Goal: Task Accomplishment & Management: Manage account settings

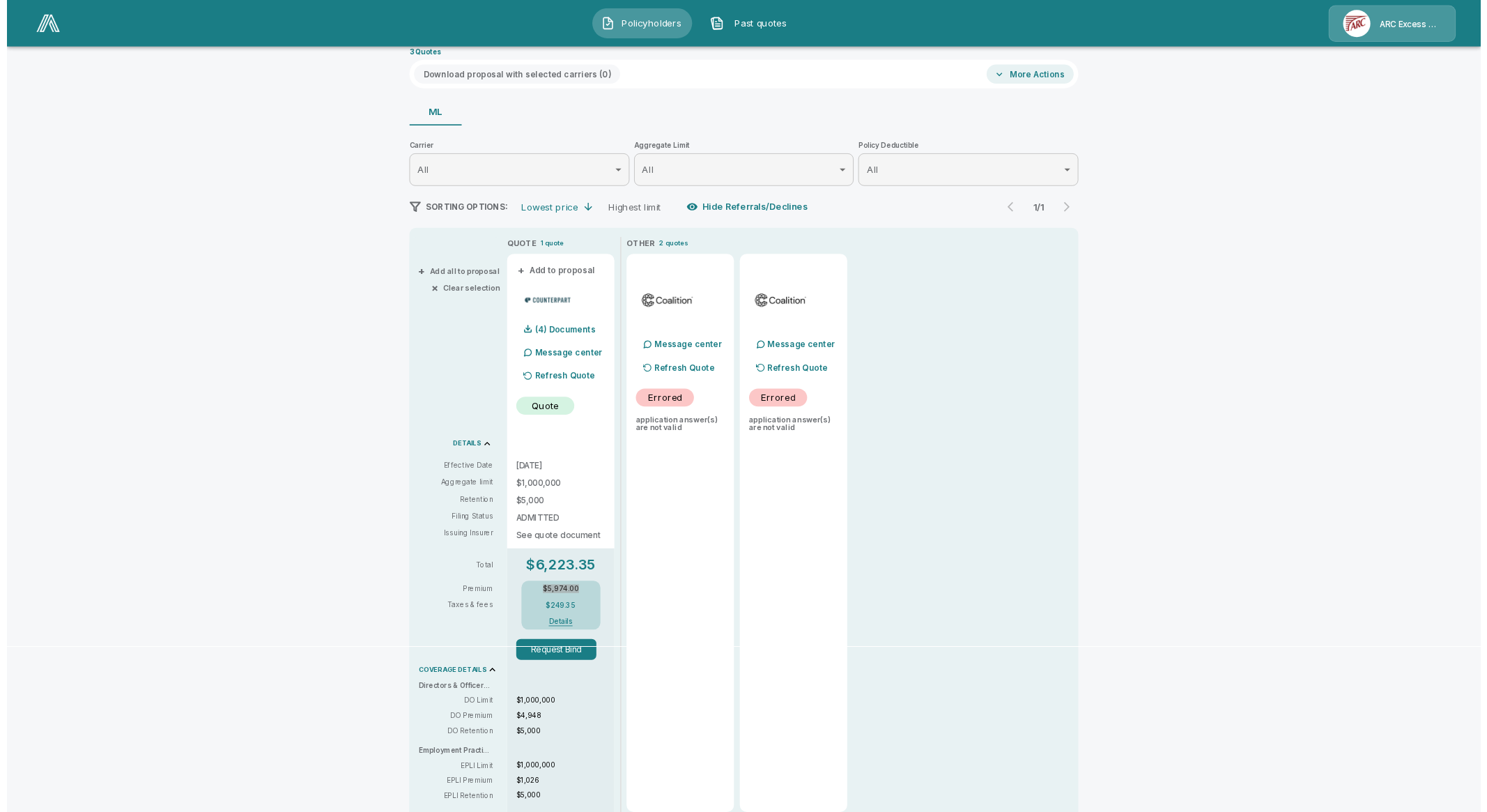
scroll to position [75, 0]
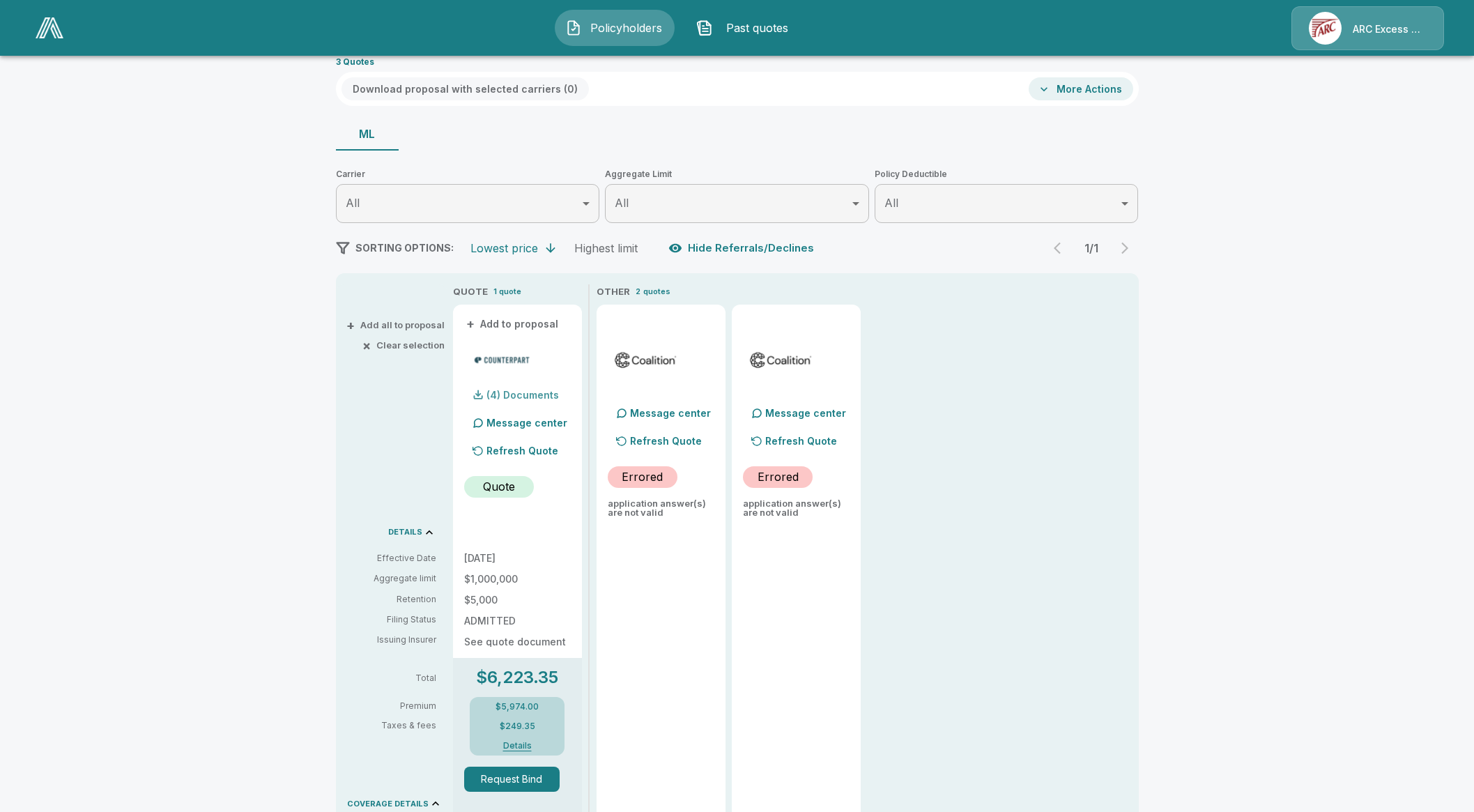
click at [529, 398] on p "(4) Documents" at bounding box center [522, 395] width 72 height 10
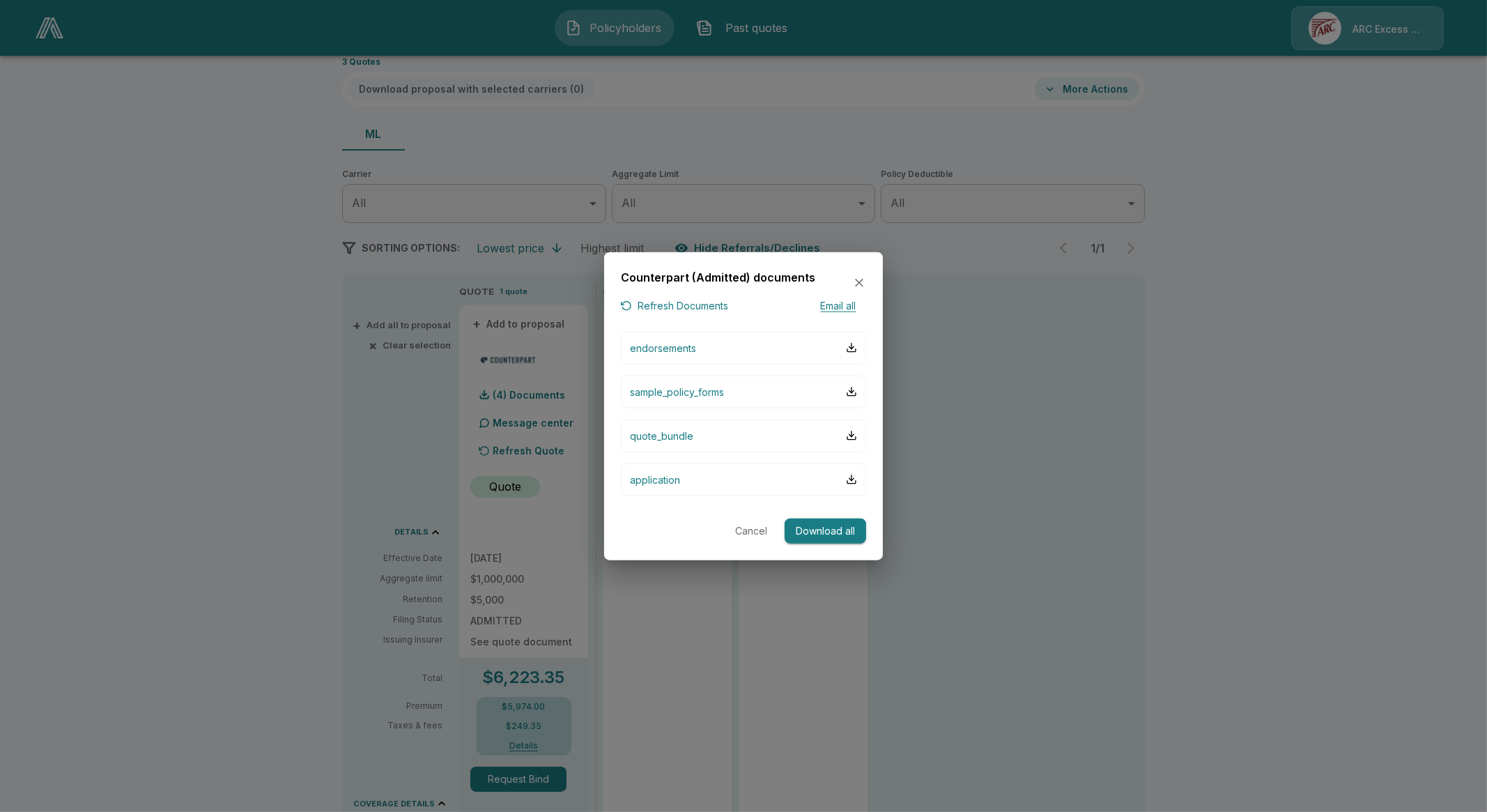
drag, startPoint x: 752, startPoint y: 534, endPoint x: 742, endPoint y: 525, distance: 13.5
click at [752, 534] on button "Cancel" at bounding box center [750, 531] width 45 height 26
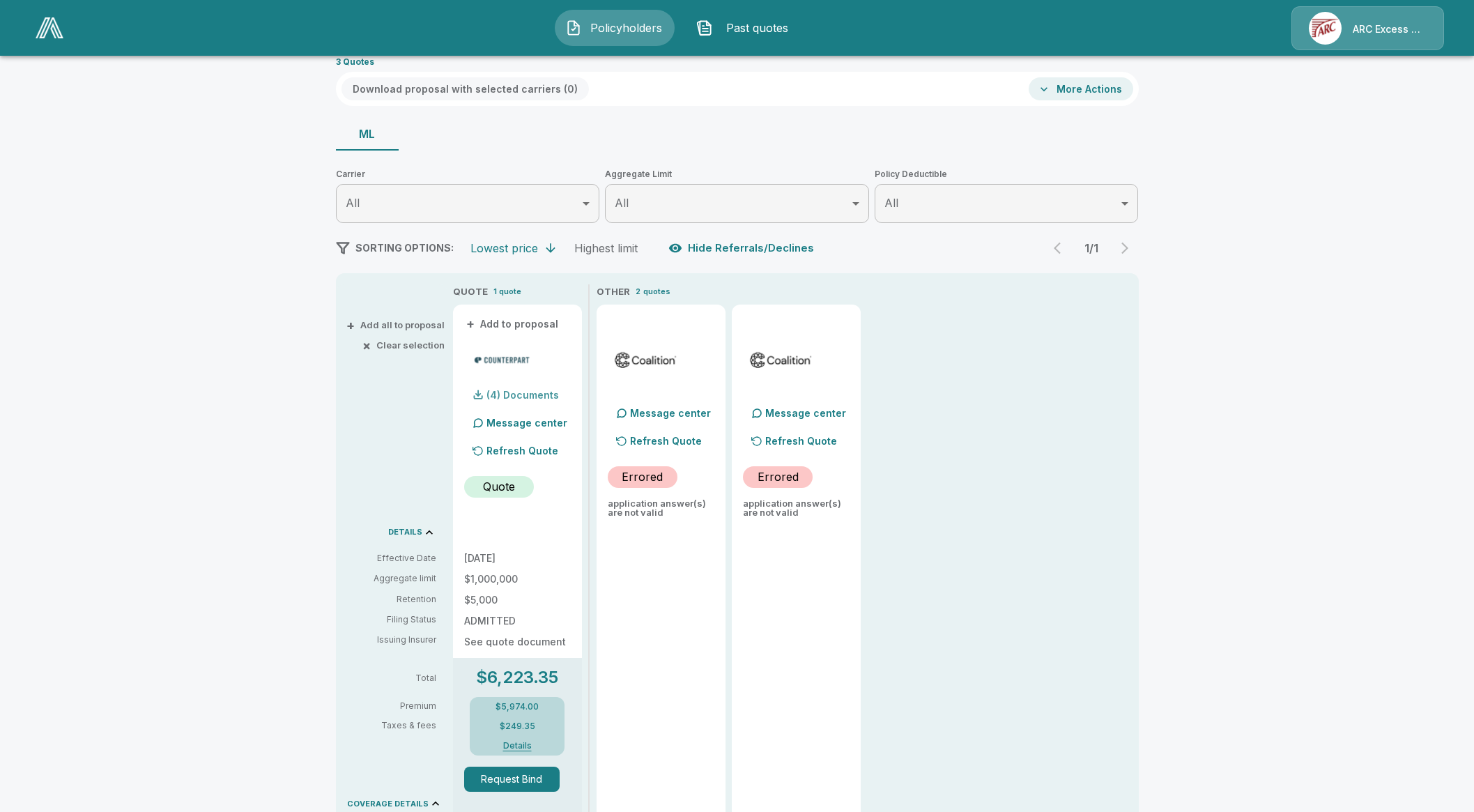
click at [539, 387] on div "(4) Documents" at bounding box center [512, 395] width 95 height 28
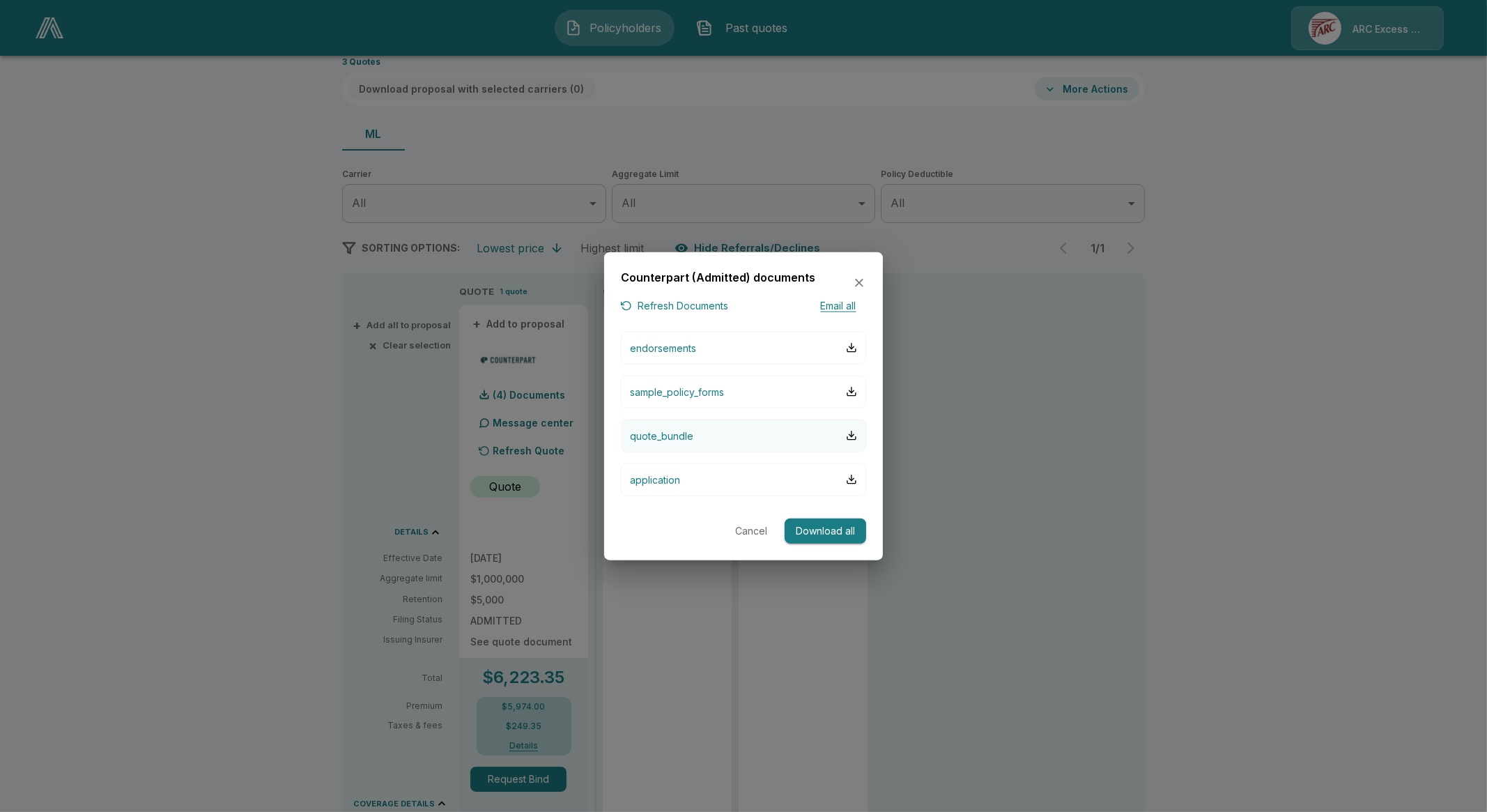
click at [716, 433] on button "quote_bundle" at bounding box center [743, 435] width 246 height 32
click at [856, 440] on div "button" at bounding box center [852, 435] width 11 height 11
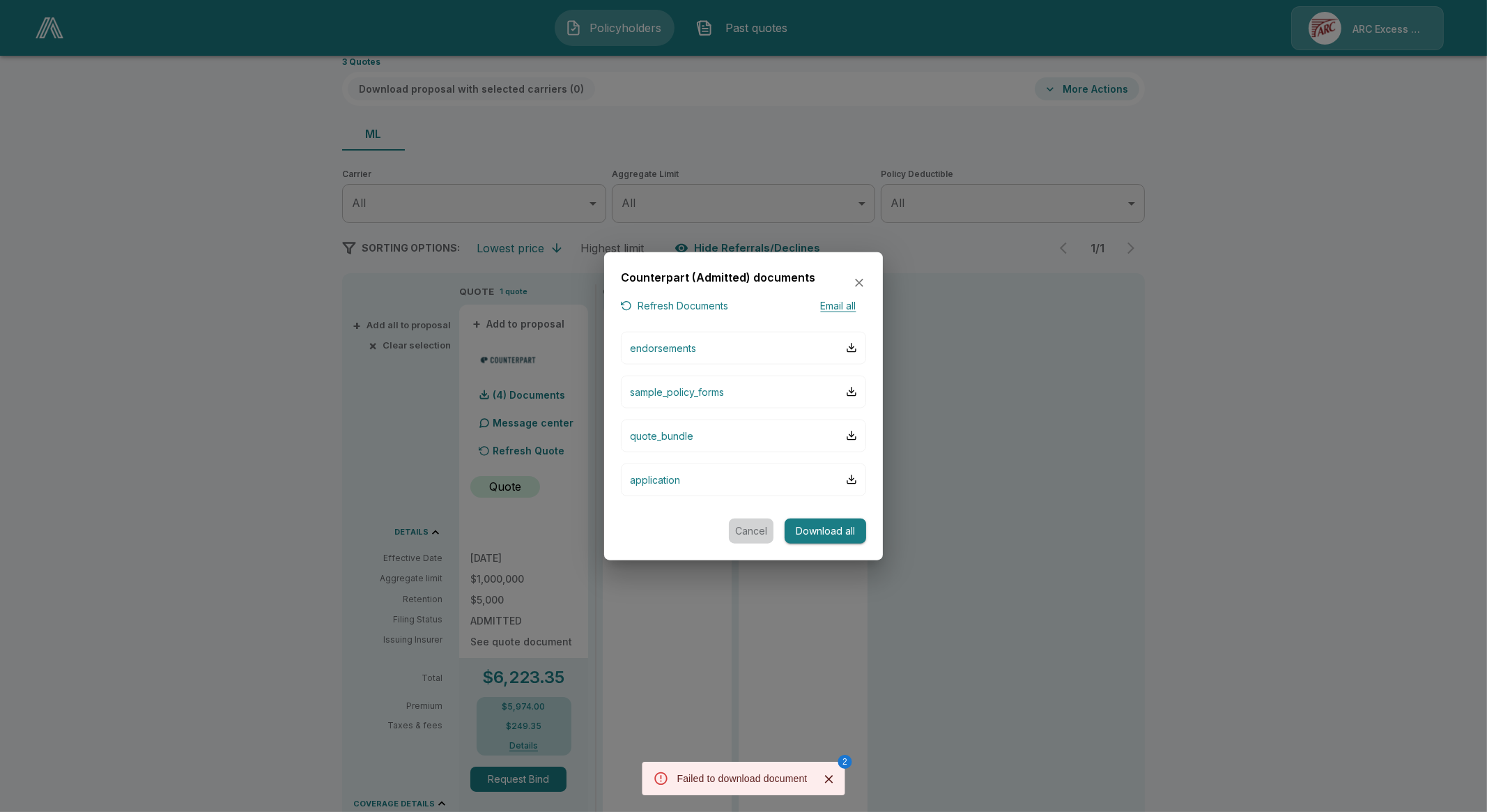
click at [748, 532] on button "Cancel" at bounding box center [750, 531] width 45 height 26
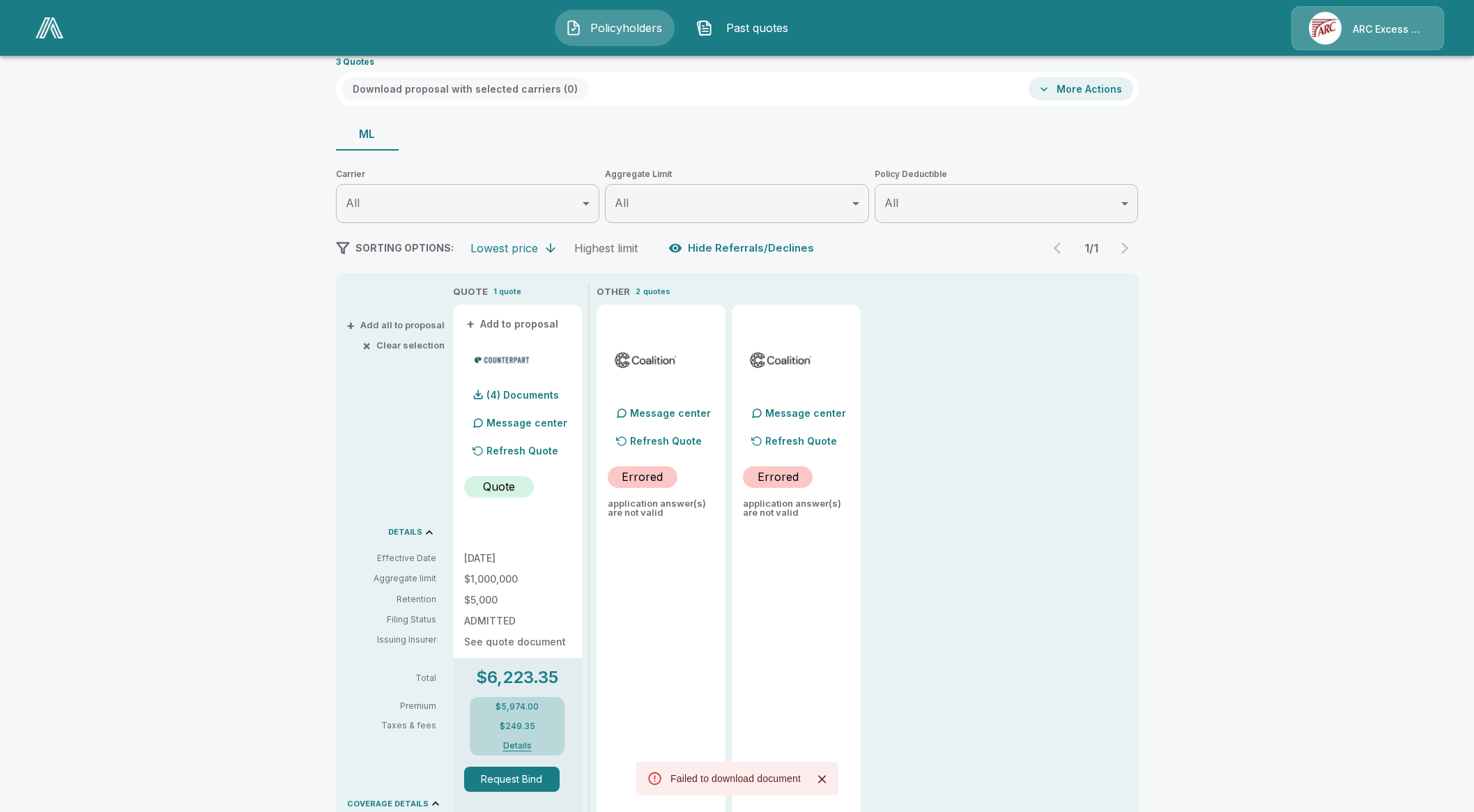
click at [514, 444] on p "Refresh Quote" at bounding box center [522, 451] width 72 height 15
click at [529, 742] on button "Details" at bounding box center [517, 746] width 56 height 8
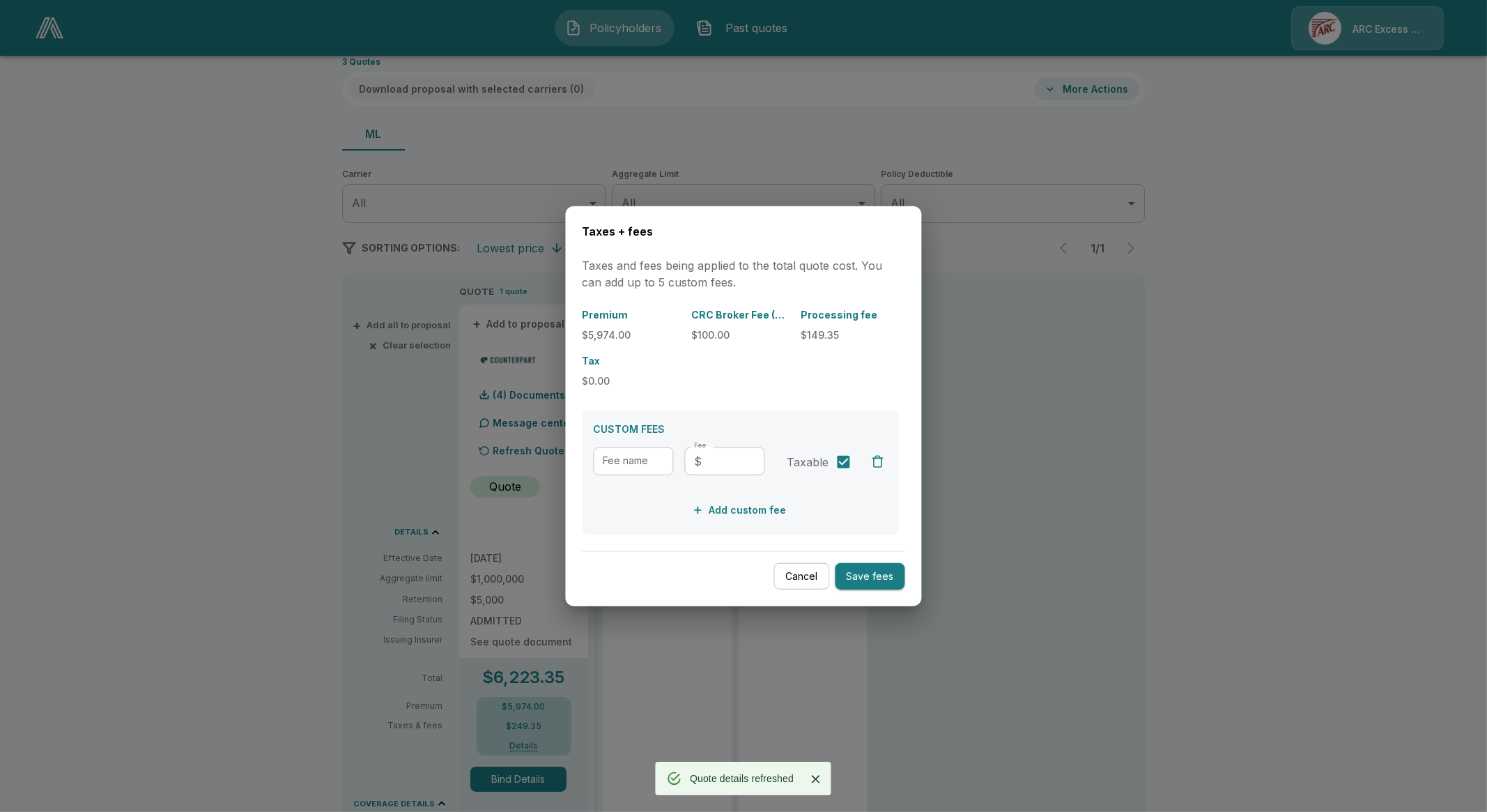
click at [639, 713] on div at bounding box center [743, 406] width 1487 height 812
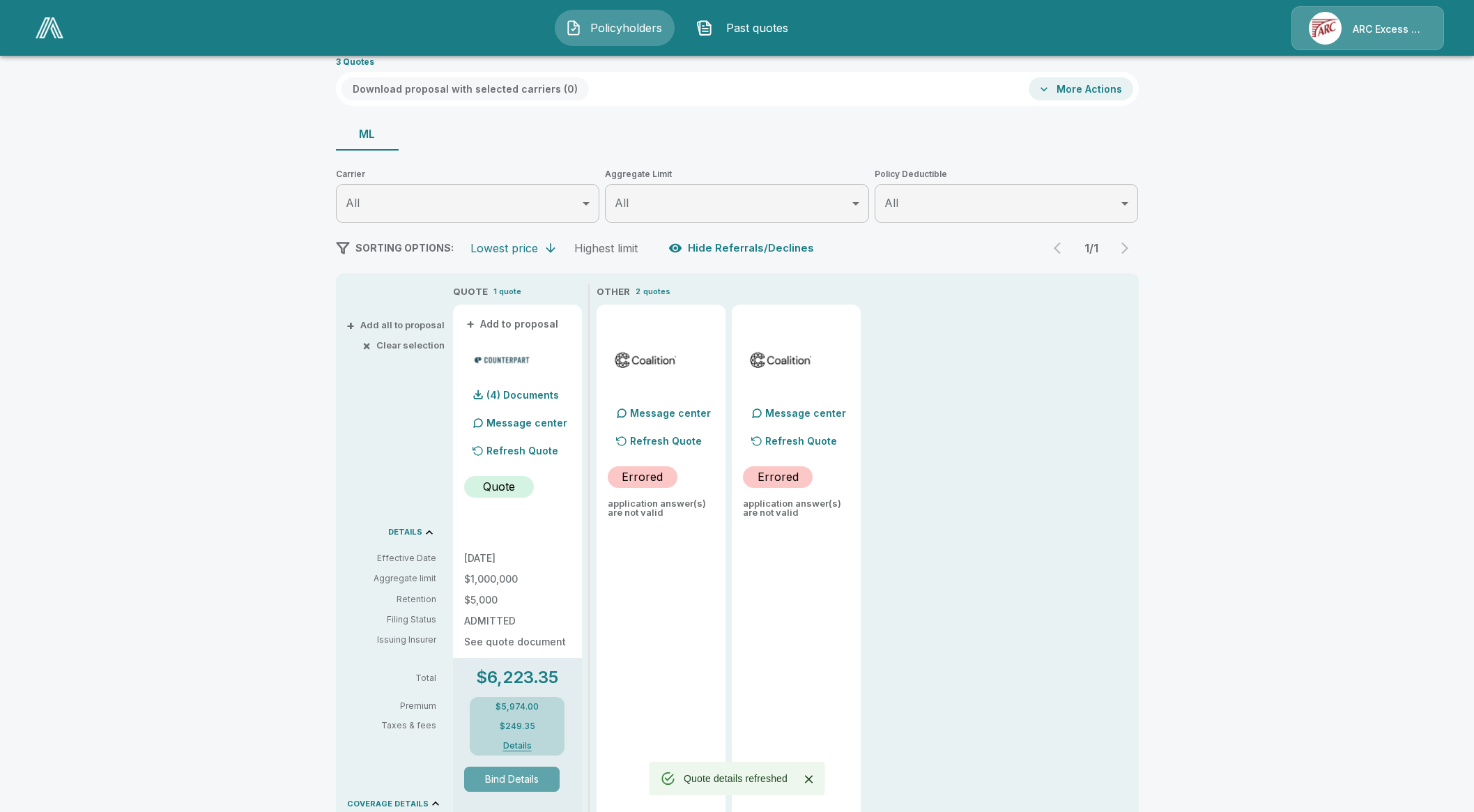
click at [527, 767] on button "Bind Details" at bounding box center [512, 779] width 96 height 25
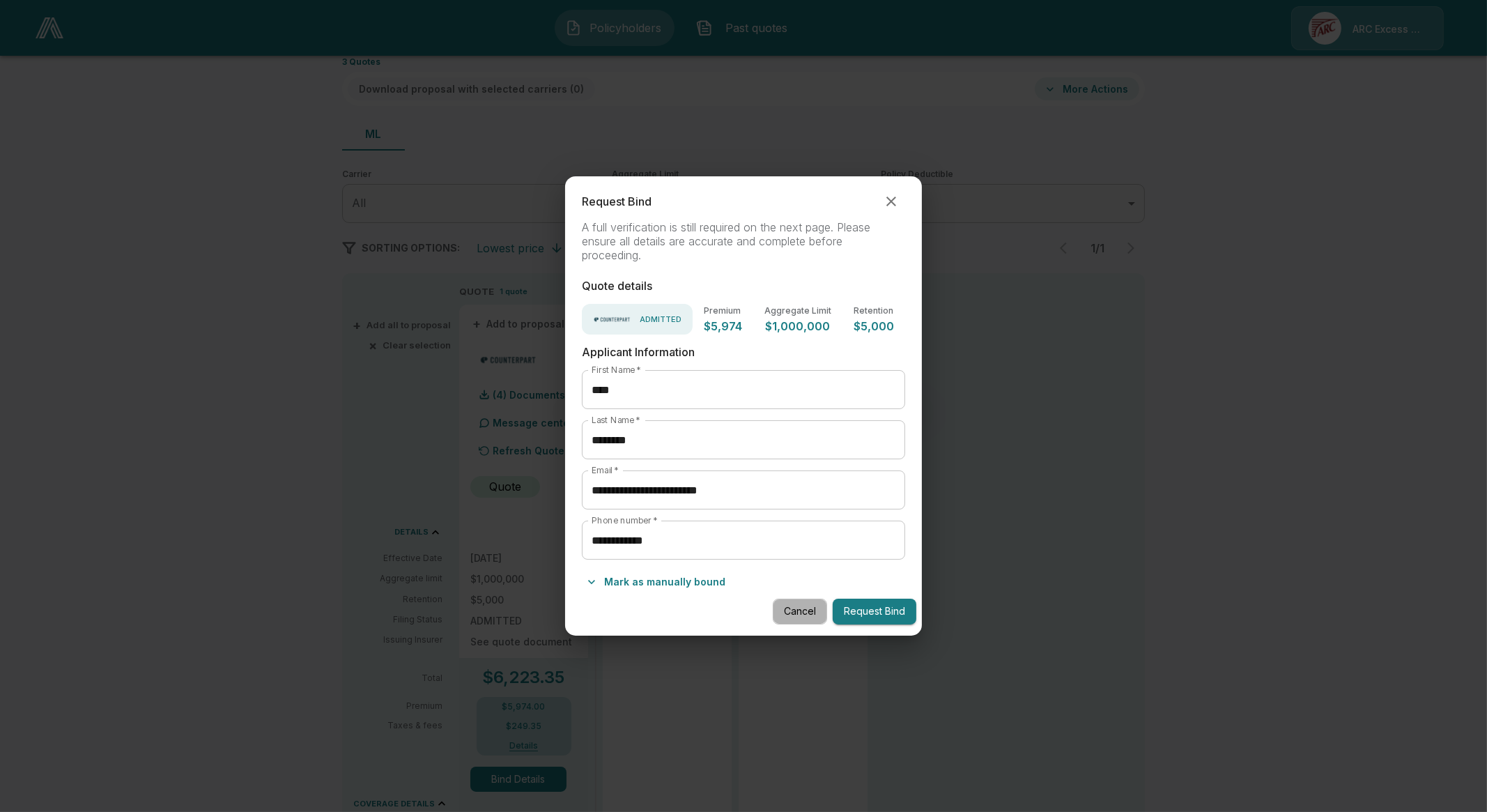
drag, startPoint x: 817, startPoint y: 612, endPoint x: 809, endPoint y: 613, distance: 8.1
click at [809, 613] on button "Cancel" at bounding box center [799, 612] width 54 height 26
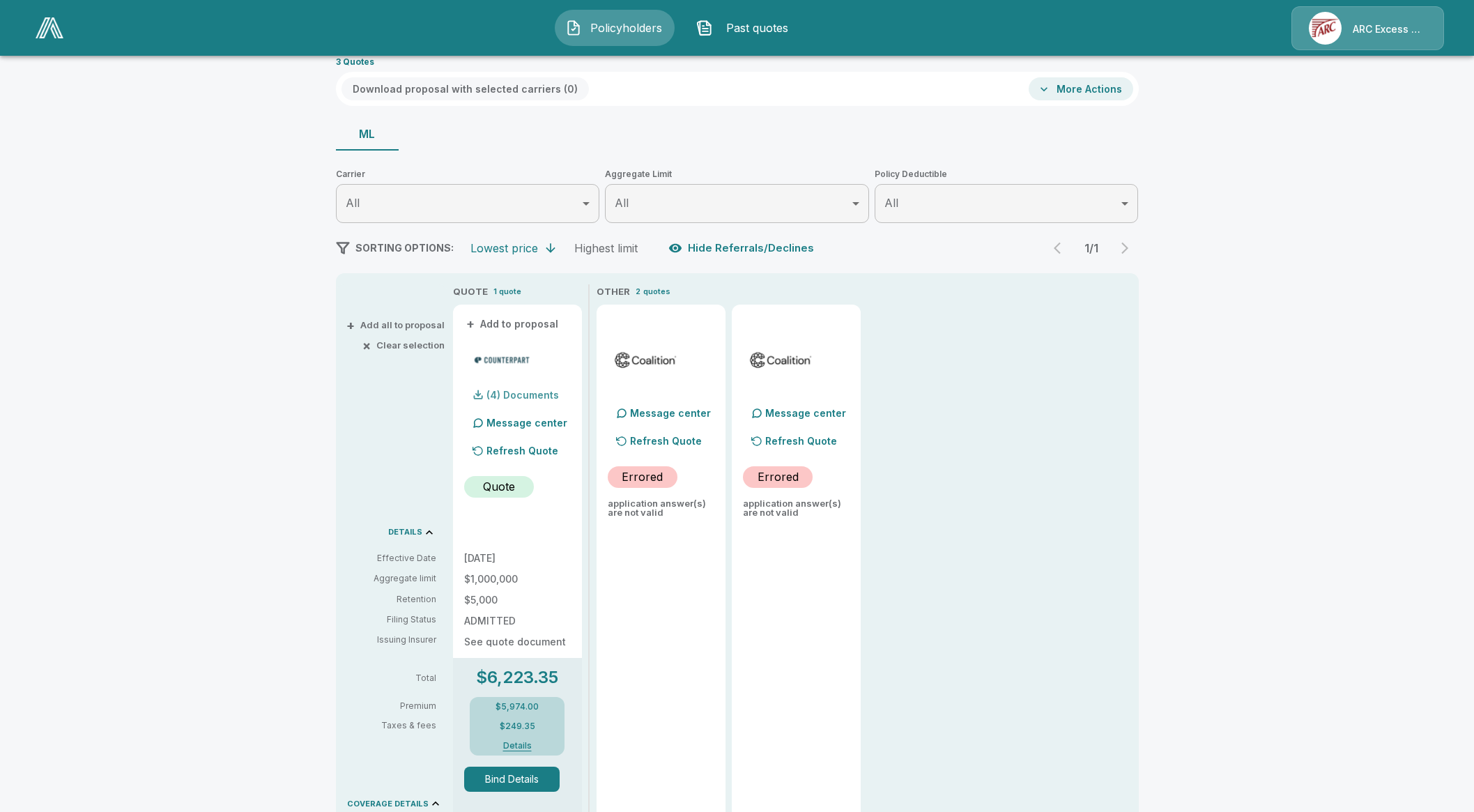
click at [503, 395] on p "(4) Documents" at bounding box center [522, 395] width 72 height 10
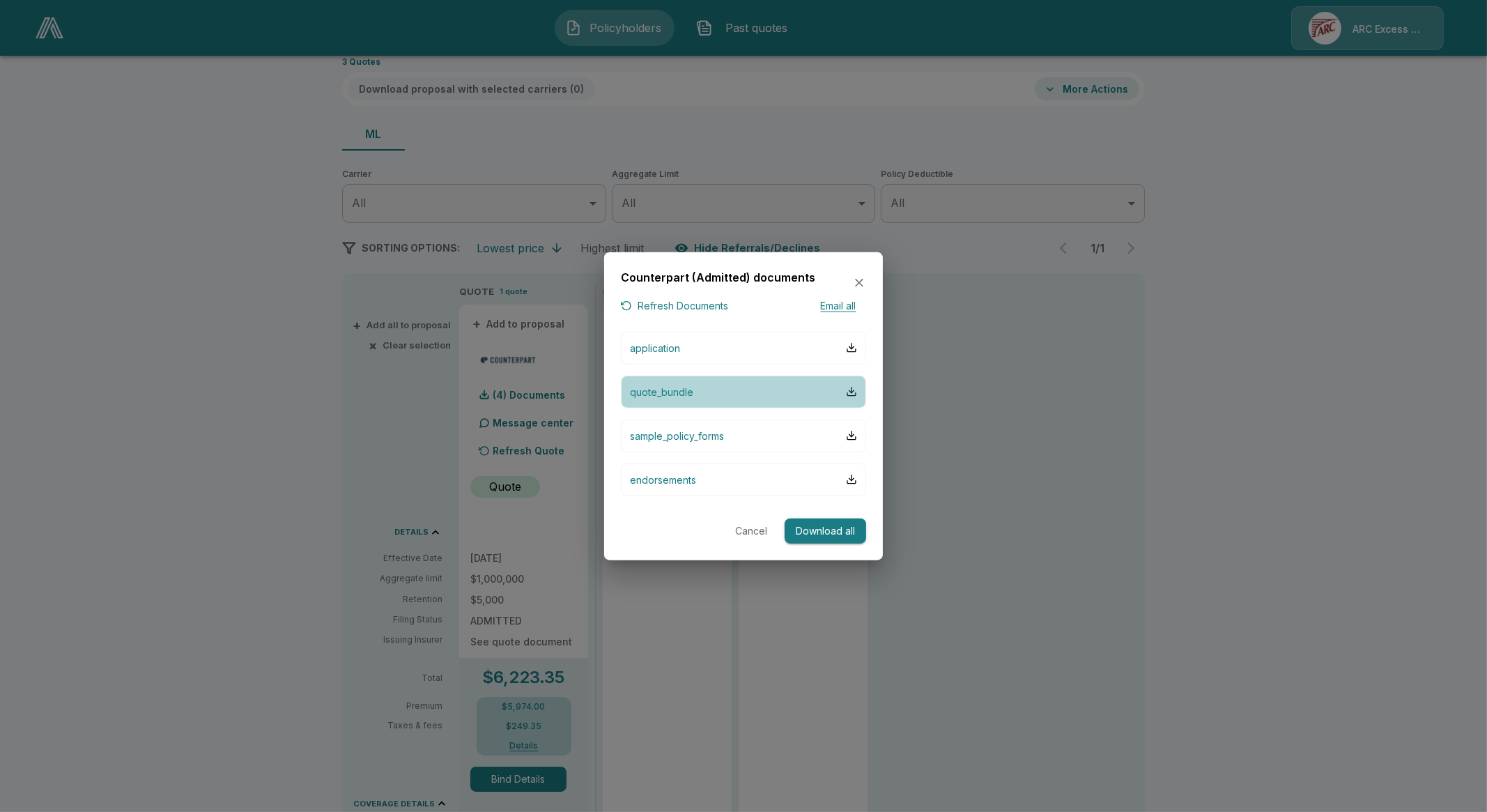
click at [707, 398] on button "quote_bundle" at bounding box center [743, 391] width 246 height 32
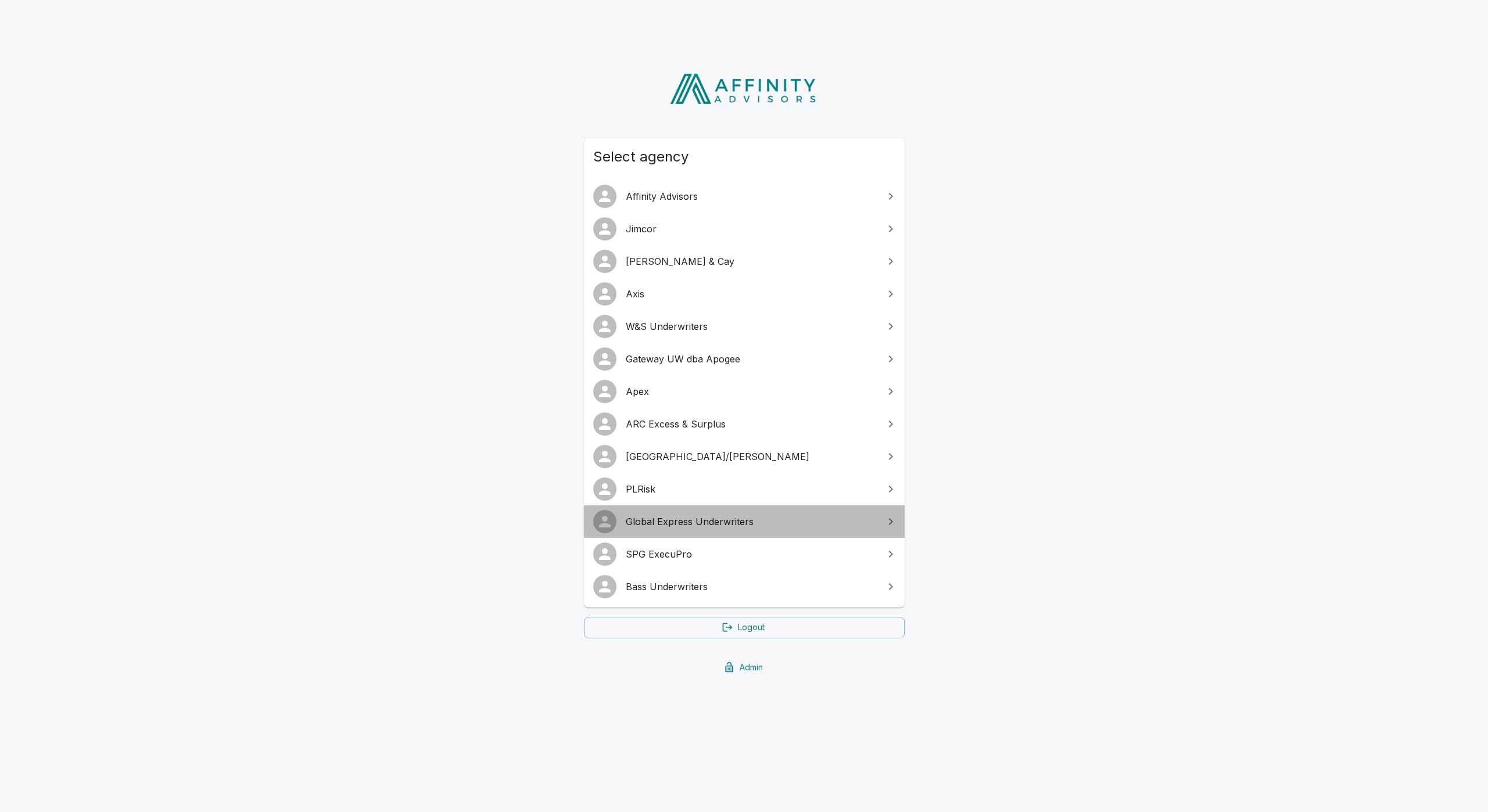
click at [742, 524] on span "Global Express Underwriters" at bounding box center [751, 522] width 251 height 14
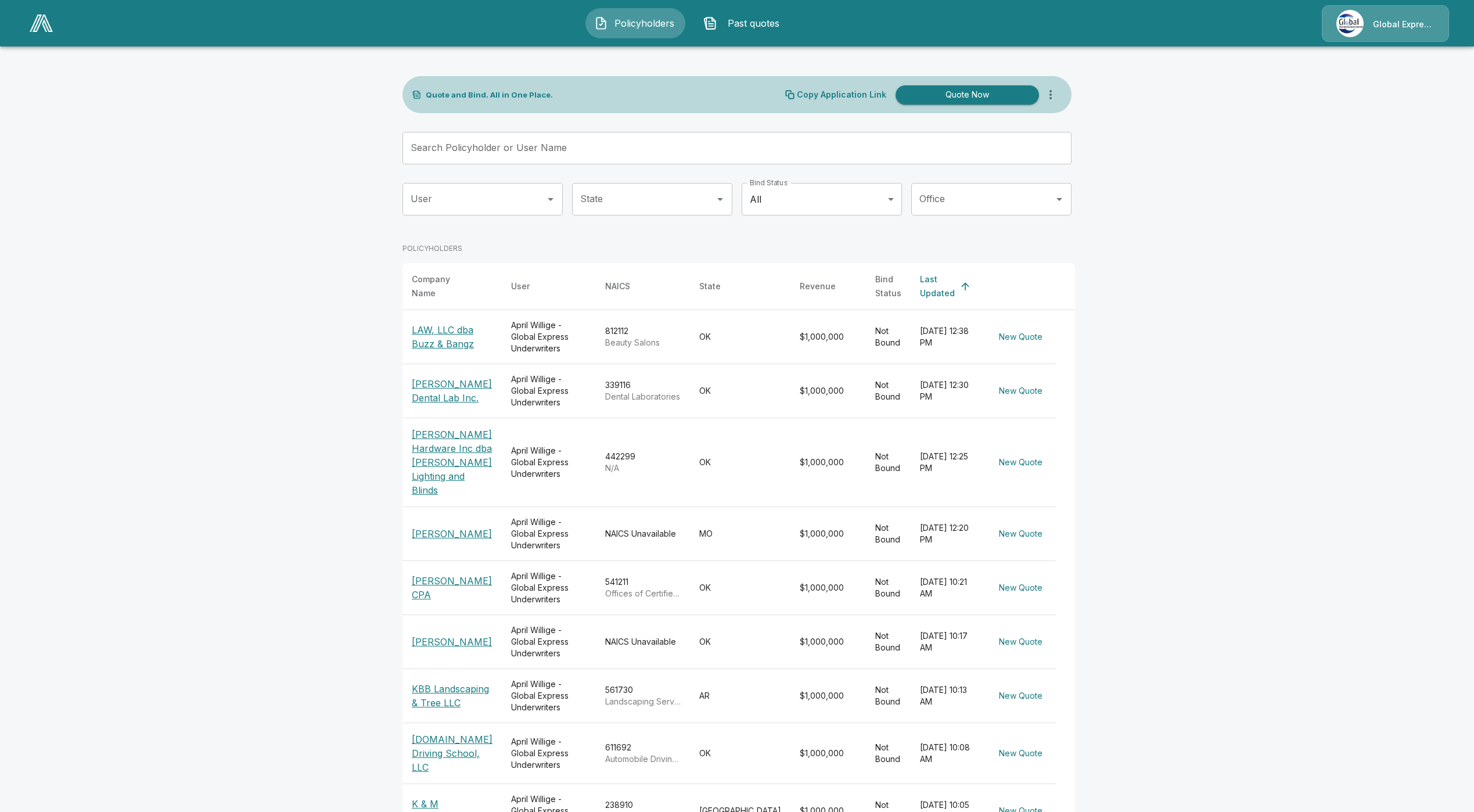
click at [1369, 28] on div "Global Express Underwriters" at bounding box center [1386, 24] width 127 height 36
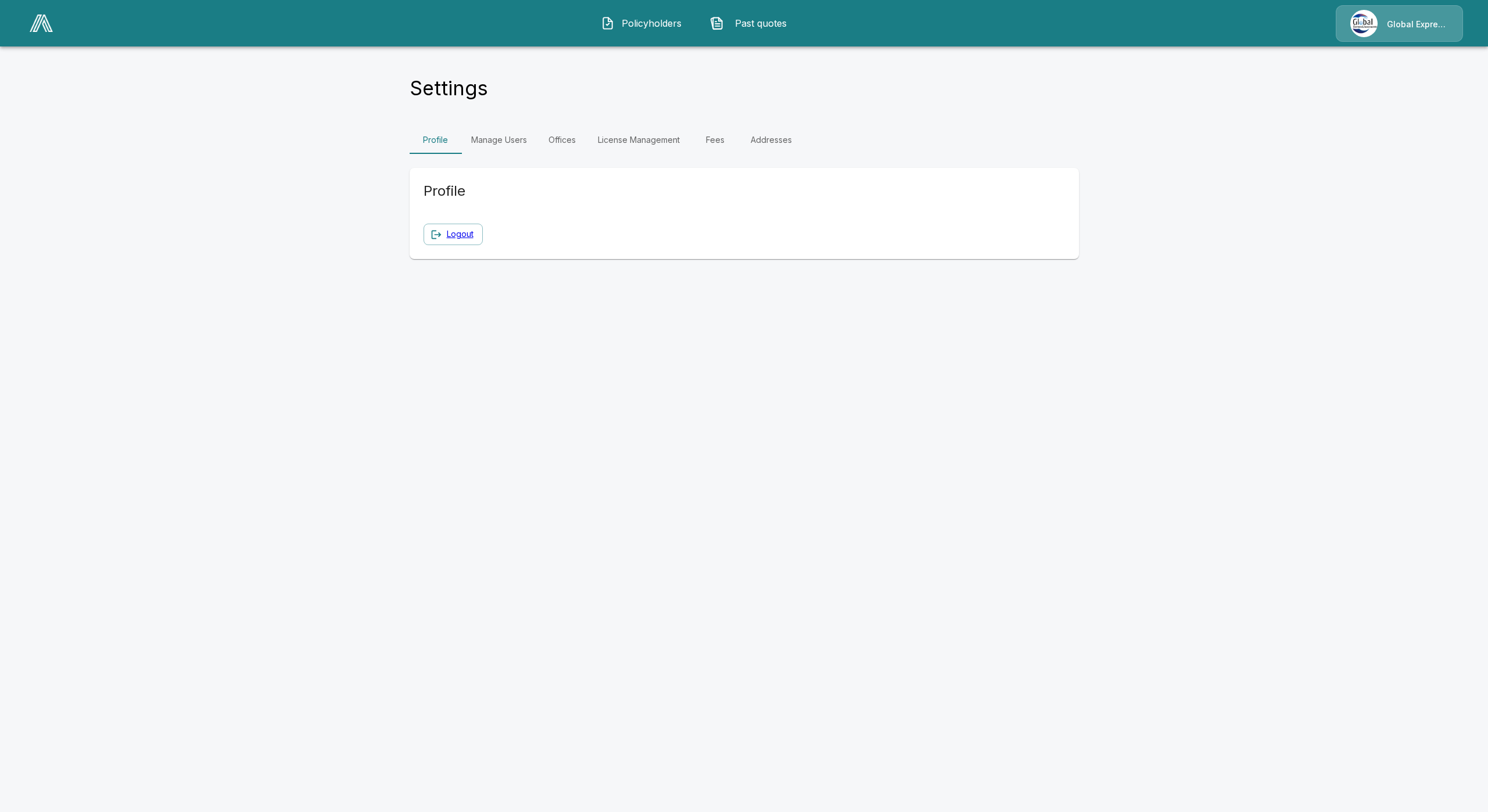
click at [625, 147] on link "License Management" at bounding box center [639, 140] width 101 height 28
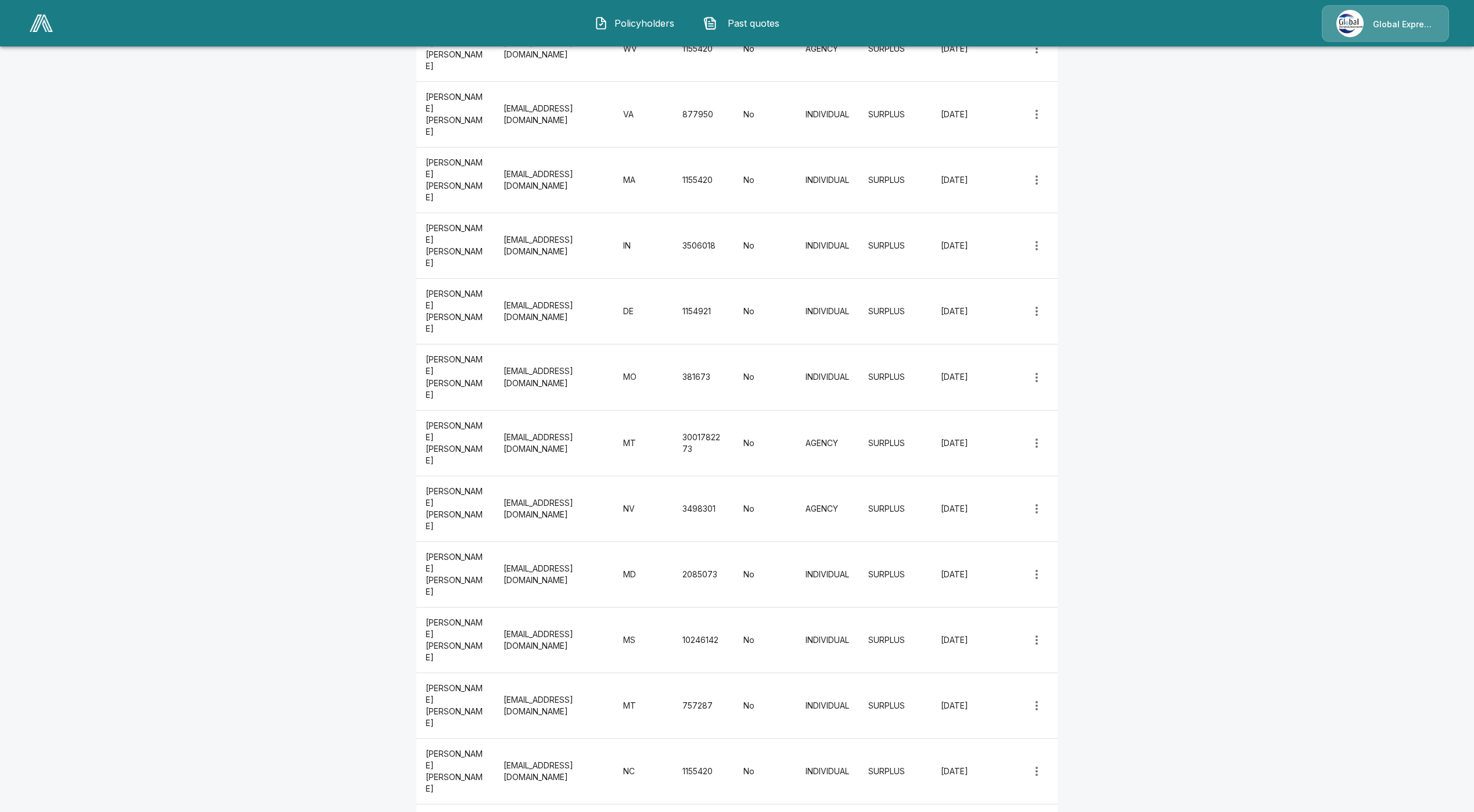
scroll to position [2225, 0]
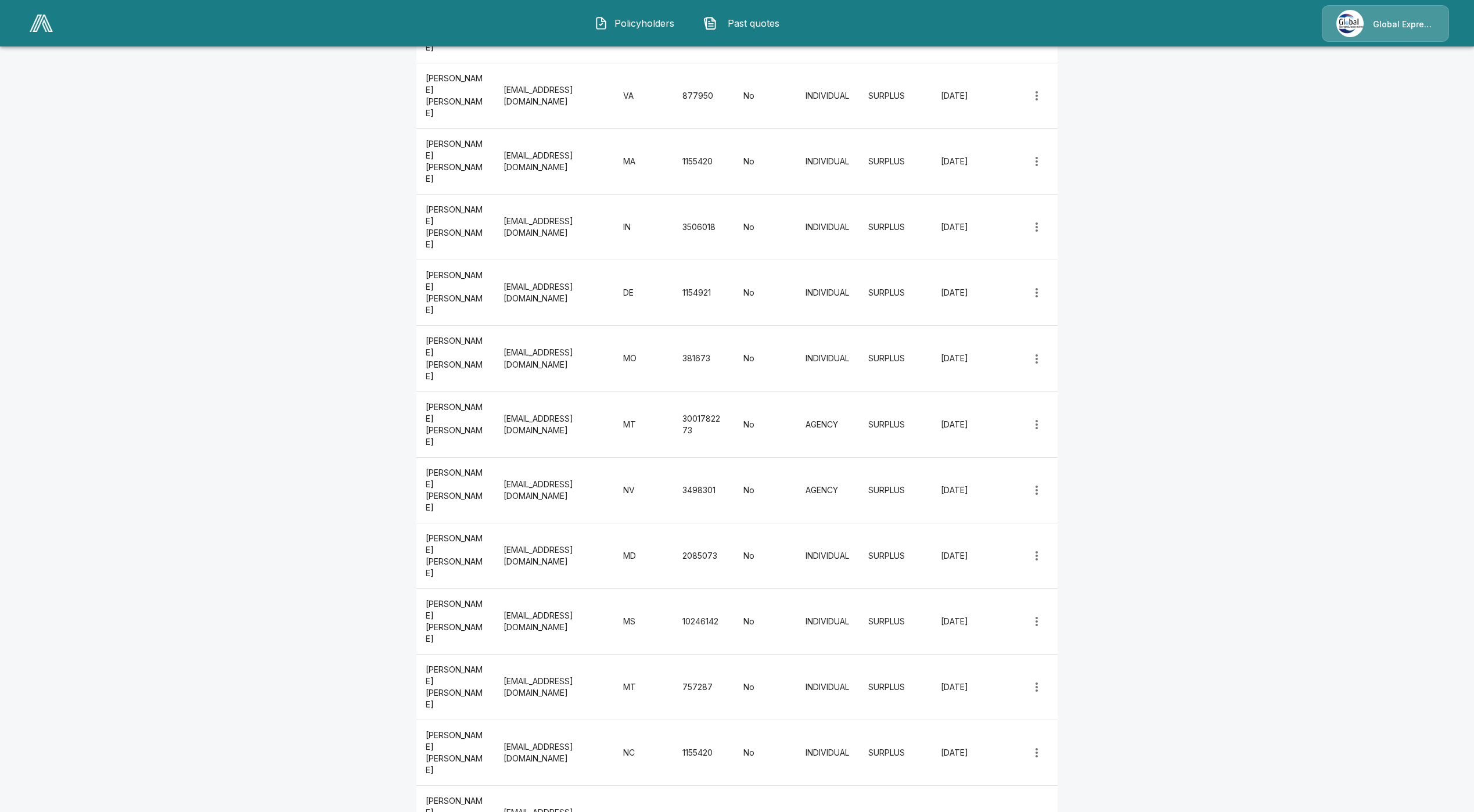
click at [259, 564] on main "Settings Profile Manage Users Offices License Management Fees Addresses License…" at bounding box center [737, 43] width 1474 height 4536
click at [94, 524] on main "Settings Profile Manage Users Offices License Management Fees Addresses License…" at bounding box center [737, 43] width 1474 height 4536
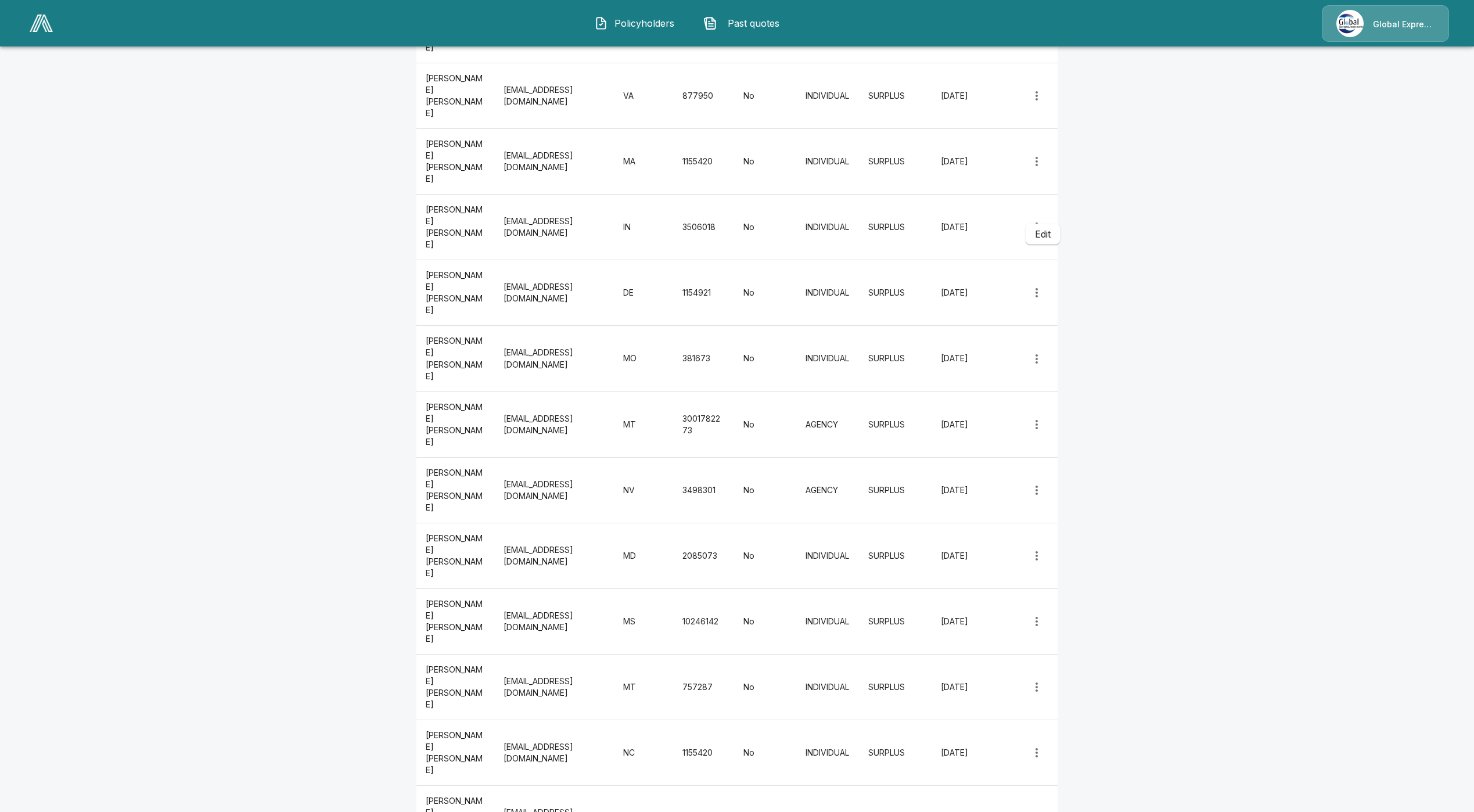
click at [1038, 229] on li "Edit" at bounding box center [1042, 234] width 34 height 21
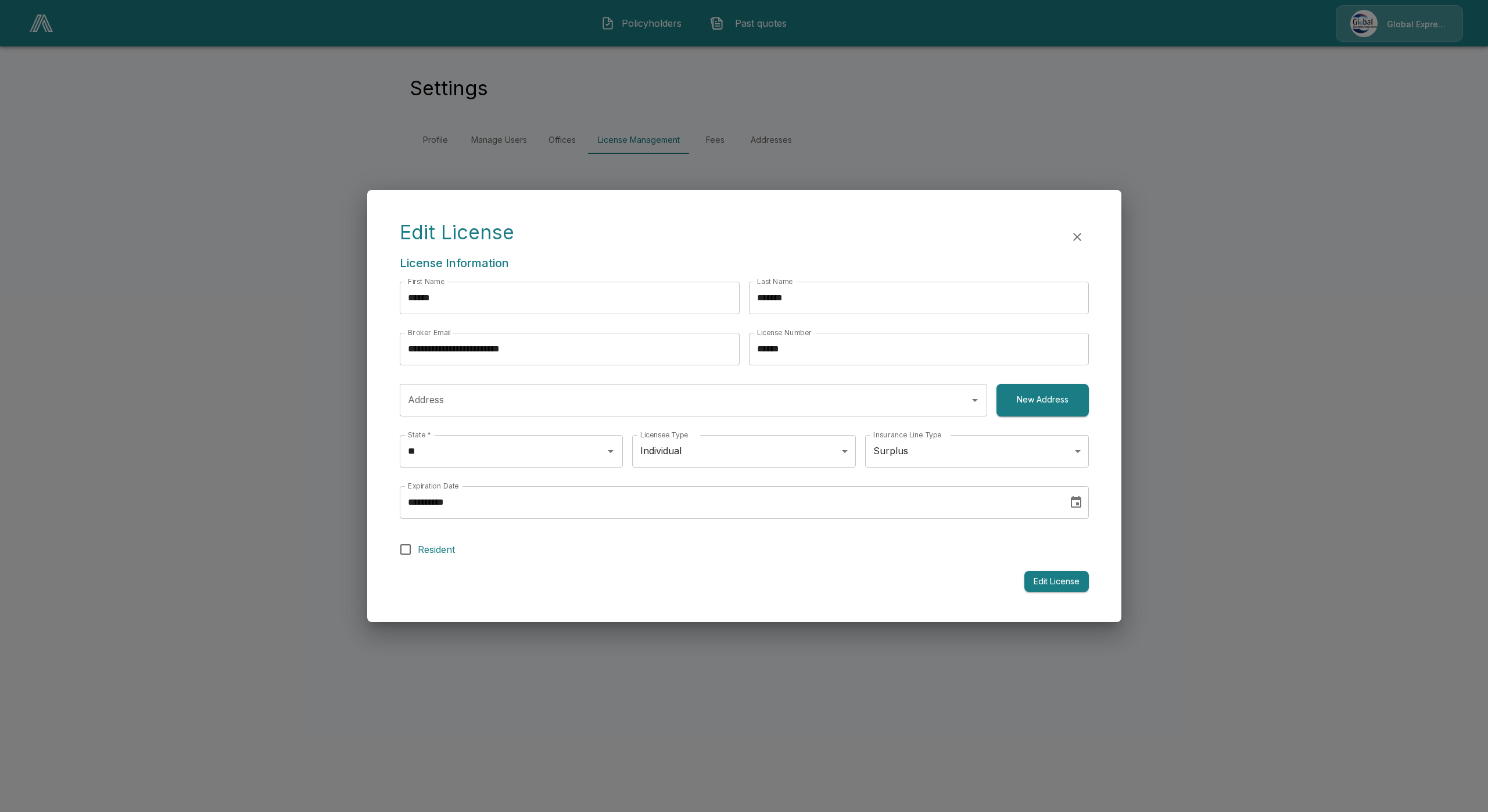
type input "**********"
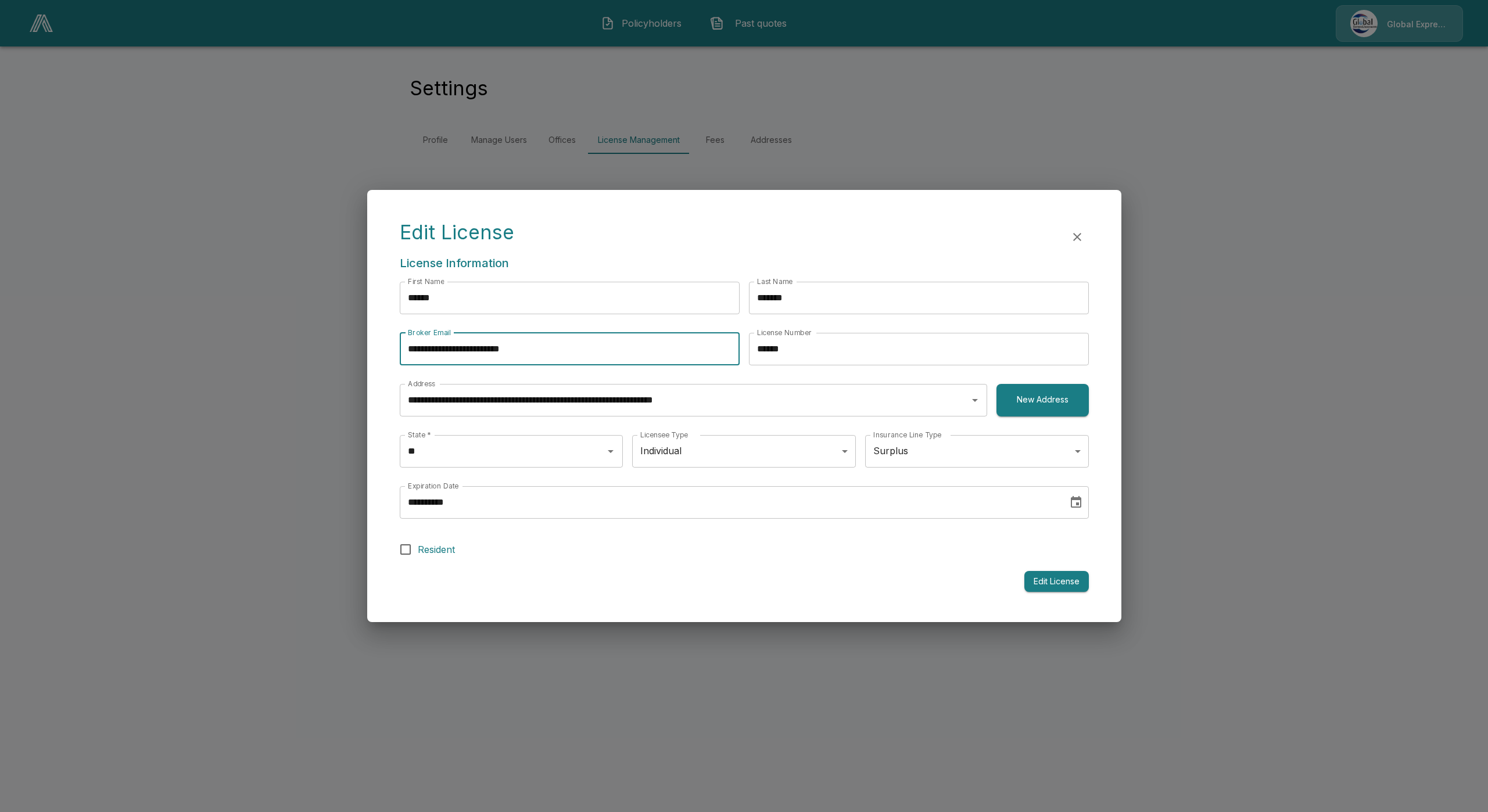
drag, startPoint x: 443, startPoint y: 351, endPoint x: 370, endPoint y: 355, distance: 73.1
click at [370, 355] on div "**********" at bounding box center [744, 406] width 754 height 432
type input "**********"
click at [1045, 579] on button "Edit License" at bounding box center [1056, 582] width 64 height 22
click at [1038, 578] on button "Edit License" at bounding box center [1056, 582] width 64 height 22
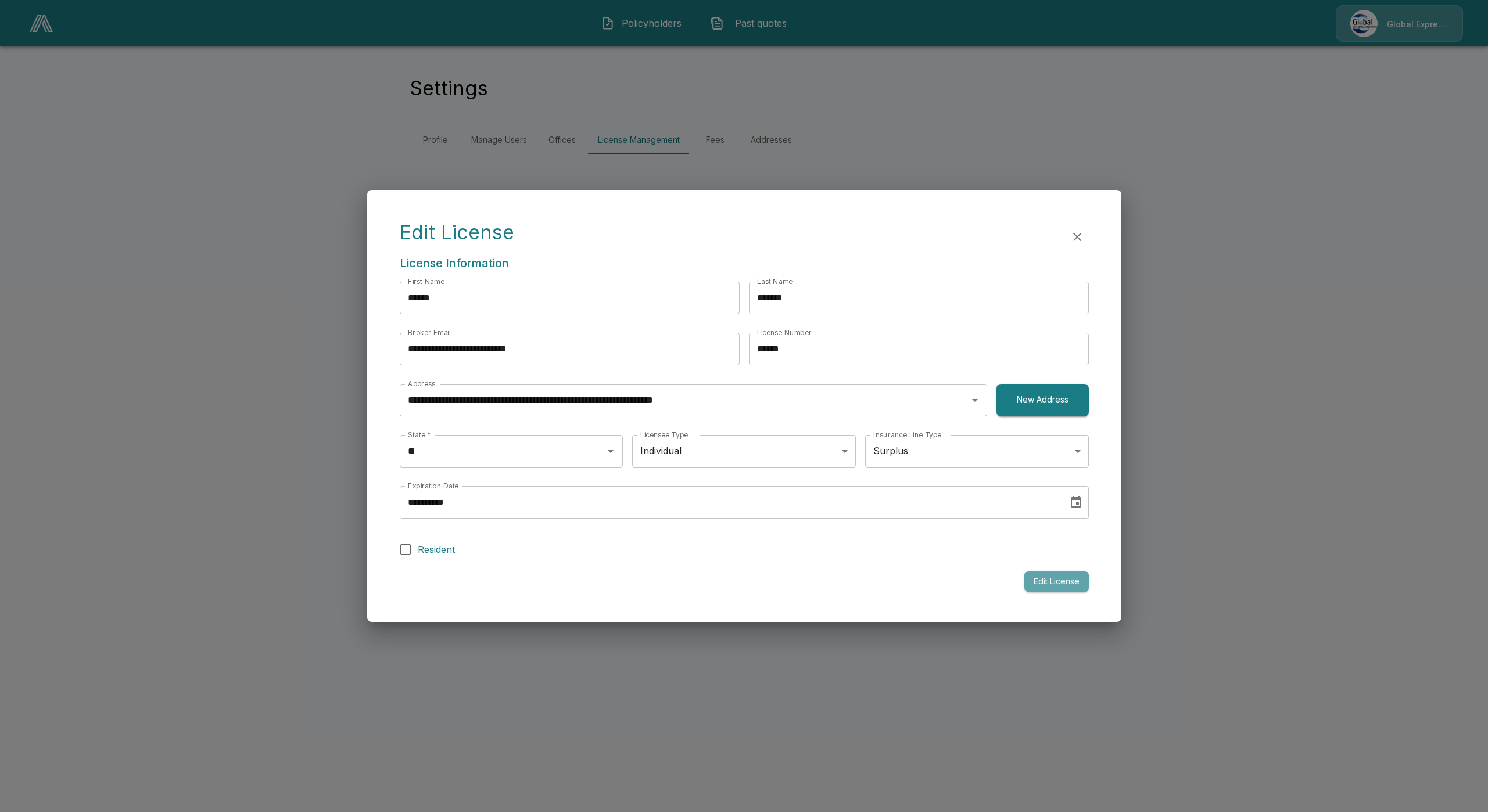
click at [1058, 584] on button "Edit License" at bounding box center [1056, 582] width 64 height 22
click at [1082, 245] on button "button" at bounding box center [1077, 237] width 23 height 23
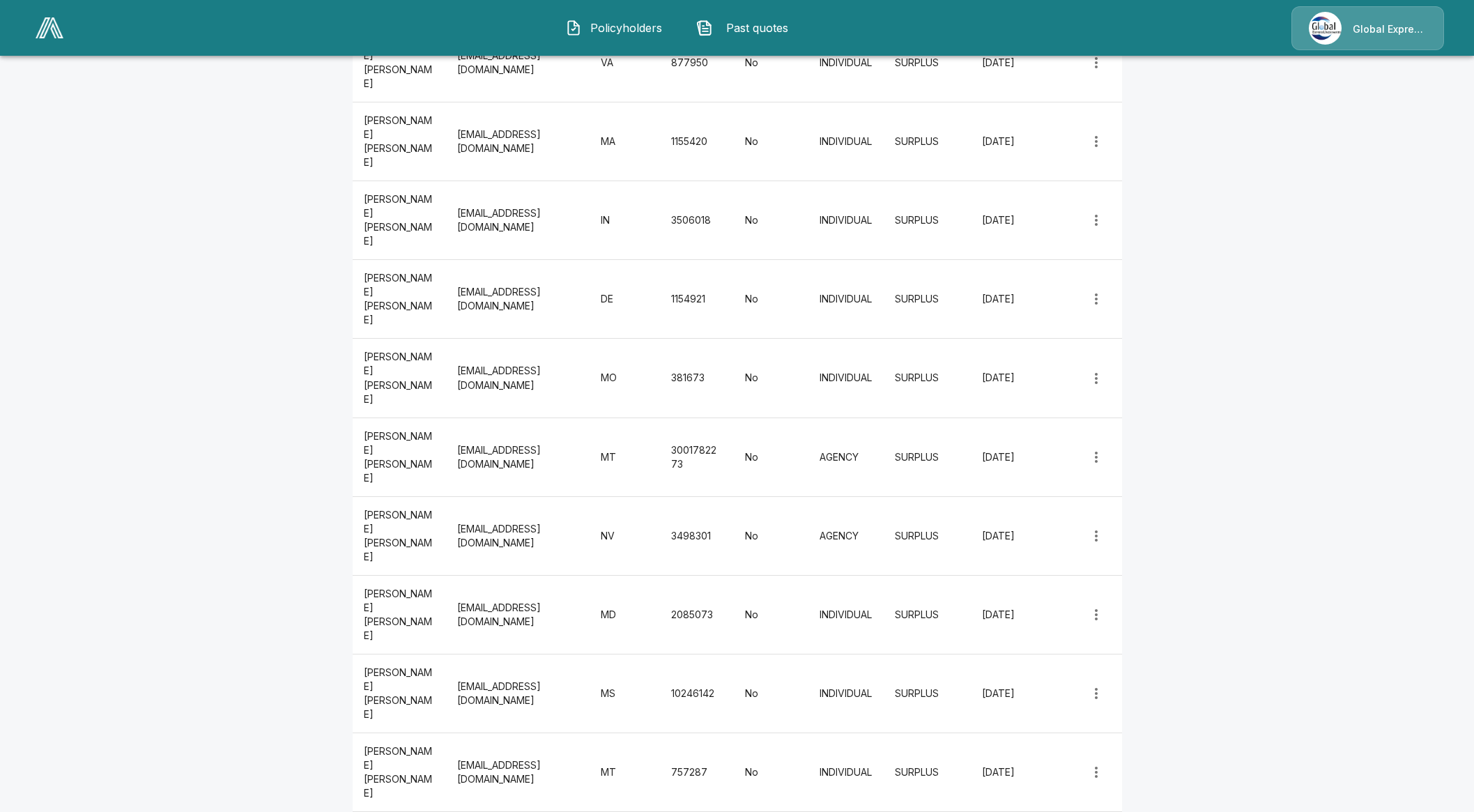
scroll to position [2822, 0]
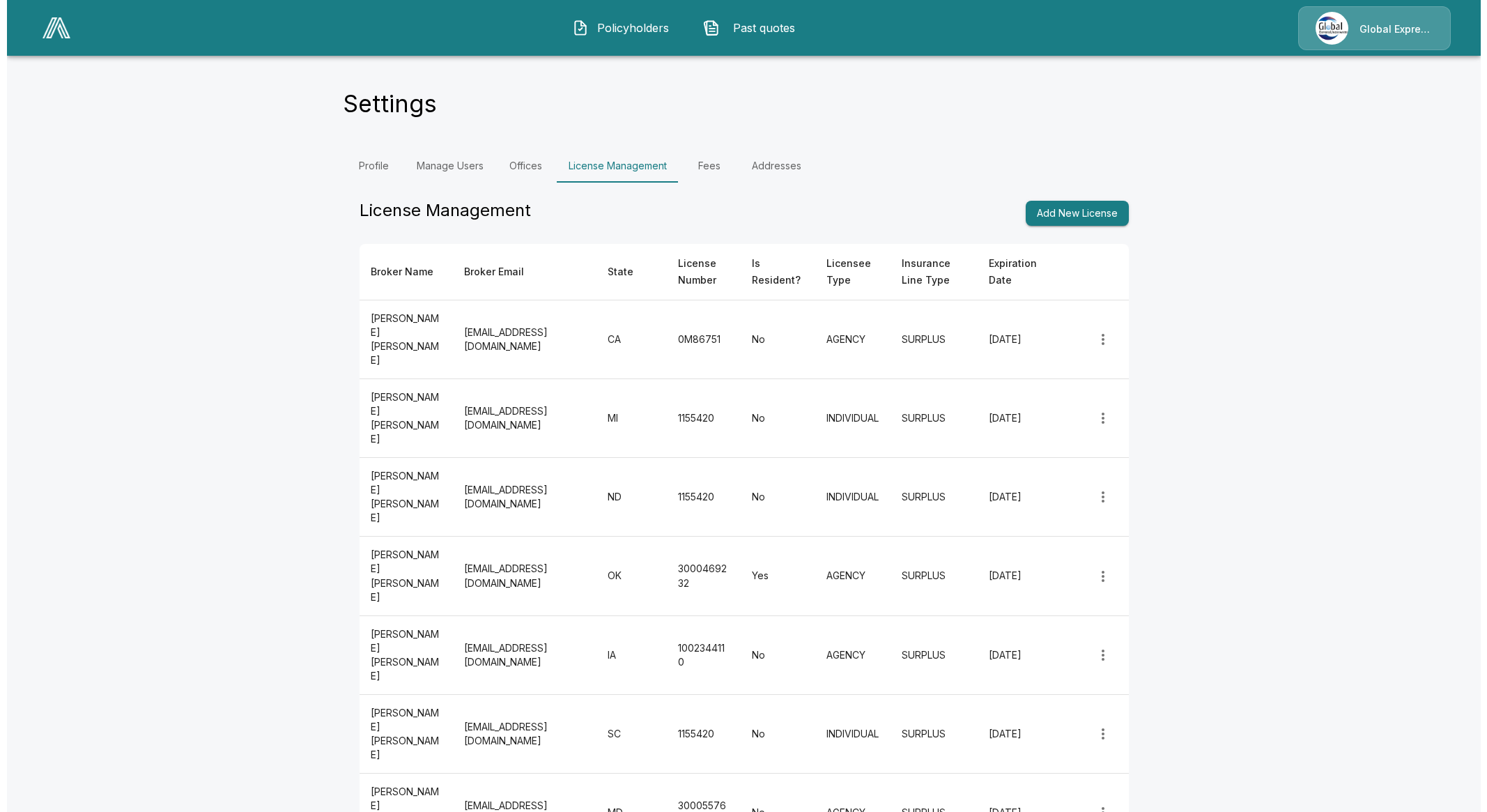
scroll to position [0, 0]
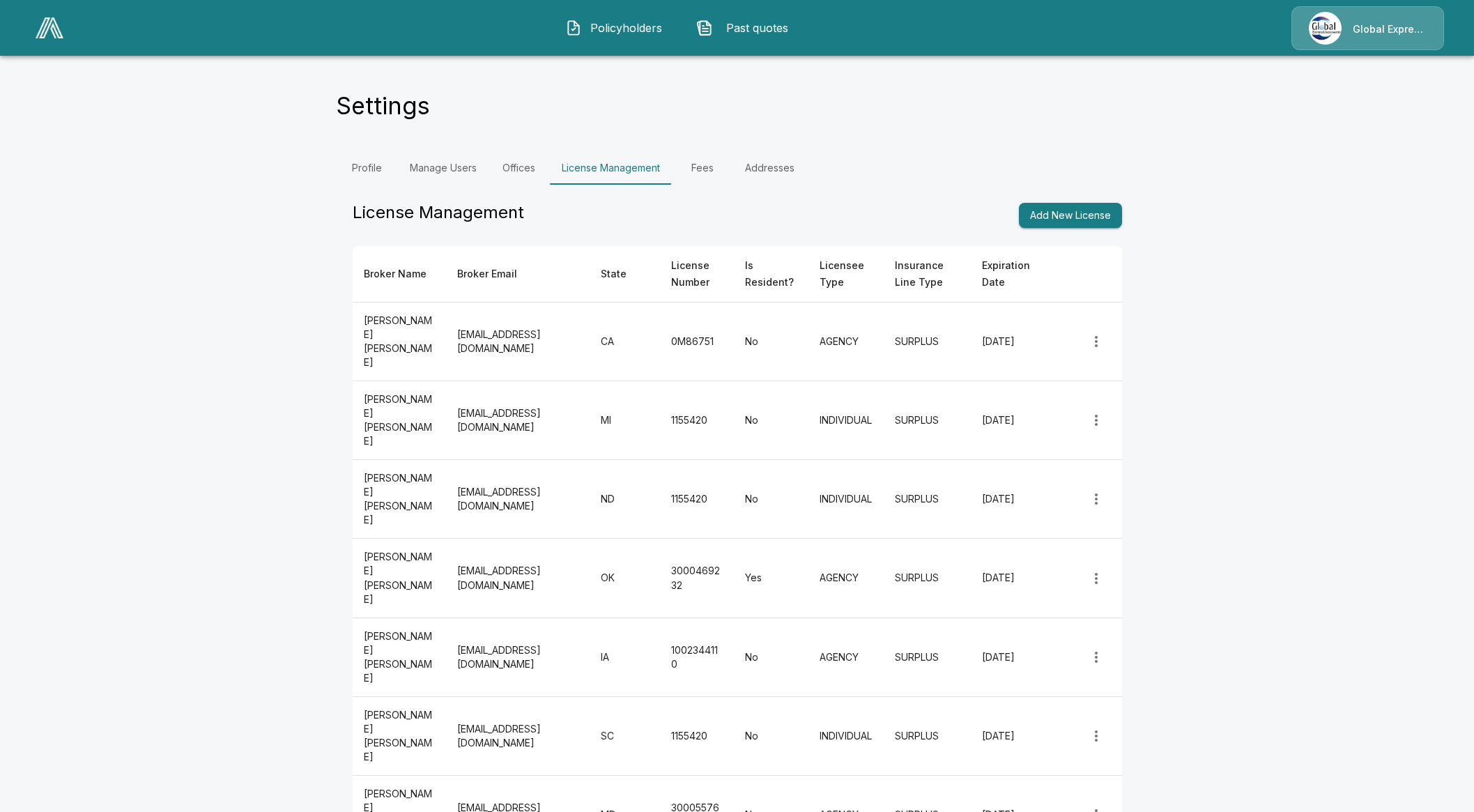
drag, startPoint x: 1089, startPoint y: 228, endPoint x: 1086, endPoint y: 220, distance: 8.5
click at [1087, 223] on div "License Management Add New License" at bounding box center [737, 215] width 769 height 28
click at [1086, 220] on button "Add New License" at bounding box center [1070, 216] width 103 height 26
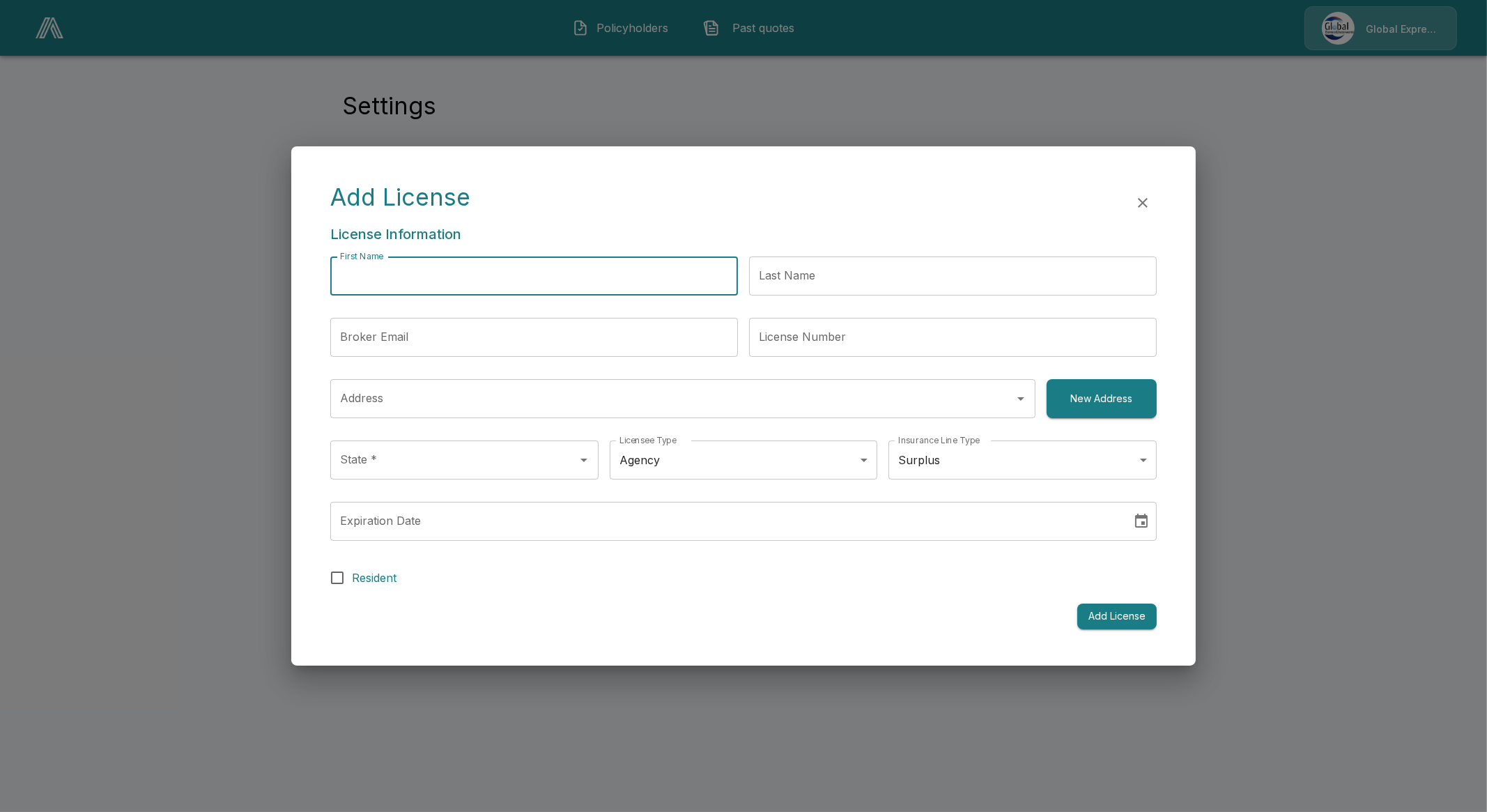
click at [459, 283] on input "First Name" at bounding box center [534, 276] width 408 height 39
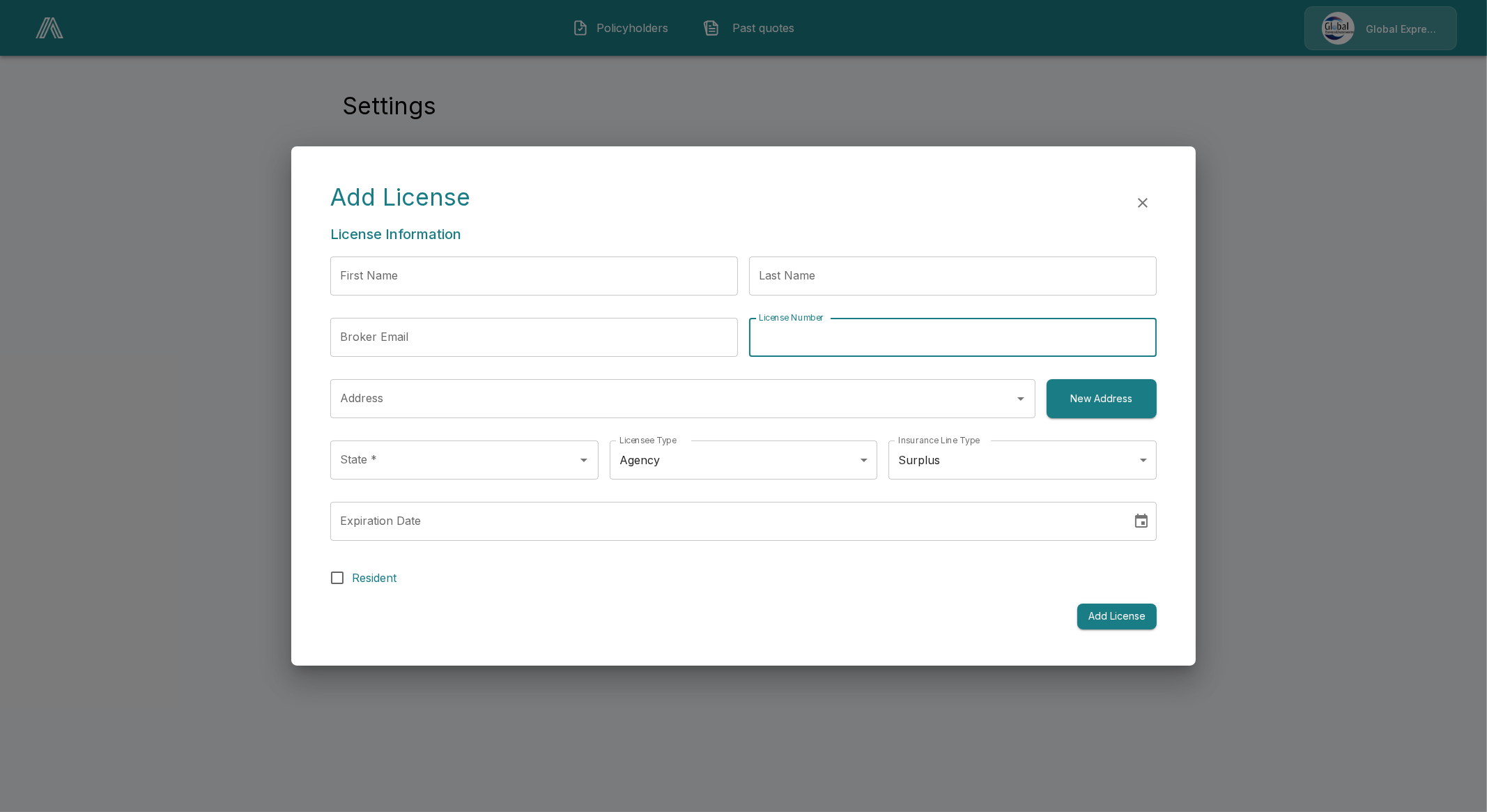
click at [817, 337] on input "License Number" at bounding box center [952, 337] width 408 height 39
type input "********"
click at [648, 280] on input "First Name" at bounding box center [534, 276] width 408 height 39
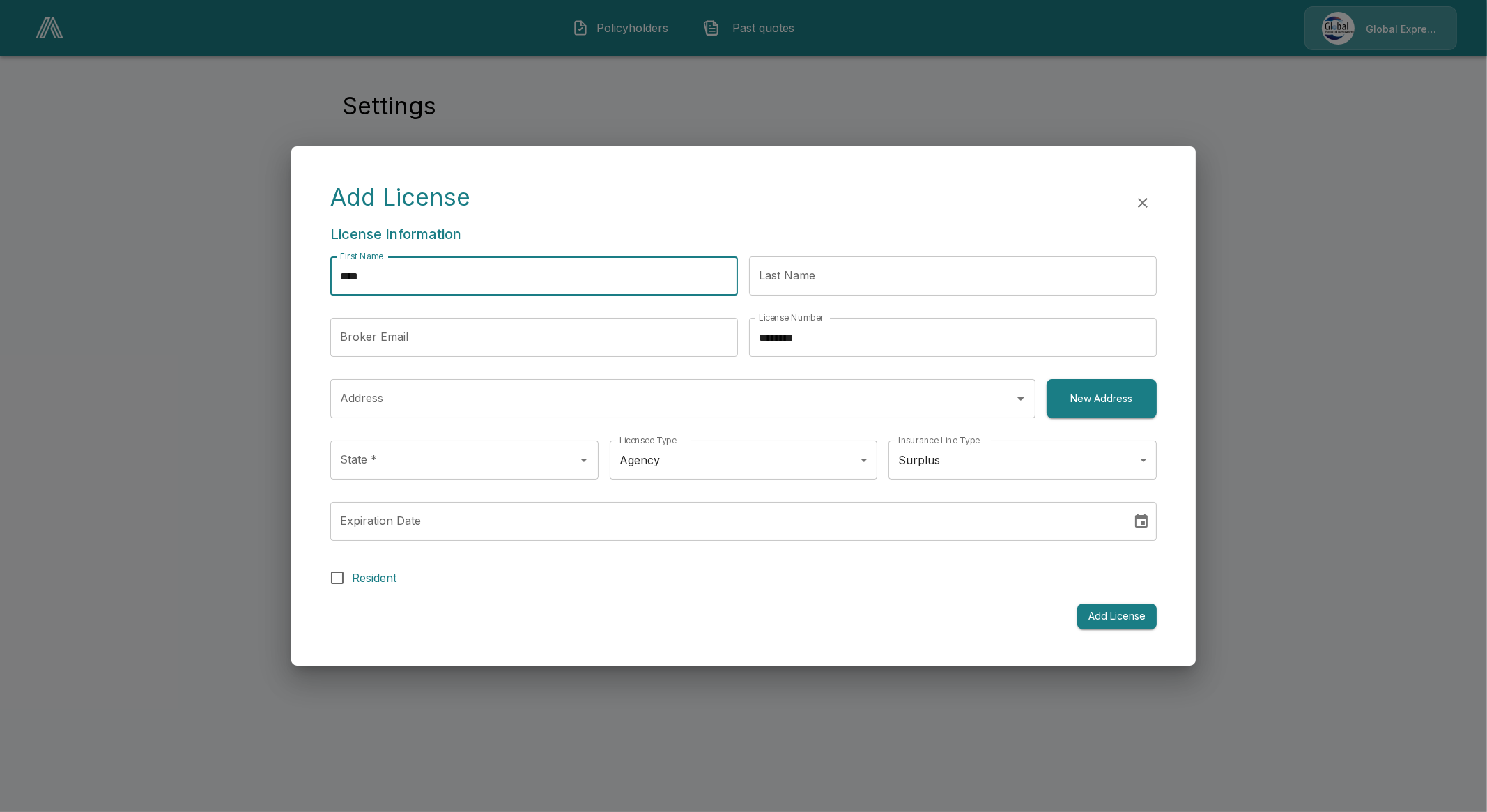
type input "****"
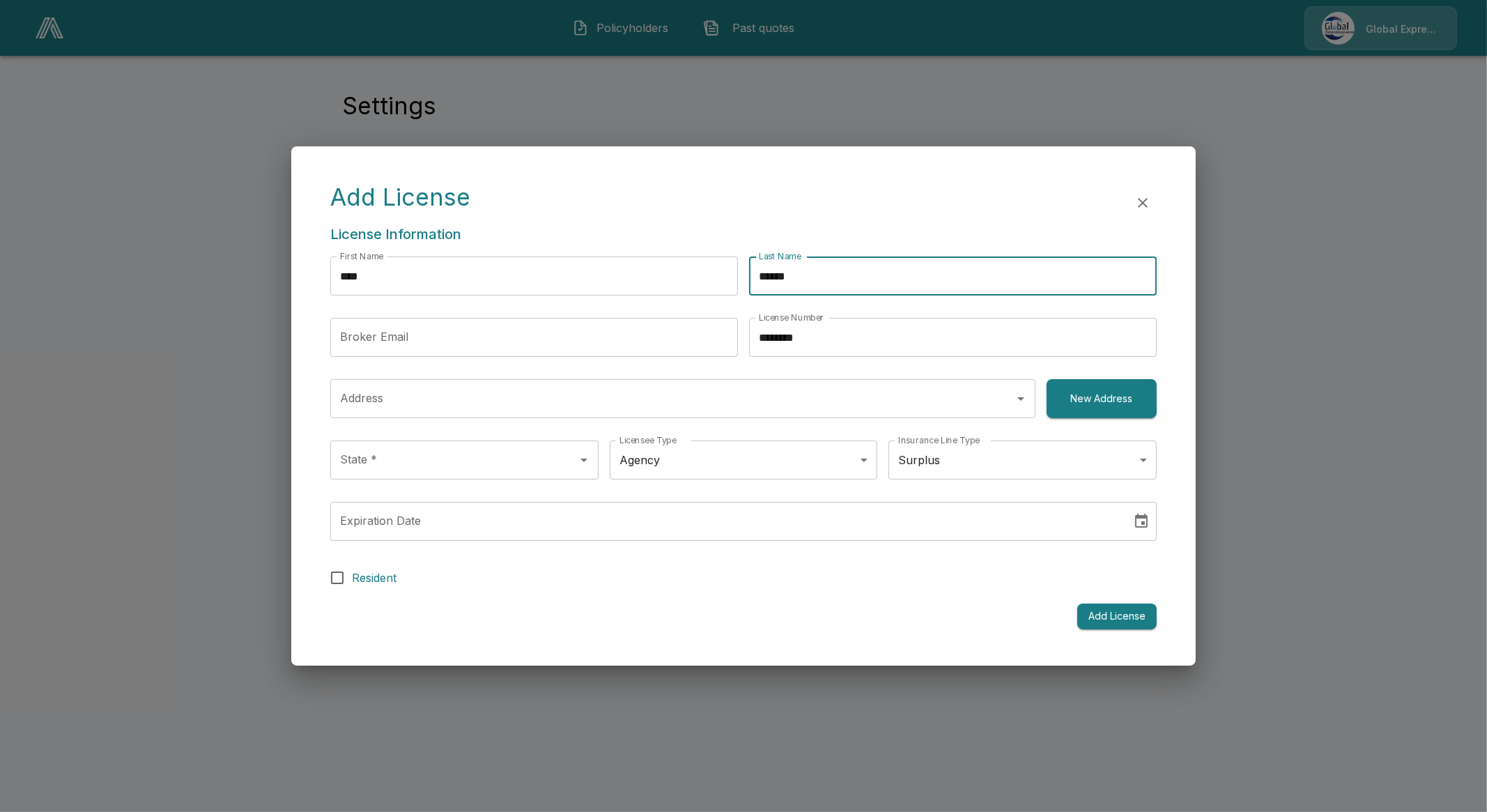
type input "******"
click at [711, 299] on div "First Name **** First Name" at bounding box center [534, 281] width 408 height 50
type input "**********"
click at [394, 529] on input "**********" at bounding box center [726, 521] width 792 height 39
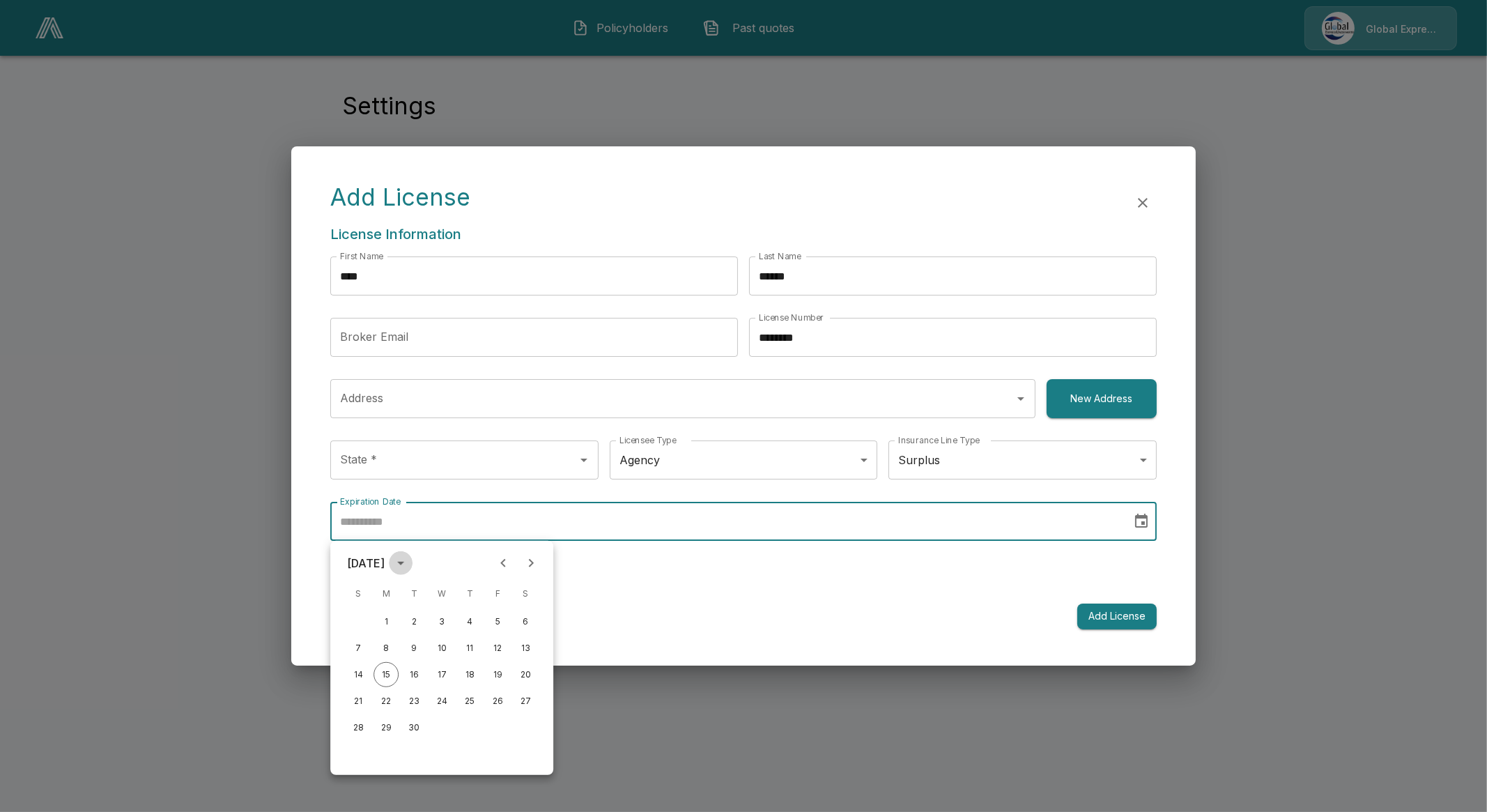
click at [409, 557] on icon "calendar view is open, switch to year view" at bounding box center [400, 562] width 17 height 17
click at [456, 529] on input "Expiration Date" at bounding box center [726, 521] width 792 height 39
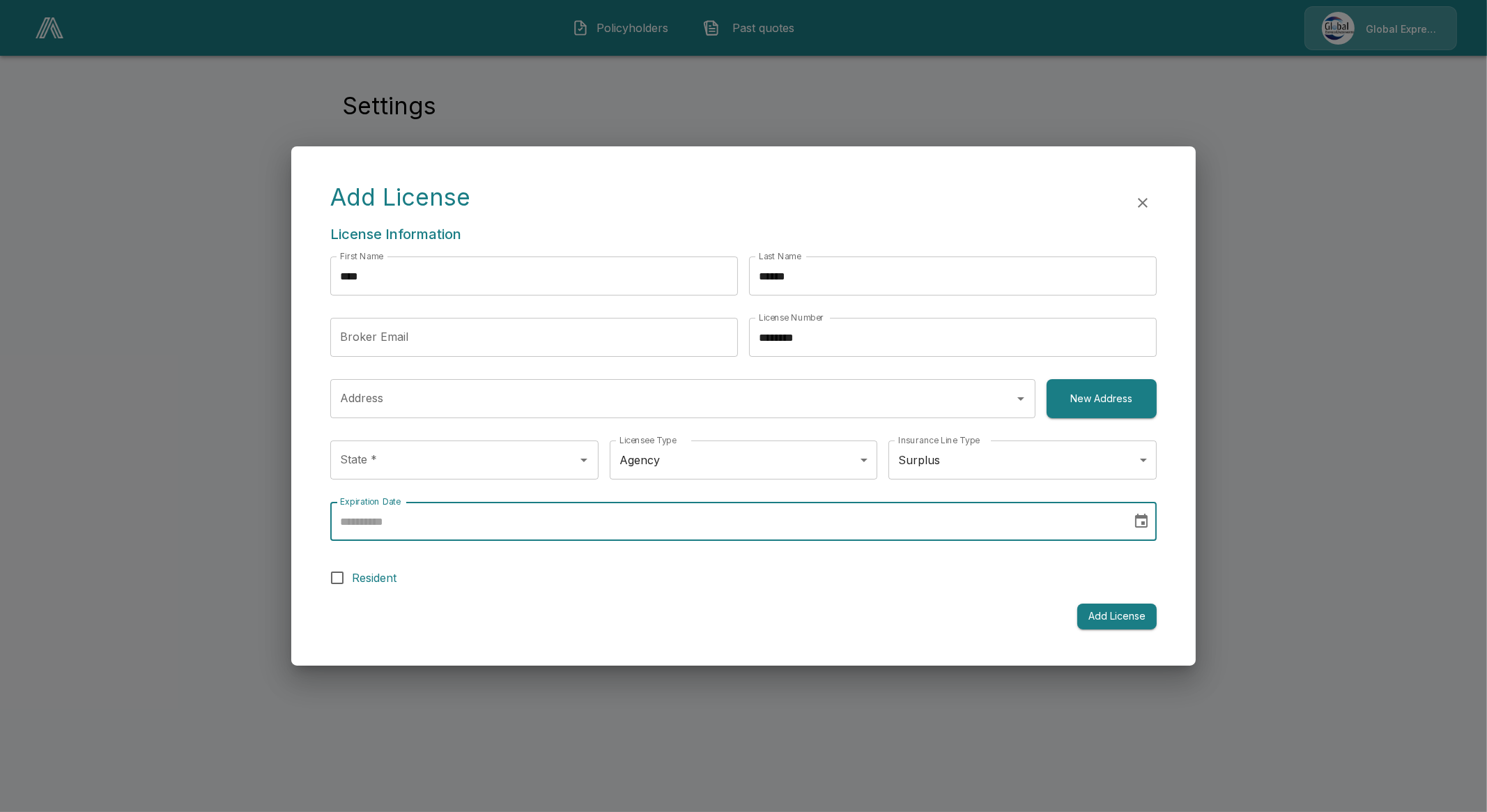
click at [453, 512] on input "Expiration Date" at bounding box center [726, 521] width 792 height 39
type input "**********"
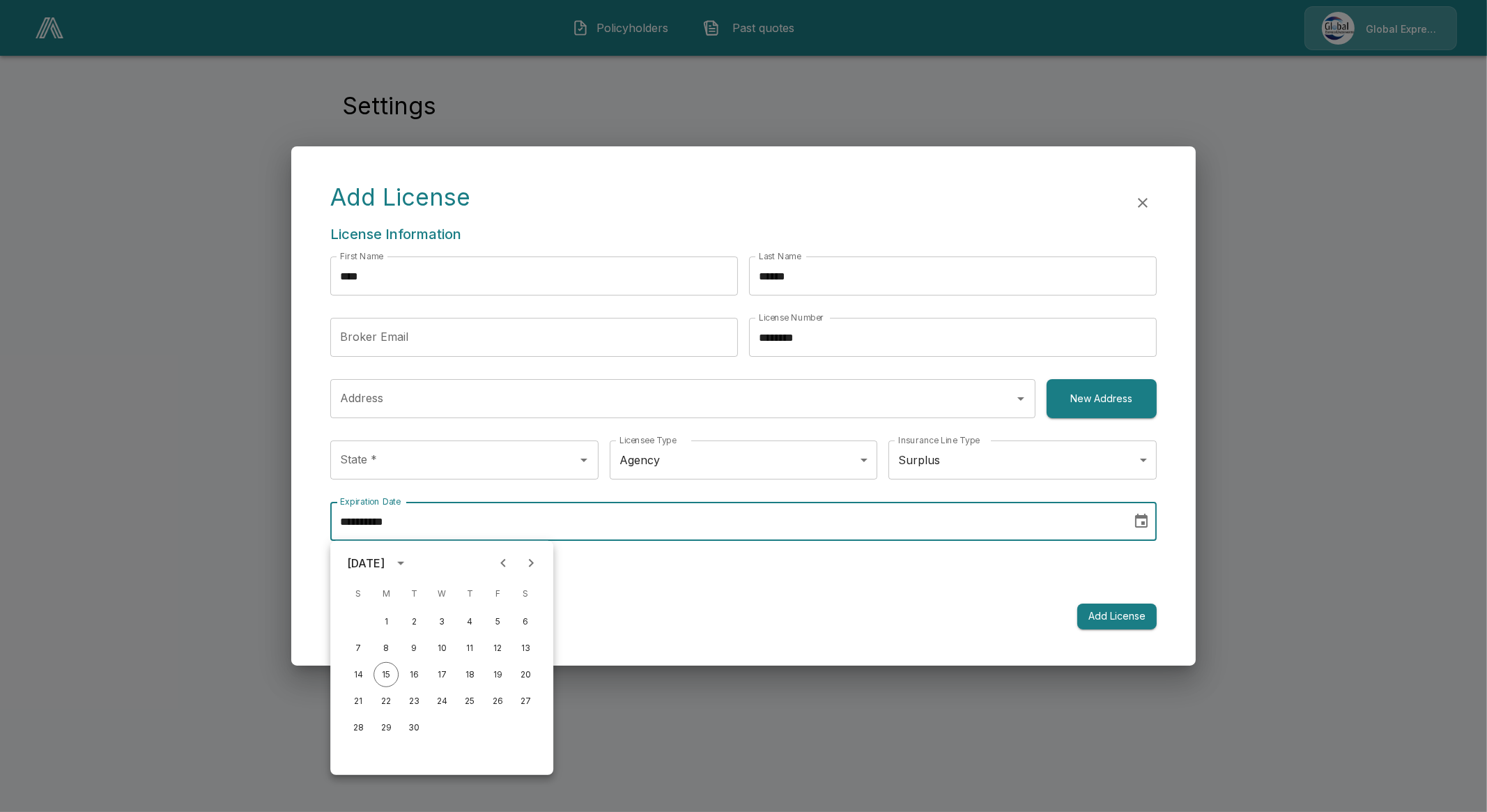
click at [517, 520] on input "**********" at bounding box center [726, 521] width 792 height 39
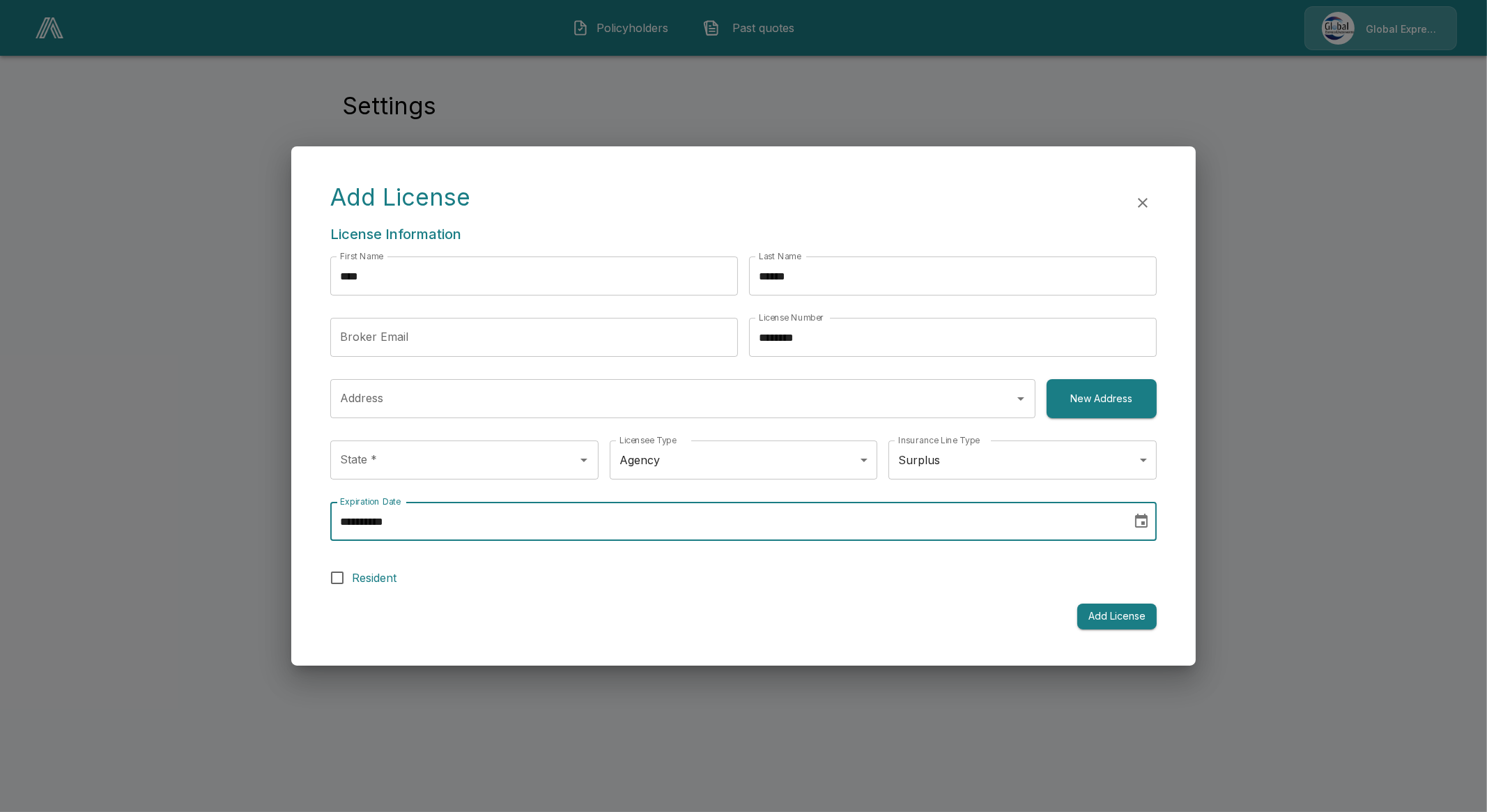
click at [544, 594] on form "**********" at bounding box center [744, 442] width 827 height 373
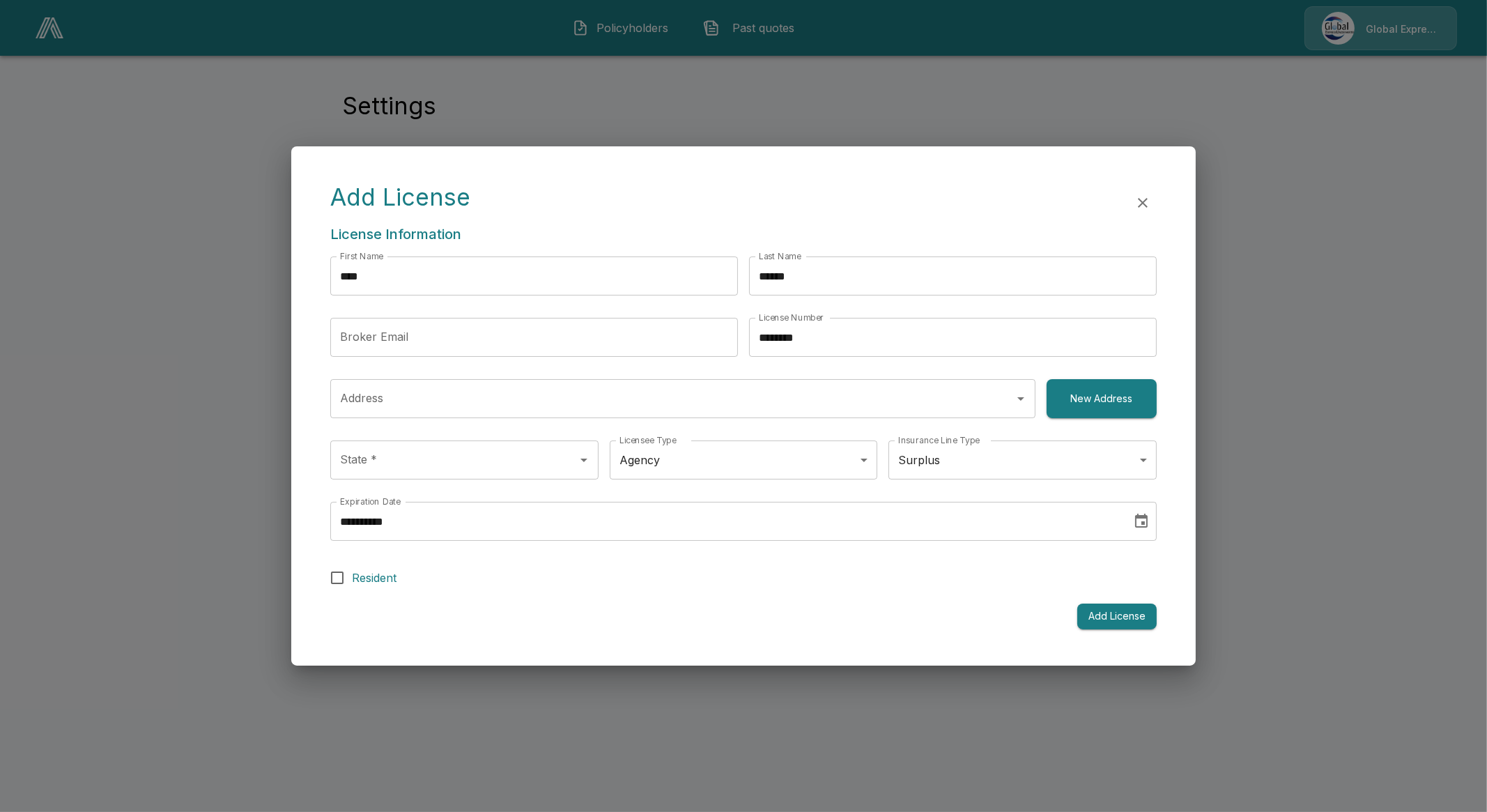
click at [497, 517] on input "**********" at bounding box center [726, 521] width 792 height 39
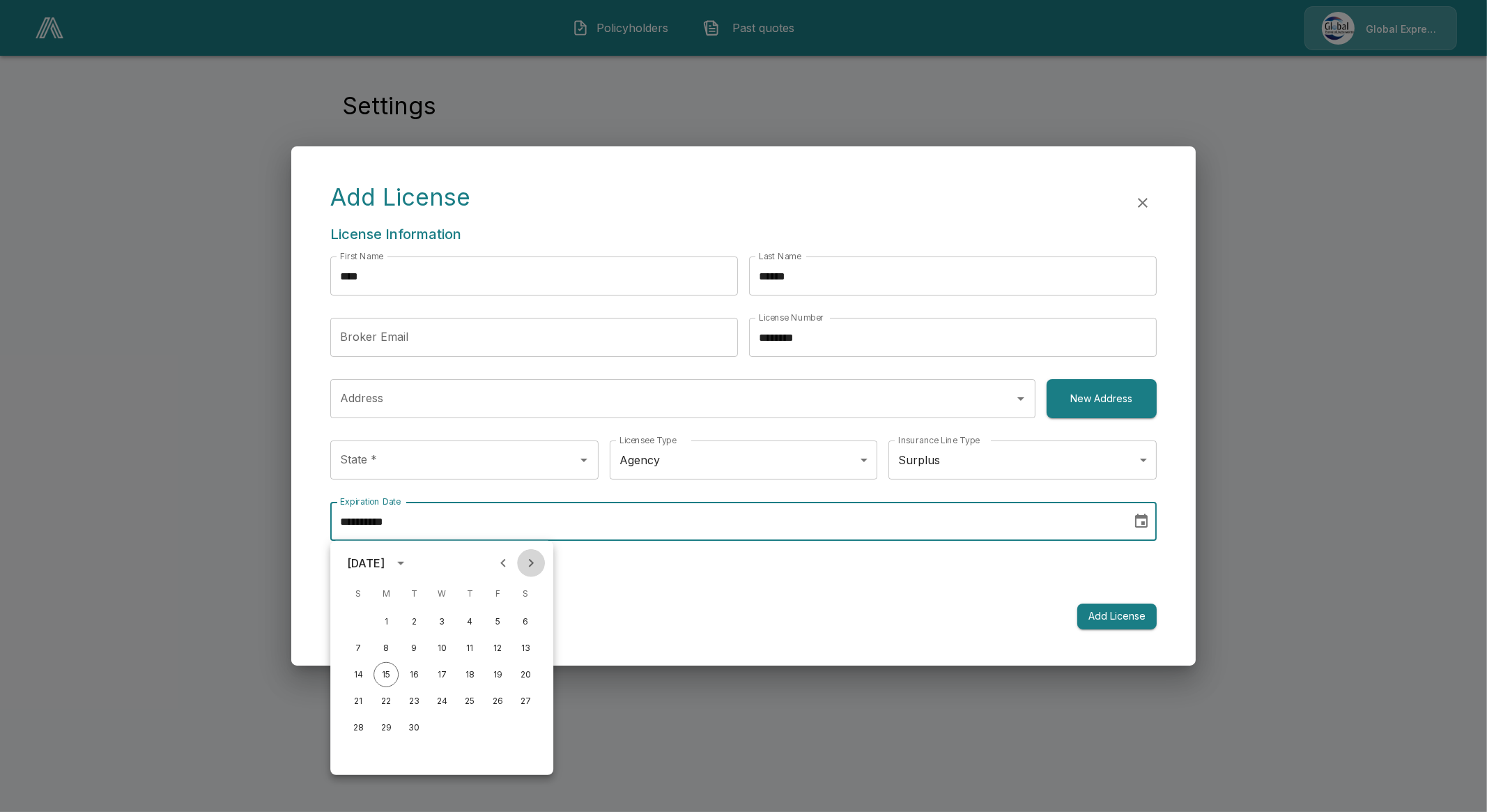
click at [532, 562] on icon "Next month" at bounding box center [532, 563] width 5 height 8
click at [409, 564] on icon "calendar view is open, switch to year view" at bounding box center [400, 562] width 17 height 17
click at [469, 672] on button "2026" at bounding box center [469, 678] width 50 height 25
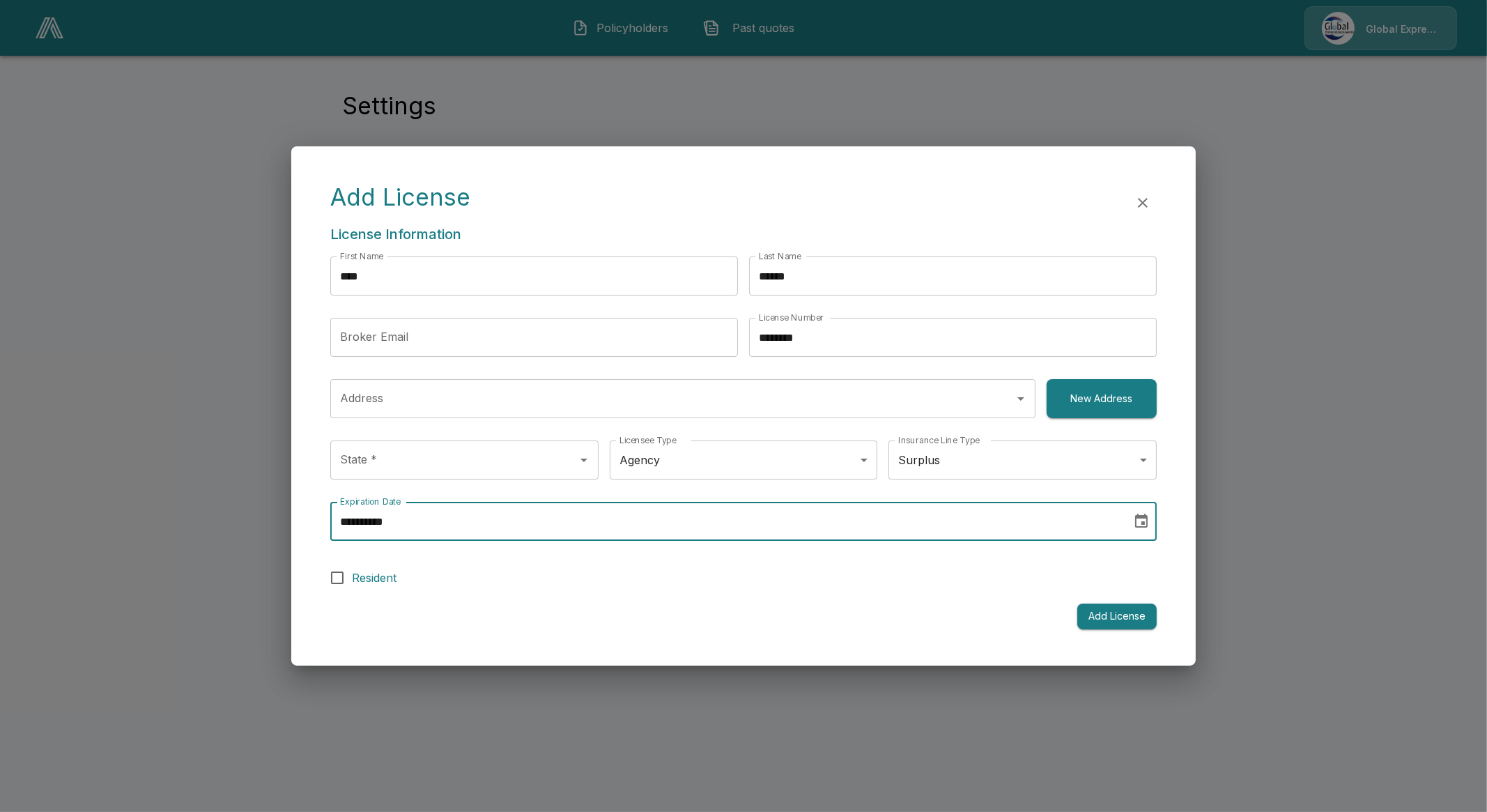
click at [355, 524] on input "**********" at bounding box center [726, 521] width 792 height 39
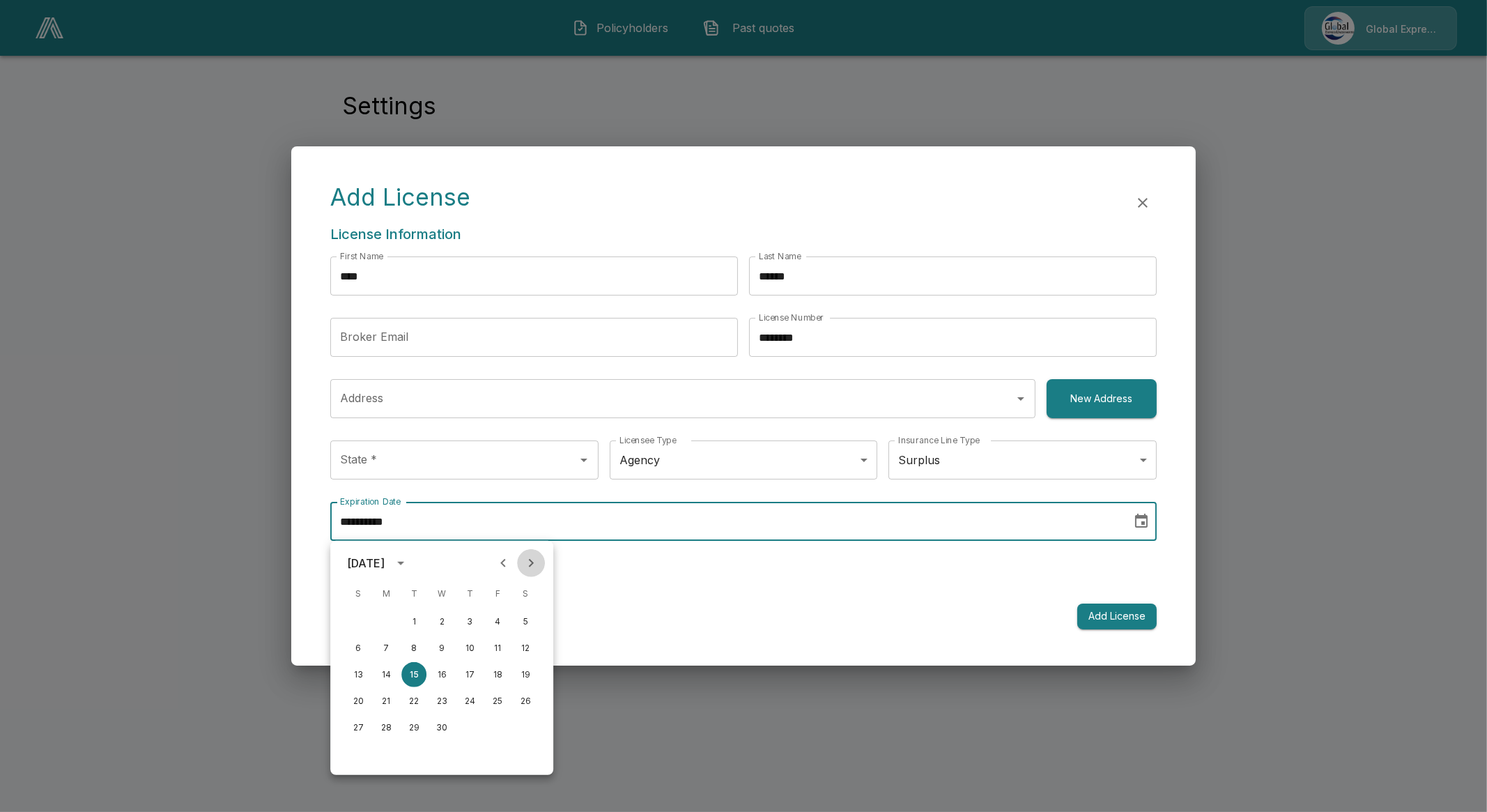
click at [522, 553] on button "Next month" at bounding box center [531, 562] width 28 height 28
click at [528, 727] on button "31" at bounding box center [525, 727] width 25 height 25
type input "**********"
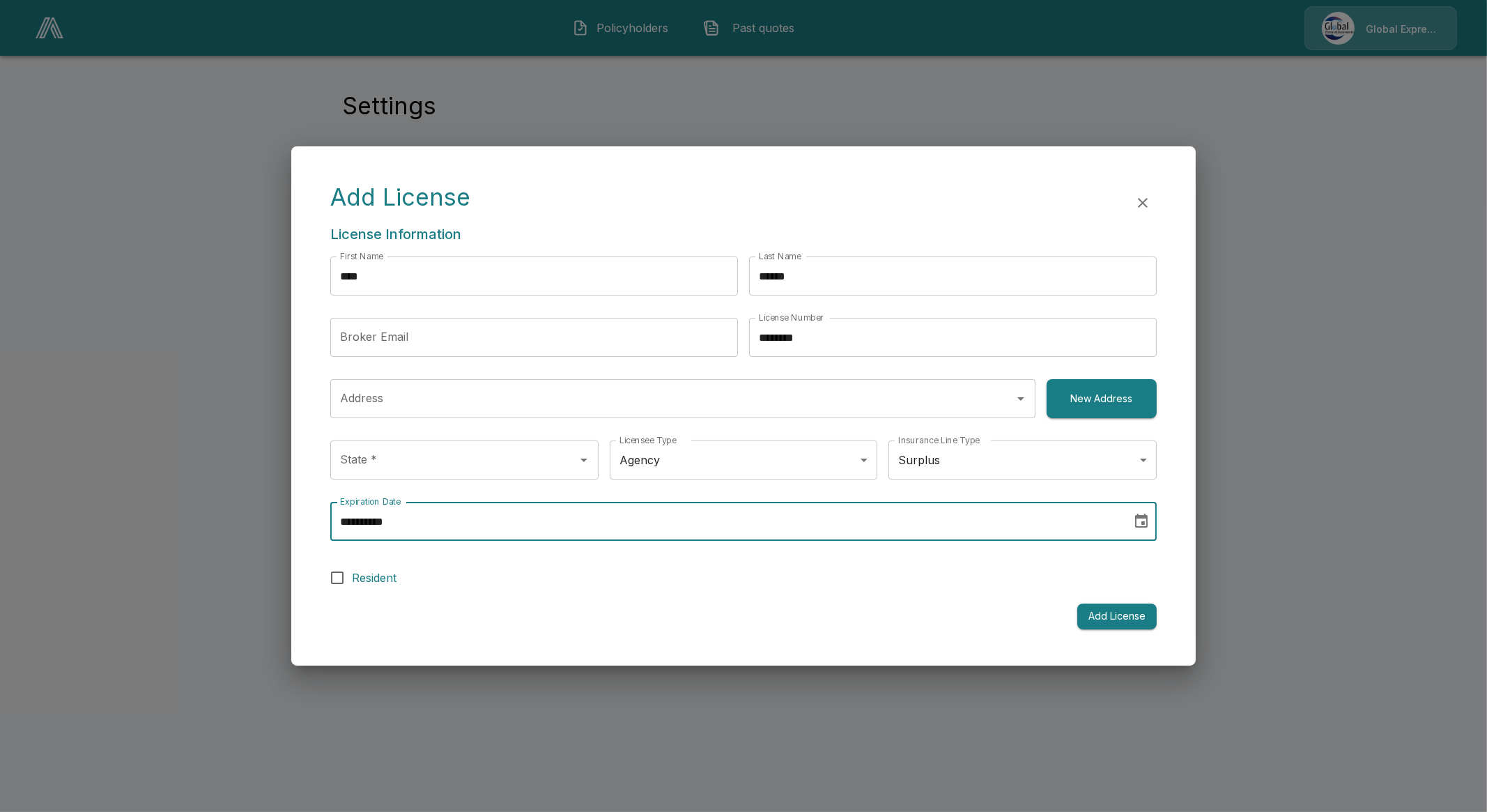
click at [699, 579] on label "Resident" at bounding box center [733, 578] width 823 height 29
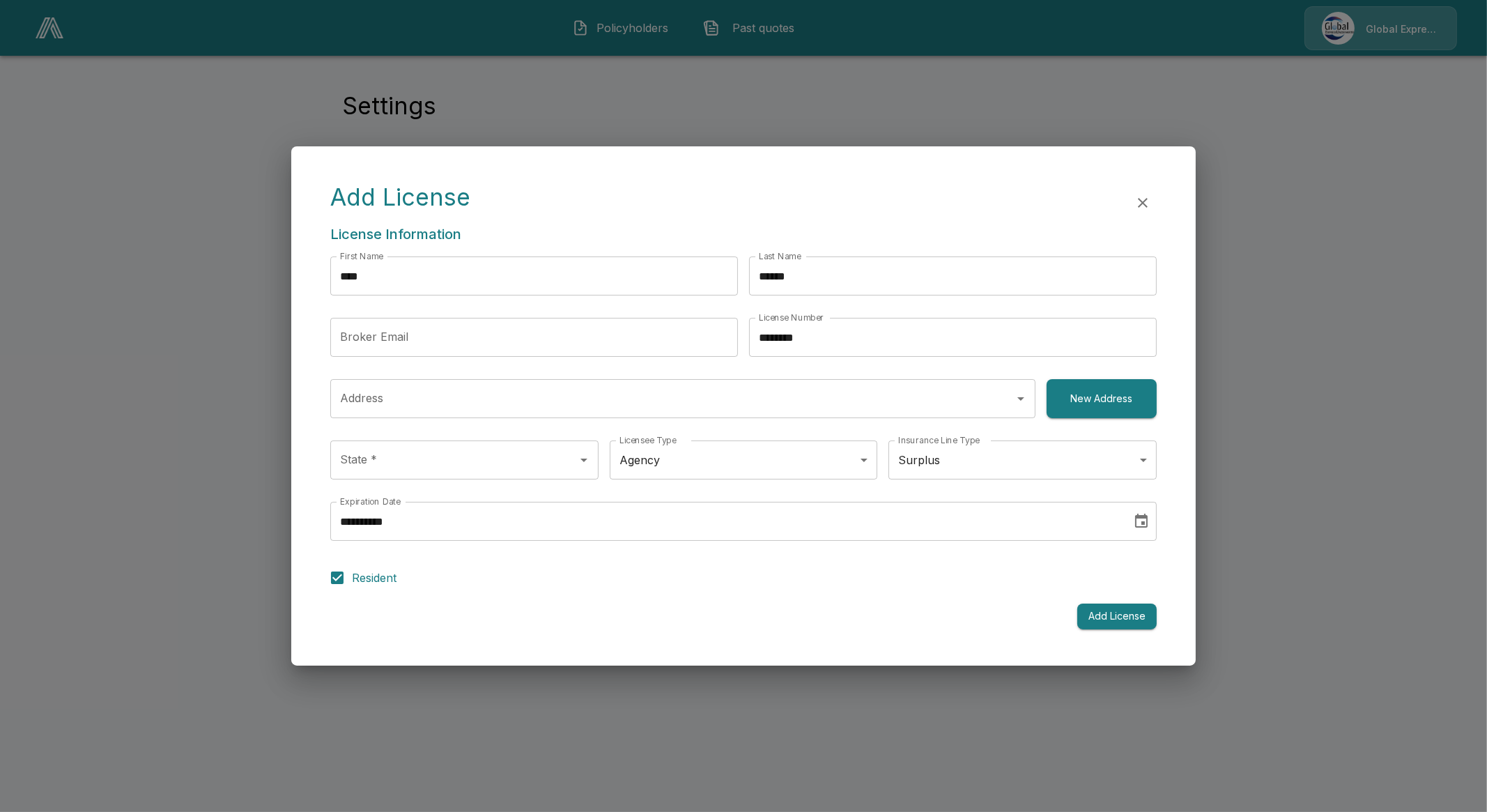
click at [673, 583] on label "Resident" at bounding box center [733, 578] width 823 height 29
click at [481, 350] on input "Broker Email" at bounding box center [534, 337] width 408 height 39
click at [427, 329] on input "***" at bounding box center [534, 337] width 408 height 39
type input "**********"
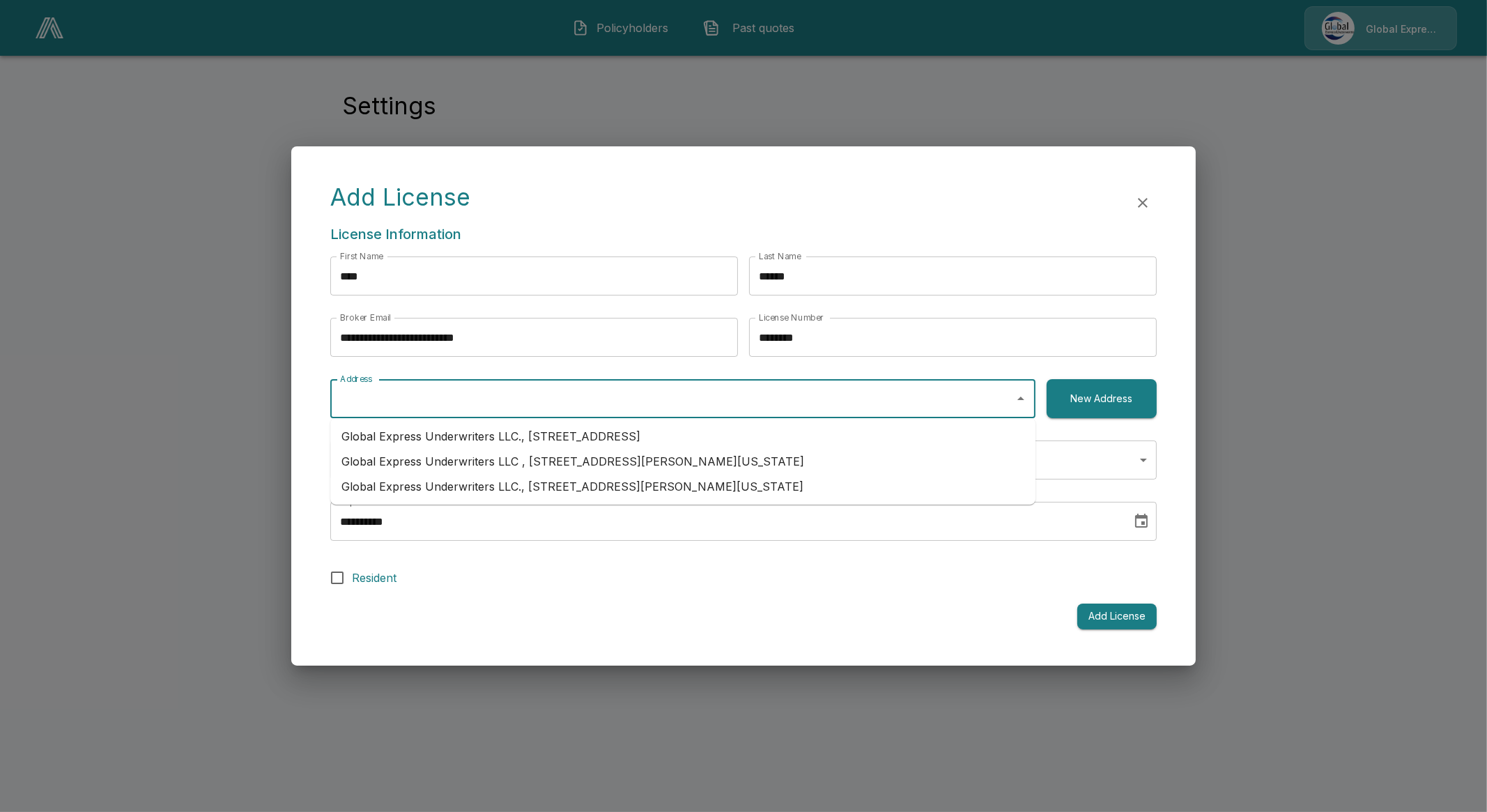
click at [440, 395] on input "Address" at bounding box center [672, 398] width 672 height 27
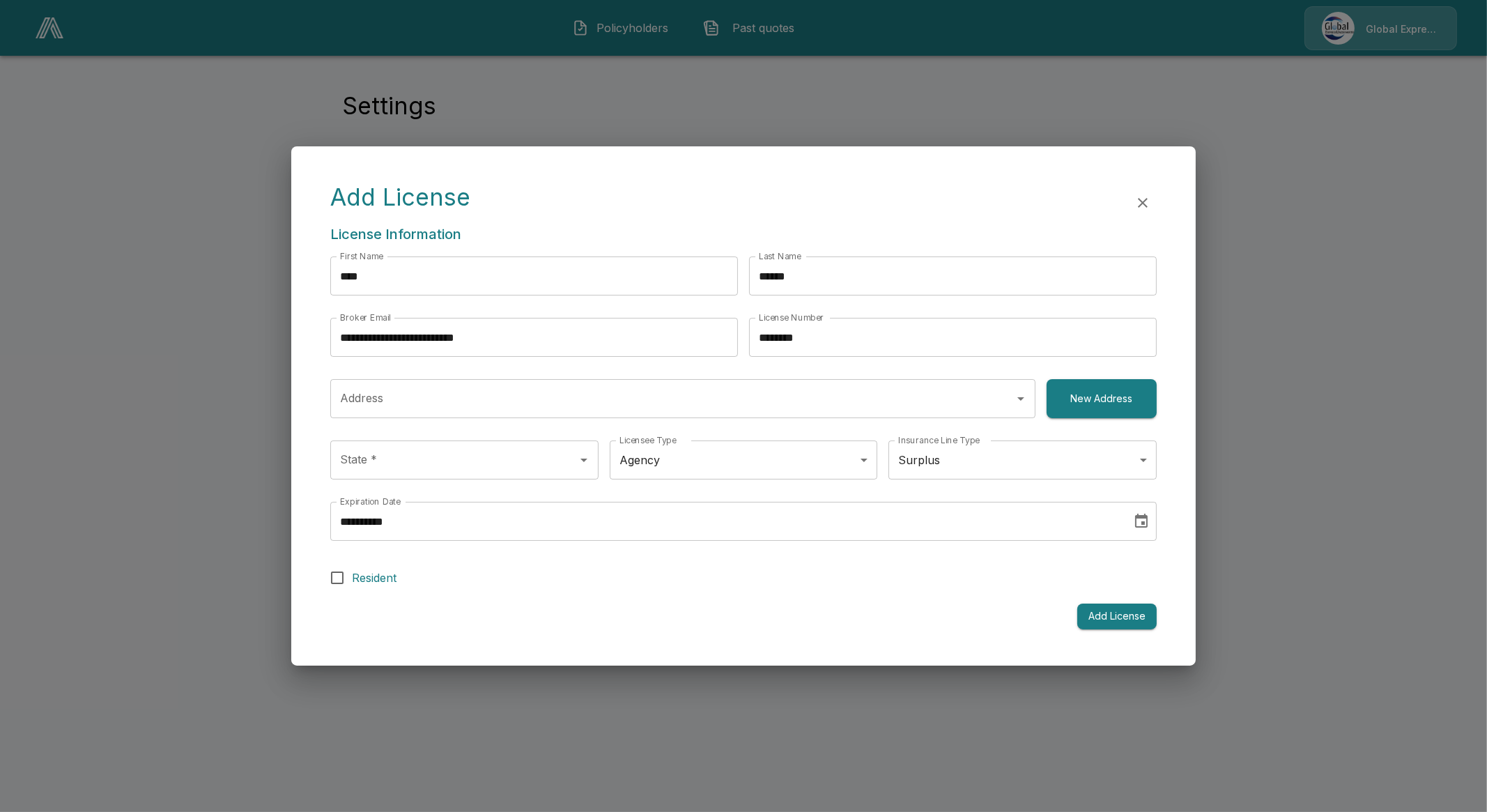
click at [306, 371] on div "**********" at bounding box center [743, 406] width 904 height 519
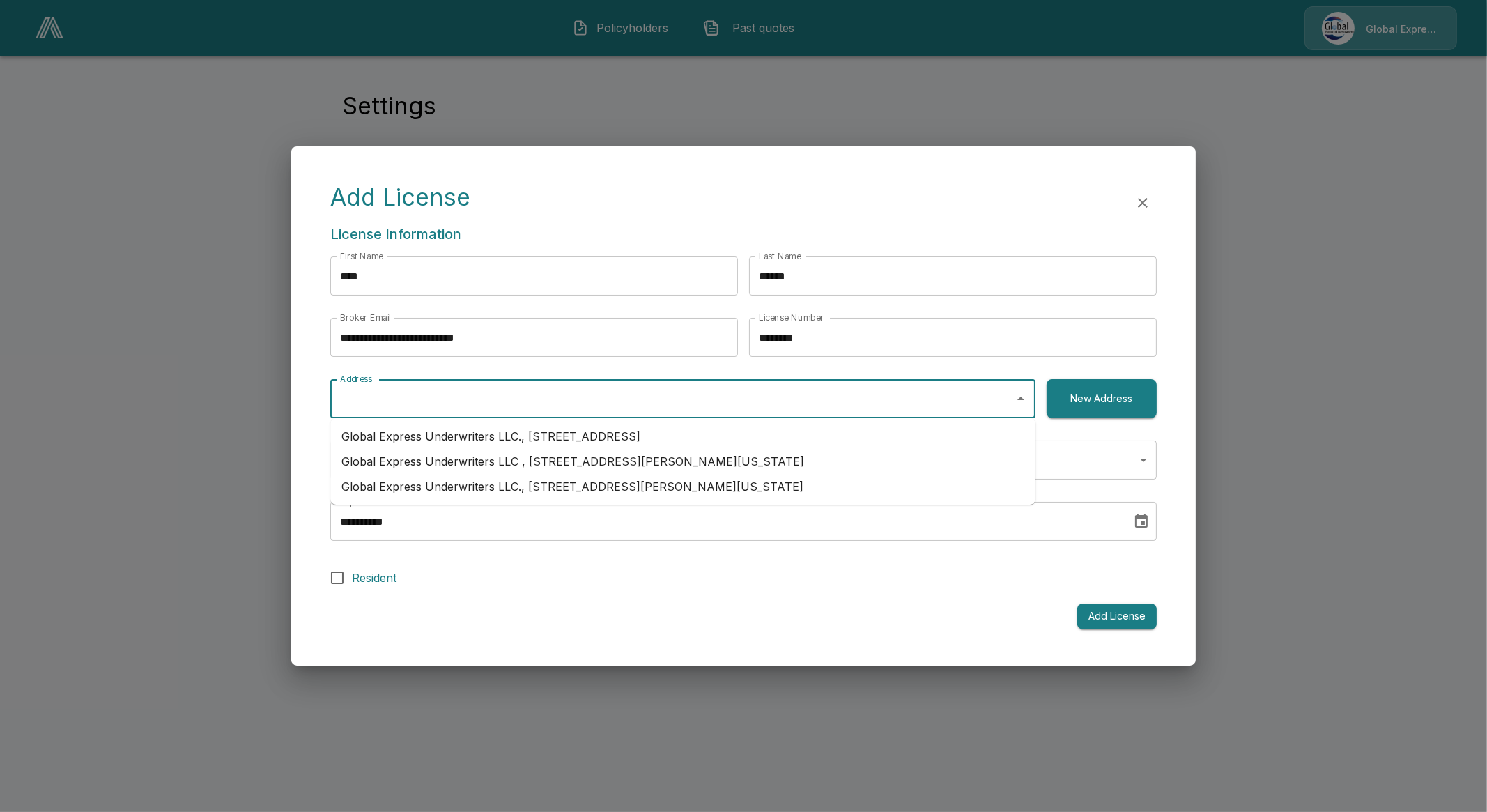
click at [390, 395] on input "Address" at bounding box center [672, 398] width 672 height 27
click at [627, 492] on li "Global Express Underwriters LLC., 5100 N Classen Blvd, Ste 300, Oklahoma City, …" at bounding box center [683, 486] width 705 height 25
type input "**********"
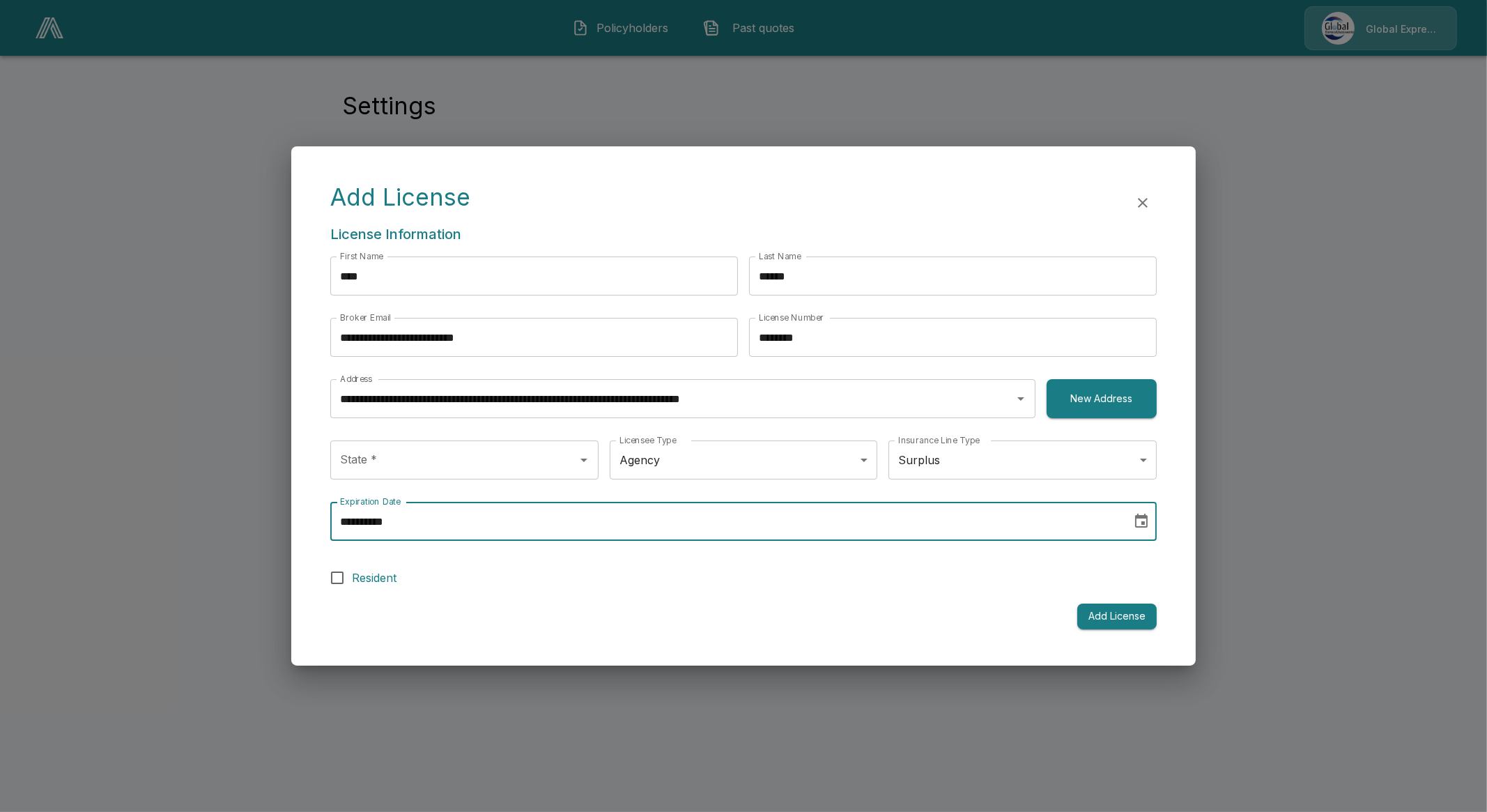
click at [682, 502] on input "**********" at bounding box center [726, 521] width 792 height 39
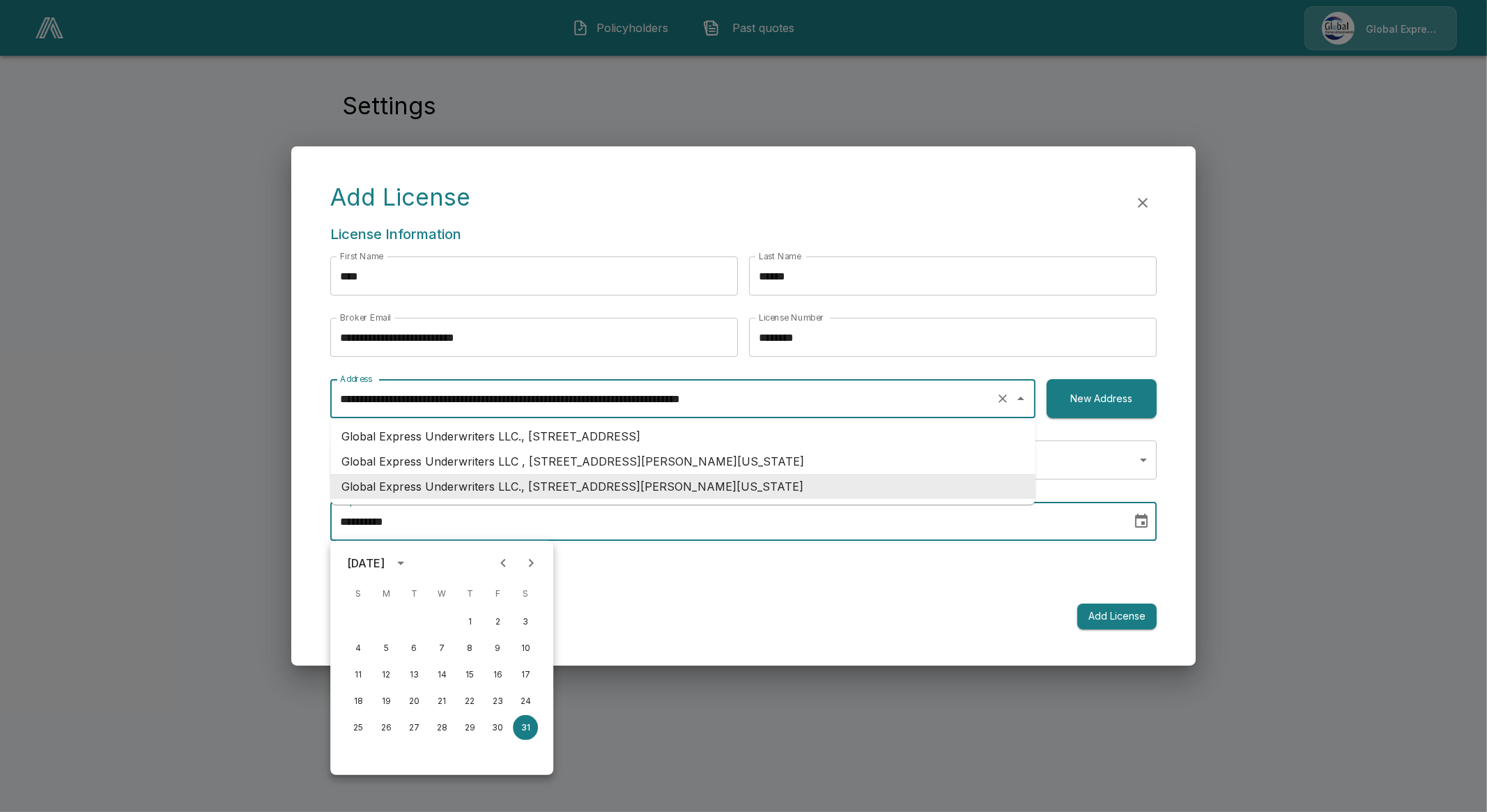
click at [564, 405] on input "**********" at bounding box center [663, 398] width 653 height 27
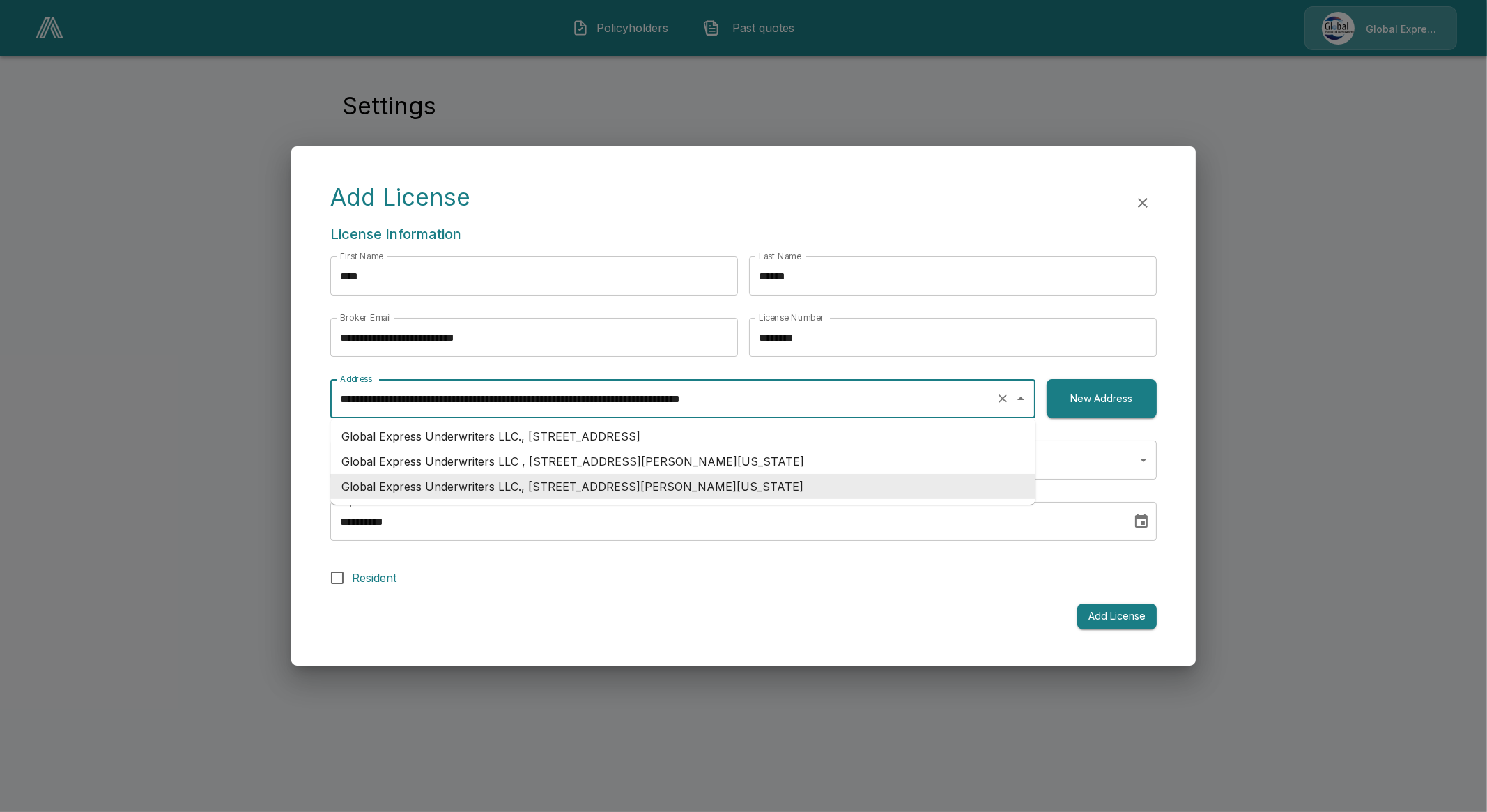
click at [562, 398] on input "**********" at bounding box center [663, 398] width 653 height 27
click at [578, 483] on li "Global Express Underwriters LLC., 5100 N Classen Blvd, Ste 300, Oklahoma City, …" at bounding box center [683, 486] width 705 height 25
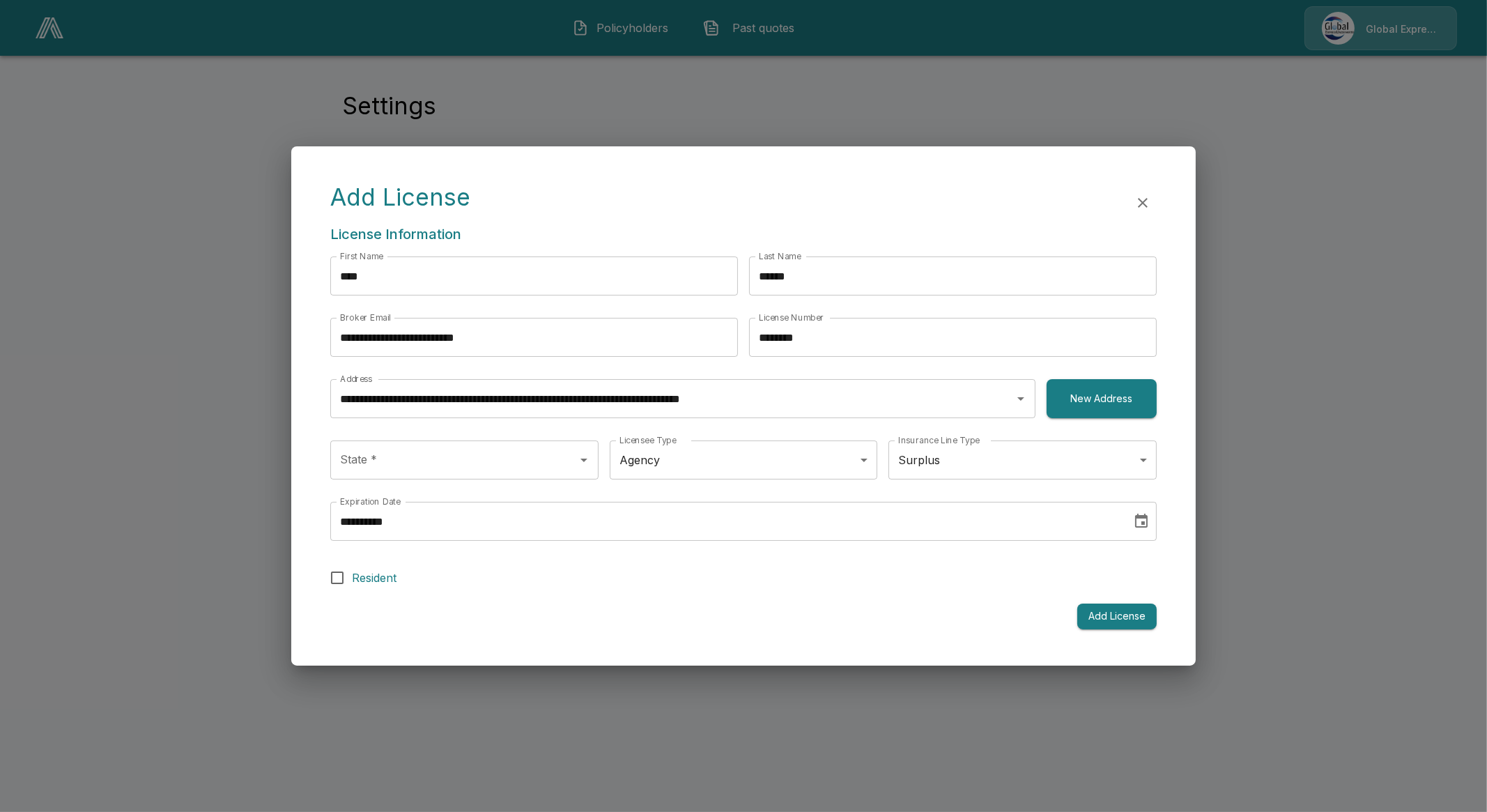
click at [886, 494] on div "State * State * Licensee Type Agency ****** Licensee Type   * Insurance Line Ty…" at bounding box center [744, 471] width 827 height 62
click at [464, 457] on input "State *" at bounding box center [444, 459] width 216 height 27
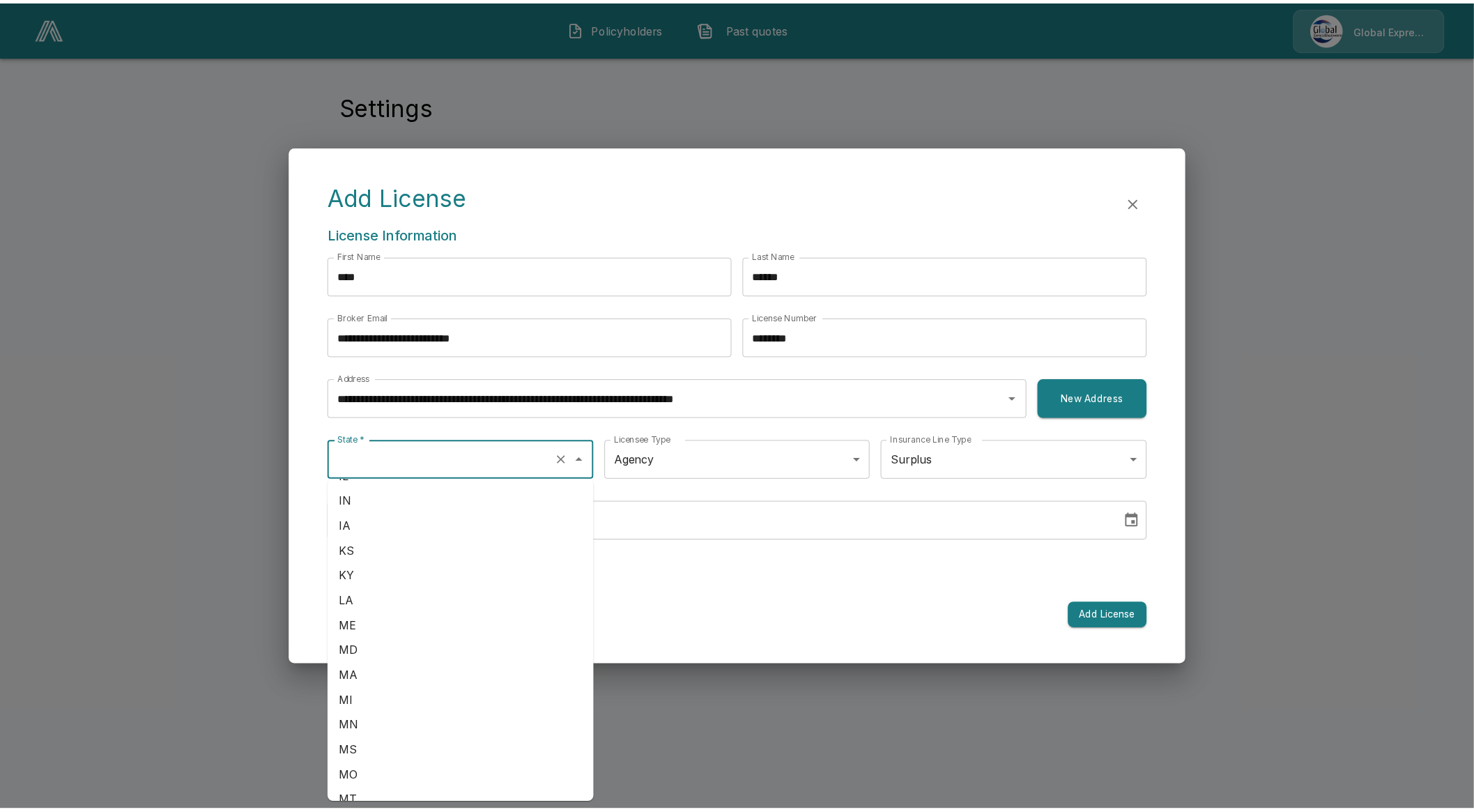
scroll to position [348, 0]
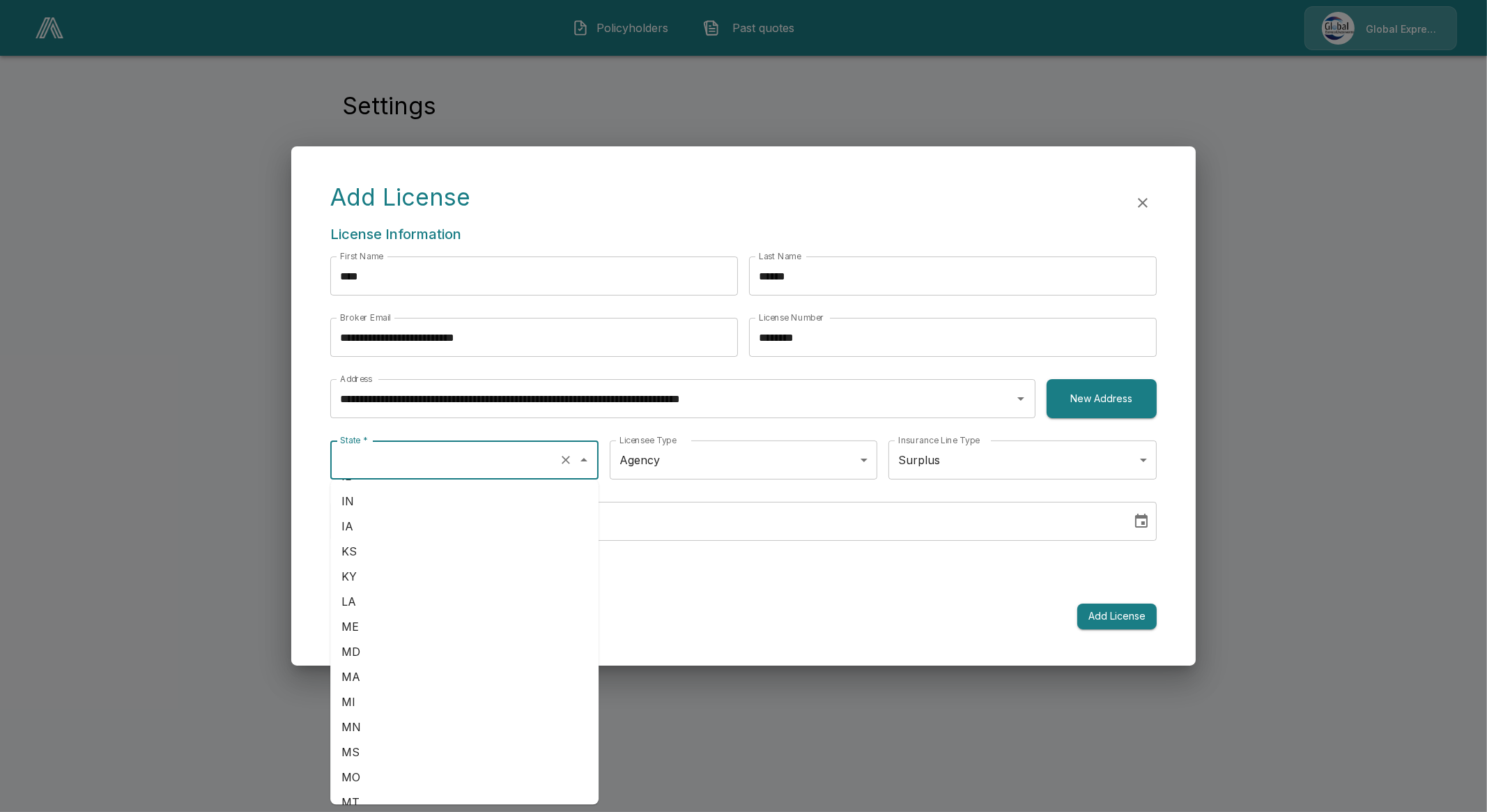
click at [373, 753] on li "MS" at bounding box center [464, 751] width 268 height 25
type input "**"
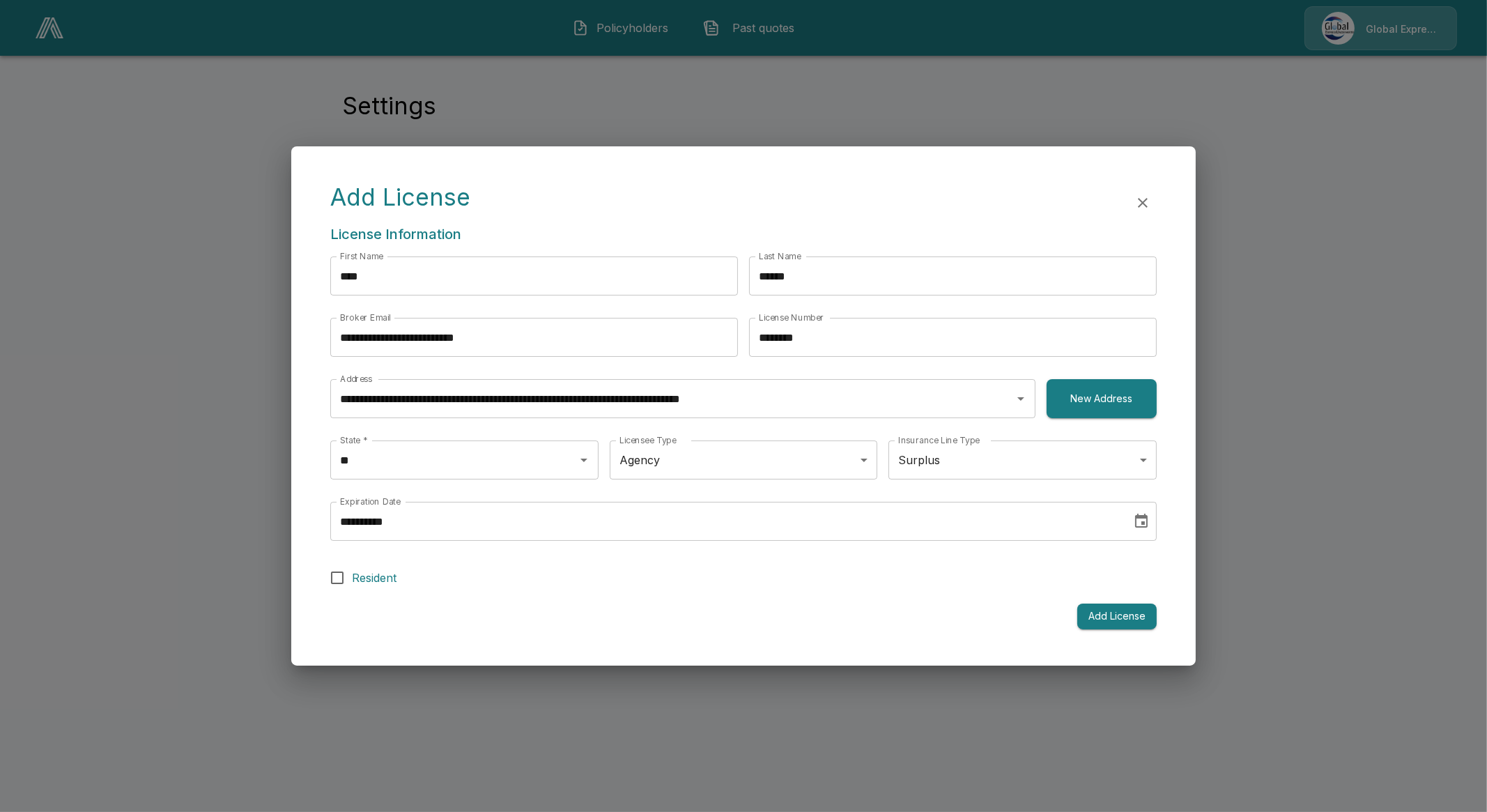
click at [724, 586] on label "Resident" at bounding box center [733, 578] width 823 height 29
click at [718, 596] on form "**********" at bounding box center [744, 442] width 827 height 373
click at [709, 579] on label "Resident" at bounding box center [733, 578] width 823 height 29
drag, startPoint x: 1110, startPoint y: 617, endPoint x: 1117, endPoint y: 605, distance: 13.9
click at [1110, 616] on button "Add License" at bounding box center [1117, 617] width 79 height 26
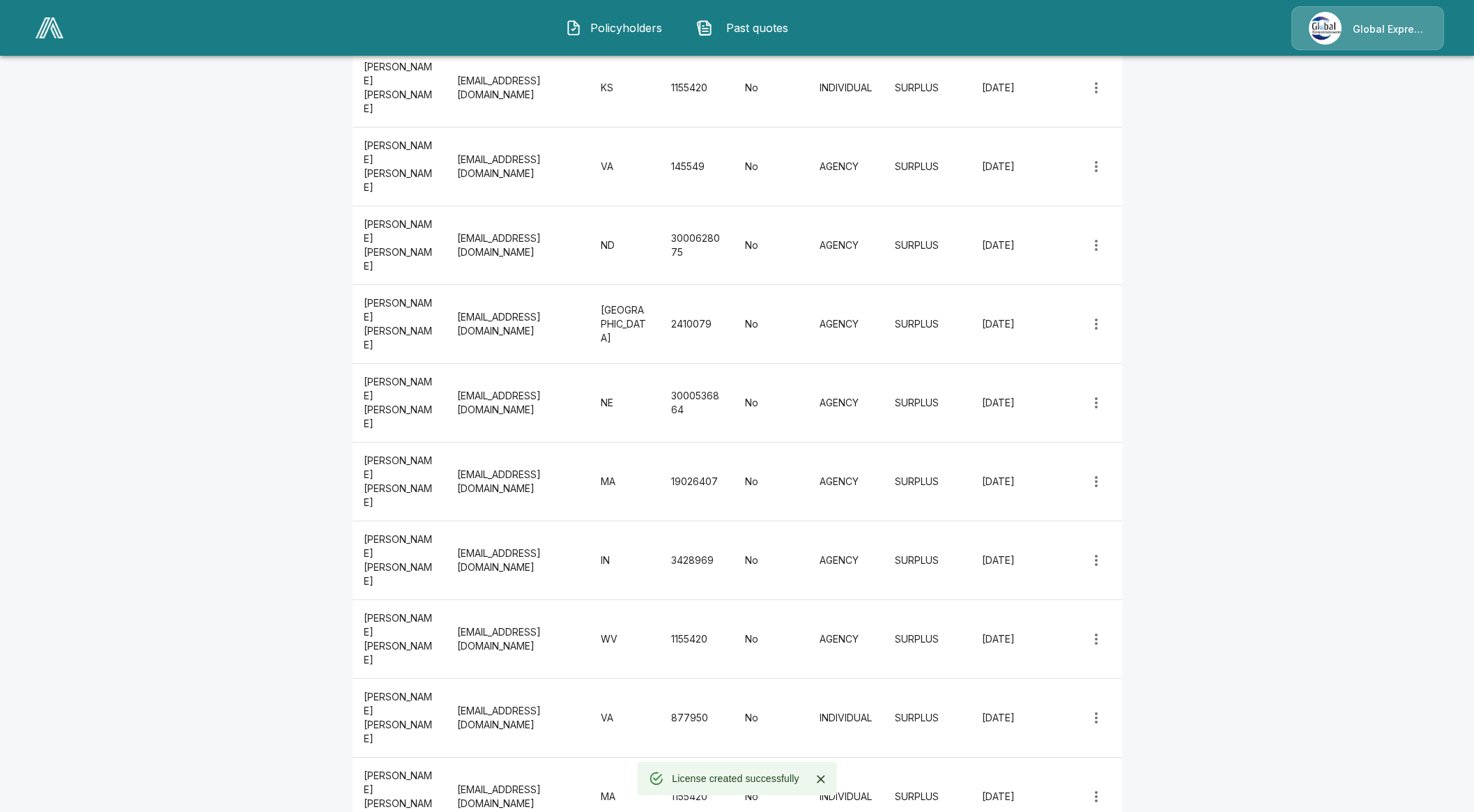
scroll to position [2873, 0]
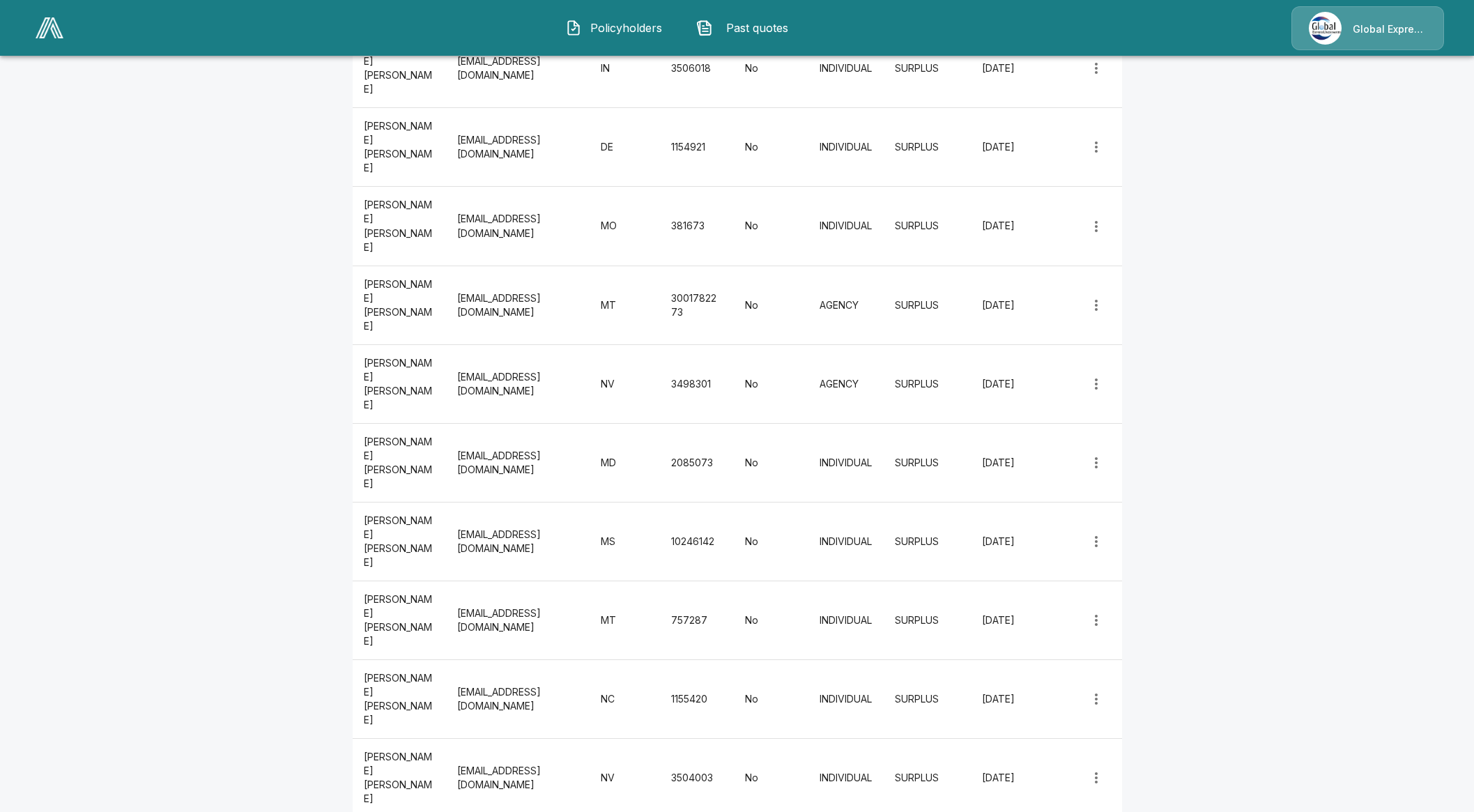
click at [1110, 777] on li "Edit" at bounding box center [1103, 780] width 41 height 25
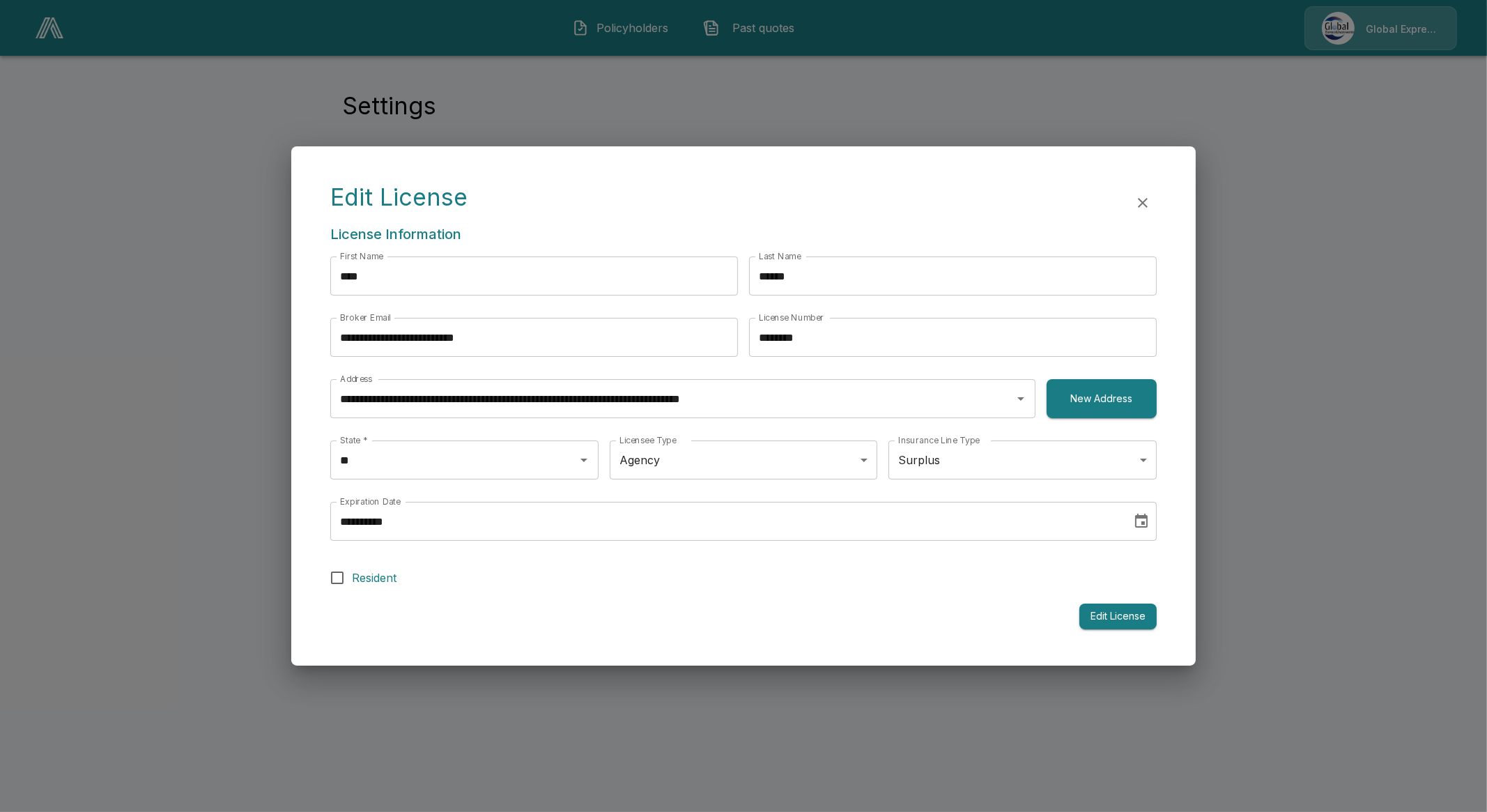
click at [737, 201] on body "**********" at bounding box center [743, 100] width 1487 height 201
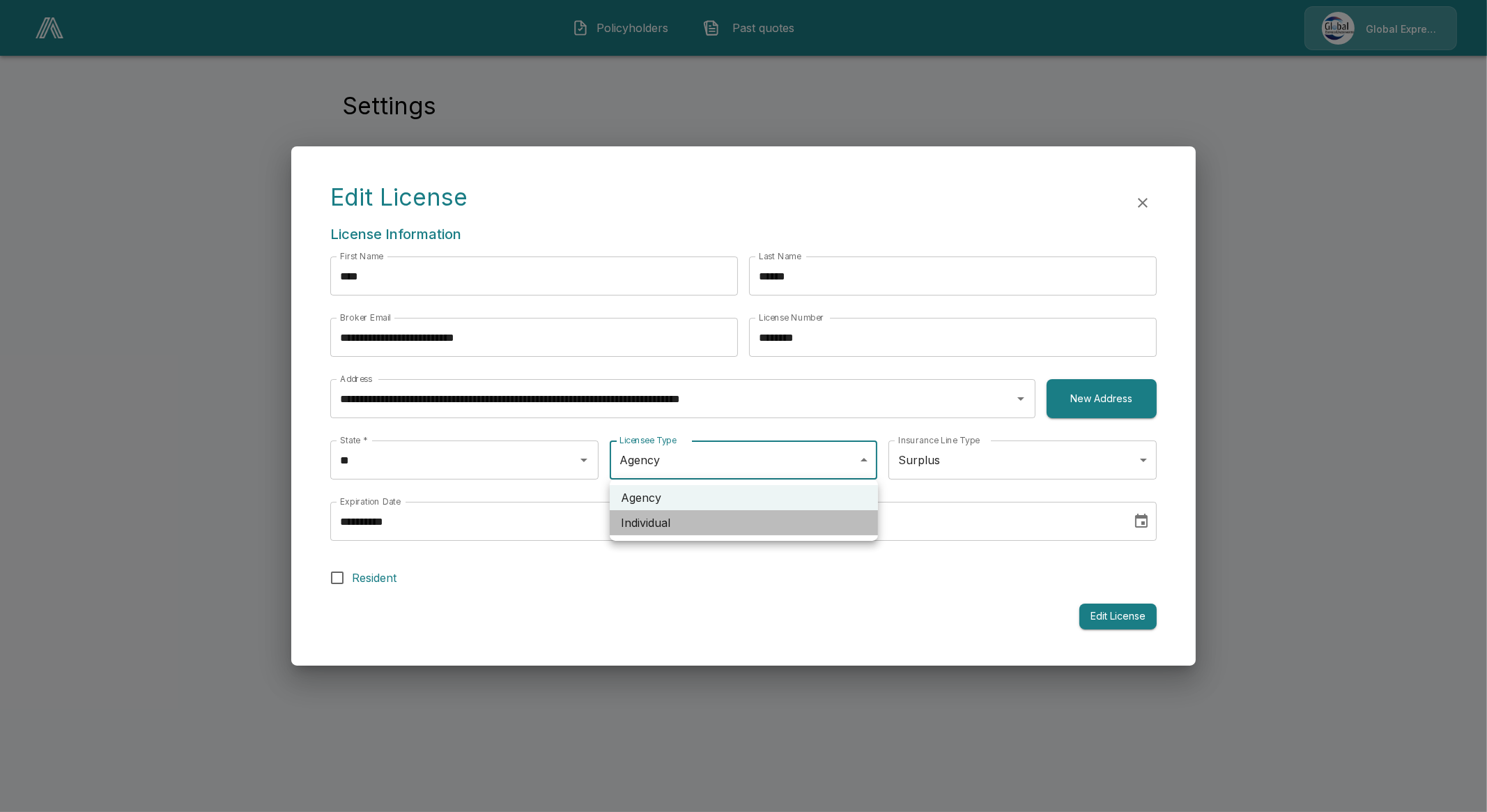
click at [724, 515] on li "Individual" at bounding box center [743, 522] width 268 height 25
type input "**********"
click at [1112, 625] on button "Edit License" at bounding box center [1117, 617] width 77 height 26
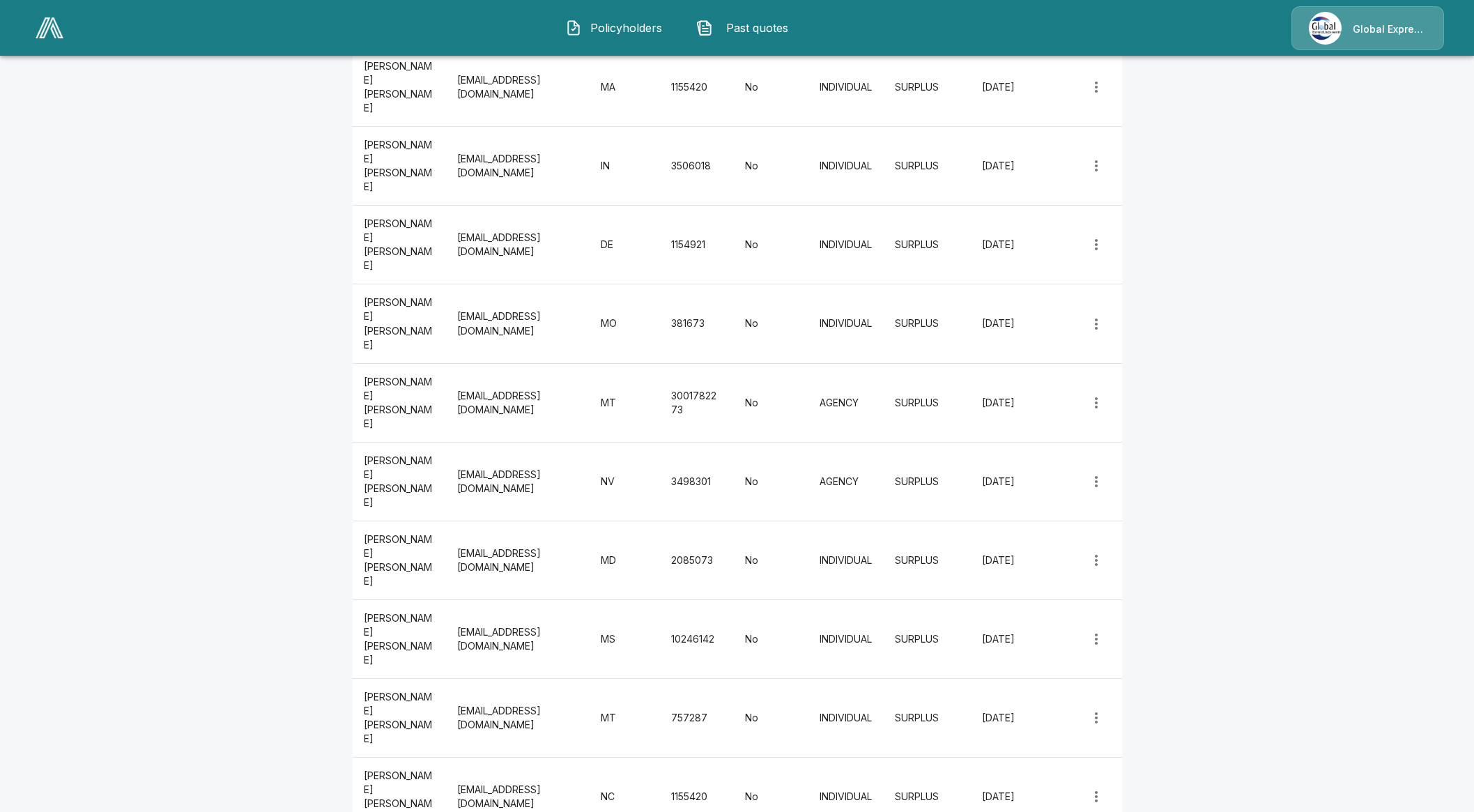
scroll to position [2873, 0]
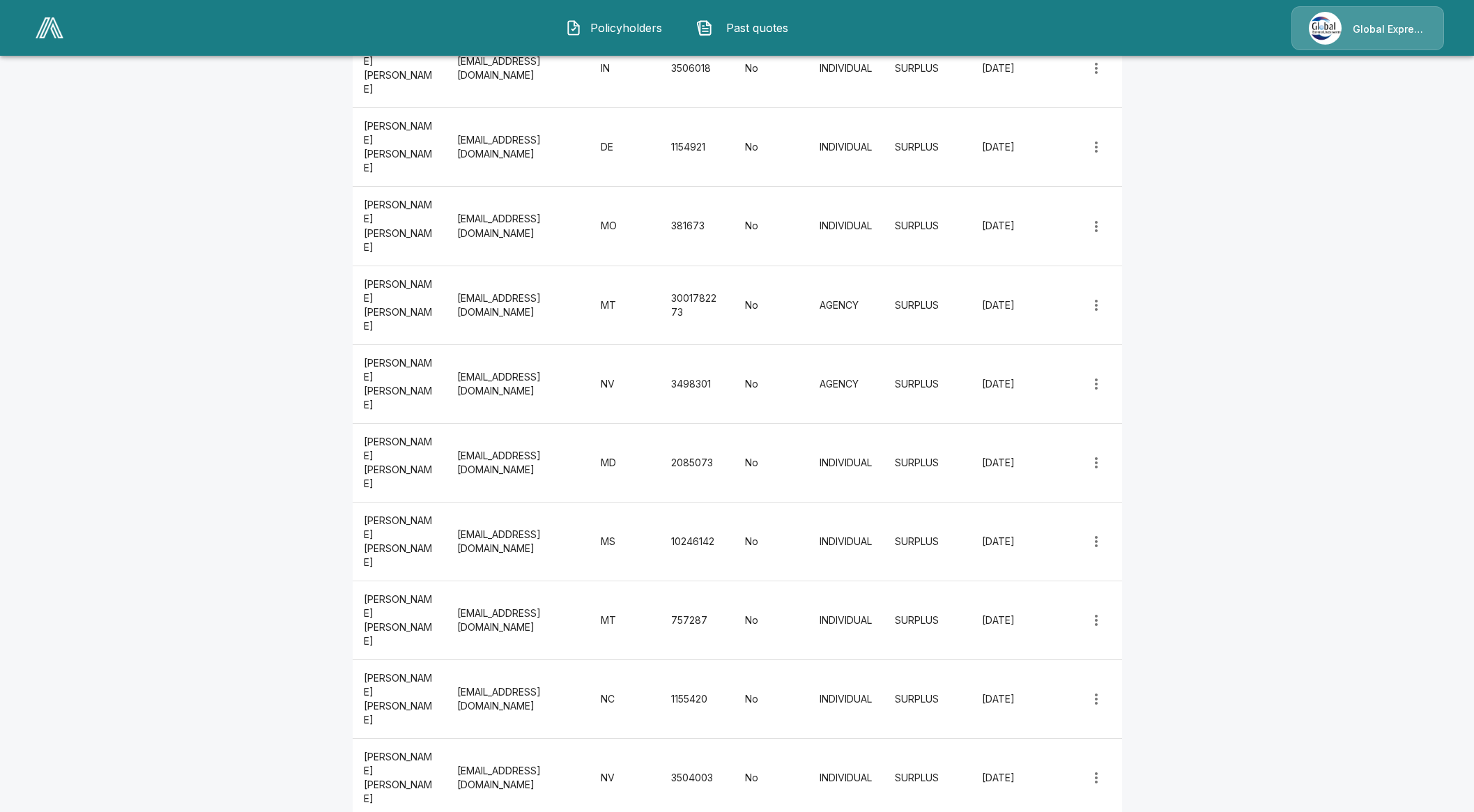
drag, startPoint x: 361, startPoint y: 647, endPoint x: 563, endPoint y: 667, distance: 203.0
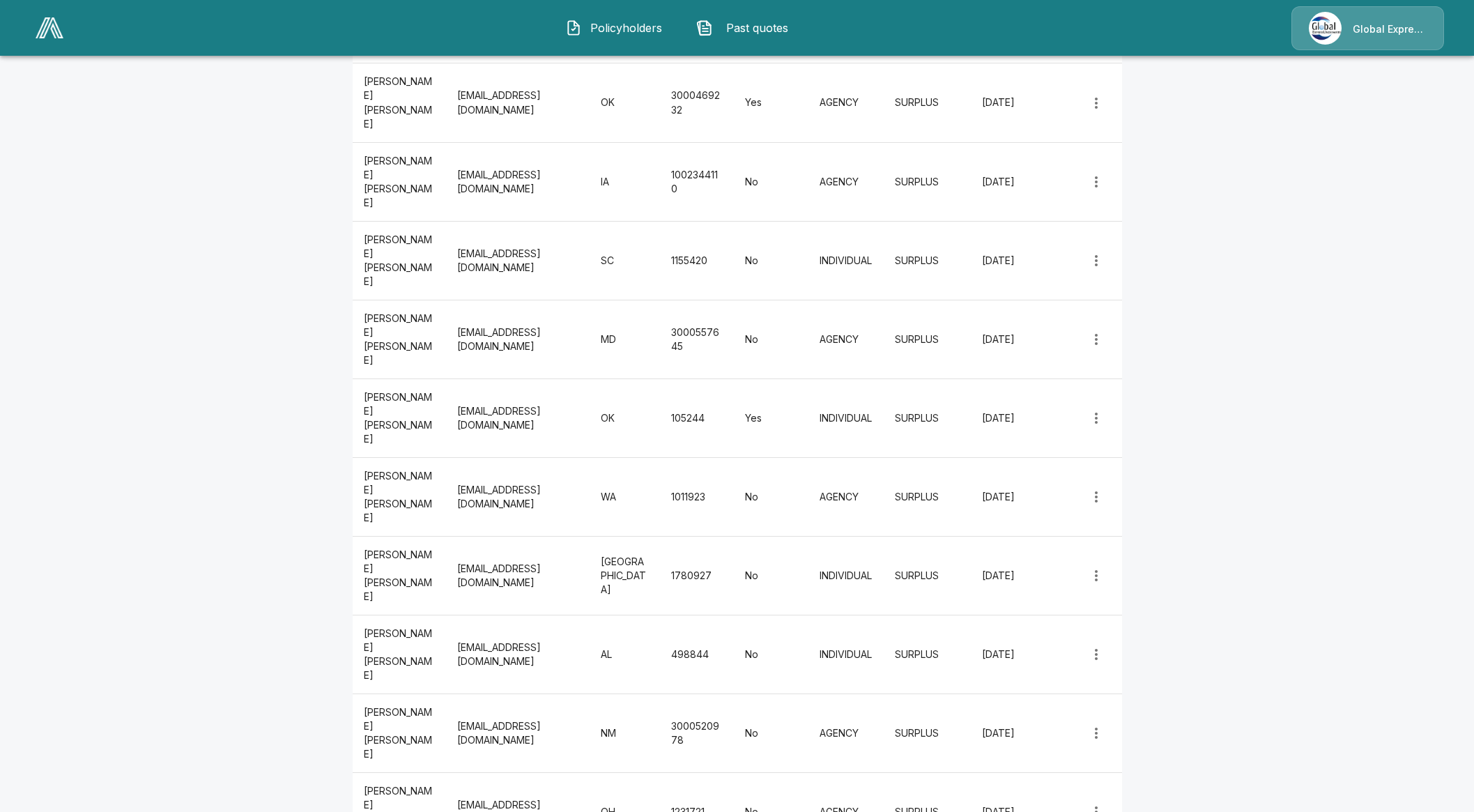
scroll to position [94, 0]
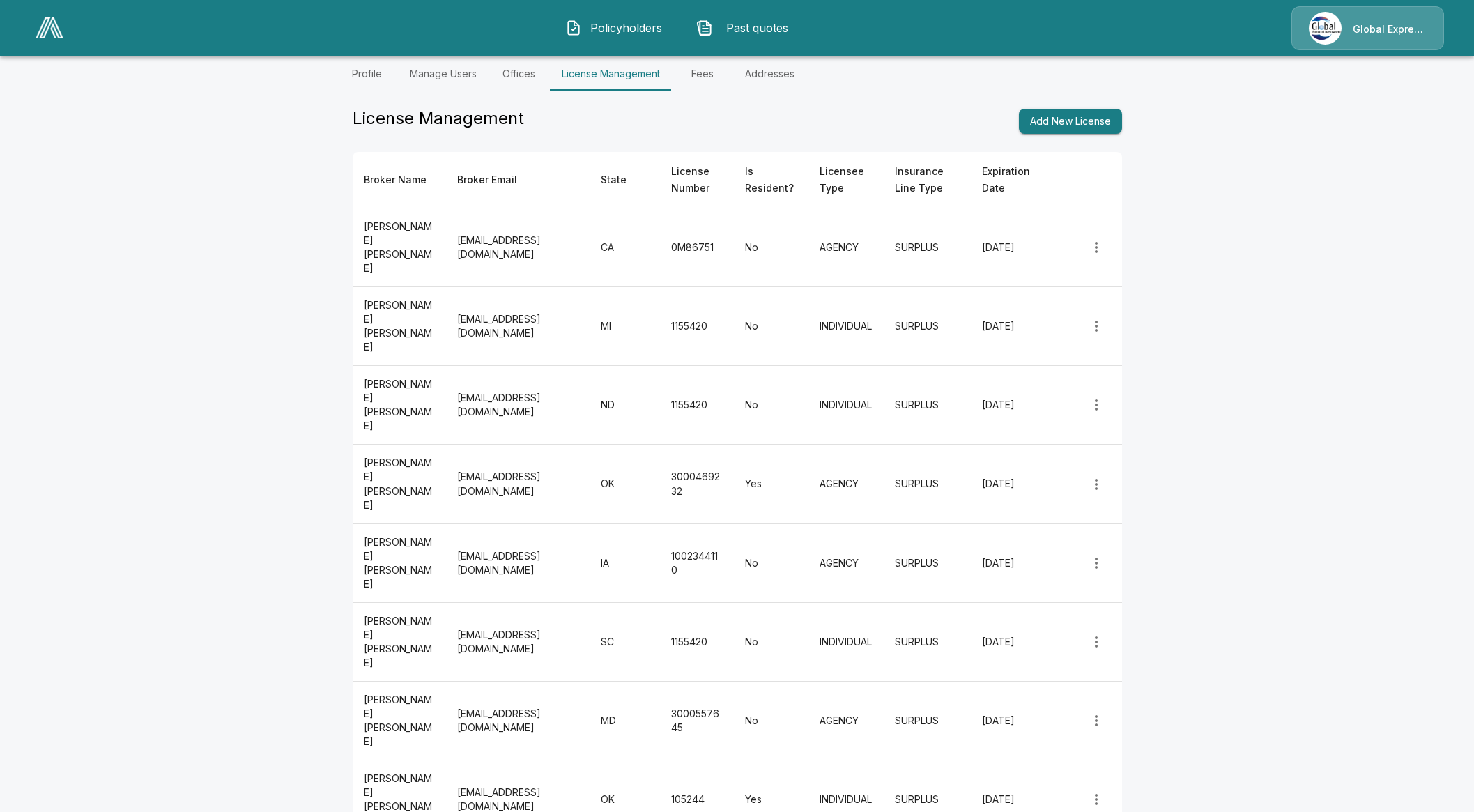
click at [1085, 126] on button "Add New License" at bounding box center [1070, 122] width 103 height 26
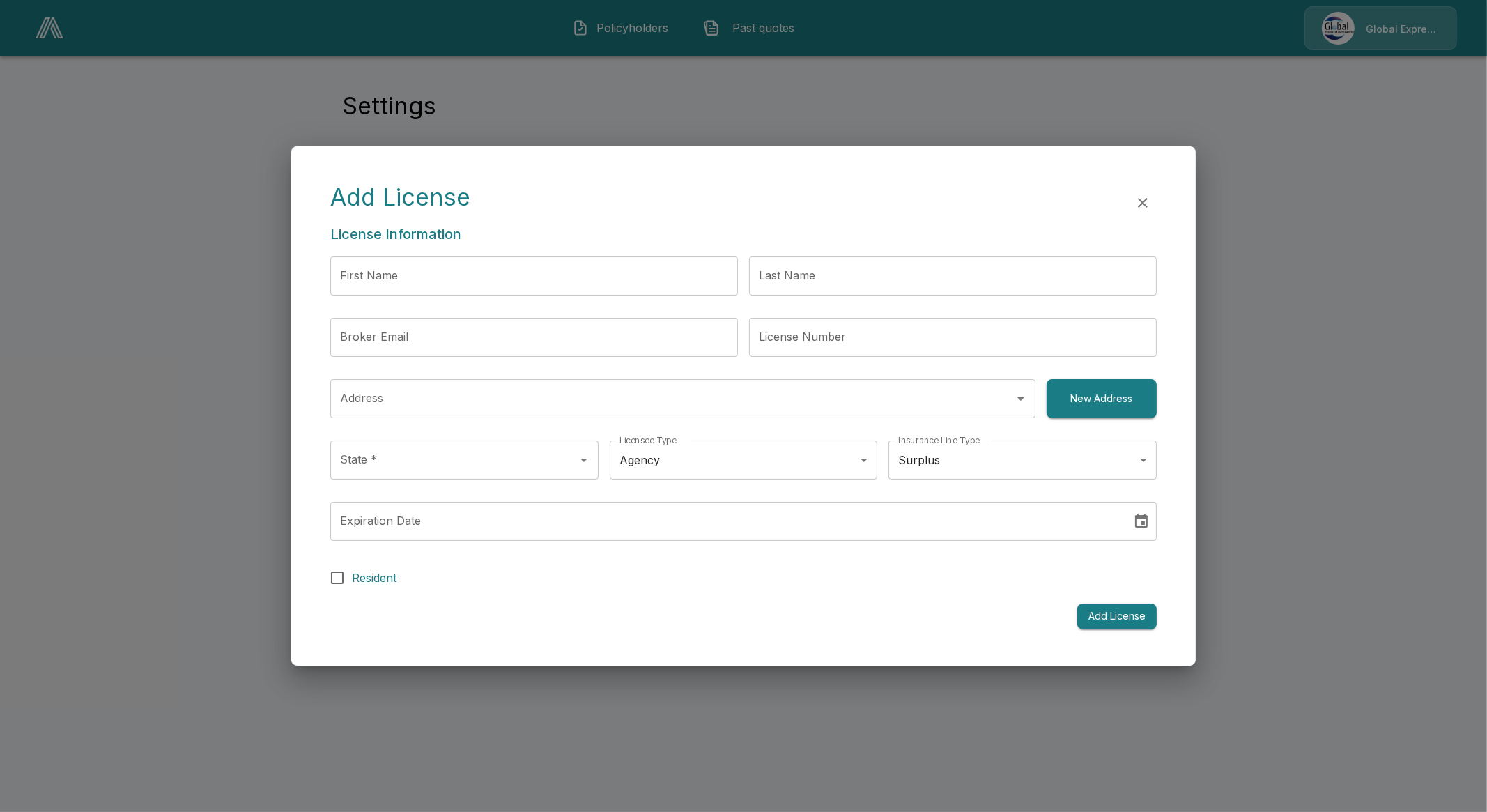
click at [872, 329] on input "License Number" at bounding box center [952, 337] width 408 height 39
type input "*******"
click at [549, 271] on input "First Name" at bounding box center [534, 276] width 408 height 39
type input "****"
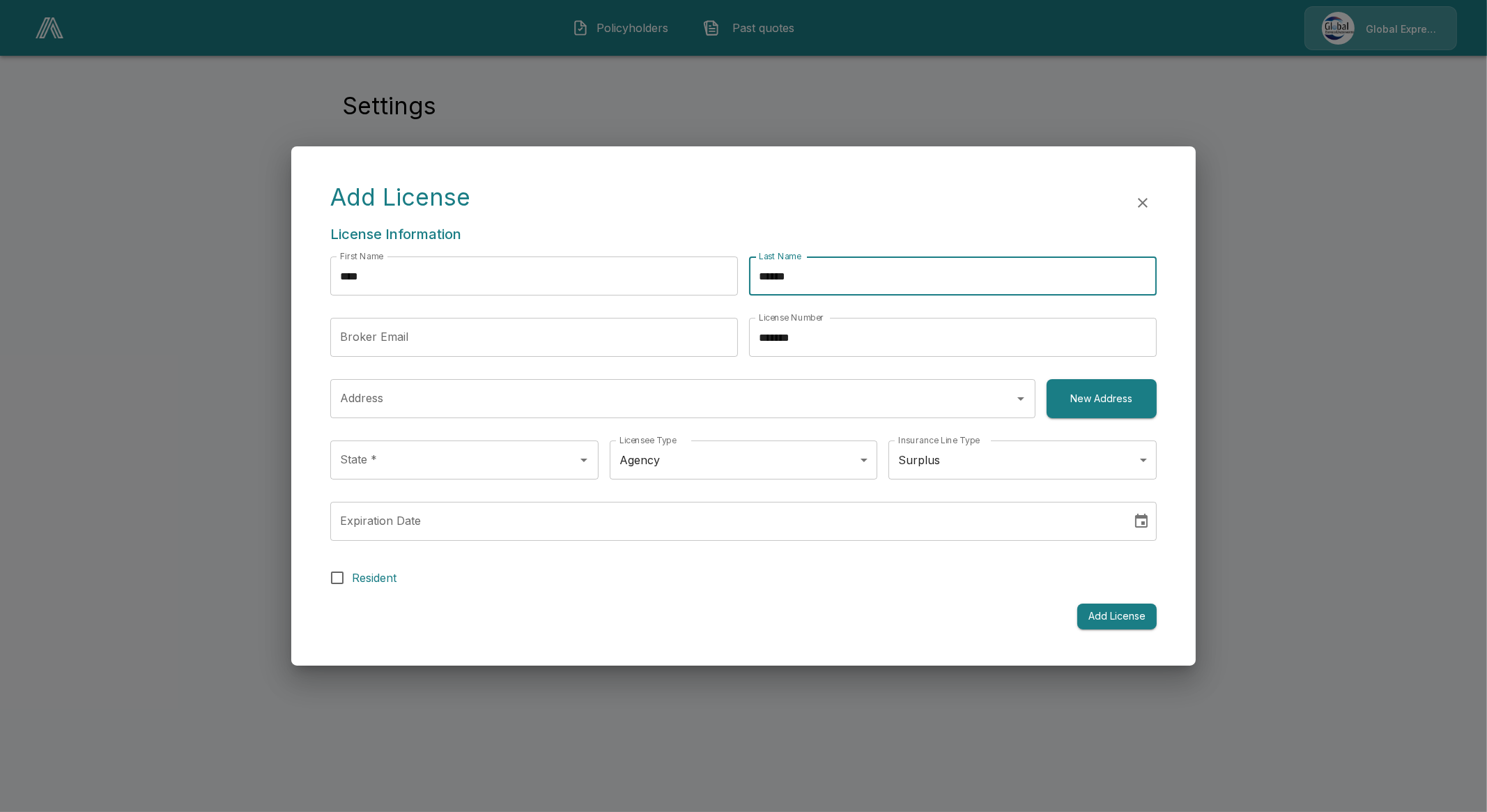
type input "******"
drag, startPoint x: 558, startPoint y: 335, endPoint x: 525, endPoint y: 334, distance: 33.0
click at [558, 335] on input "Broker Email" at bounding box center [534, 337] width 408 height 39
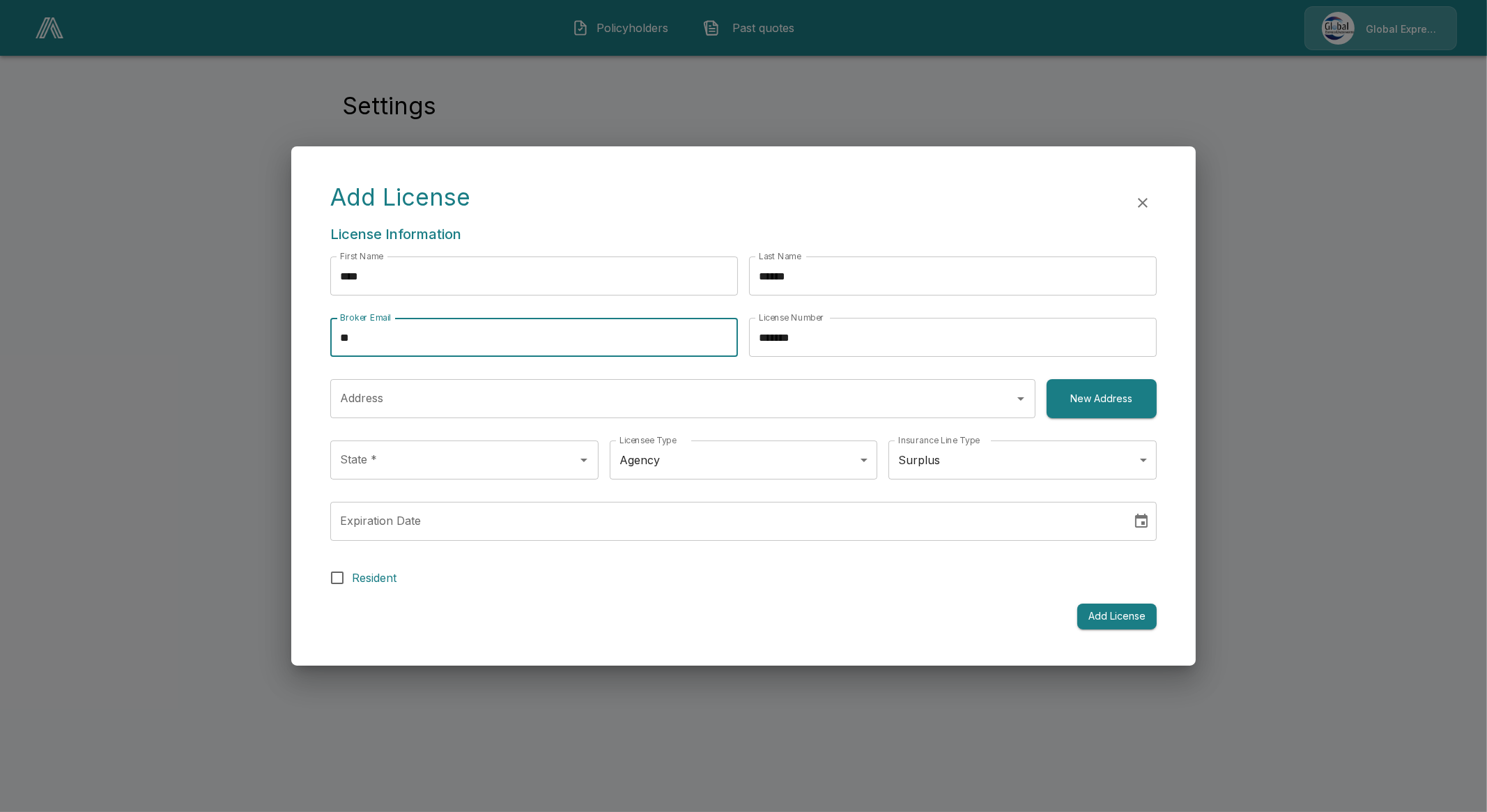
type input "**********"
click at [515, 389] on input "Address" at bounding box center [672, 398] width 672 height 27
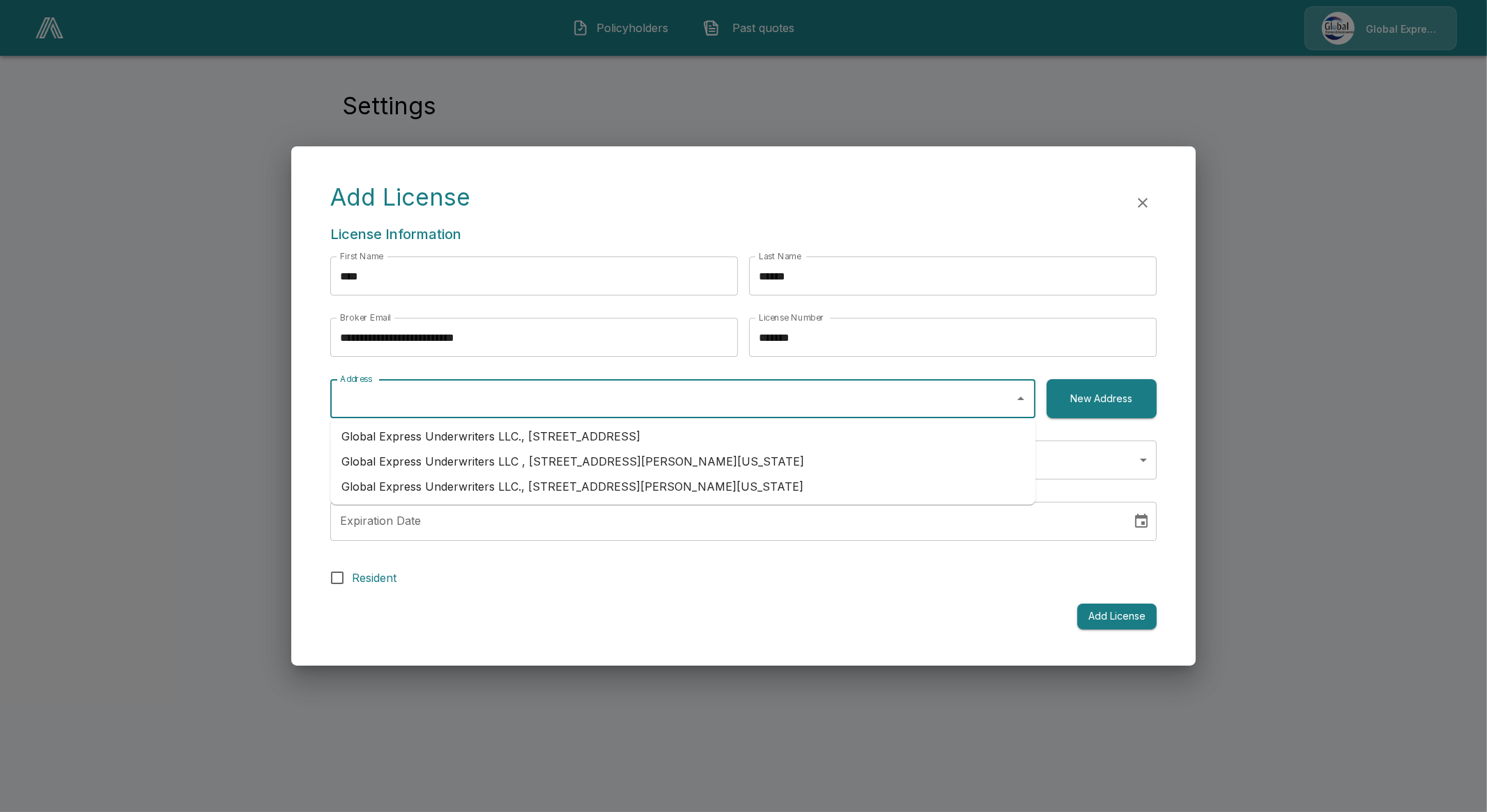
click at [738, 465] on li "Global Express Underwriters LLC , 5100 N Classen Blvd Ste 300, , Oklahoma City,…" at bounding box center [683, 461] width 705 height 25
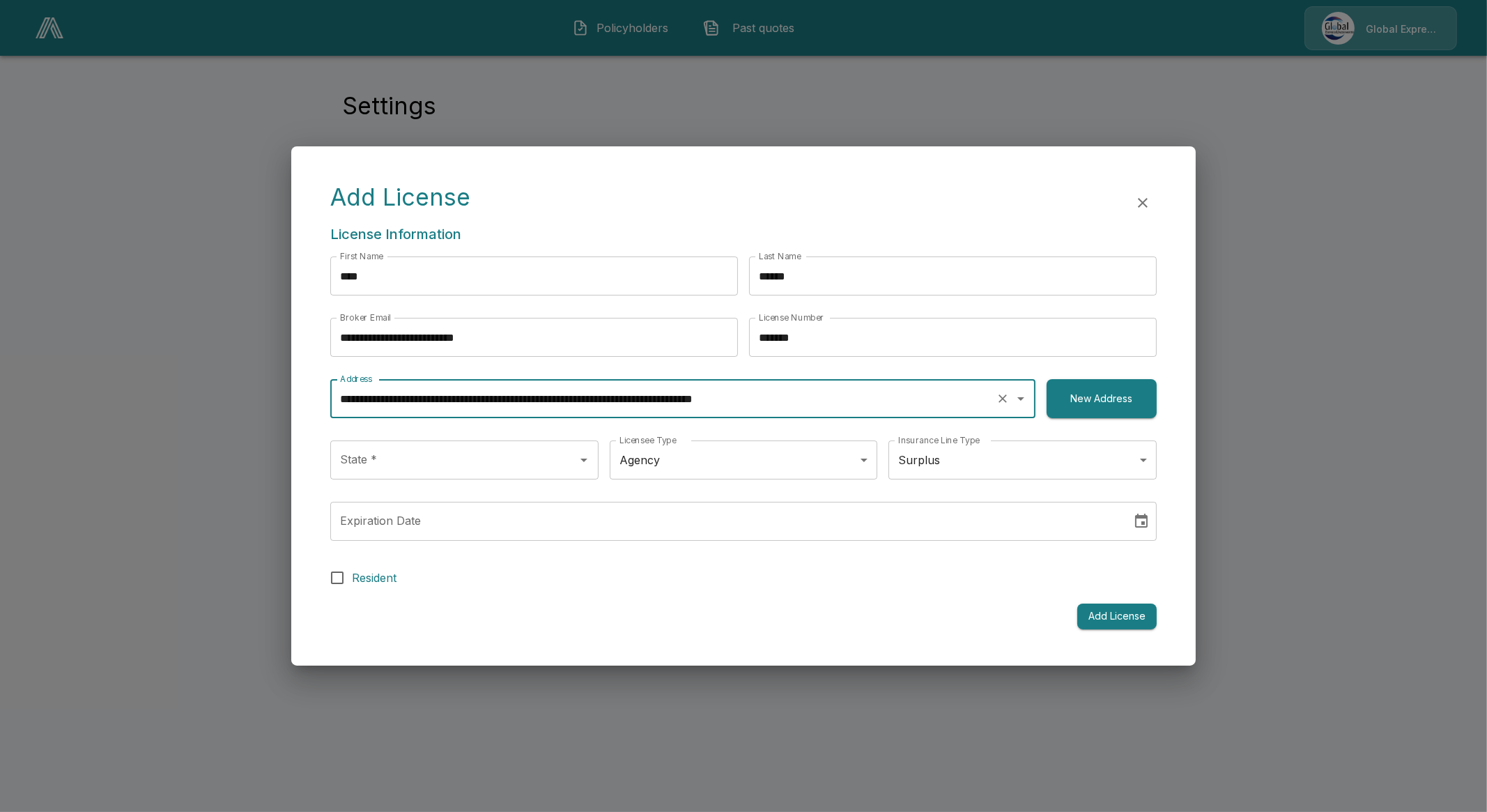
click at [742, 405] on input "**********" at bounding box center [663, 398] width 653 height 27
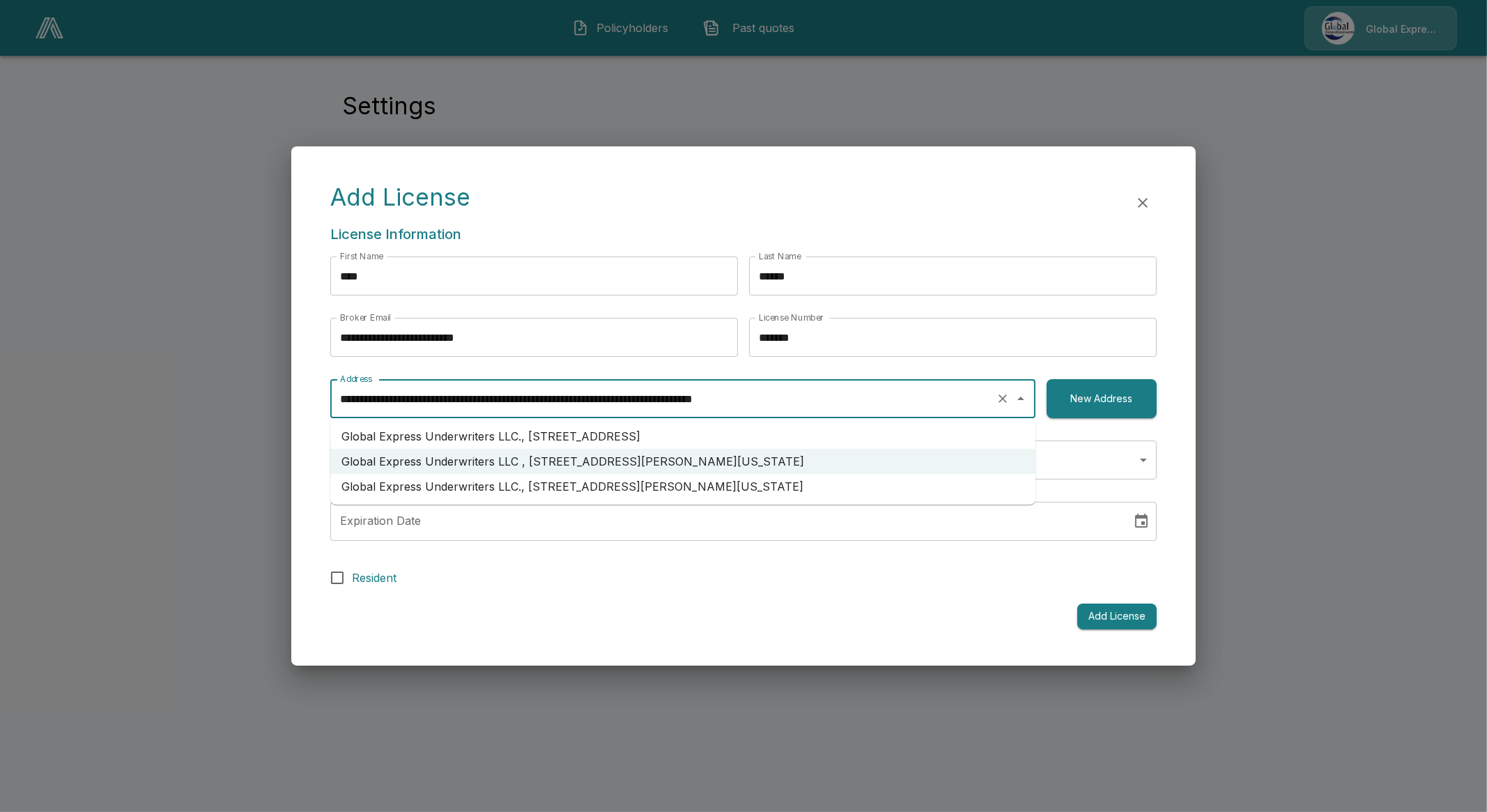
click at [737, 487] on li "Global Express Underwriters LLC., 5100 N Classen Blvd, Ste 300, Oklahoma City, …" at bounding box center [683, 486] width 705 height 25
type input "**********"
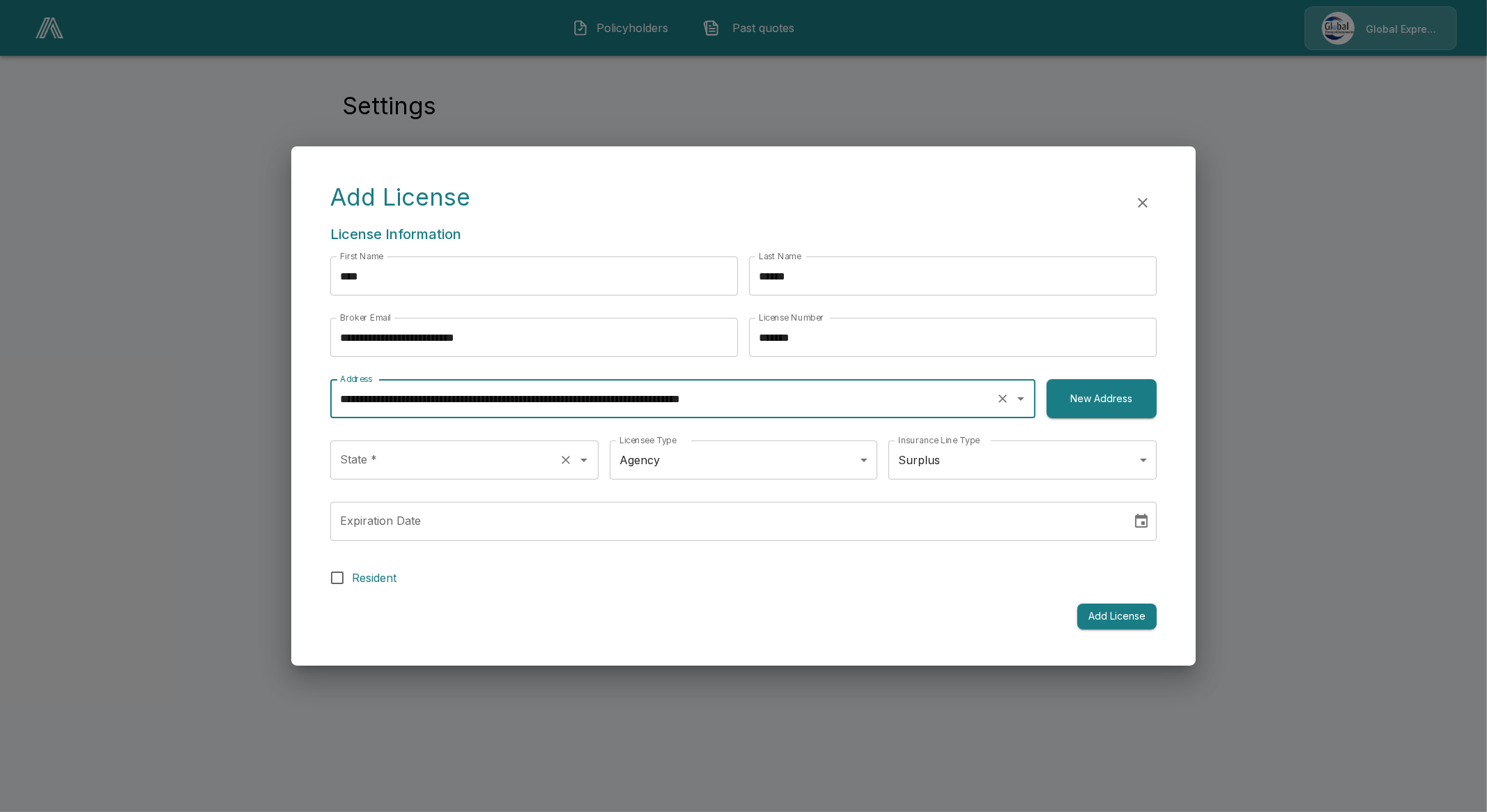
click at [415, 468] on input "State *" at bounding box center [444, 459] width 216 height 27
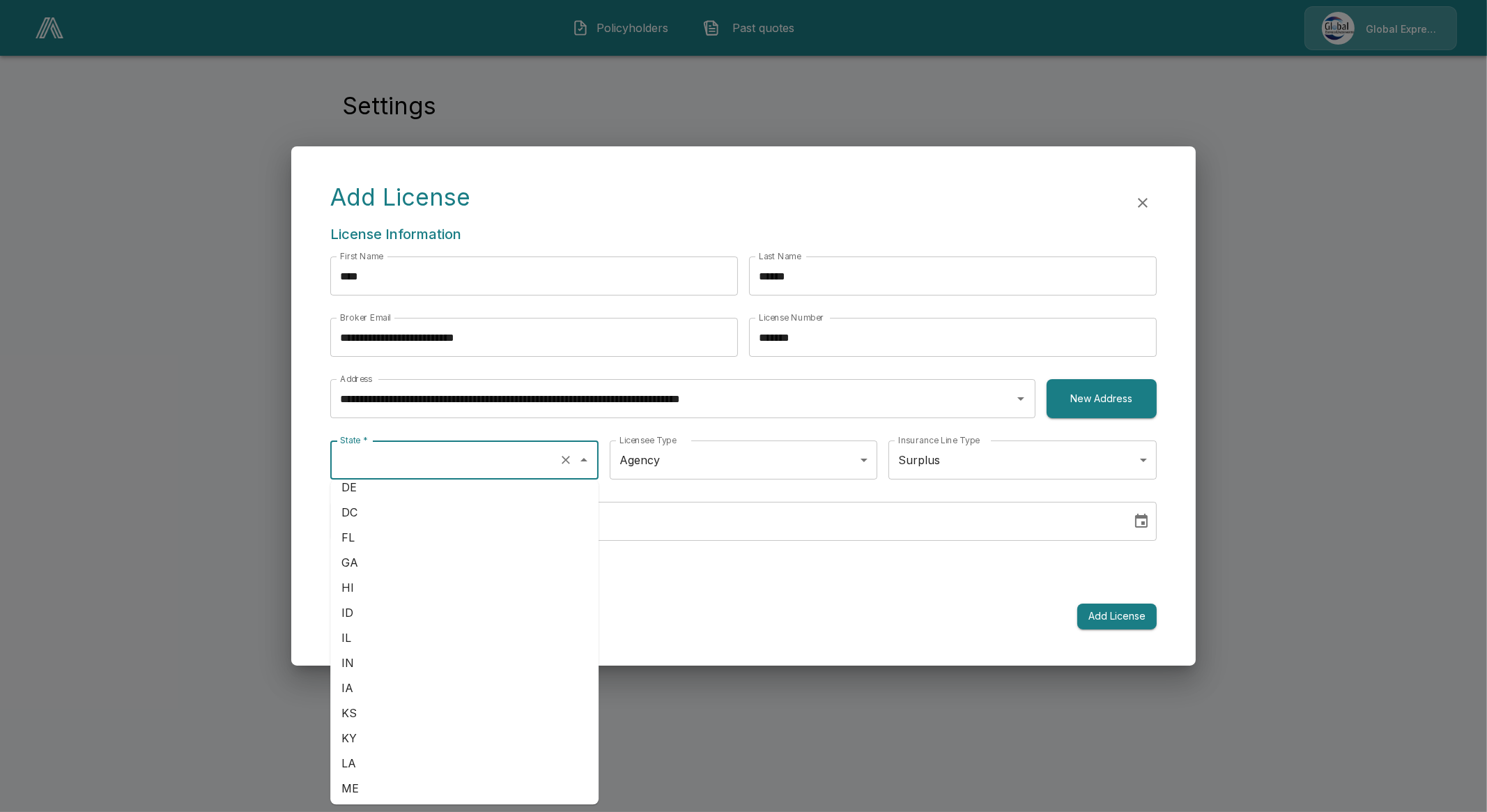
scroll to position [173, 0]
click at [376, 600] on li "HI" at bounding box center [464, 600] width 268 height 25
type input "**"
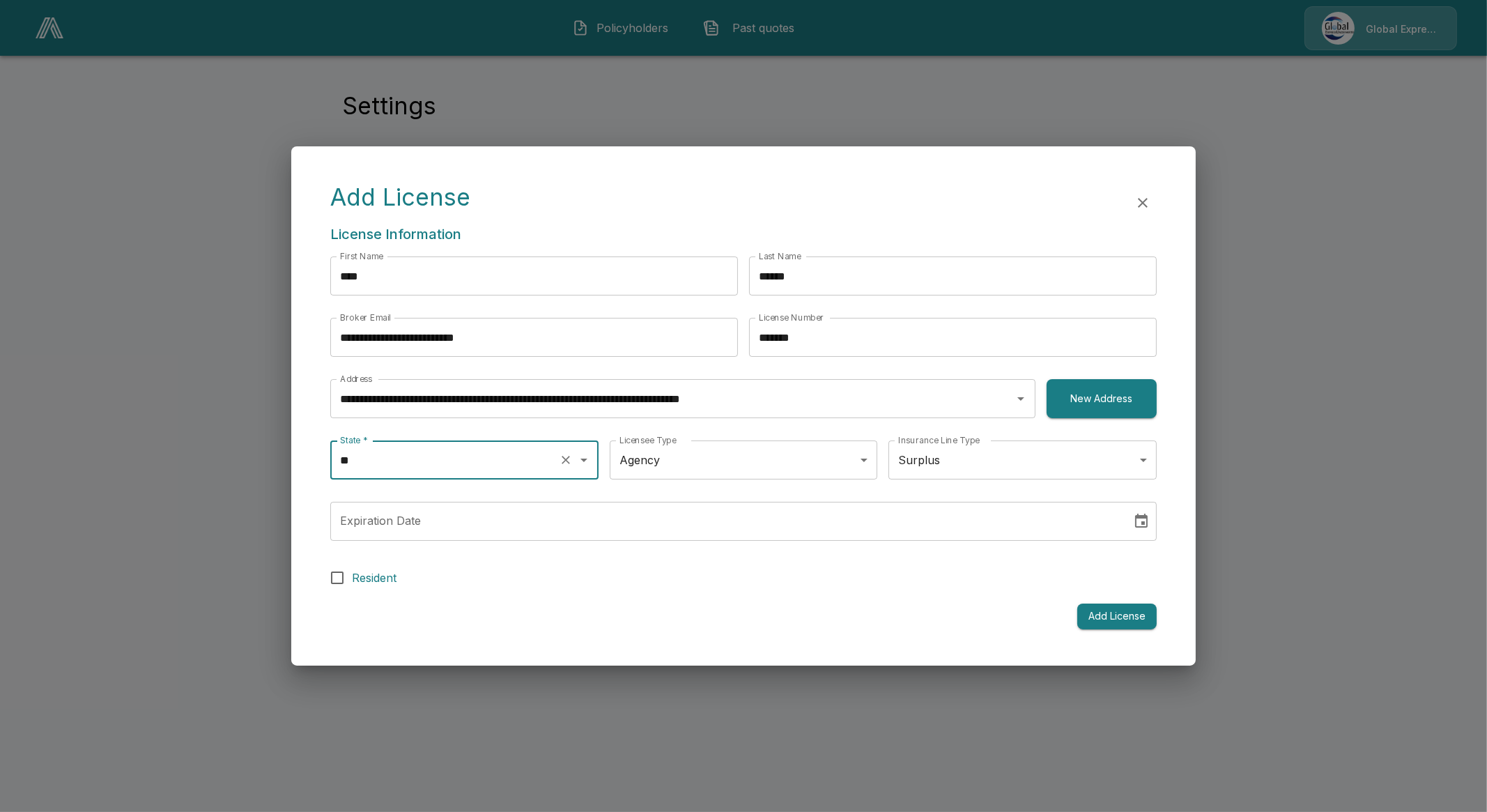
click at [712, 201] on body "**********" at bounding box center [743, 100] width 1487 height 201
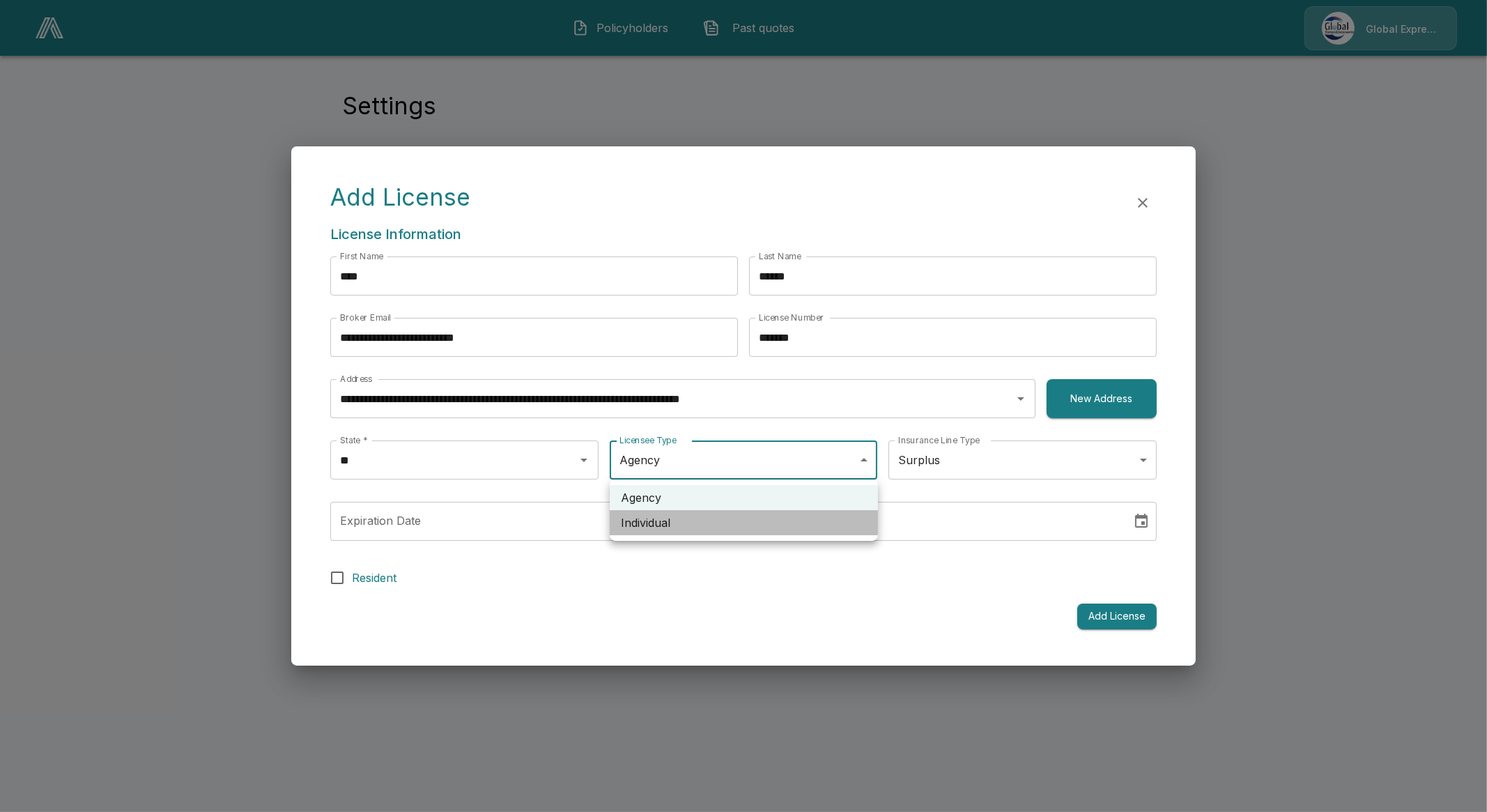
click at [696, 527] on li "Individual" at bounding box center [743, 522] width 268 height 25
type input "**********"
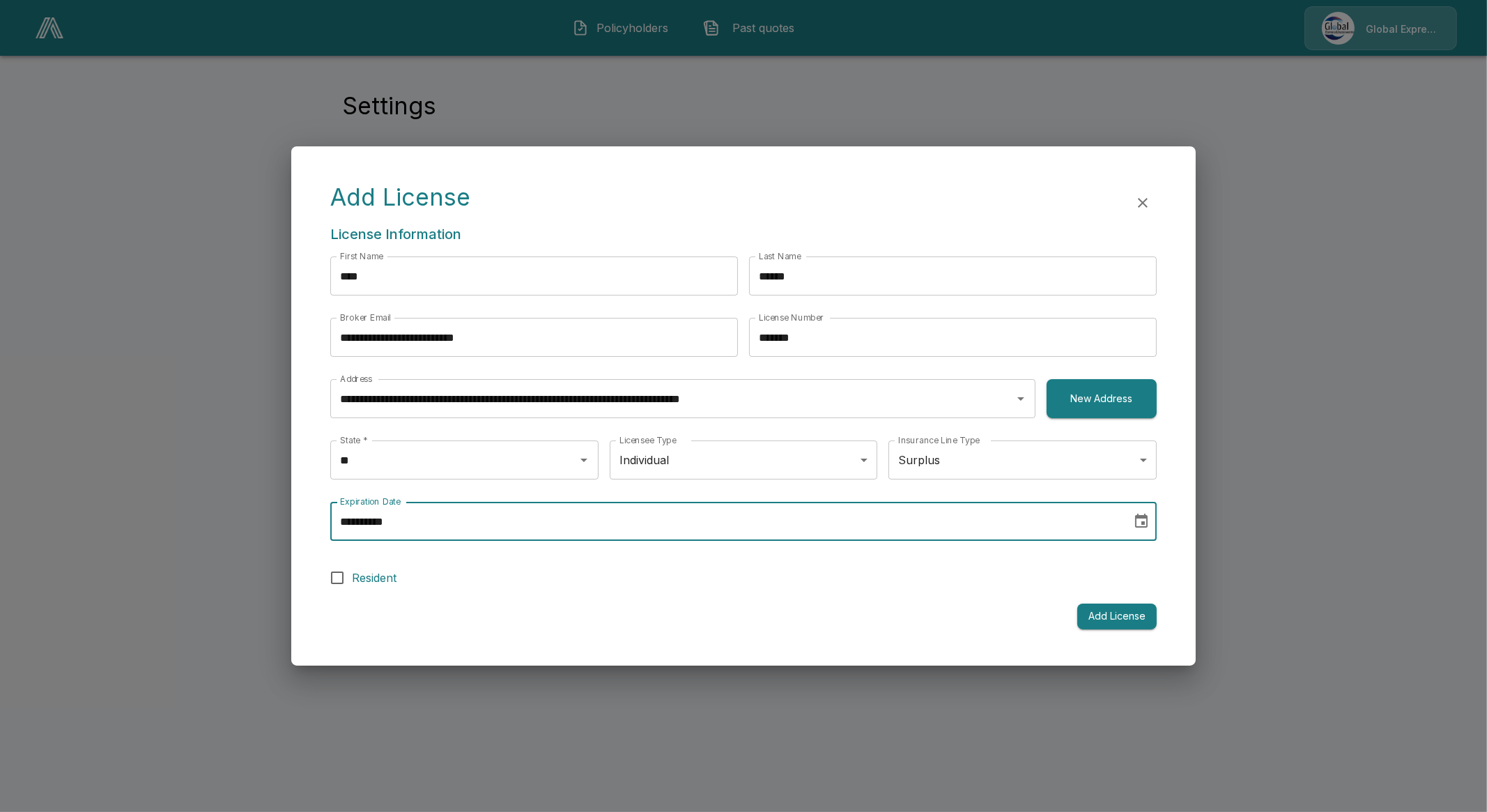
click at [706, 508] on input "**********" at bounding box center [726, 521] width 792 height 39
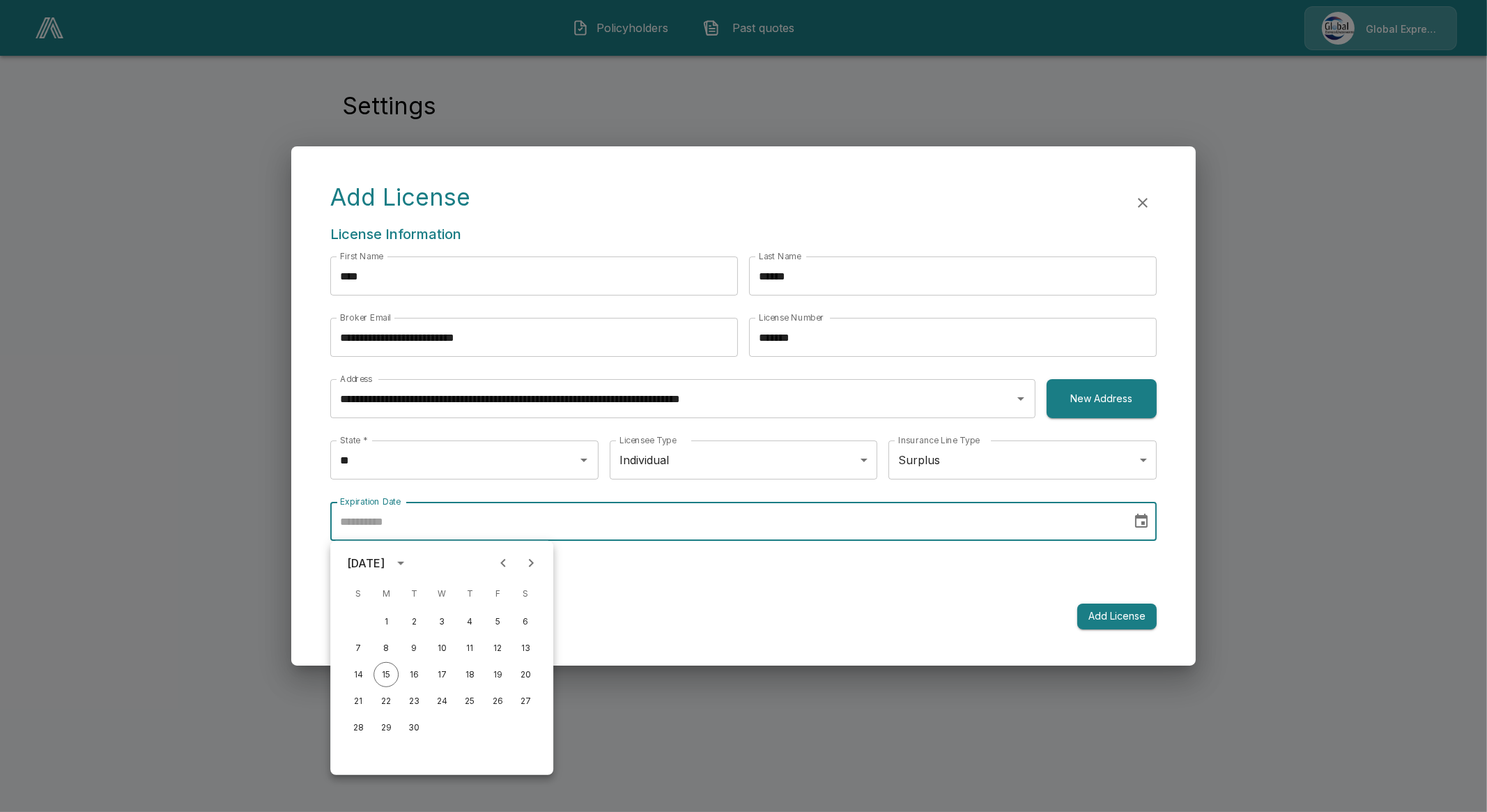
click at [409, 565] on icon "calendar view is open, switch to year view" at bounding box center [400, 562] width 17 height 17
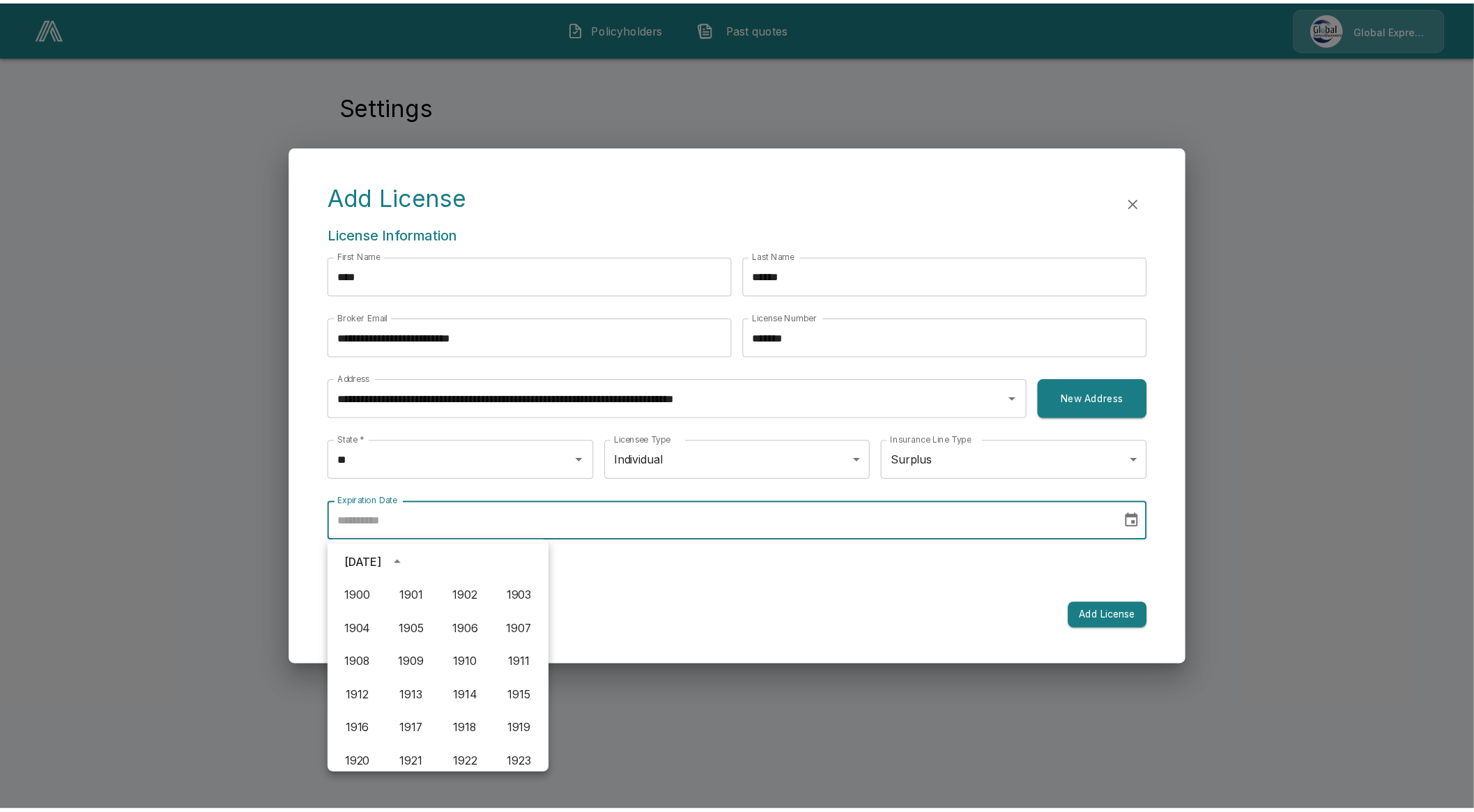
scroll to position [955, 0]
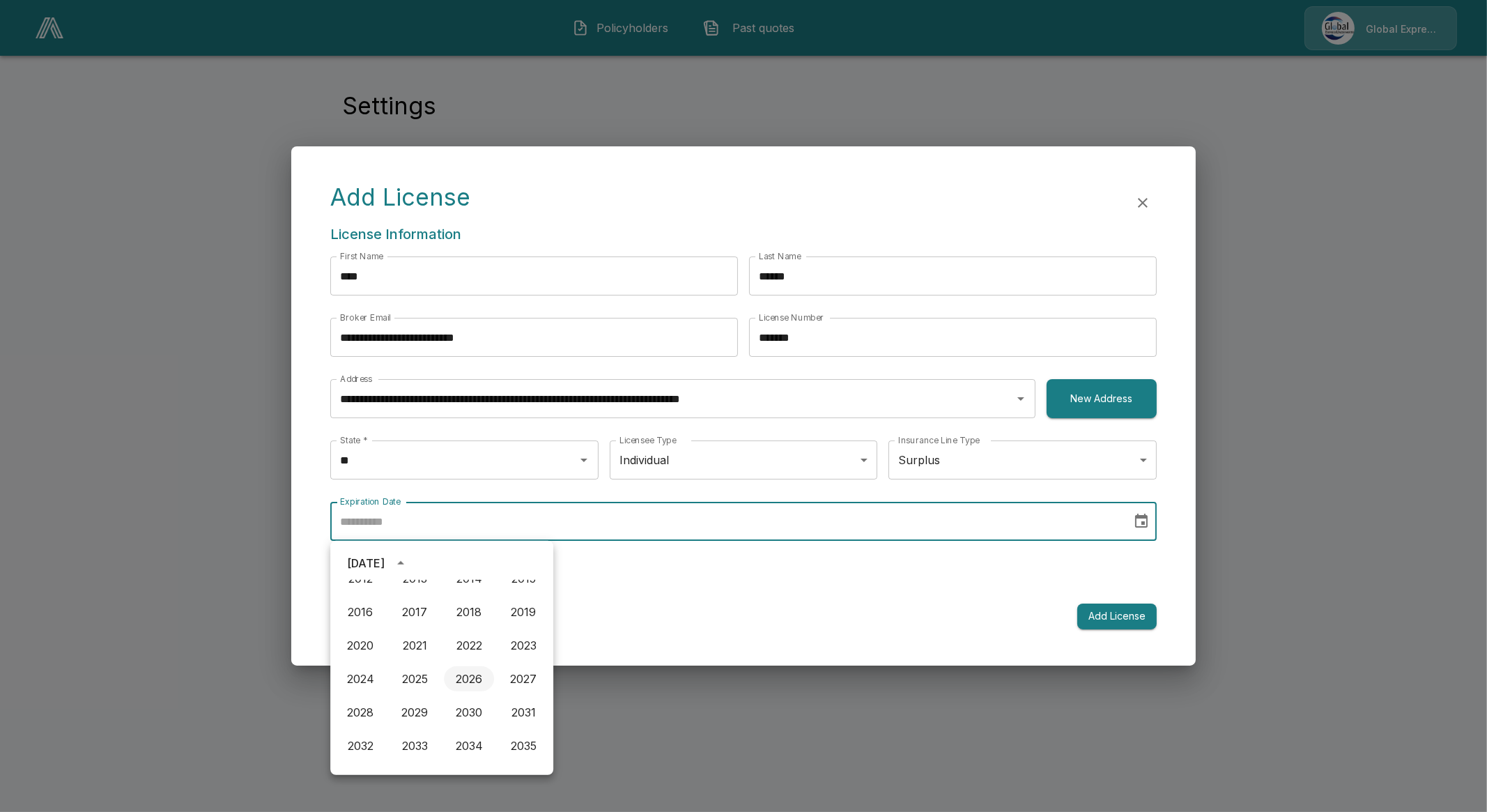
click at [461, 678] on button "2026" at bounding box center [469, 678] width 50 height 25
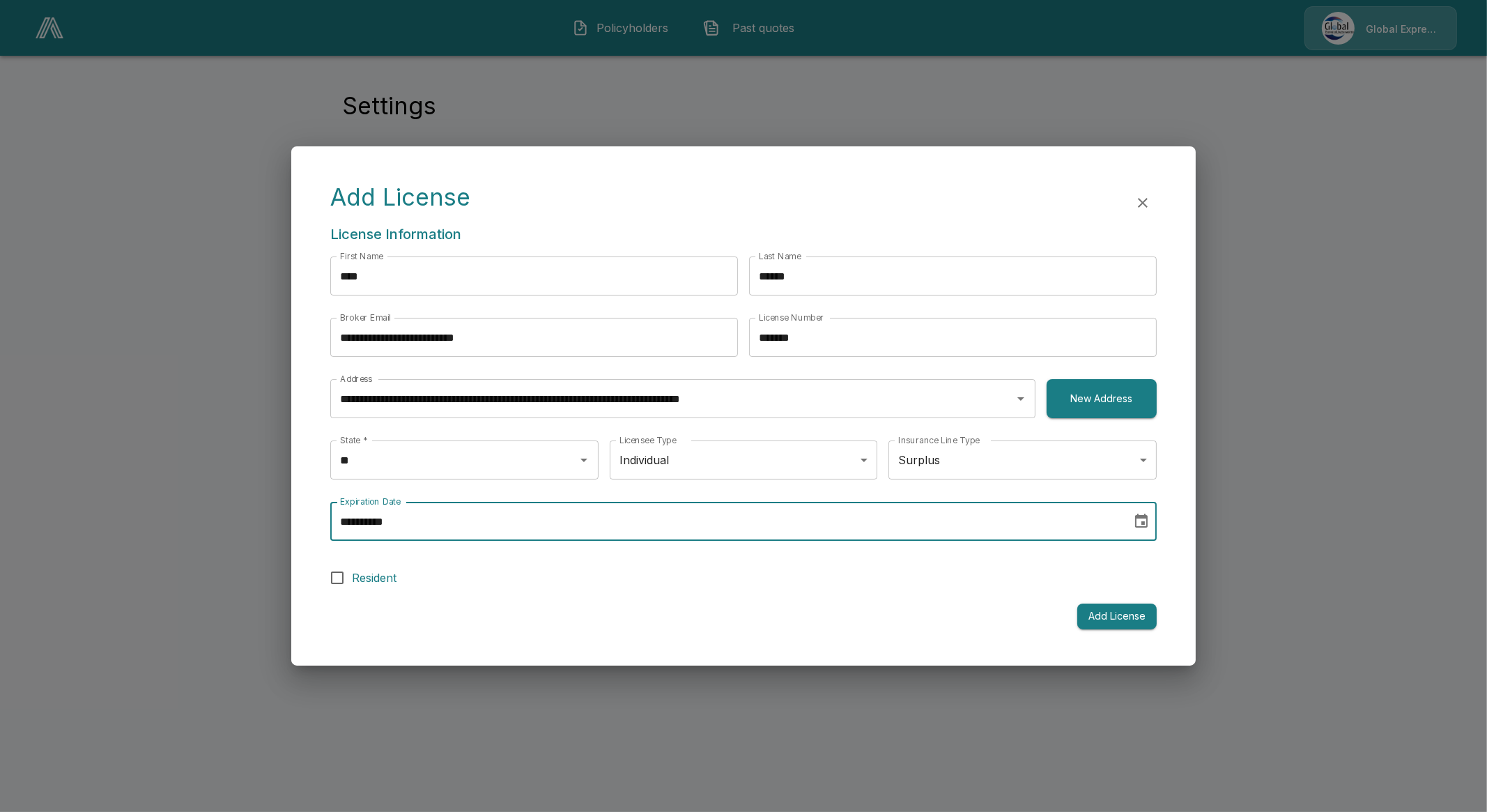
click at [435, 529] on input "**********" at bounding box center [726, 521] width 792 height 39
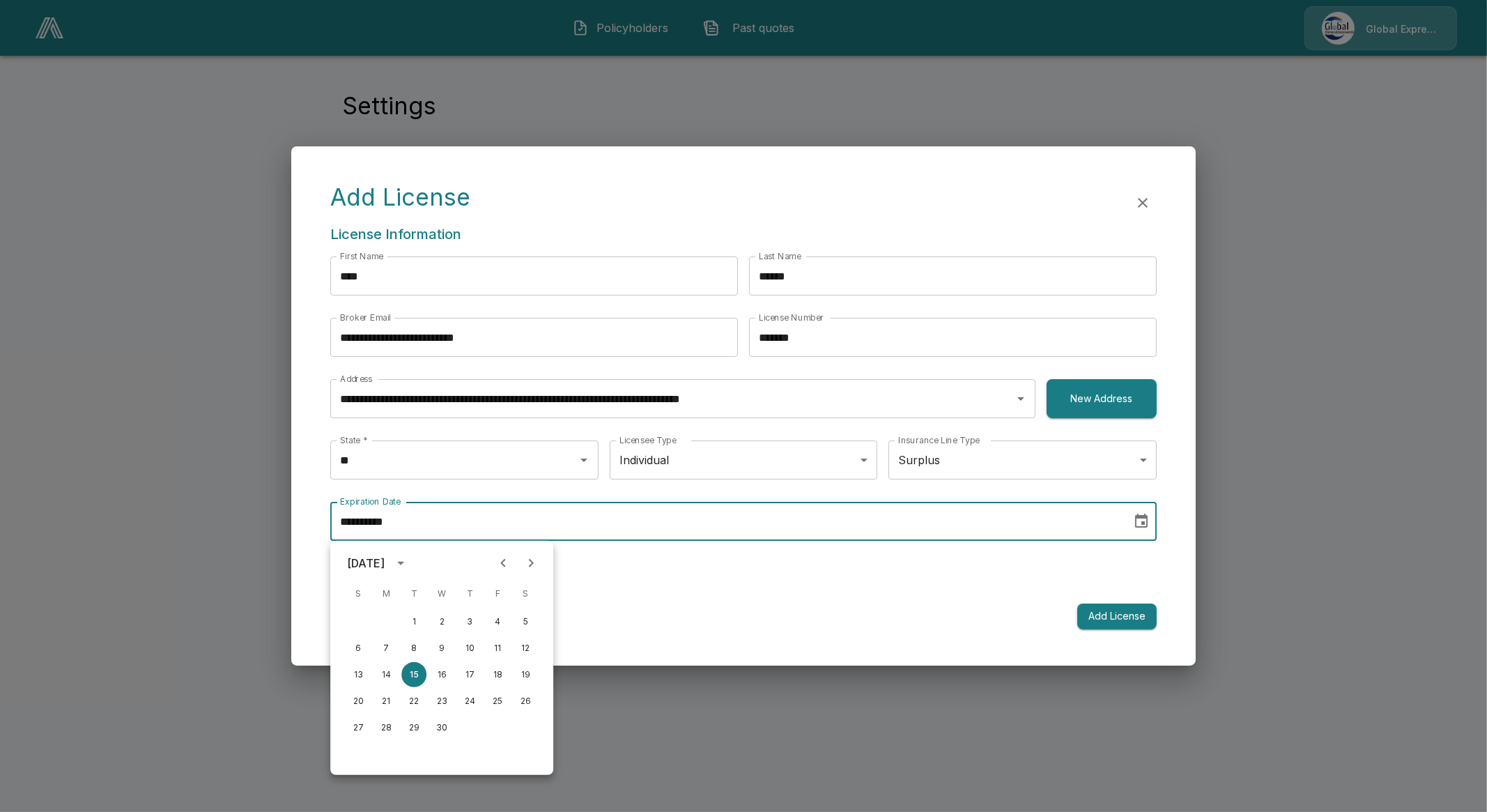
click at [527, 558] on icon "Next month" at bounding box center [531, 562] width 17 height 17
click at [524, 726] on button "31" at bounding box center [525, 727] width 25 height 25
type input "**********"
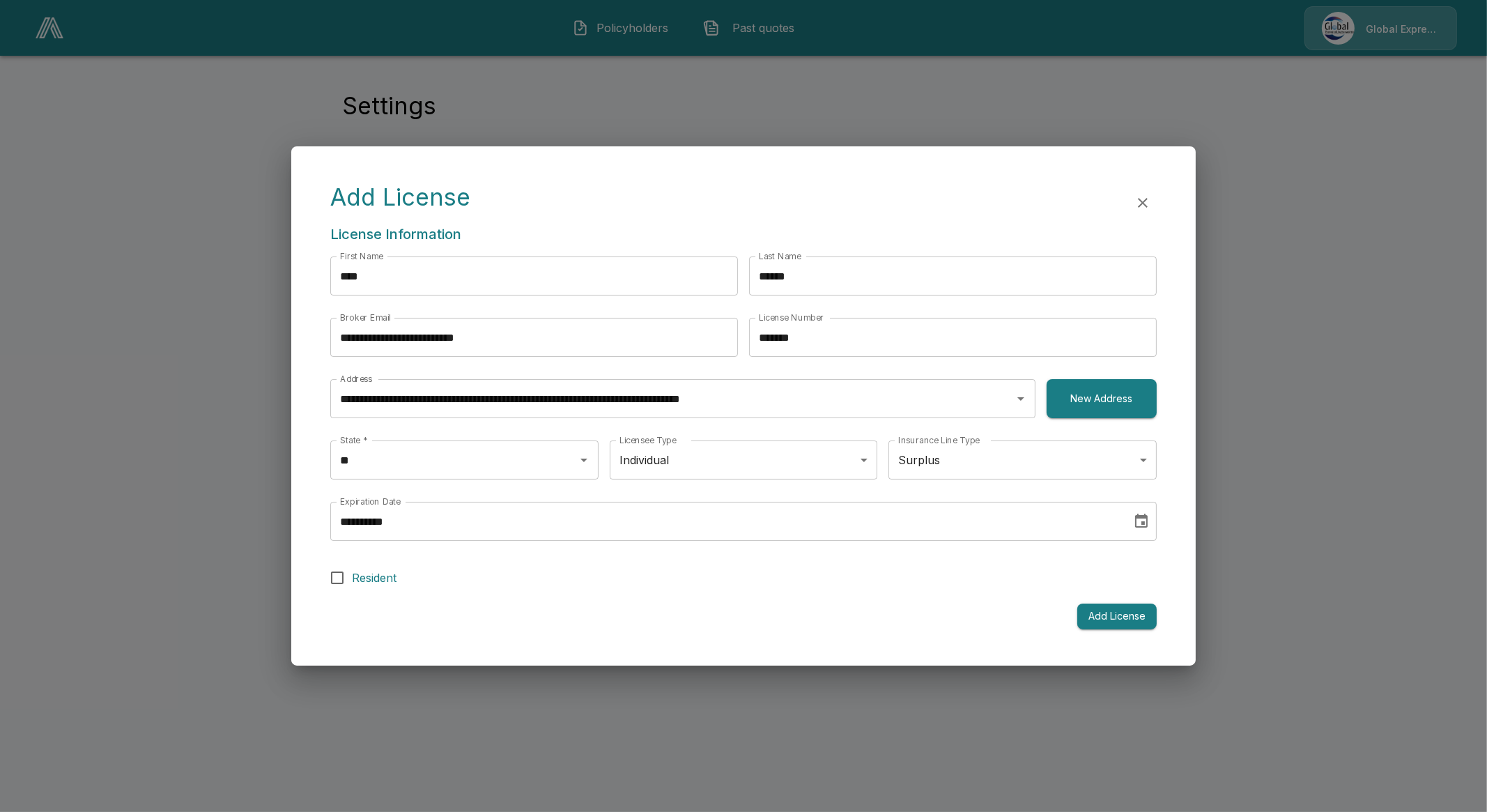
click at [878, 563] on label "Resident" at bounding box center [733, 578] width 823 height 29
click at [1122, 611] on button "Add License" at bounding box center [1117, 617] width 79 height 26
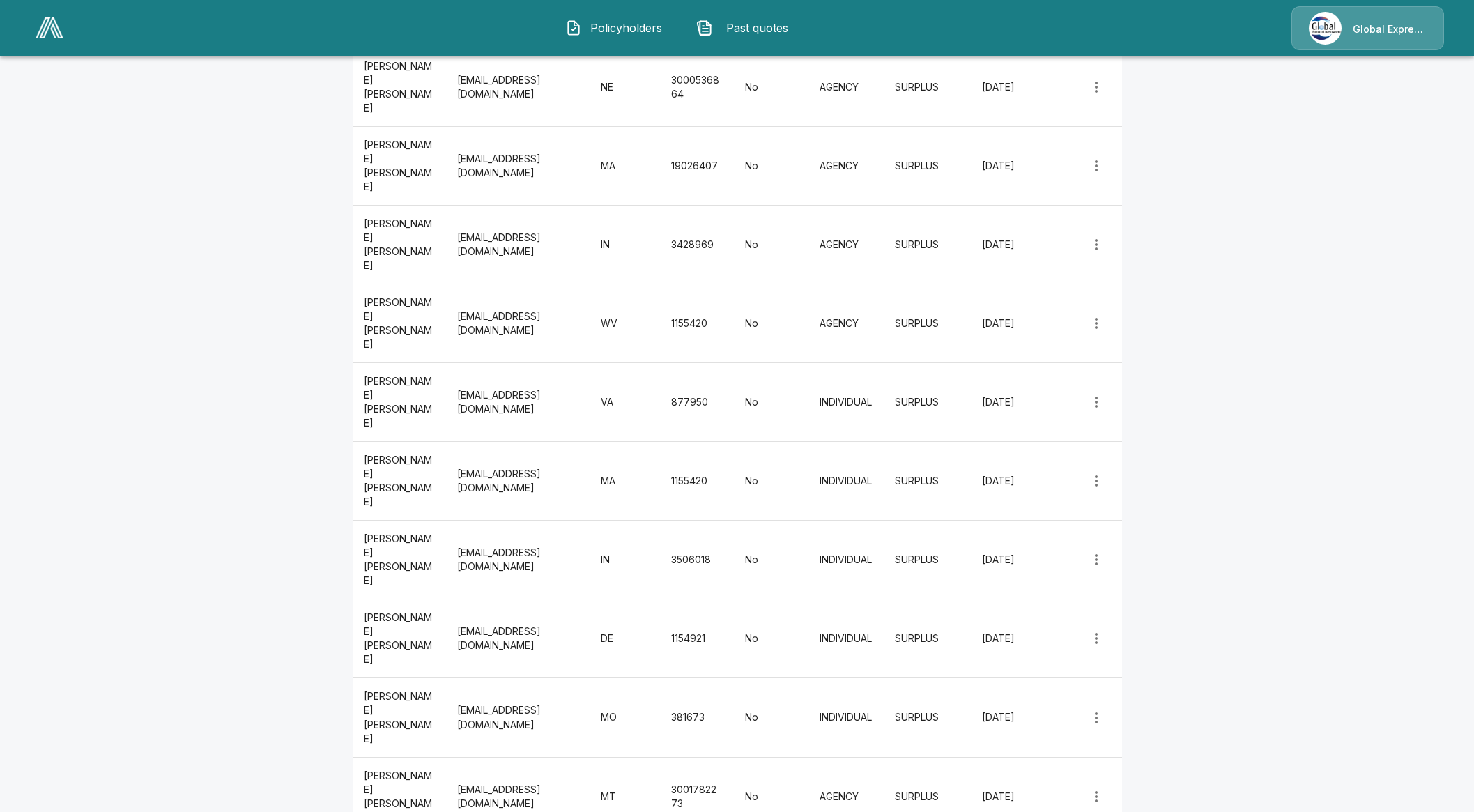
scroll to position [2924, 0]
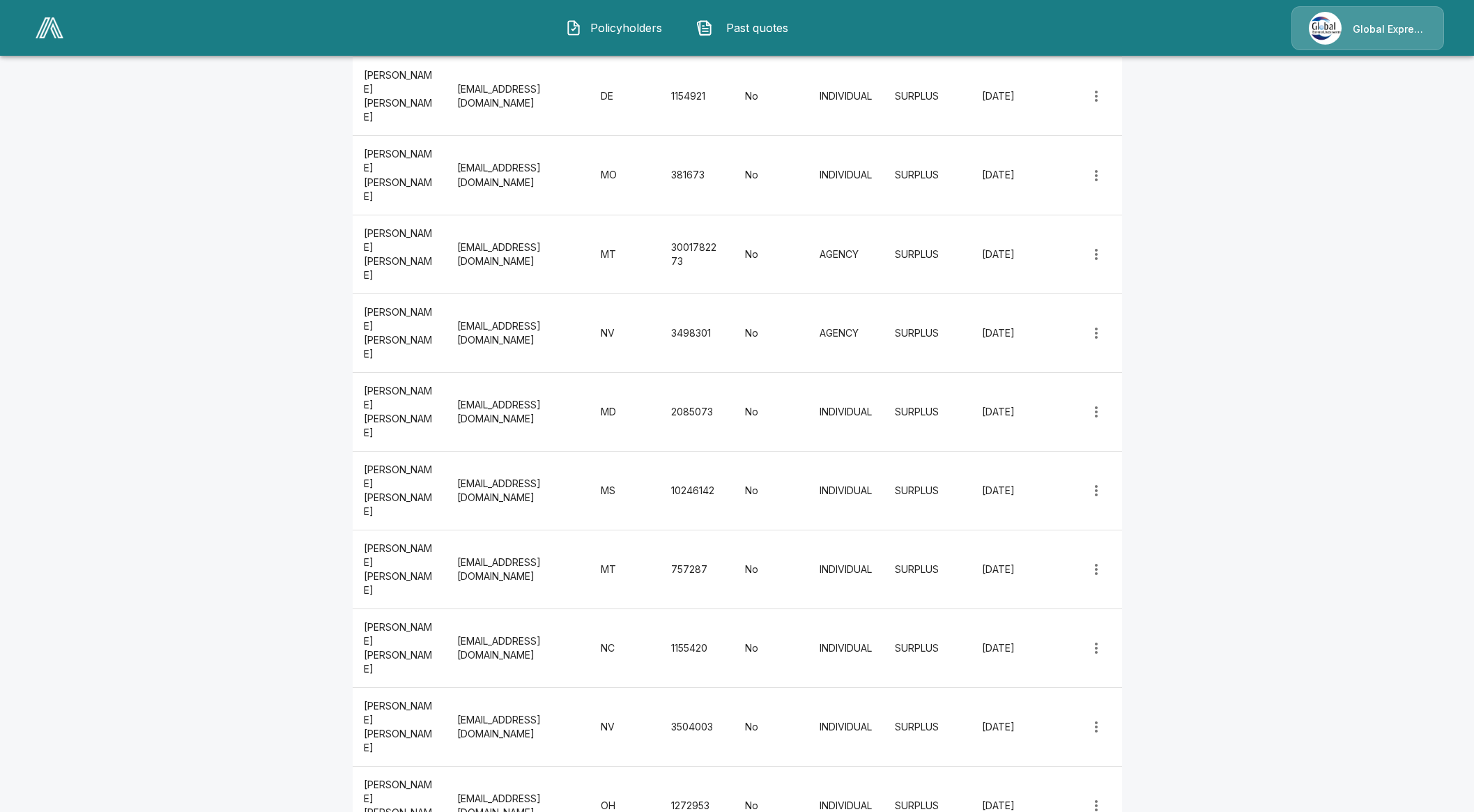
click at [1112, 617] on li "Edit" at bounding box center [1103, 627] width 41 height 25
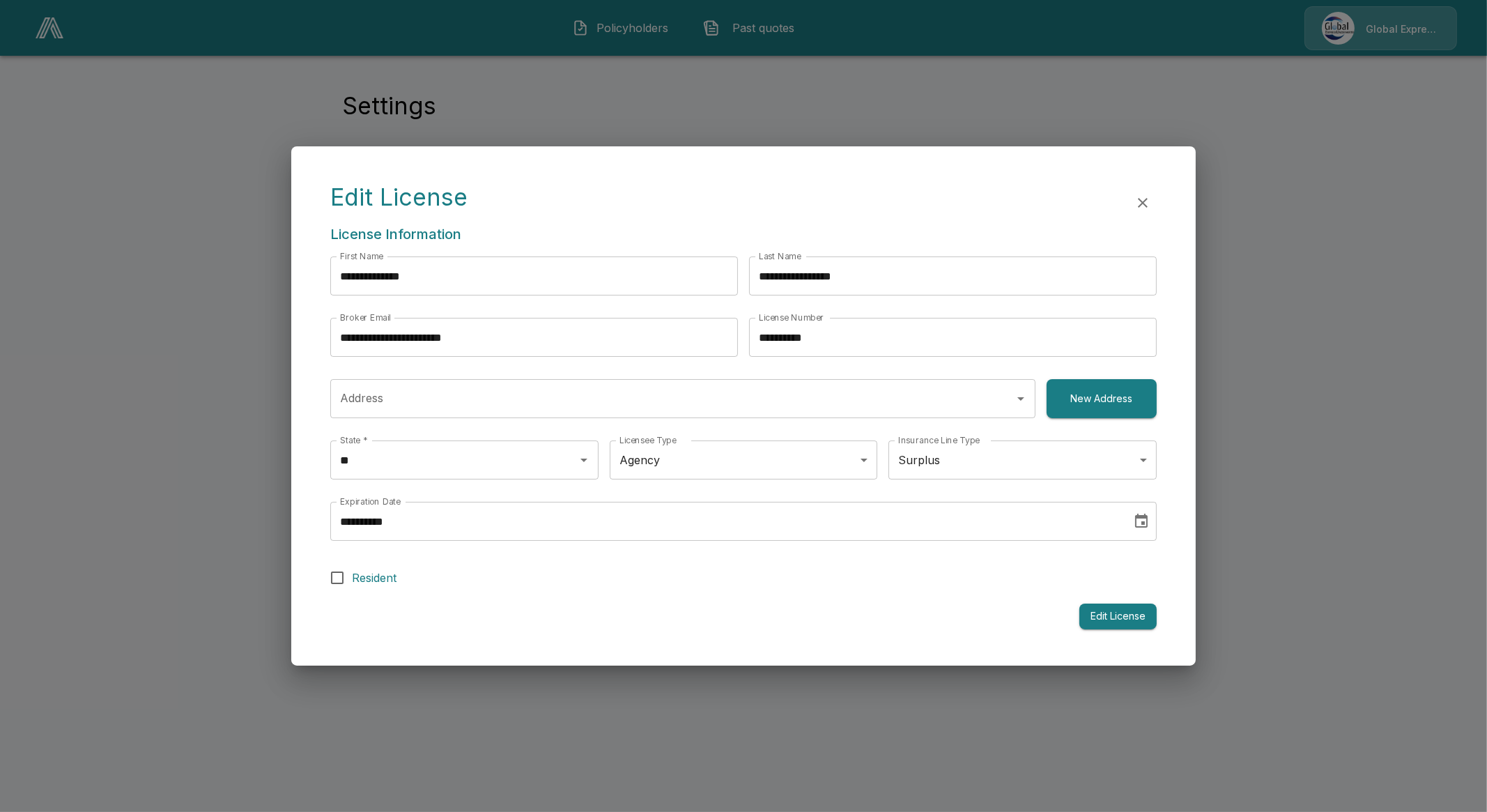
type input "**********"
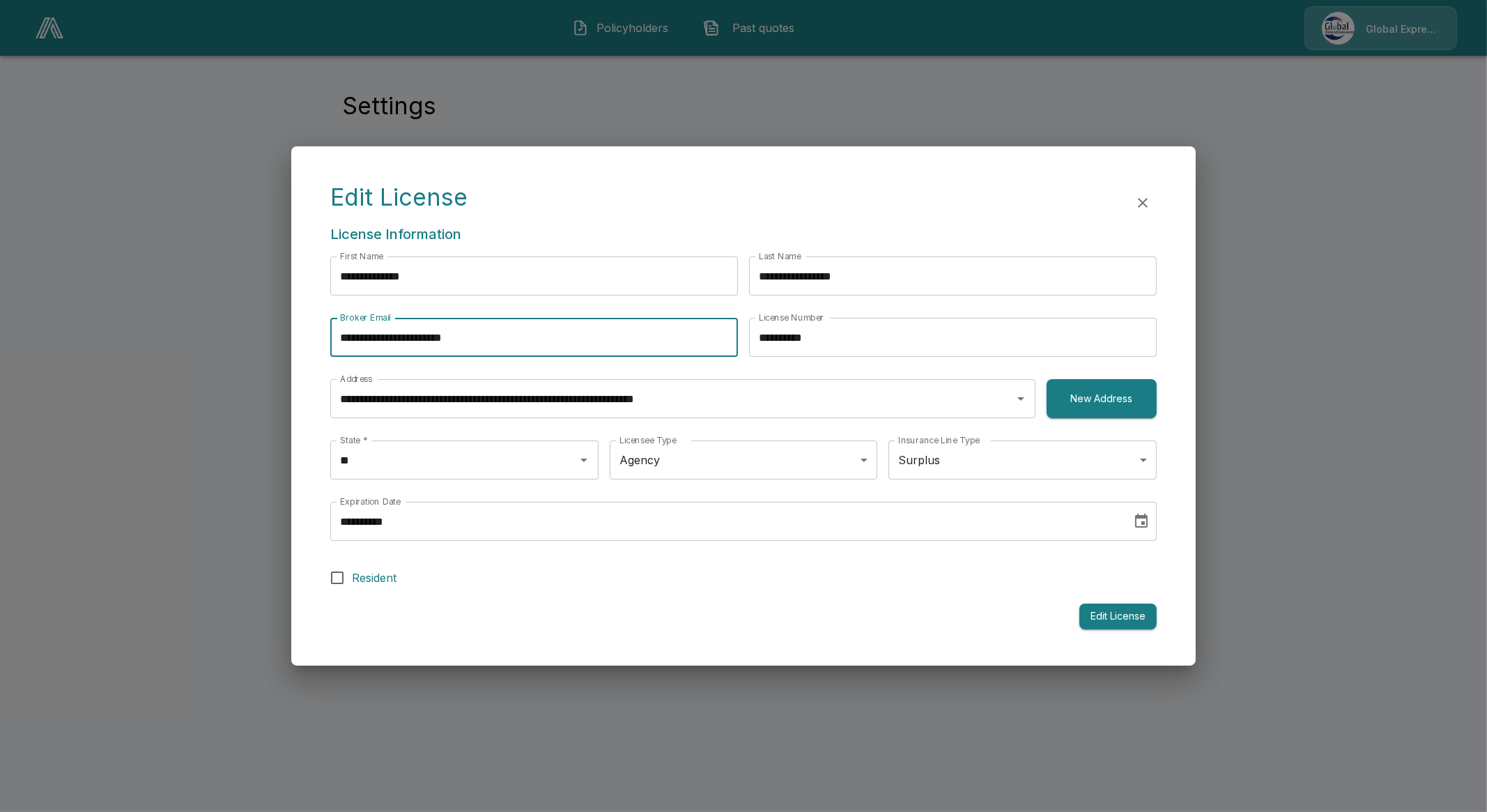
drag, startPoint x: 580, startPoint y: 346, endPoint x: 554, endPoint y: 347, distance: 26.0
click at [554, 347] on input "**********" at bounding box center [534, 337] width 408 height 39
drag, startPoint x: 571, startPoint y: 340, endPoint x: 171, endPoint y: 358, distance: 400.4
click at [171, 358] on div "**********" at bounding box center [743, 406] width 1487 height 812
type input "**********"
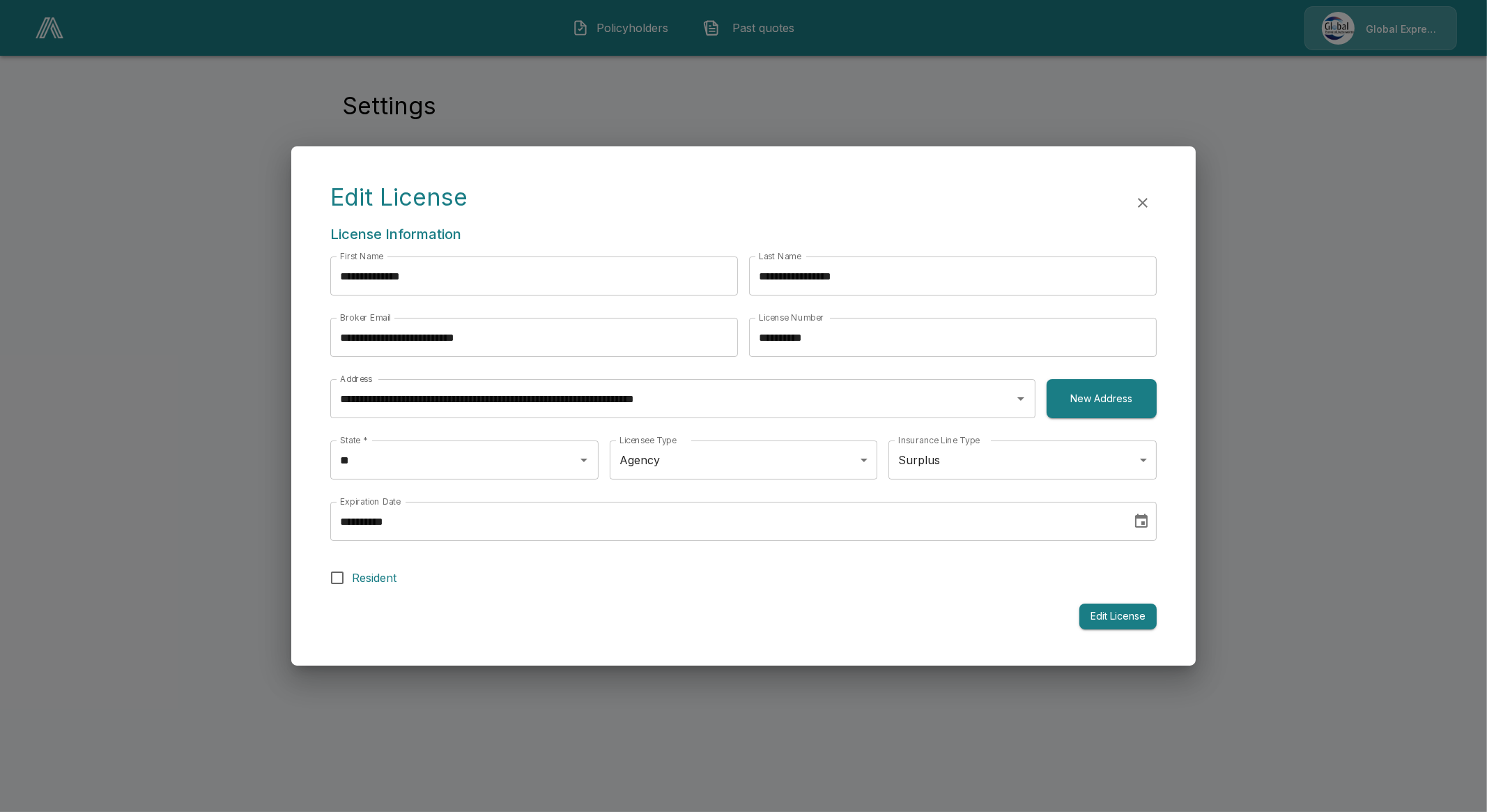
click at [647, 616] on div "Edit License" at bounding box center [744, 617] width 827 height 26
click at [1135, 622] on button "Edit License" at bounding box center [1117, 617] width 77 height 26
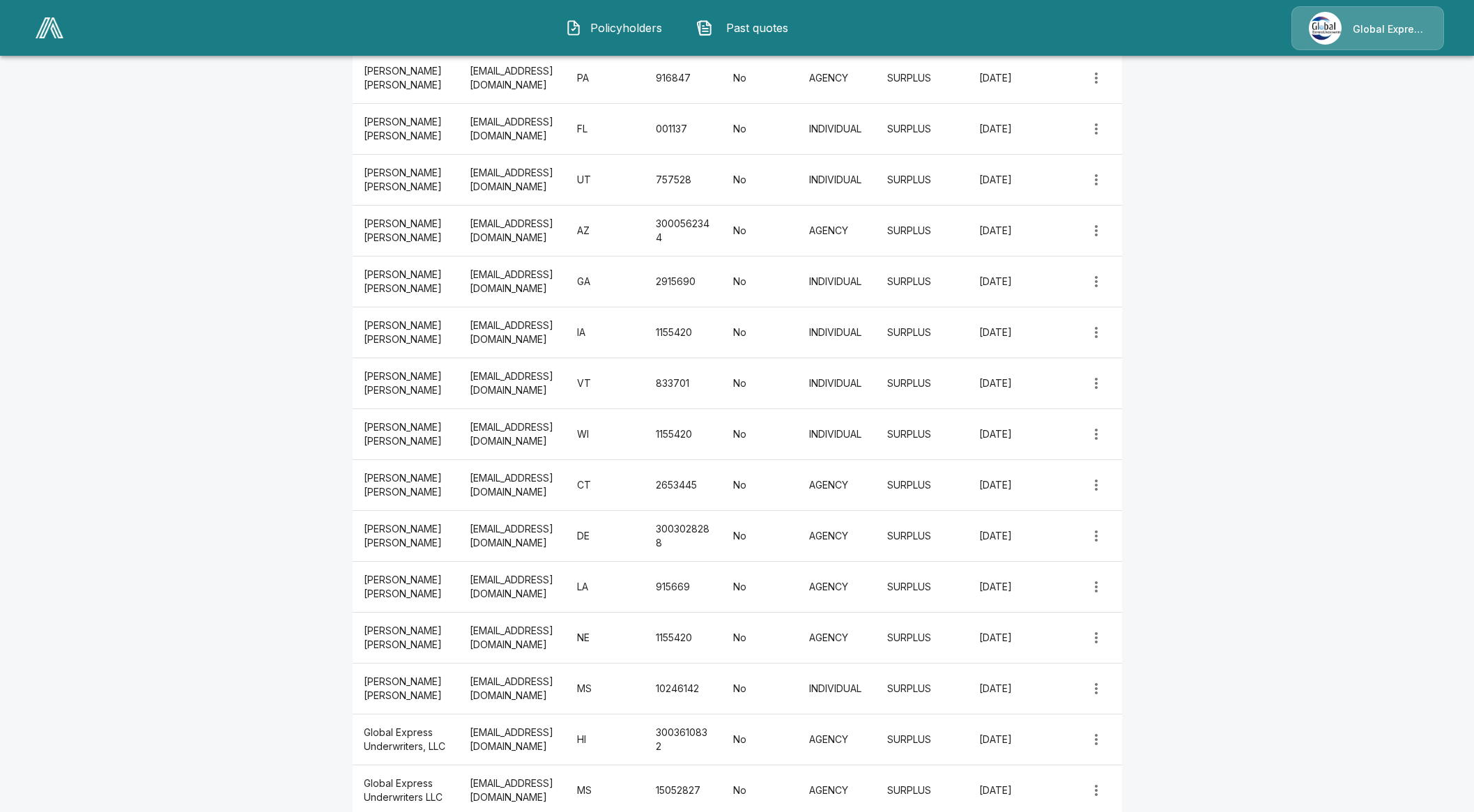
scroll to position [2924, 0]
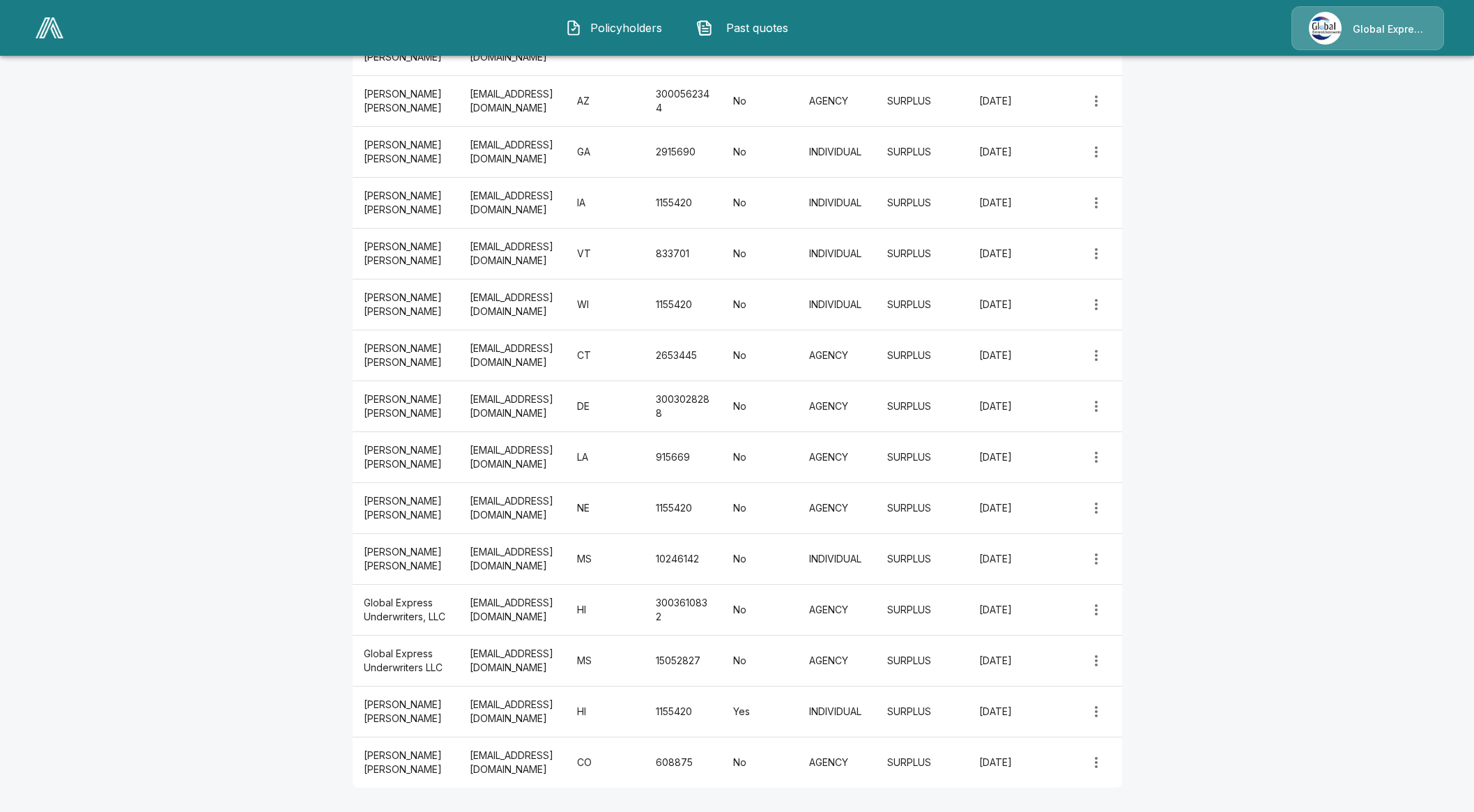
click at [1105, 754] on icon "more" at bounding box center [1096, 762] width 17 height 17
click at [1118, 774] on li "Edit" at bounding box center [1103, 780] width 41 height 25
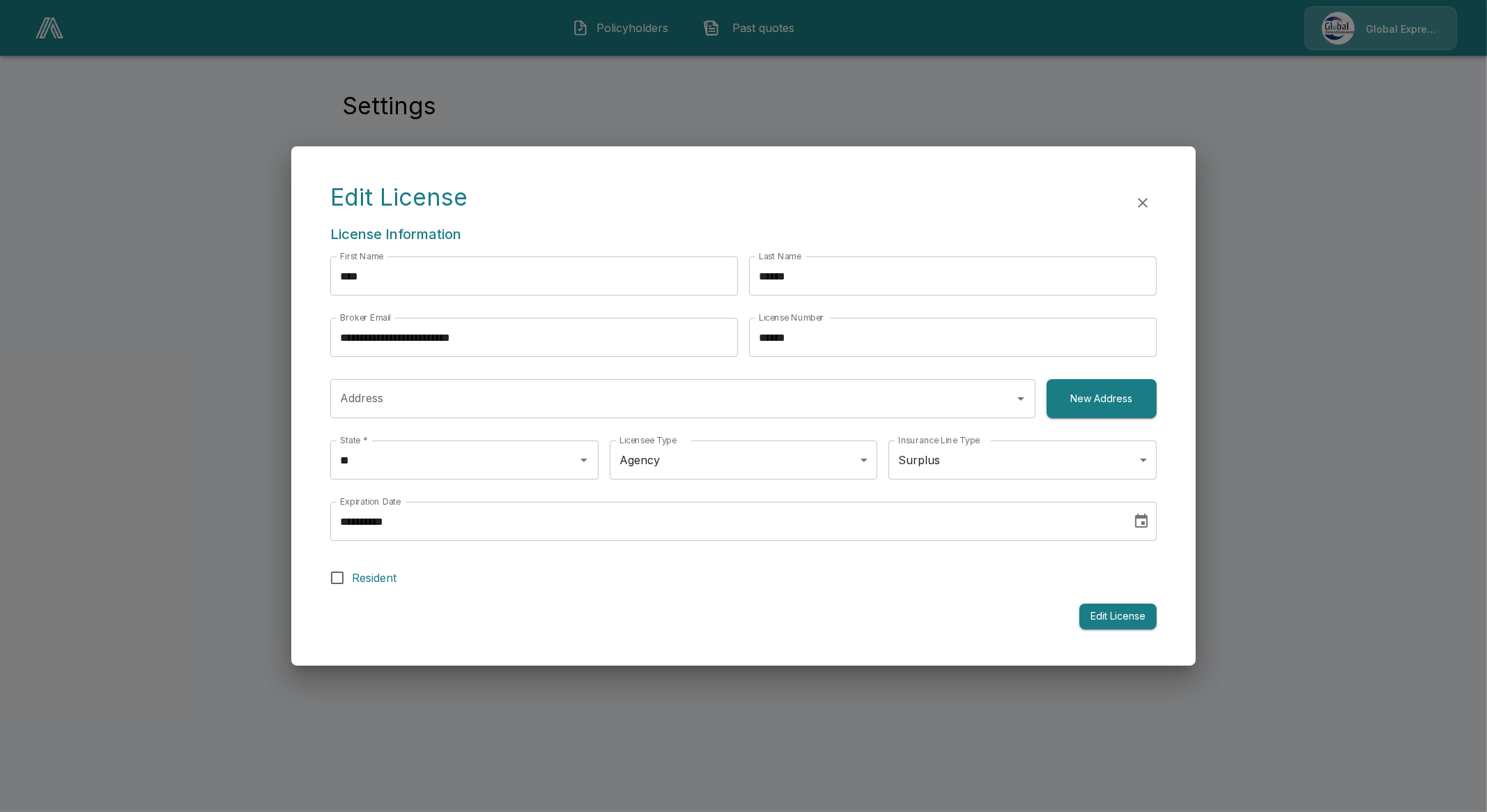
type input "**********"
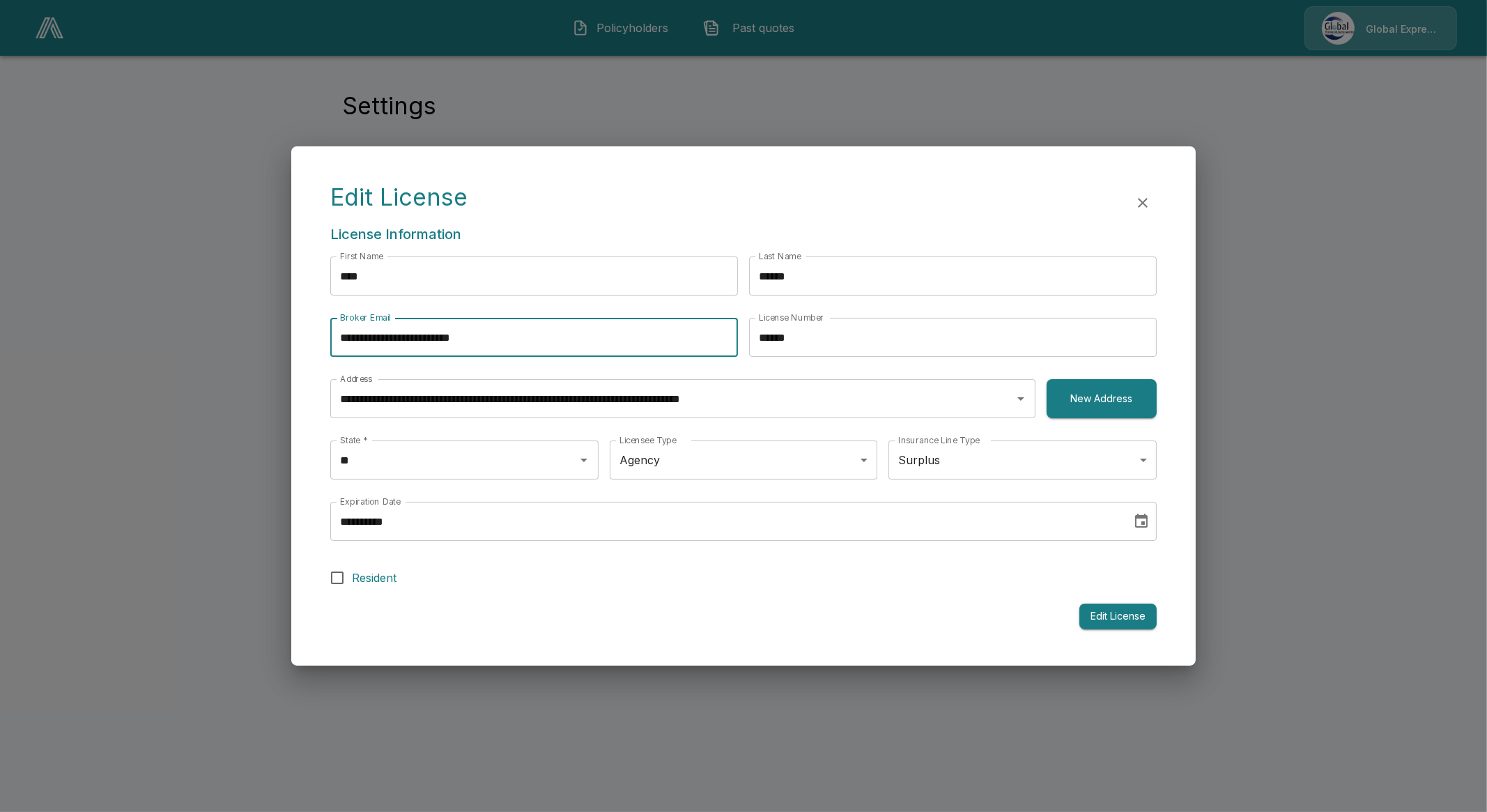
click at [417, 339] on input "**********" at bounding box center [534, 337] width 408 height 39
drag, startPoint x: 562, startPoint y: 333, endPoint x: 182, endPoint y: 357, distance: 380.8
click at [182, 357] on div "**********" at bounding box center [743, 406] width 1487 height 812
click at [1130, 611] on button "Edit License" at bounding box center [1117, 617] width 77 height 26
click at [1123, 618] on button "Edit License" at bounding box center [1117, 617] width 77 height 26
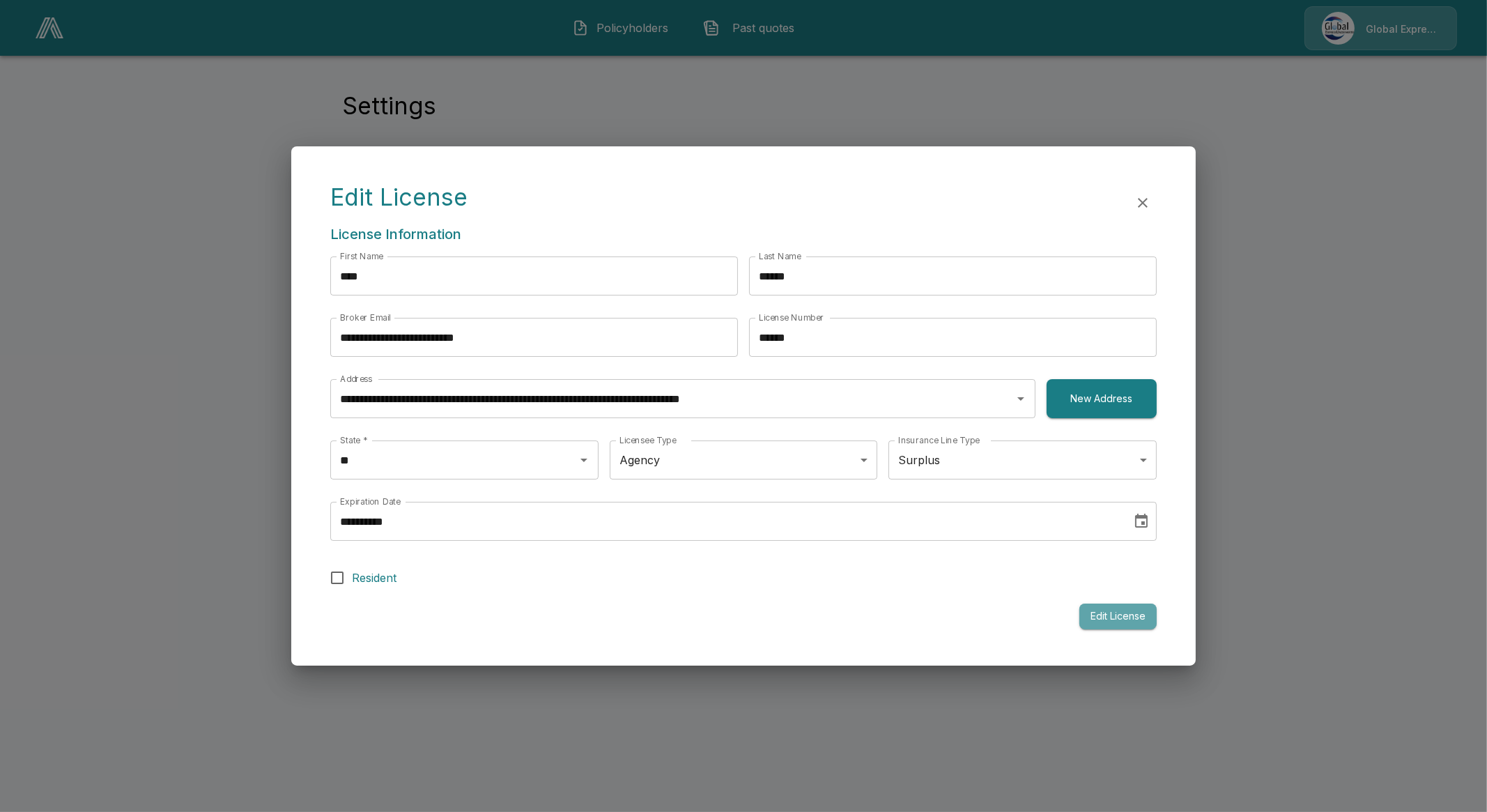
click at [1123, 621] on button "Edit License" at bounding box center [1117, 617] width 77 height 26
drag, startPoint x: 1110, startPoint y: 613, endPoint x: 1122, endPoint y: 618, distance: 13.0
click at [1111, 613] on button "Edit License" at bounding box center [1117, 617] width 77 height 26
drag, startPoint x: 689, startPoint y: 598, endPoint x: 625, endPoint y: 528, distance: 94.8
click at [689, 596] on form "**********" at bounding box center [744, 442] width 827 height 373
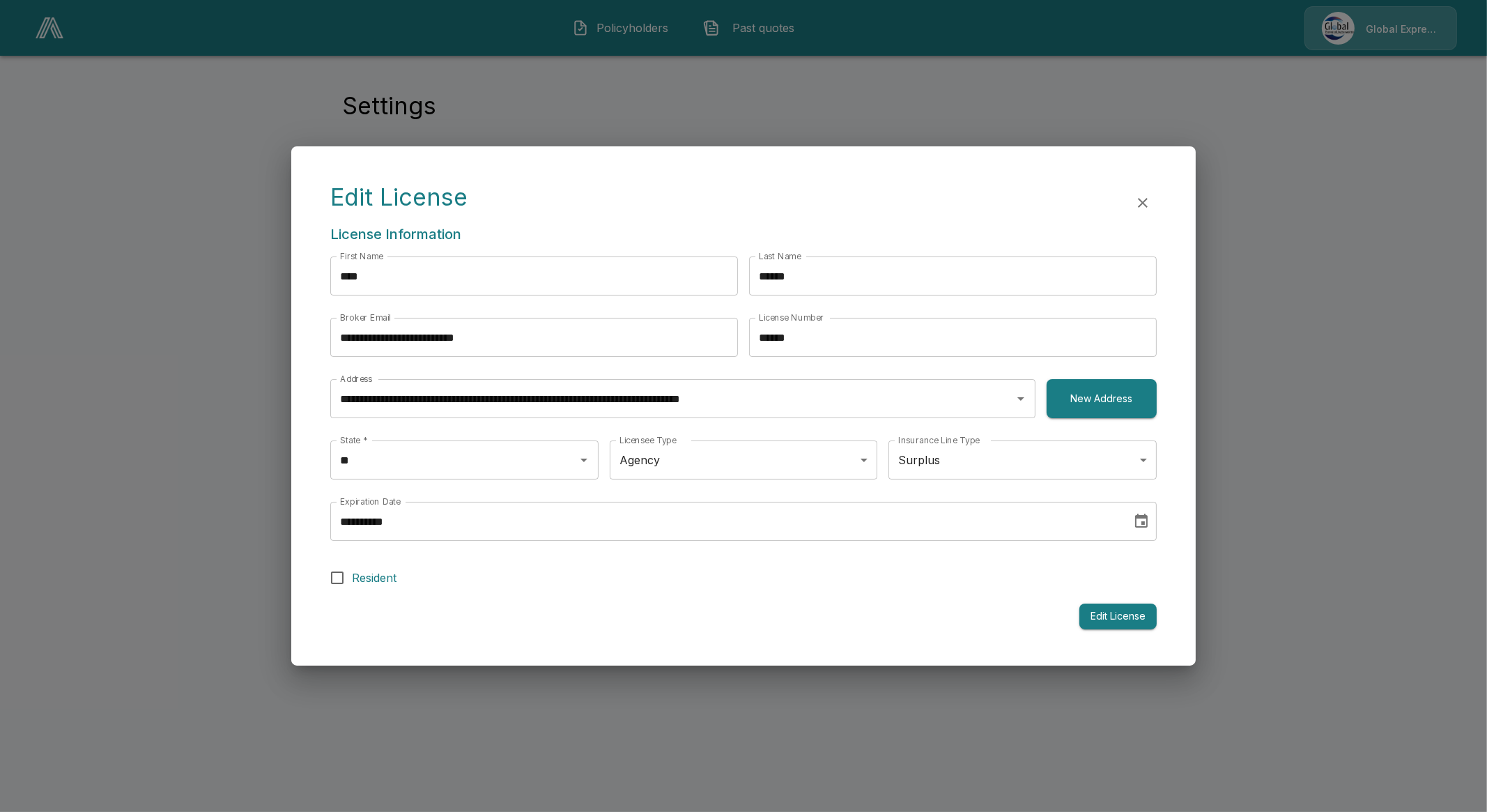
click at [510, 312] on div "First Name **** First Name Last Name ****** Last Name" at bounding box center [744, 287] width 827 height 62
click at [519, 331] on input "**********" at bounding box center [534, 337] width 408 height 39
type input "**********"
drag, startPoint x: 627, startPoint y: 566, endPoint x: 979, endPoint y: 618, distance: 355.8
click at [628, 569] on label "Resident" at bounding box center [733, 578] width 823 height 29
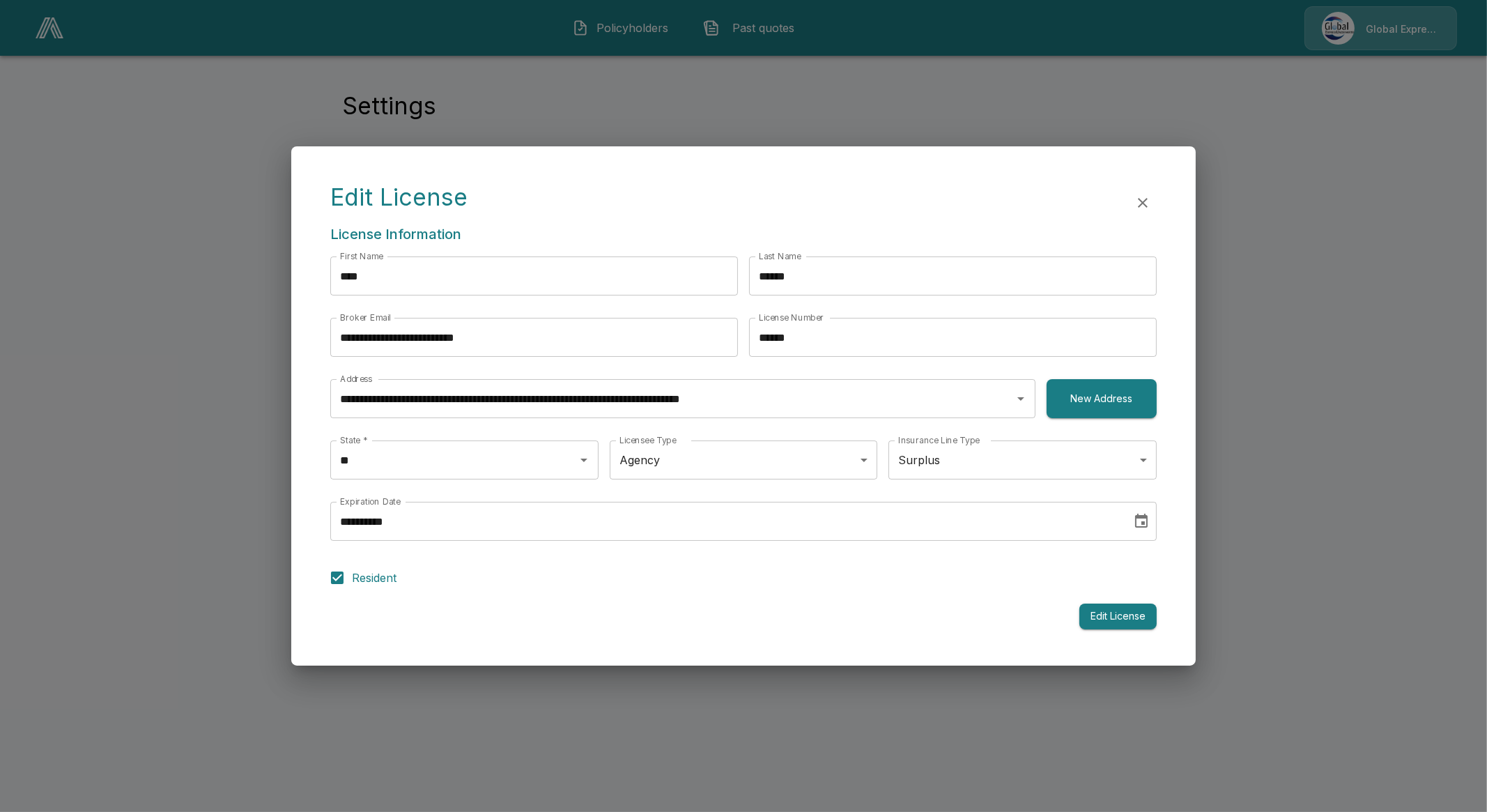
click at [450, 579] on label "Resident" at bounding box center [733, 578] width 823 height 29
click at [1107, 614] on button "Edit License" at bounding box center [1117, 617] width 77 height 26
click at [1110, 614] on button "Edit License" at bounding box center [1117, 617] width 77 height 26
click at [1115, 619] on button "Edit License" at bounding box center [1117, 617] width 77 height 26
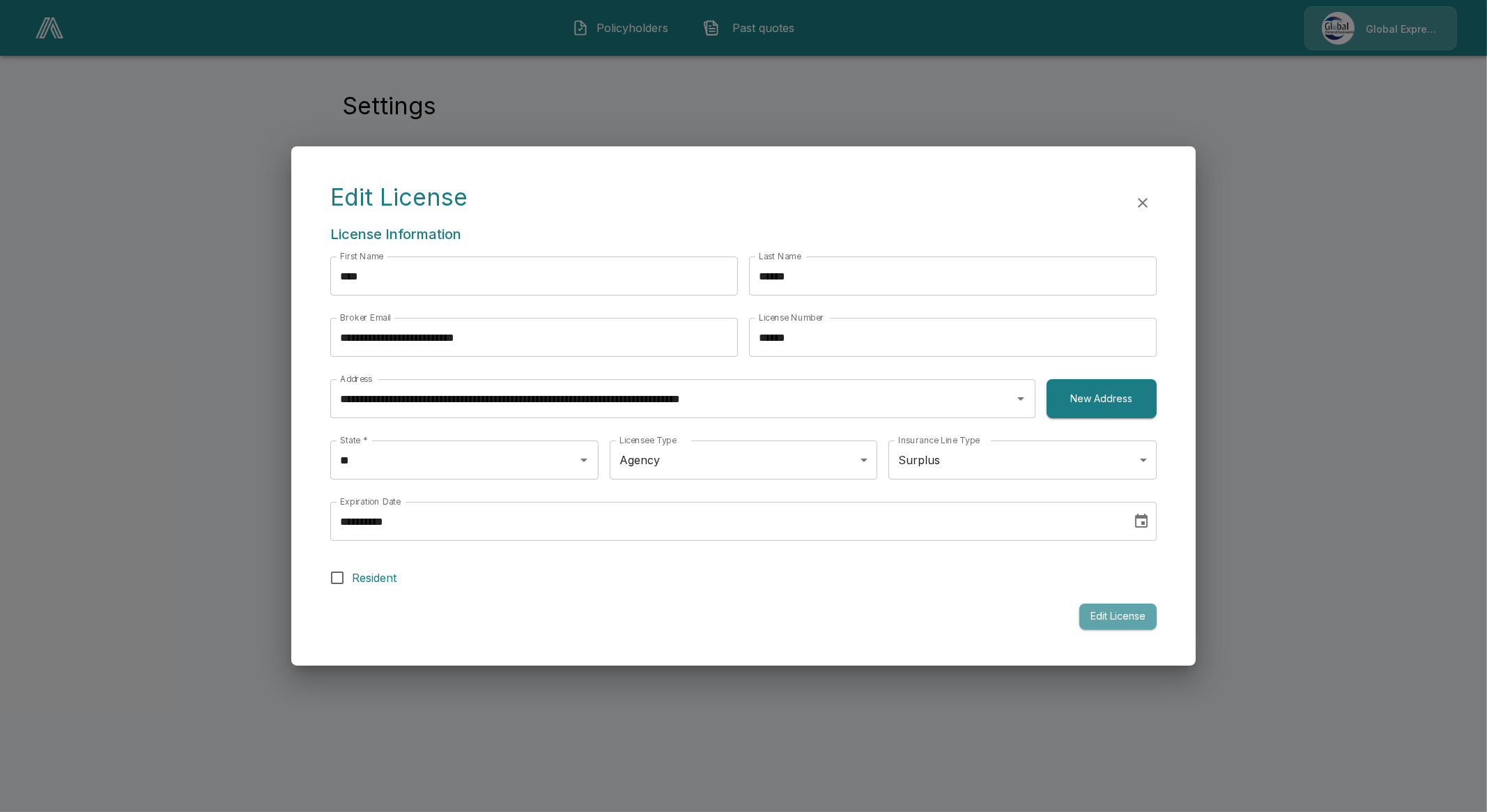
click at [1115, 619] on button "Edit License" at bounding box center [1117, 617] width 77 height 26
click at [1149, 200] on icon "button" at bounding box center [1143, 203] width 17 height 17
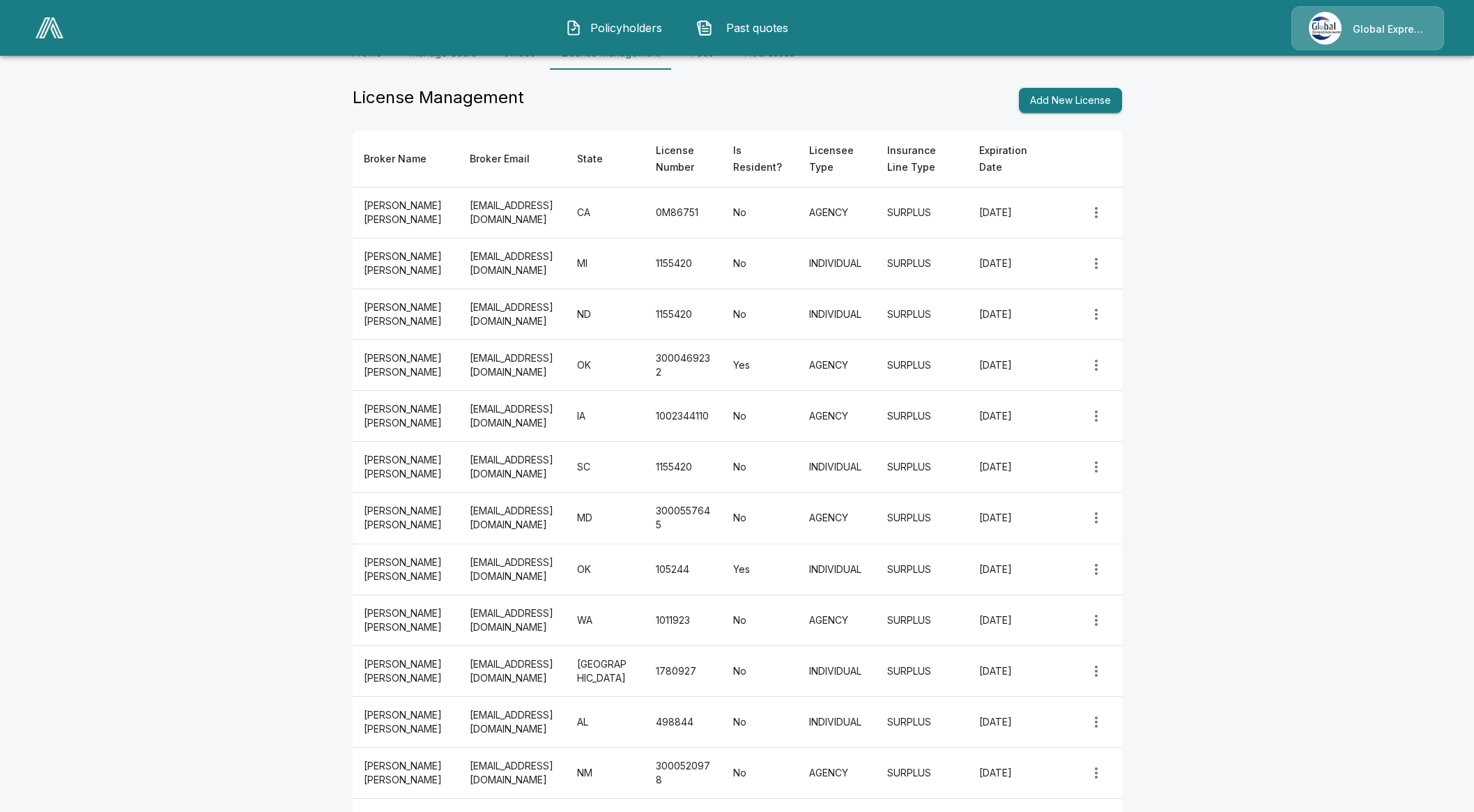
scroll to position [251, 0]
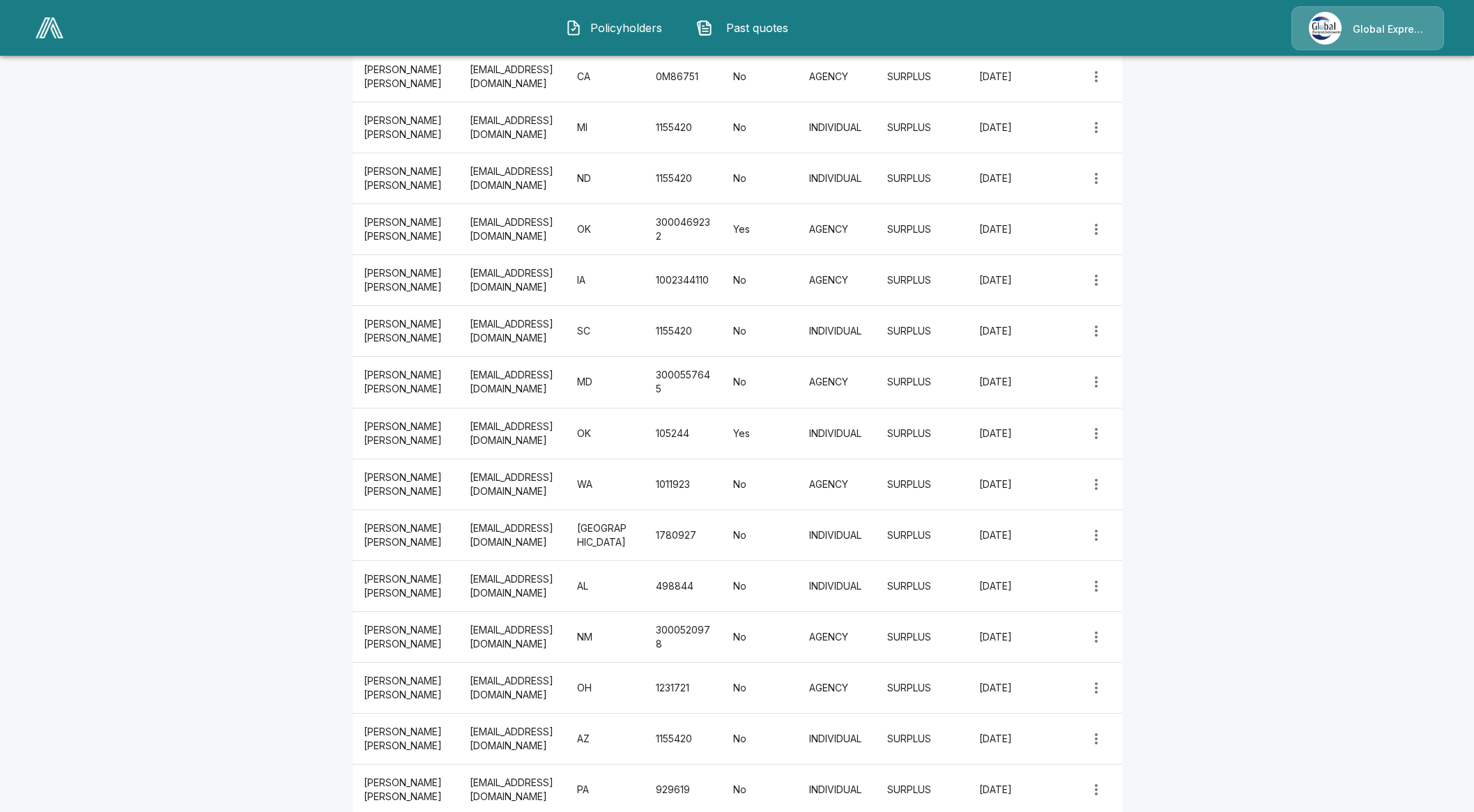
click at [632, 30] on span "Policyholders" at bounding box center [626, 28] width 77 height 17
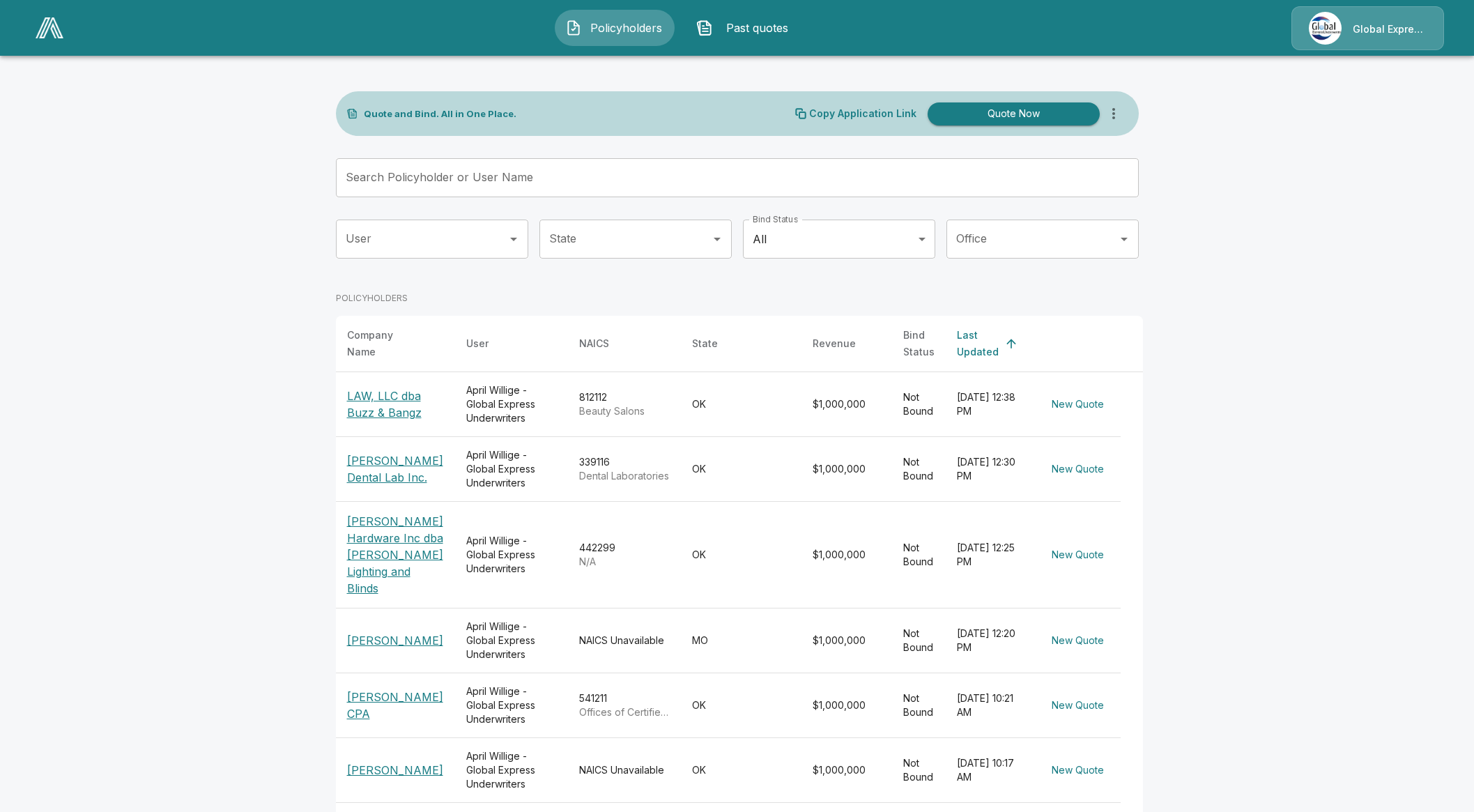
click at [1120, 116] on icon "more" at bounding box center [1114, 113] width 17 height 17
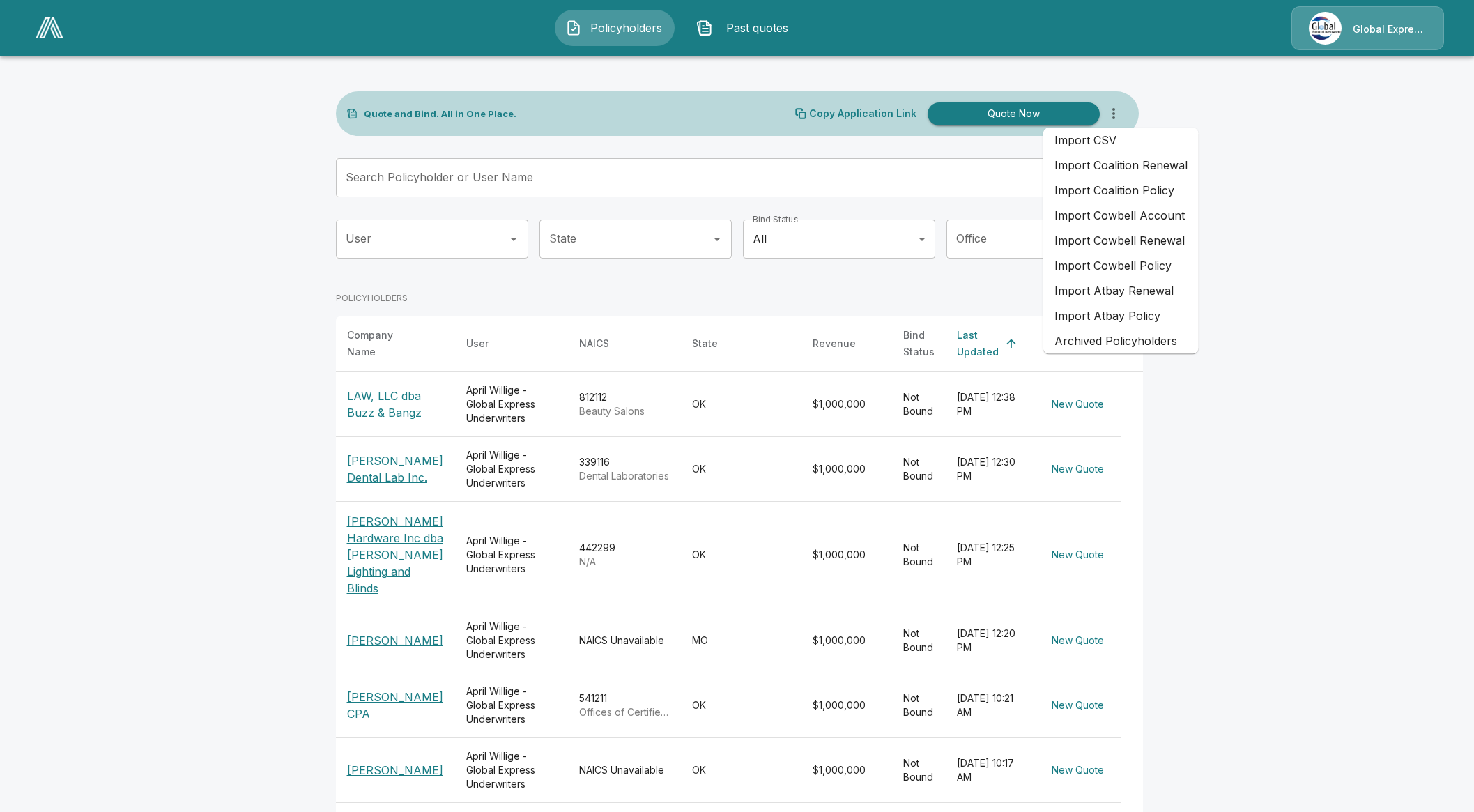
click at [1183, 99] on main "Quote and Bind. All in One Place. Copy Application Link Quote Now Search Policy…" at bounding box center [737, 565] width 1474 height 1130
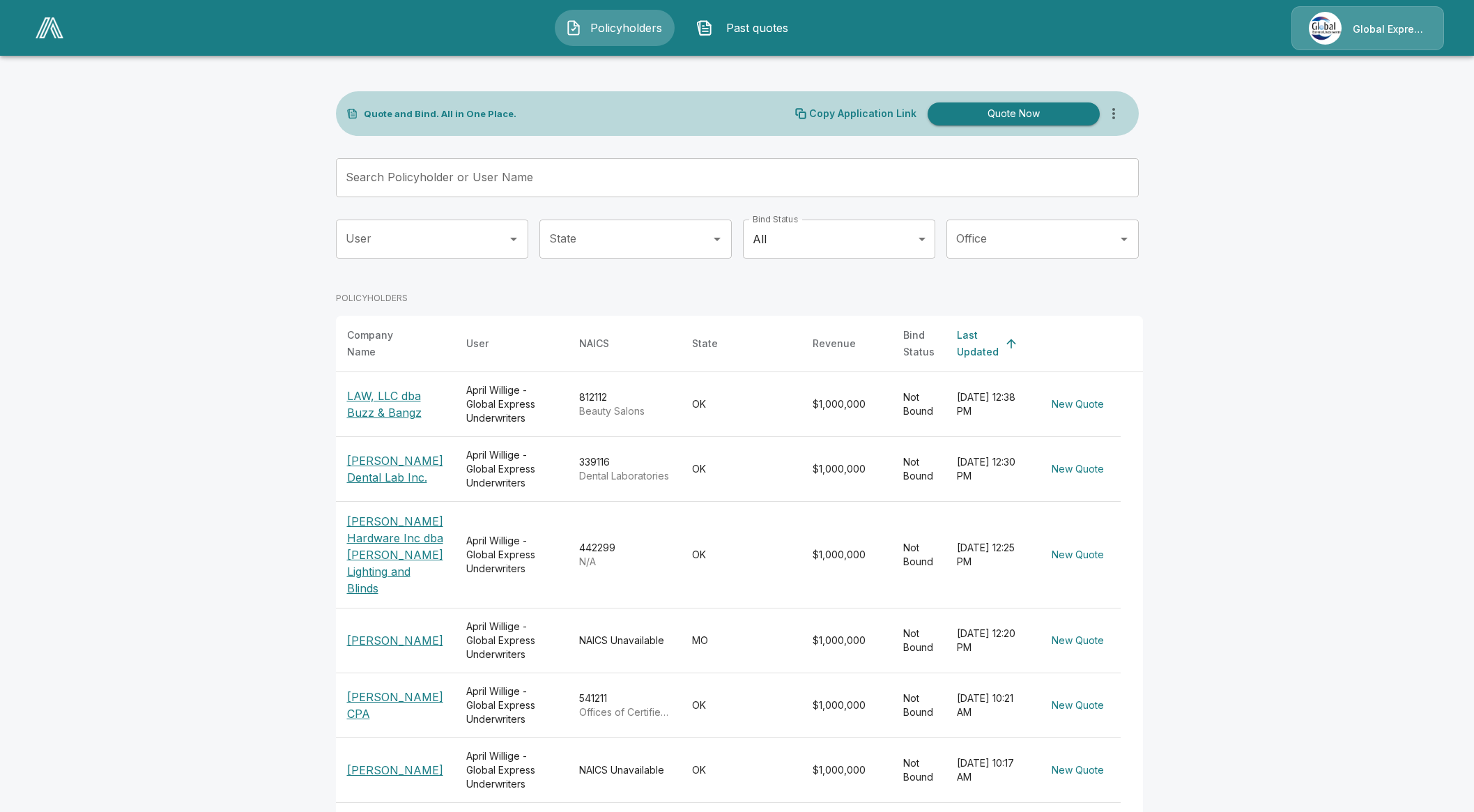
click at [1199, 302] on main "Quote and Bind. All in One Place. Copy Application Link Quote Now Search Policy…" at bounding box center [737, 565] width 1474 height 1130
click at [1121, 112] on icon "more" at bounding box center [1114, 113] width 17 height 17
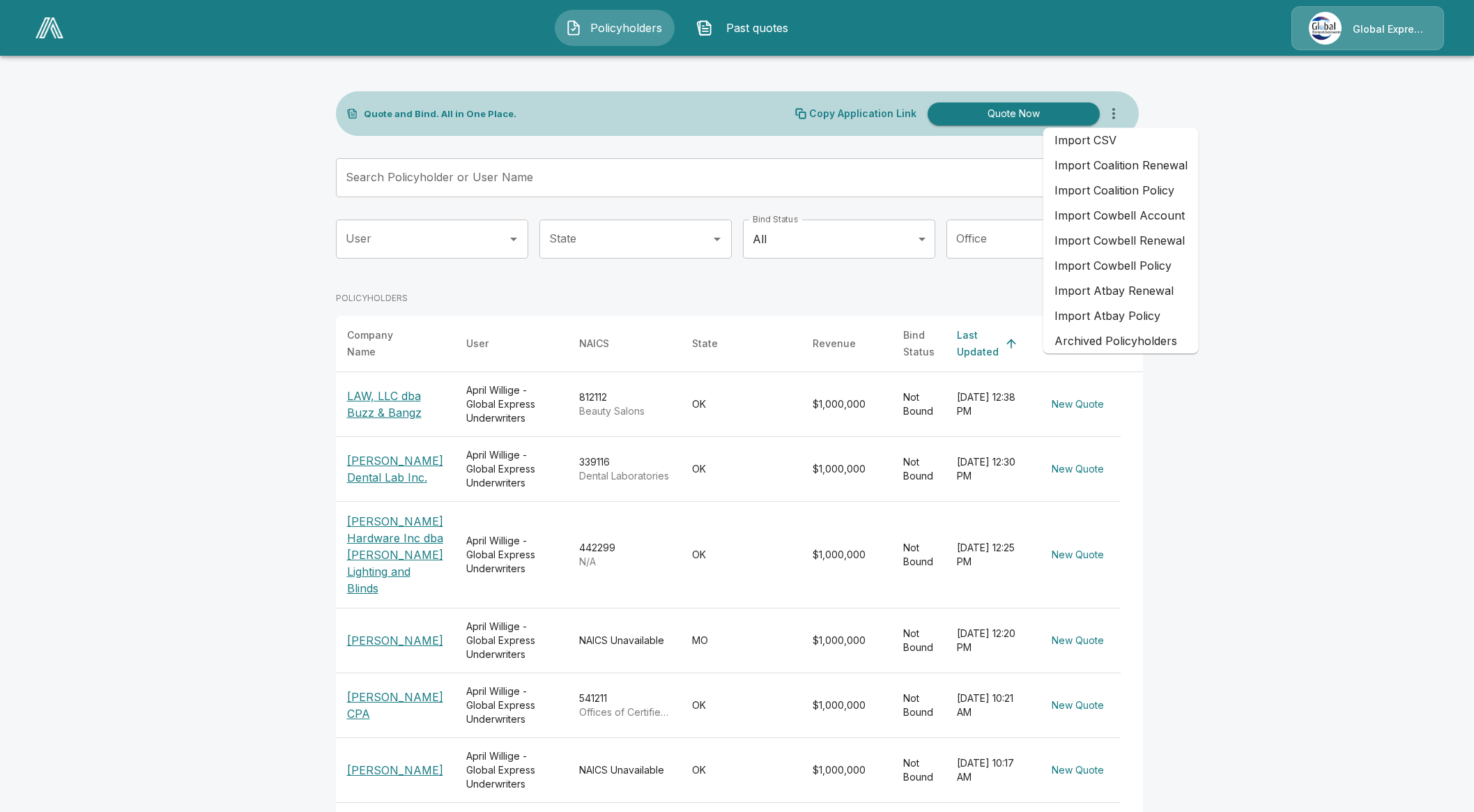
click at [1197, 103] on main "Quote and Bind. All in One Place. Copy Application Link Quote Now Search Policy…" at bounding box center [737, 565] width 1474 height 1130
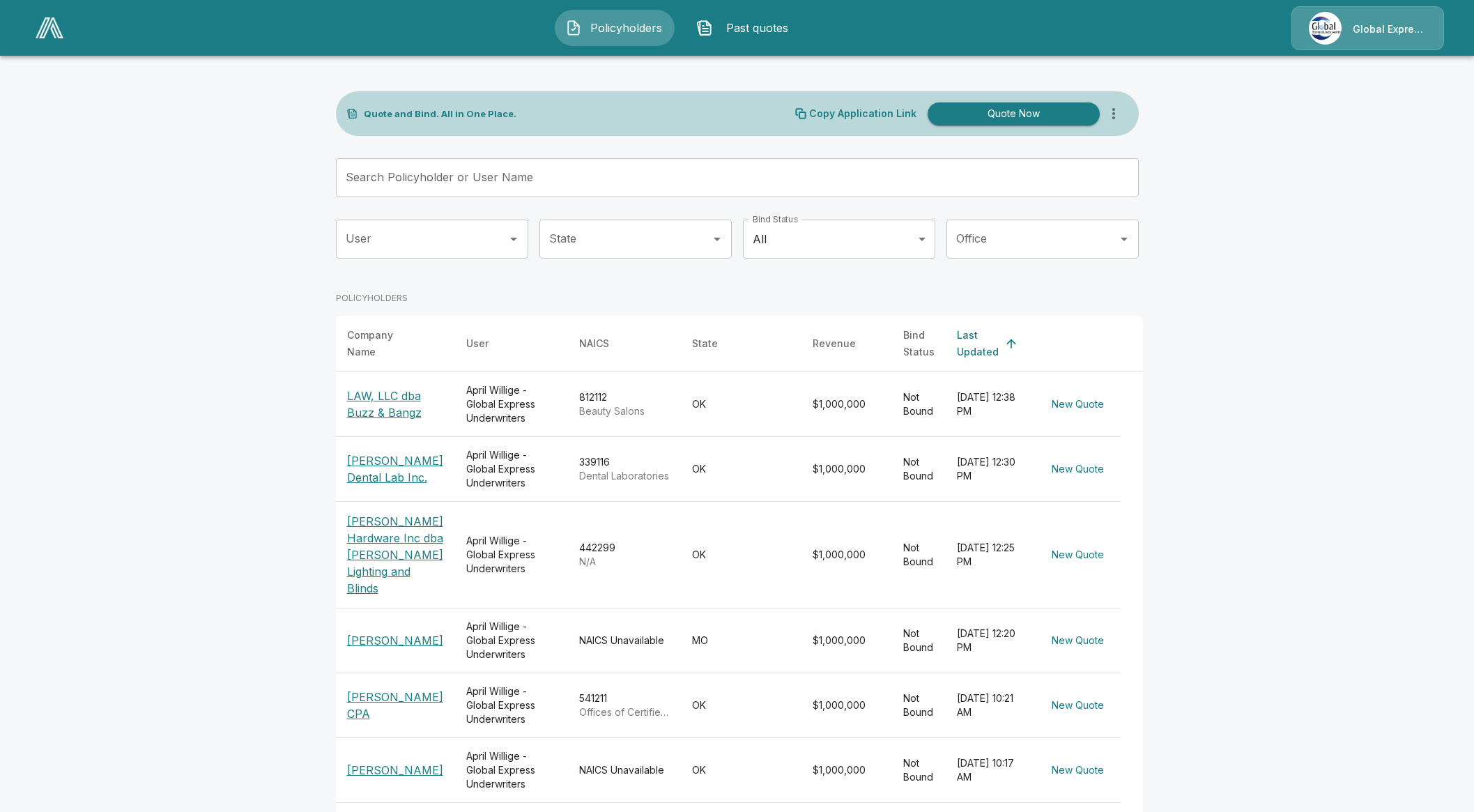
click at [1120, 121] on icon "more" at bounding box center [1114, 113] width 17 height 17
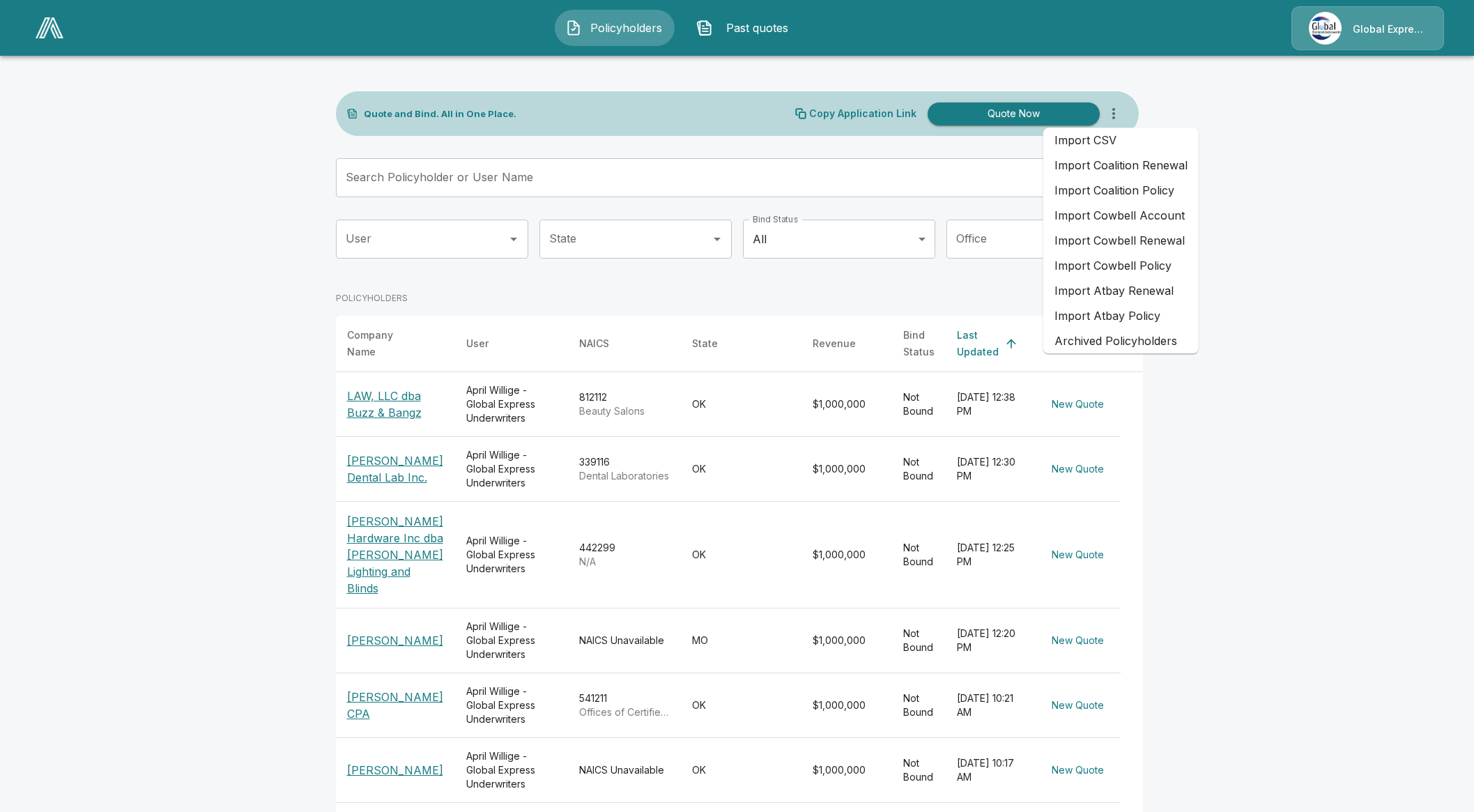
click at [1195, 412] on main "Quote and Bind. All in One Place. Copy Application Link Quote Now Search Policy…" at bounding box center [737, 565] width 1474 height 1130
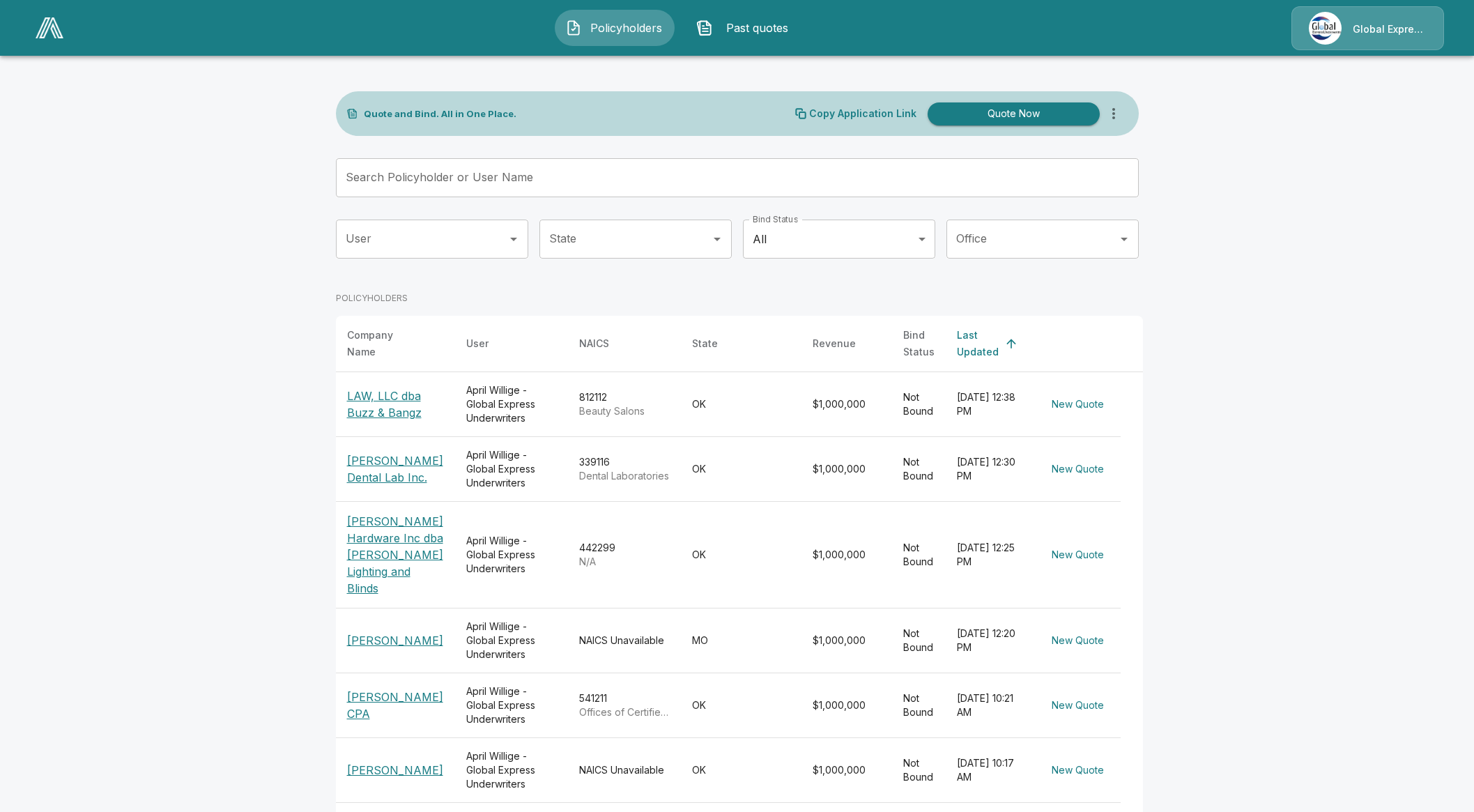
click at [1120, 114] on icon "more" at bounding box center [1114, 113] width 17 height 17
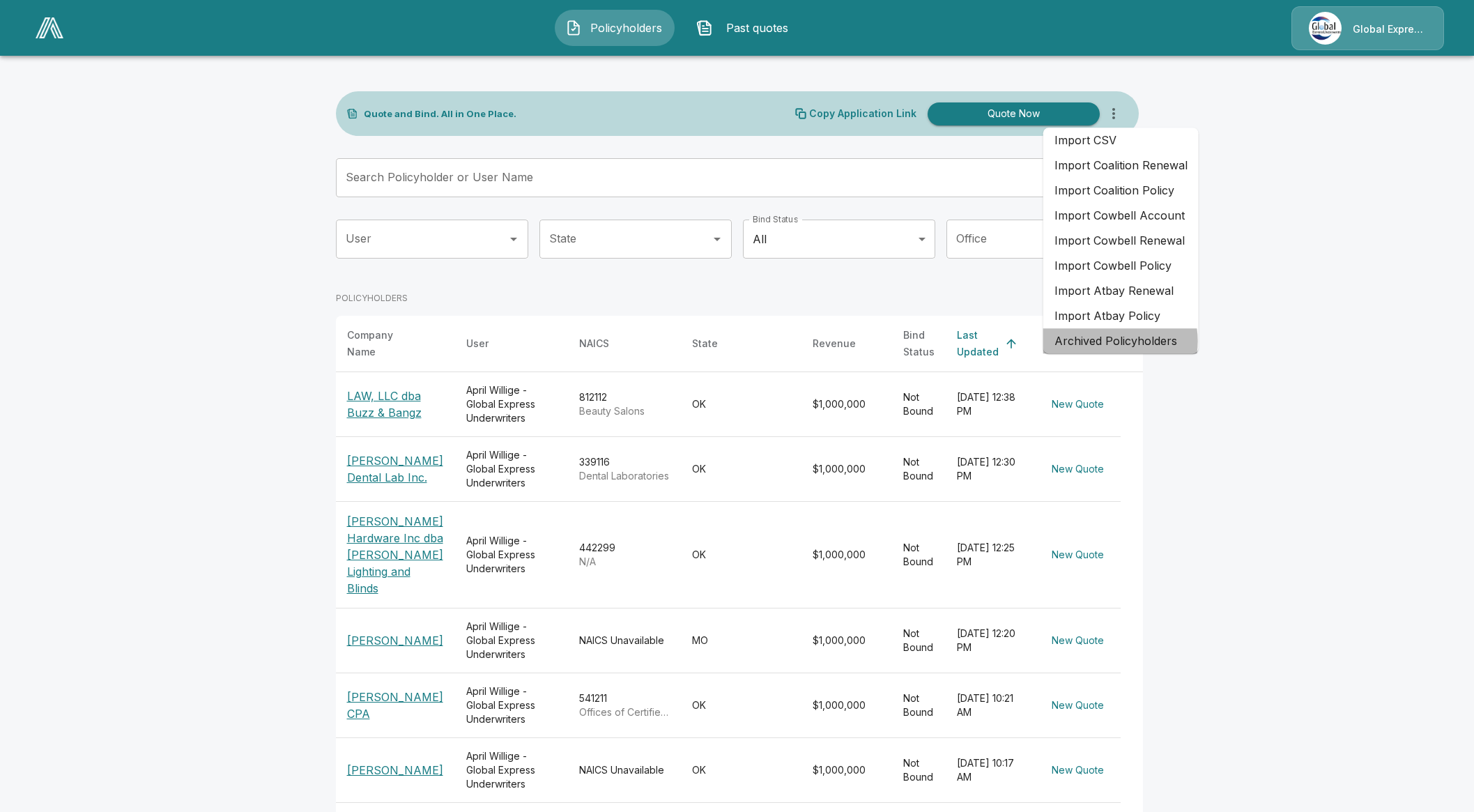
click at [1108, 340] on li "Archived Policyholders" at bounding box center [1121, 340] width 156 height 25
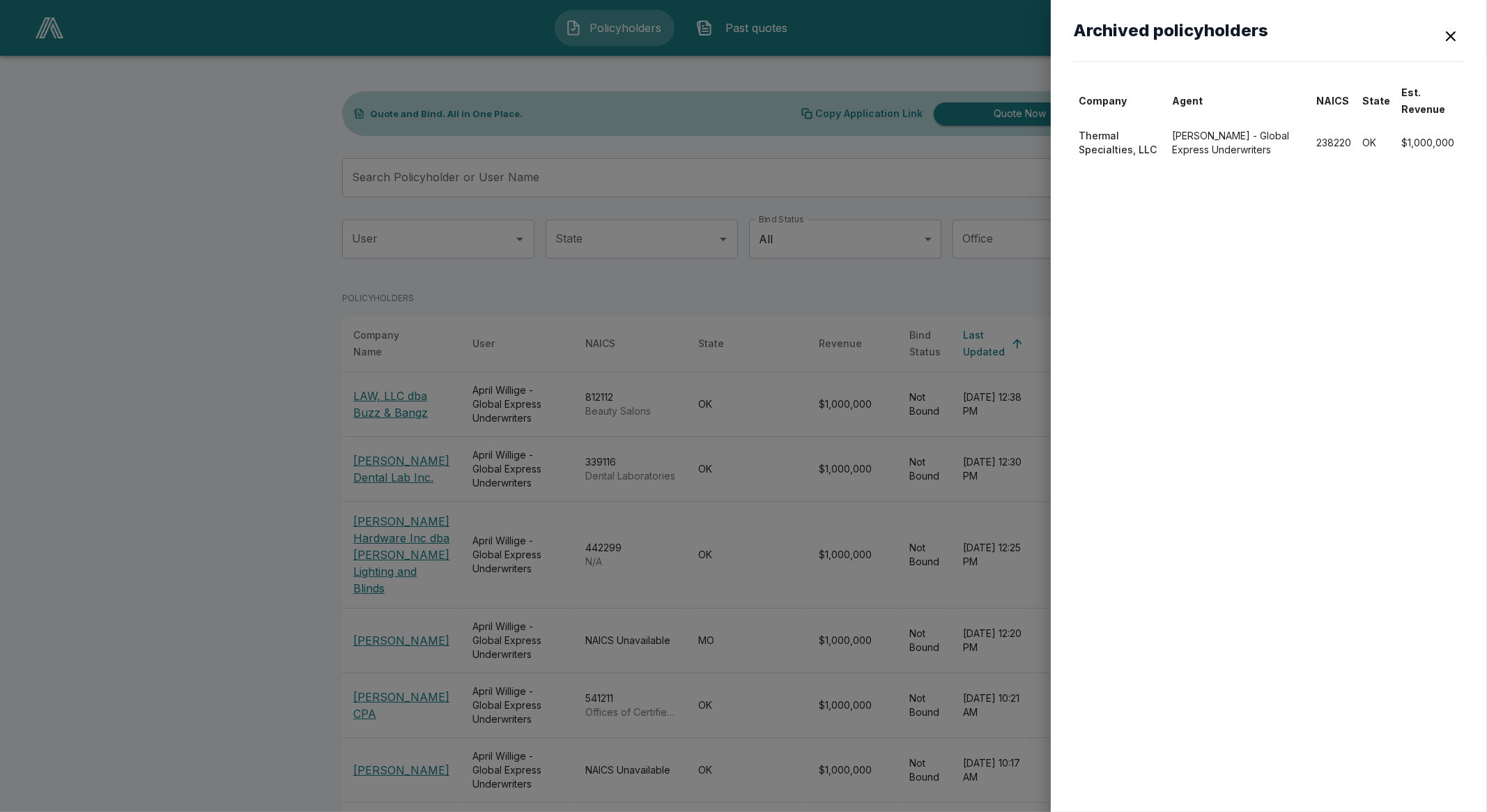
drag, startPoint x: 1147, startPoint y: 506, endPoint x: 1159, endPoint y: 478, distance: 30.5
click at [1150, 498] on div "Archived policyholders Company Agent NAICS State Est. Revenue Thermal Specialti…" at bounding box center [1269, 406] width 436 height 812
click at [1443, 39] on div "button" at bounding box center [1451, 36] width 17 height 17
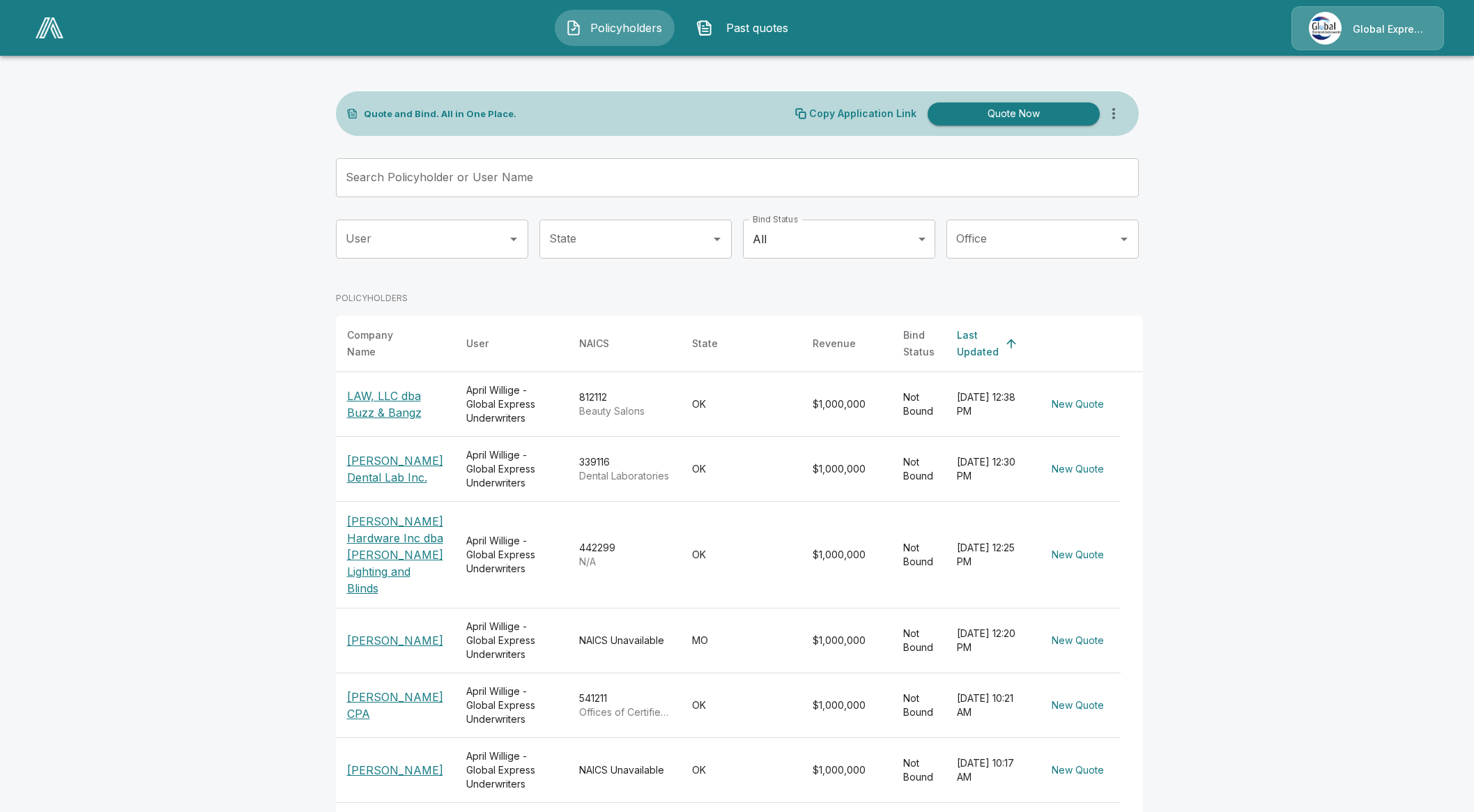
click at [407, 405] on p "LAW, LLC dba Buzz & Bangz" at bounding box center [396, 404] width 97 height 33
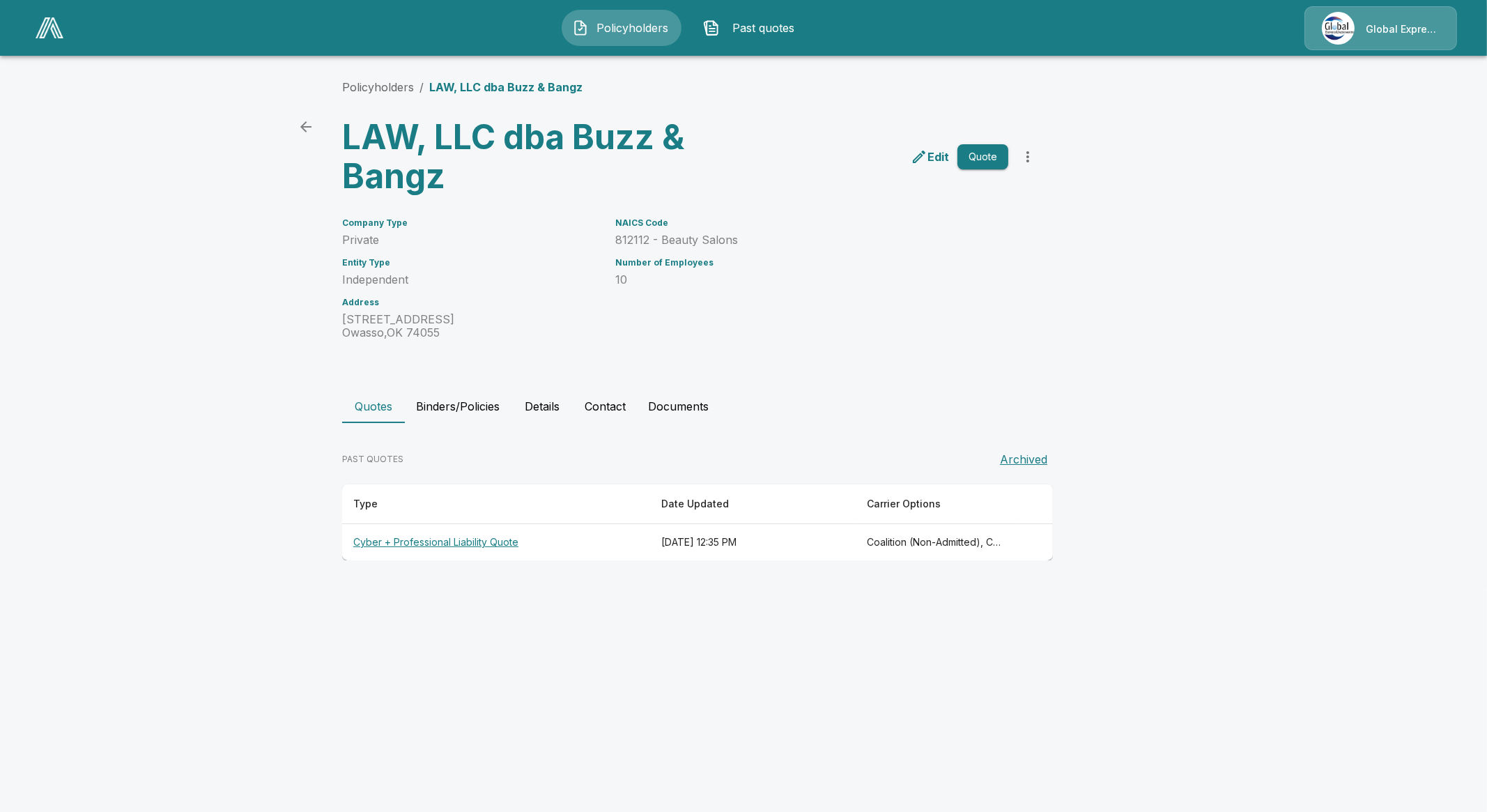
click at [442, 544] on th "Cyber + Professional Liability Quote" at bounding box center [496, 543] width 308 height 37
click at [472, 539] on th "Cyber + Professional Liability Quote" at bounding box center [496, 543] width 308 height 37
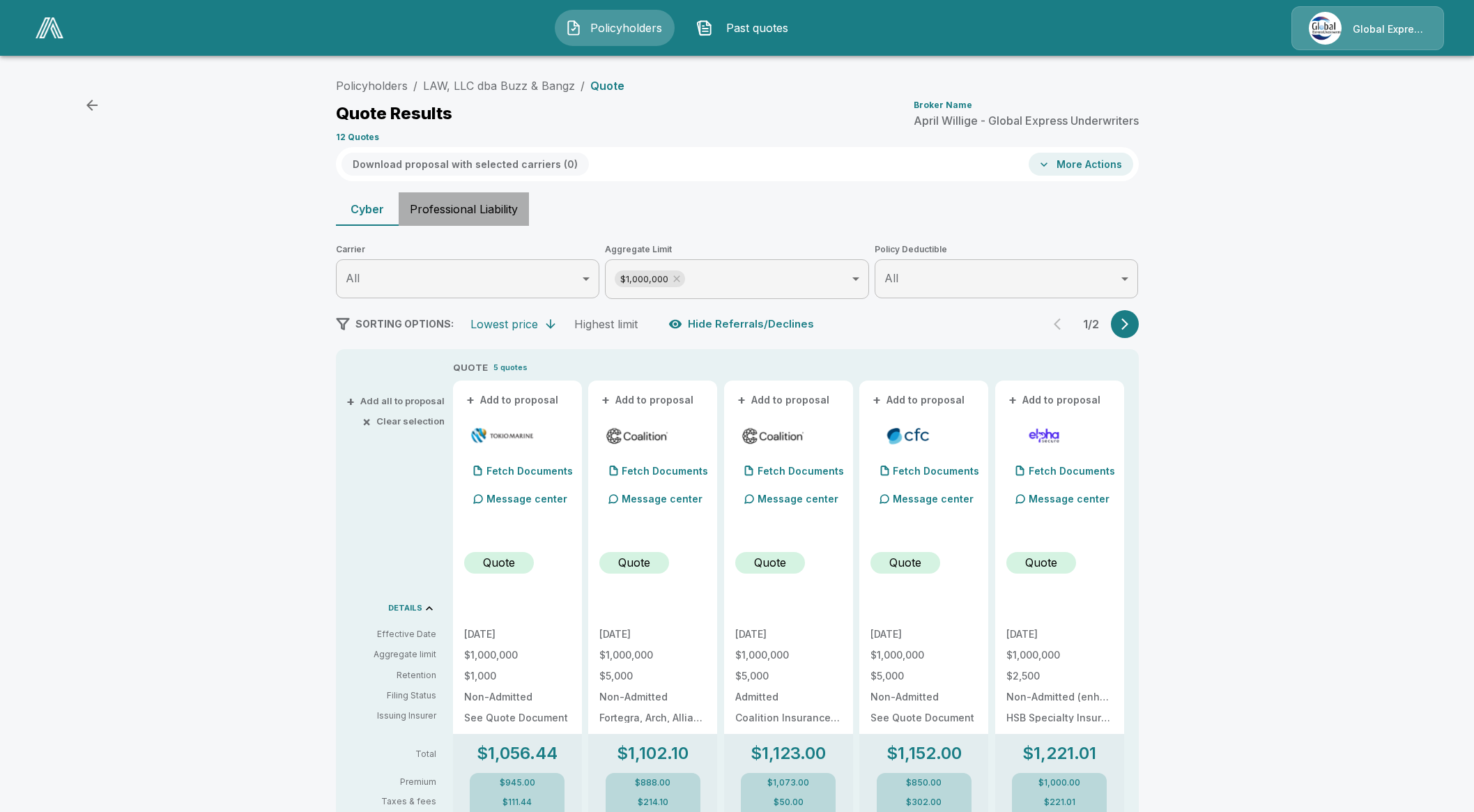
click at [478, 204] on button "Professional Liability" at bounding box center [464, 208] width 131 height 33
type input "******"
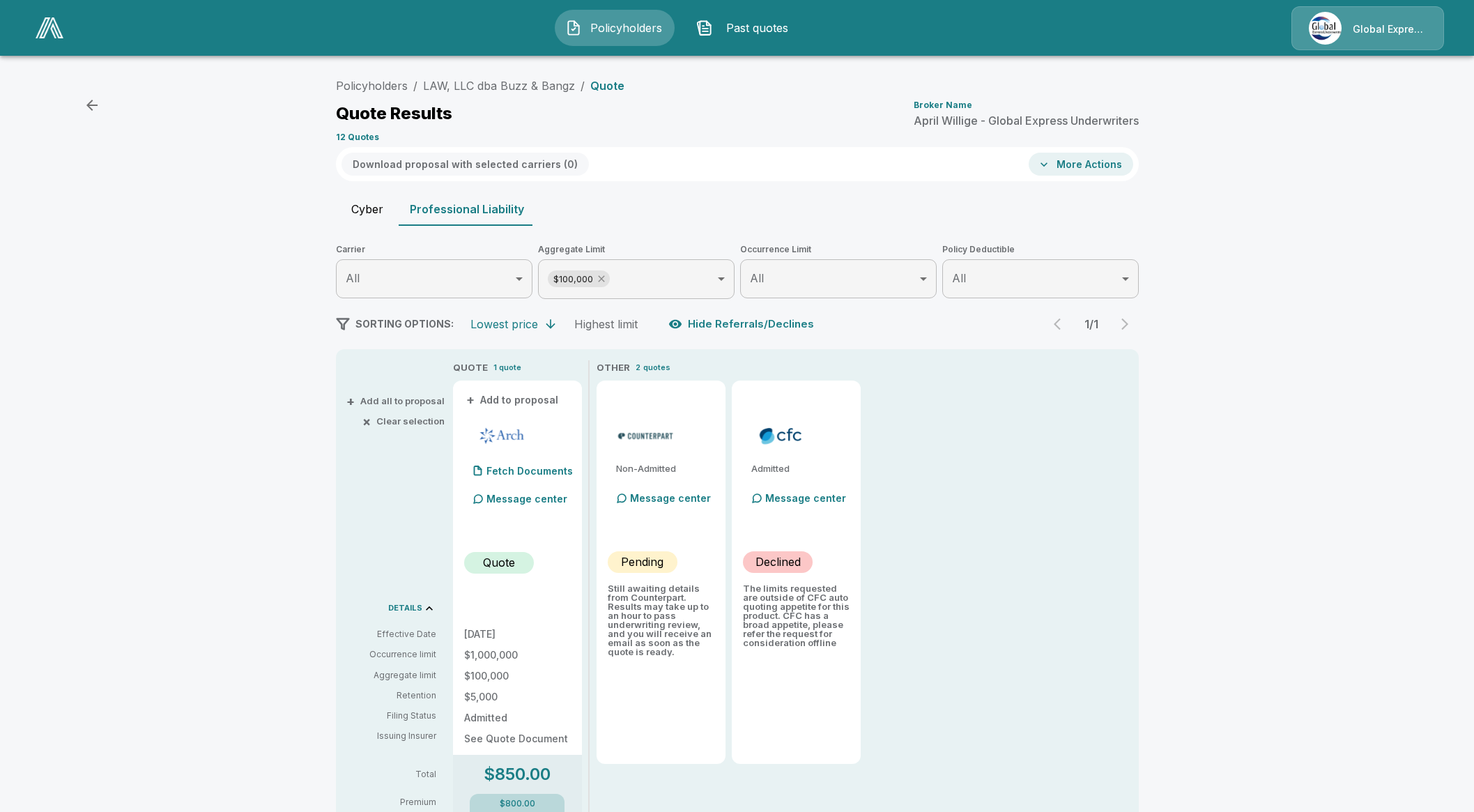
click at [607, 282] on icon at bounding box center [602, 279] width 11 height 11
click at [1085, 160] on button "More Actions" at bounding box center [1081, 164] width 105 height 23
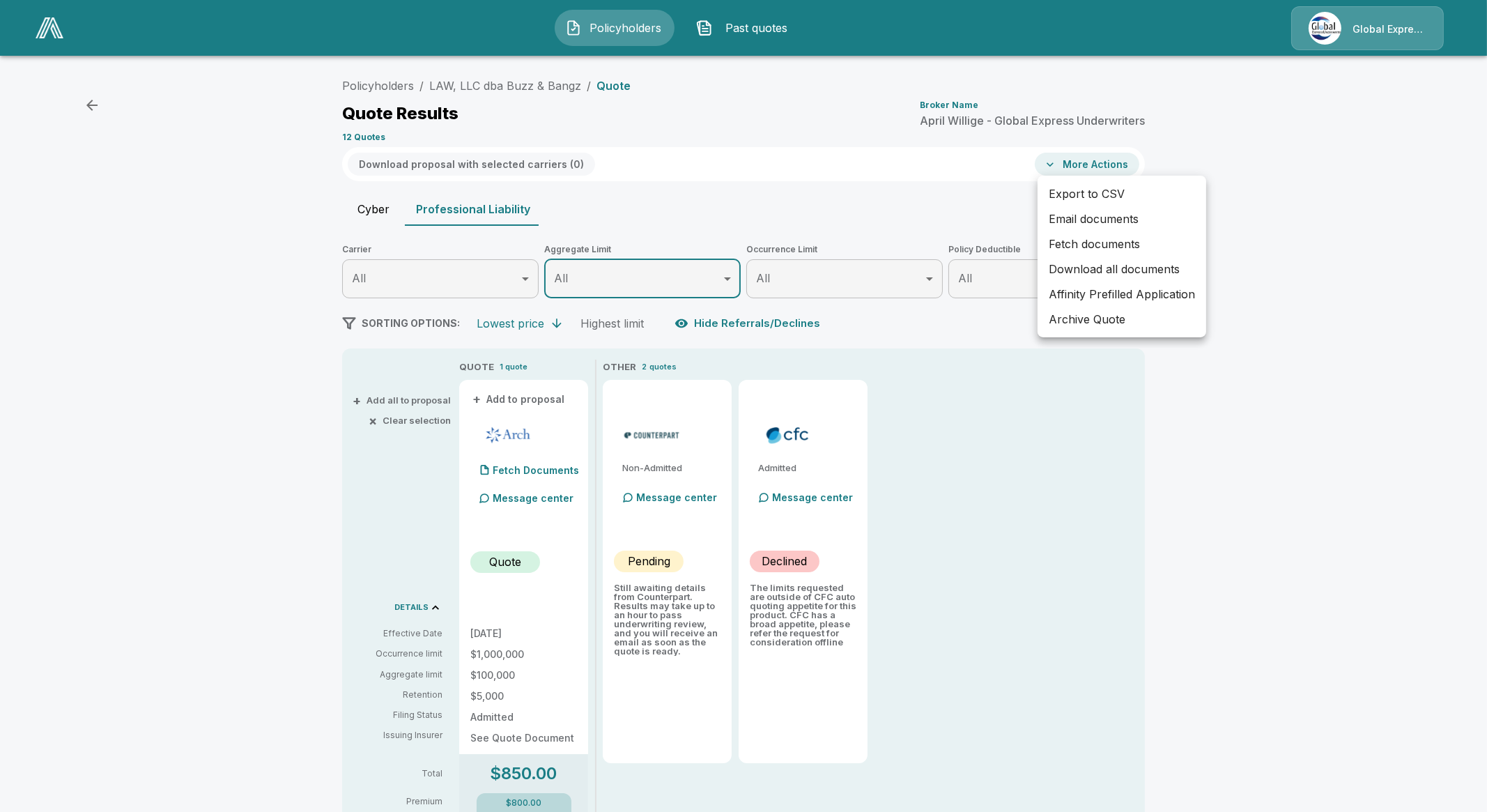
click at [951, 204] on div at bounding box center [743, 406] width 1487 height 812
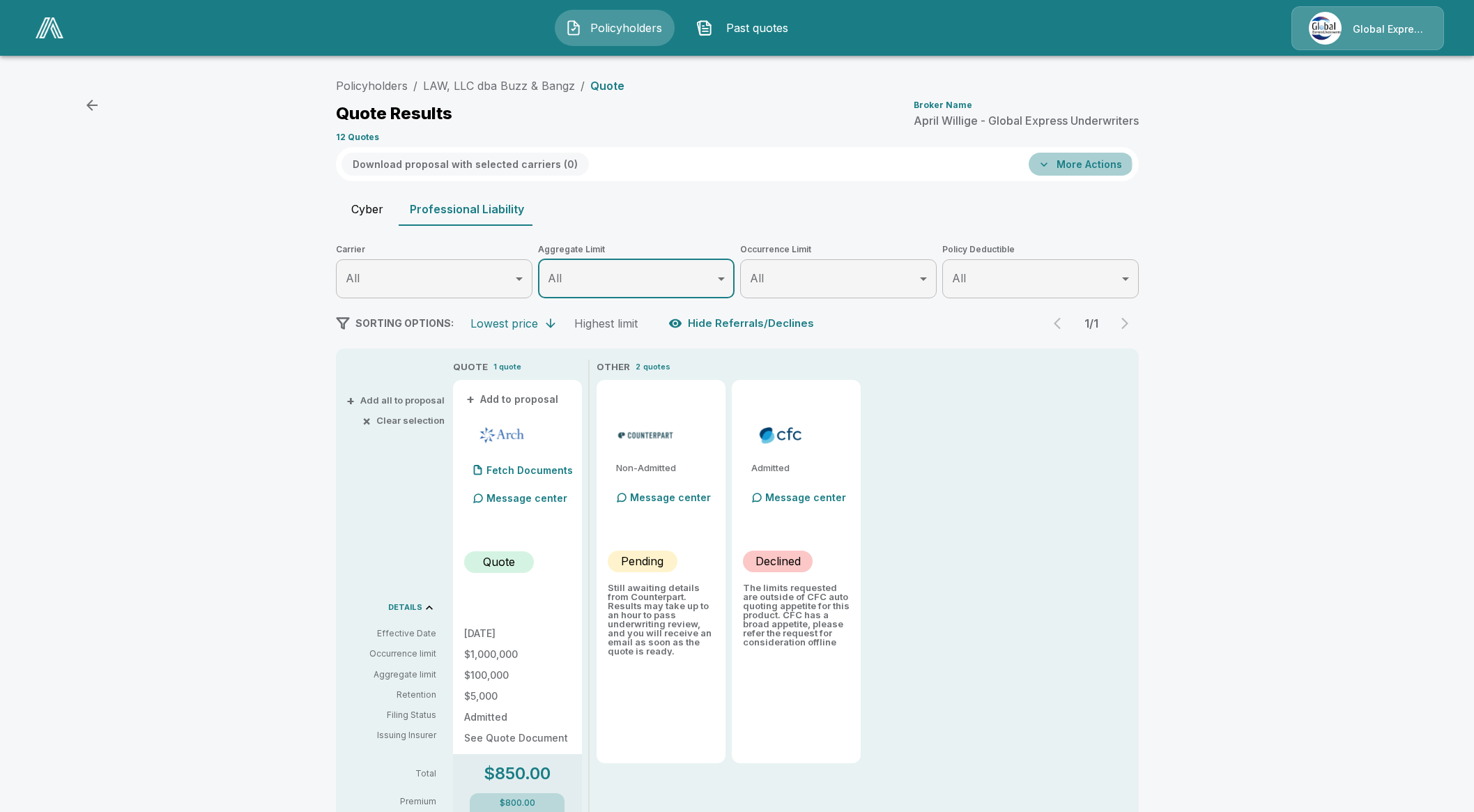
click at [1078, 165] on button "More Actions" at bounding box center [1081, 164] width 105 height 23
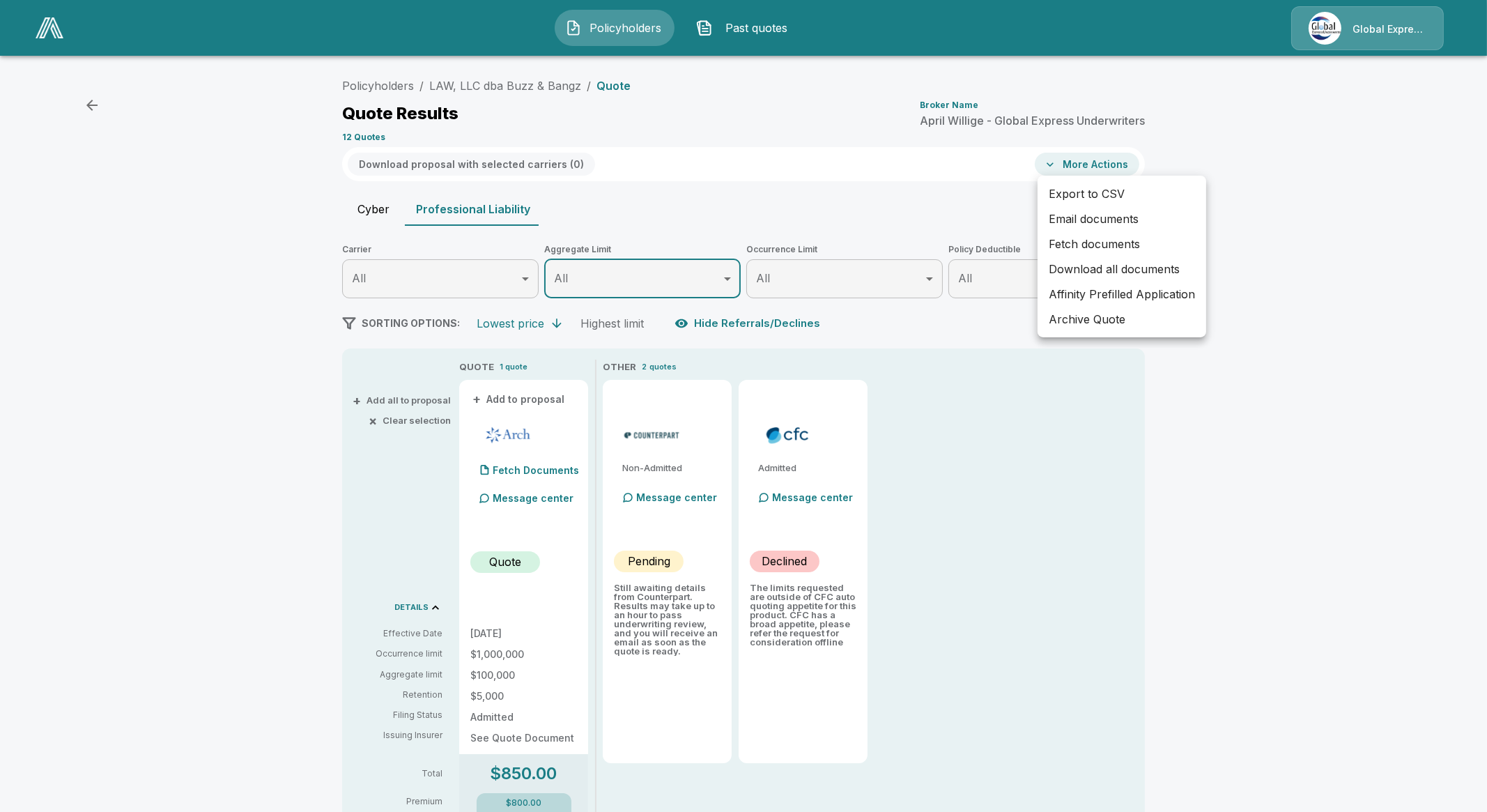
click at [899, 235] on div at bounding box center [743, 406] width 1487 height 812
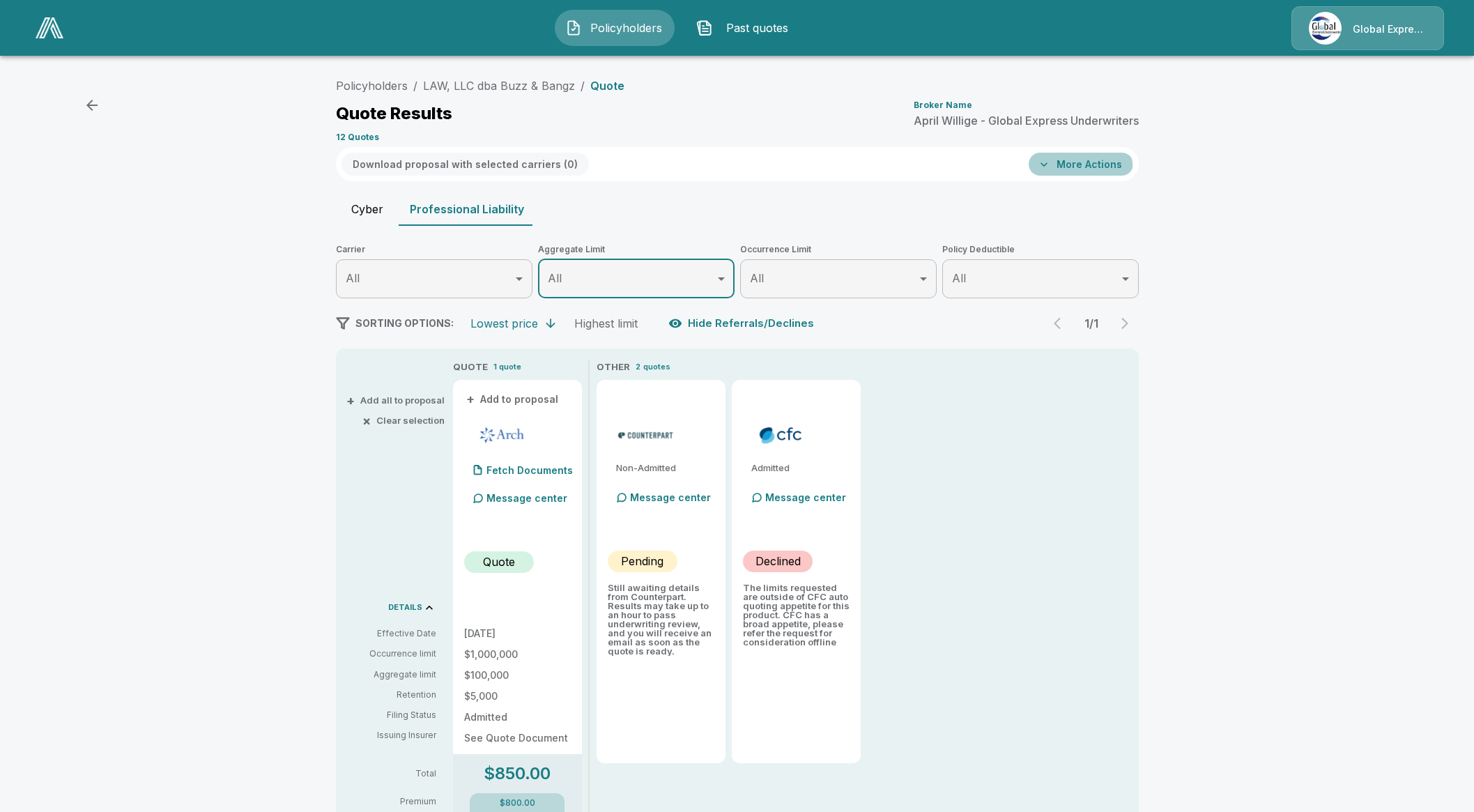
click at [1081, 167] on button "More Actions" at bounding box center [1081, 164] width 105 height 23
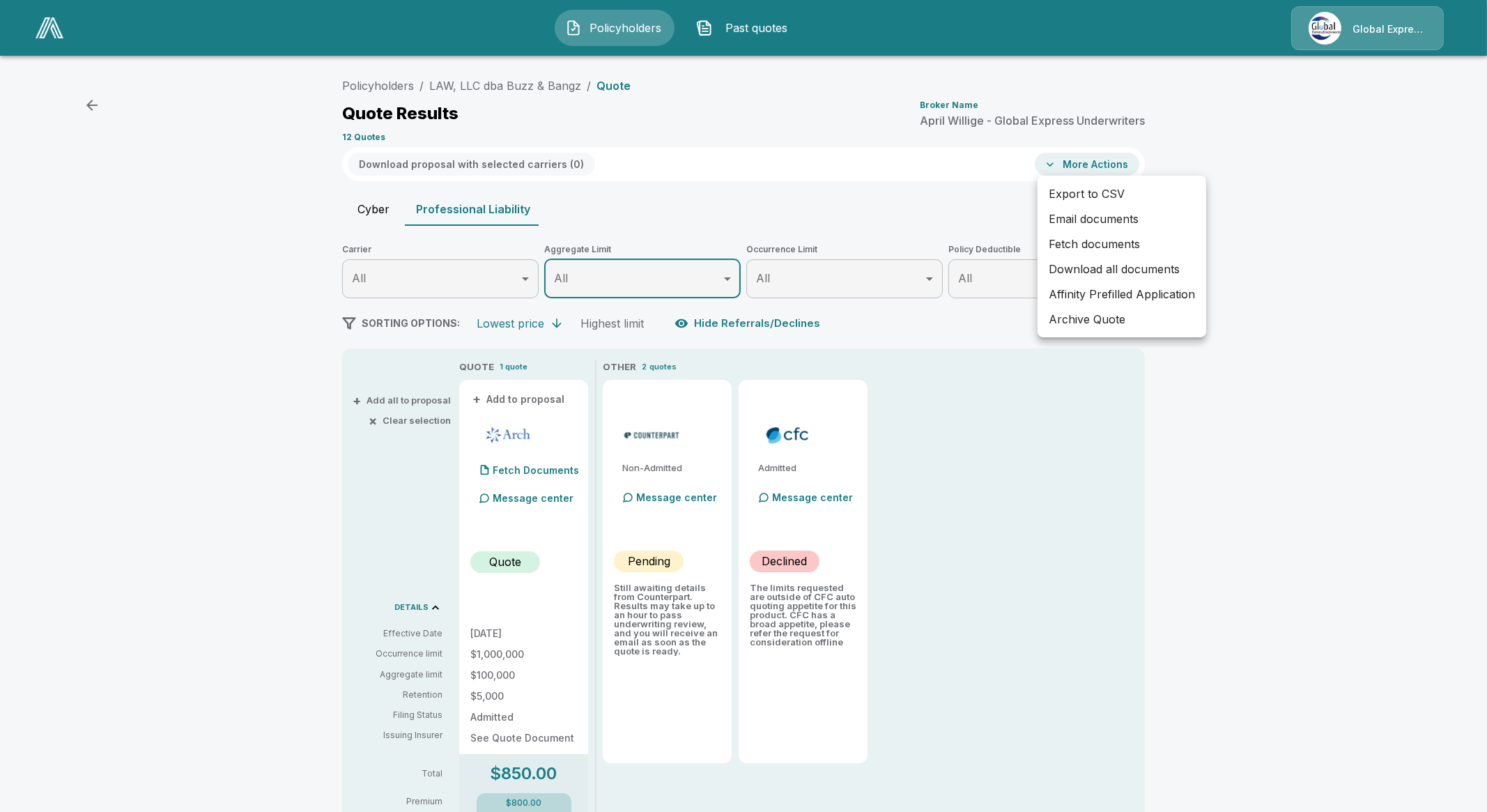
click at [954, 199] on div at bounding box center [743, 406] width 1487 height 812
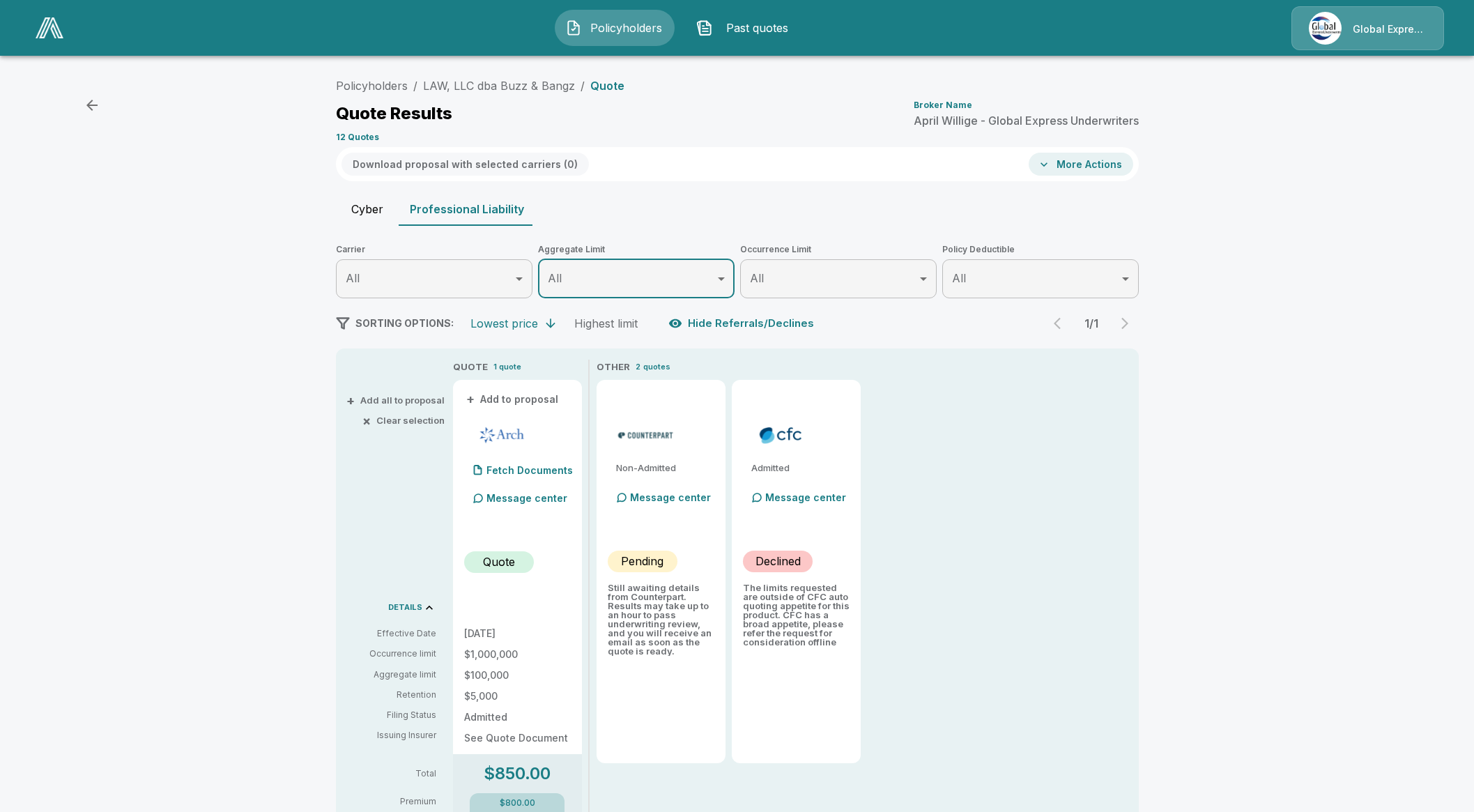
click at [1035, 192] on div "Cyber Professional Liability" at bounding box center [737, 208] width 803 height 33
click at [1082, 164] on button "More Actions" at bounding box center [1081, 164] width 105 height 23
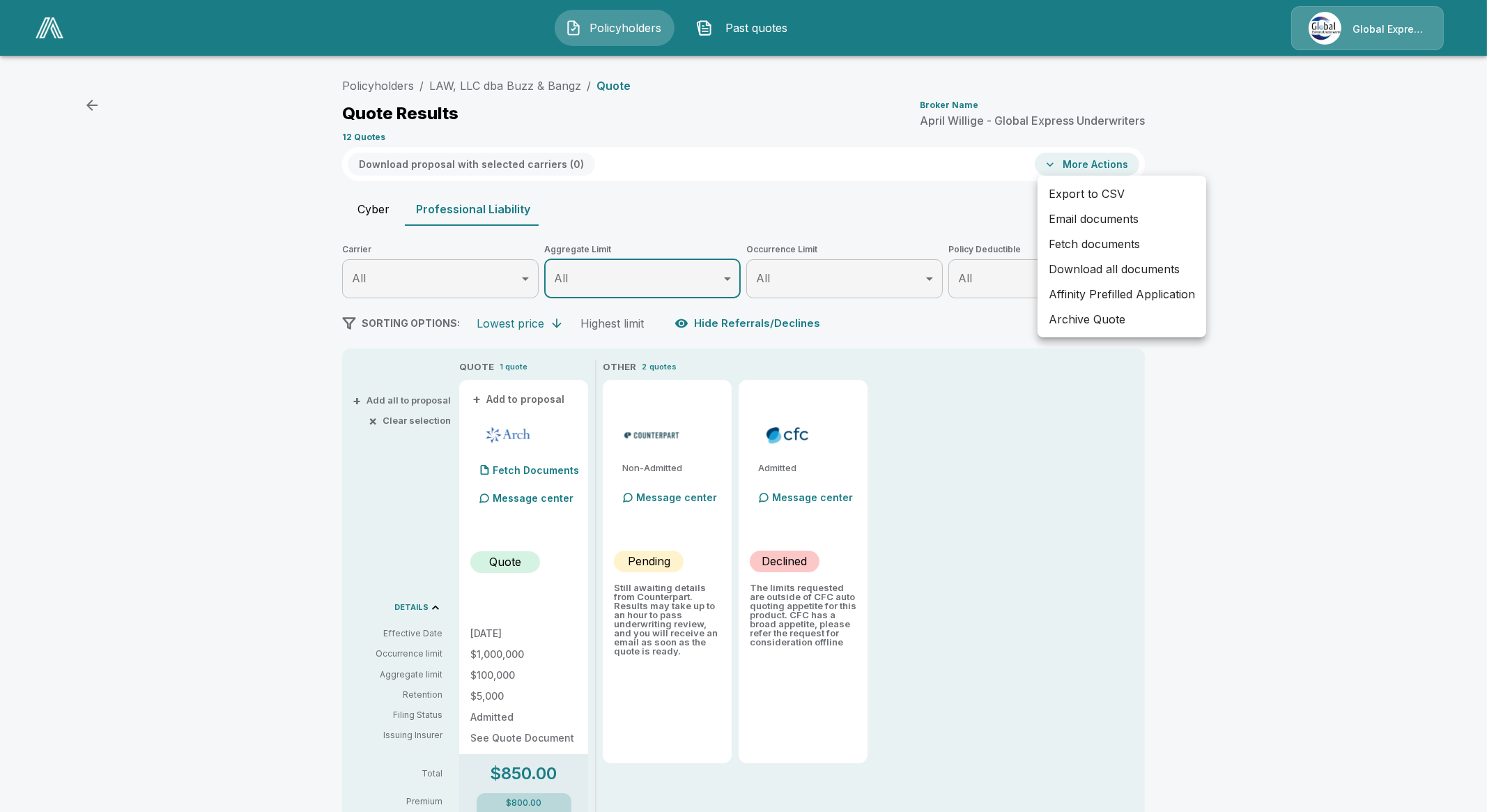
click at [955, 236] on div at bounding box center [743, 406] width 1487 height 812
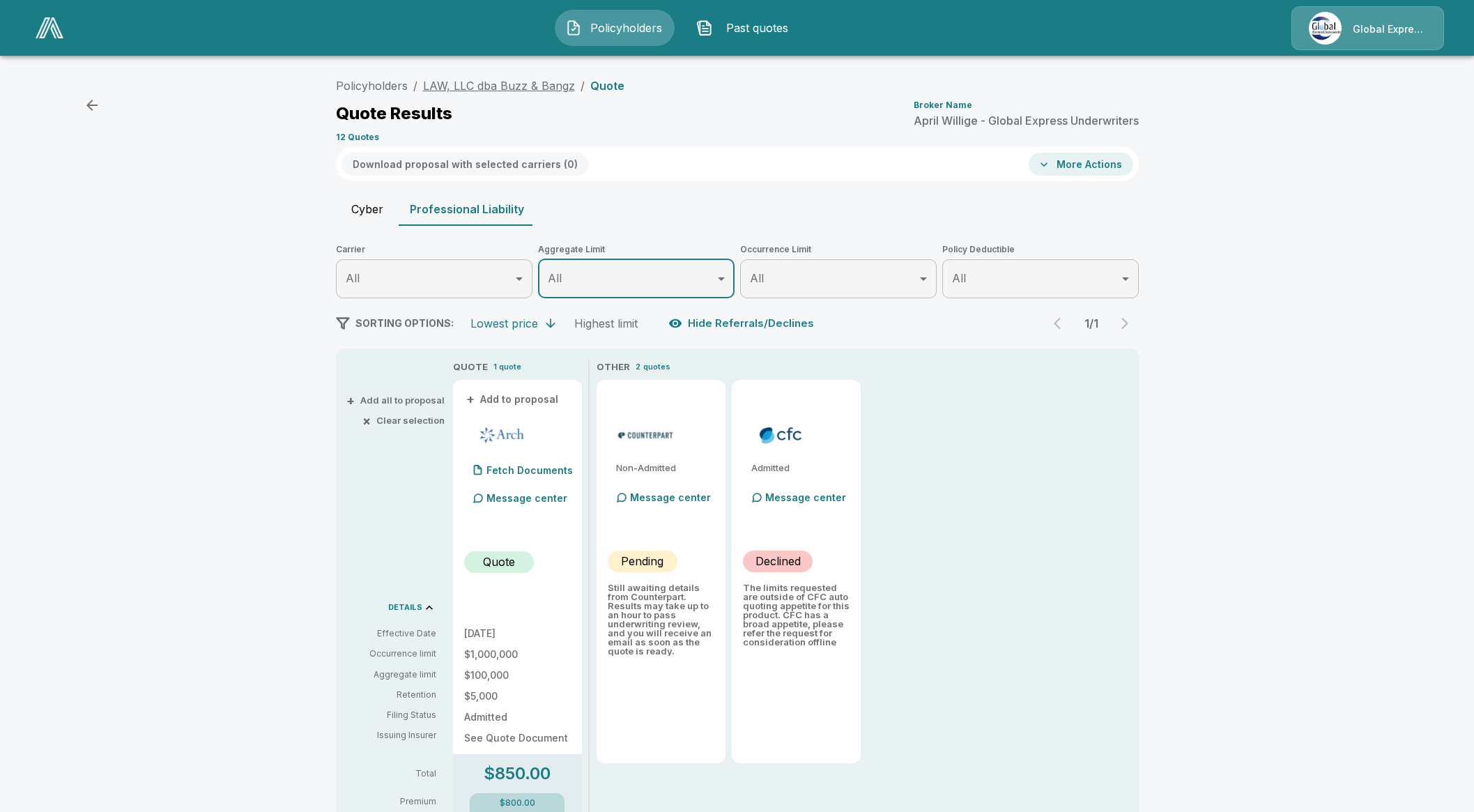
click at [535, 79] on link "LAW, LLC dba Buzz & Bangz" at bounding box center [499, 85] width 152 height 14
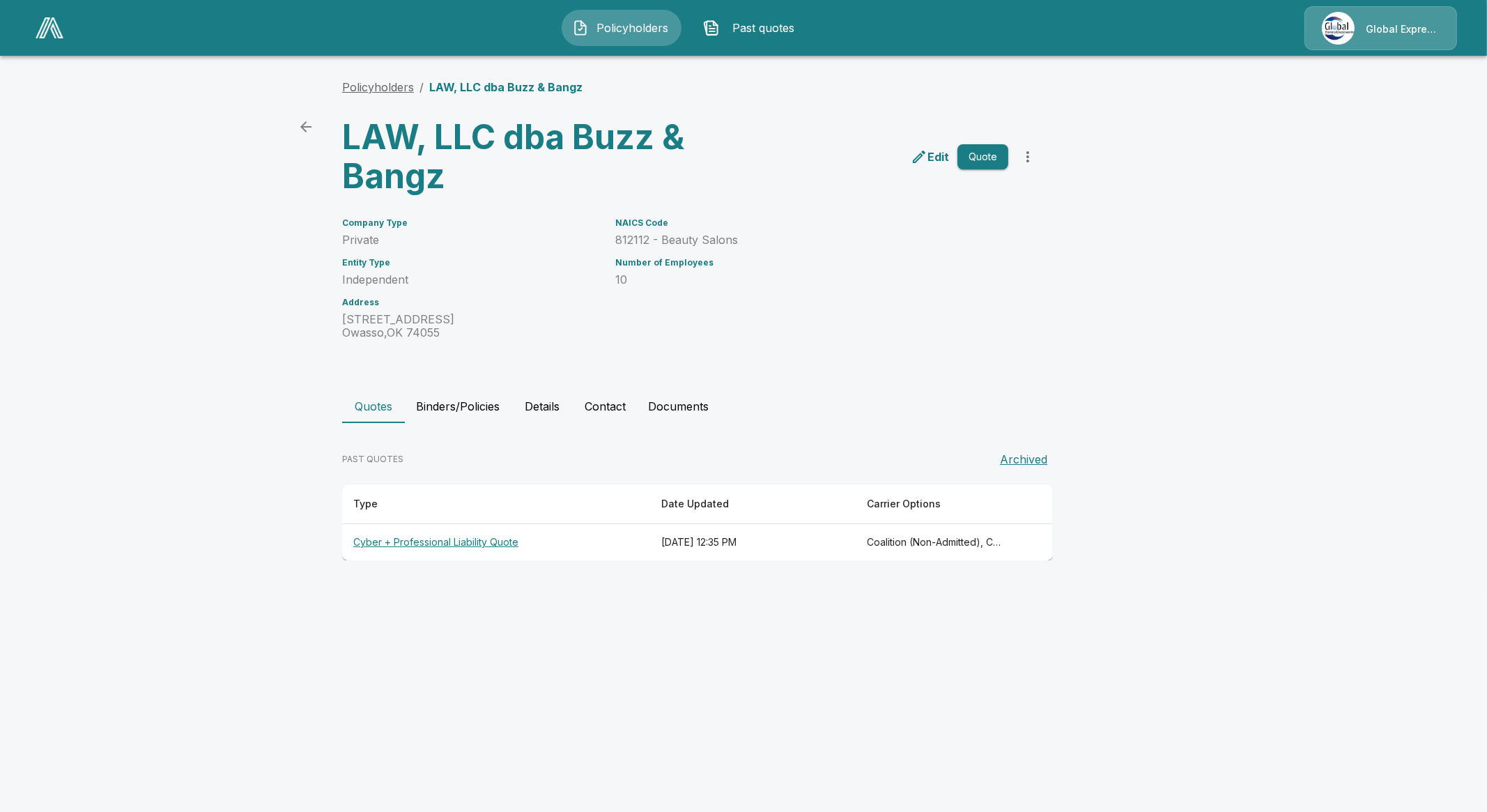
click at [382, 93] on link "Policyholders" at bounding box center [378, 87] width 72 height 14
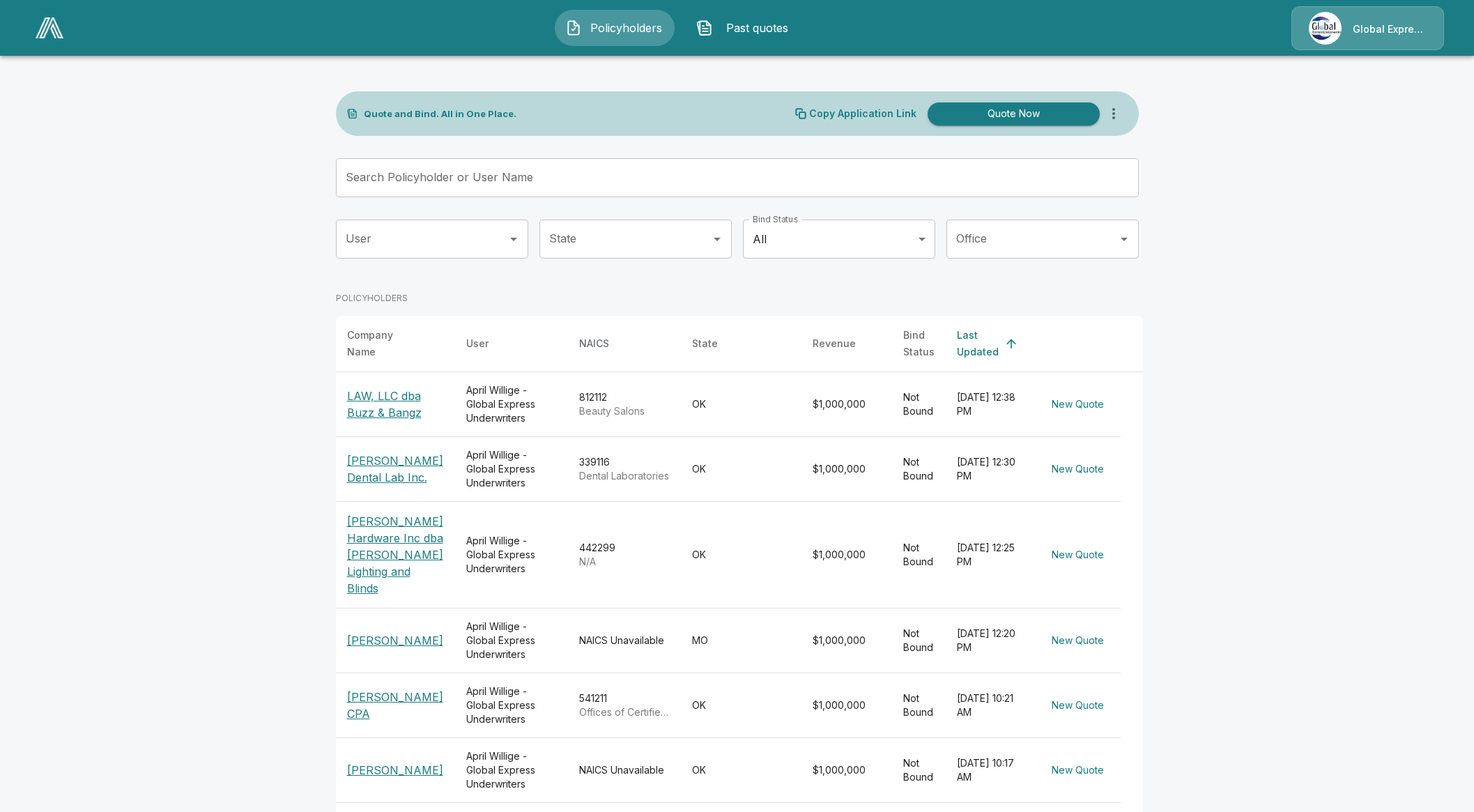
click at [776, 168] on input "Search Policyholder or User Name" at bounding box center [730, 177] width 788 height 39
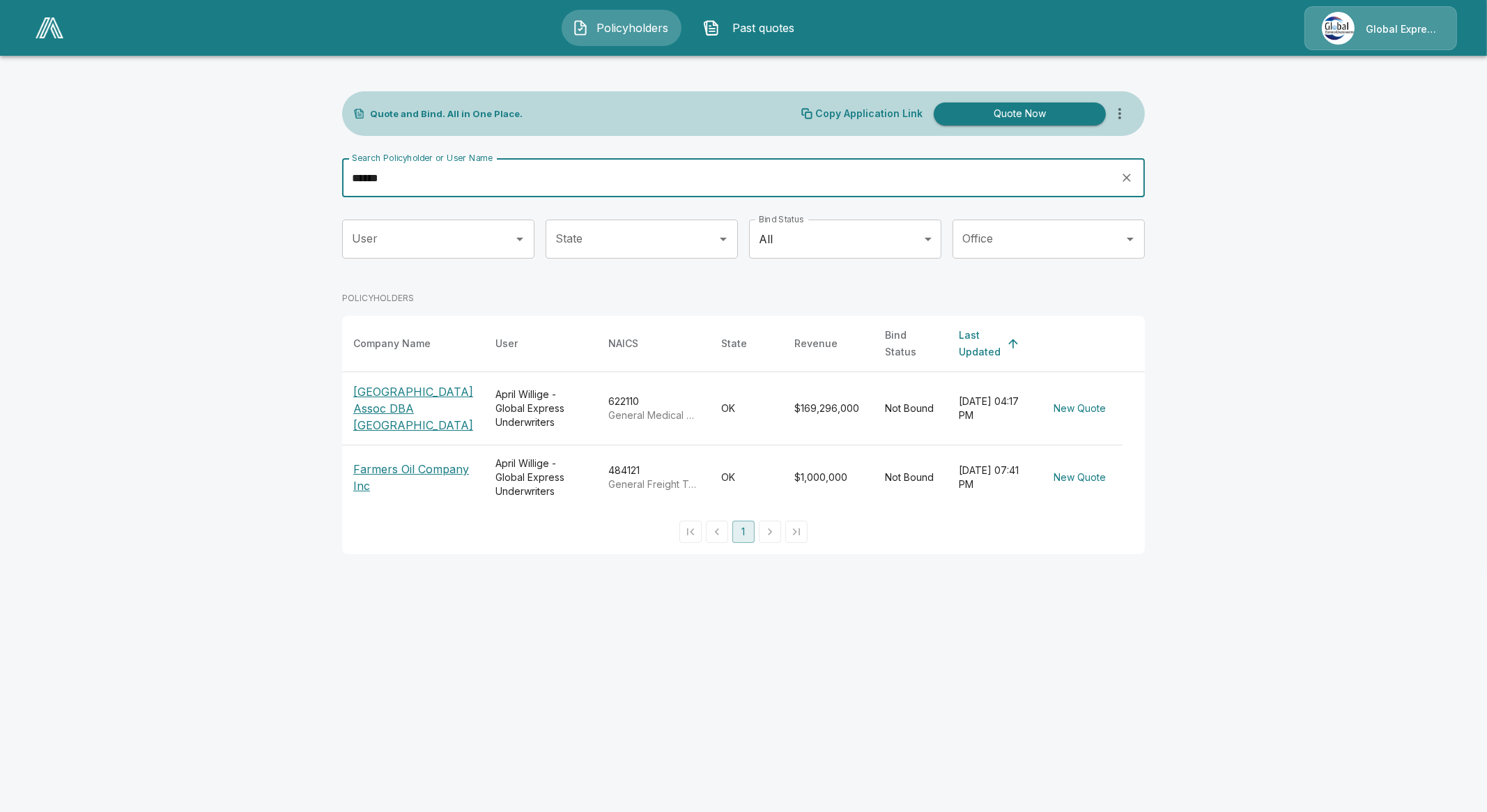
type input "******"
click at [404, 424] on p "[GEOGRAPHIC_DATA] Assoc DBA [GEOGRAPHIC_DATA]" at bounding box center [413, 408] width 120 height 50
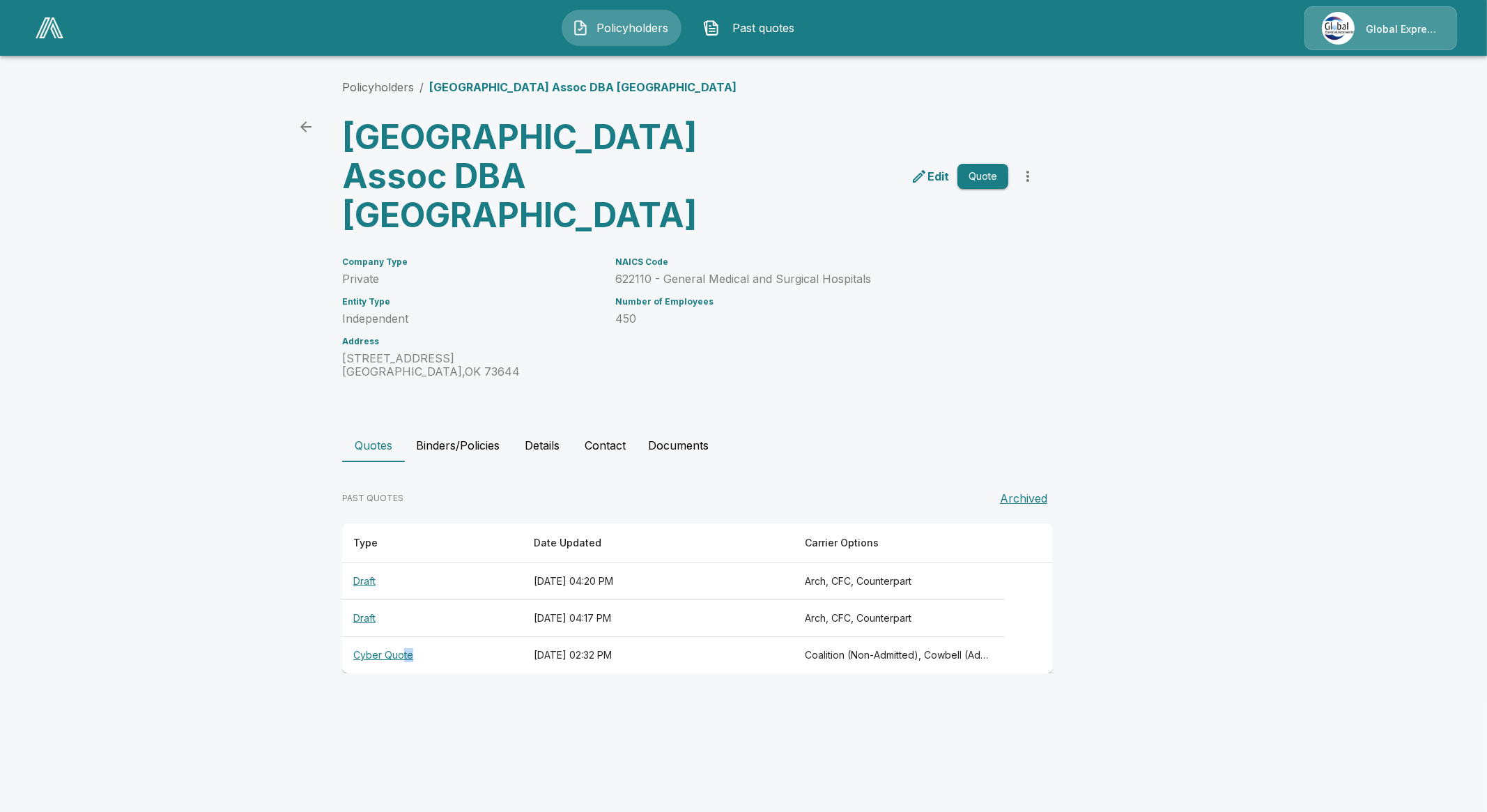
drag, startPoint x: 417, startPoint y: 725, endPoint x: 400, endPoint y: 733, distance: 18.8
click at [400, 673] on th "Cyber Quote" at bounding box center [432, 656] width 181 height 37
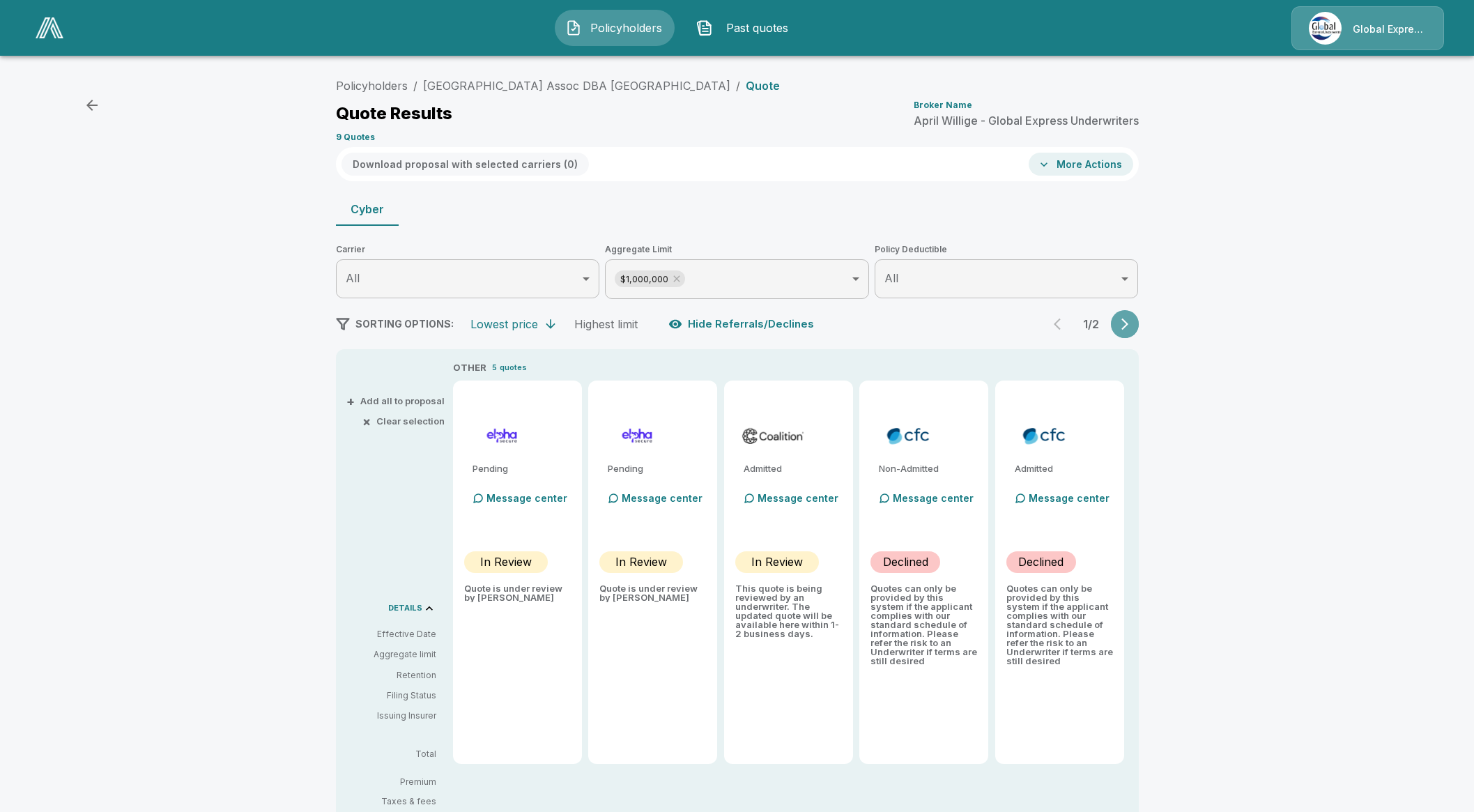
click at [1129, 331] on icon "button" at bounding box center [1125, 323] width 14 height 14
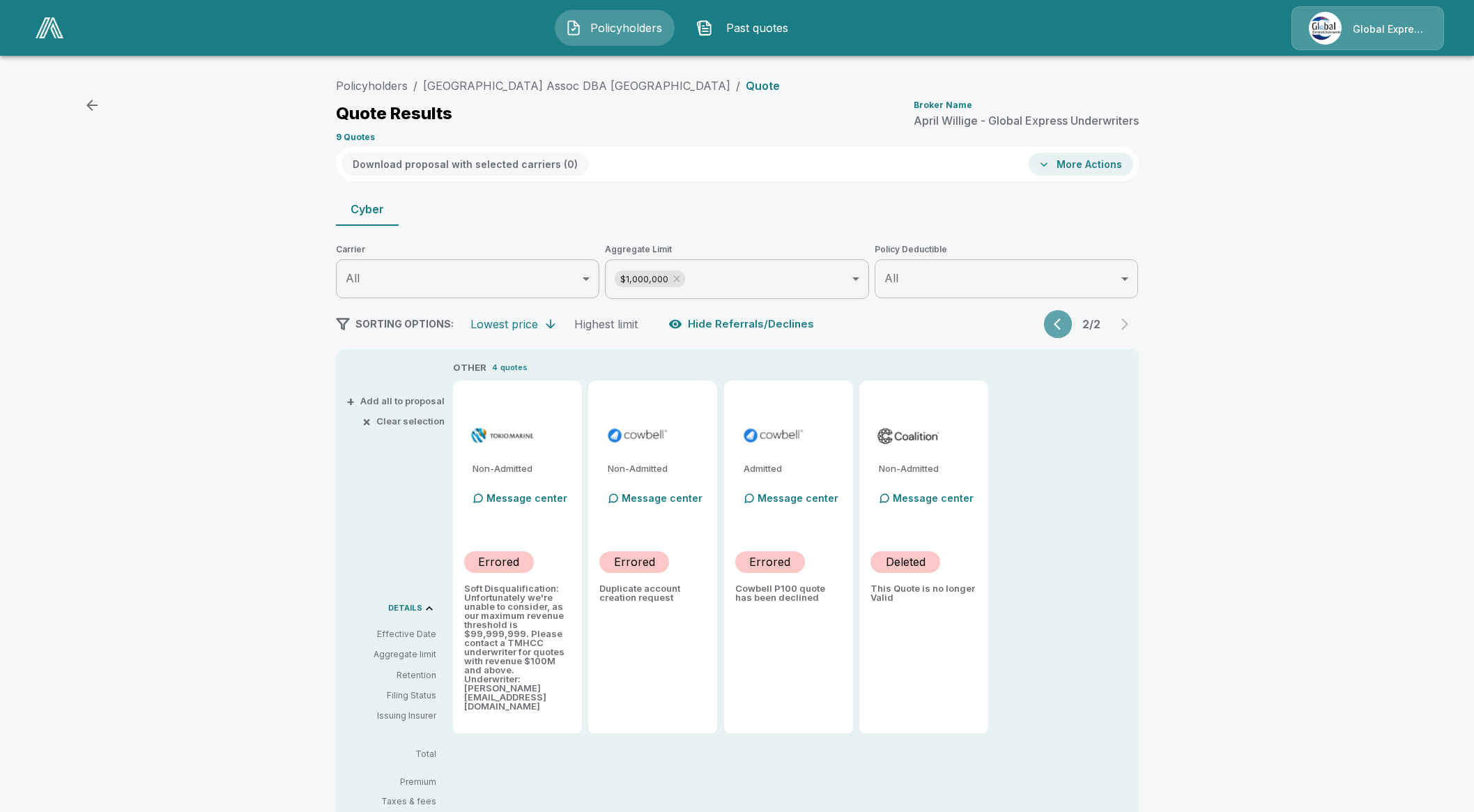
click at [1068, 326] on icon "button" at bounding box center [1061, 323] width 14 height 14
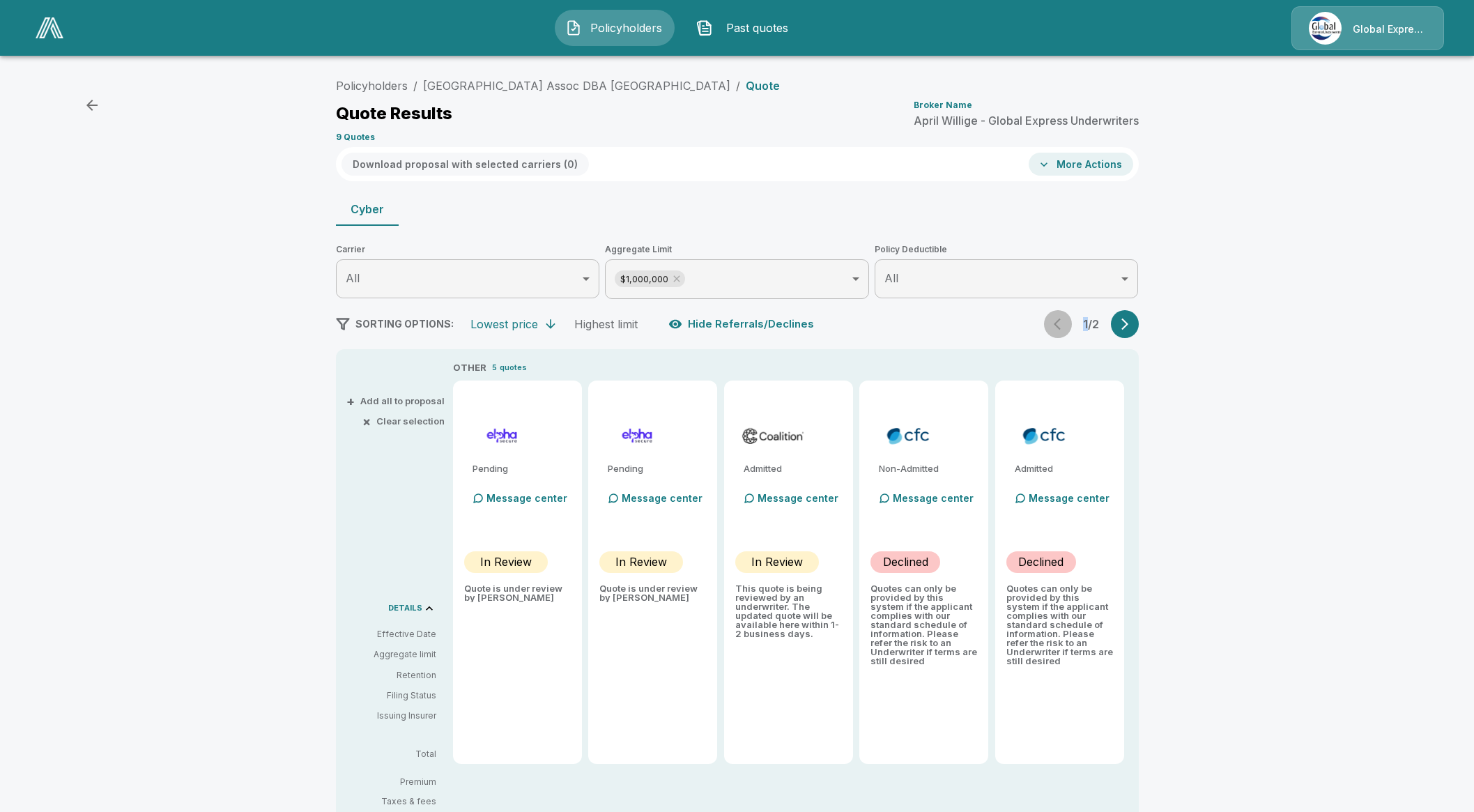
click at [1073, 326] on div "1 / 2" at bounding box center [1091, 324] width 95 height 28
click at [529, 85] on link "Farmers Union Hospital Assoc DBA Great Plains Regional Medical Center" at bounding box center [576, 85] width 307 height 14
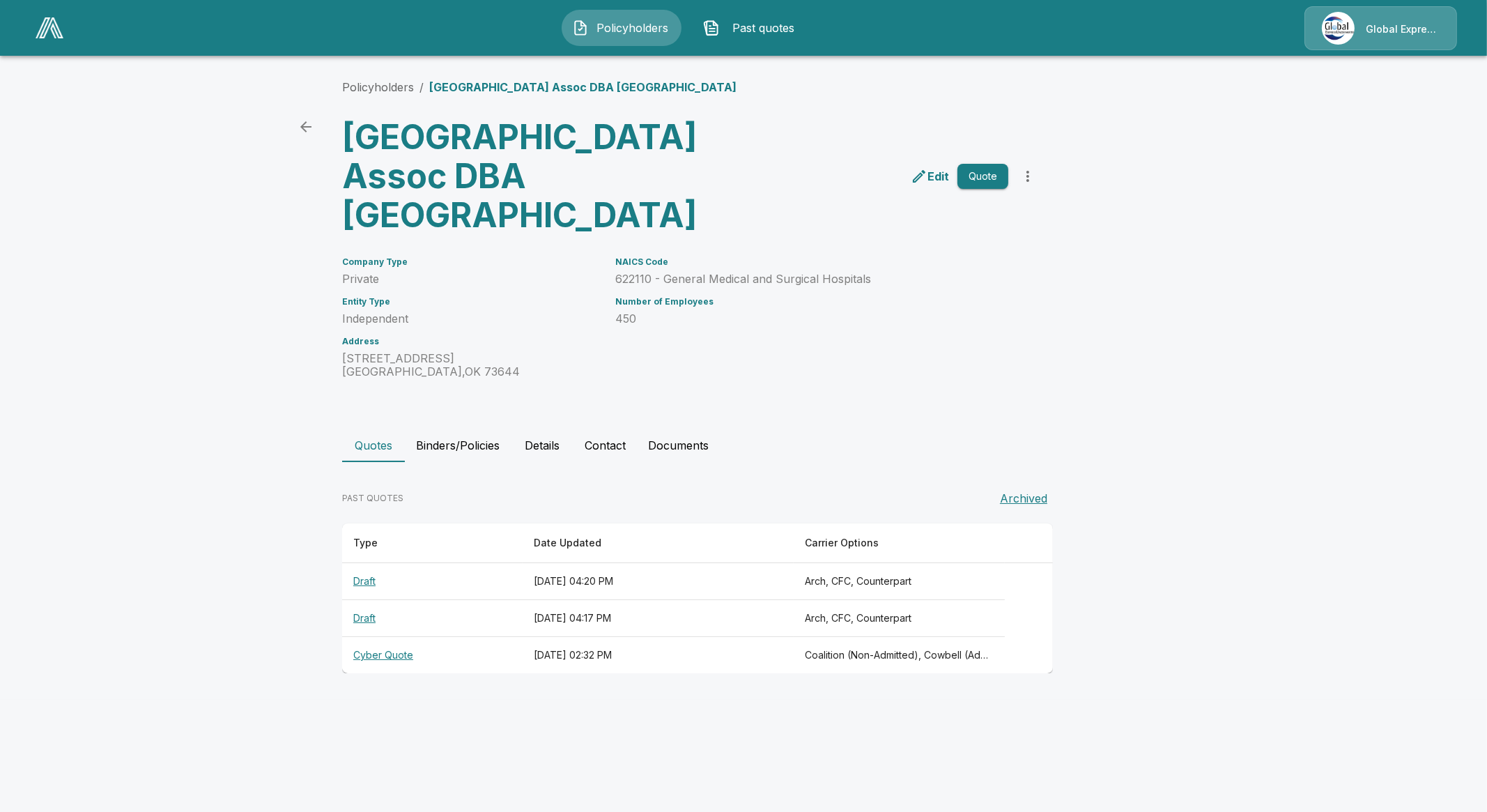
drag, startPoint x: 582, startPoint y: 506, endPoint x: 556, endPoint y: 514, distance: 27.2
click at [577, 462] on button "Contact" at bounding box center [605, 445] width 63 height 33
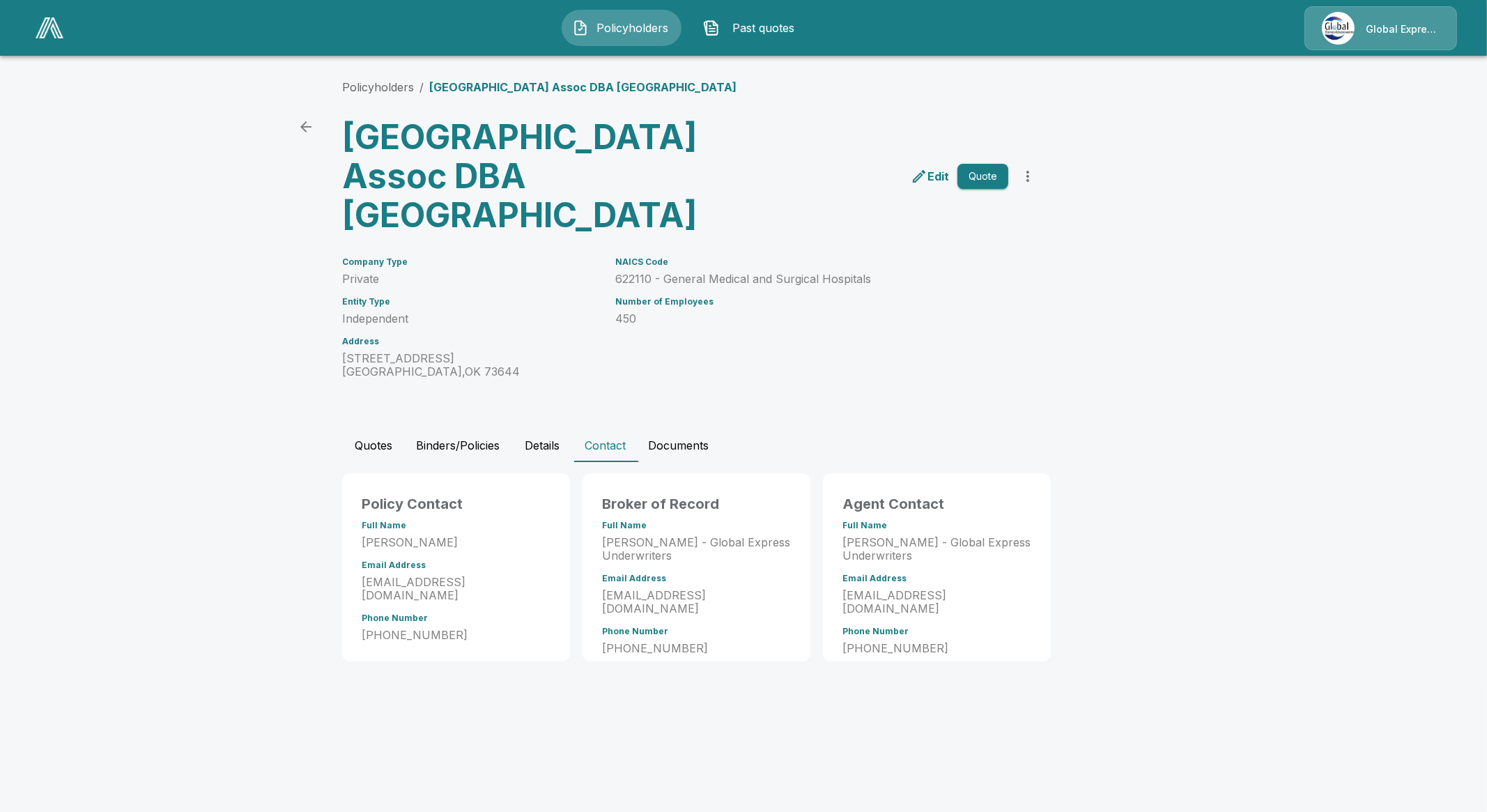
click at [540, 462] on button "Details" at bounding box center [541, 445] width 62 height 33
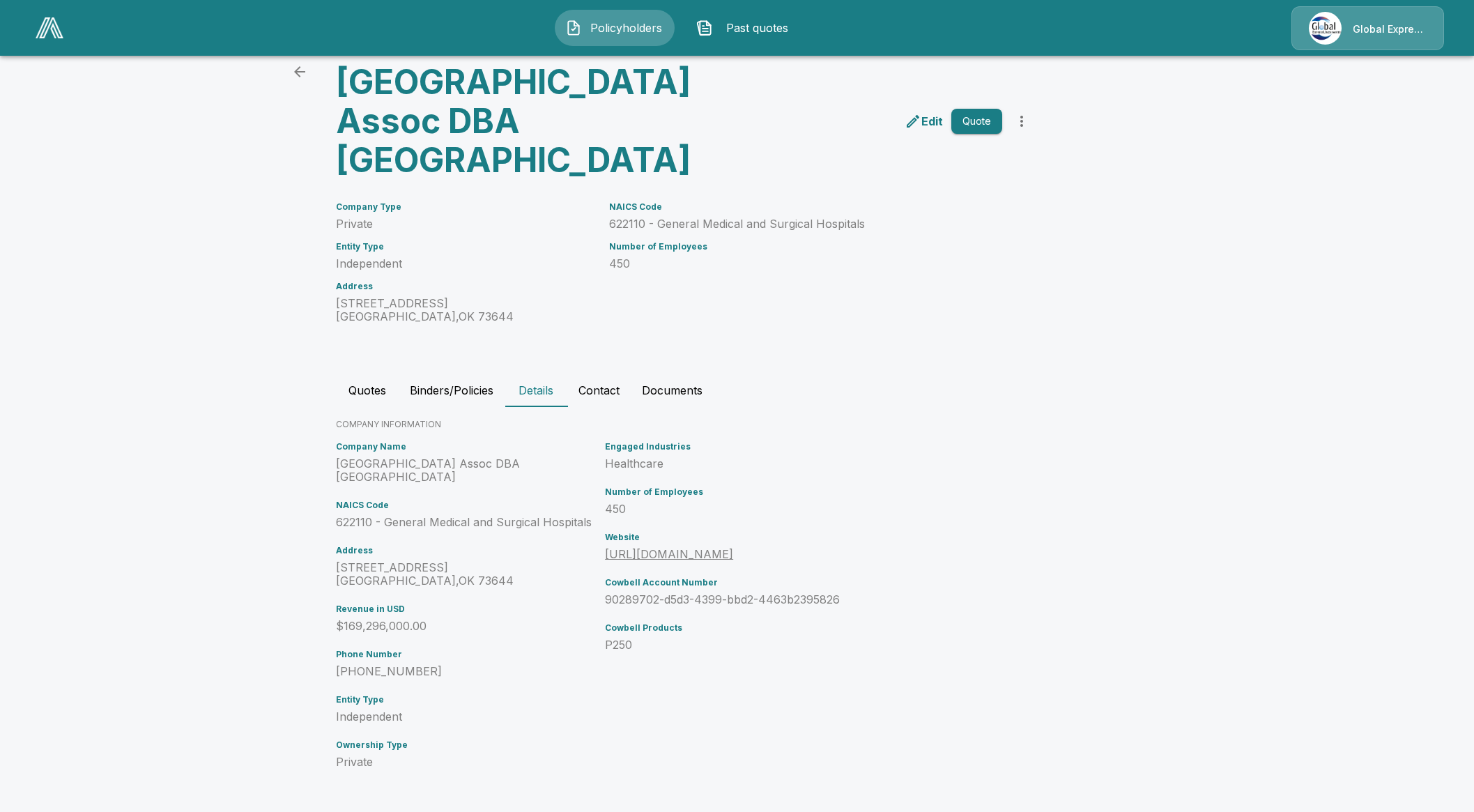
scroll to position [87, 0]
click at [373, 407] on button "Quotes" at bounding box center [366, 390] width 62 height 33
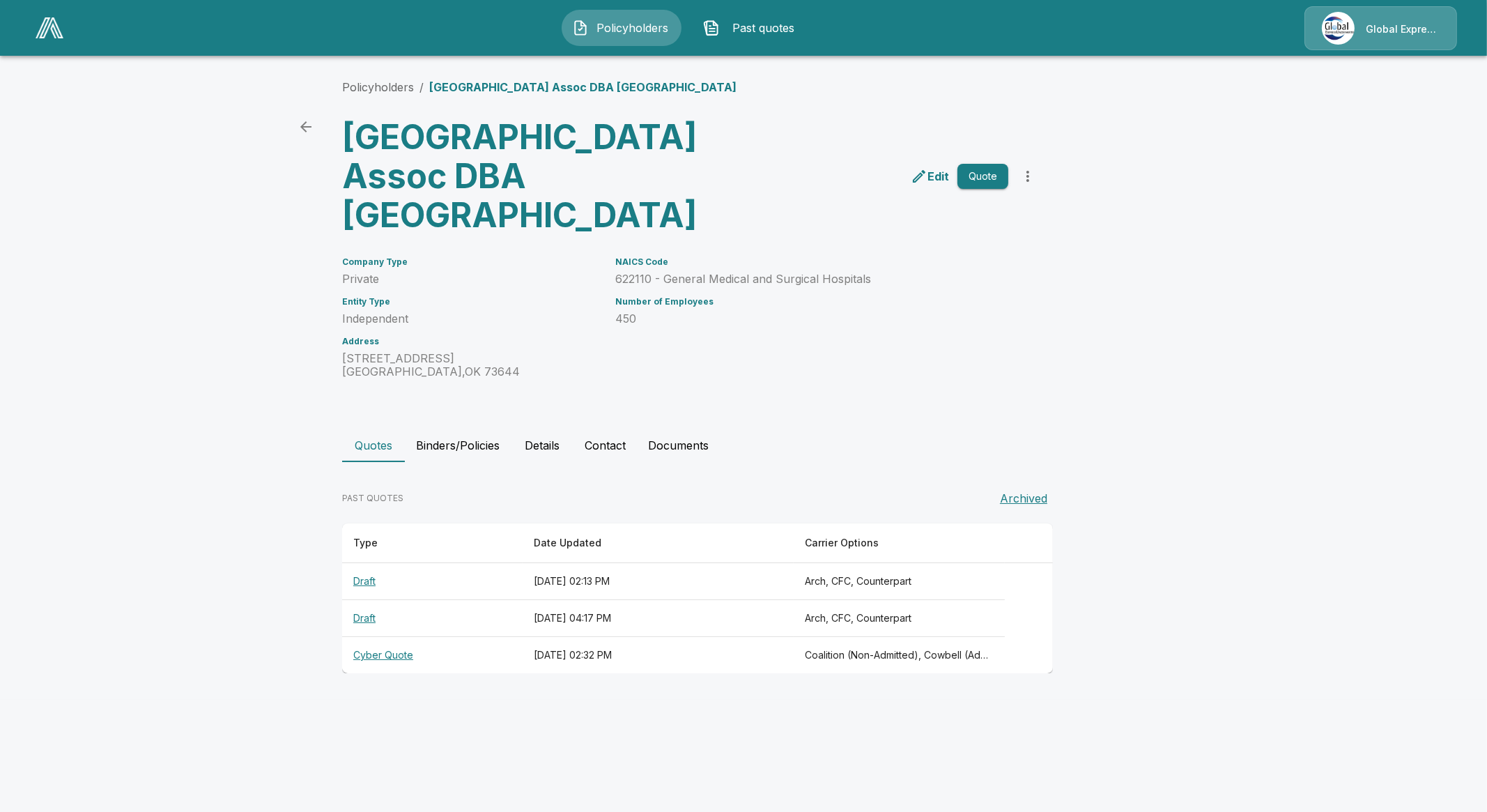
click at [368, 600] on th "Draft" at bounding box center [432, 582] width 181 height 37
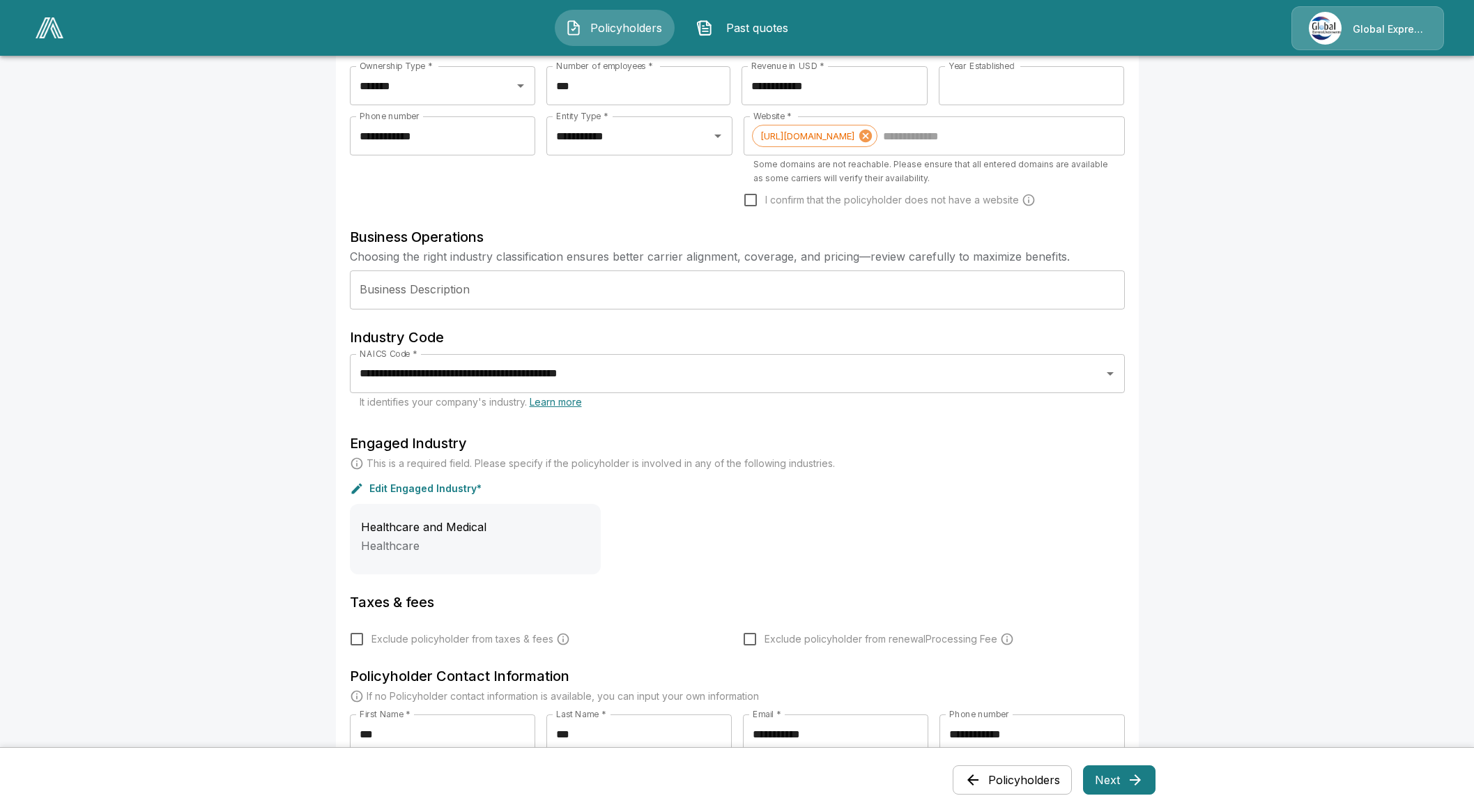
scroll to position [261, 0]
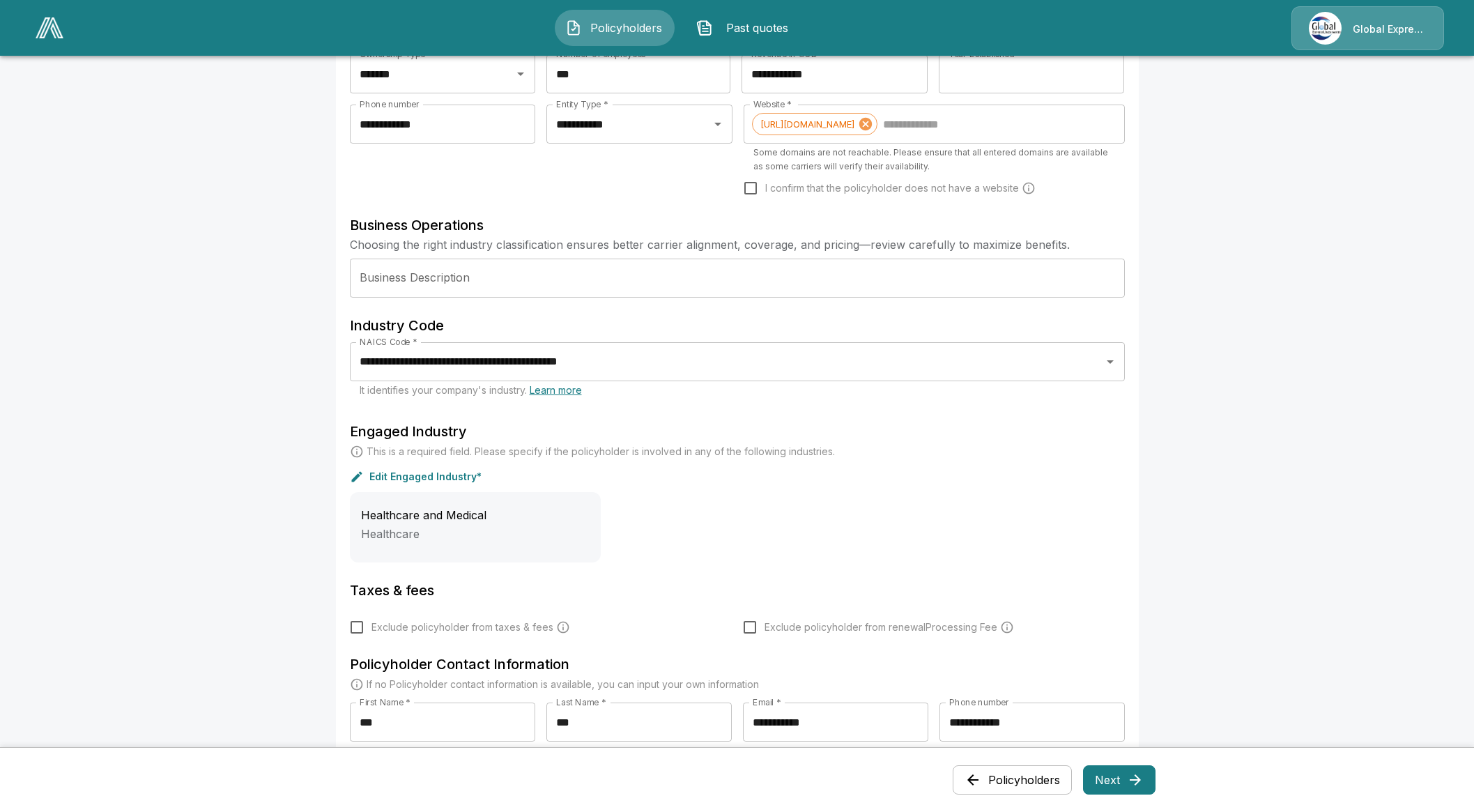
click at [1145, 788] on button "Next" at bounding box center [1119, 780] width 72 height 29
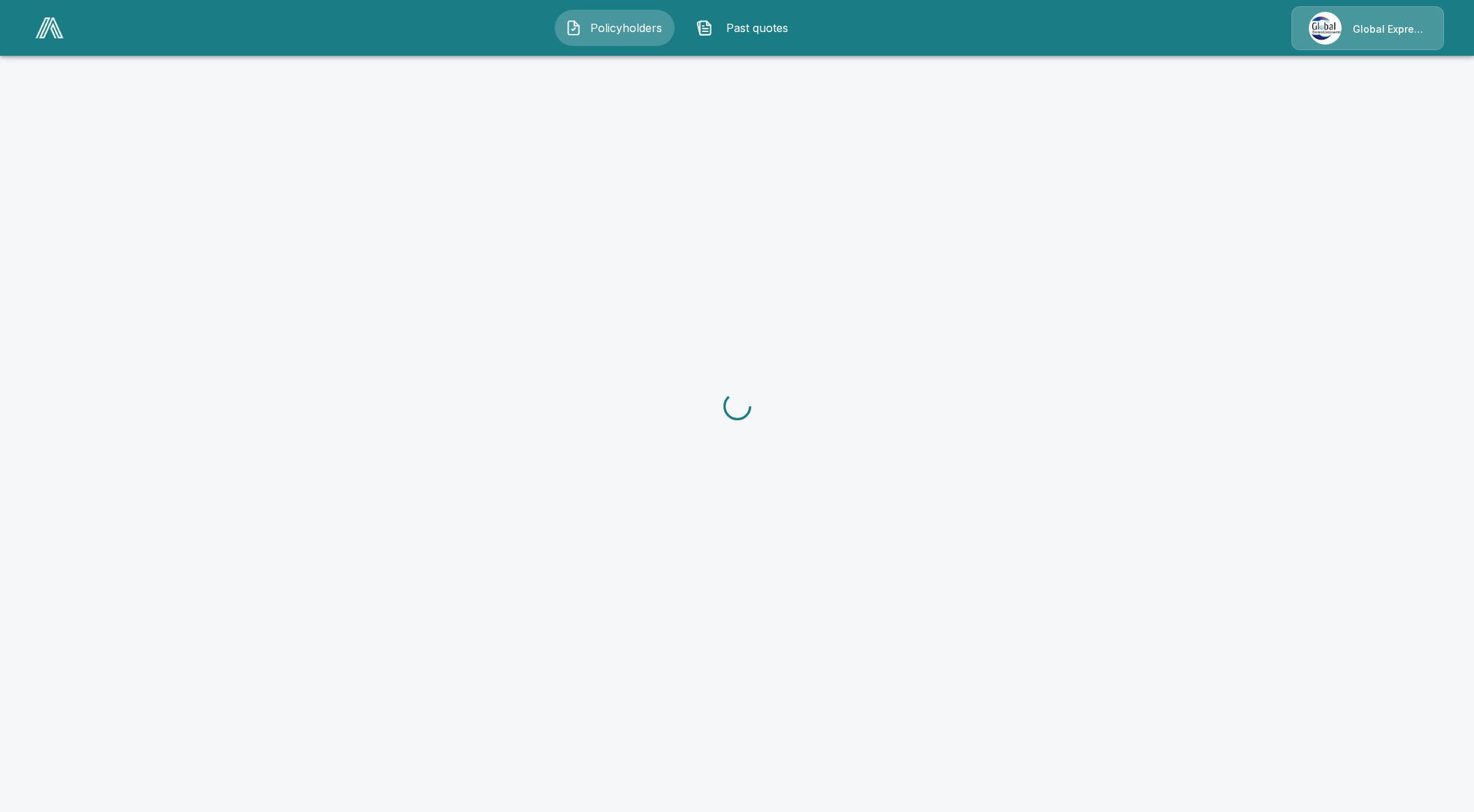
scroll to position [0, 0]
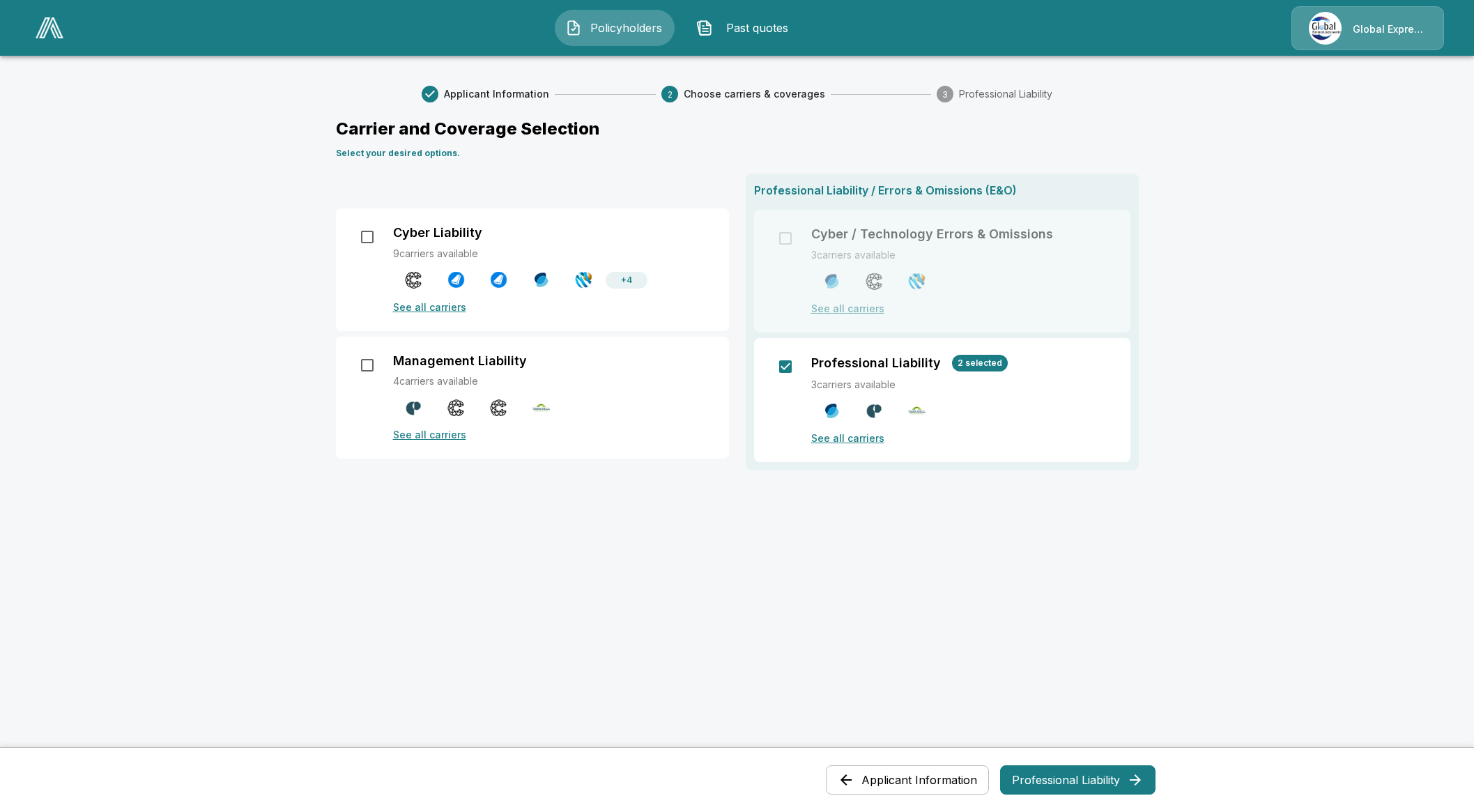
click at [848, 440] on p "See all carriers" at bounding box center [962, 438] width 302 height 15
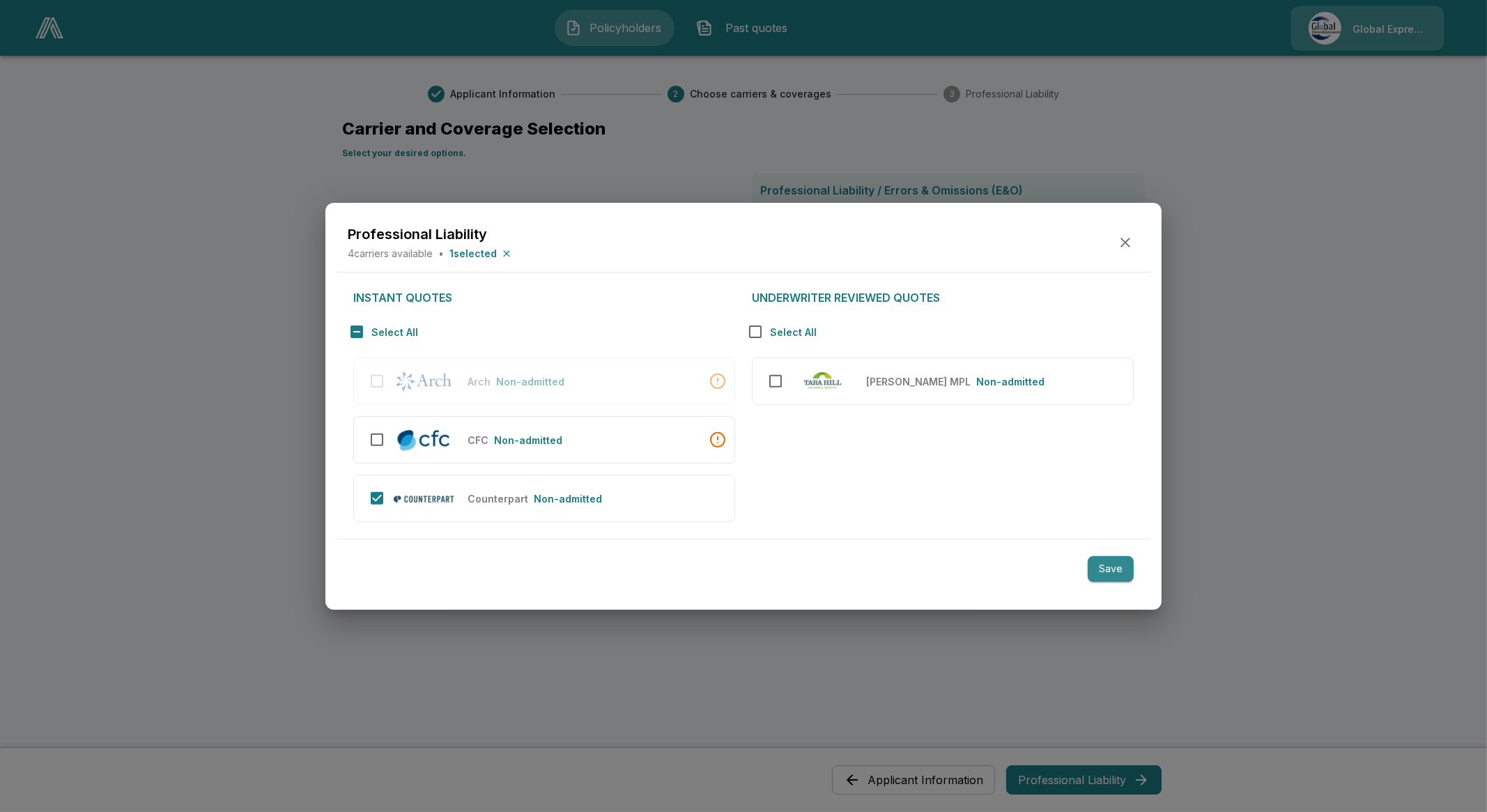
click at [1098, 569] on button "Save" at bounding box center [1110, 569] width 46 height 26
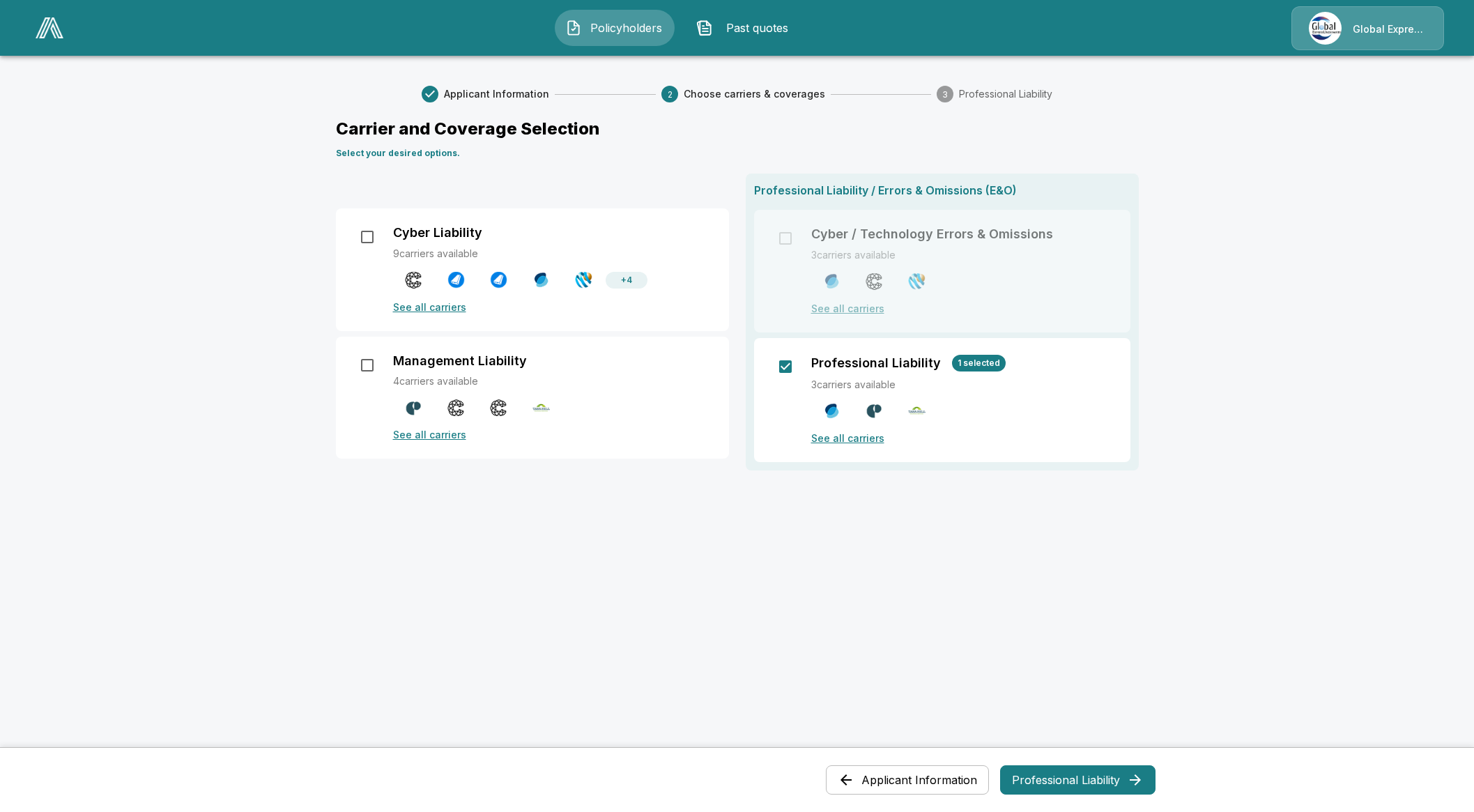
click at [1036, 780] on button "Professional Liability" at bounding box center [1078, 780] width 156 height 29
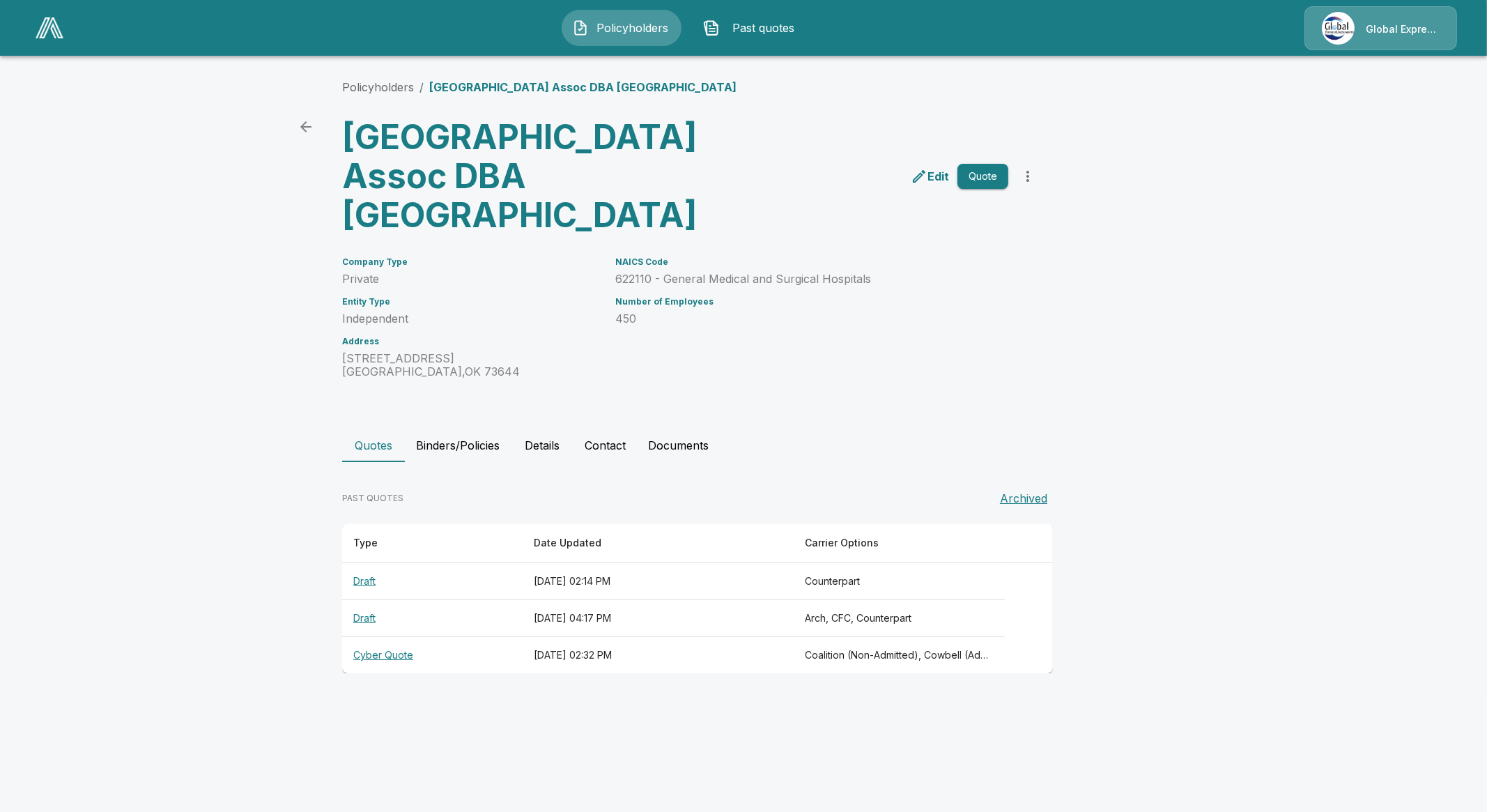
click at [370, 637] on th "Draft" at bounding box center [432, 618] width 181 height 37
click at [375, 637] on th "Draft" at bounding box center [432, 618] width 181 height 37
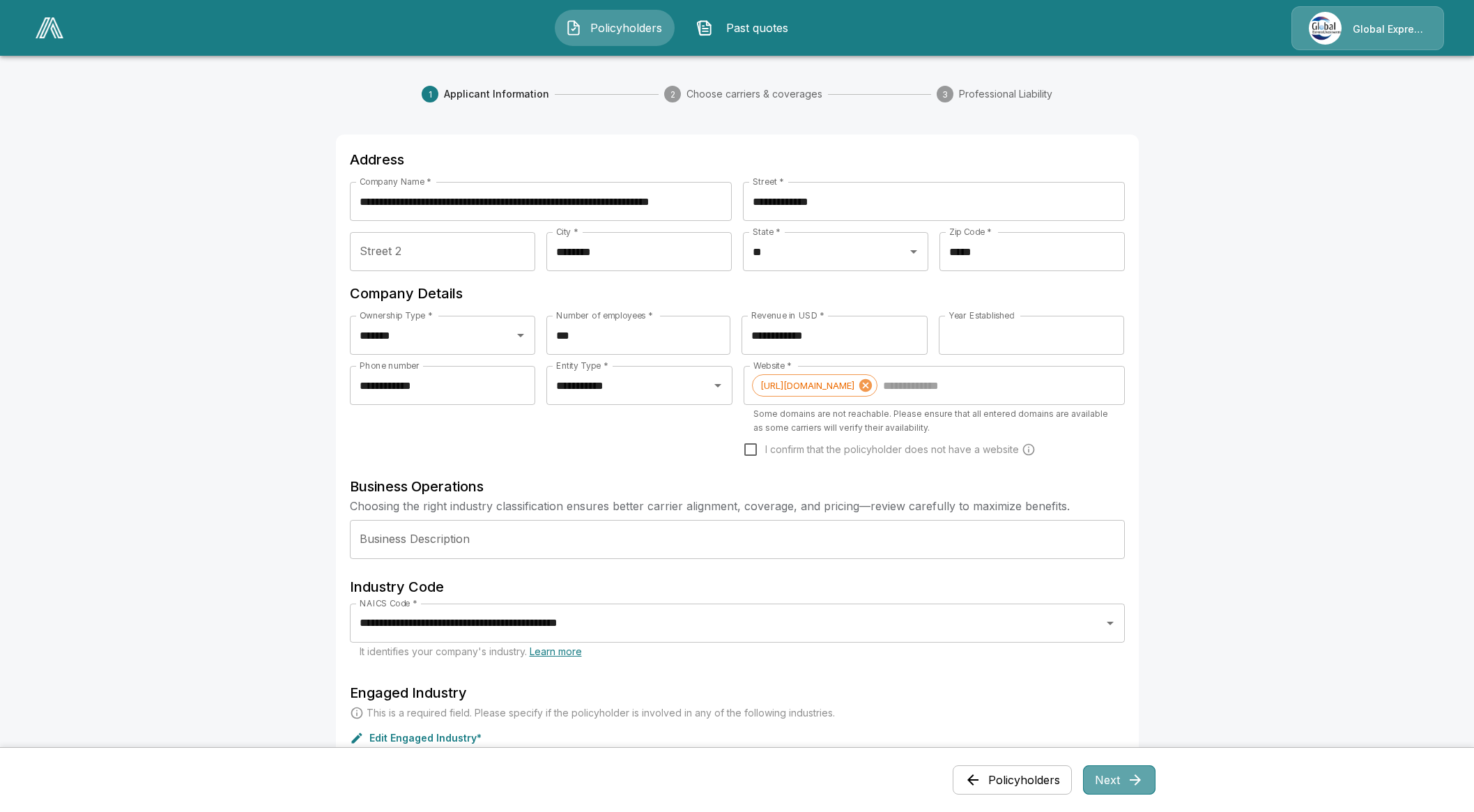
click at [1131, 771] on button "Next" at bounding box center [1119, 780] width 72 height 29
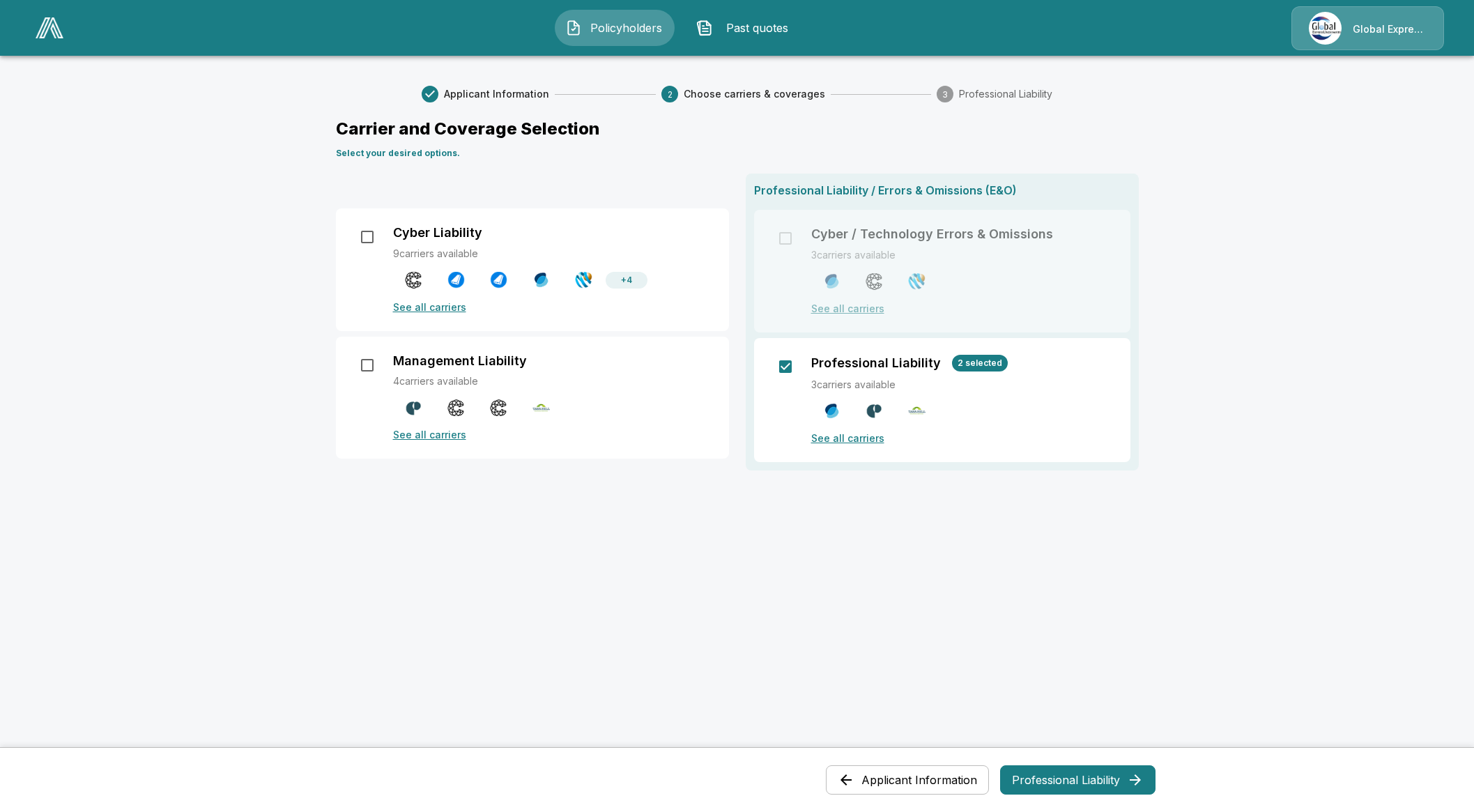
click at [863, 445] on div "Professional Liability 2 selected 3 carriers available See all carriers" at bounding box center [942, 400] width 376 height 124
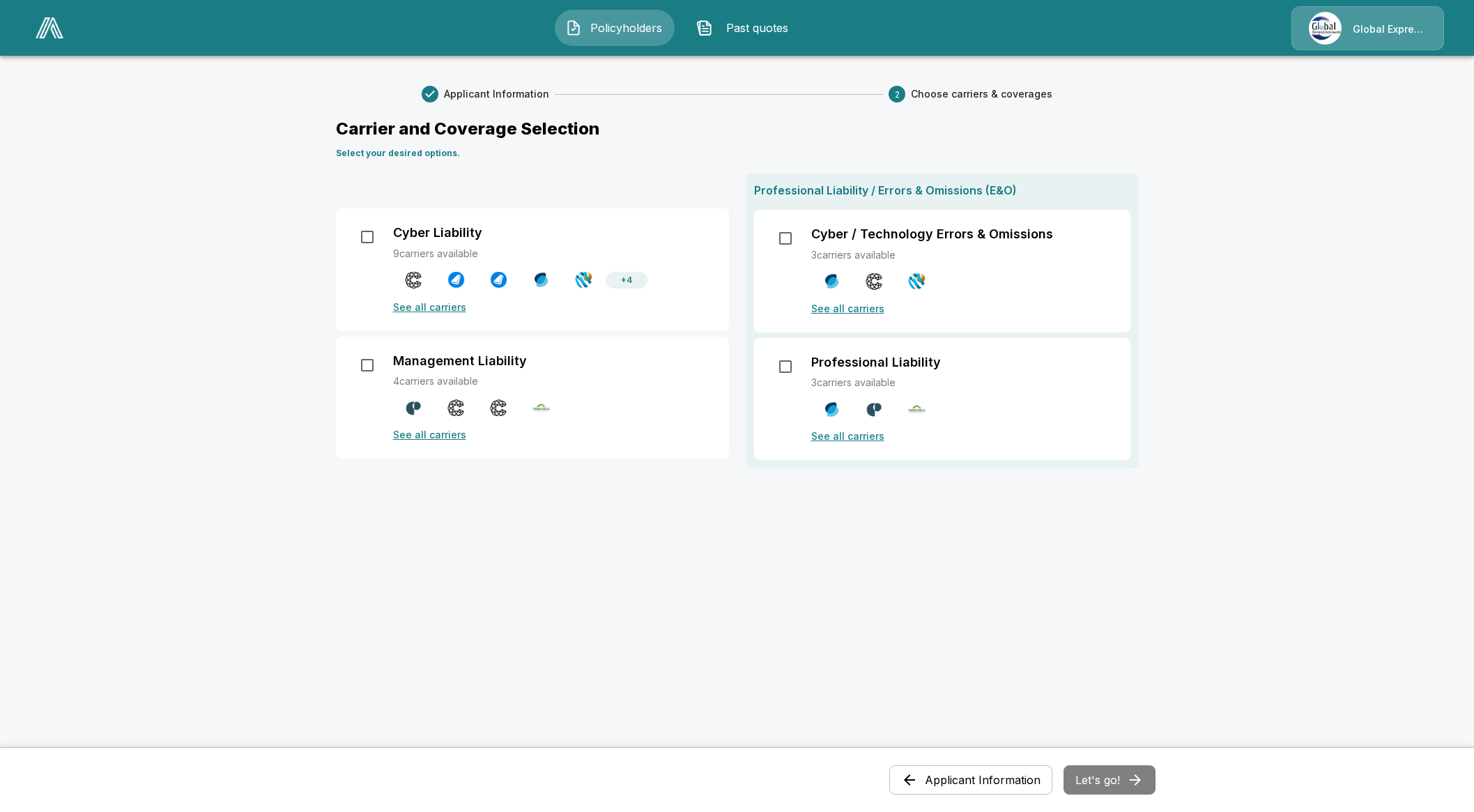
click at [863, 439] on p "See all carriers" at bounding box center [962, 436] width 302 height 15
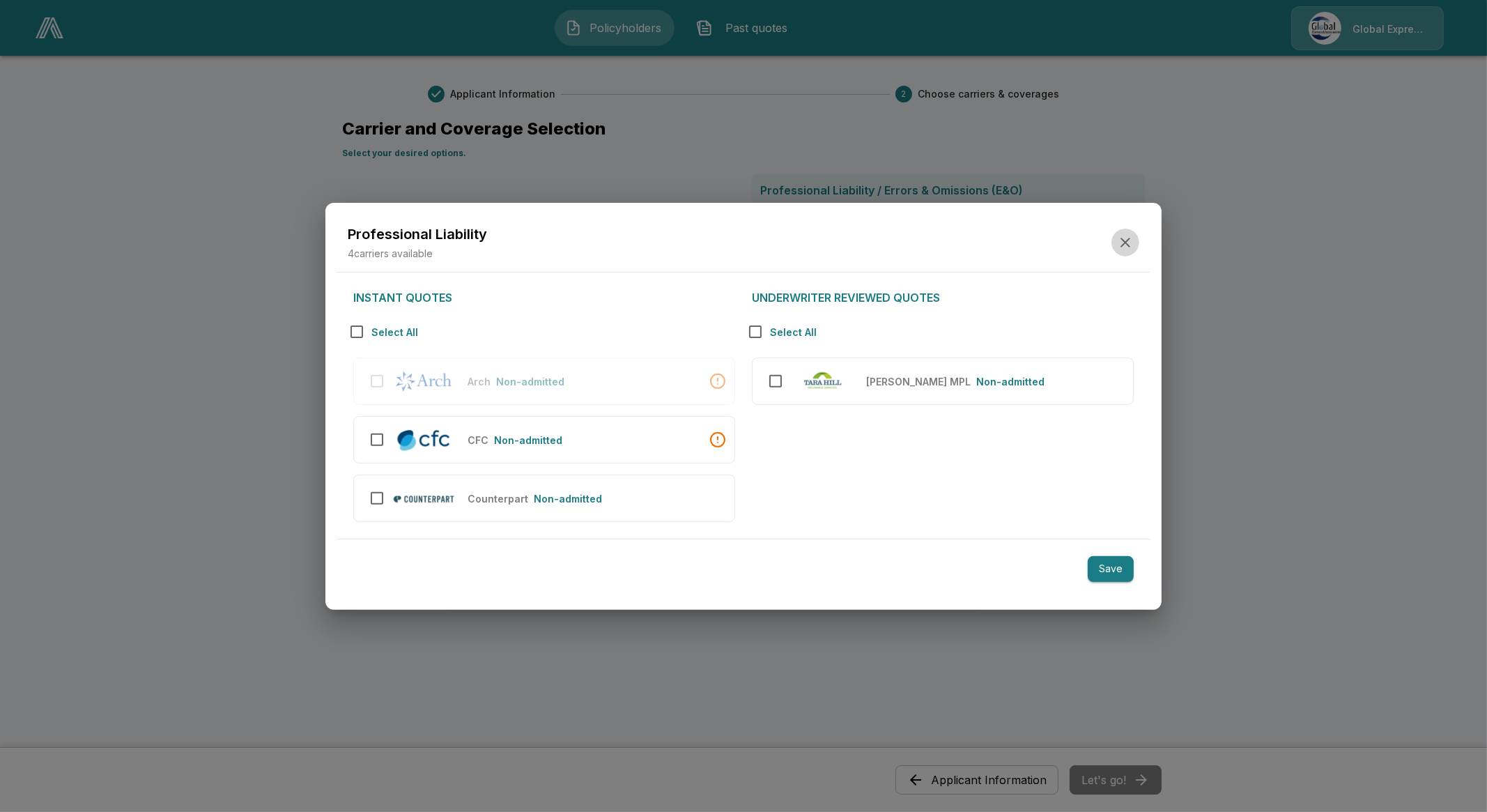
click at [1133, 240] on icon "button" at bounding box center [1125, 242] width 17 height 17
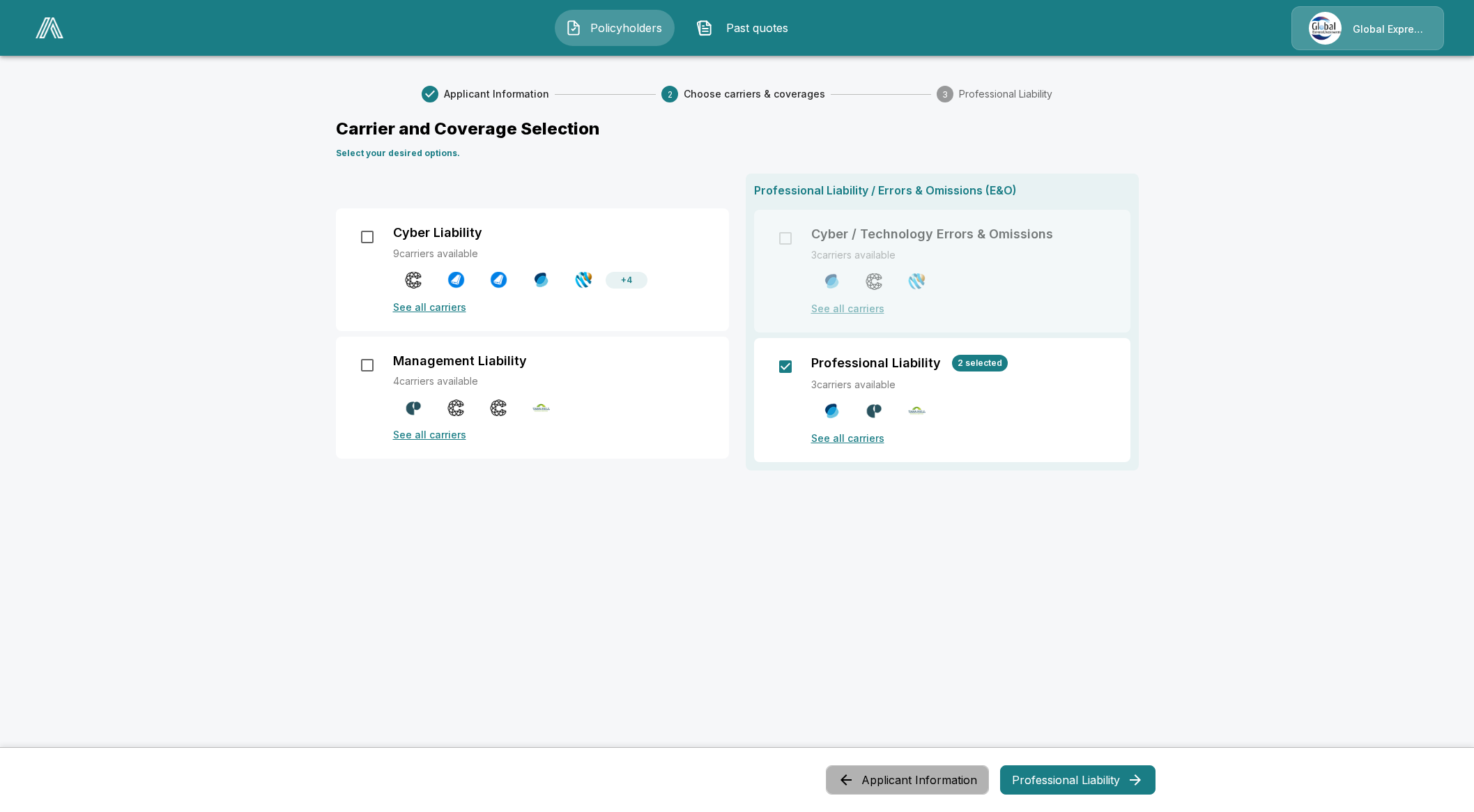
click at [917, 776] on button "Applicant Information" at bounding box center [907, 780] width 163 height 29
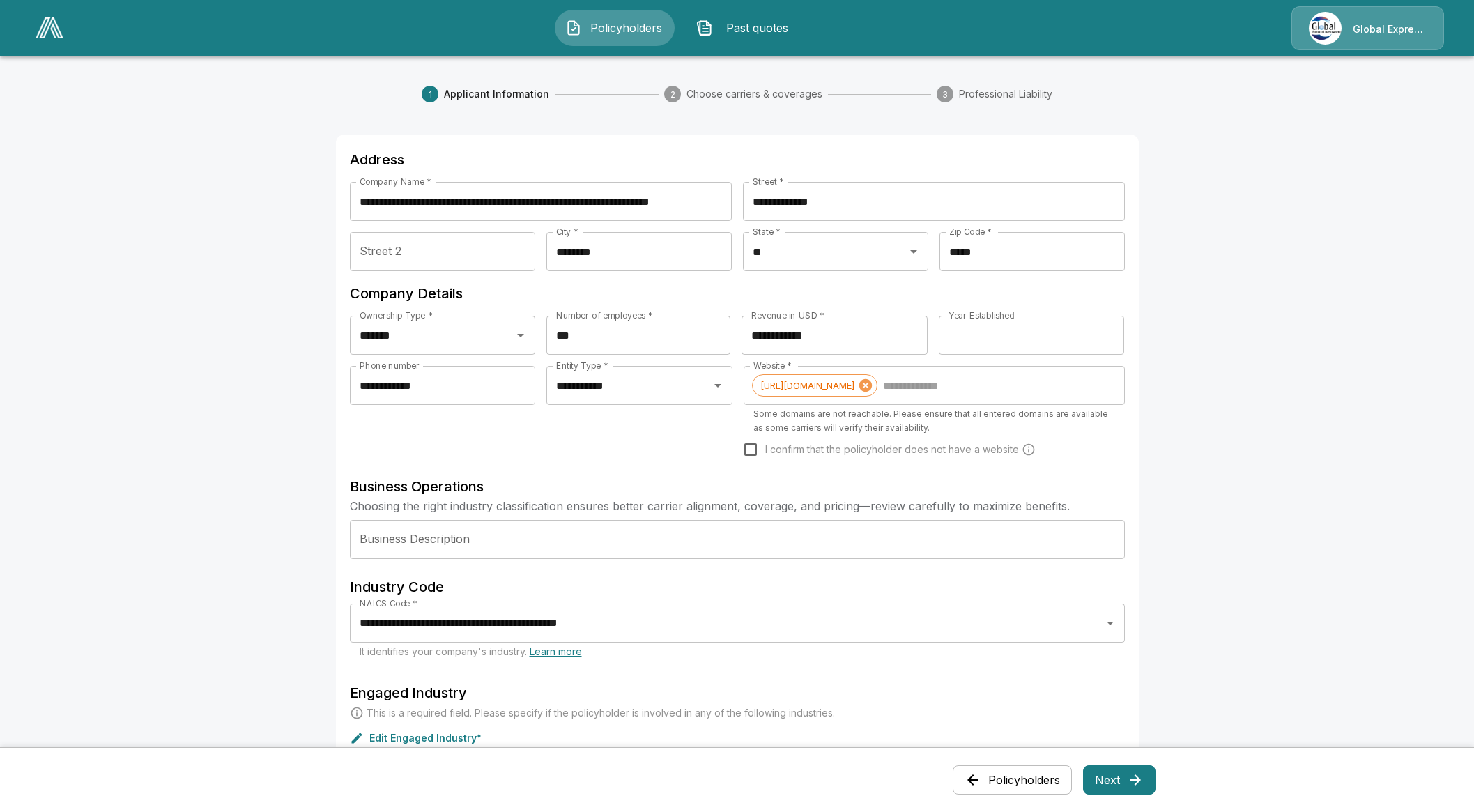
click at [1022, 771] on button "Policyholders" at bounding box center [1012, 780] width 119 height 29
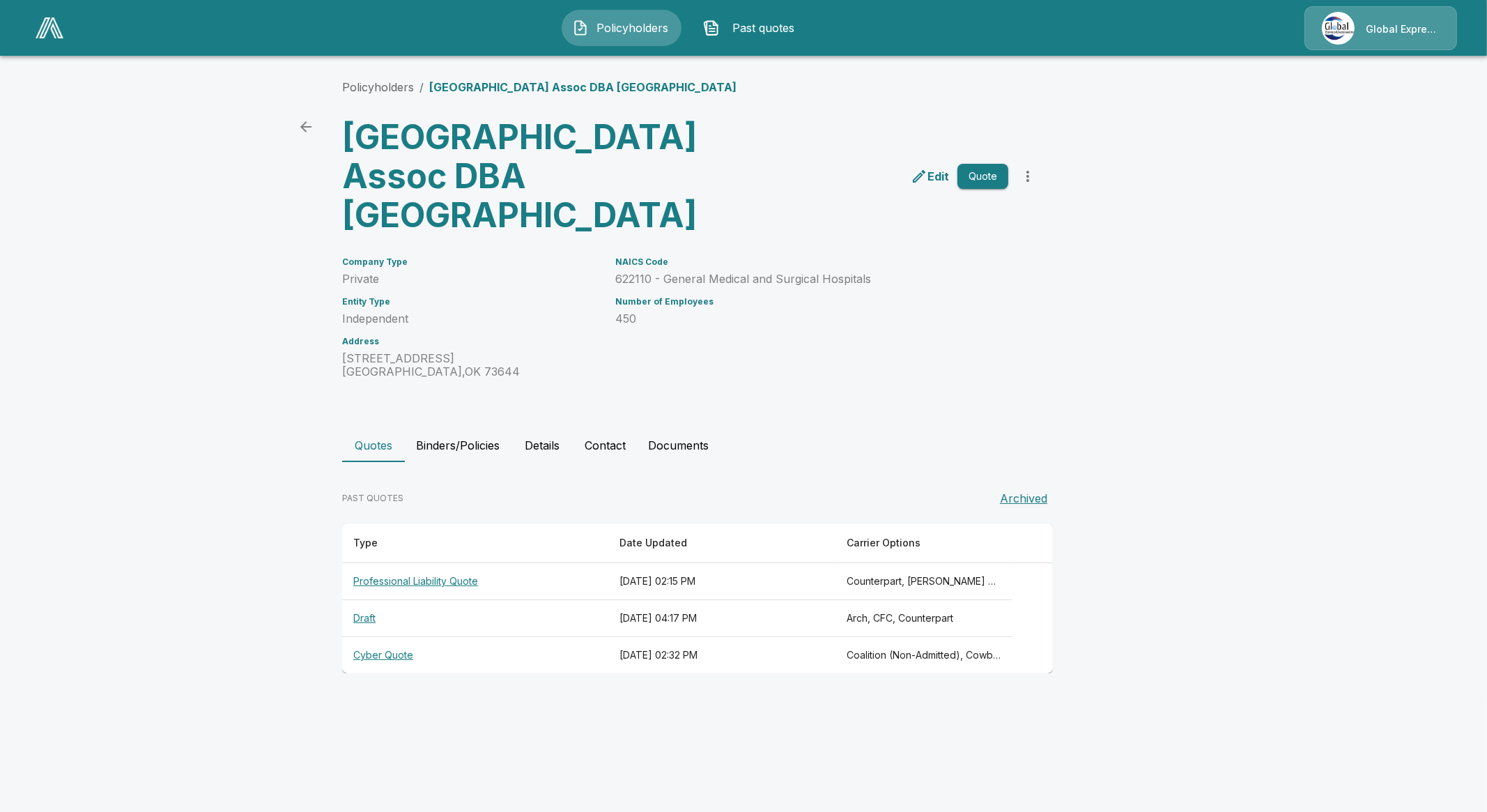
click at [1365, 31] on p "Global Express Underwriters" at bounding box center [1402, 29] width 74 height 14
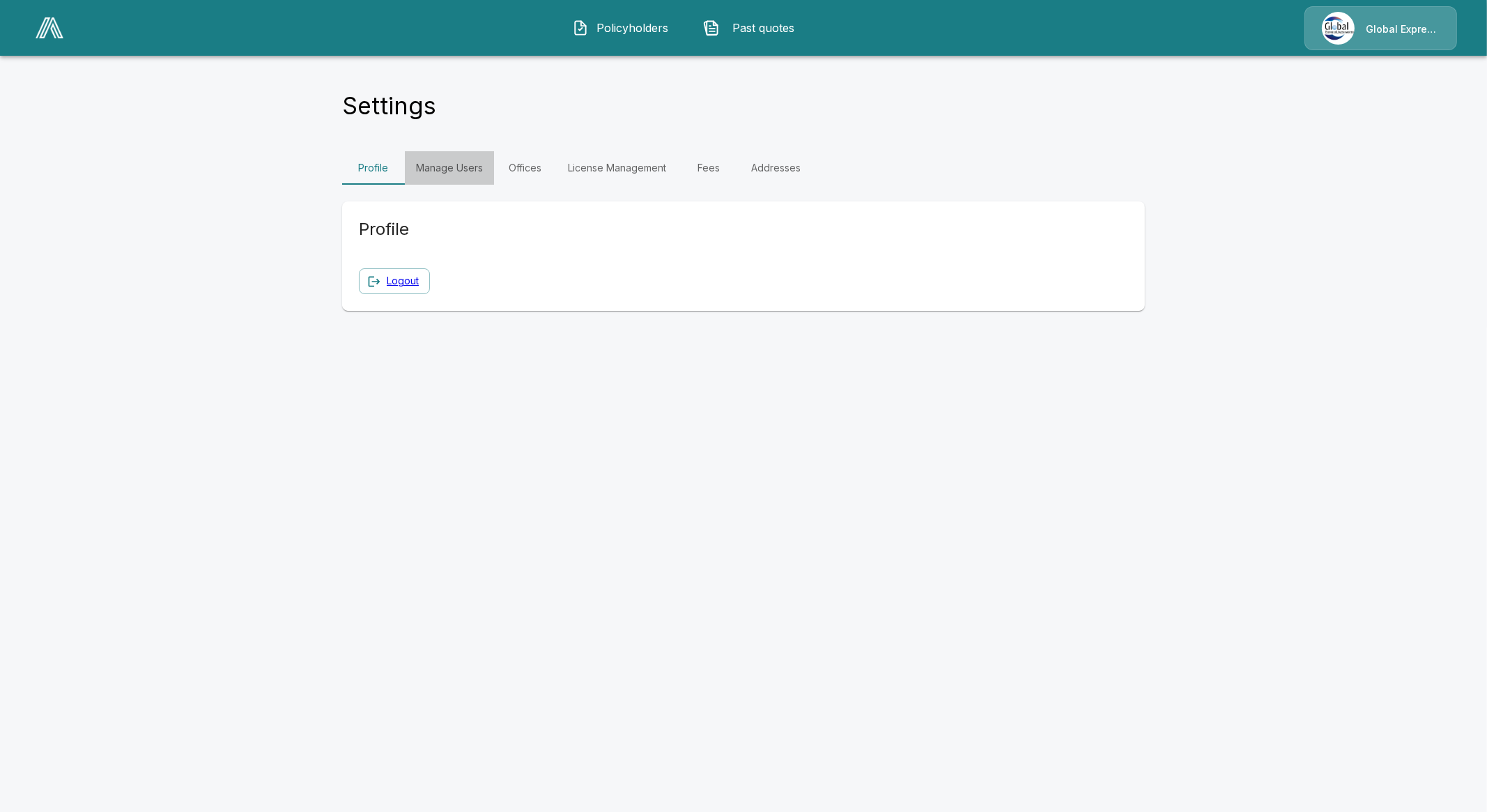
click at [467, 172] on link "Manage Users" at bounding box center [450, 168] width 89 height 33
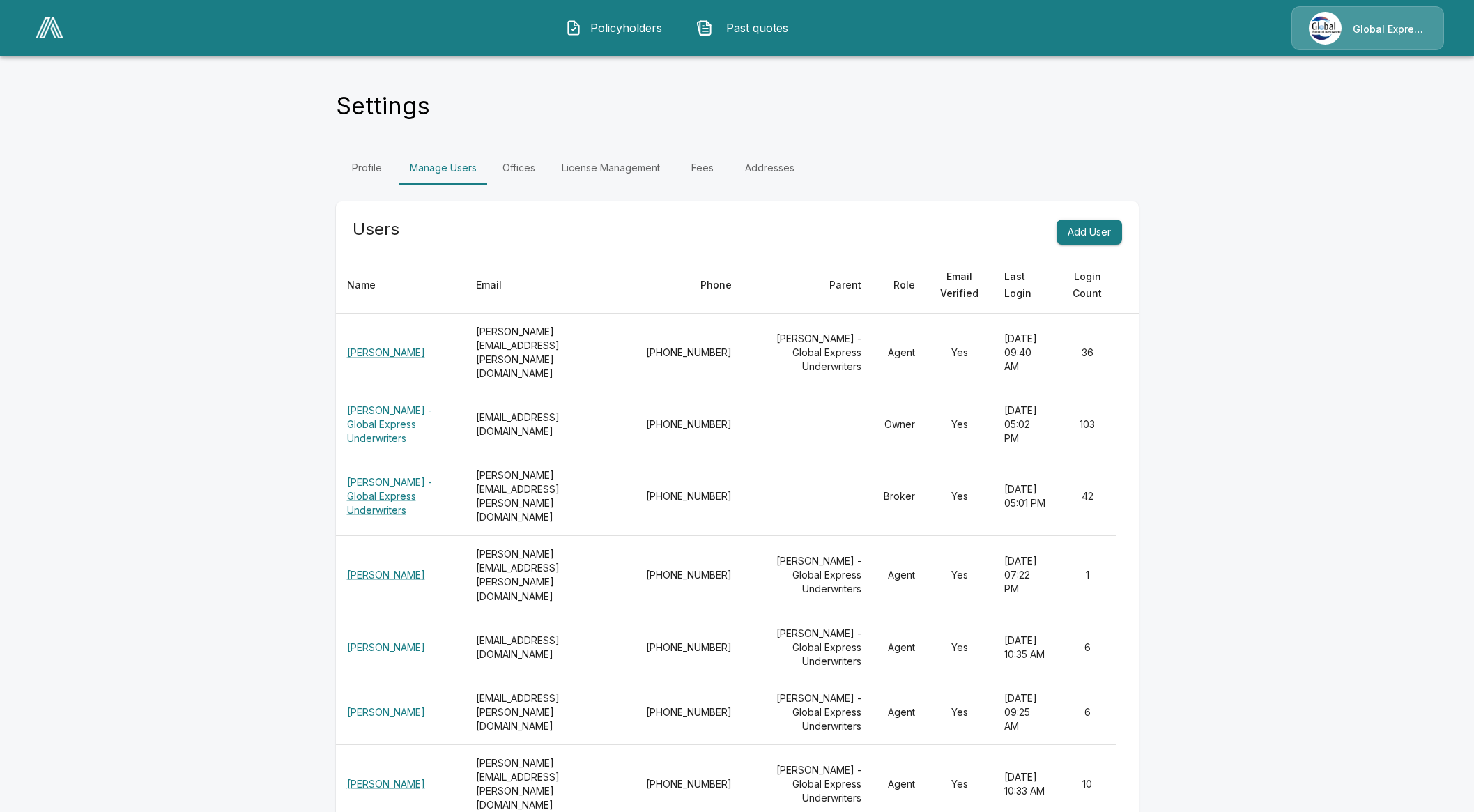
click at [400, 414] on link "April Willige - Global Express Underwriters" at bounding box center [389, 424] width 85 height 40
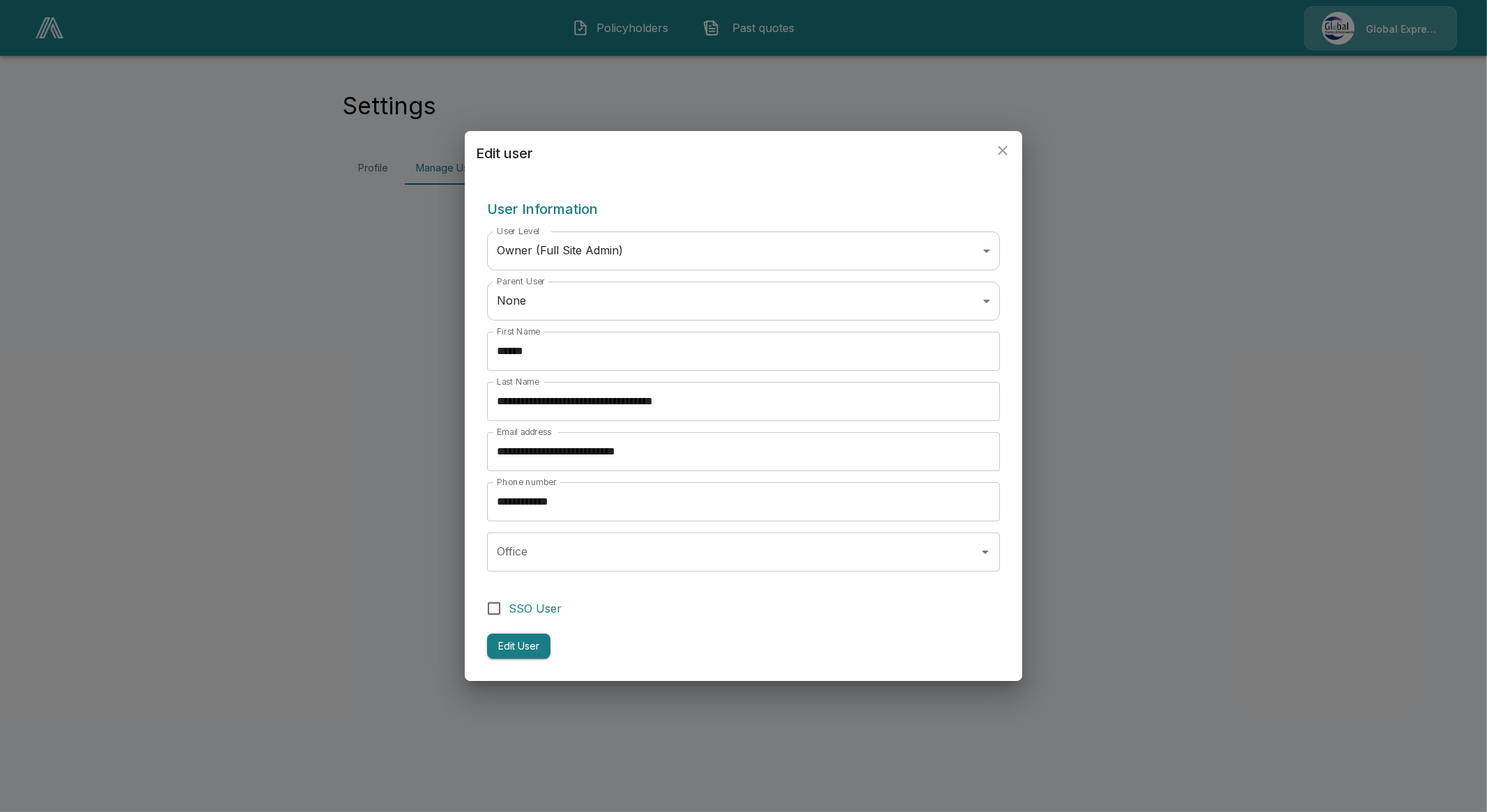
click at [1011, 153] on button "close" at bounding box center [1002, 151] width 28 height 28
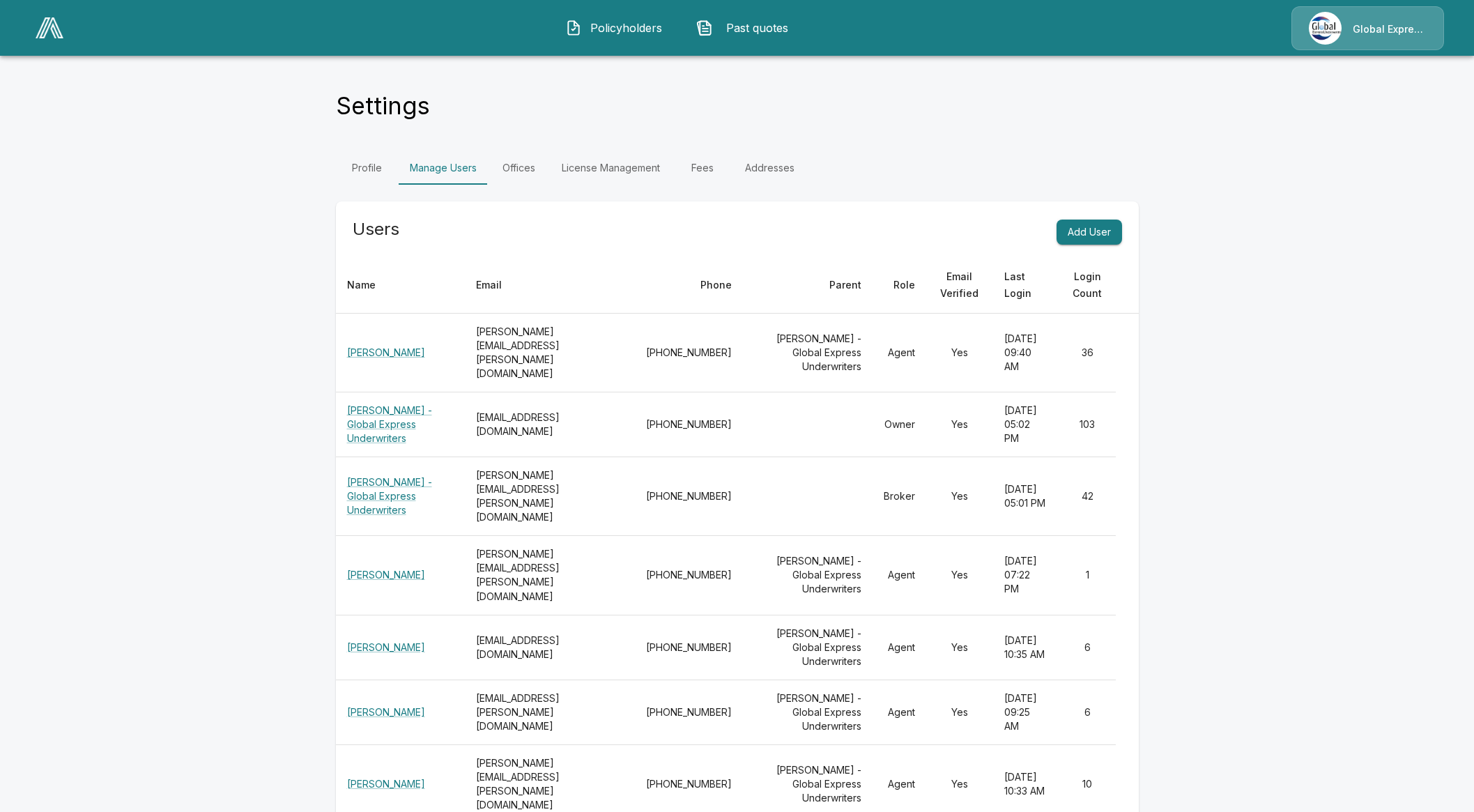
click at [1012, 153] on div "Profile Manage Users Offices License Management Fees Addresses" at bounding box center [737, 168] width 803 height 33
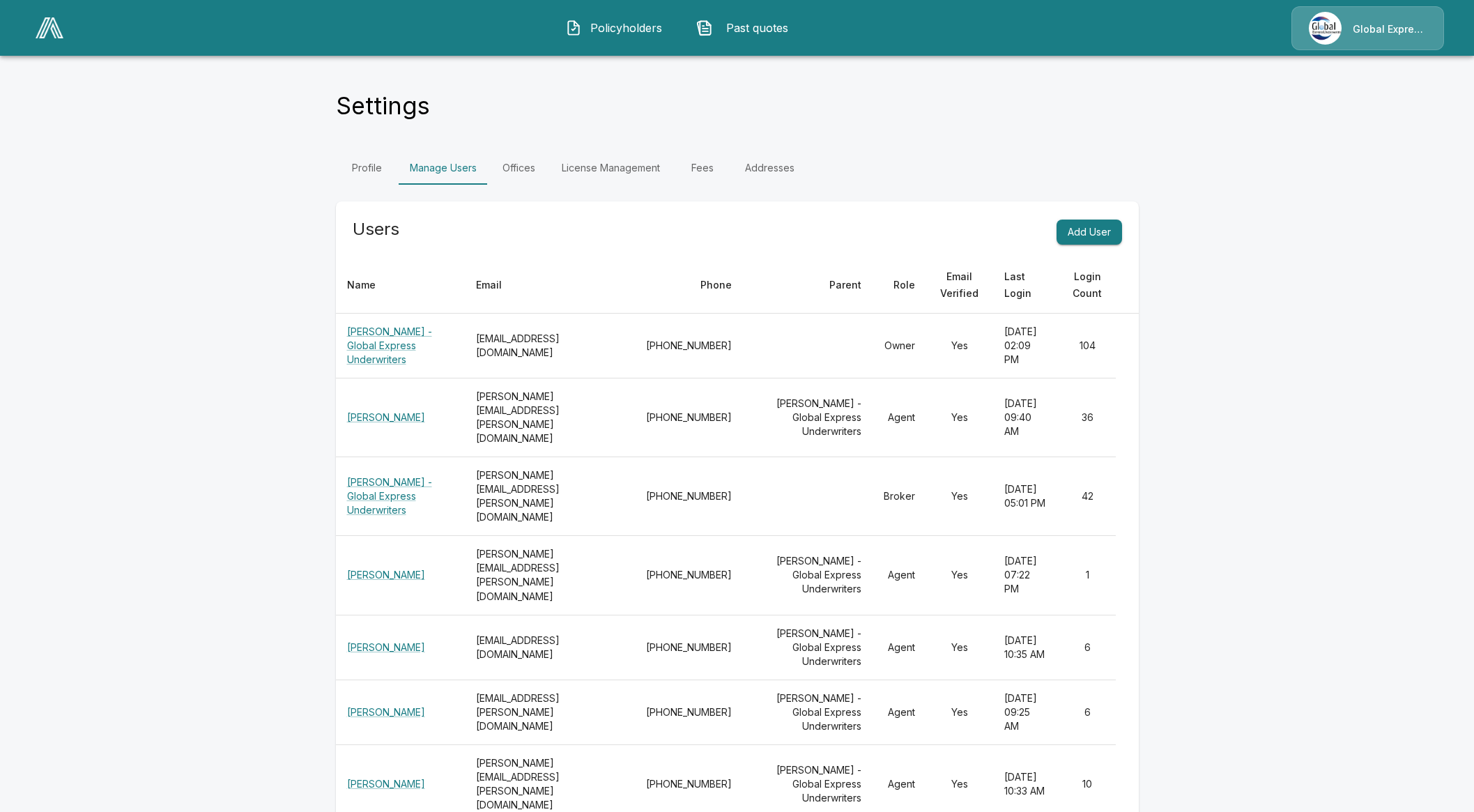
click at [1091, 106] on div "Settings" at bounding box center [737, 110] width 803 height 37
click at [52, 31] on img at bounding box center [49, 28] width 28 height 21
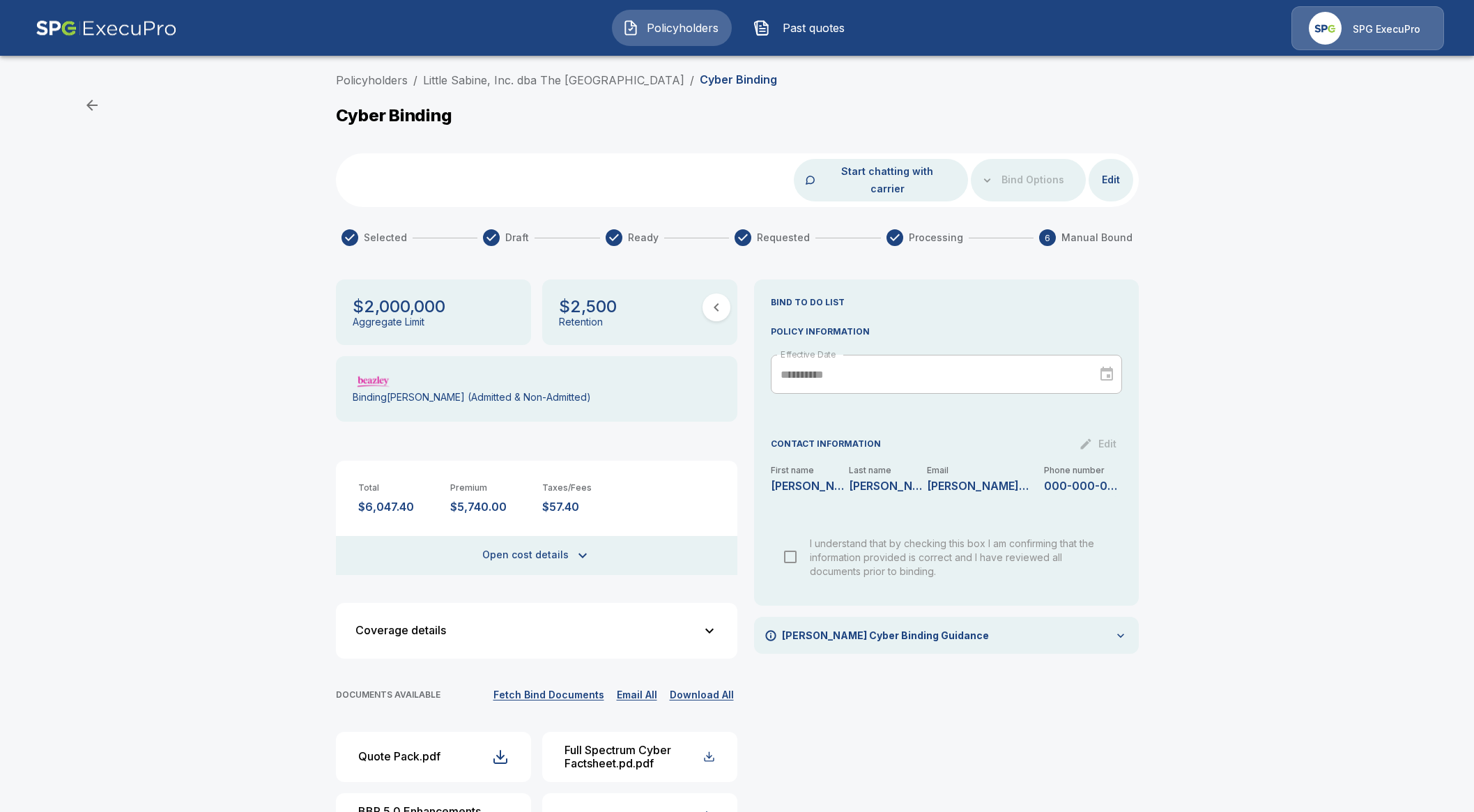
click at [682, 19] on span "Policyholders" at bounding box center [683, 28] width 77 height 17
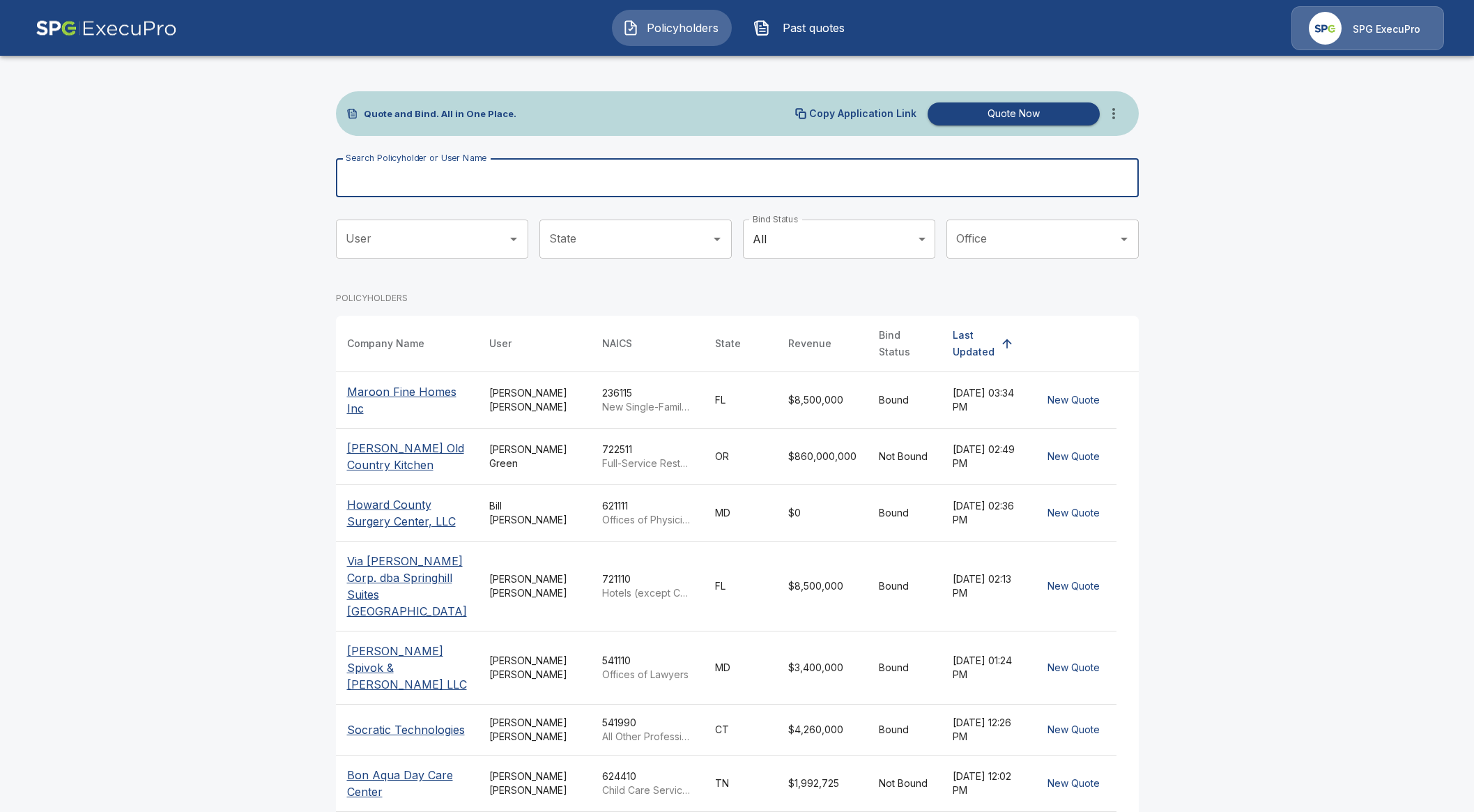
click at [743, 161] on input "Search Policyholder or User Name" at bounding box center [730, 177] width 788 height 39
click at [704, 170] on input "Search Policyholder or User Name" at bounding box center [730, 177] width 788 height 39
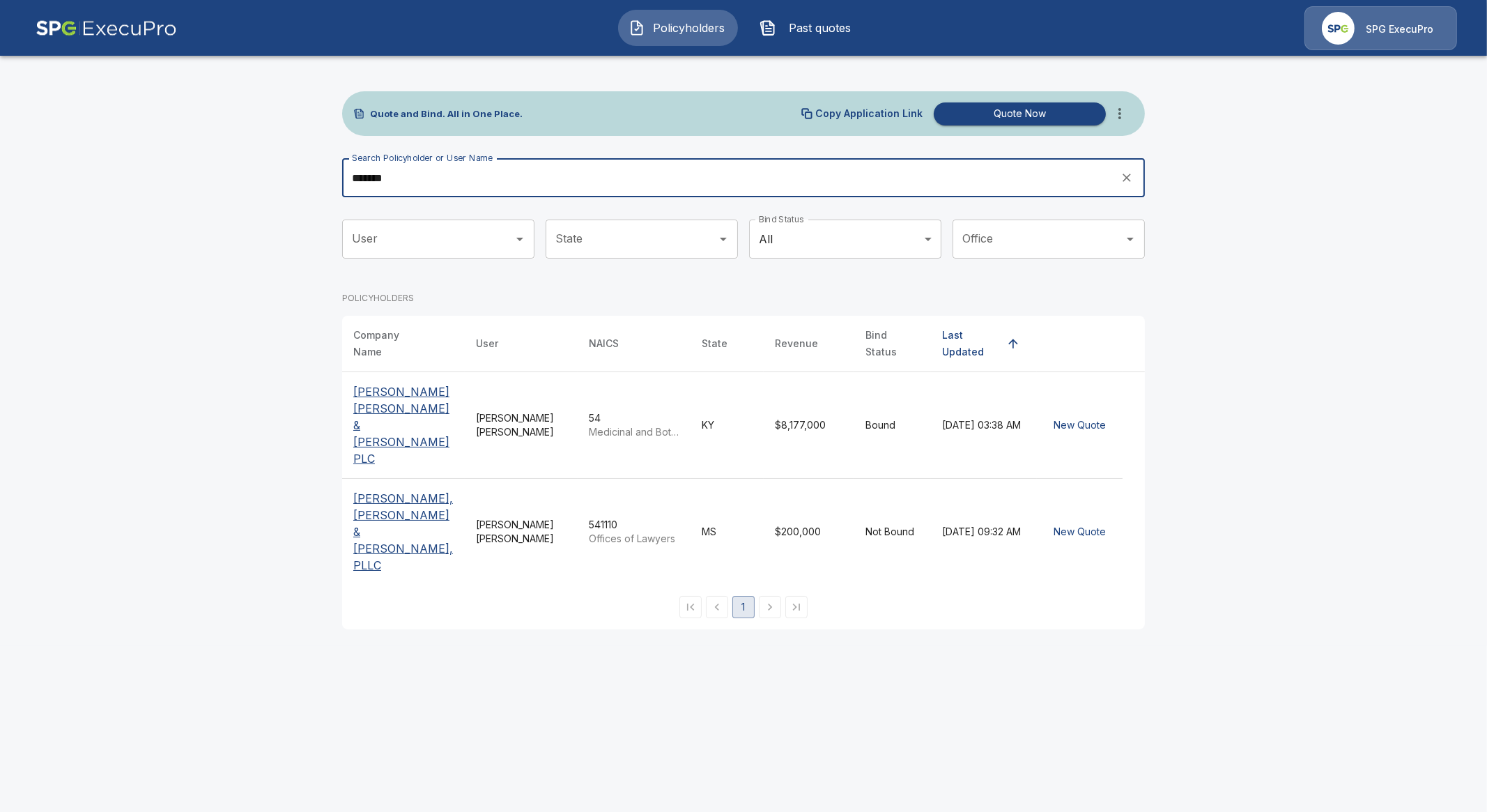
type input "*******"
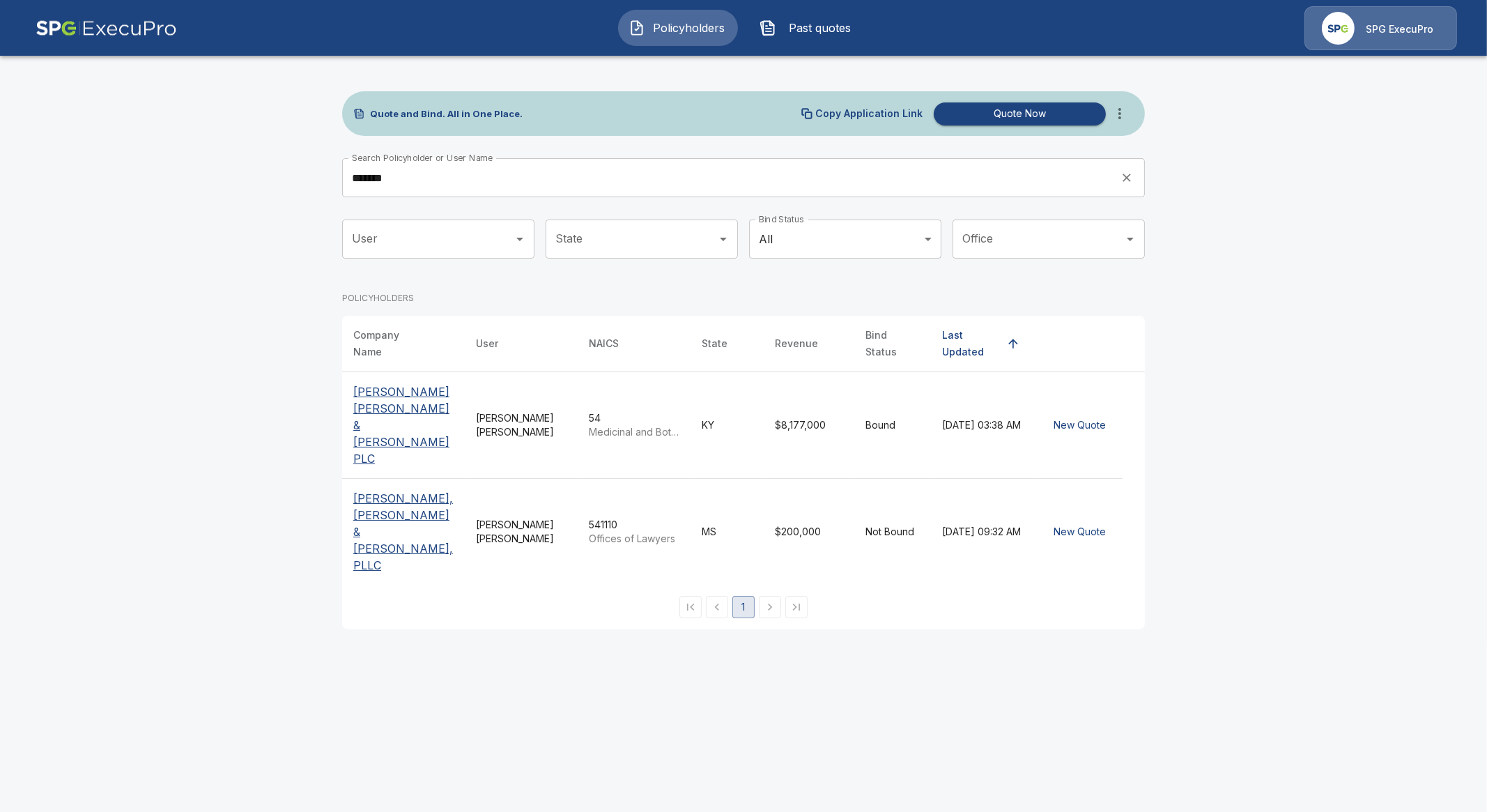
click at [385, 400] on p "Thompson Miller & Simpson PLC" at bounding box center [404, 425] width 100 height 83
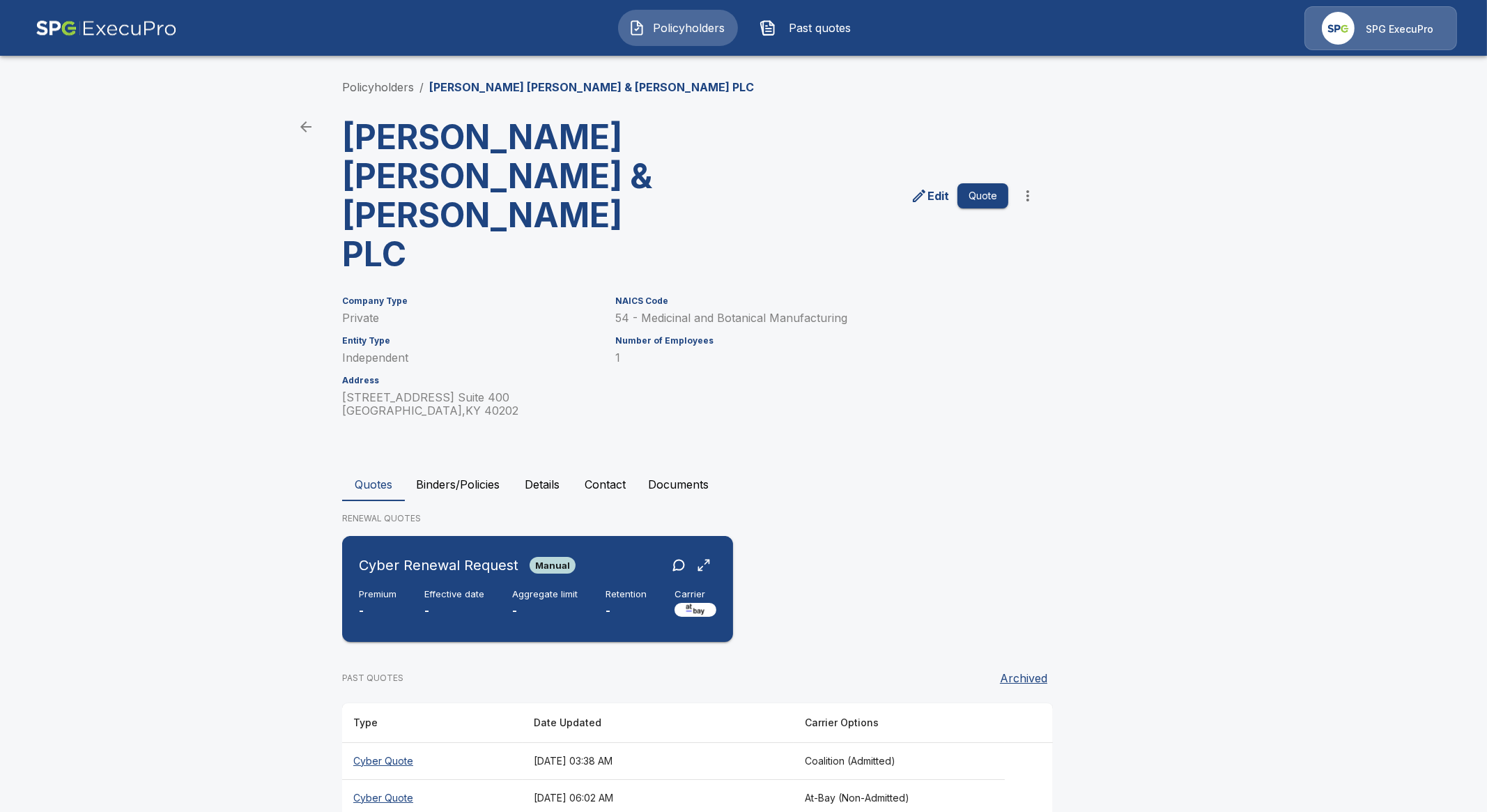
click at [566, 603] on p "-" at bounding box center [545, 611] width 66 height 16
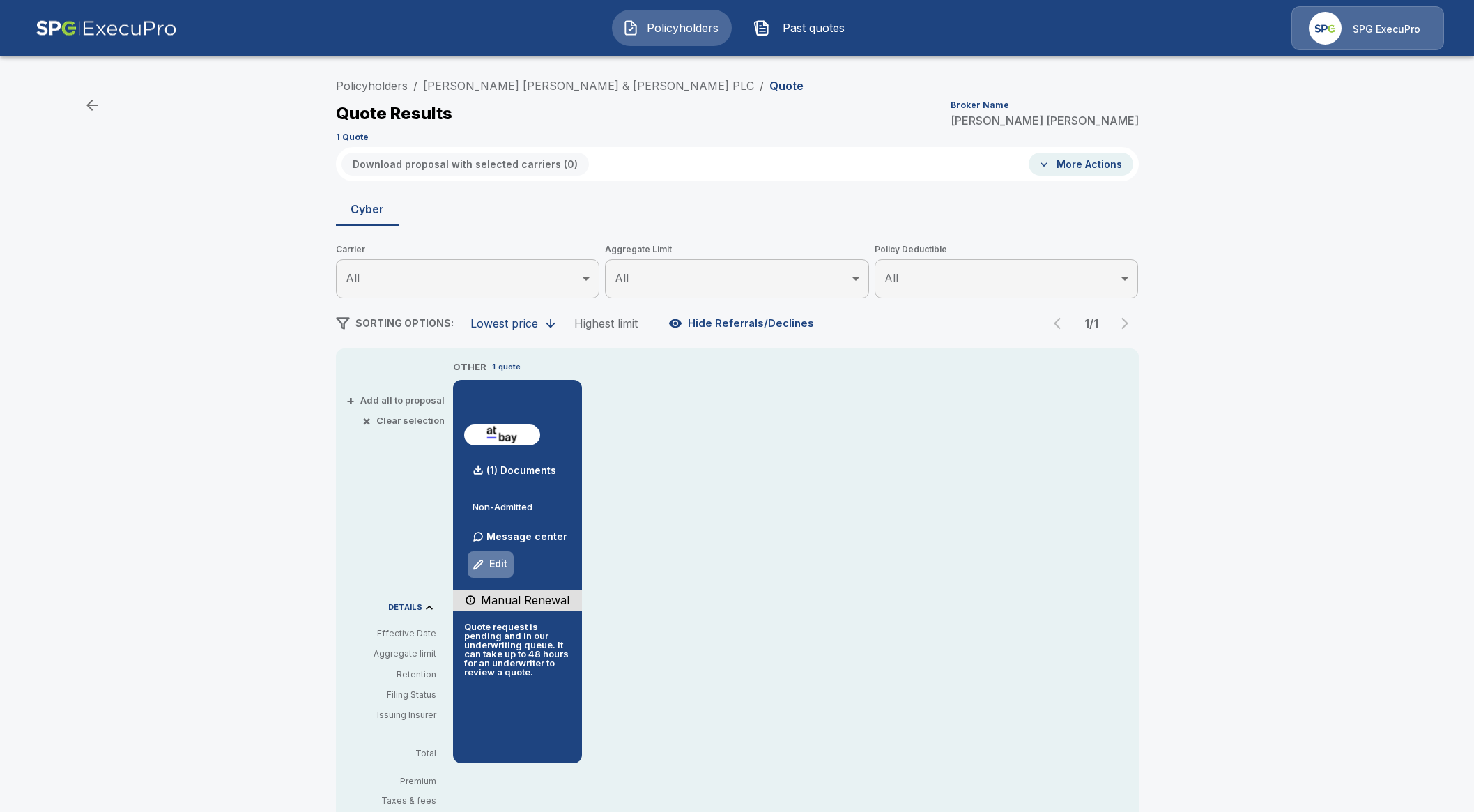
click at [502, 563] on button "Edit" at bounding box center [491, 564] width 47 height 28
click at [526, 465] on p "(1) Documents" at bounding box center [521, 470] width 70 height 10
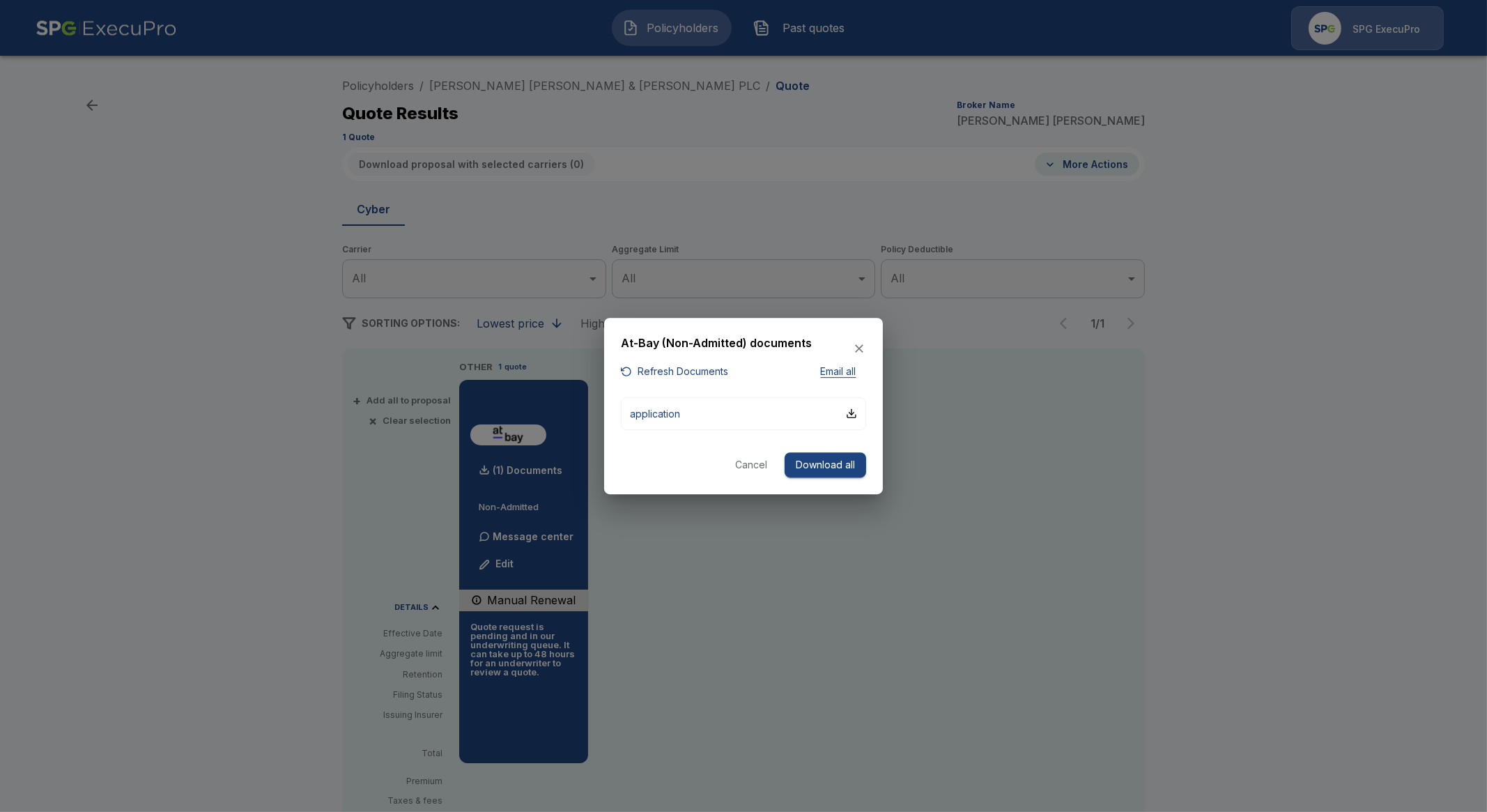
click at [746, 462] on button "Cancel" at bounding box center [750, 465] width 45 height 26
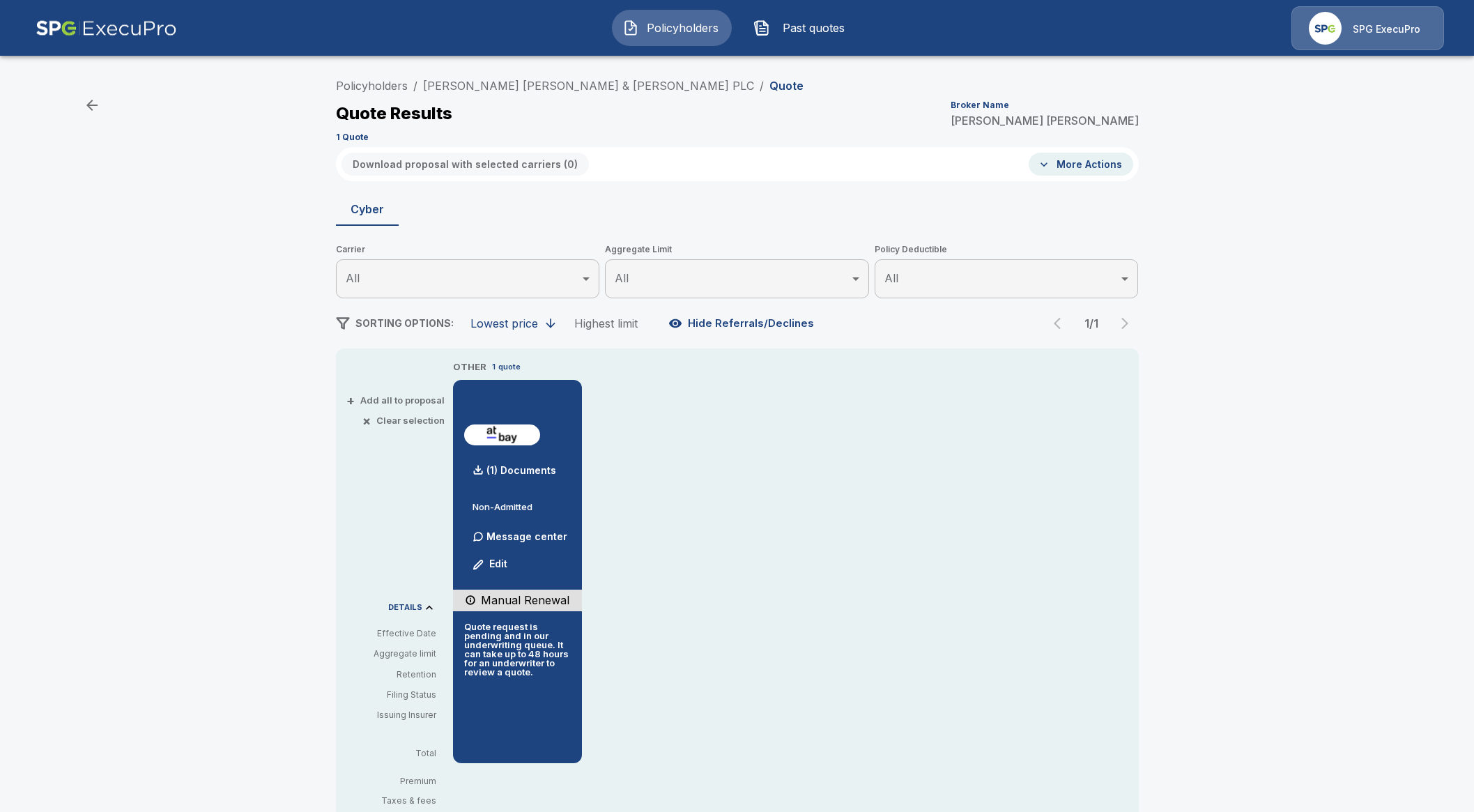
click at [784, 24] on span "Past quotes" at bounding box center [814, 28] width 77 height 17
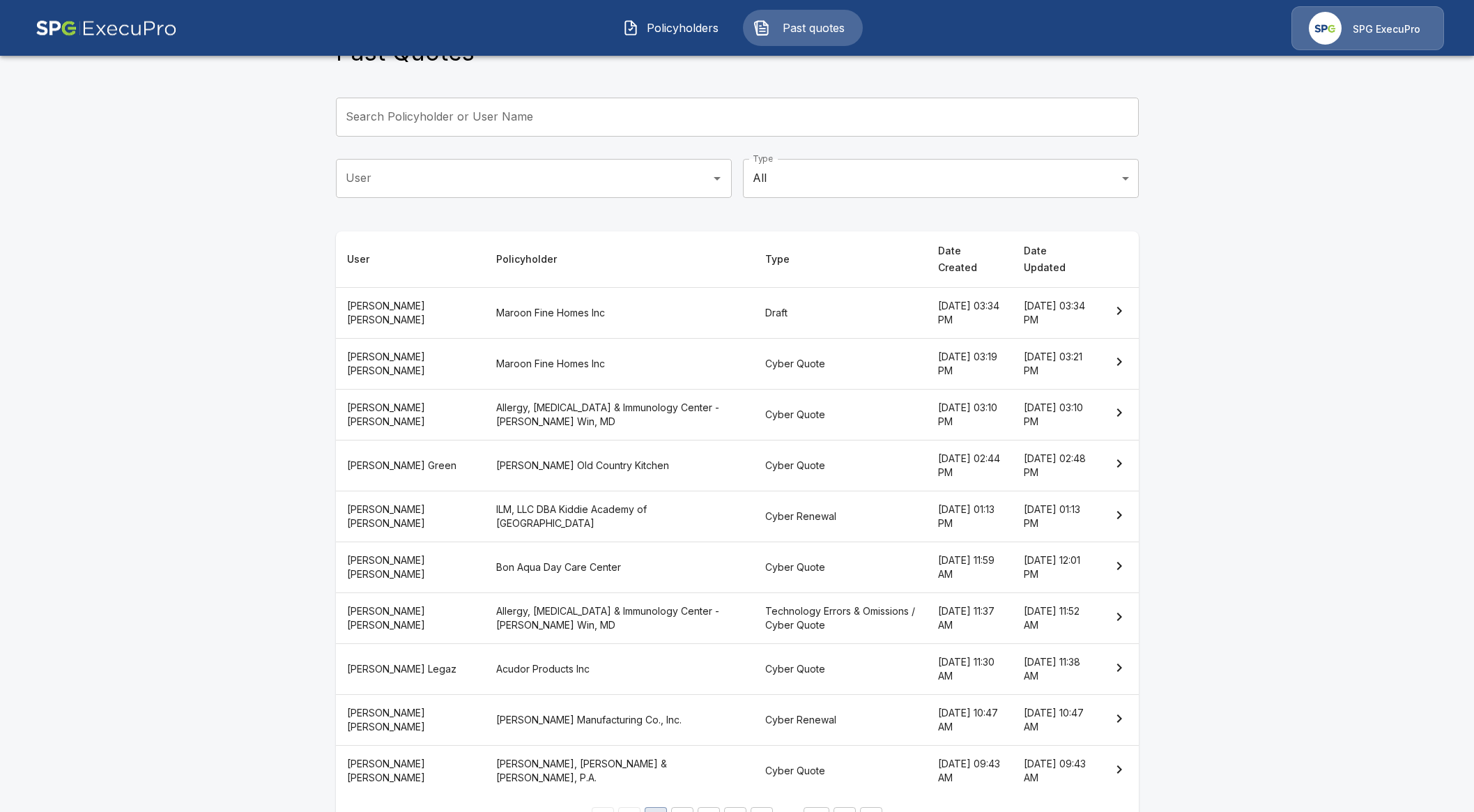
scroll to position [80, 0]
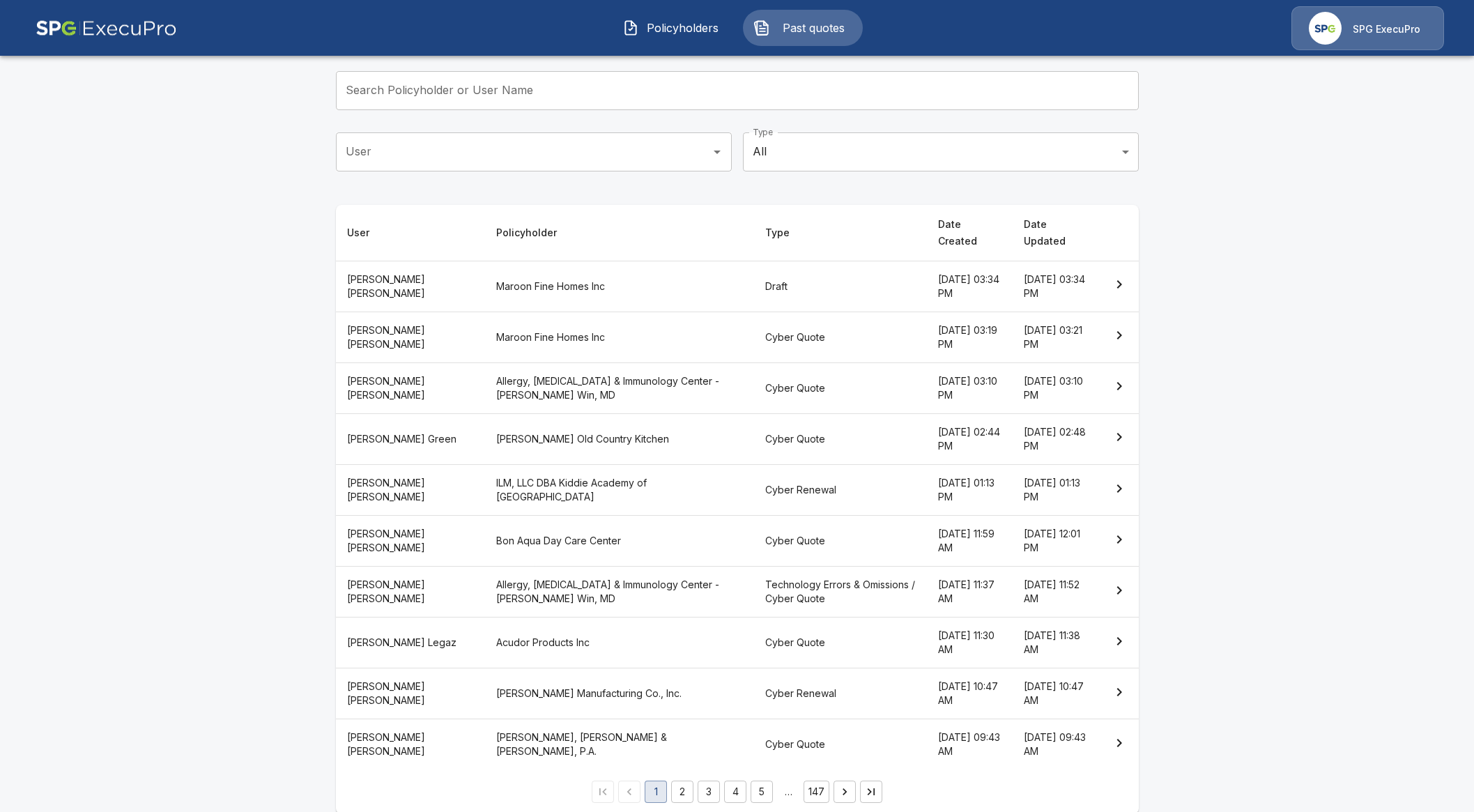
click at [690, 780] on button "2" at bounding box center [683, 792] width 23 height 23
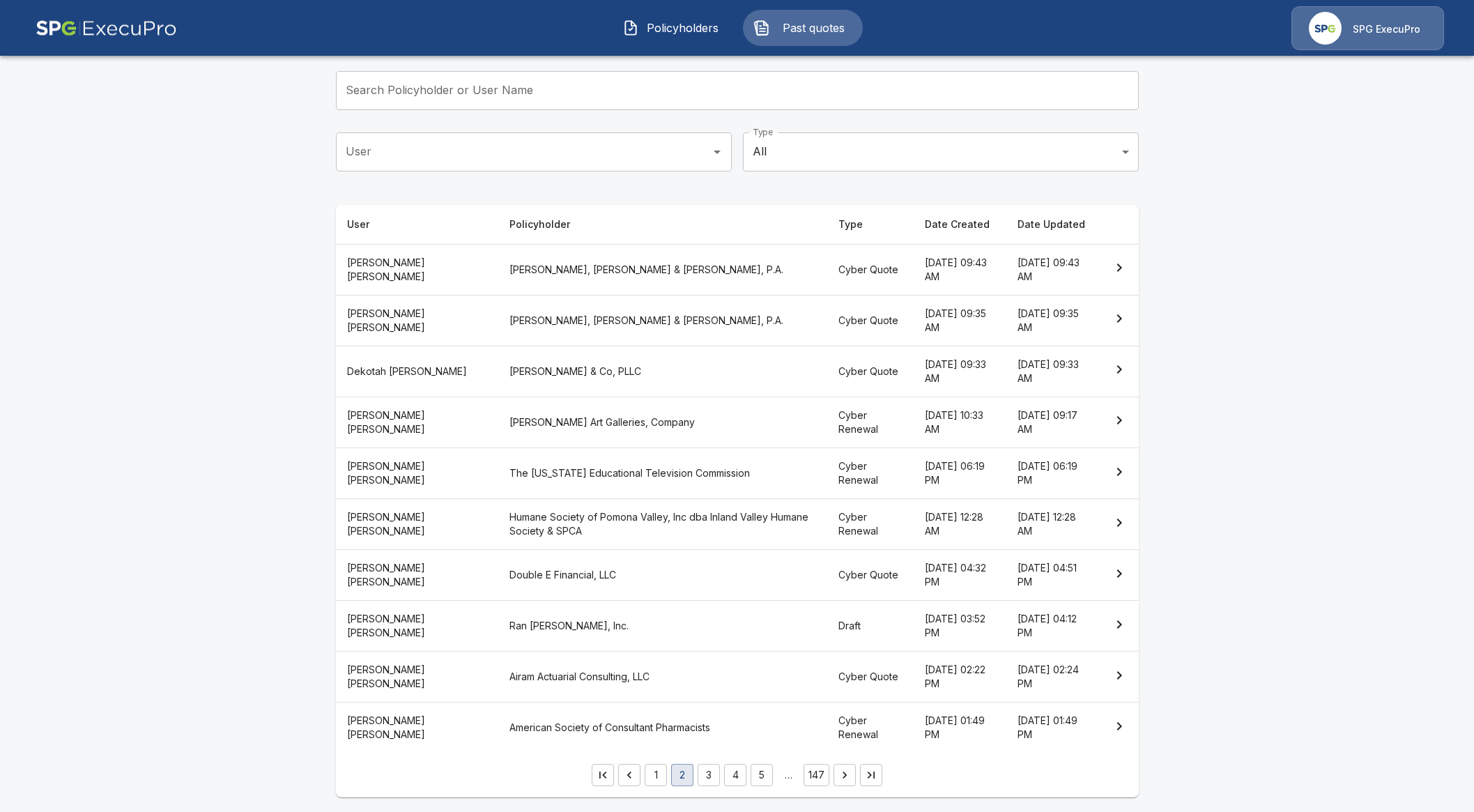
click at [716, 776] on button "3" at bounding box center [709, 775] width 23 height 23
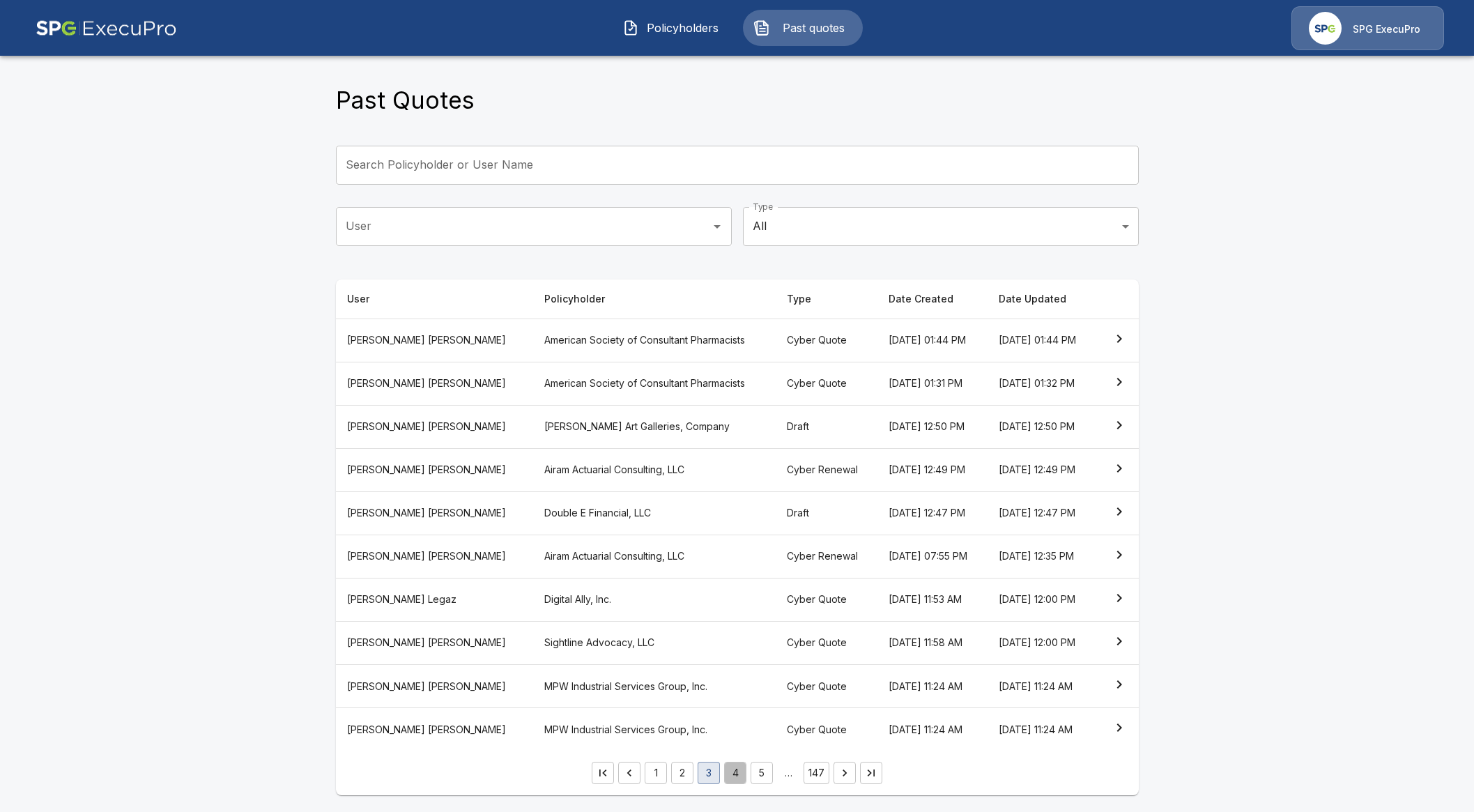
click at [742, 776] on button "4" at bounding box center [735, 773] width 23 height 23
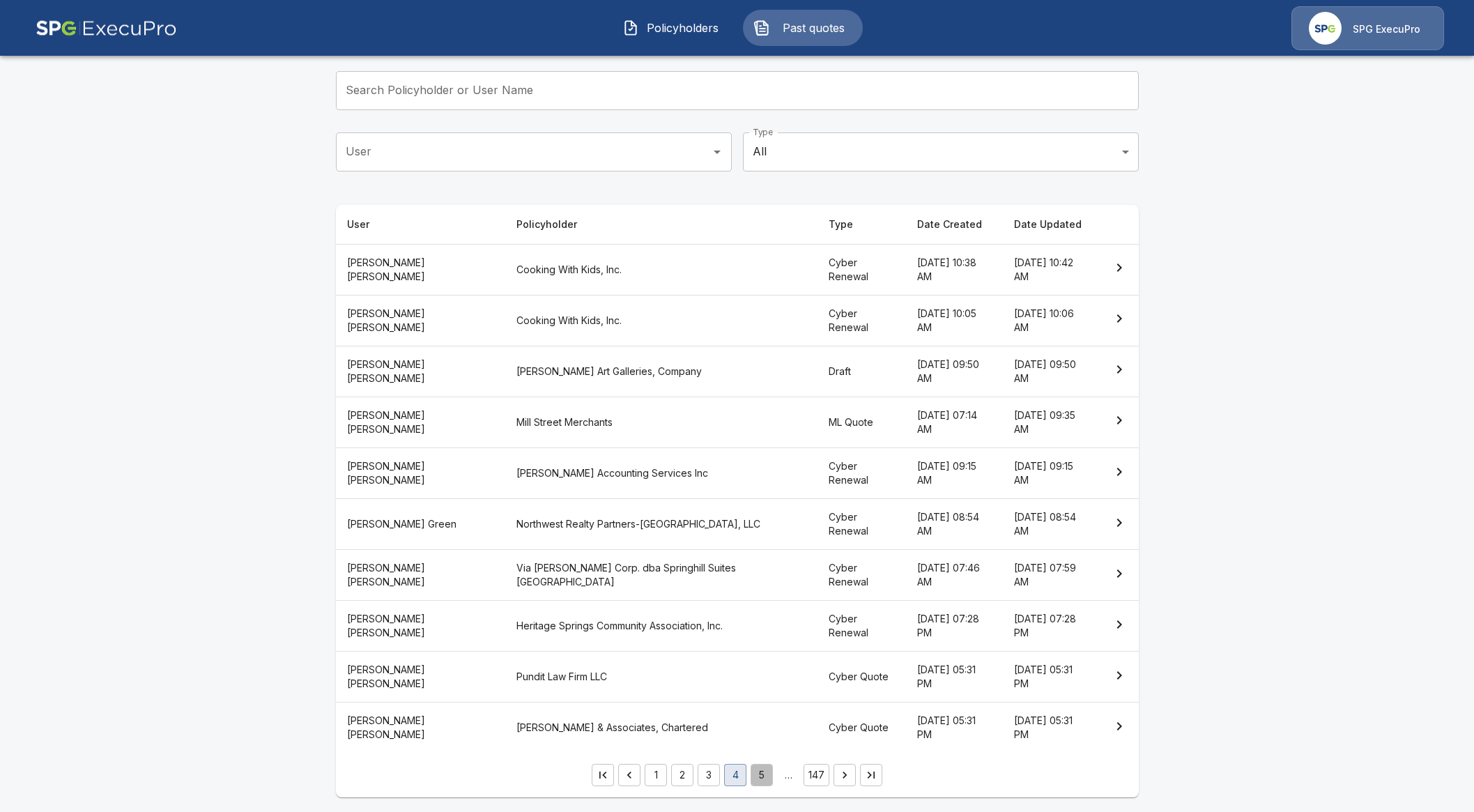
click at [764, 776] on button "5" at bounding box center [762, 775] width 23 height 23
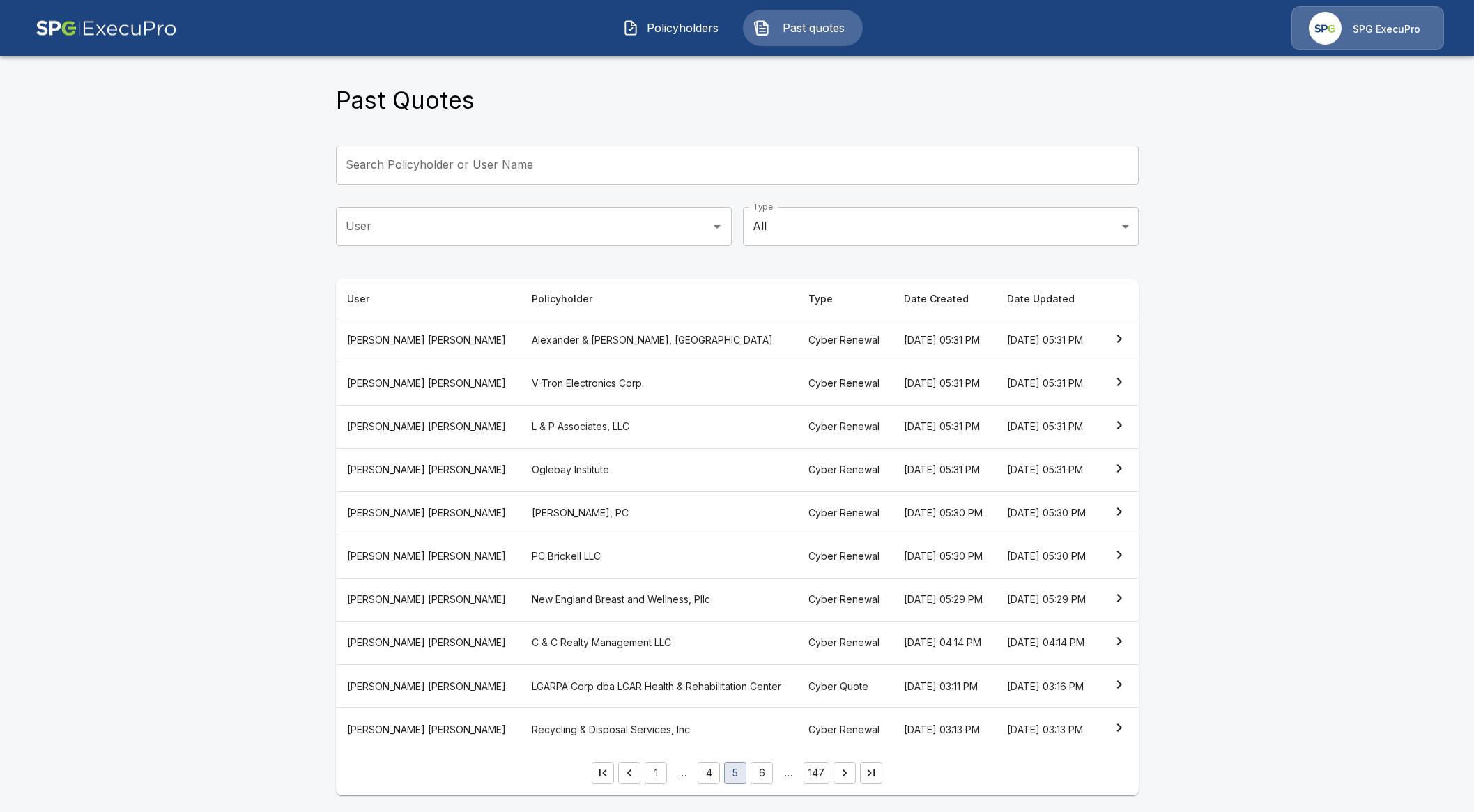
click at [717, 772] on button "4" at bounding box center [709, 773] width 23 height 23
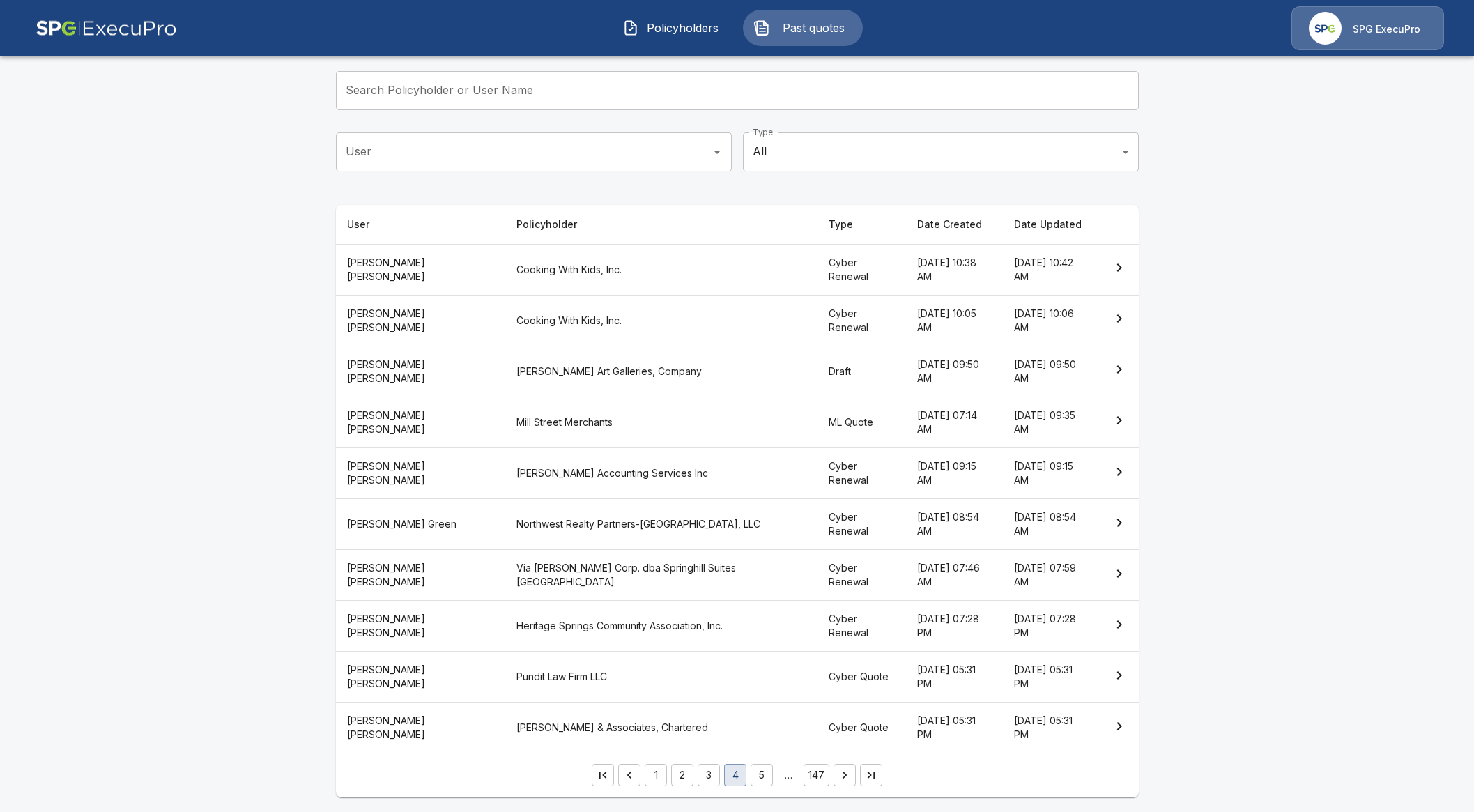
click at [687, 423] on th "Mill Street Merchants" at bounding box center [661, 421] width 312 height 51
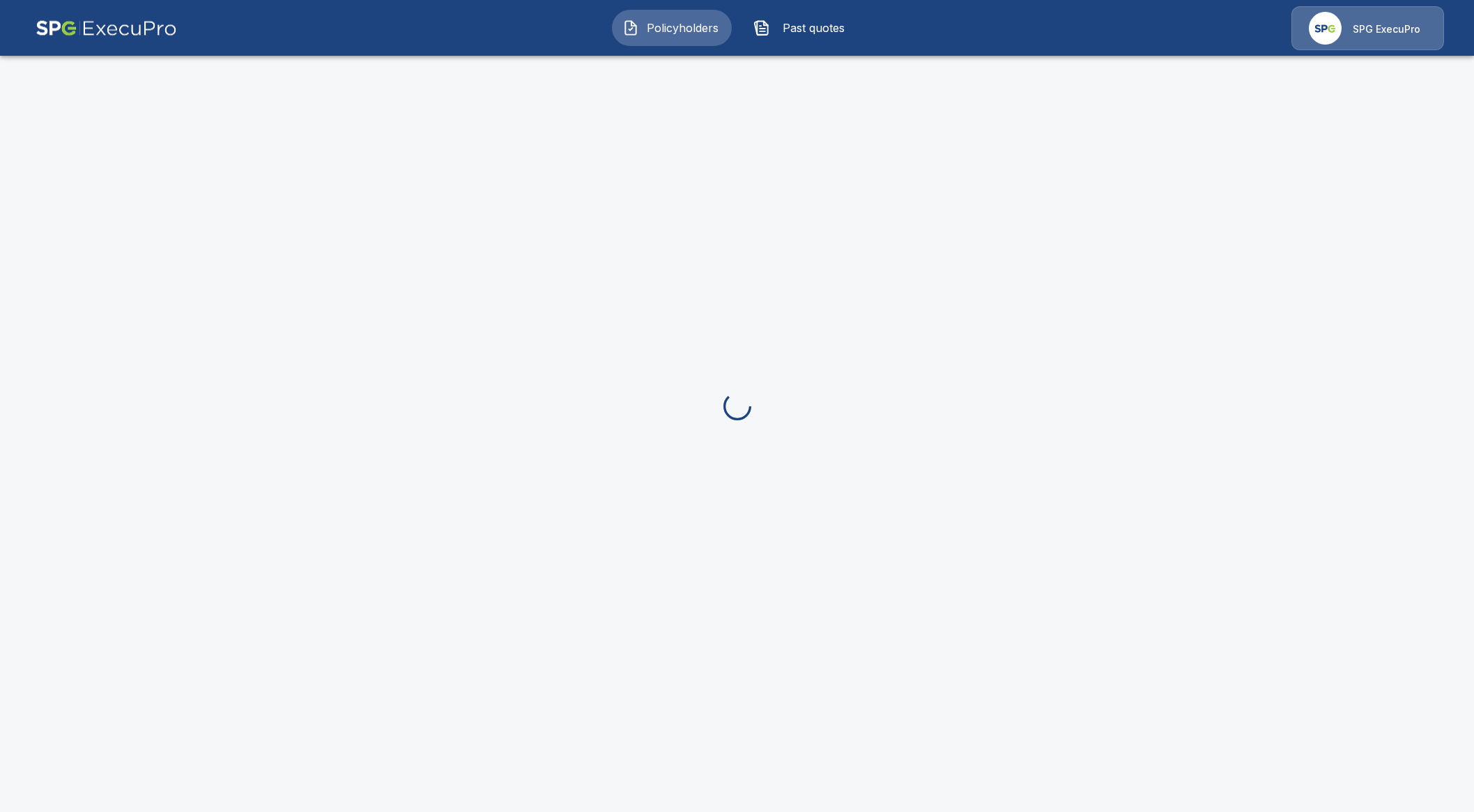
scroll to position [52, 0]
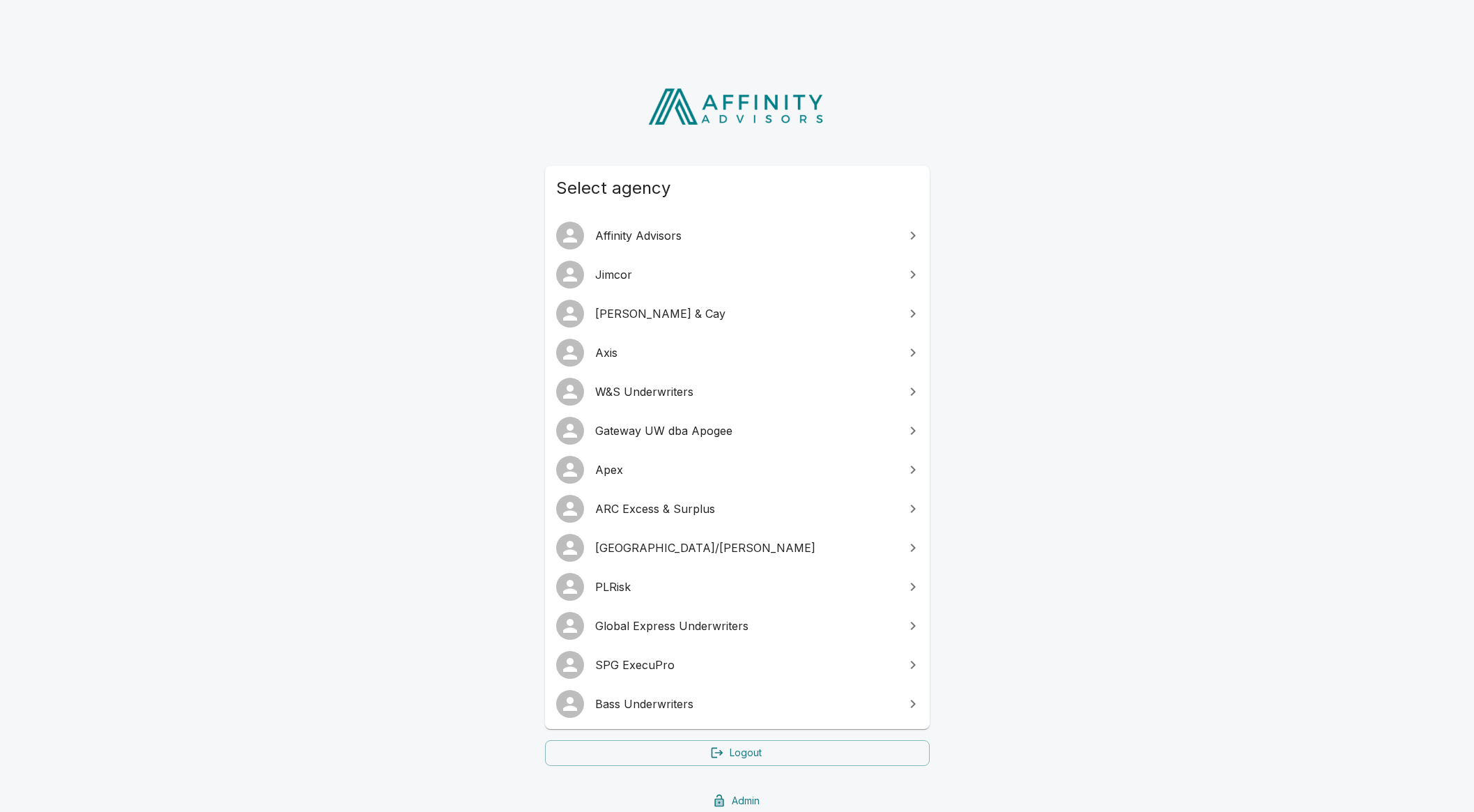
click at [653, 431] on span "Gateway UW dba Apogee" at bounding box center [745, 430] width 301 height 17
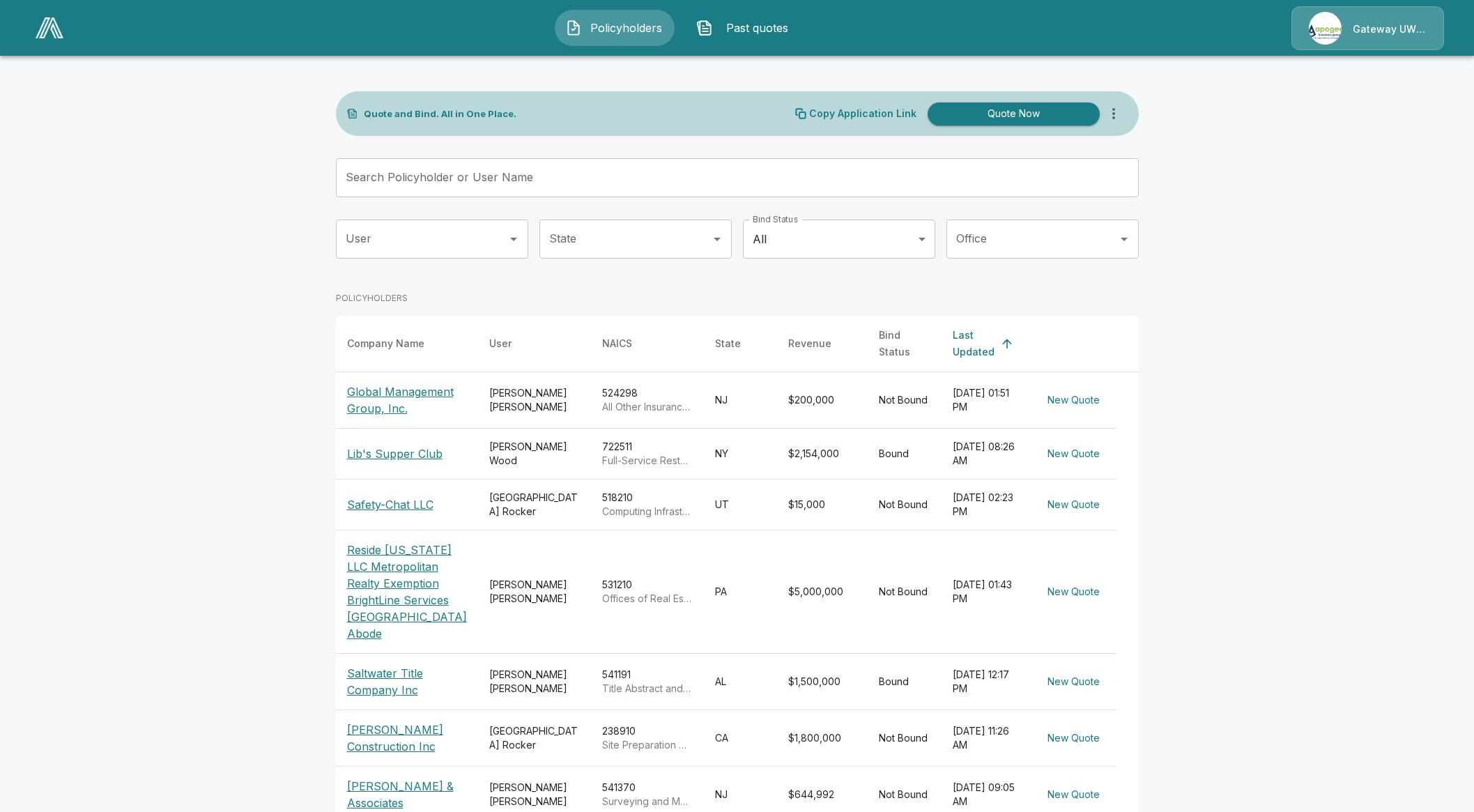
click at [753, 27] on span "Past quotes" at bounding box center [756, 28] width 77 height 17
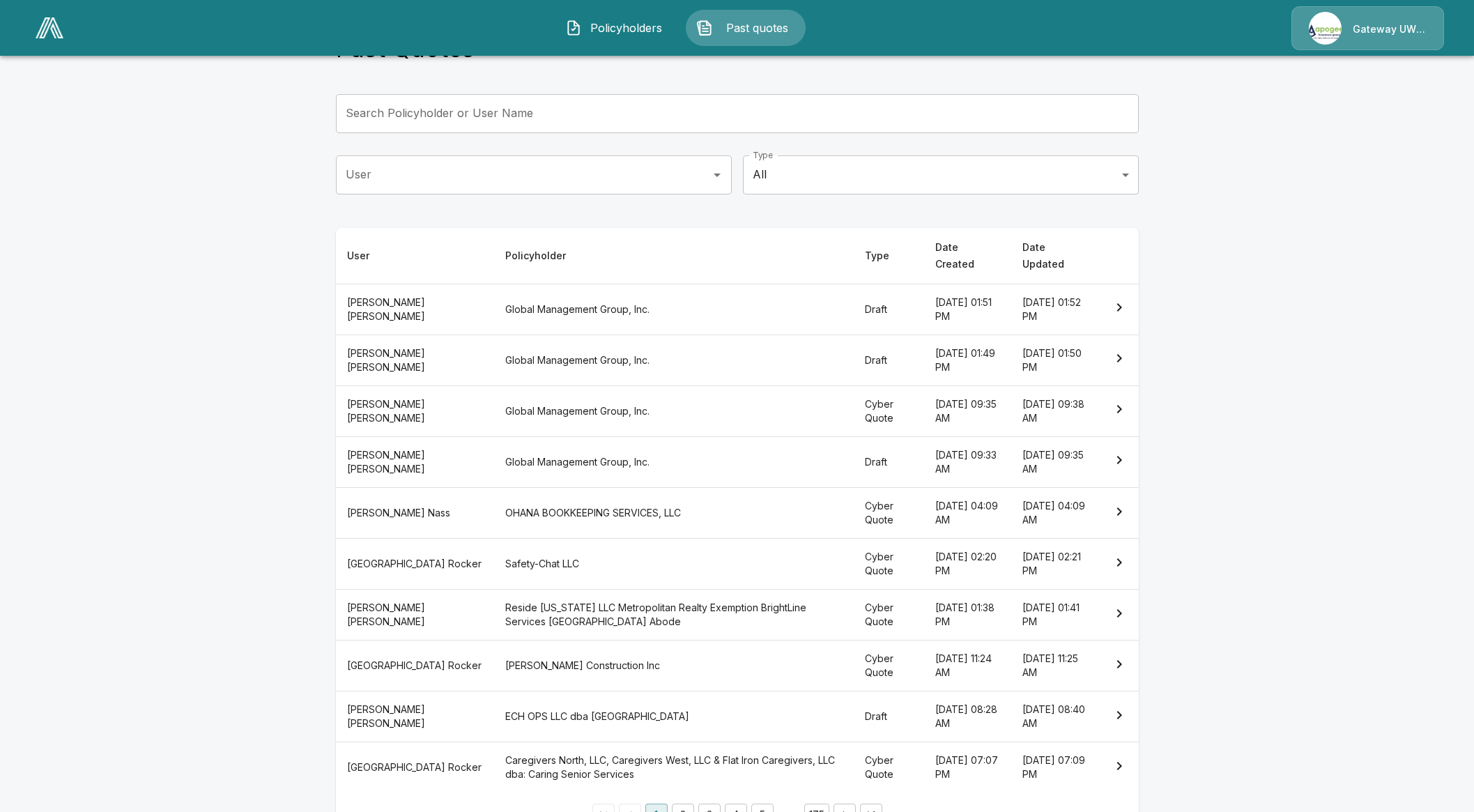
scroll to position [80, 0]
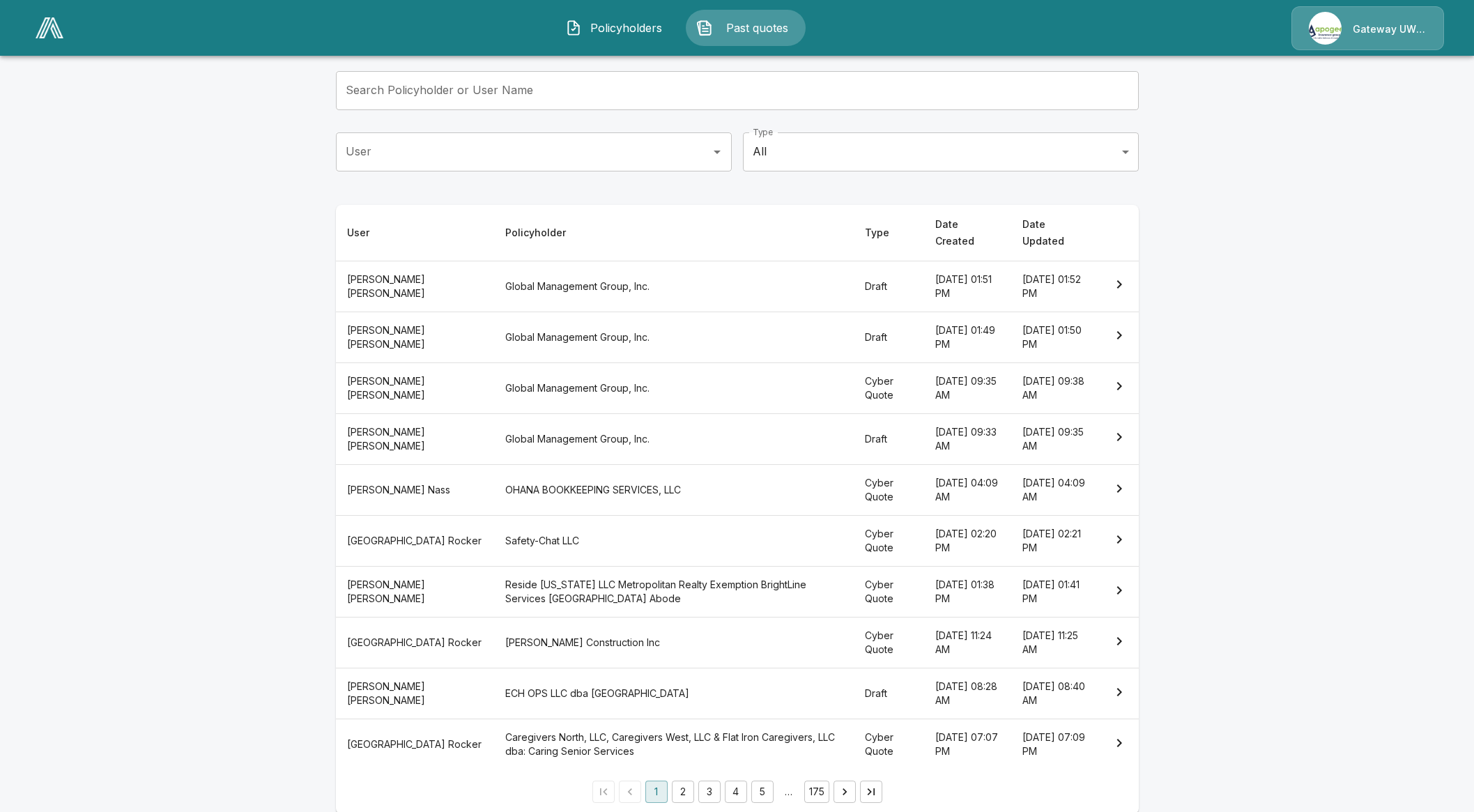
click at [691, 780] on button "2" at bounding box center [683, 792] width 23 height 23
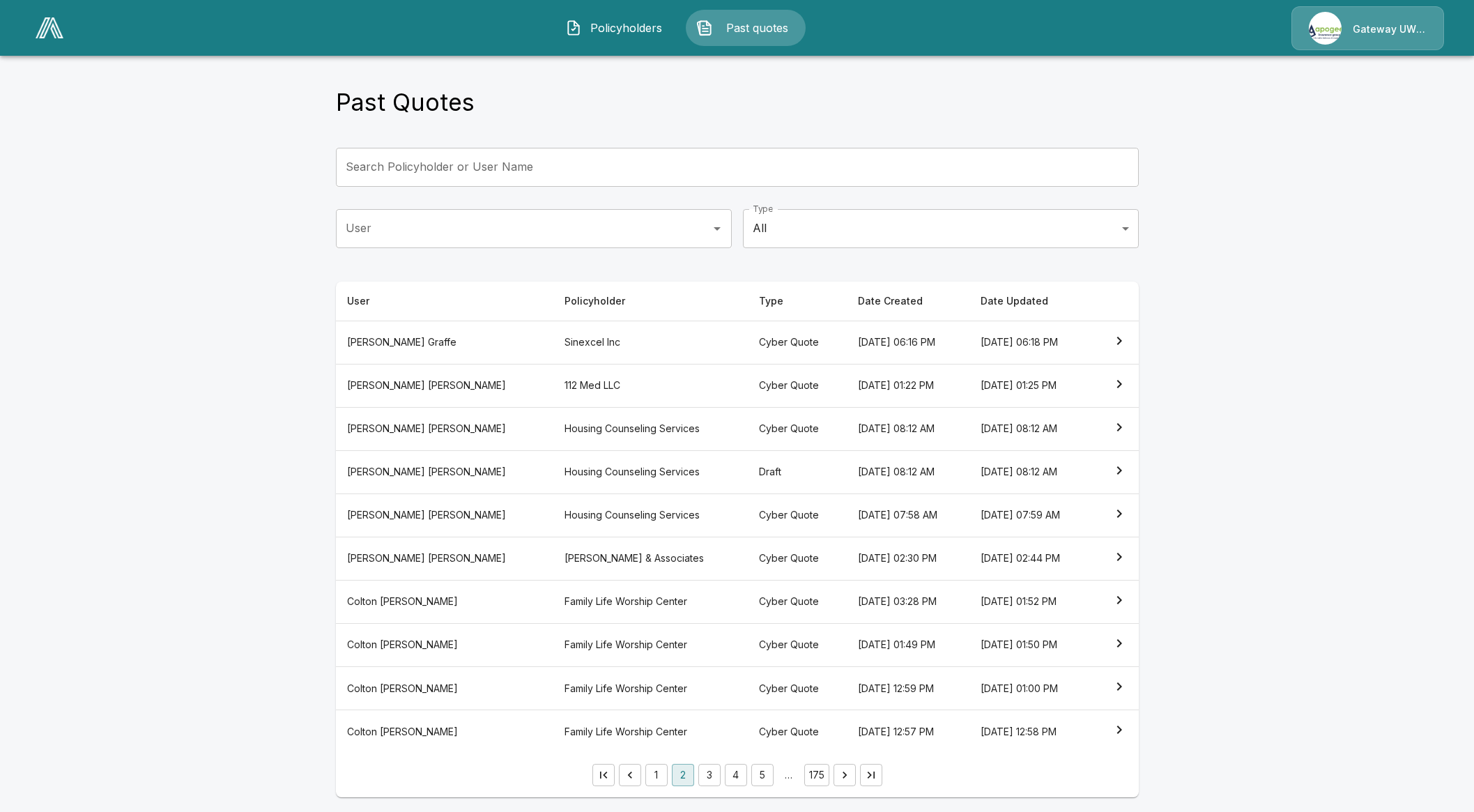
click at [718, 770] on button "3" at bounding box center [709, 775] width 23 height 23
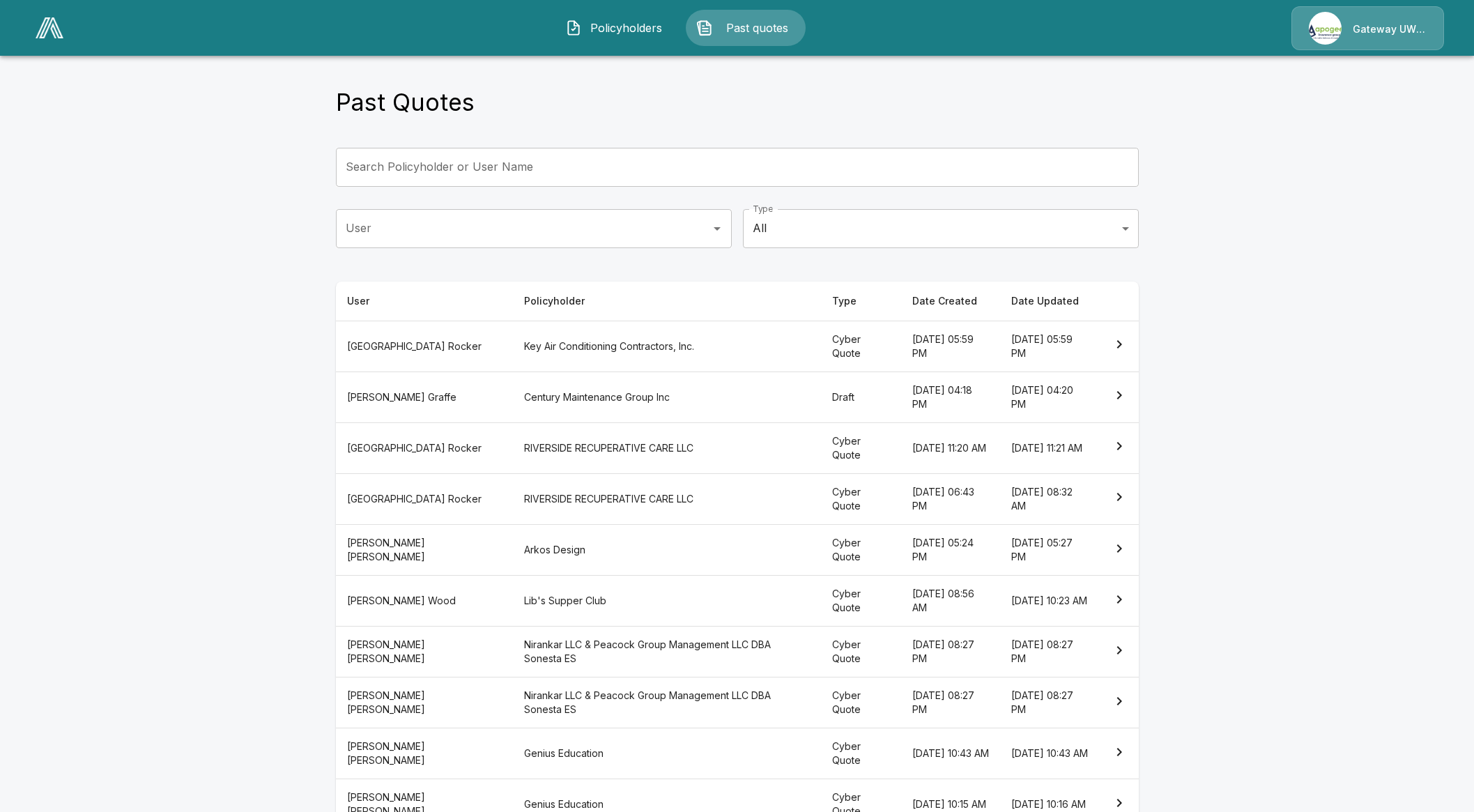
scroll to position [80, 0]
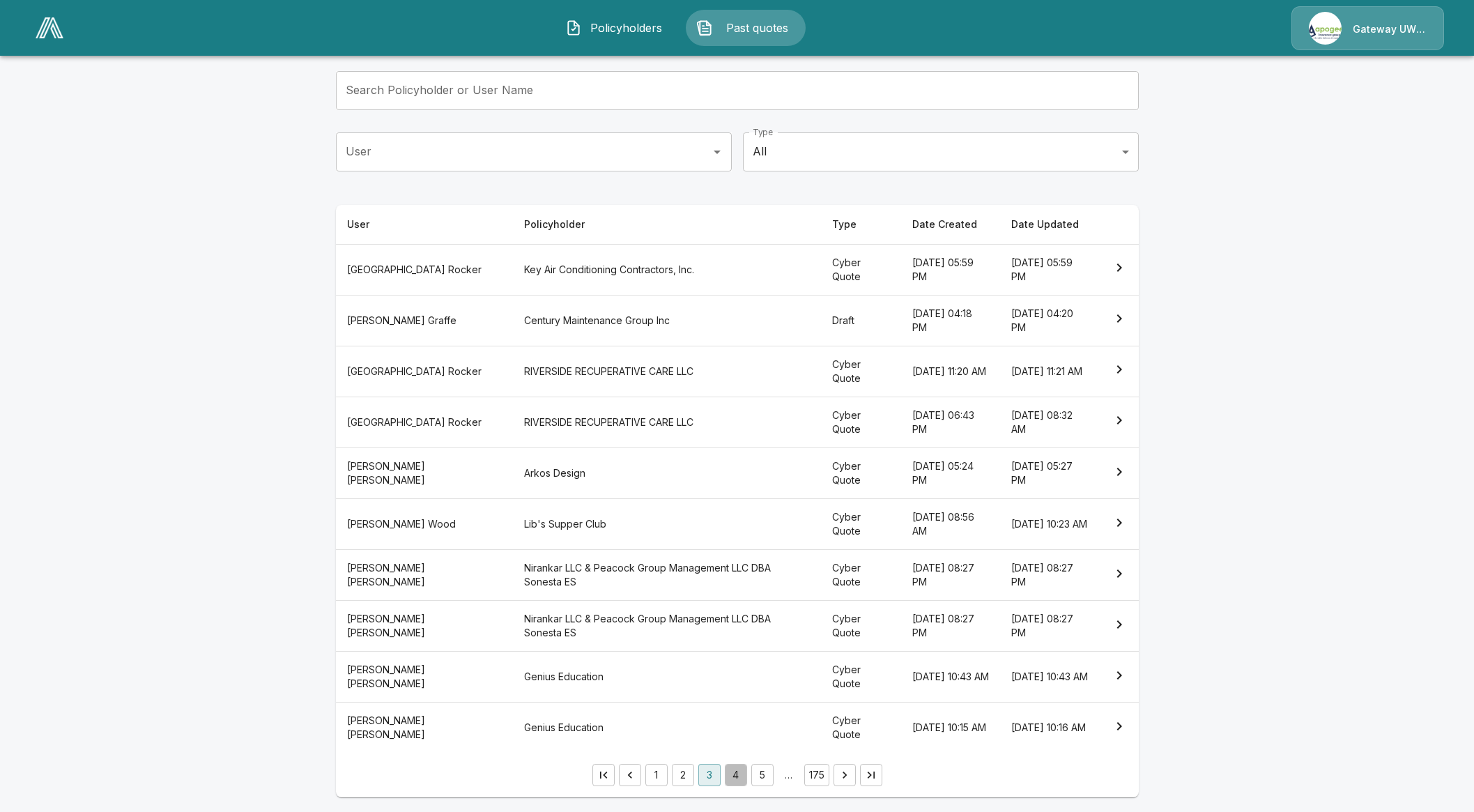
click at [745, 779] on button "4" at bounding box center [736, 775] width 23 height 23
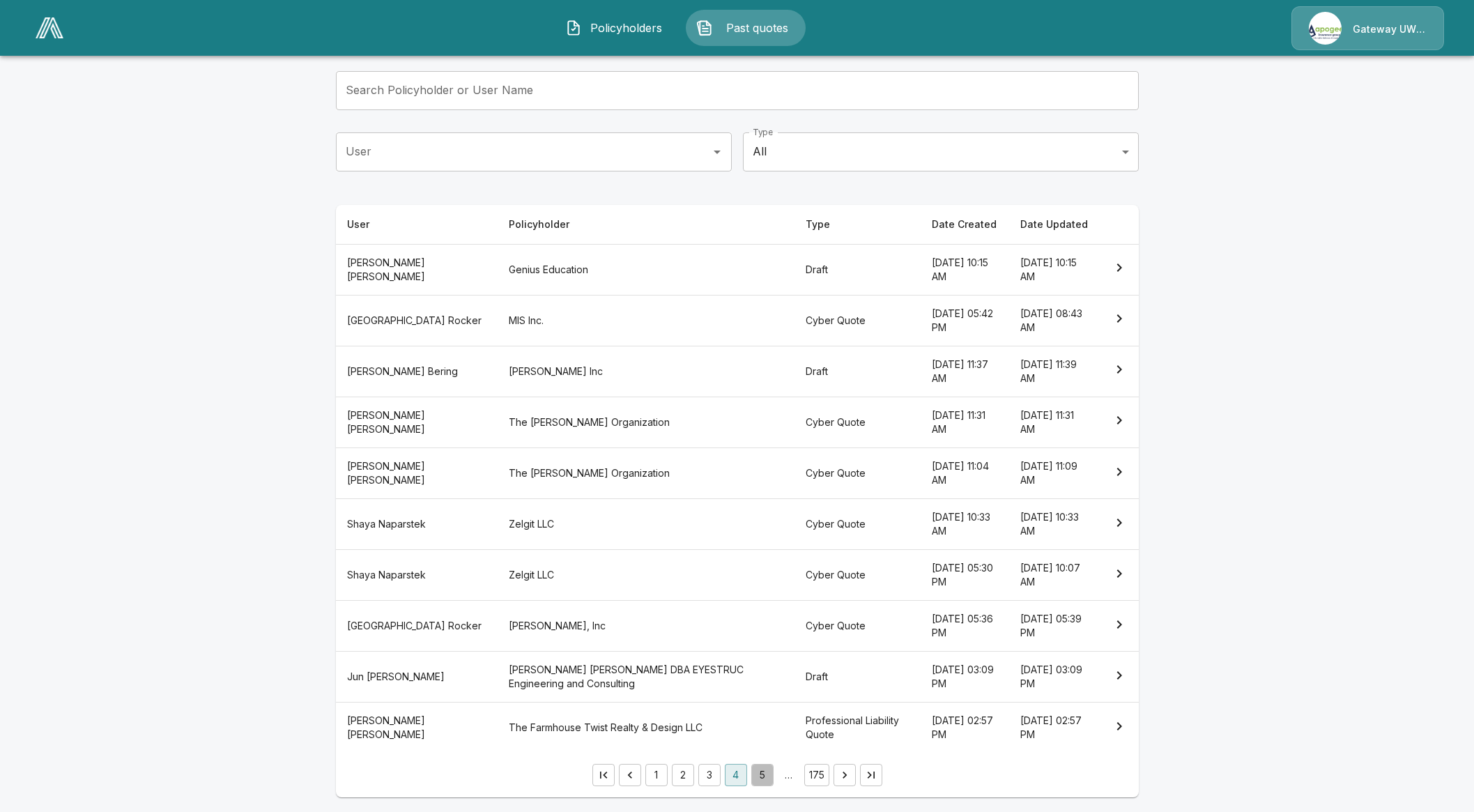
click at [764, 777] on button "5" at bounding box center [763, 775] width 23 height 23
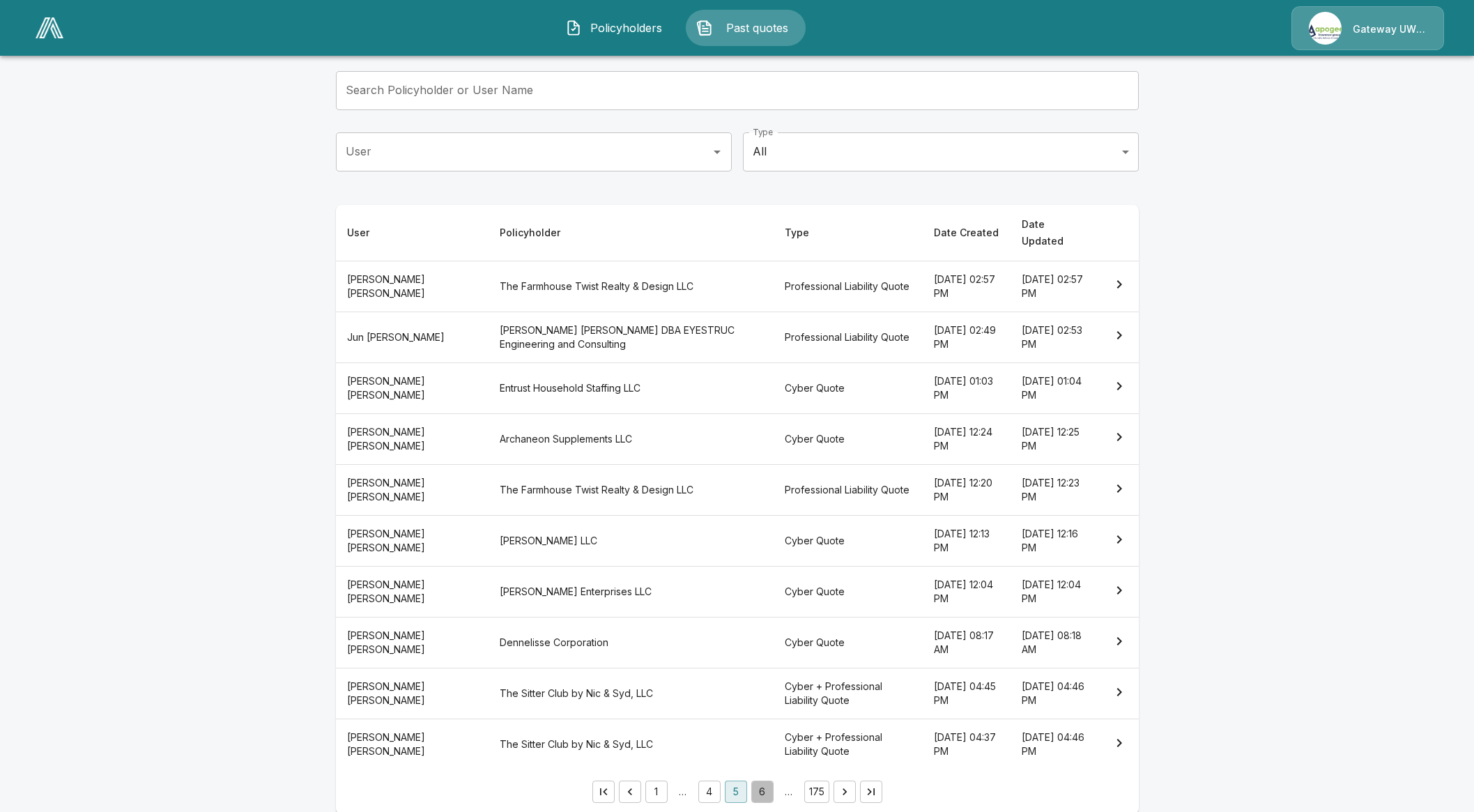
click at [760, 780] on button "6" at bounding box center [763, 792] width 23 height 23
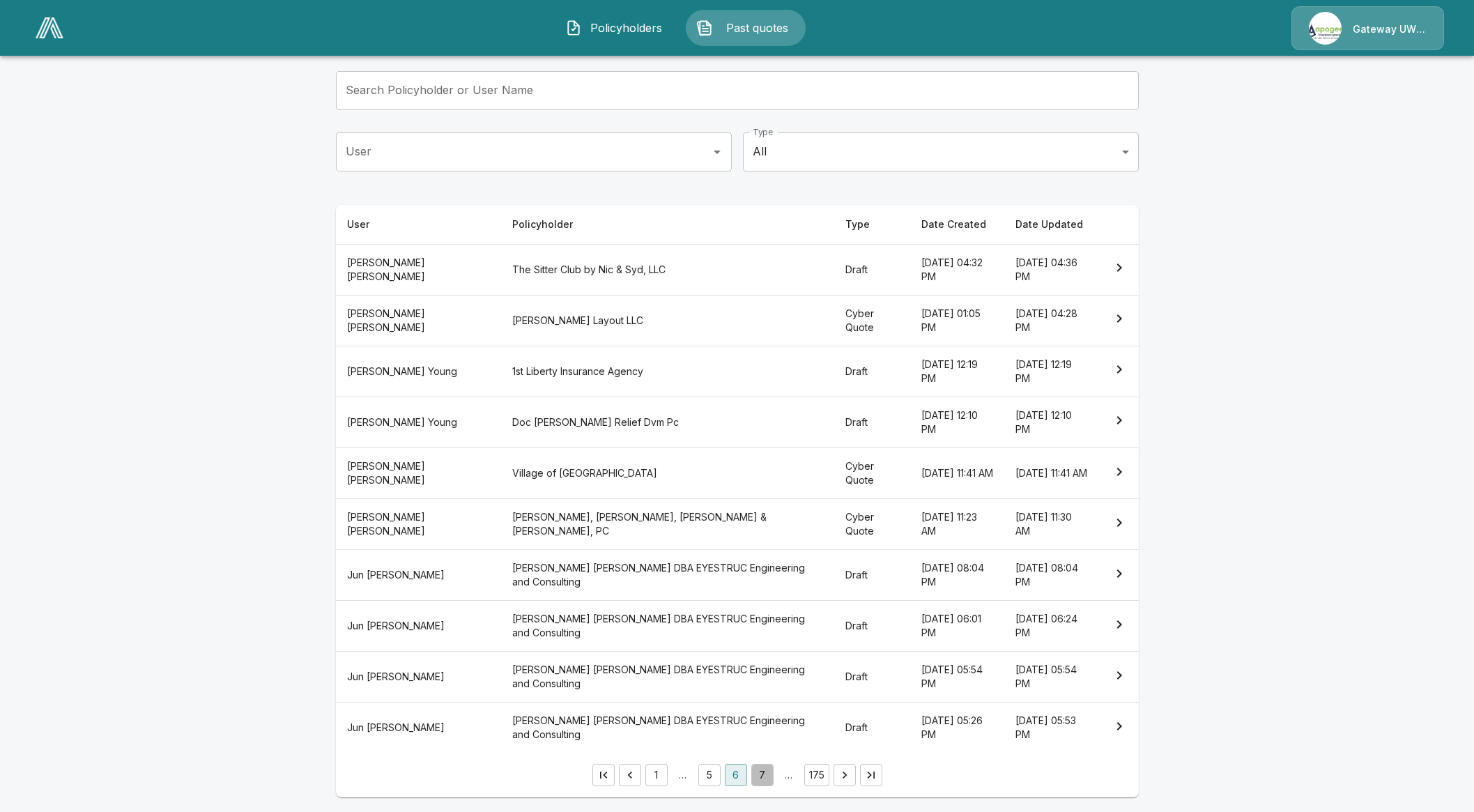
click at [768, 772] on button "7" at bounding box center [763, 775] width 23 height 23
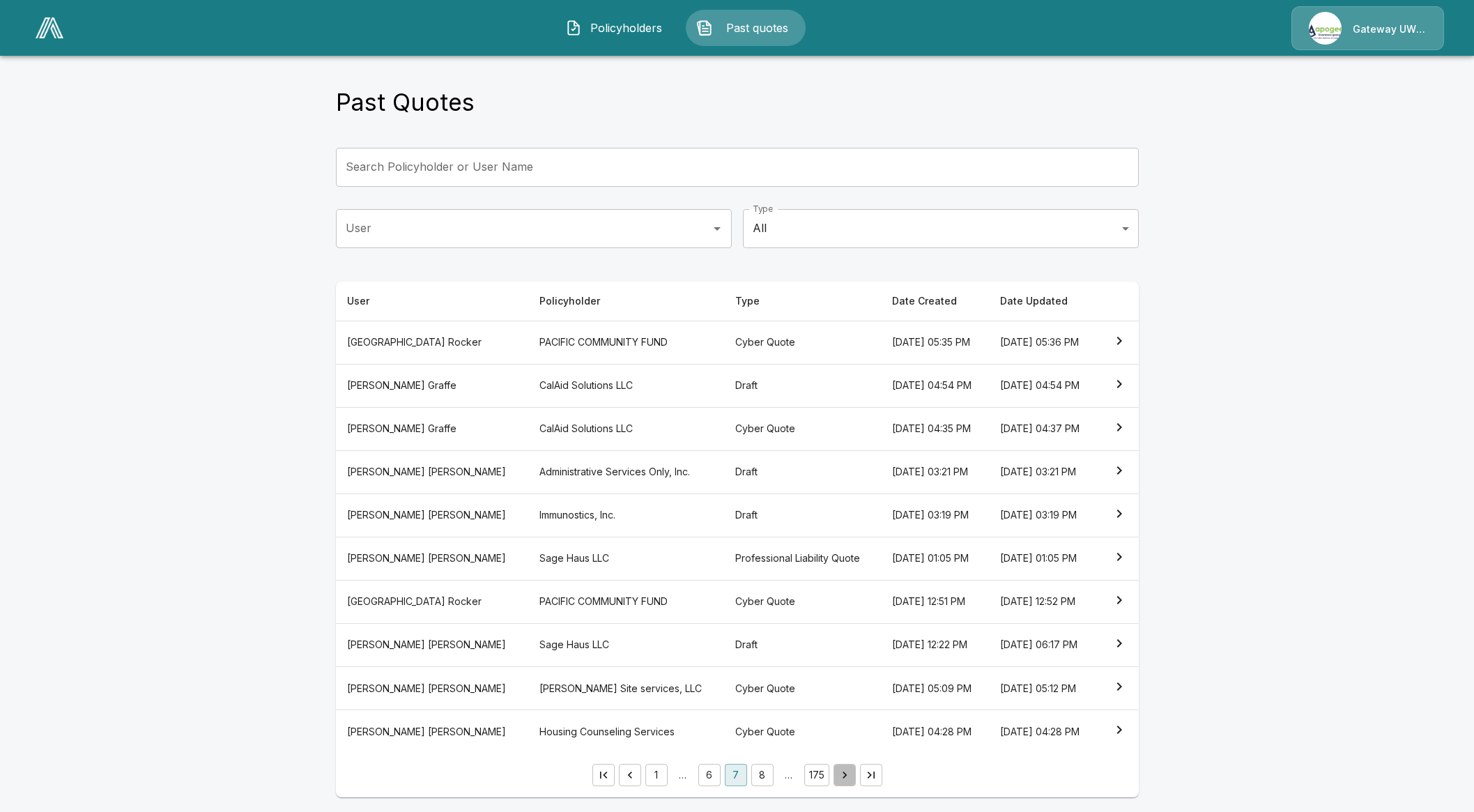
click at [848, 775] on icon "Go to next page" at bounding box center [844, 774] width 14 height 14
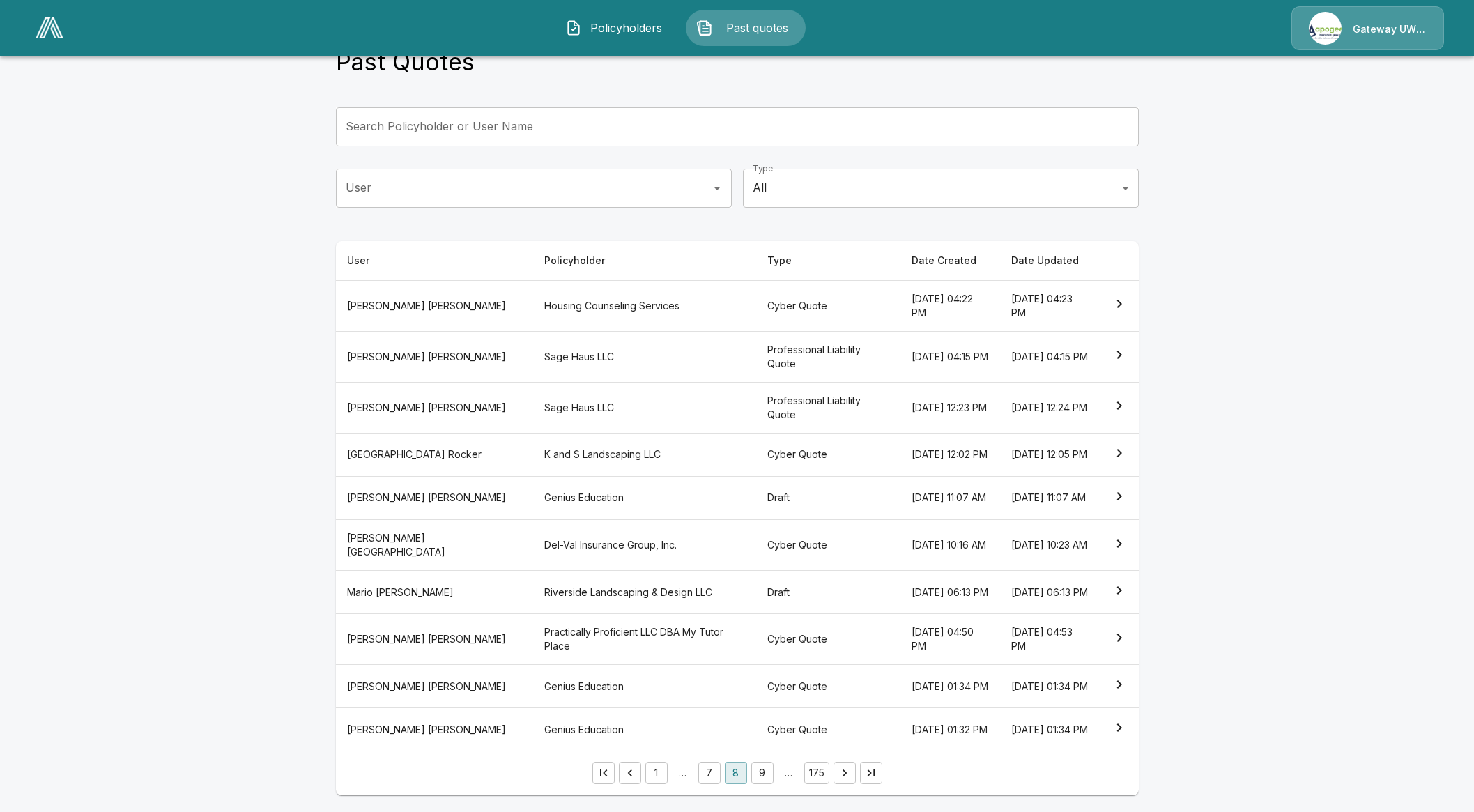
scroll to position [80, 0]
click at [644, 771] on li "pagination navigation" at bounding box center [630, 773] width 27 height 23
click at [668, 772] on button "1" at bounding box center [657, 773] width 23 height 23
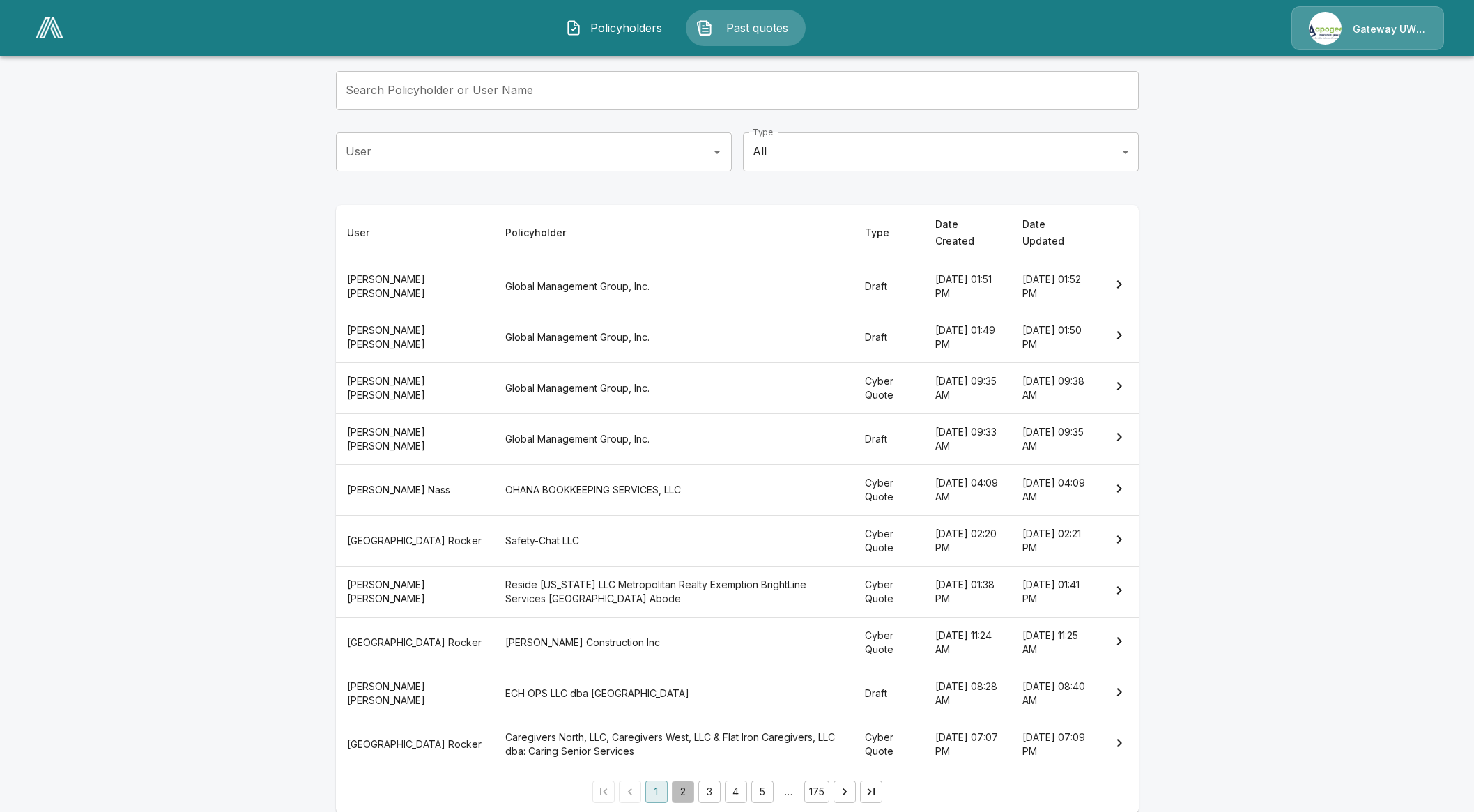
click at [689, 780] on button "2" at bounding box center [683, 792] width 23 height 23
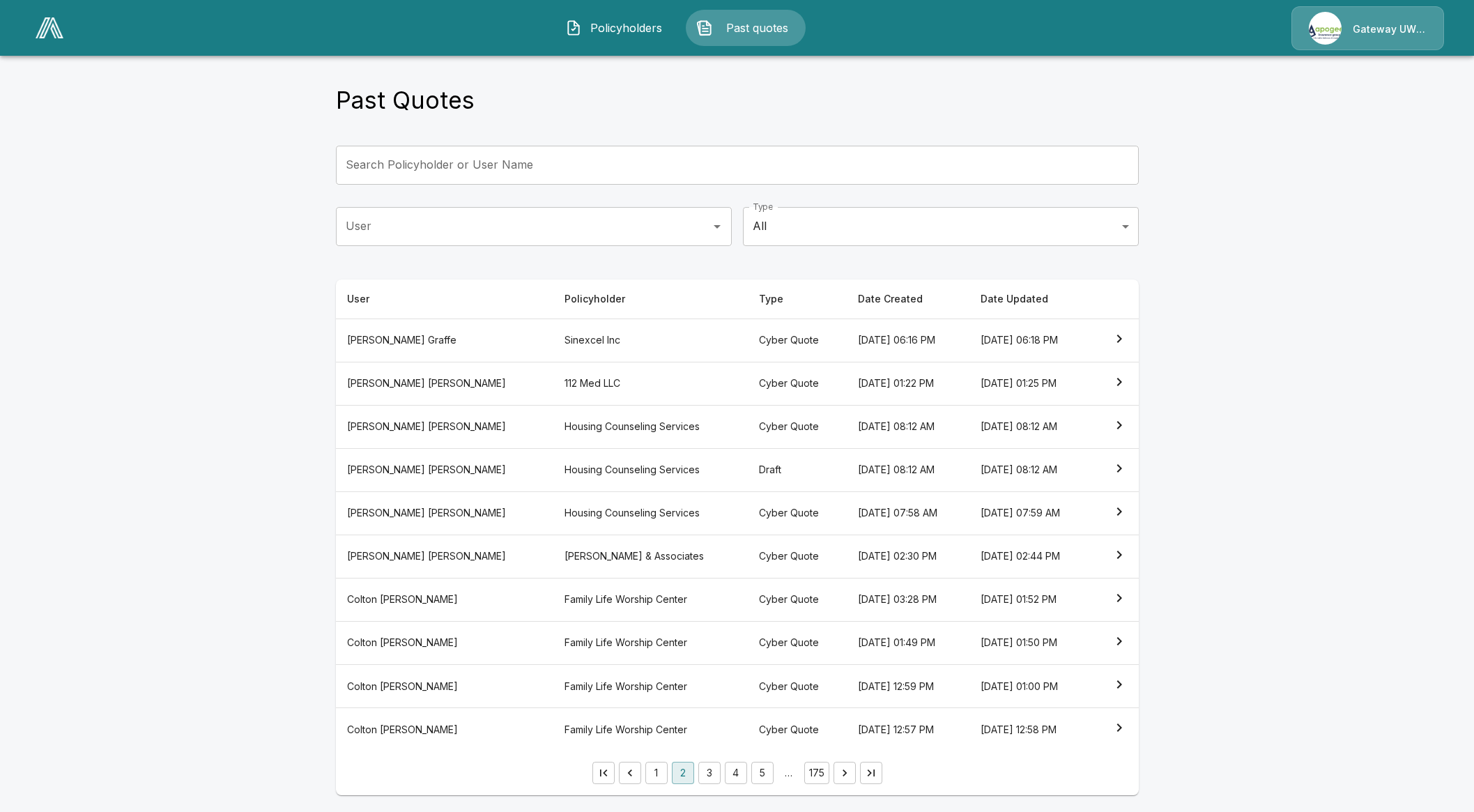
scroll to position [3, 0]
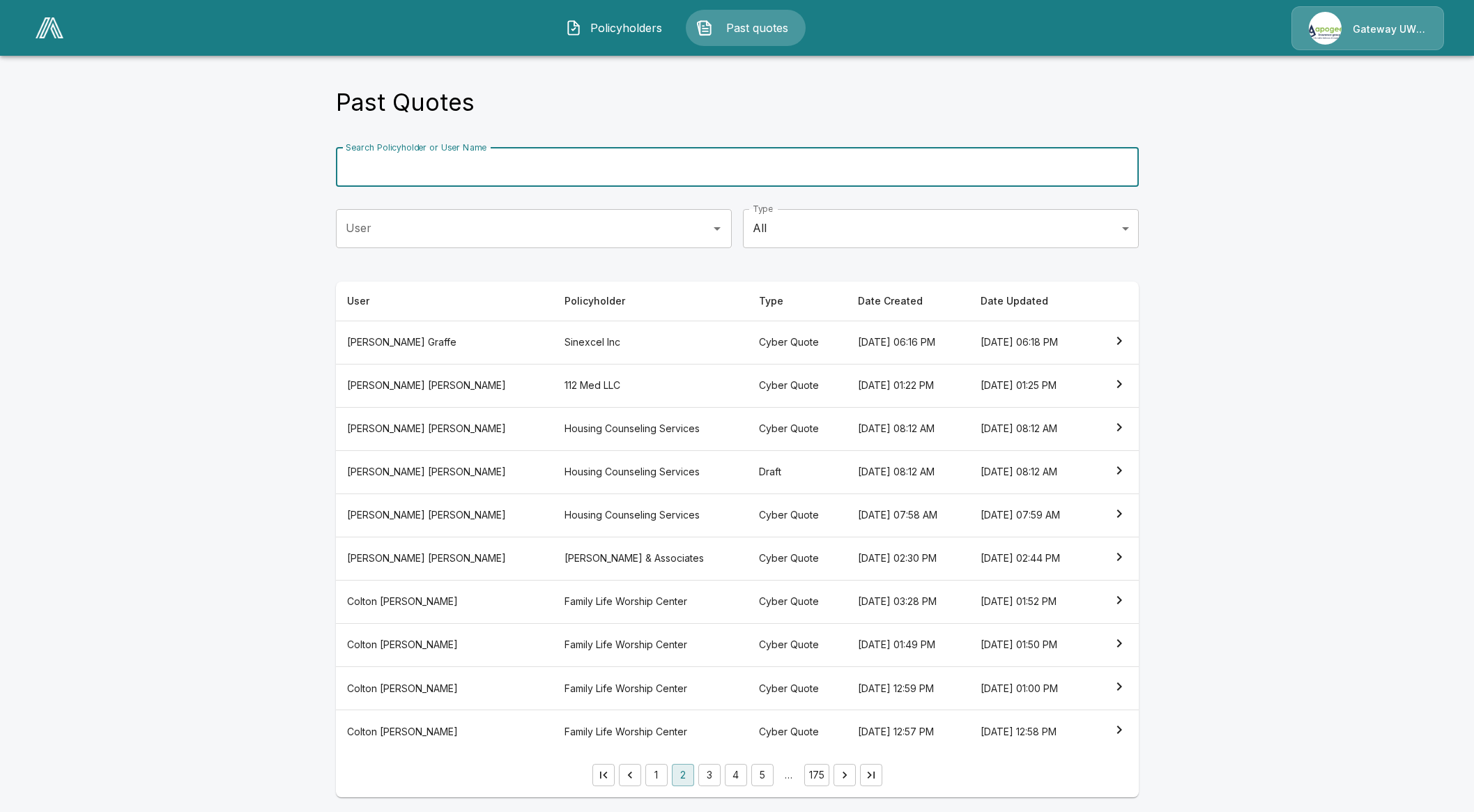
click at [555, 168] on input "Search Policyholder or User Name" at bounding box center [730, 167] width 788 height 39
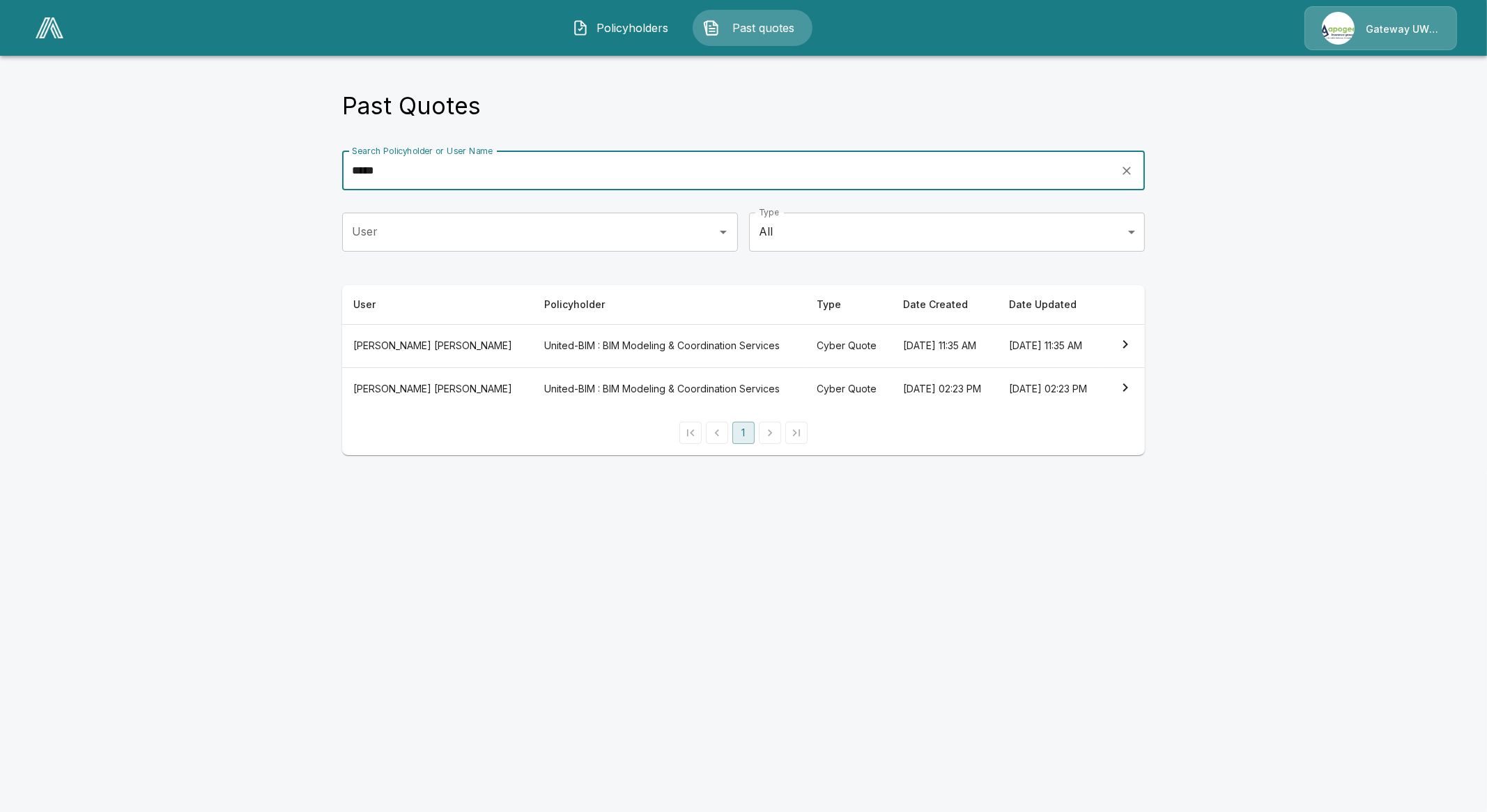
drag, startPoint x: 411, startPoint y: 173, endPoint x: 361, endPoint y: 177, distance: 50.2
click at [361, 177] on input "*****" at bounding box center [726, 171] width 768 height 39
type input "****"
click at [782, 338] on th "Cyber Quote" at bounding box center [828, 345] width 93 height 43
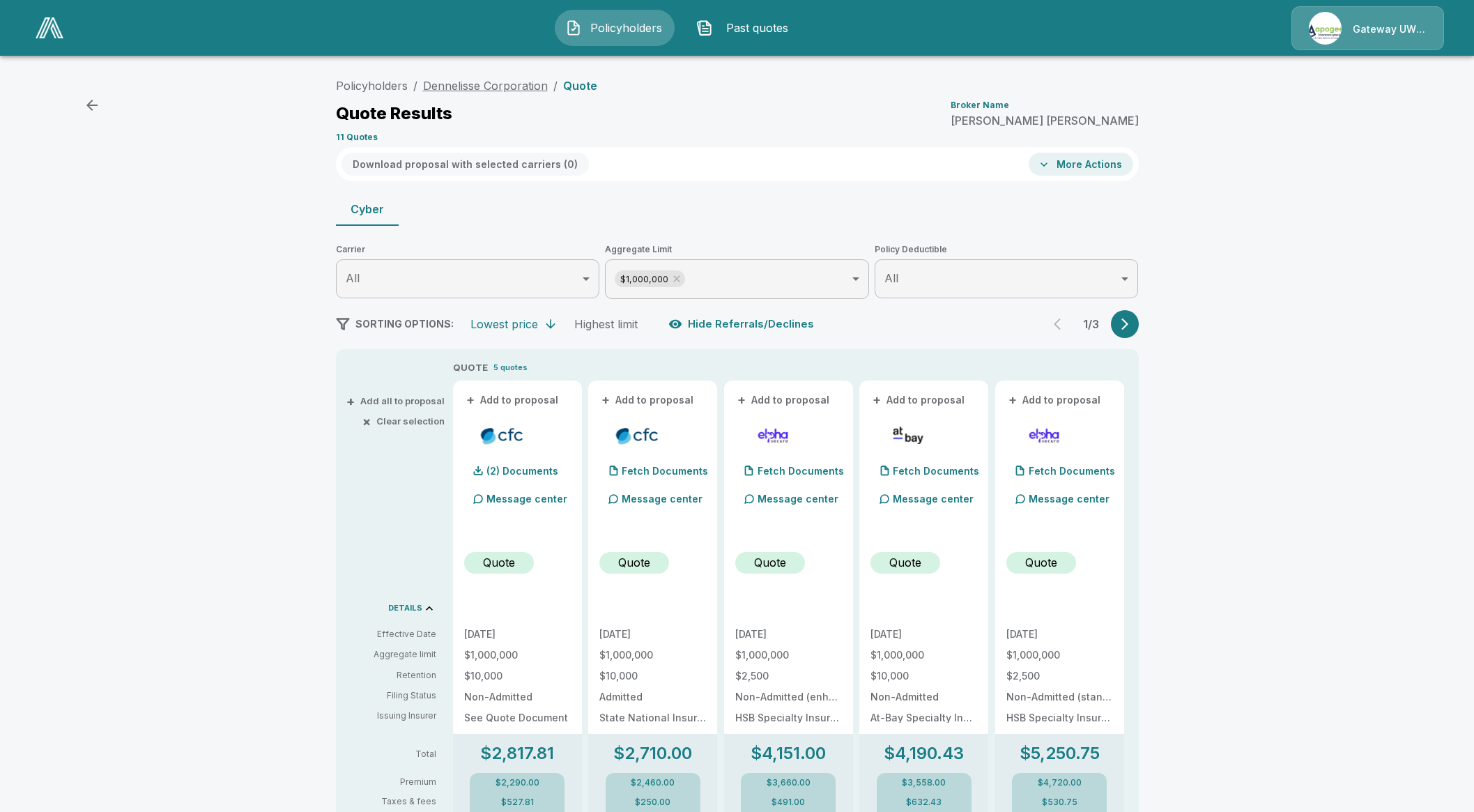
click at [452, 80] on link "Dennelisse Corporation" at bounding box center [486, 85] width 125 height 14
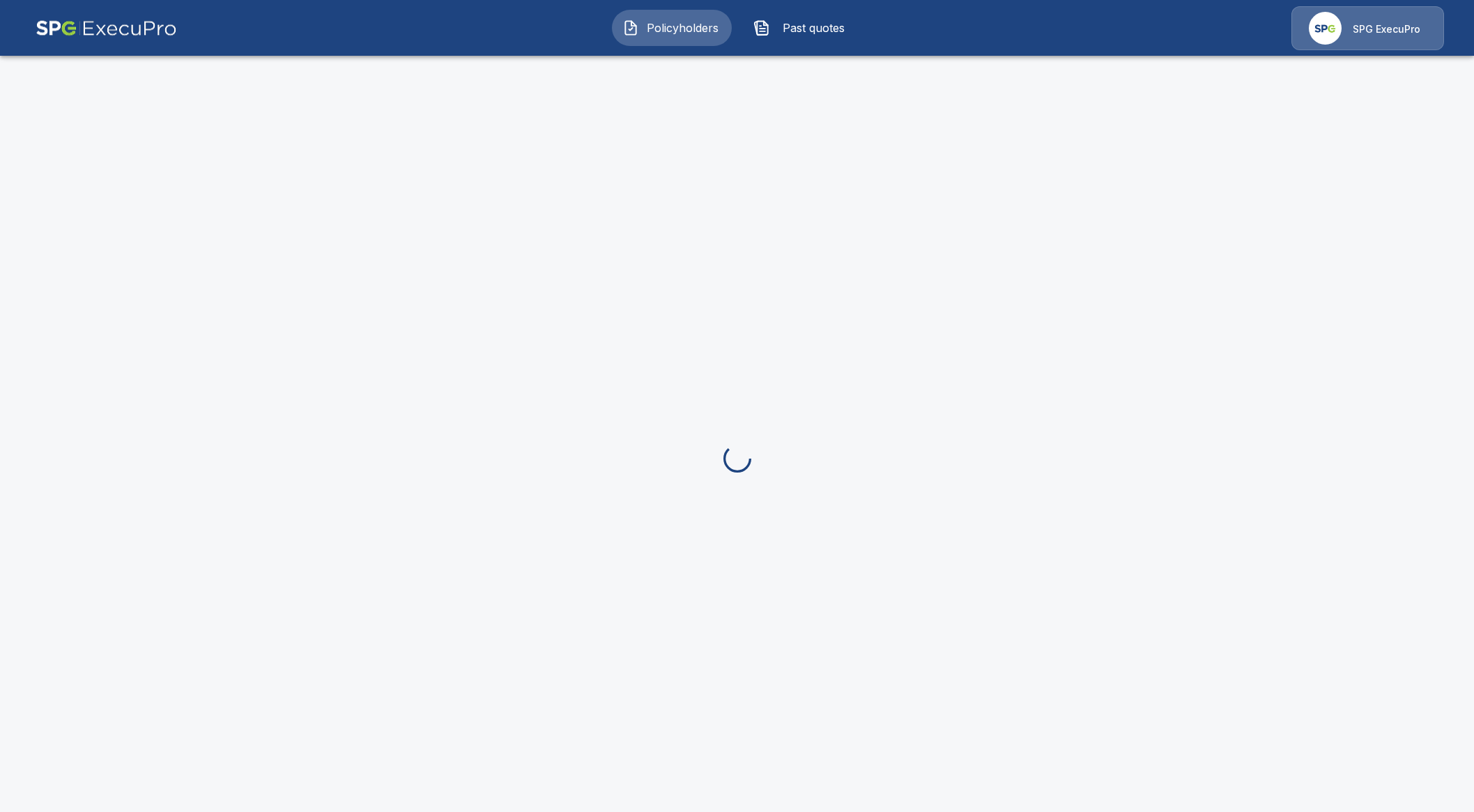
click at [823, 37] on button "Past quotes" at bounding box center [803, 28] width 120 height 36
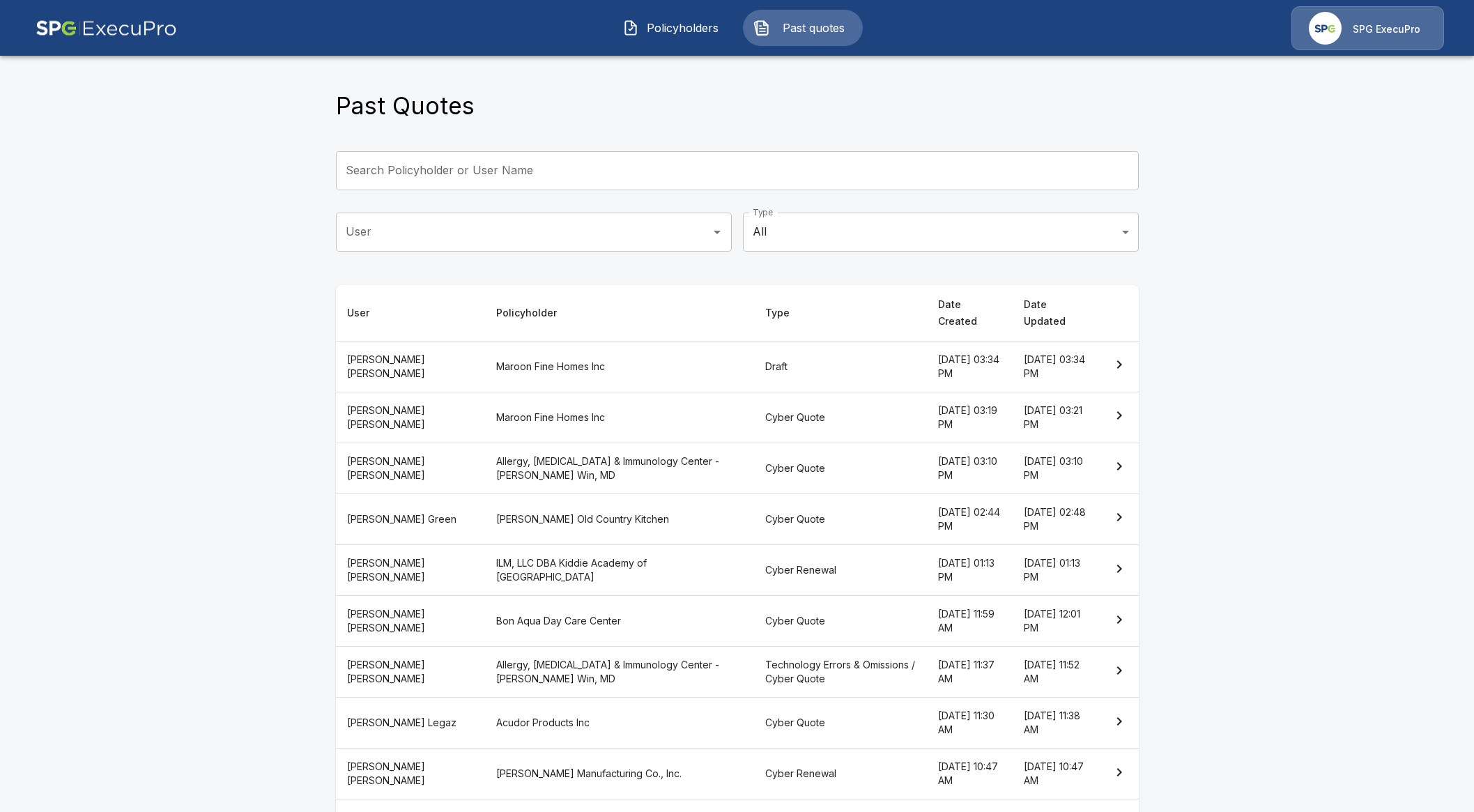
scroll to position [80, 0]
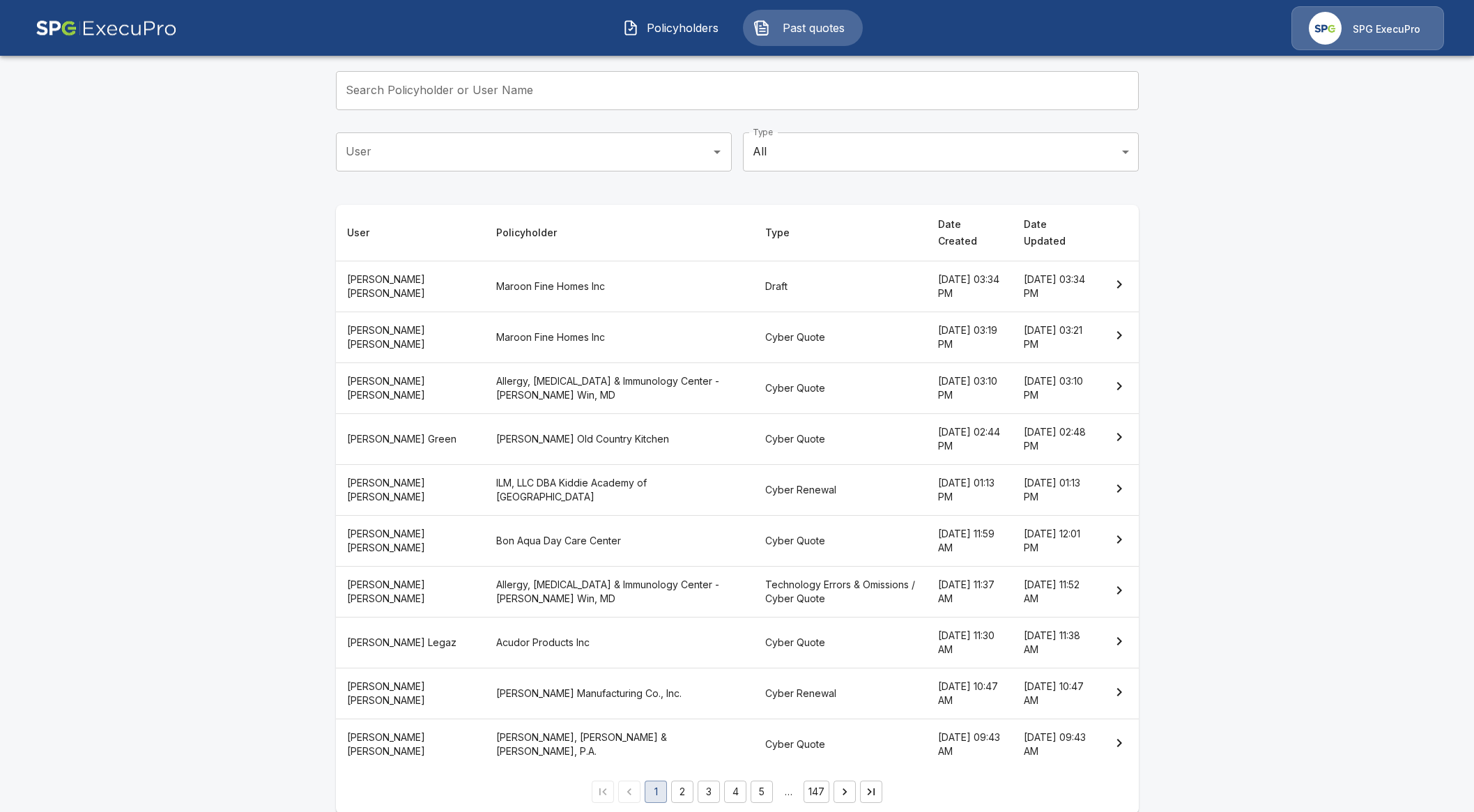
click at [686, 780] on button "2" at bounding box center [683, 792] width 23 height 23
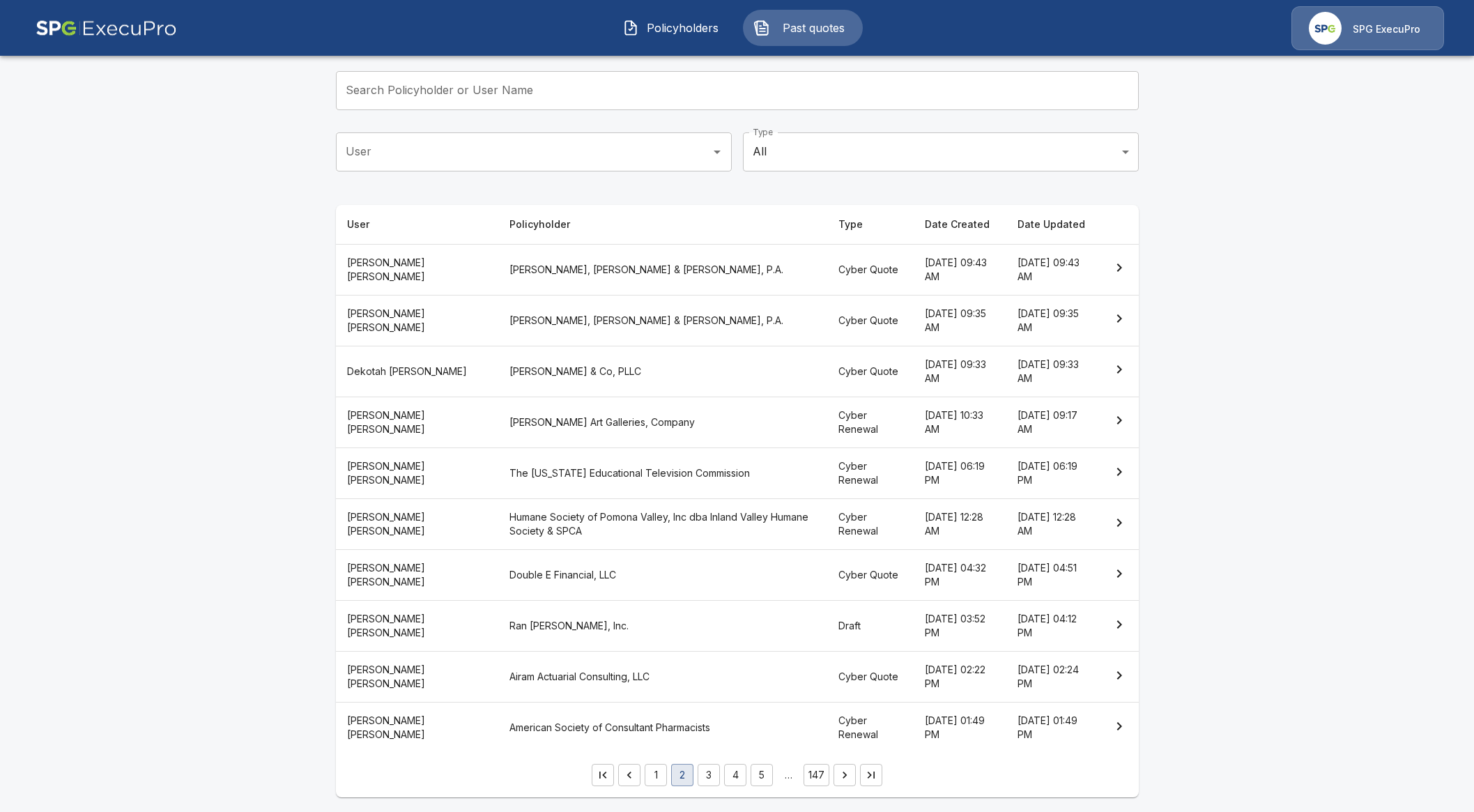
click at [718, 785] on div "User Policyholder Type Date Created Date Updated [PERSON_NAME], [PERSON_NAME] &…" at bounding box center [737, 501] width 803 height 592
click at [720, 775] on button "3" at bounding box center [709, 775] width 23 height 23
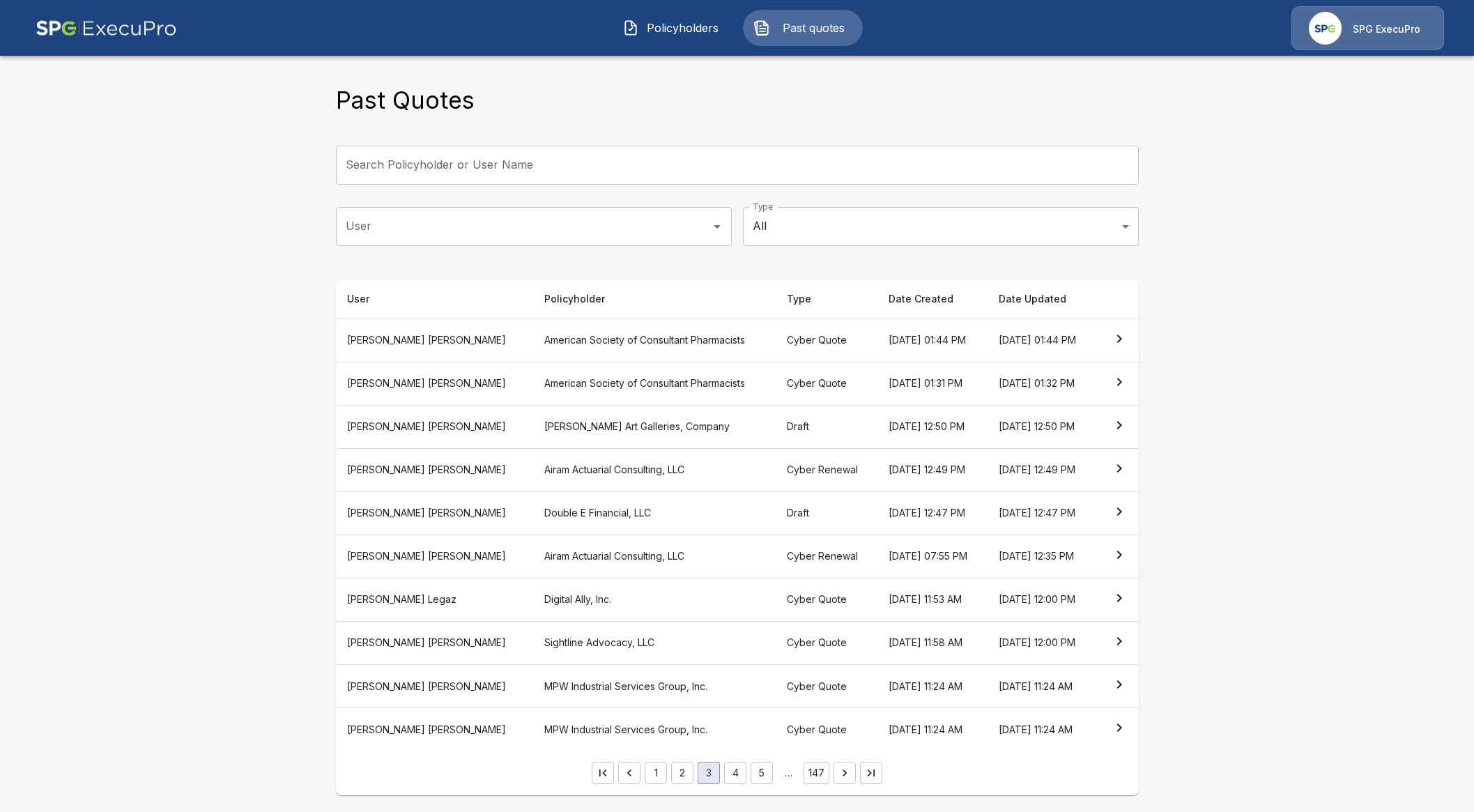
click at [747, 778] on button "4" at bounding box center [735, 773] width 23 height 23
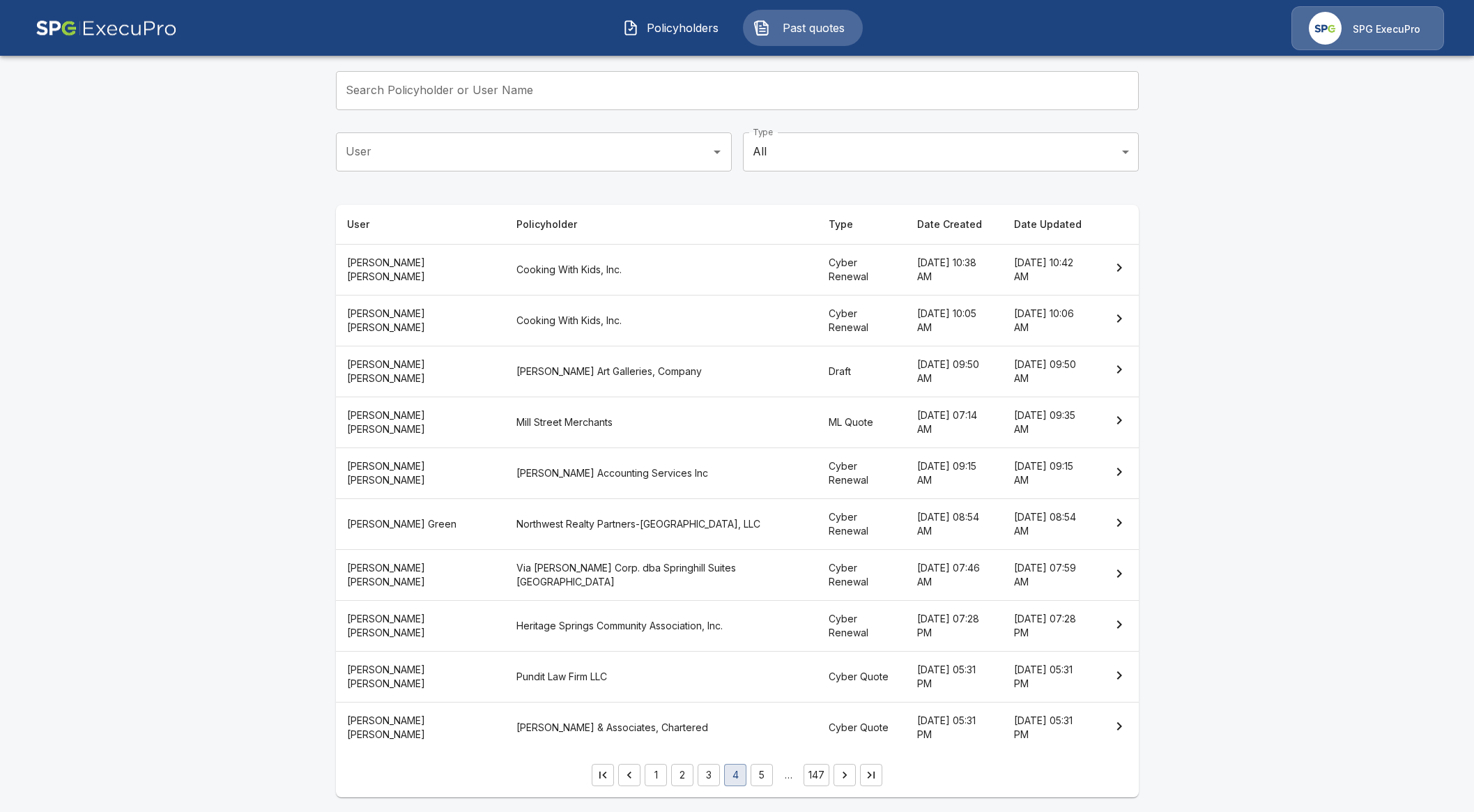
click at [765, 769] on button "5" at bounding box center [762, 775] width 23 height 23
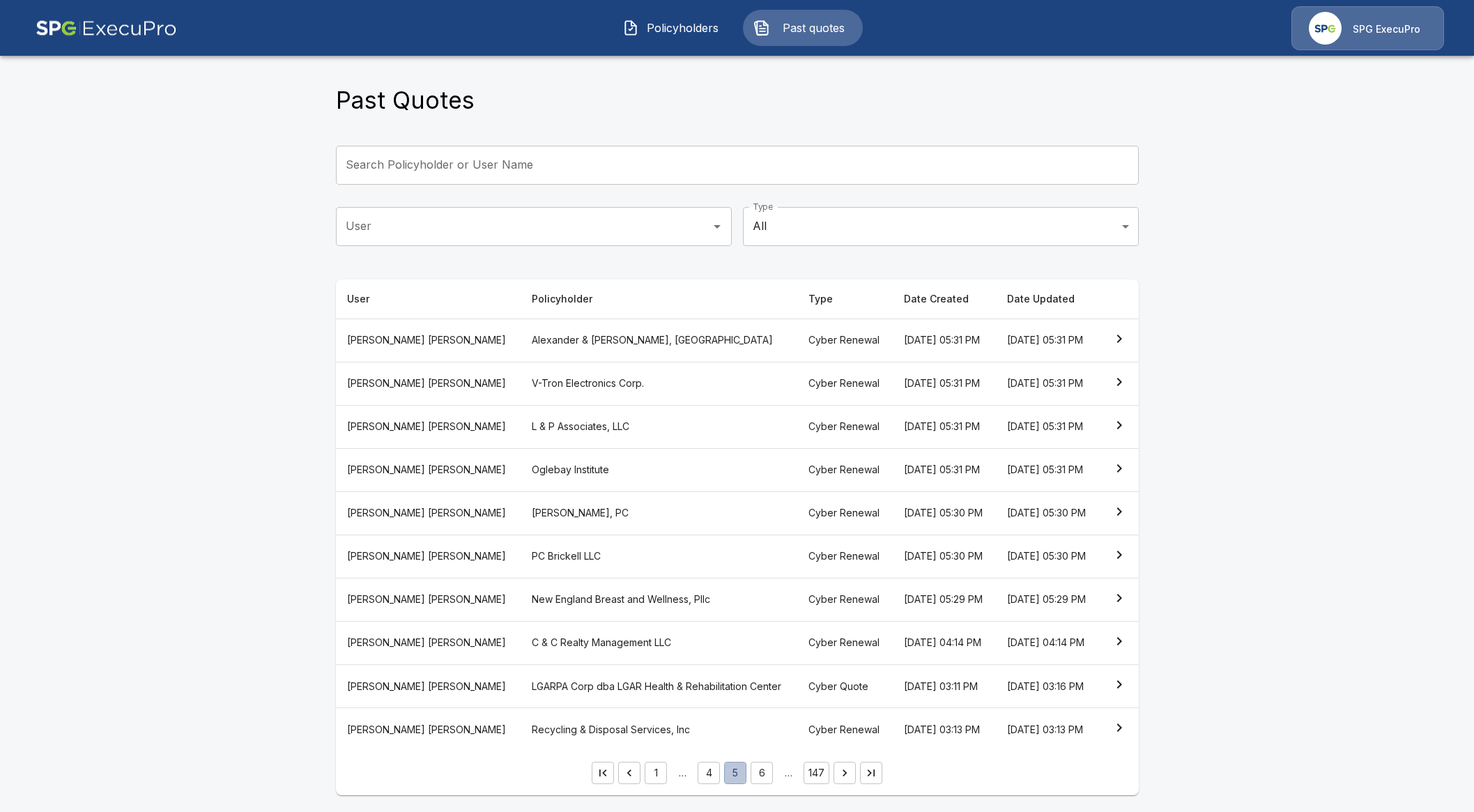
click at [741, 771] on button "5" at bounding box center [735, 773] width 23 height 23
click at [718, 775] on button "4" at bounding box center [709, 773] width 23 height 23
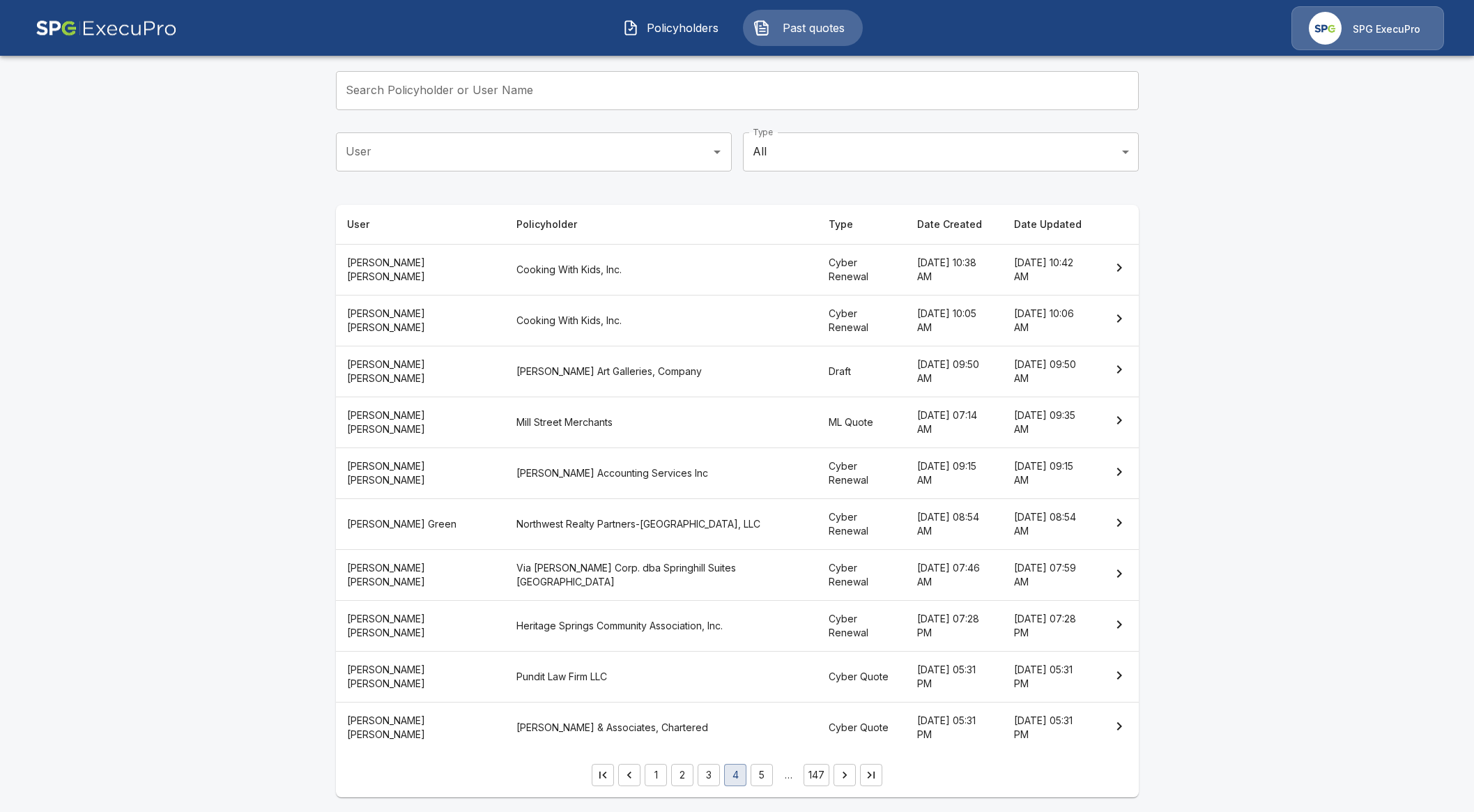
click at [536, 404] on th "Mill Street Merchants" at bounding box center [661, 421] width 312 height 51
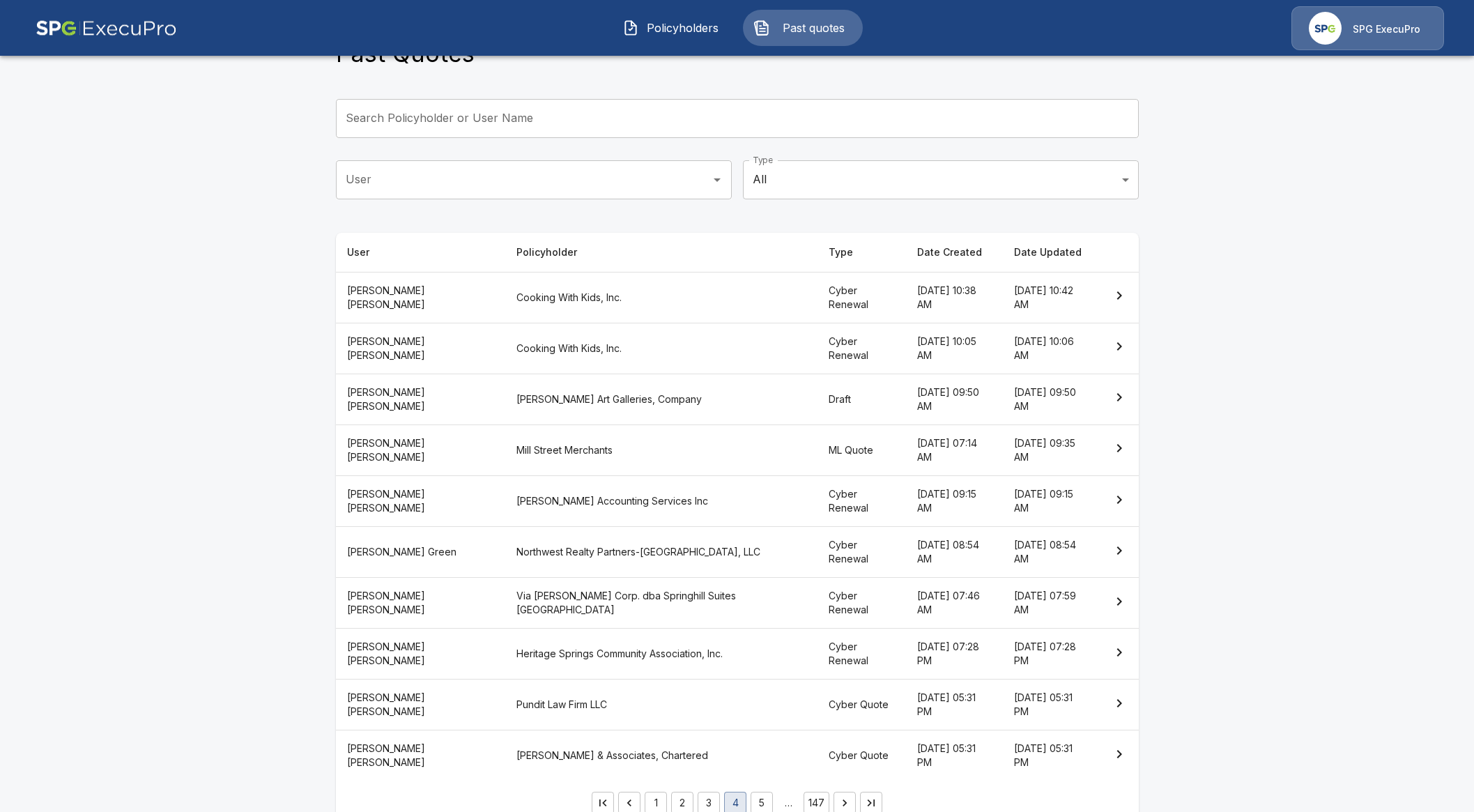
scroll to position [80, 0]
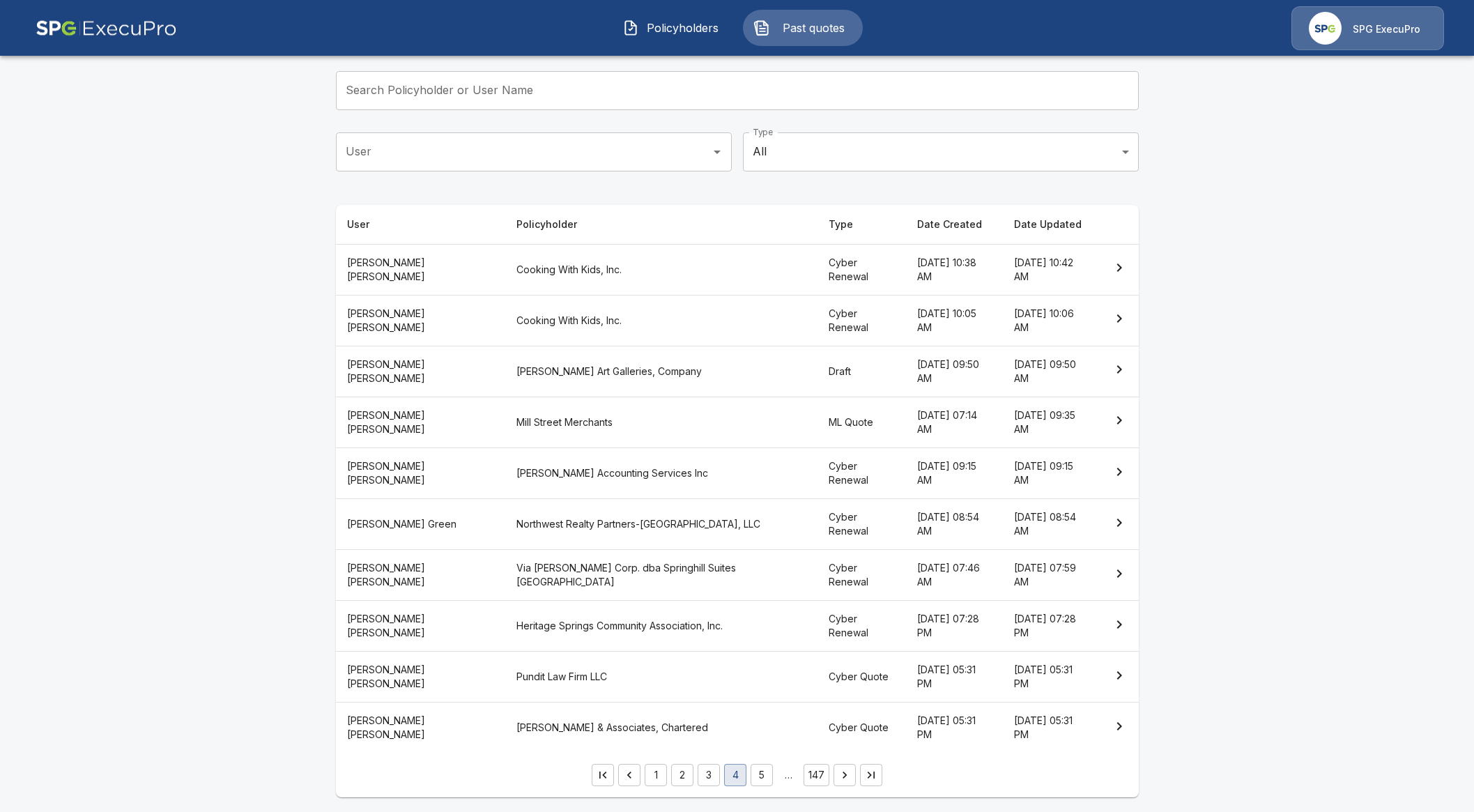
click at [695, 15] on button "Policyholders" at bounding box center [672, 28] width 120 height 36
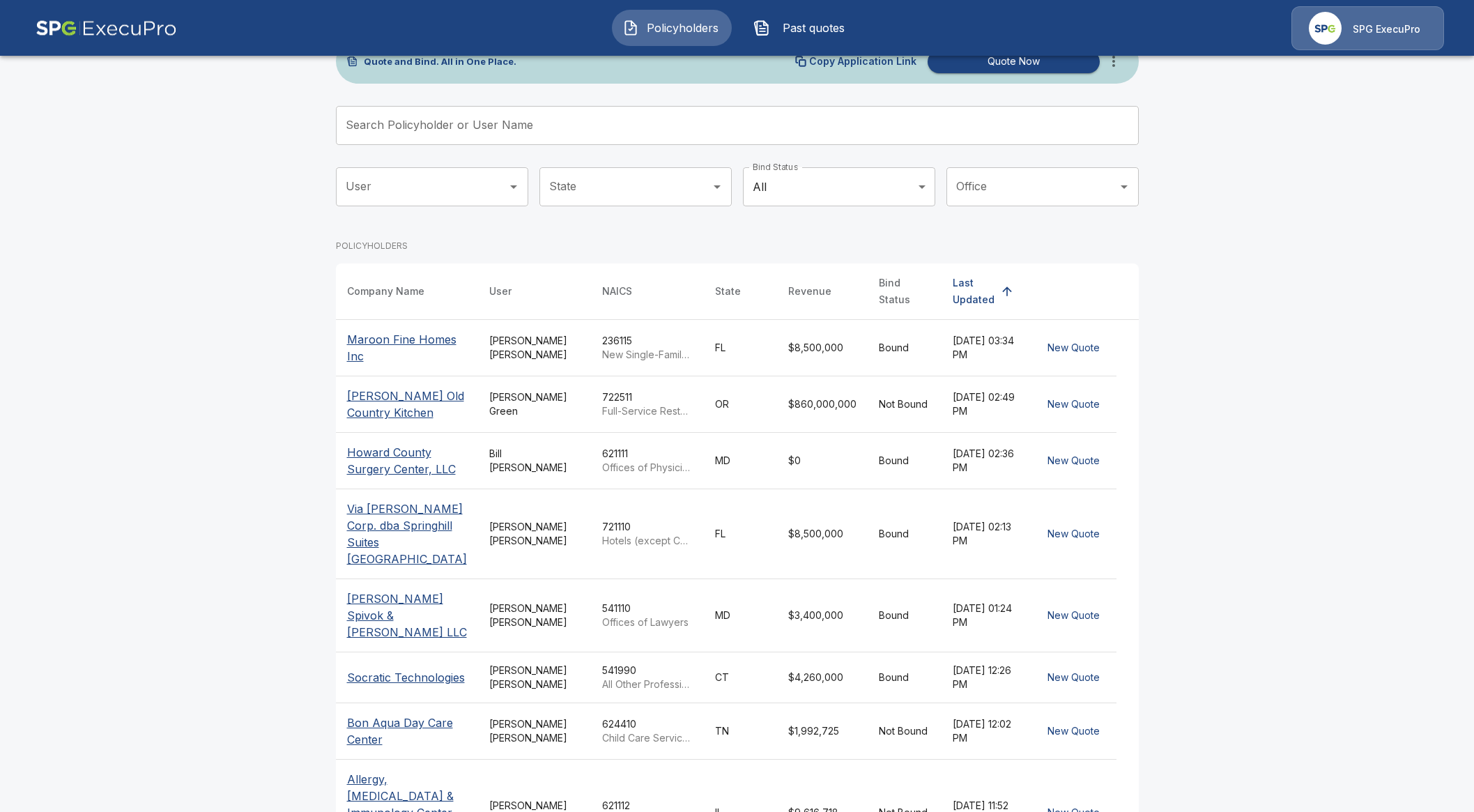
scroll to position [80, 0]
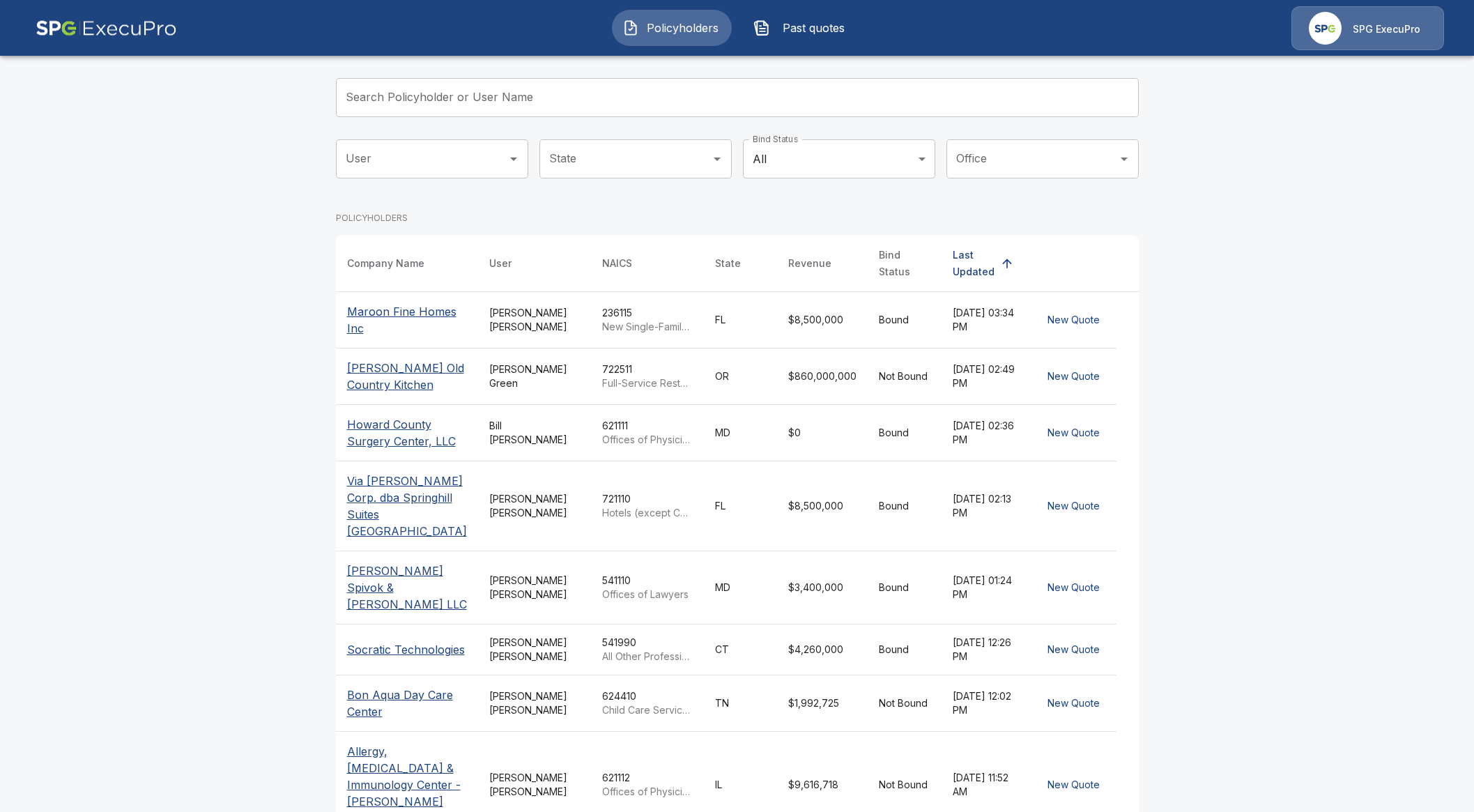
click at [599, 155] on input "State" at bounding box center [625, 159] width 159 height 27
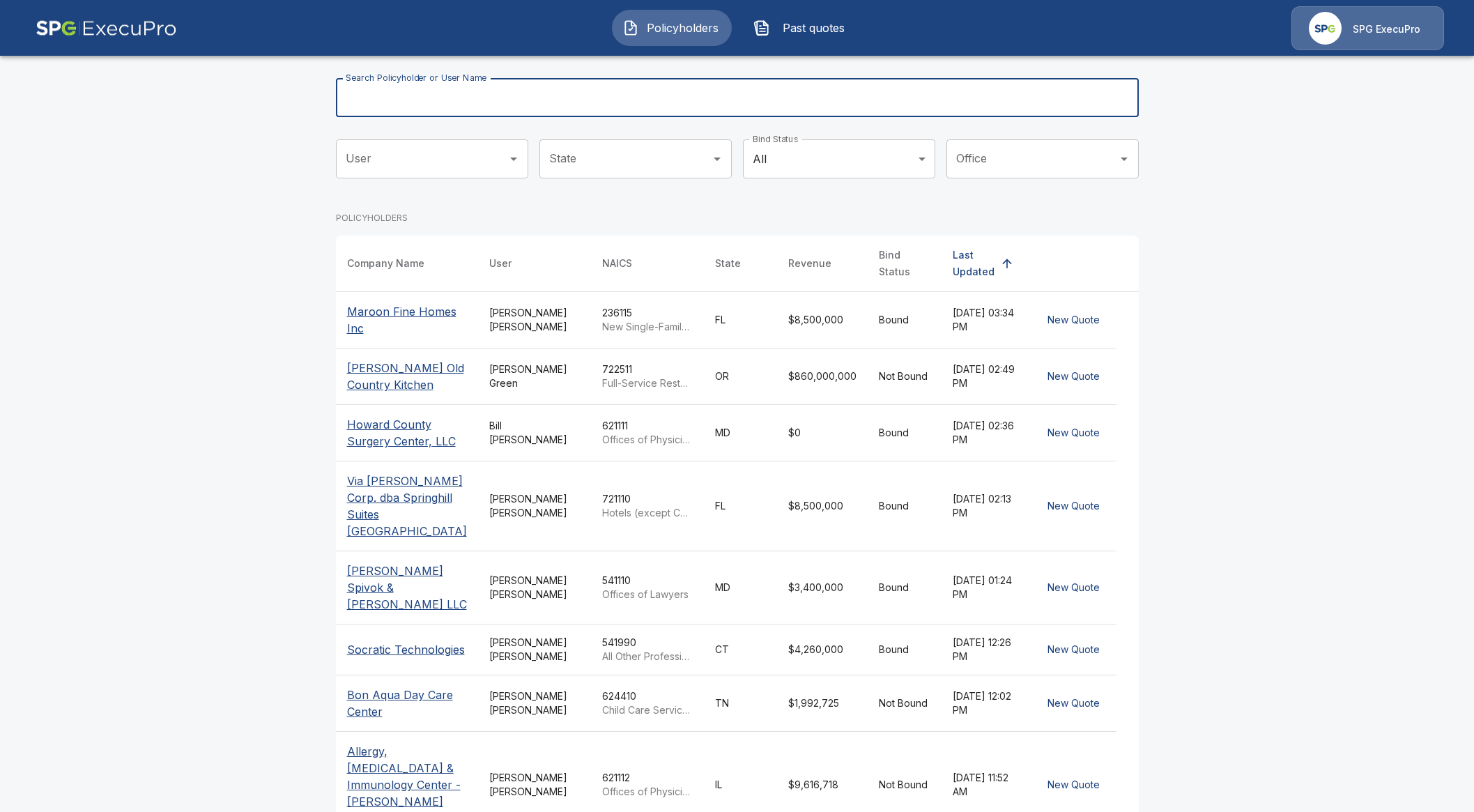
click at [611, 89] on input "Search Policyholder or User Name" at bounding box center [730, 97] width 788 height 39
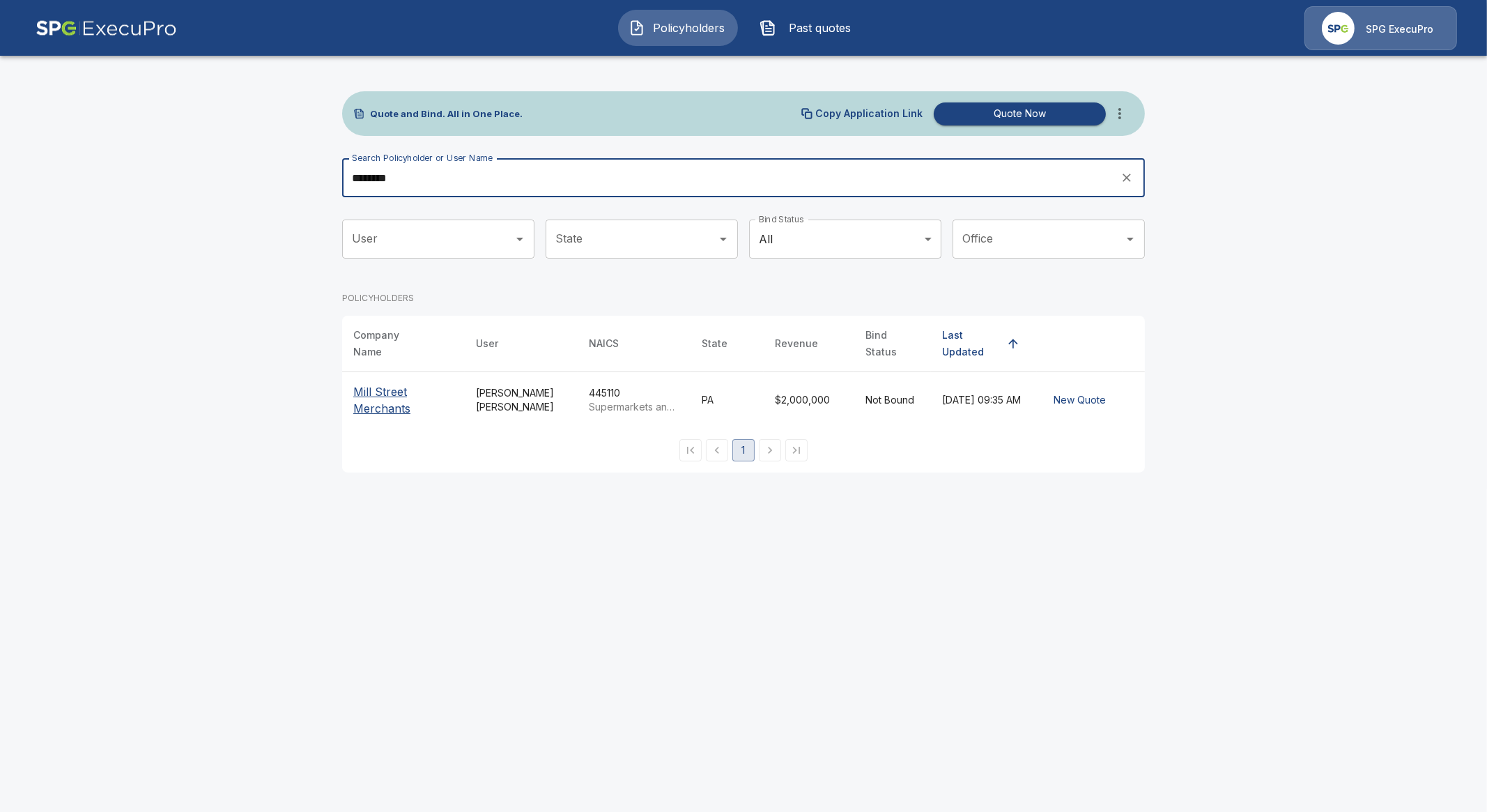
type input "********"
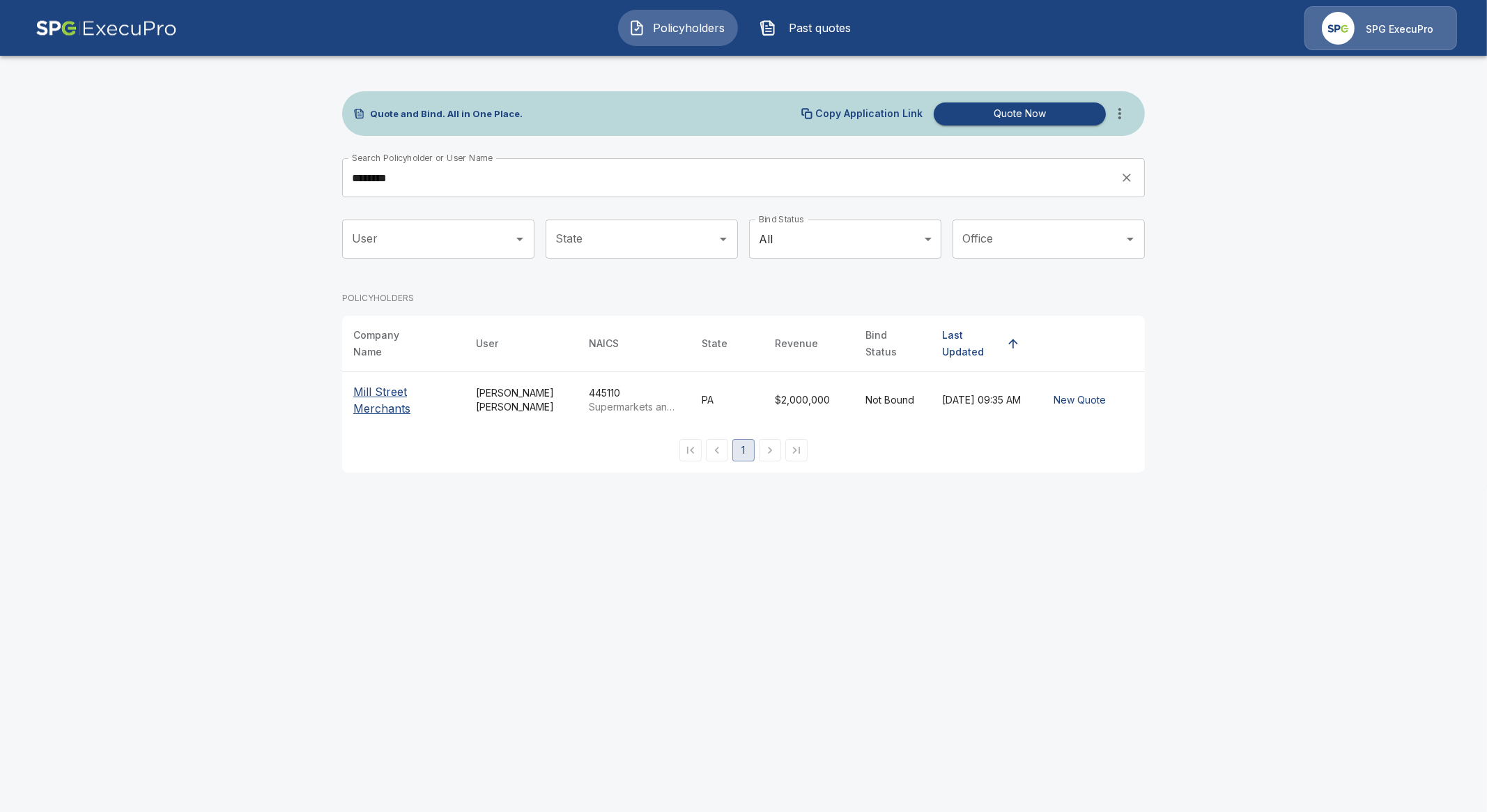
click at [375, 383] on p "Mill Street Merchants" at bounding box center [404, 400] width 100 height 33
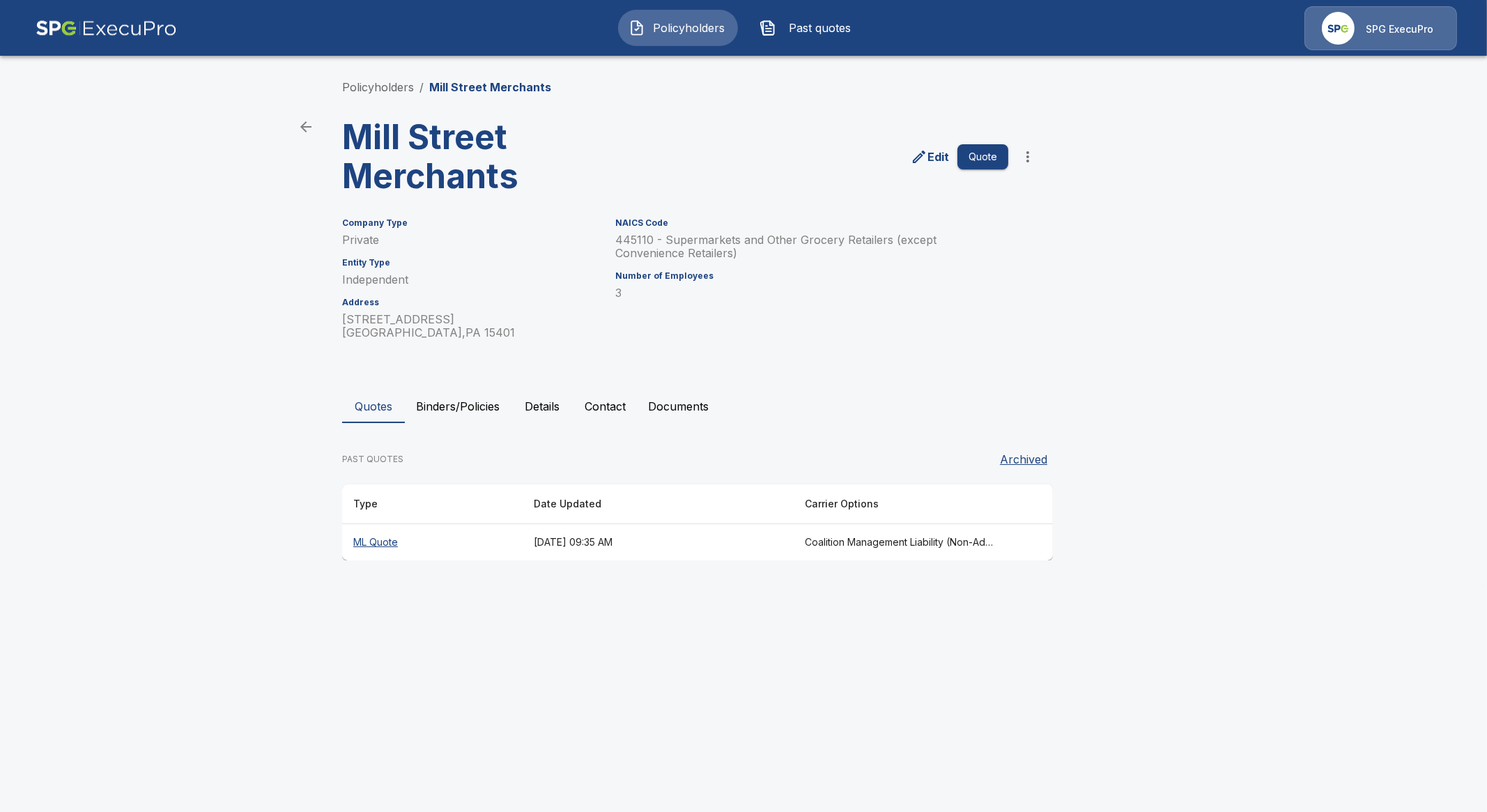
click at [376, 543] on th "ML Quote" at bounding box center [432, 543] width 181 height 37
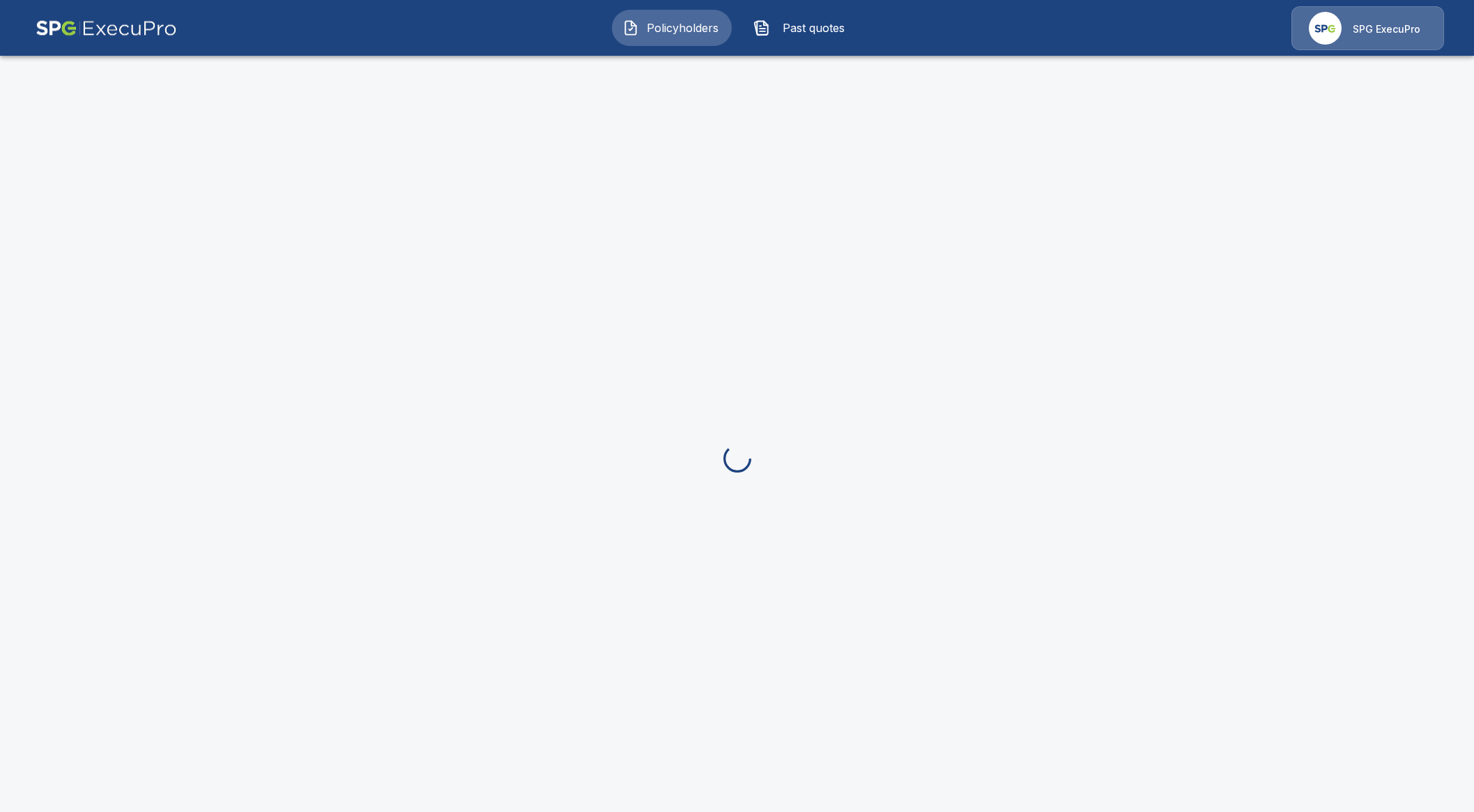
drag, startPoint x: 666, startPoint y: 136, endPoint x: 672, endPoint y: 143, distance: 9.2
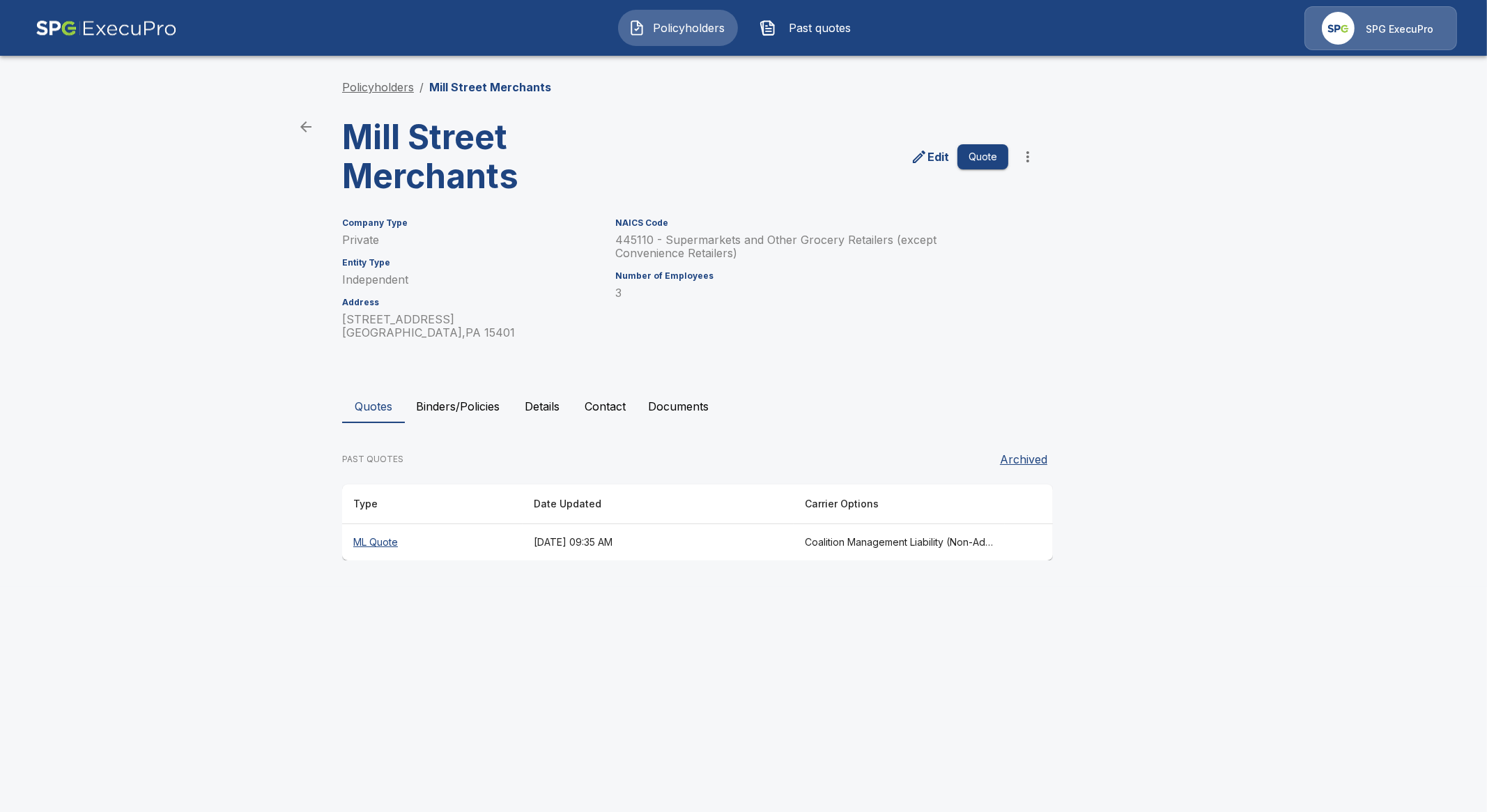
click at [378, 80] on link "Policyholders" at bounding box center [378, 87] width 72 height 14
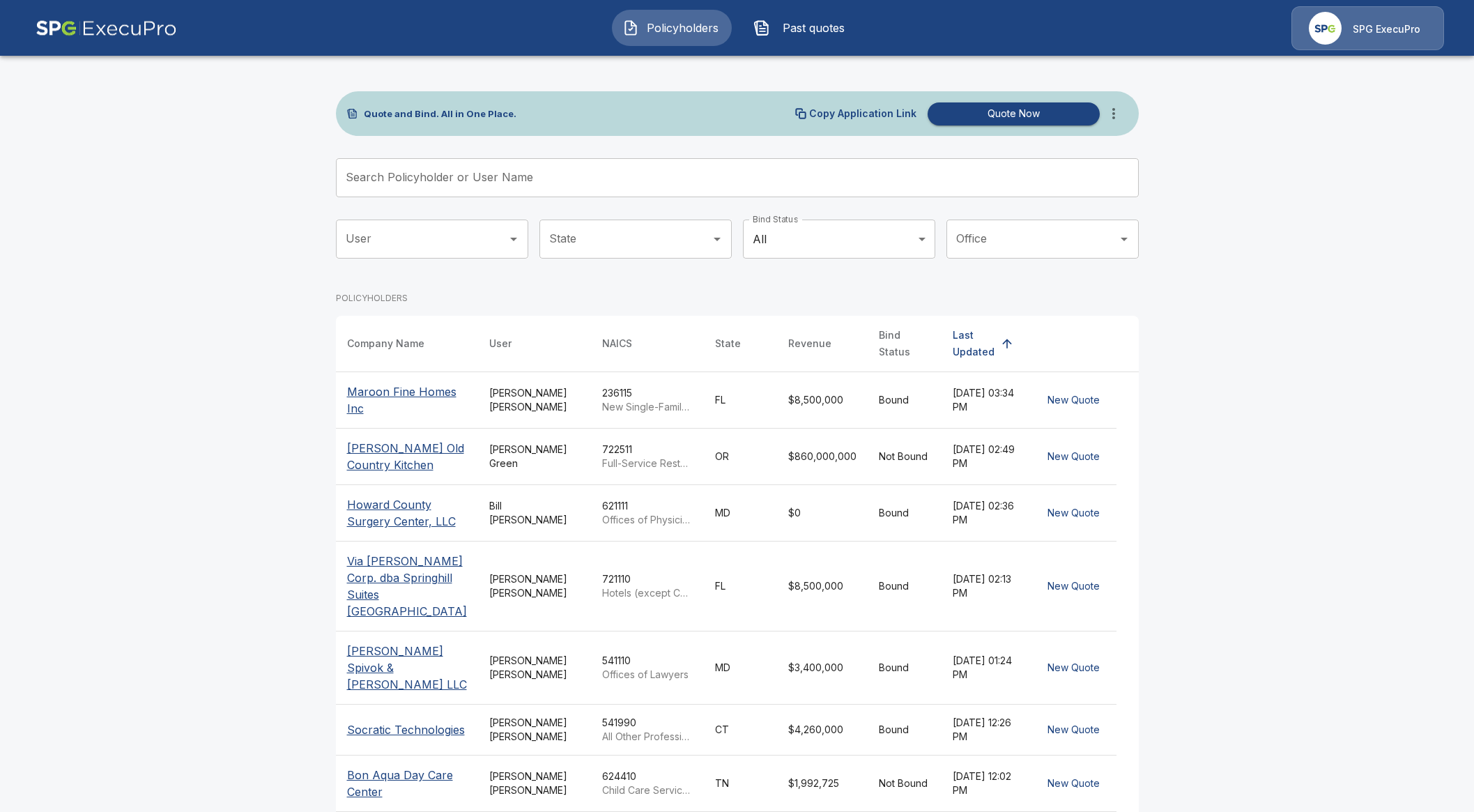
click at [564, 184] on input "Search Policyholder or User Name" at bounding box center [730, 177] width 788 height 39
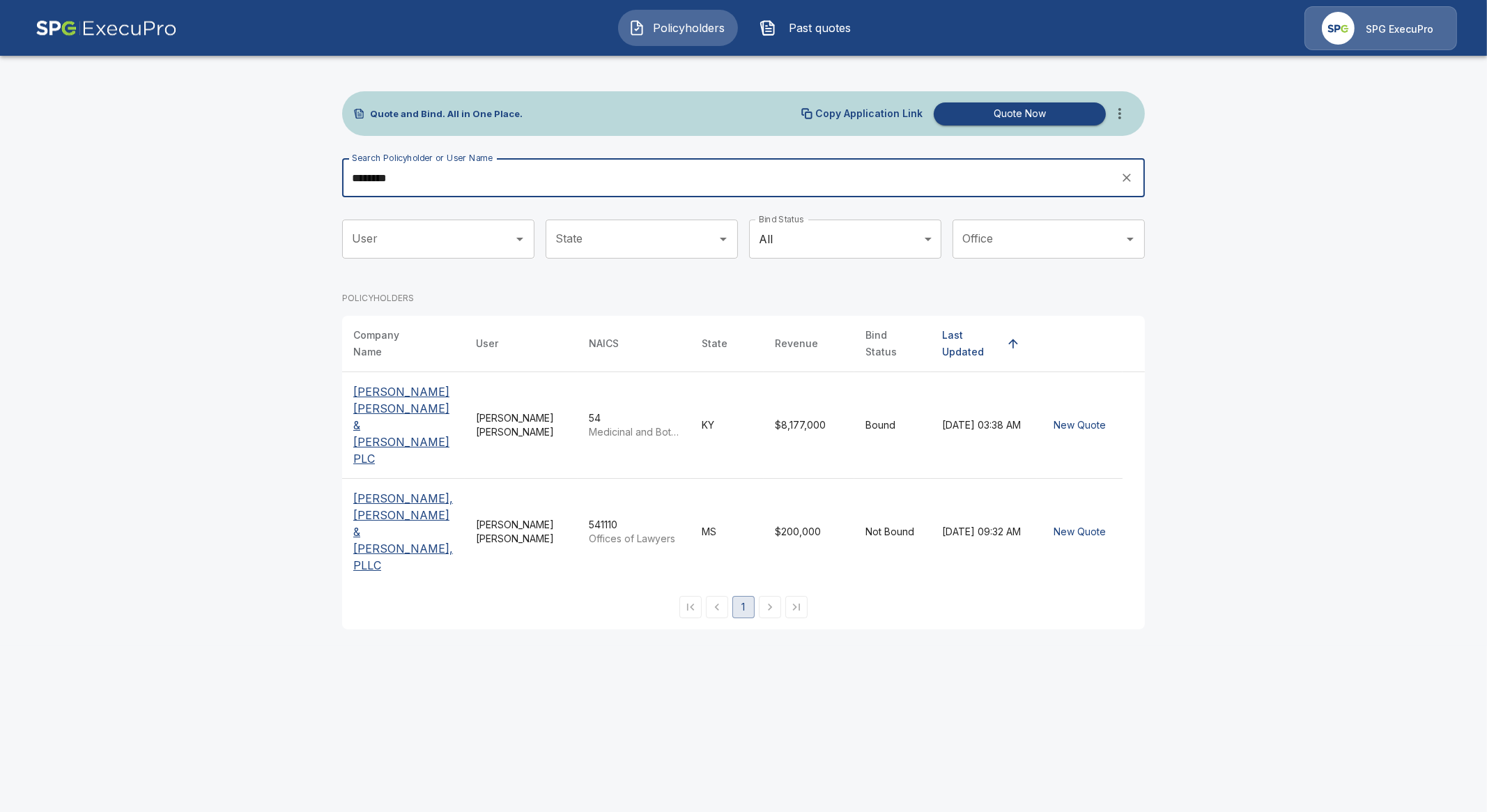
type input "********"
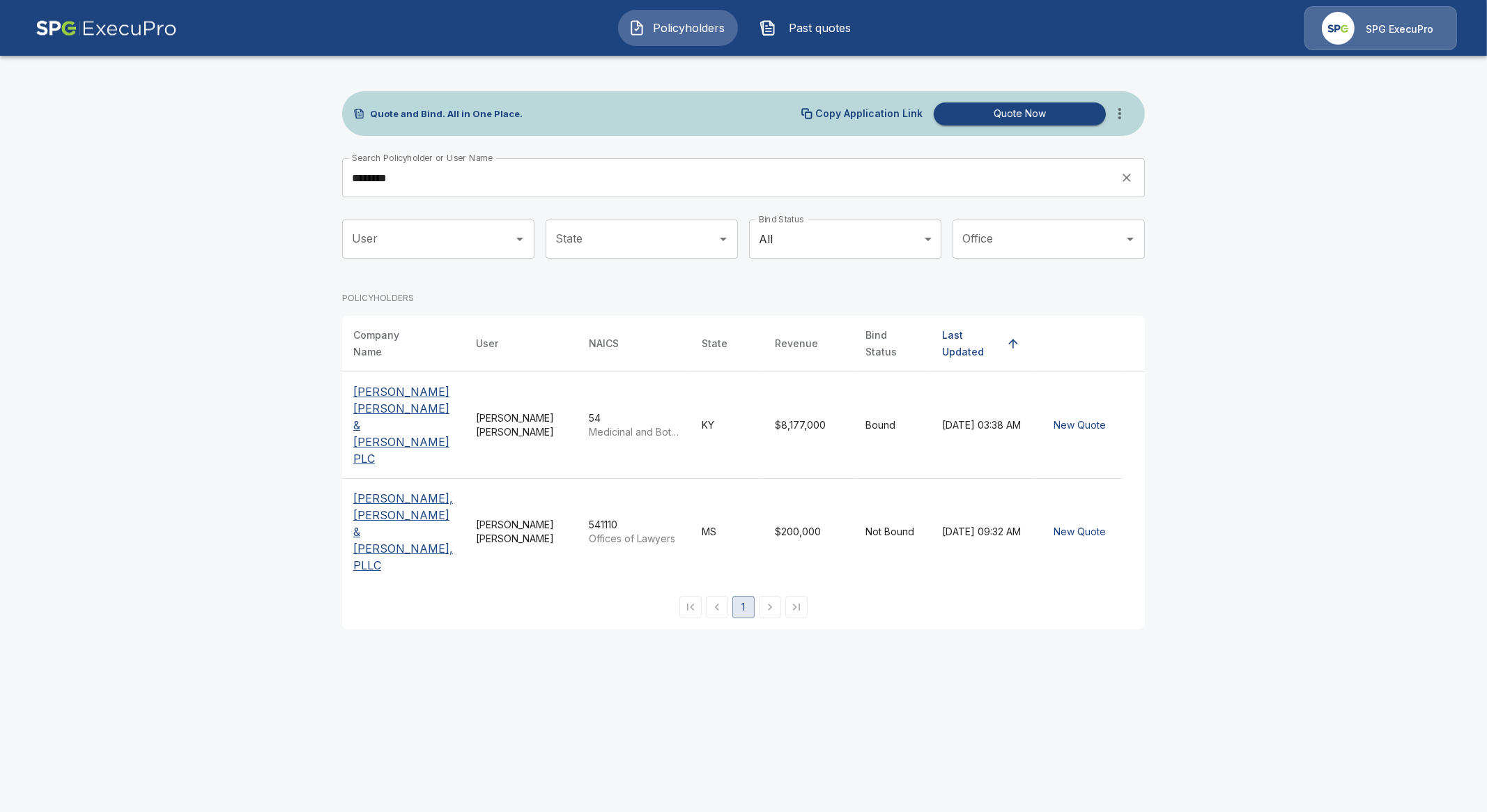
click at [407, 389] on p "Thompson Miller & Simpson PLC" at bounding box center [404, 425] width 100 height 83
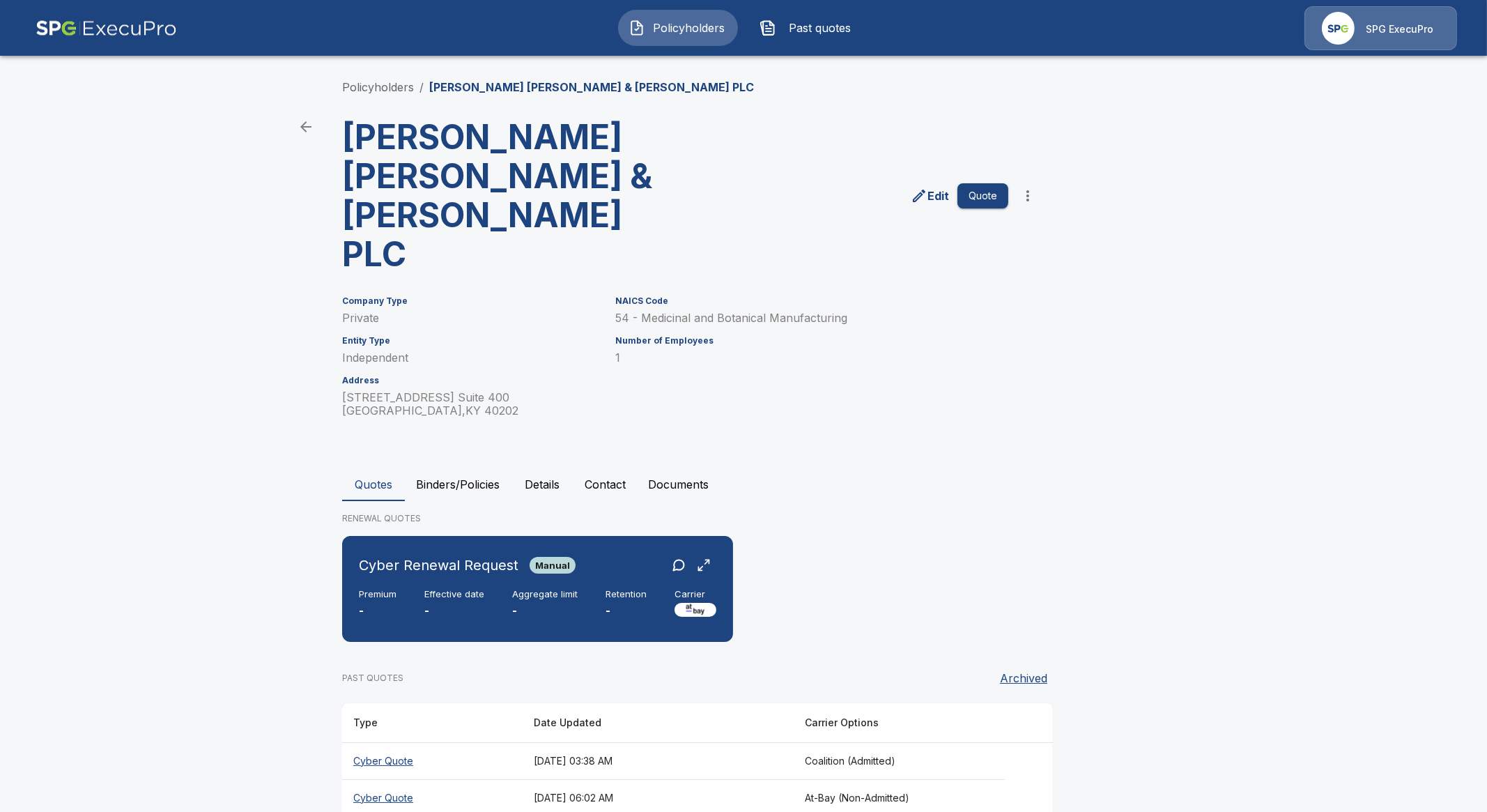
click at [373, 779] on th "Cyber Quote" at bounding box center [432, 797] width 181 height 37
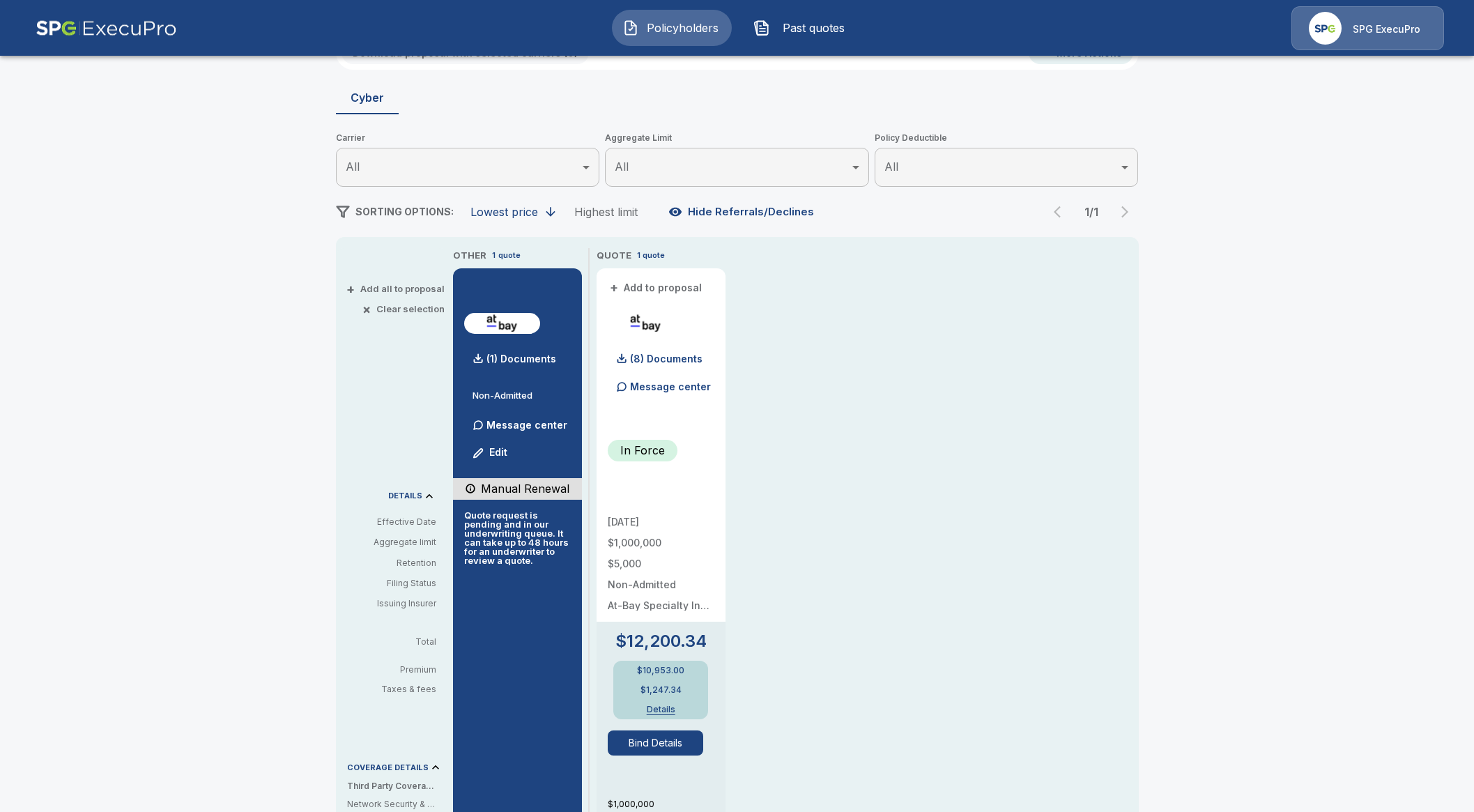
scroll to position [173, 0]
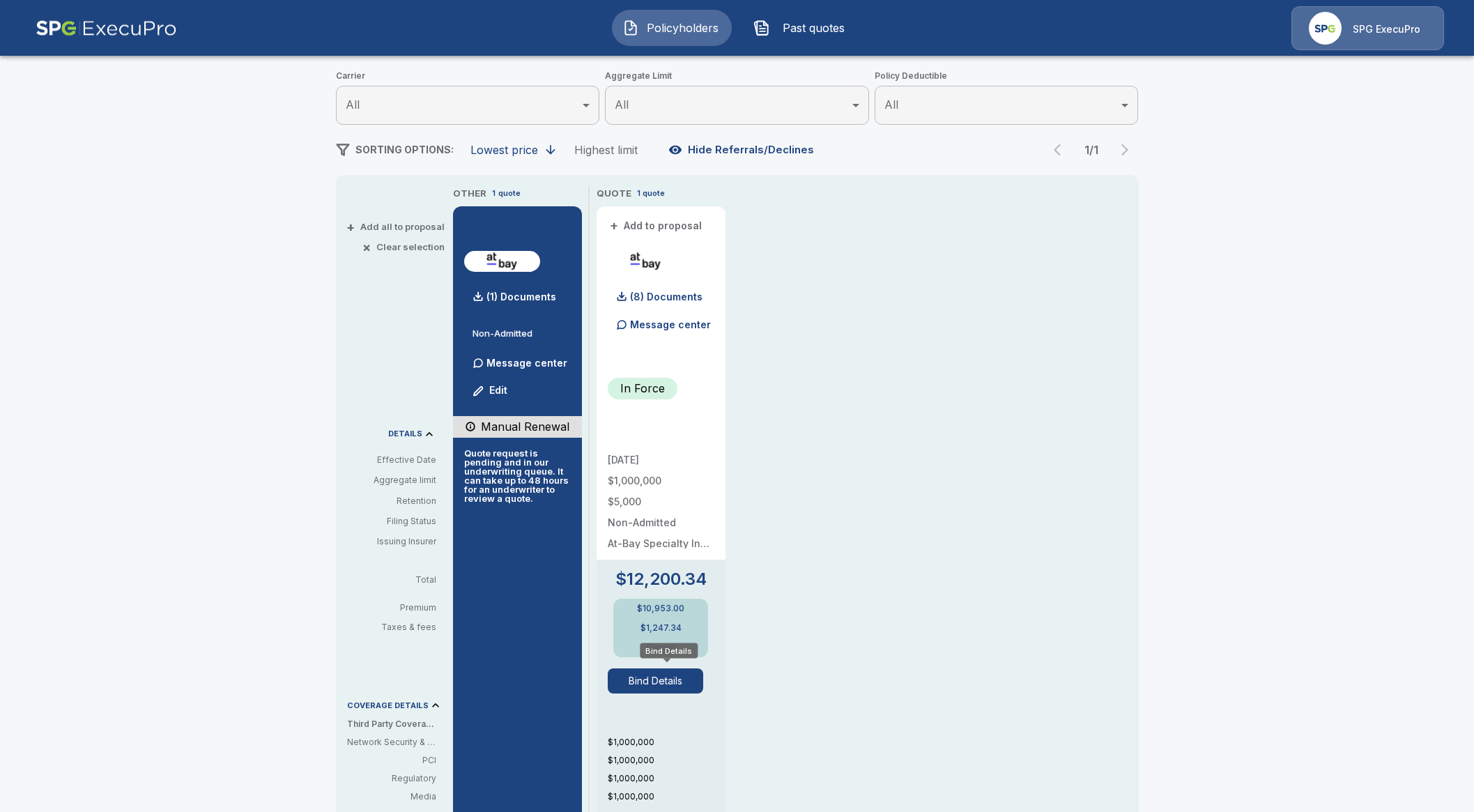
drag, startPoint x: 715, startPoint y: 665, endPoint x: 722, endPoint y: 664, distance: 7.1
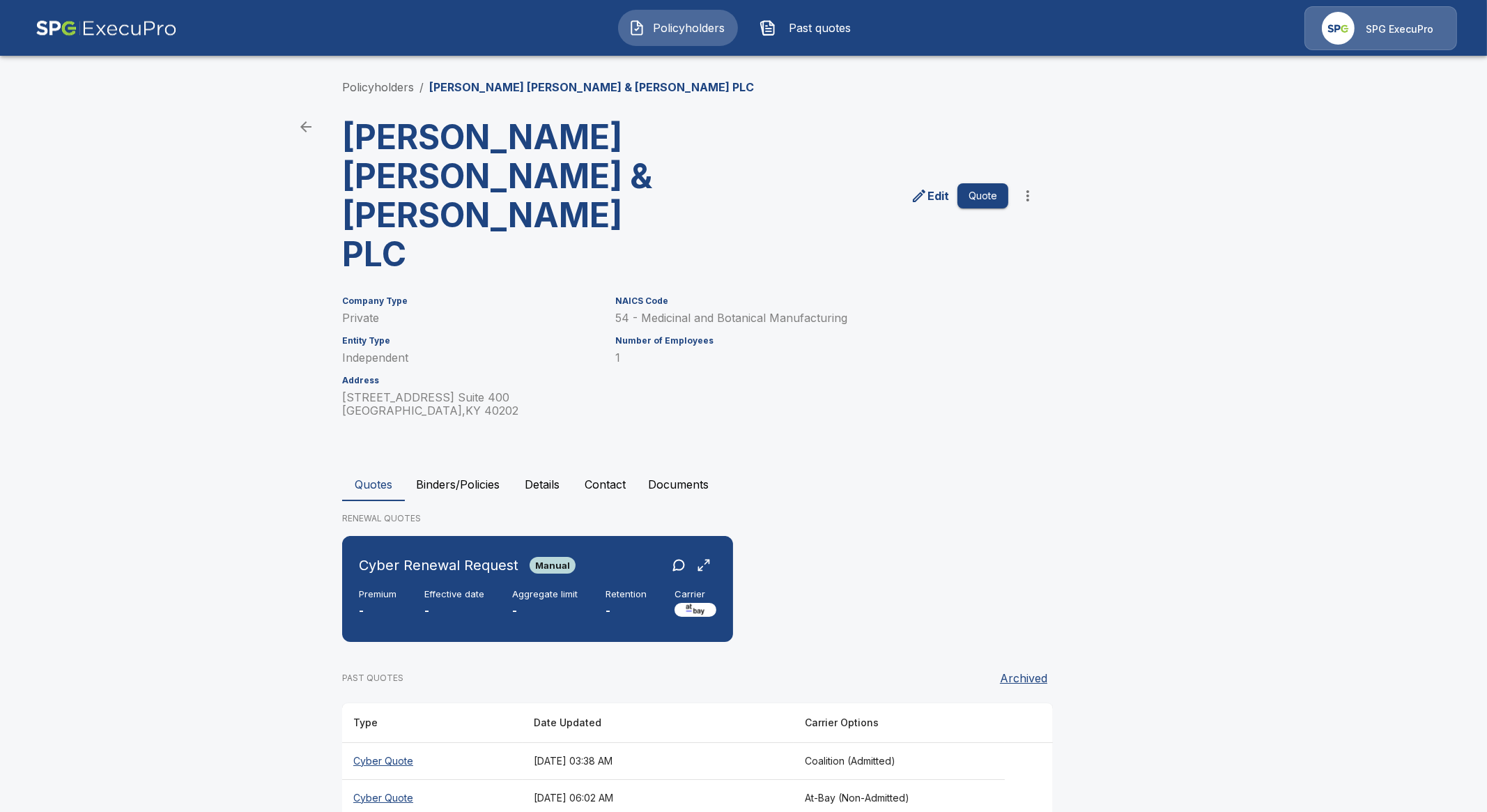
click at [390, 779] on th "Cyber Quote" at bounding box center [432, 797] width 181 height 37
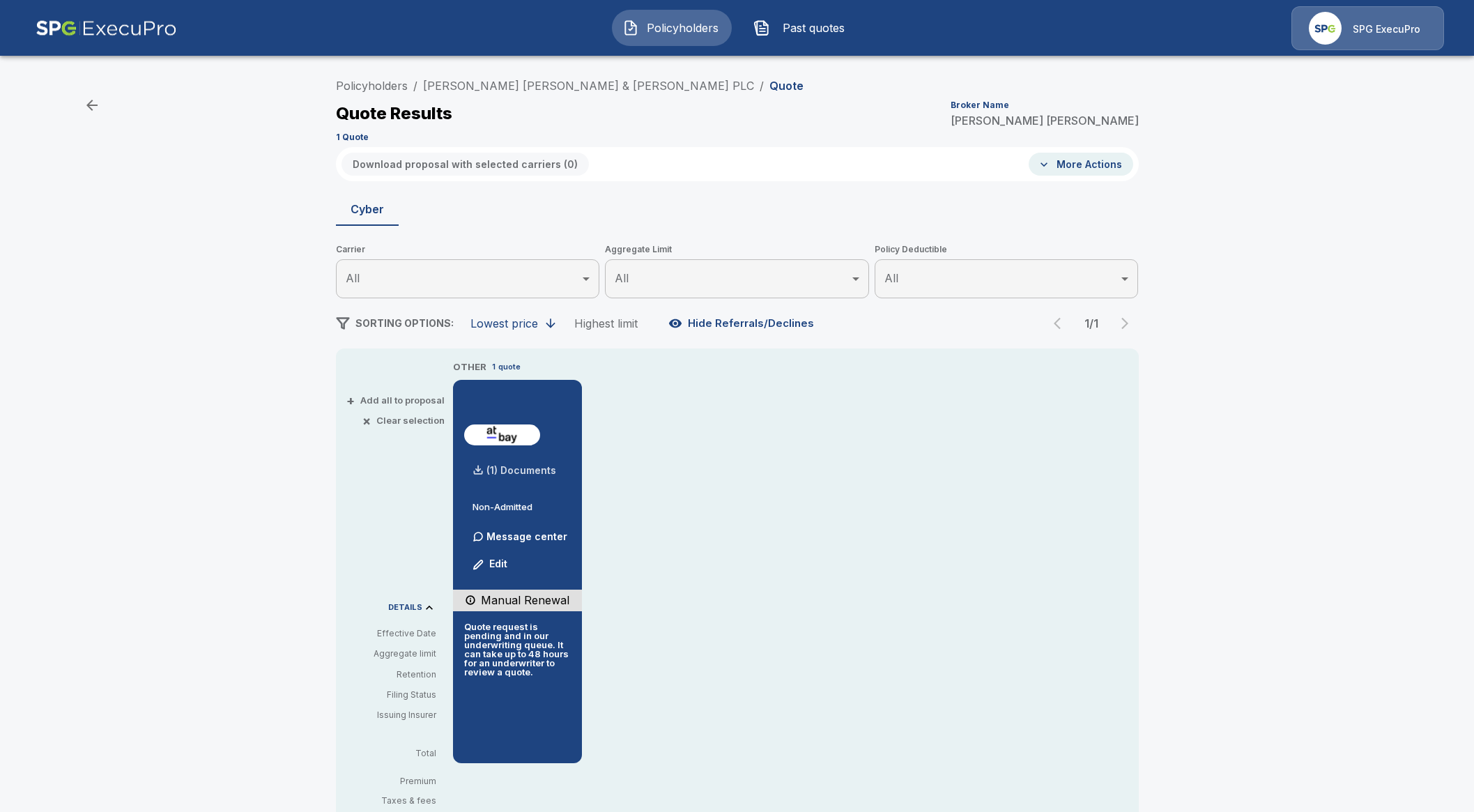
click at [523, 466] on p "(1) Documents" at bounding box center [521, 470] width 70 height 10
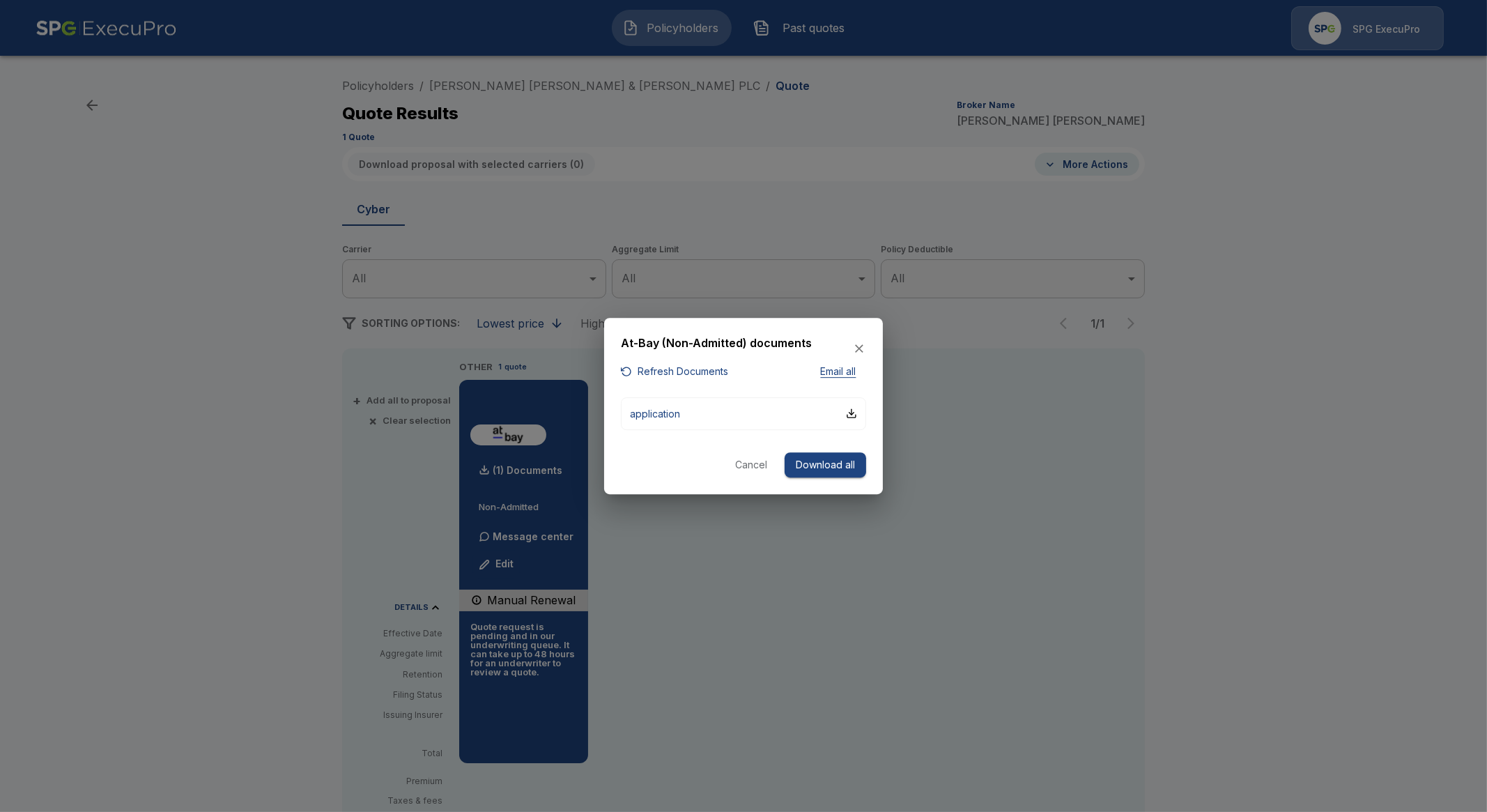
click at [736, 462] on button "Cancel" at bounding box center [750, 465] width 45 height 26
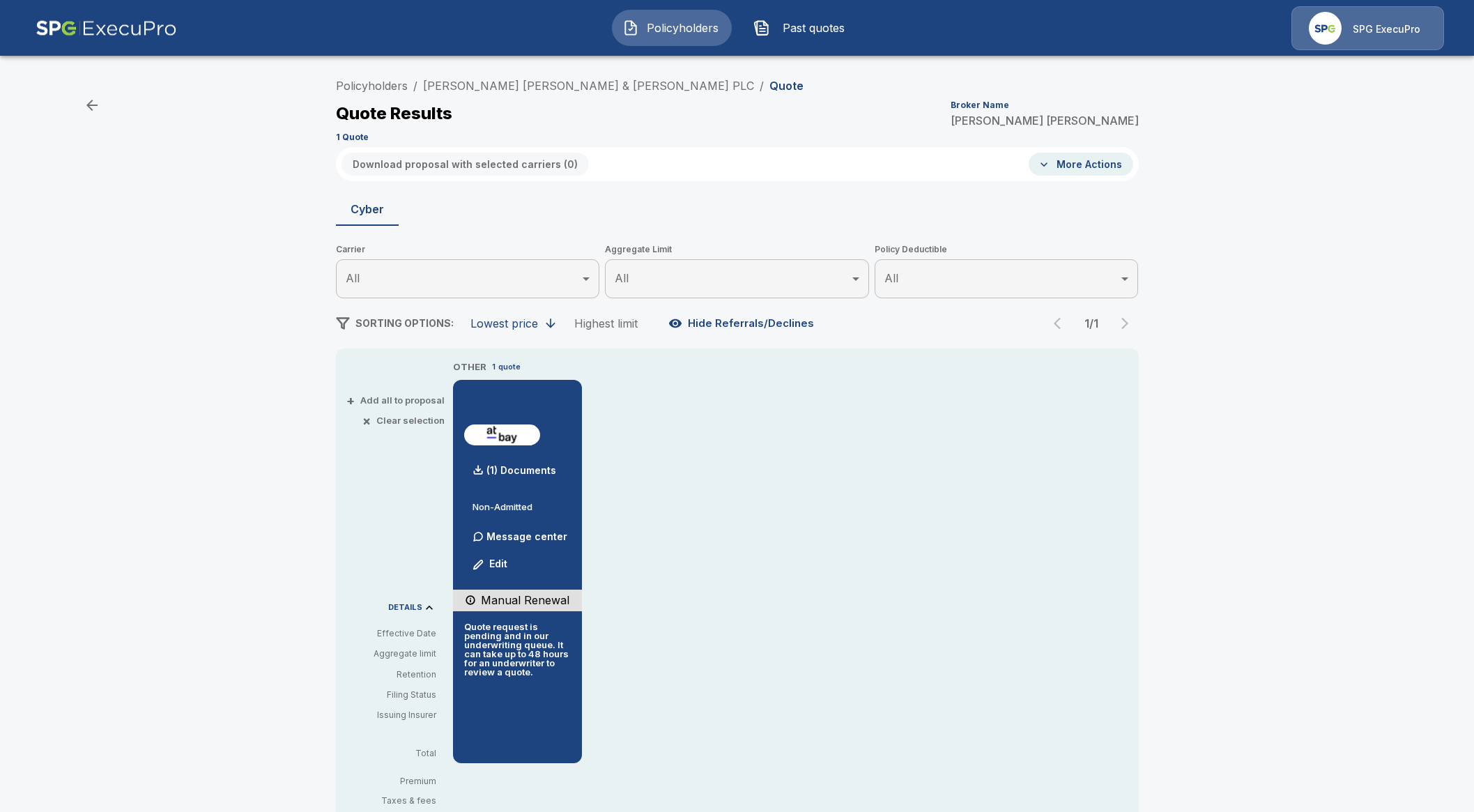
click at [811, 594] on div "OTHER 1 quote (1) Documents Non-Admitted Message center Edit Manual Renewal Quo…" at bounding box center [796, 562] width 686 height 404
click at [663, 17] on button "Policyholders" at bounding box center [672, 28] width 120 height 36
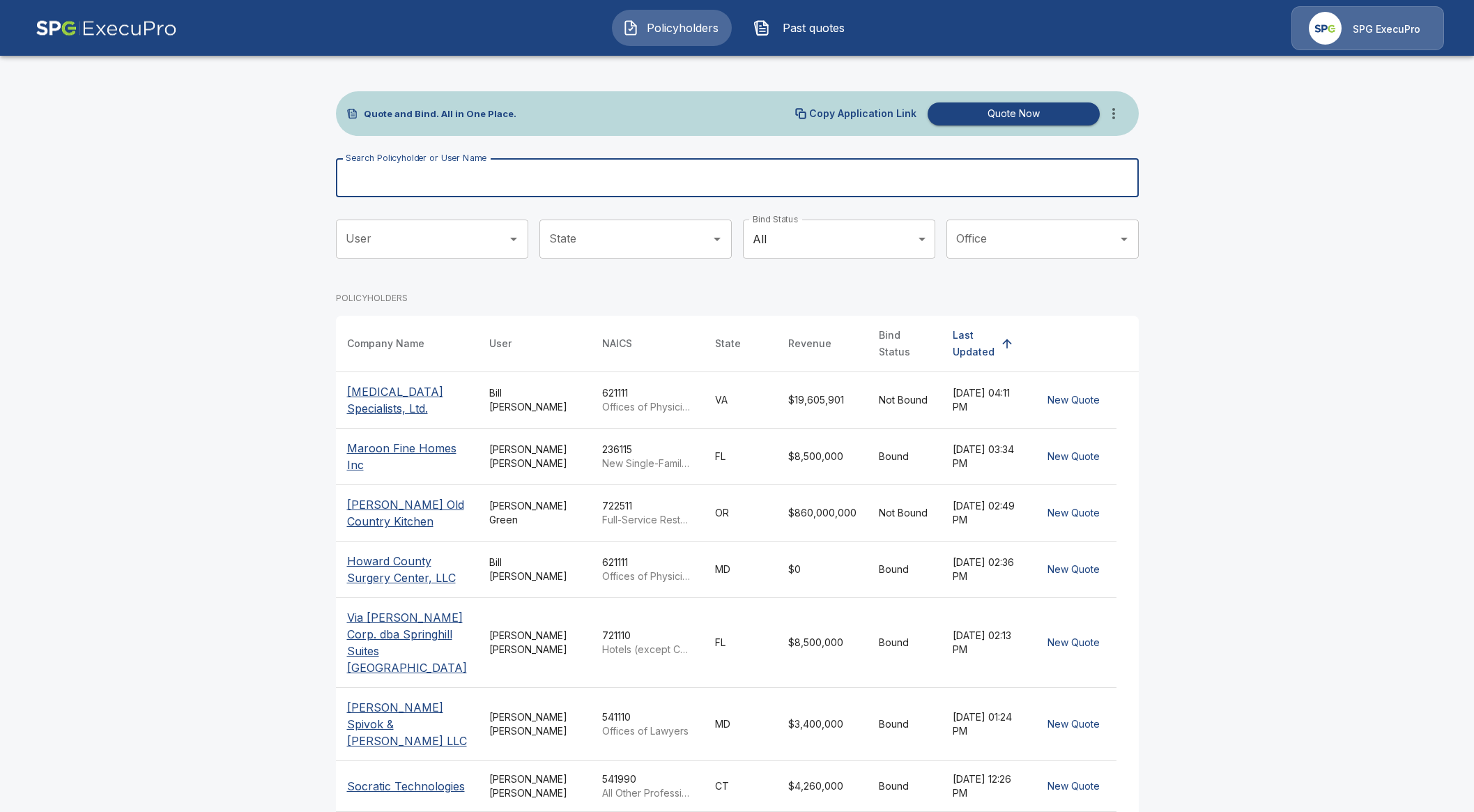
click at [496, 172] on input "Search Policyholder or User Name" at bounding box center [730, 177] width 788 height 39
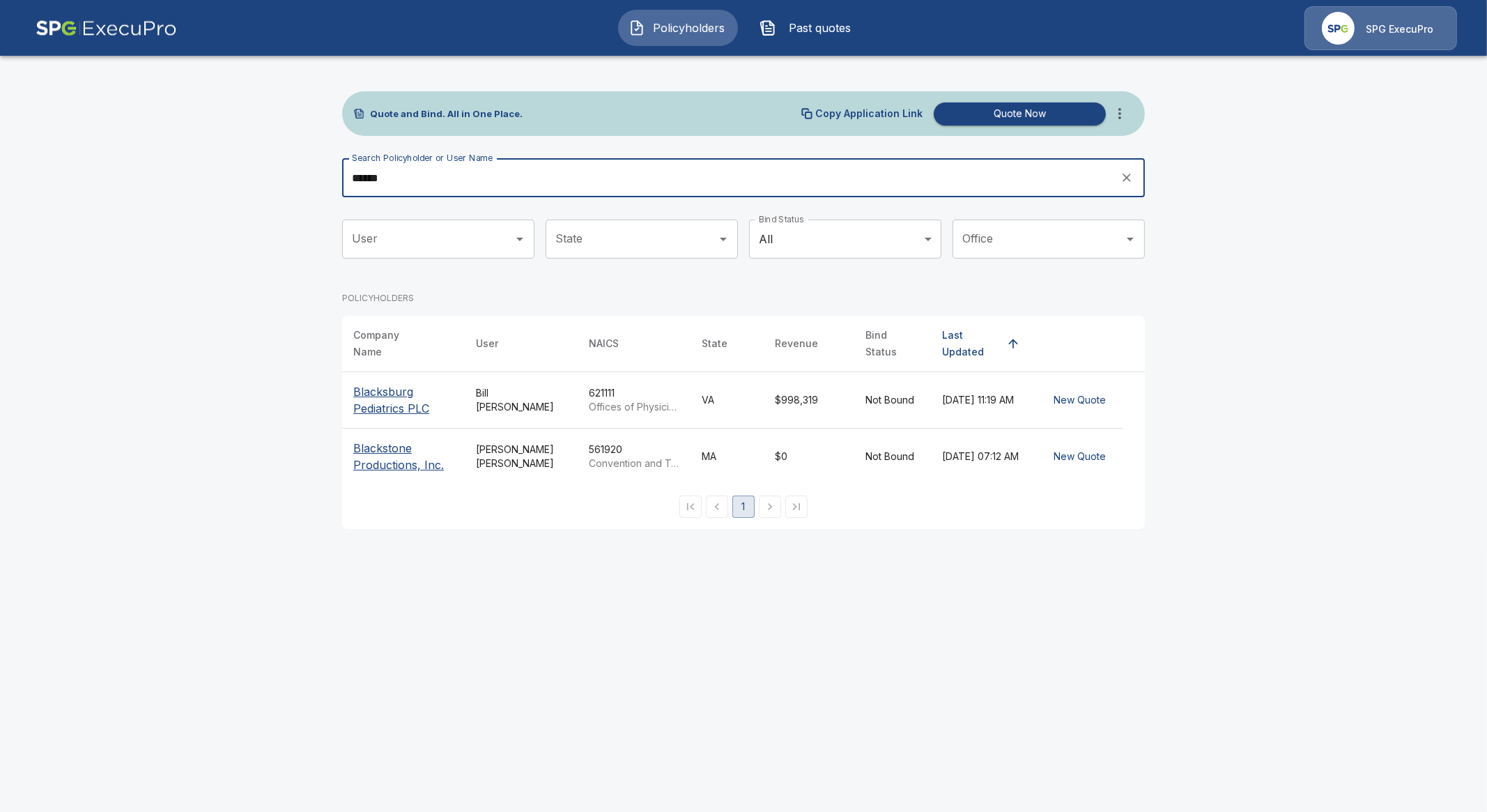
type input "******"
click at [386, 384] on p "Blacksburg Pediatrics PLC" at bounding box center [404, 400] width 100 height 33
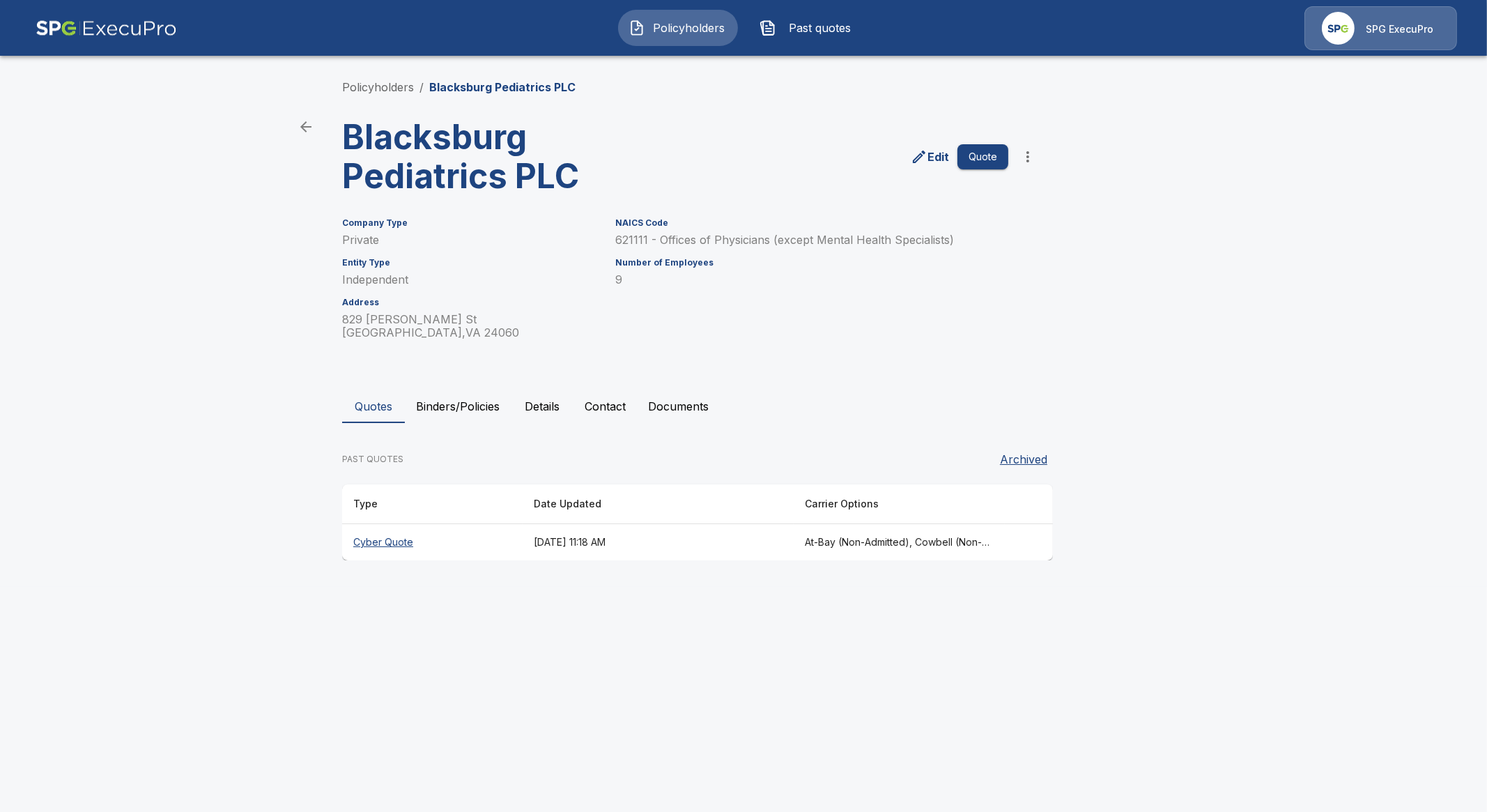
click at [395, 536] on th "Cyber Quote" at bounding box center [432, 543] width 181 height 37
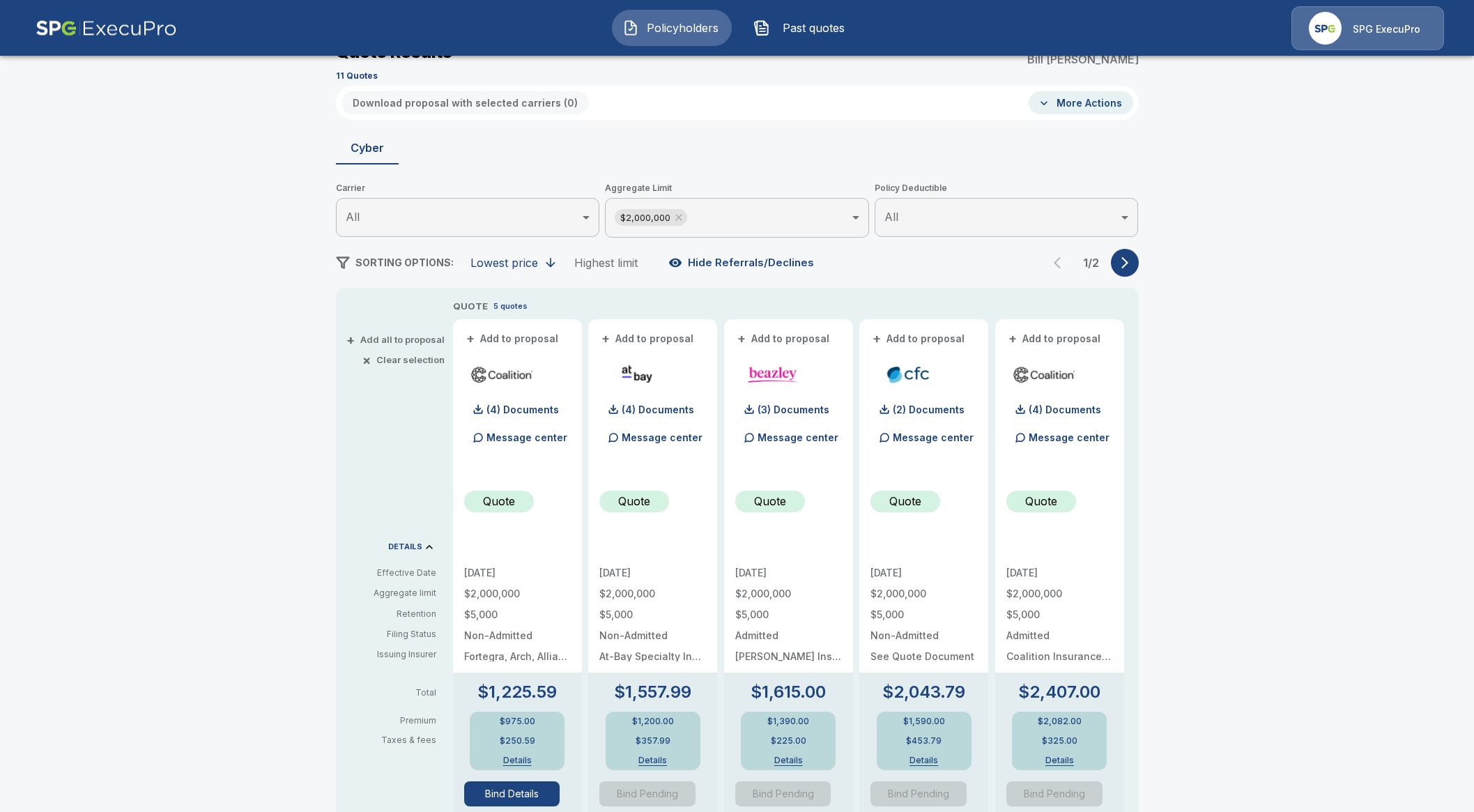
scroll to position [87, 0]
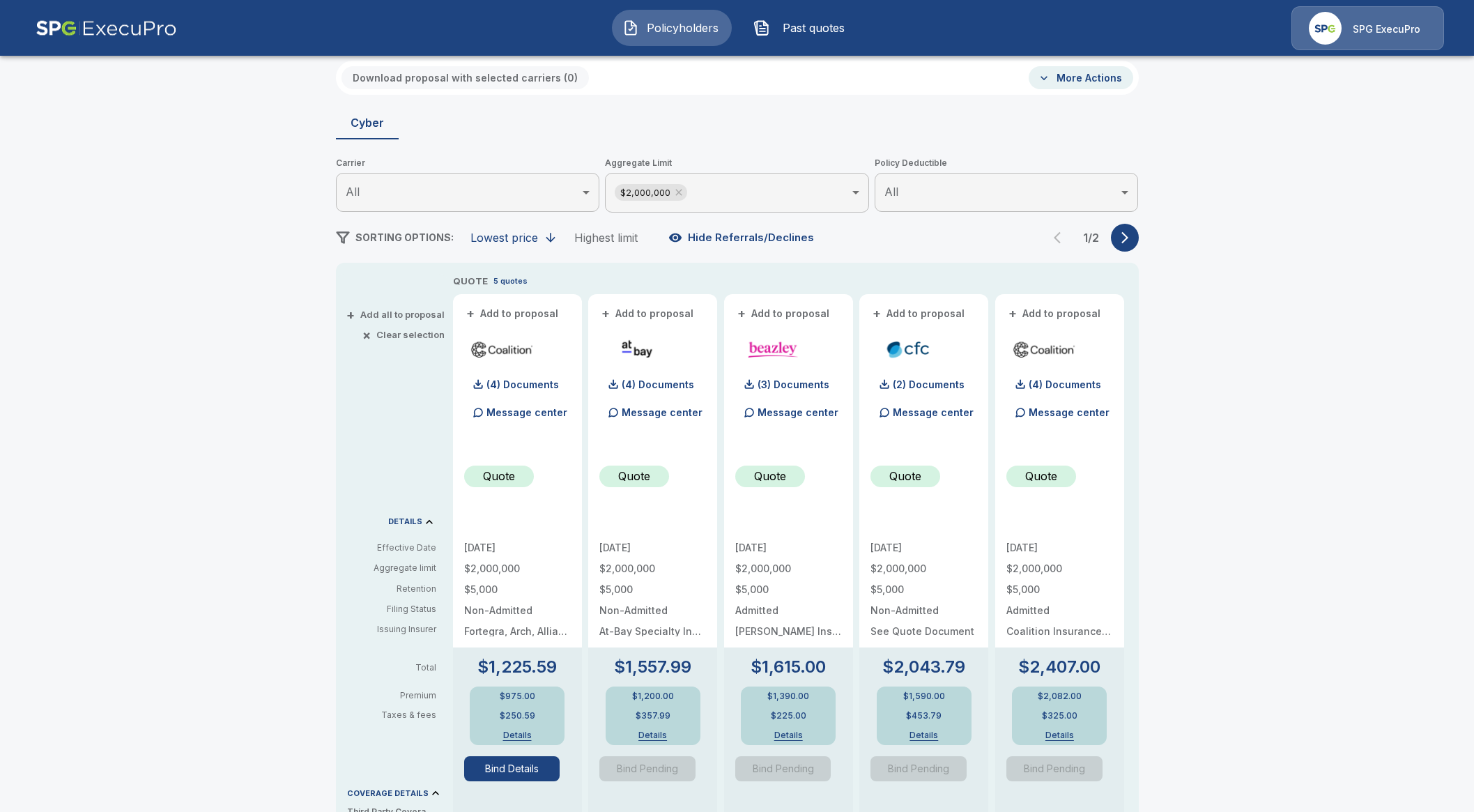
click at [502, 769] on button "Bind Details" at bounding box center [512, 768] width 96 height 25
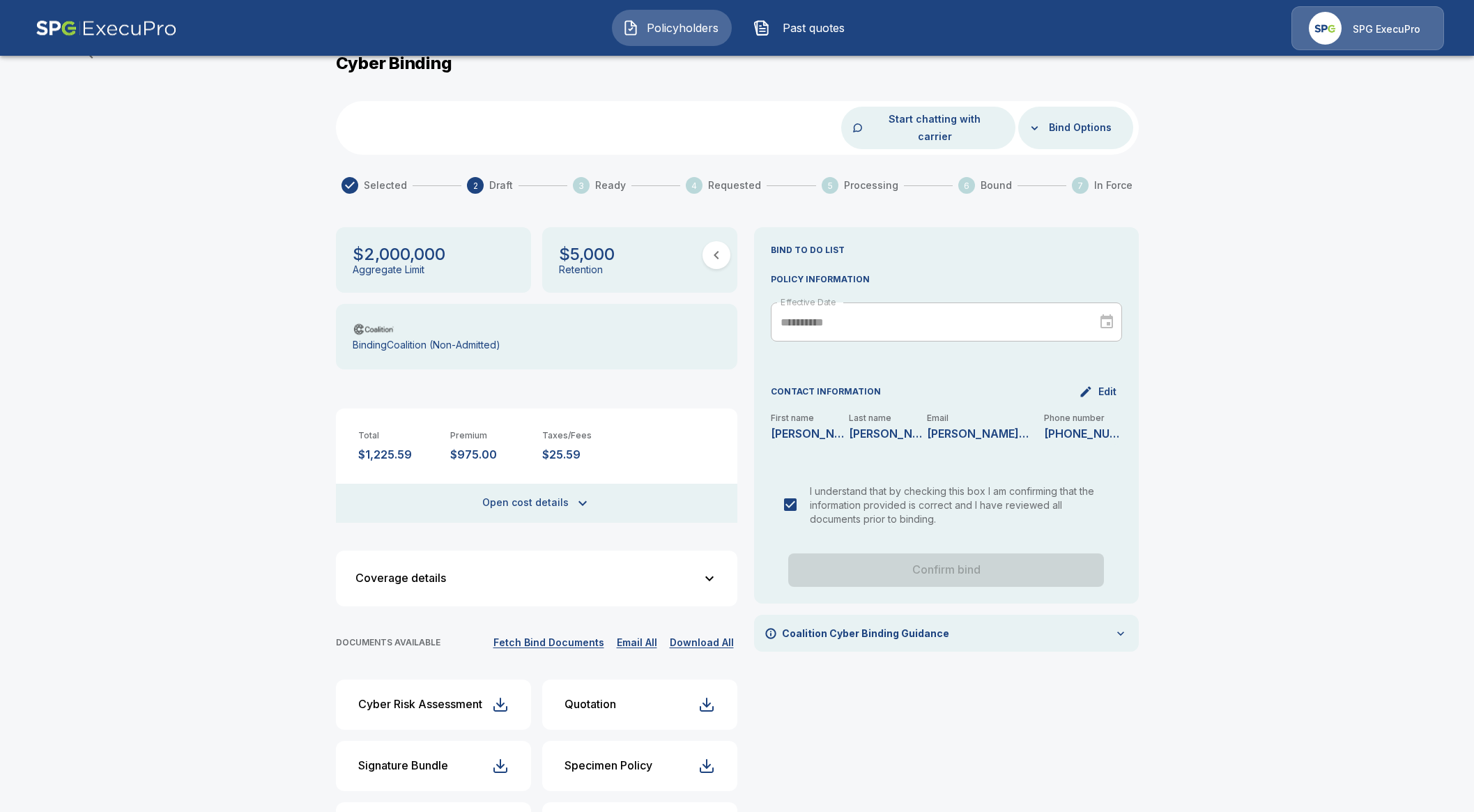
scroll to position [87, 0]
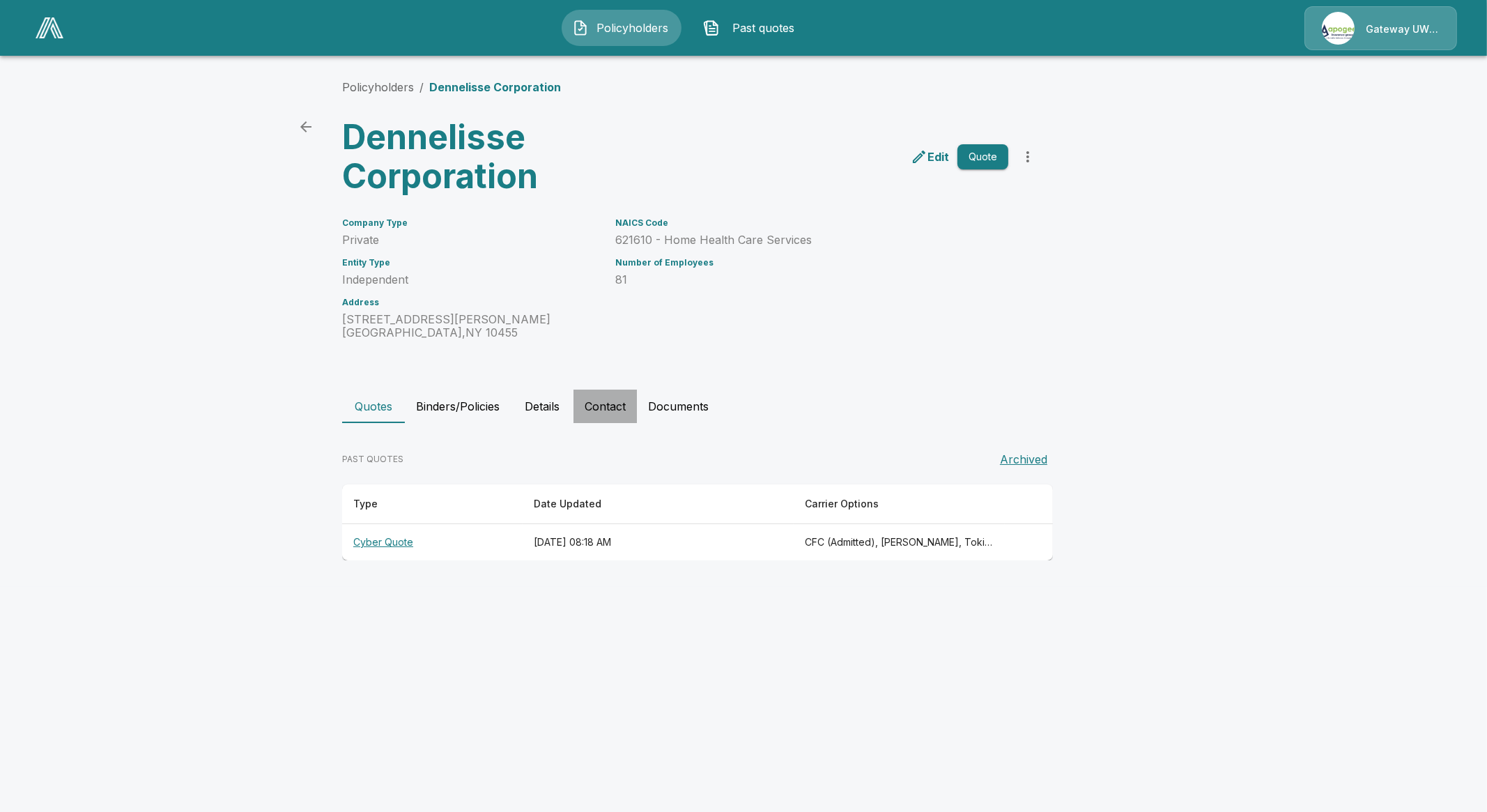
click at [596, 405] on button "Contact" at bounding box center [605, 406] width 63 height 33
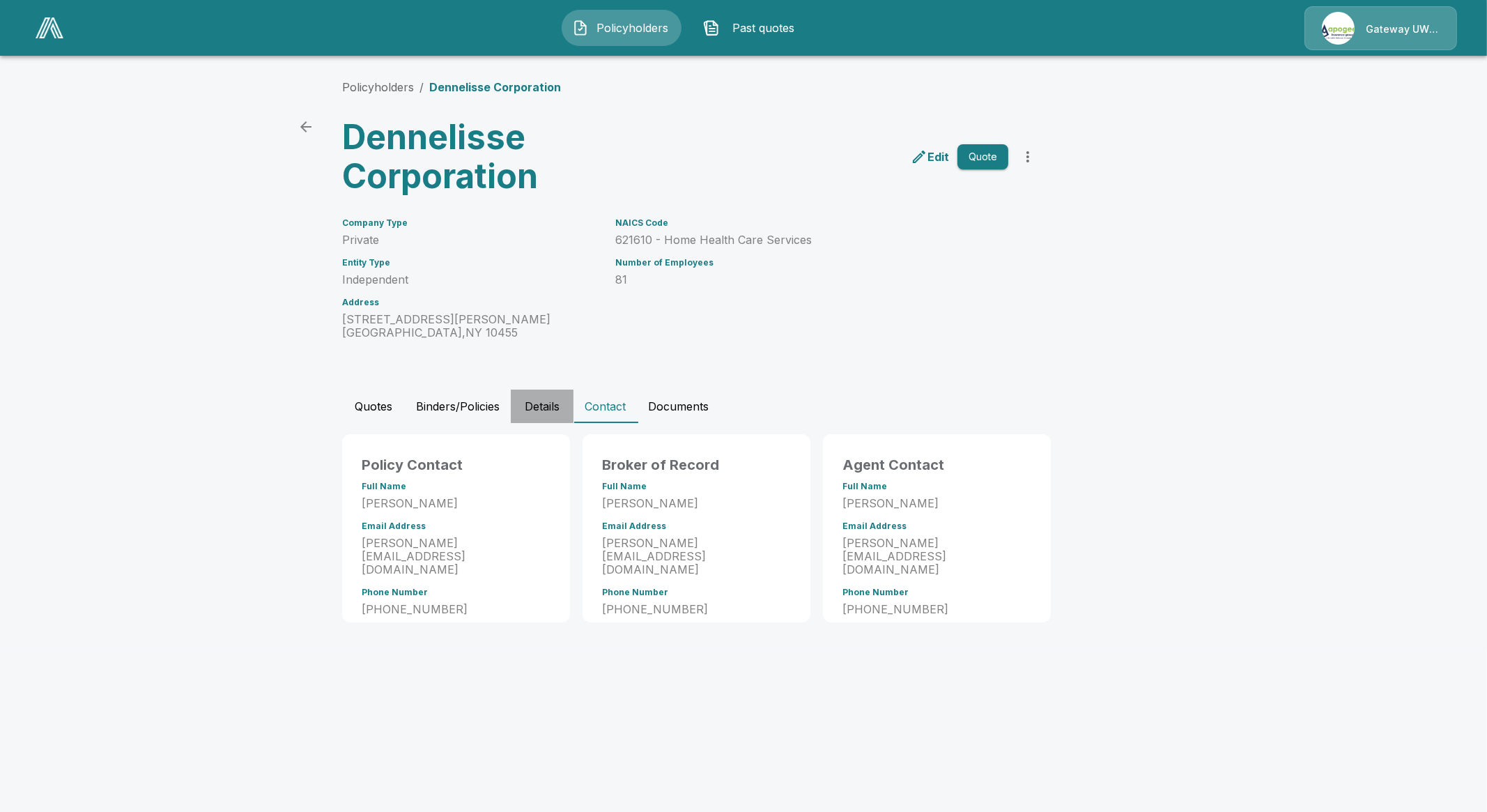
click at [535, 415] on button "Details" at bounding box center [541, 406] width 62 height 33
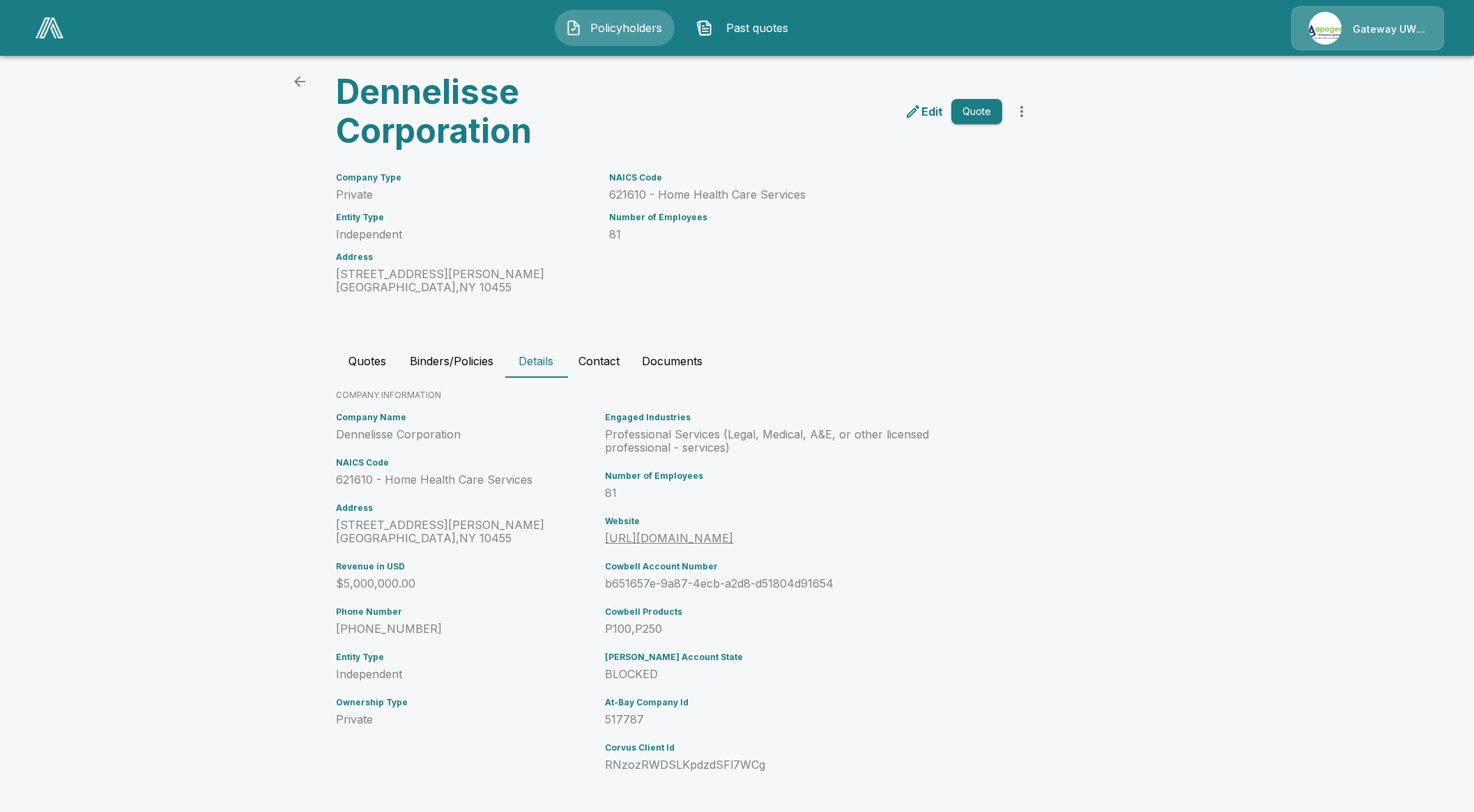
scroll to position [48, 0]
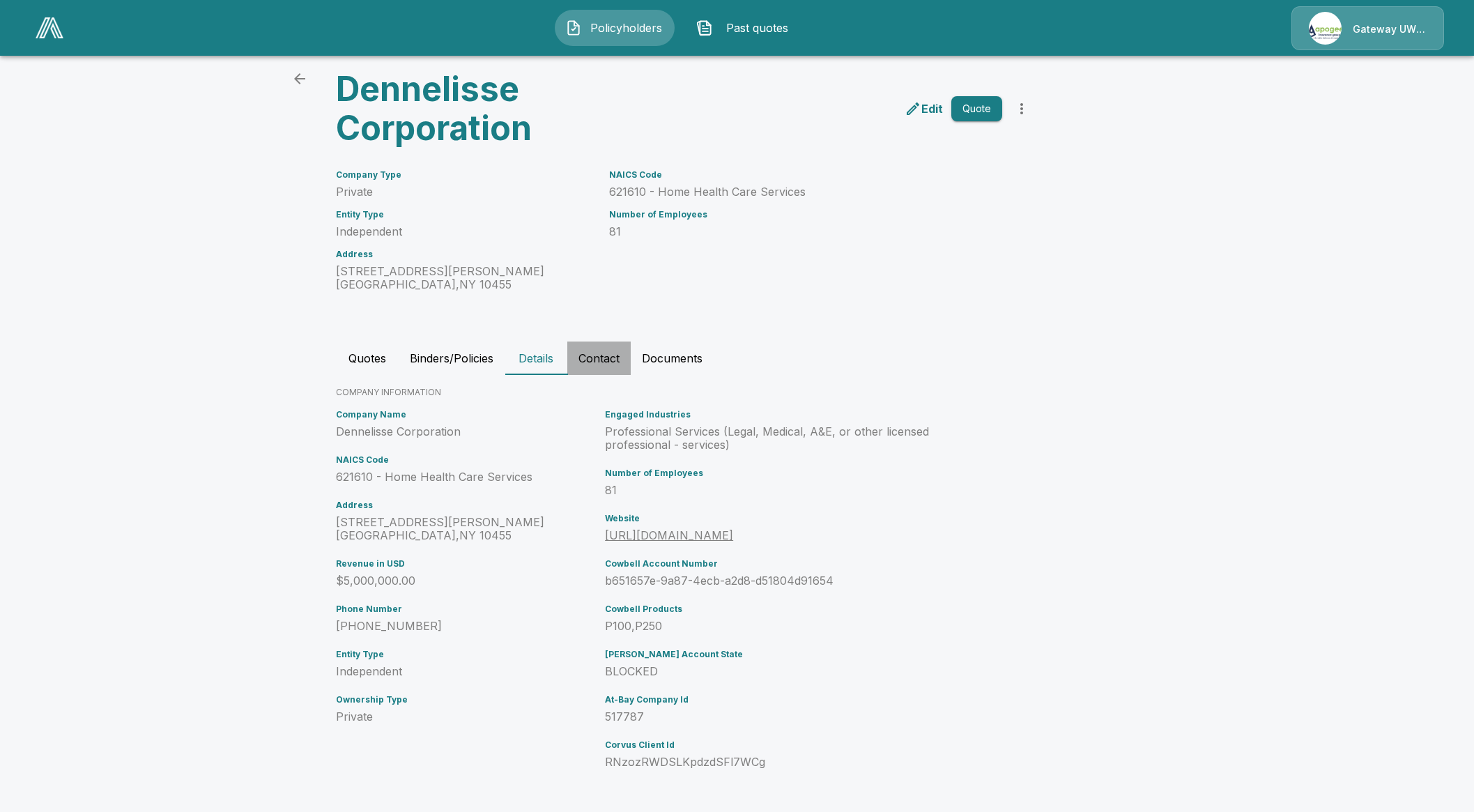
drag, startPoint x: 599, startPoint y: 365, endPoint x: 604, endPoint y: 370, distance: 7.1
click at [598, 368] on button "Contact" at bounding box center [599, 357] width 63 height 33
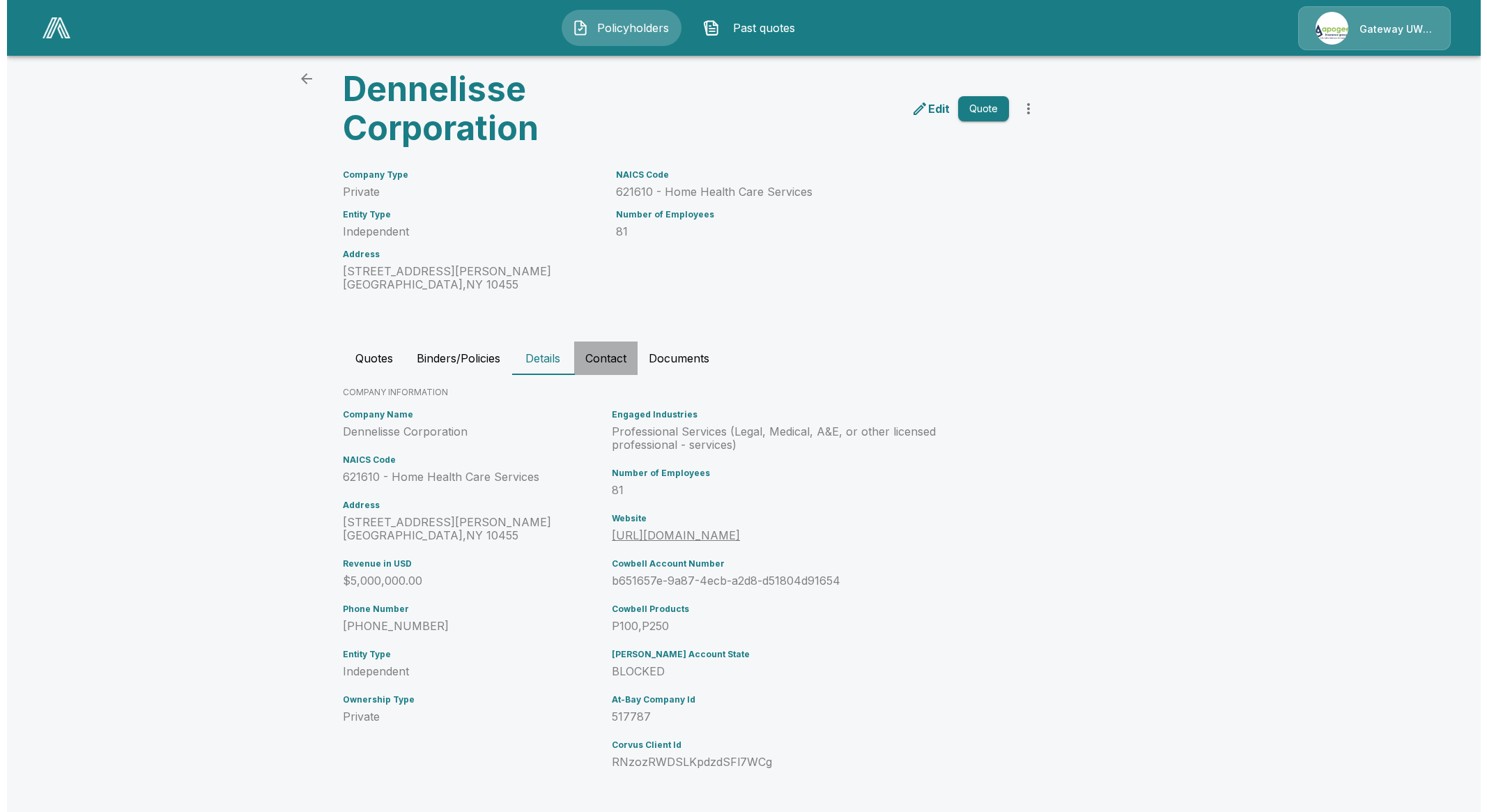
scroll to position [0, 0]
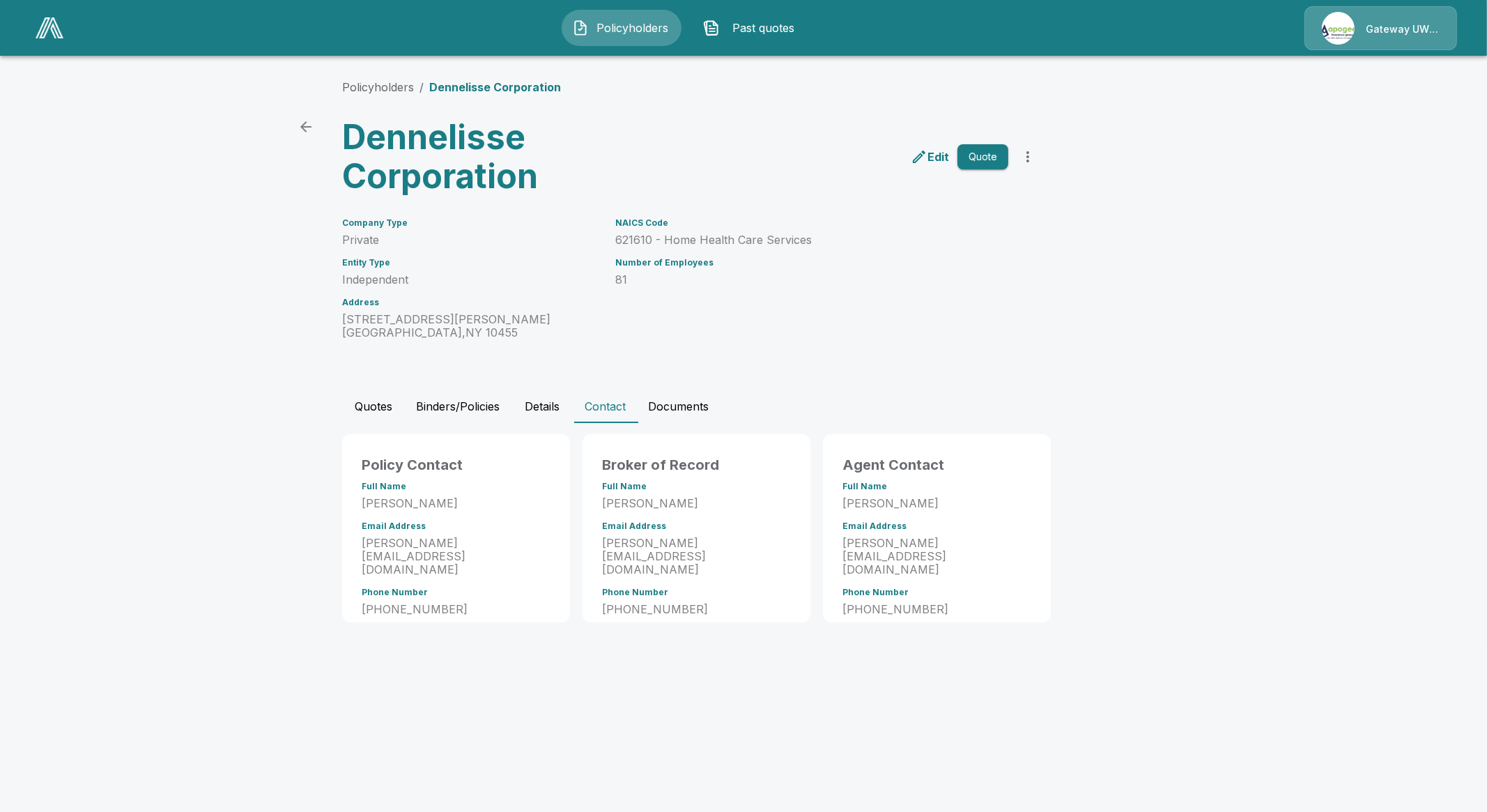
drag, startPoint x: 326, startPoint y: 406, endPoint x: 332, endPoint y: 412, distance: 8.5
click at [326, 408] on div "Policyholders / Dennelisse Corporation Dennelisse Corporation Edit Quote Compan…" at bounding box center [744, 350] width 836 height 596
click at [357, 412] on button "Quotes" at bounding box center [373, 406] width 62 height 33
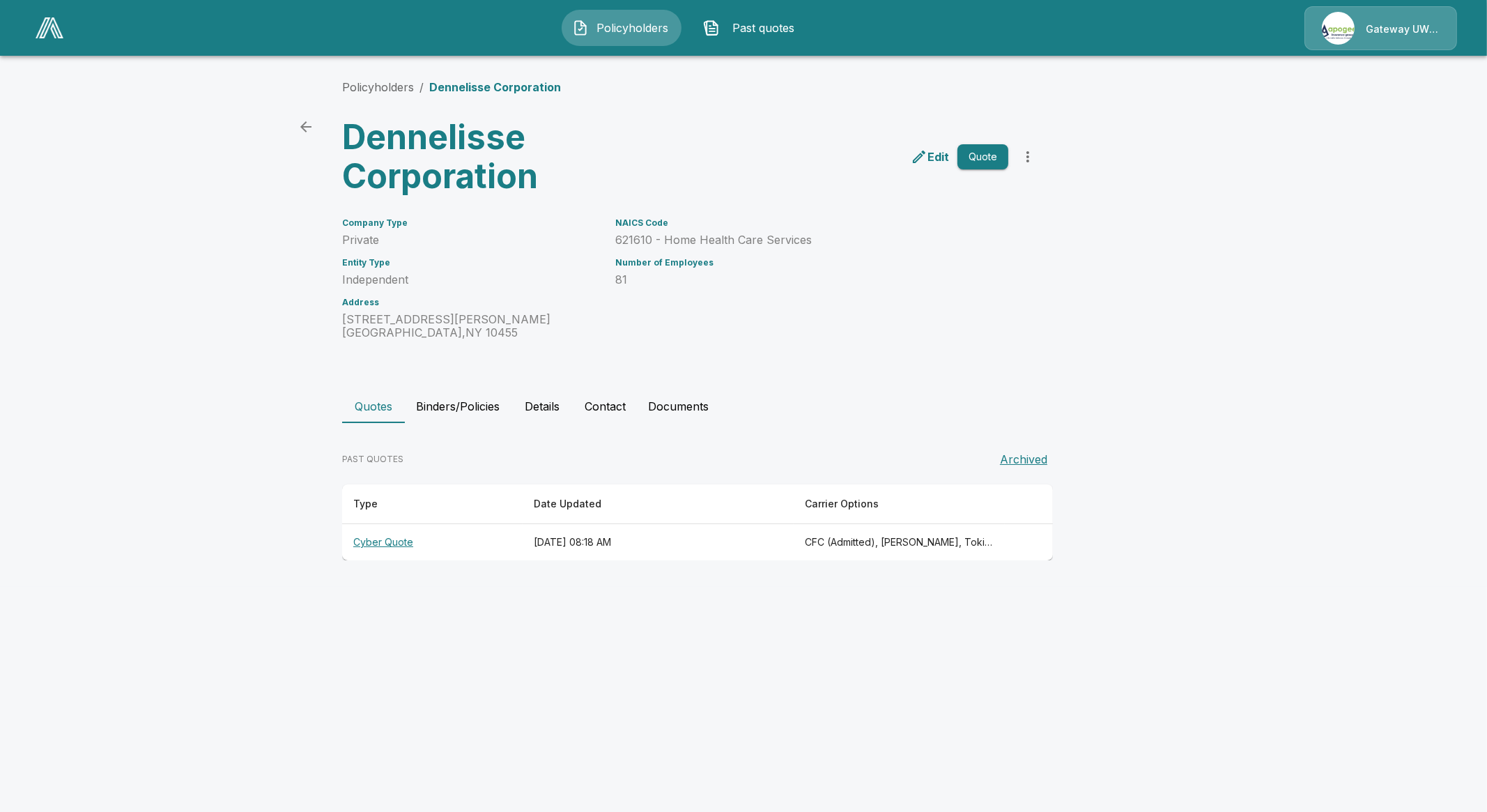
click at [599, 39] on button "Policyholders" at bounding box center [622, 28] width 120 height 36
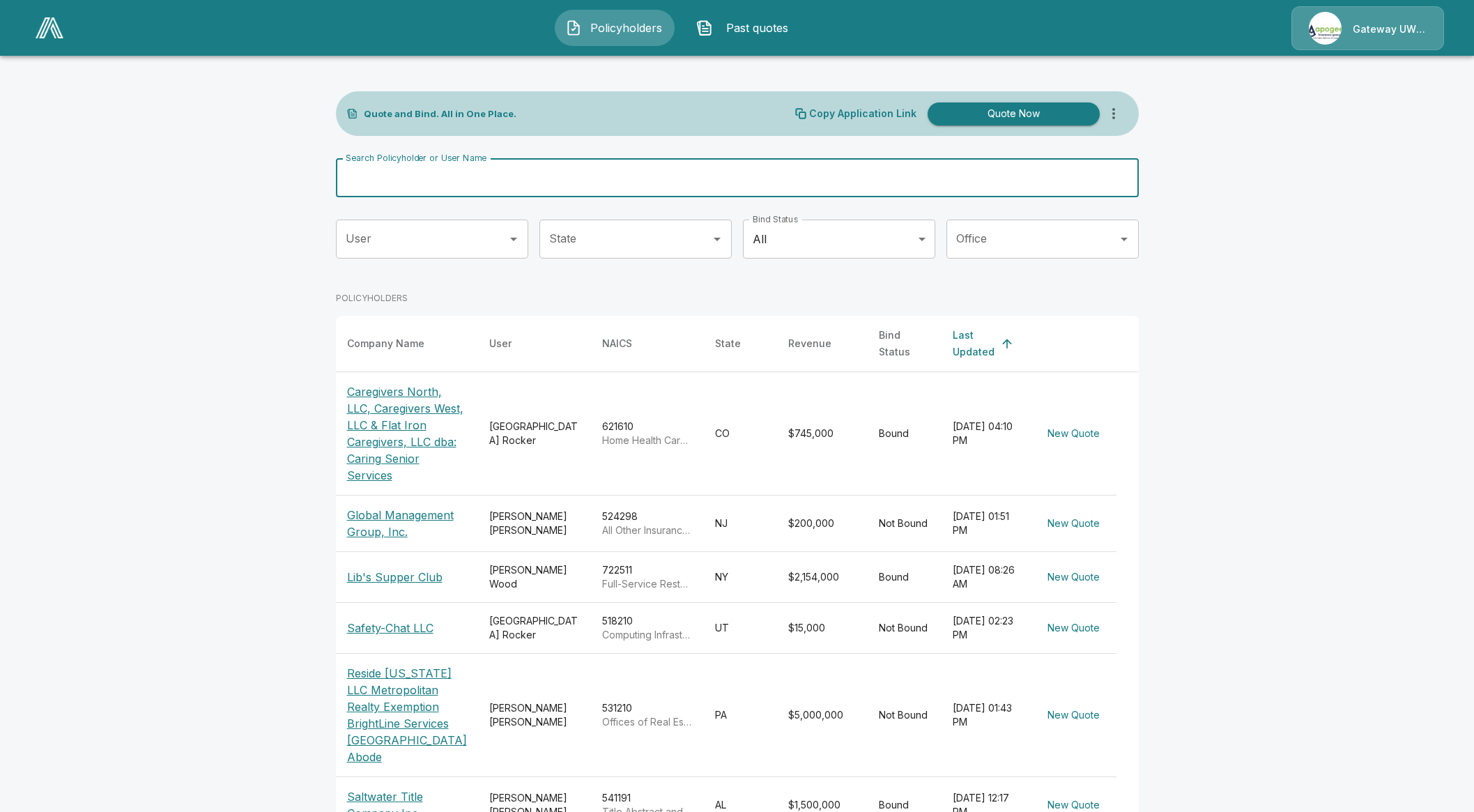
drag, startPoint x: 543, startPoint y: 183, endPoint x: 538, endPoint y: 190, distance: 8.6
click at [542, 184] on input "Search Policyholder or User Name" at bounding box center [730, 177] width 788 height 39
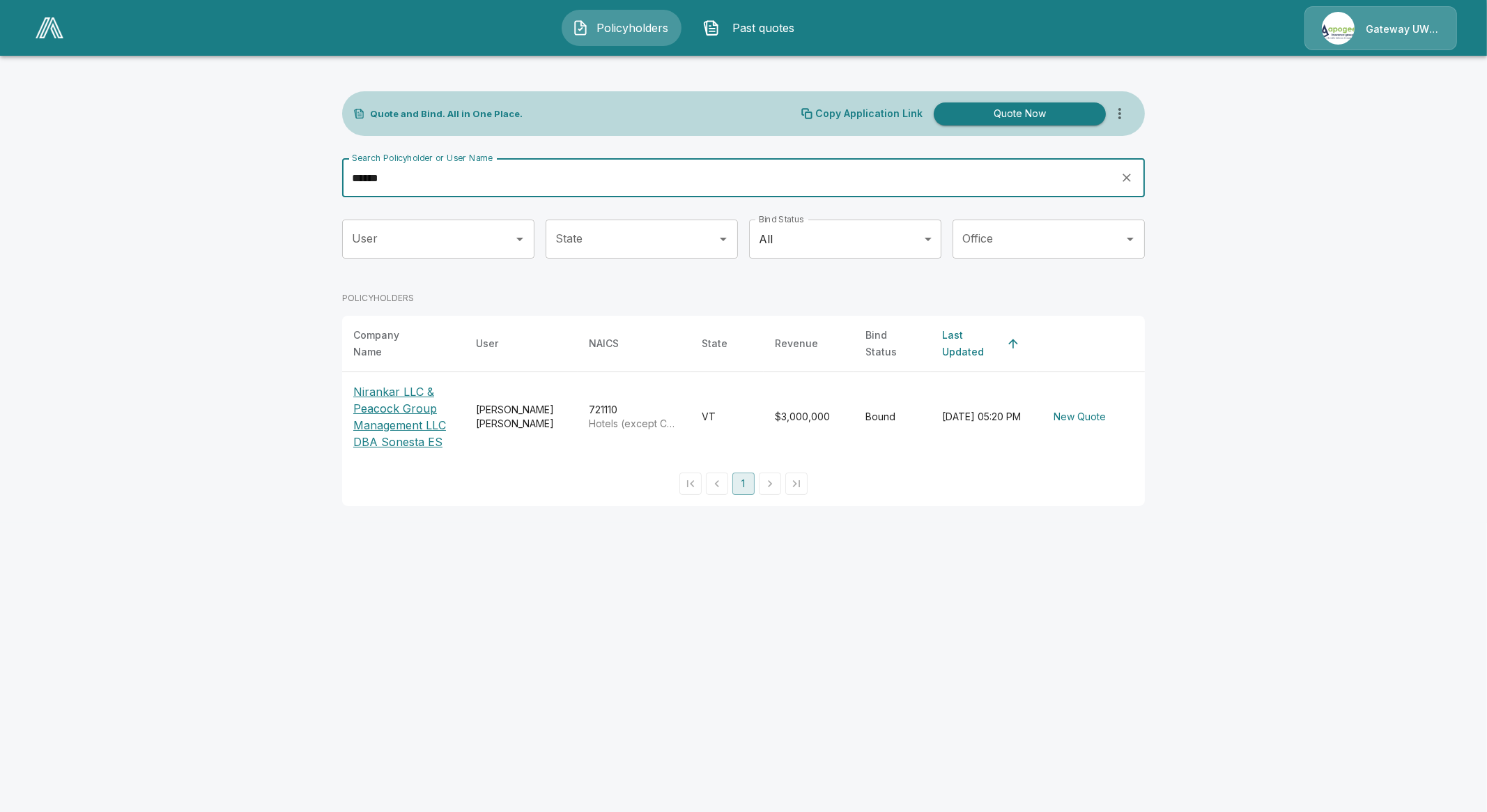
type input "******"
click at [386, 425] on p "Nirankar LLC & Peacock Group Management LLC DBA Sonesta ES" at bounding box center [404, 417] width 100 height 67
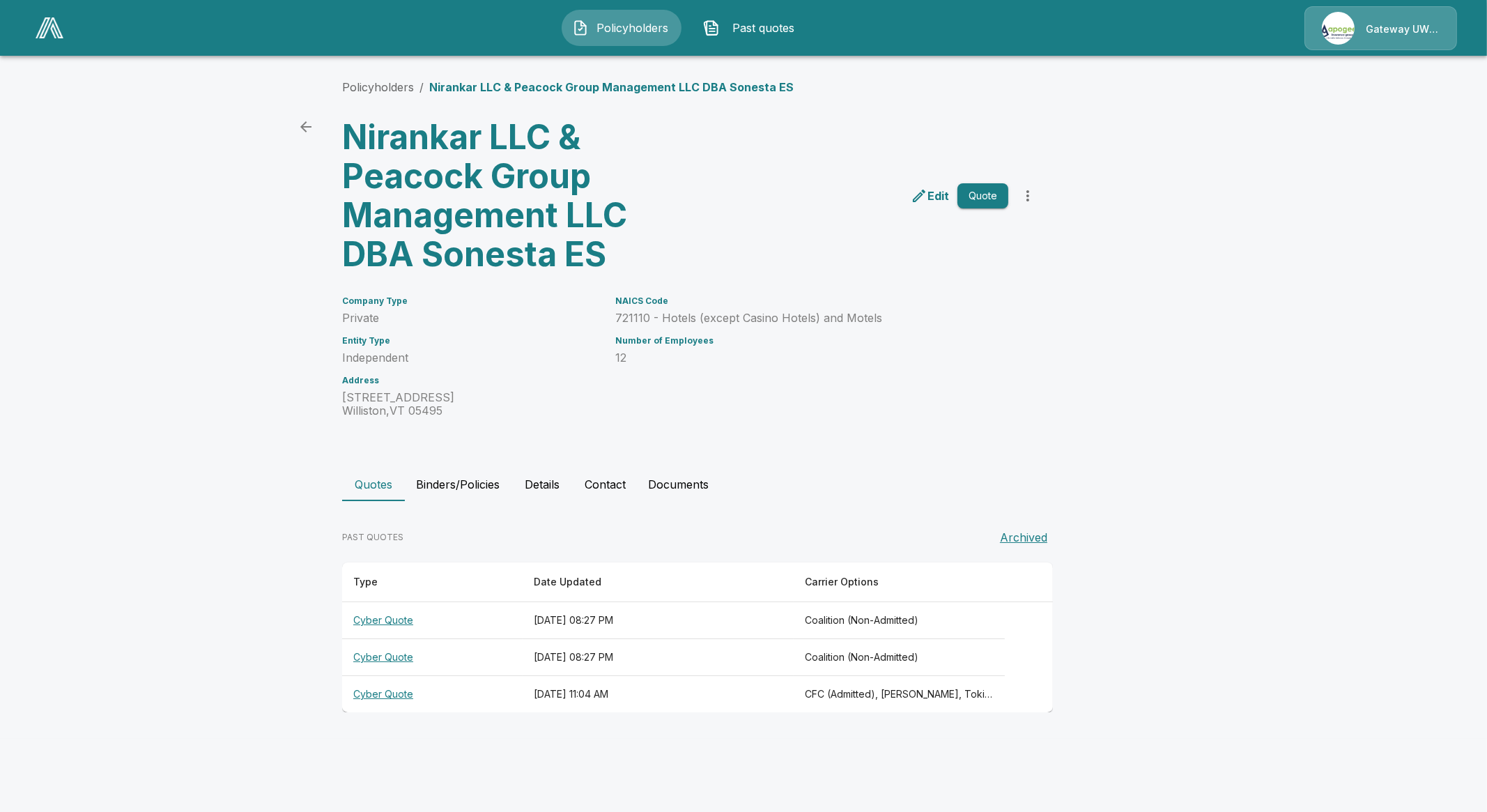
click at [394, 617] on th "Cyber Quote" at bounding box center [432, 621] width 181 height 37
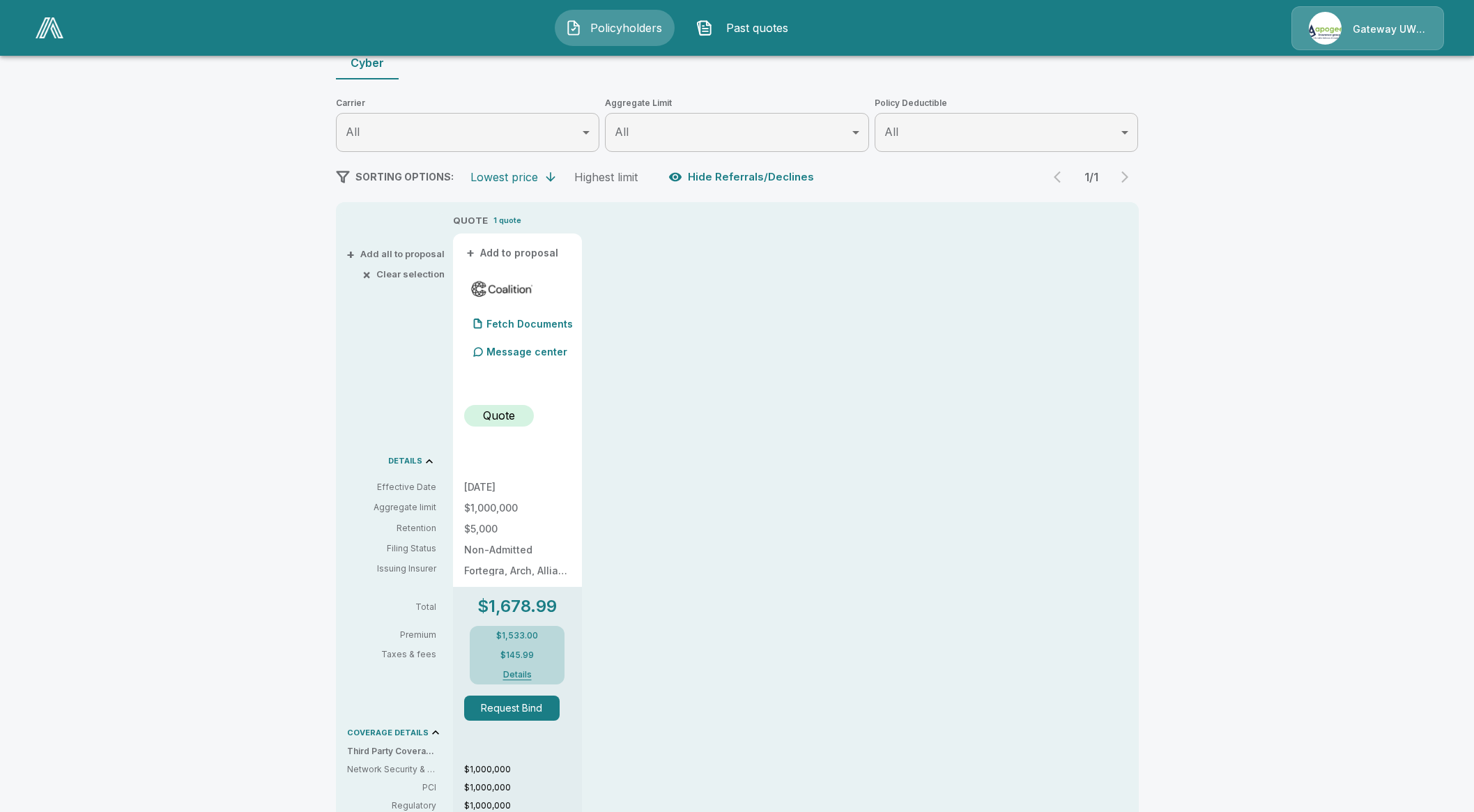
scroll to position [173, 0]
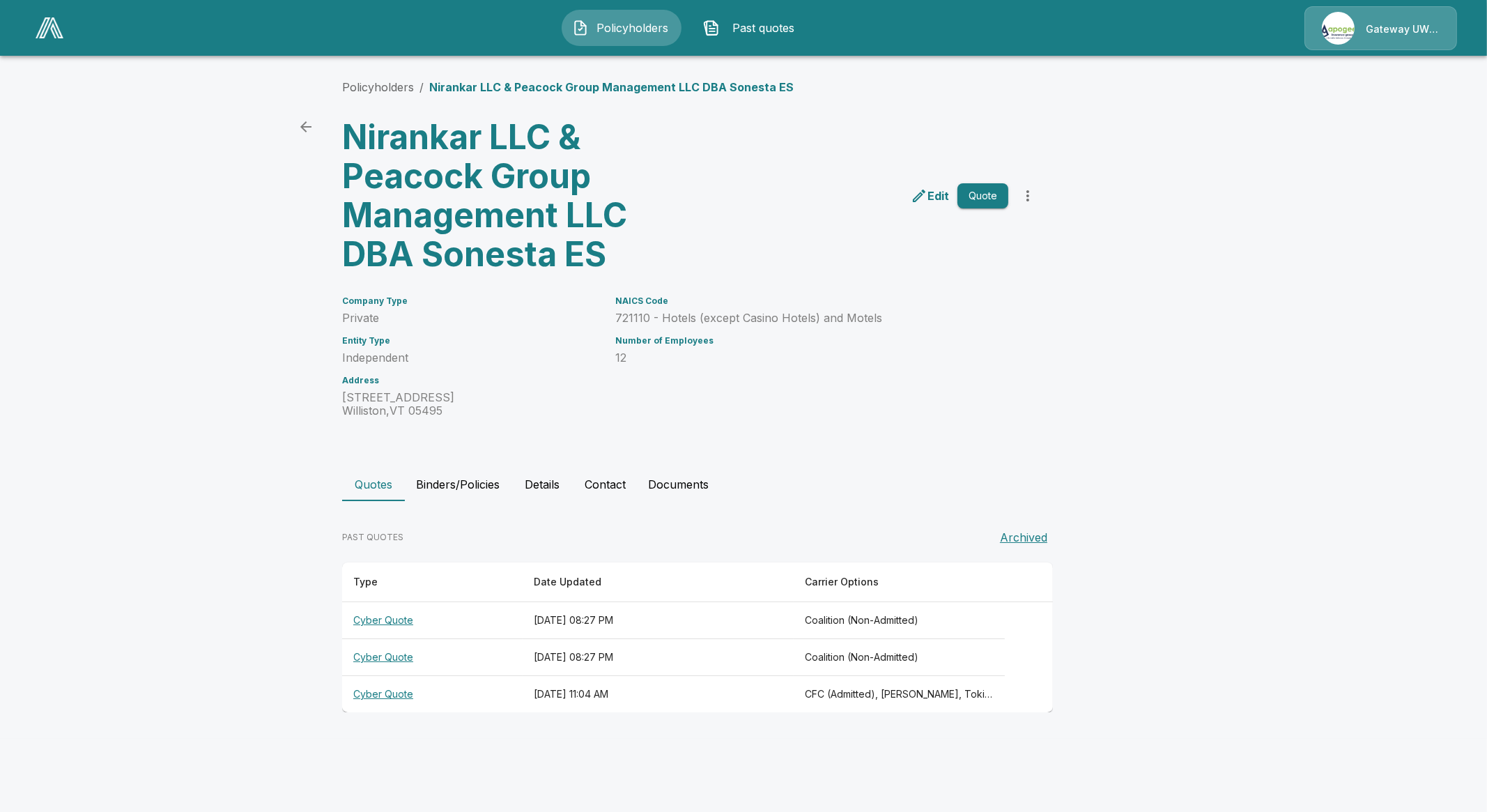
click at [387, 655] on th "Cyber Quote" at bounding box center [432, 657] width 181 height 37
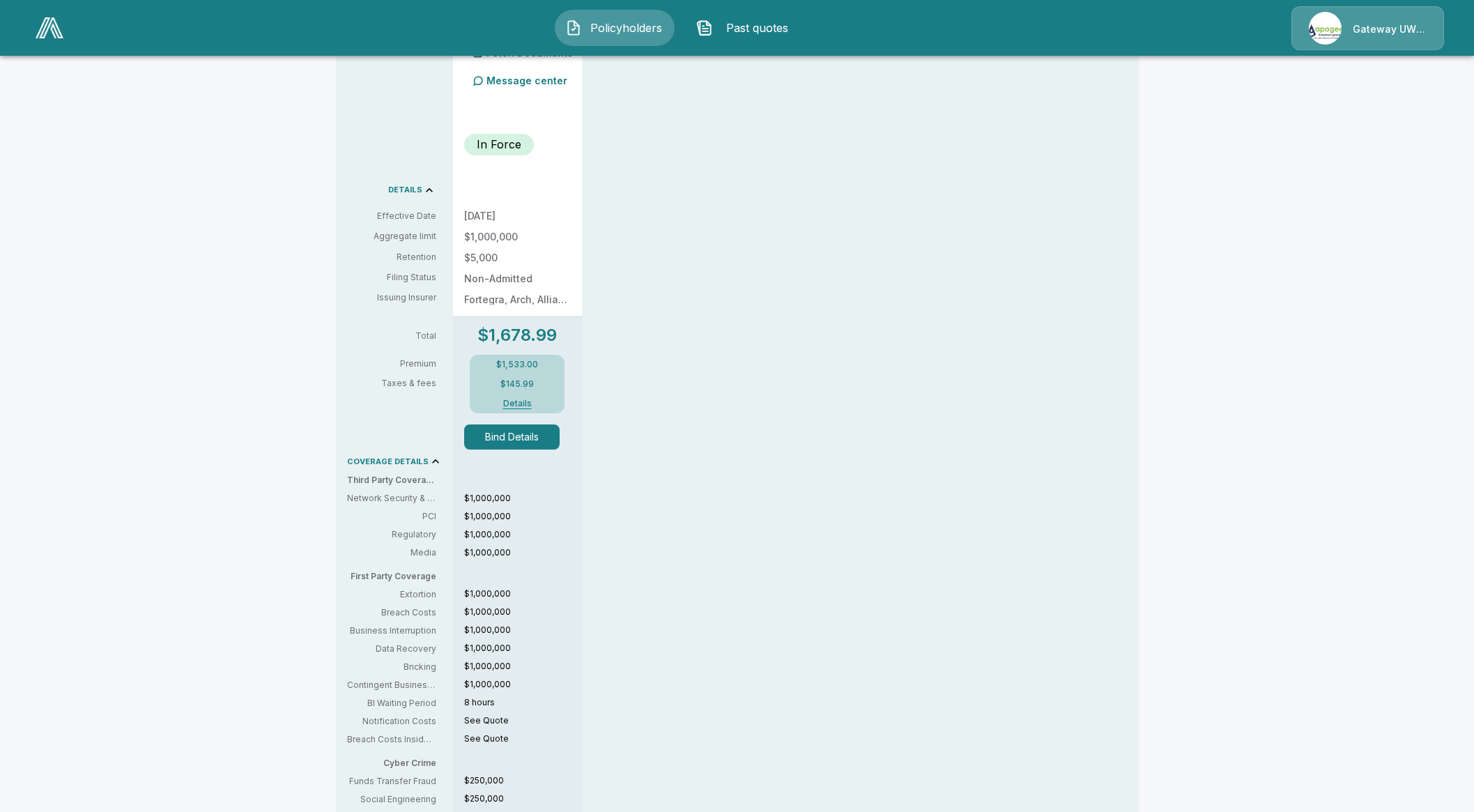
scroll to position [435, 0]
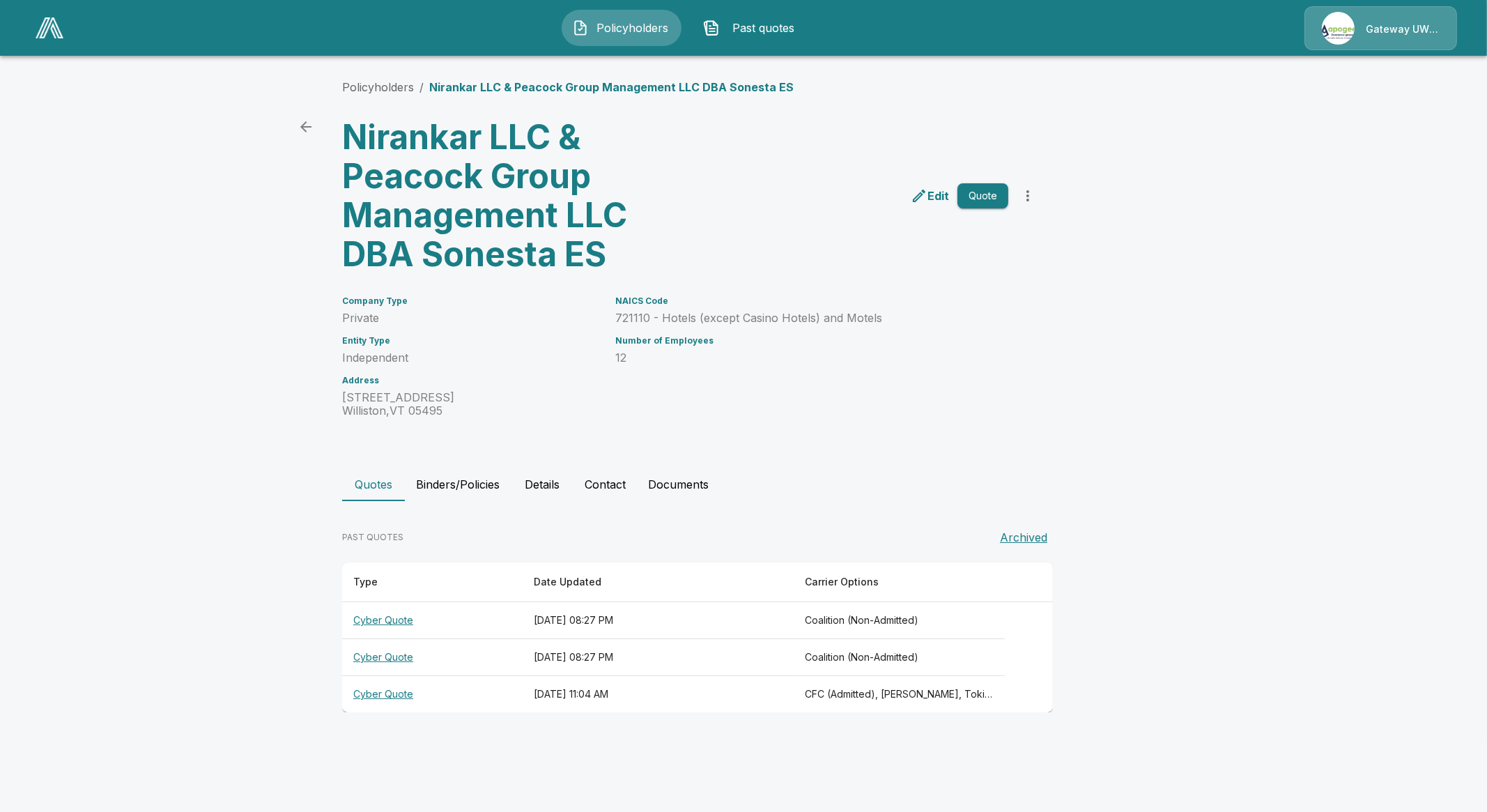
click at [392, 685] on th "Cyber Quote" at bounding box center [432, 694] width 181 height 37
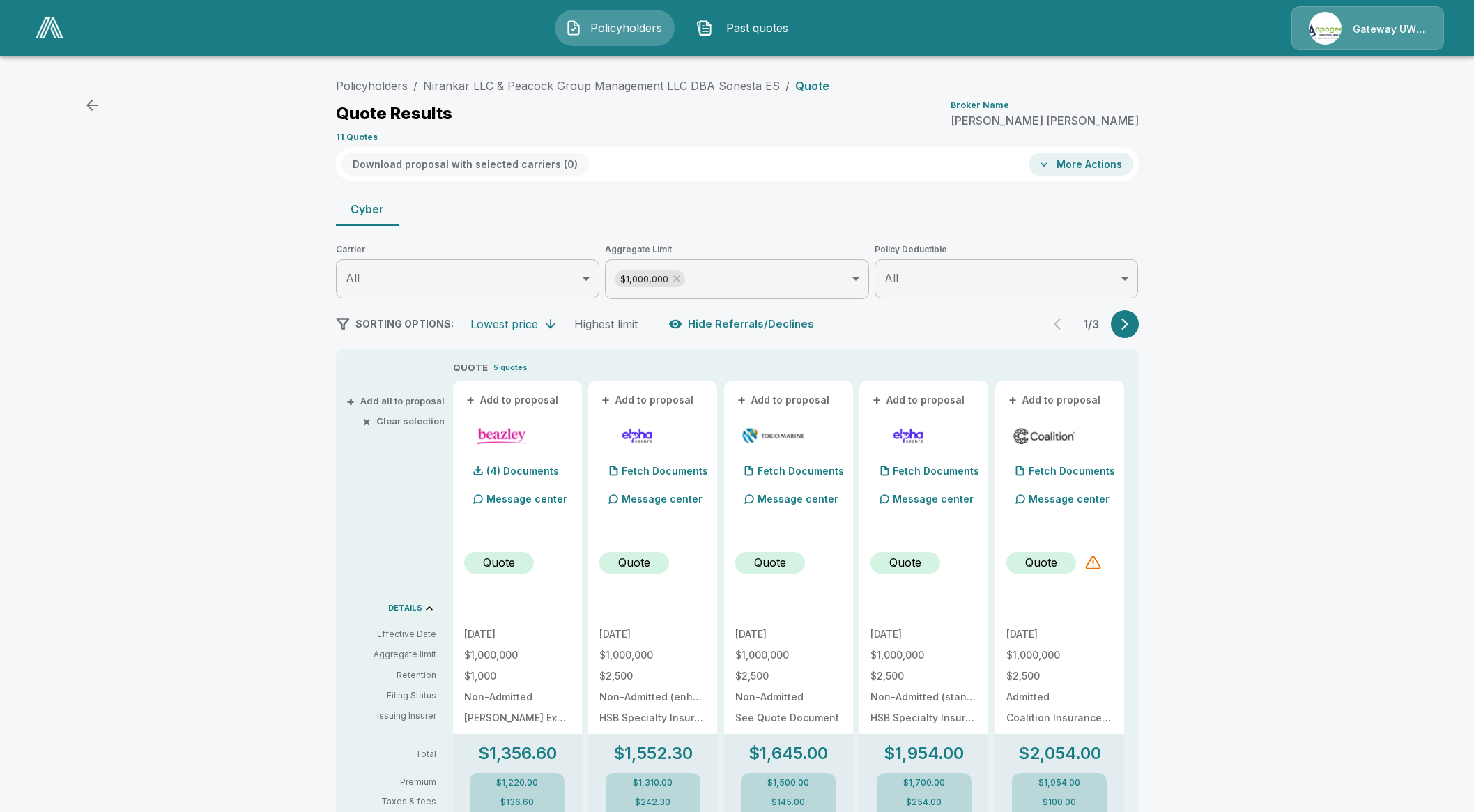
click at [653, 84] on link "Nirankar LLC & Peacock Group Management LLC DBA Sonesta ES" at bounding box center [602, 85] width 357 height 14
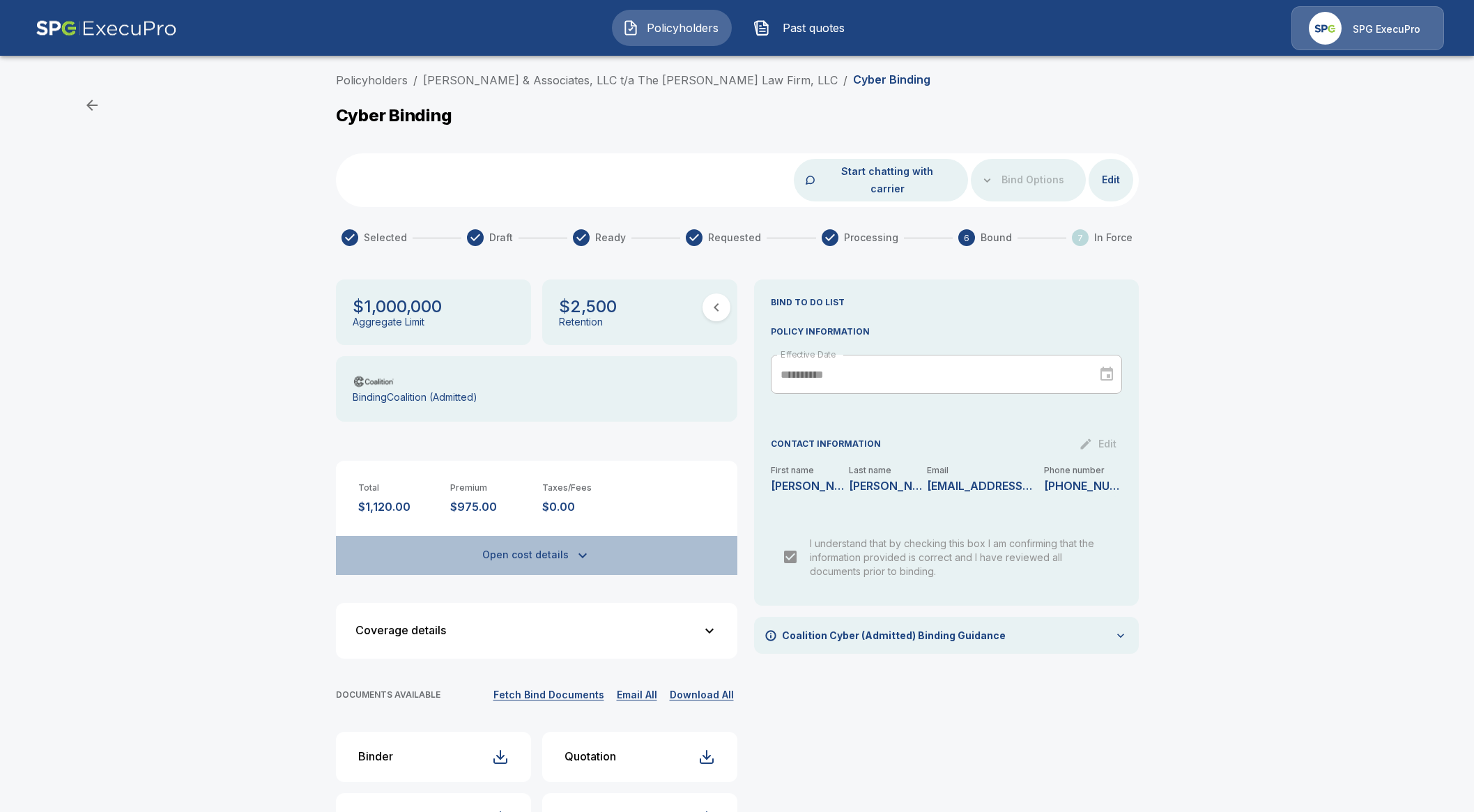
click at [540, 546] on button "Open cost details" at bounding box center [536, 555] width 401 height 39
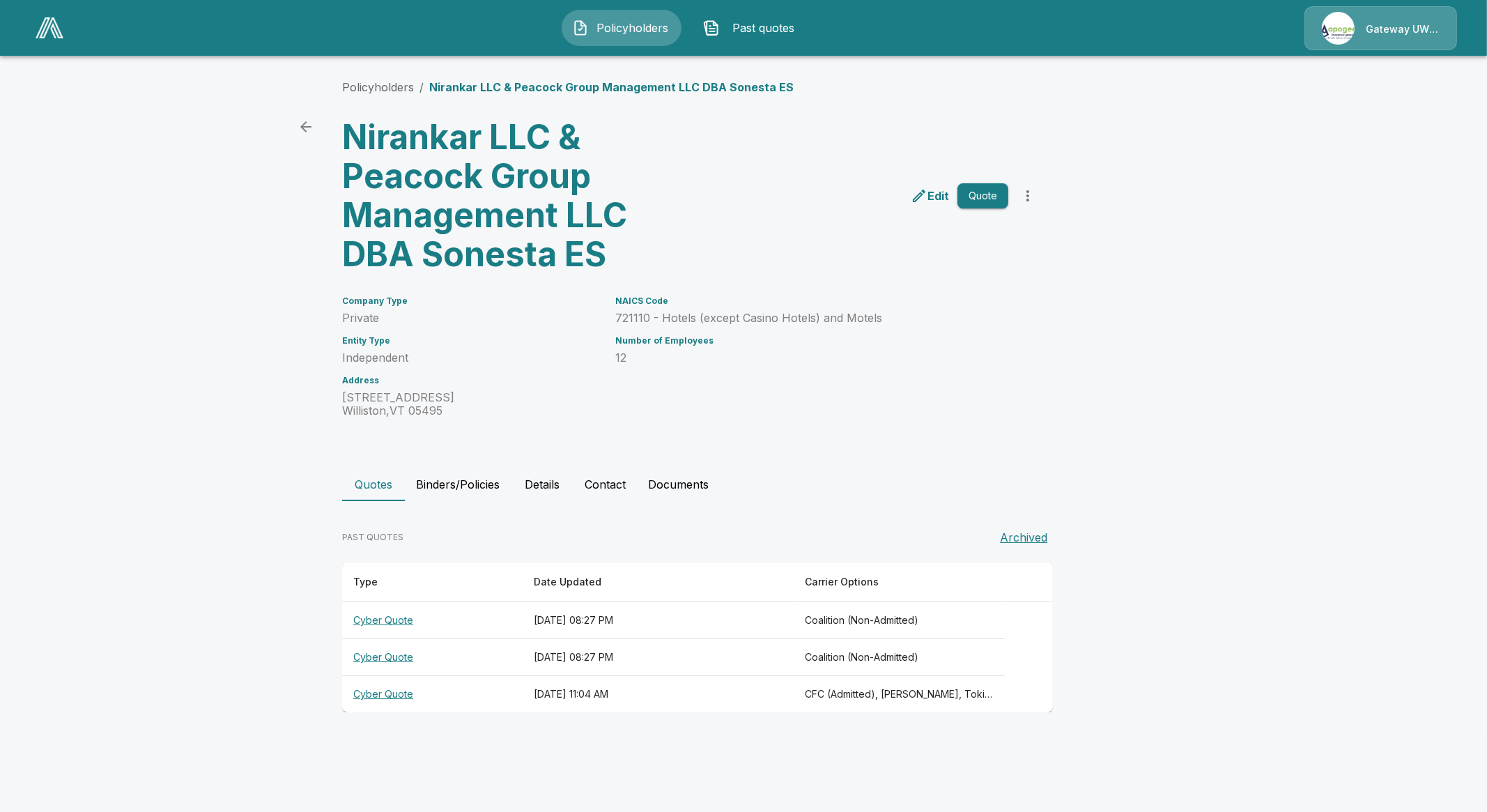
click at [484, 485] on button "Binders/Policies" at bounding box center [458, 484] width 106 height 33
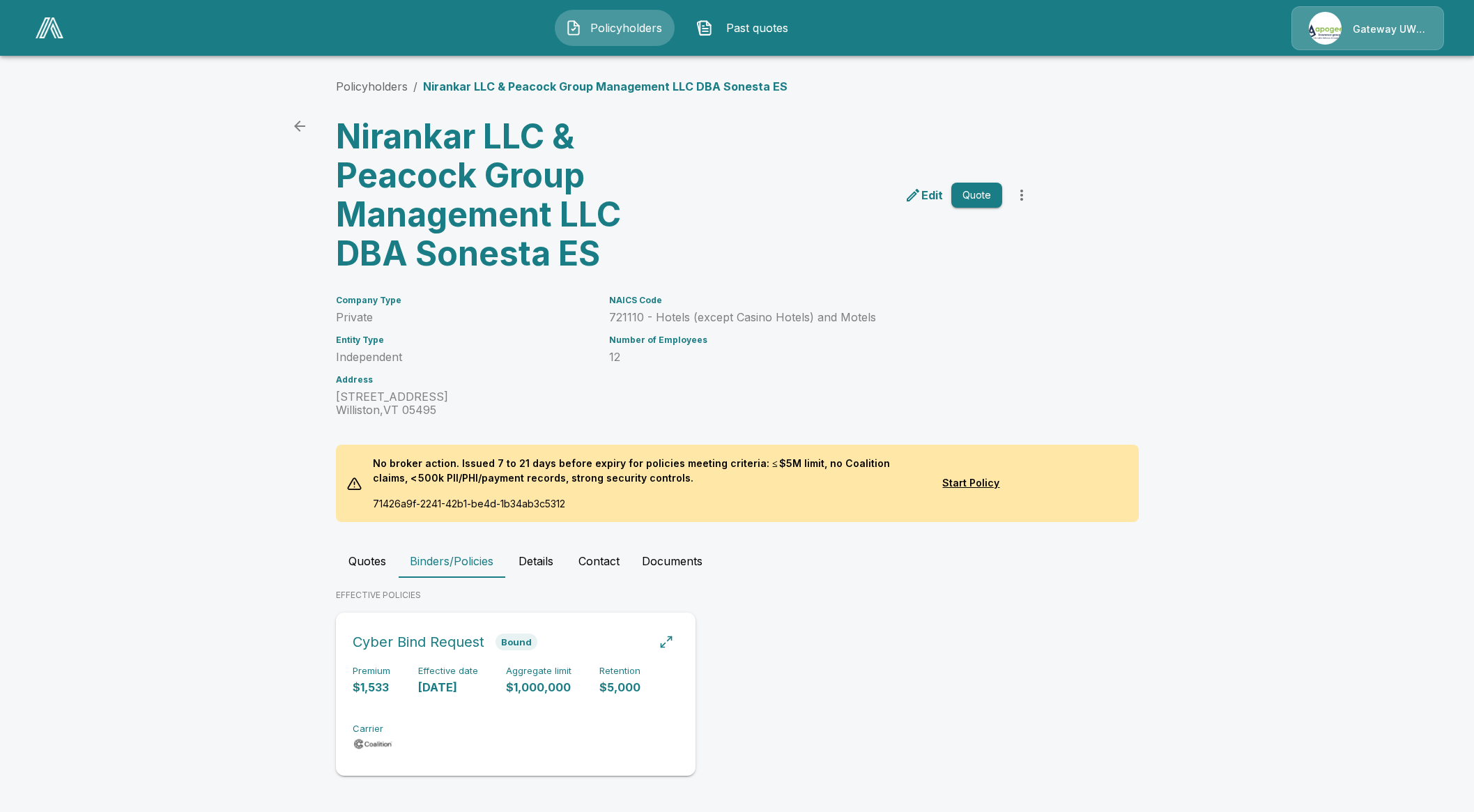
scroll to position [2, 0]
click at [472, 717] on div "Premium $1,533 Effective date [DATE] Aggregate limit $1,000,000 Retention $5,00…" at bounding box center [516, 707] width 326 height 88
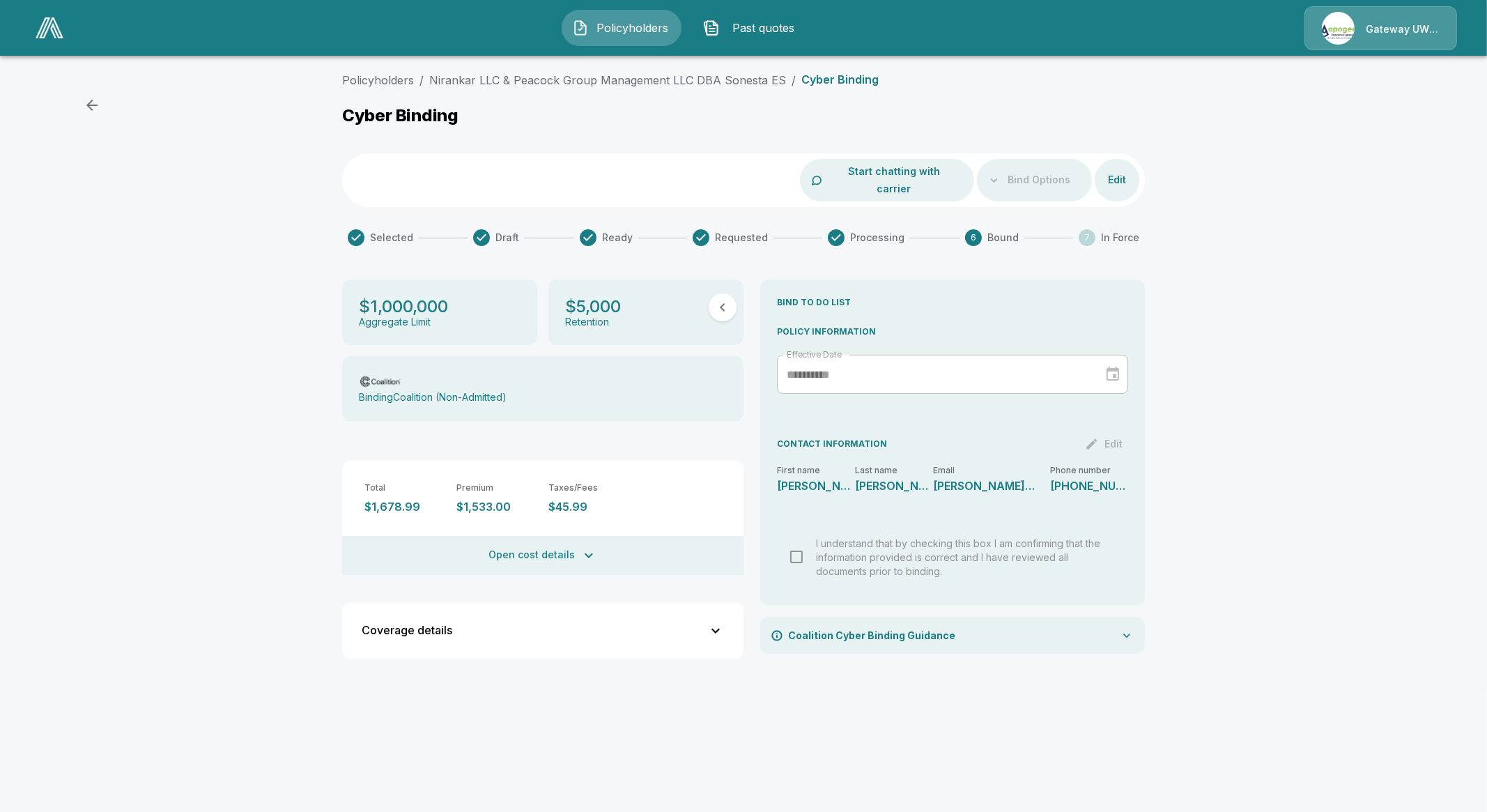
click at [560, 539] on button "Open cost details" at bounding box center [542, 555] width 401 height 39
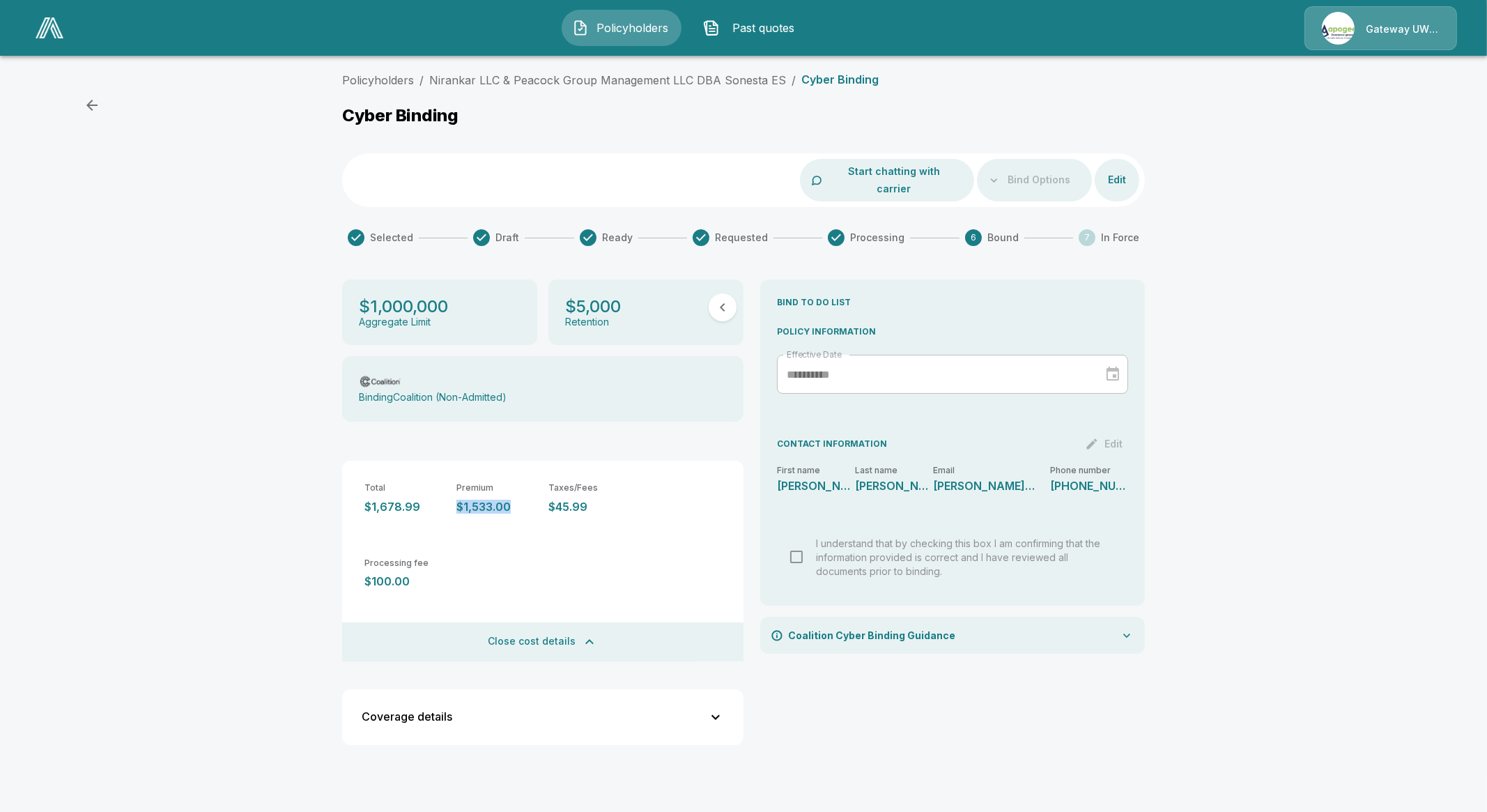
drag, startPoint x: 509, startPoint y: 489, endPoint x: 459, endPoint y: 487, distance: 50.0
click at [459, 500] on p "$1,533.00" at bounding box center [497, 506] width 81 height 13
copy p "$1,533.00"
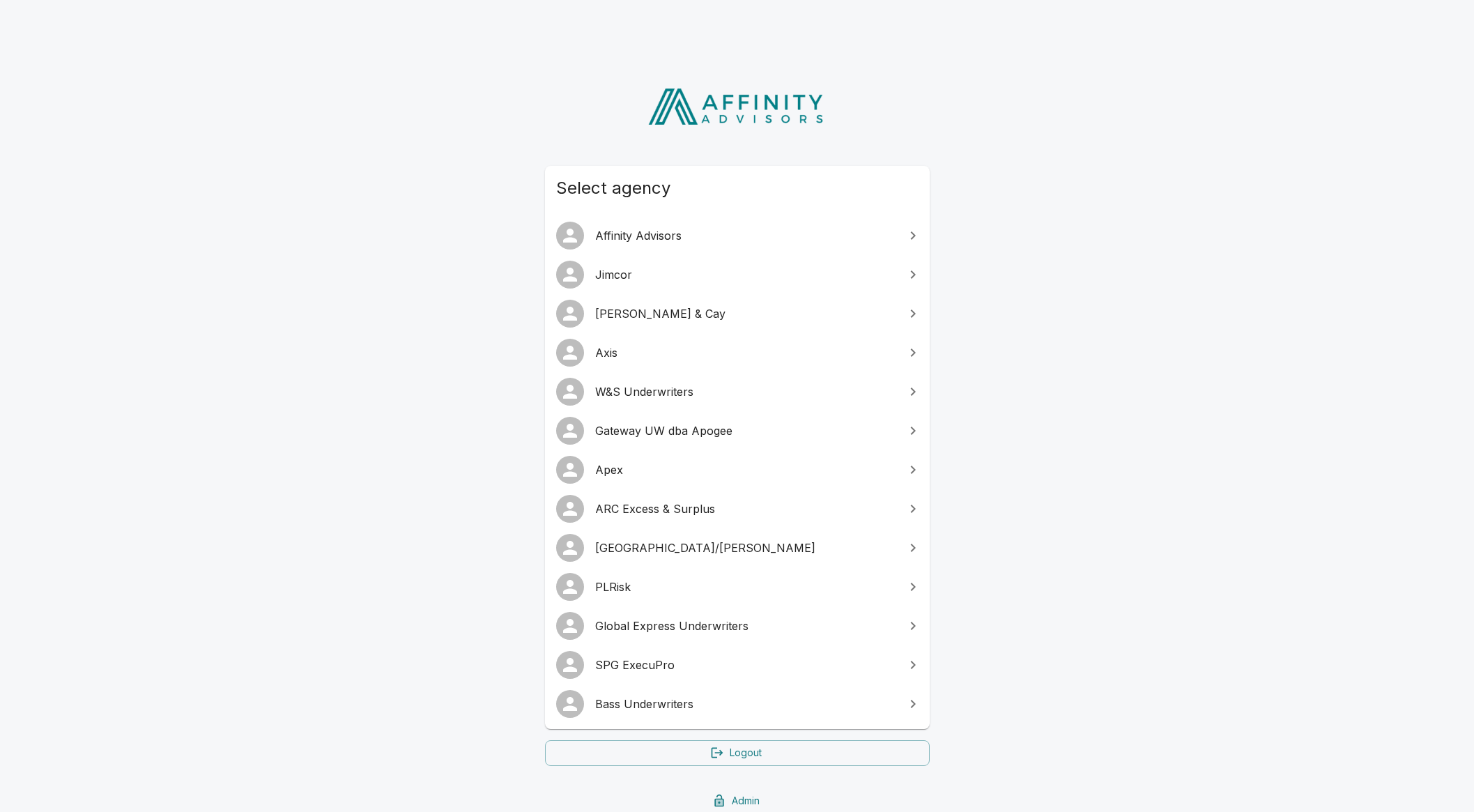
click at [733, 627] on span "Global Express Underwriters" at bounding box center [745, 626] width 301 height 17
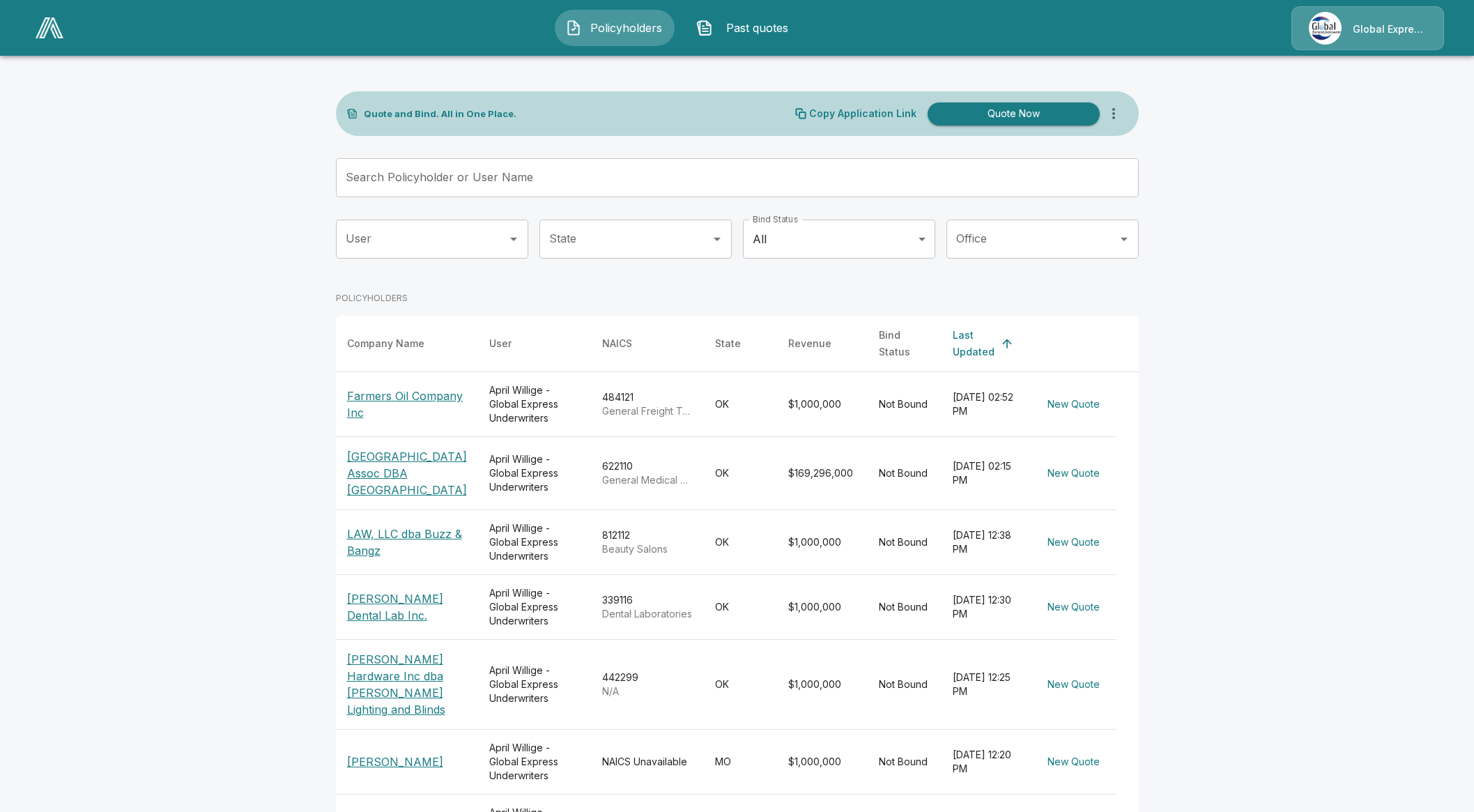
click at [392, 473] on p "Farmers Union Hospital Assoc DBA Great Plains Regional Medical Center" at bounding box center [407, 473] width 120 height 50
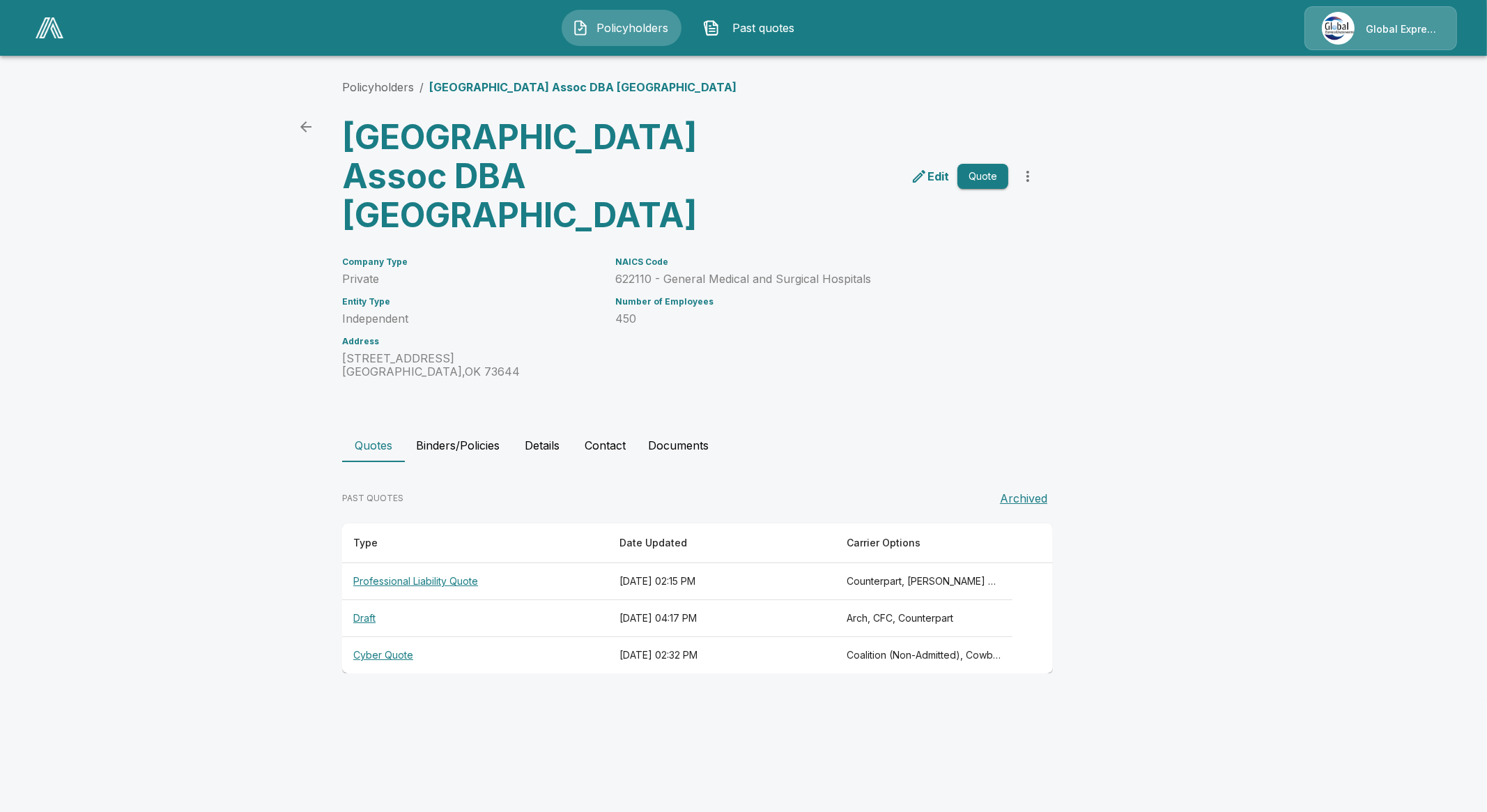
click at [436, 600] on th "Professional Liability Quote" at bounding box center [475, 582] width 266 height 37
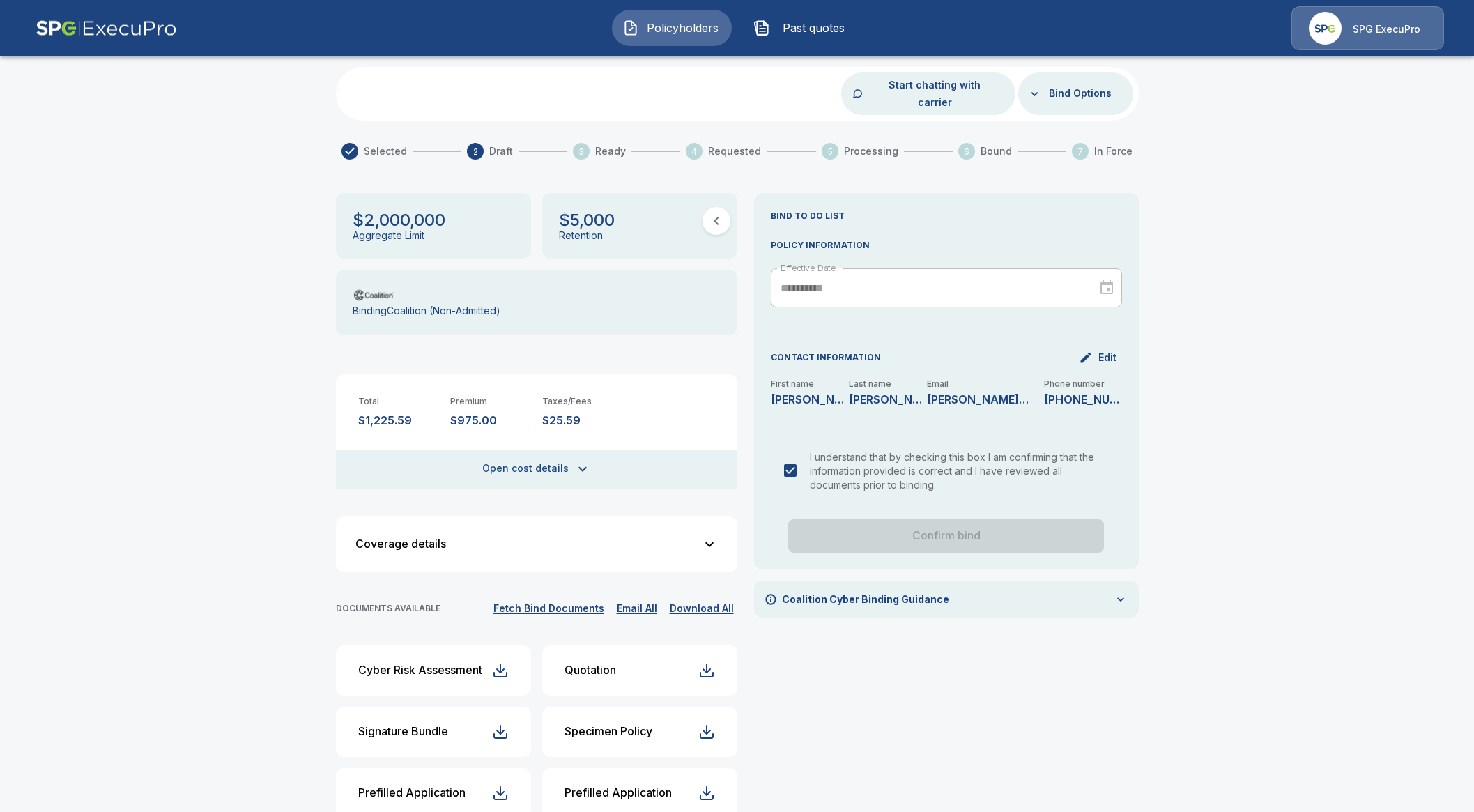
click at [687, 24] on span "Policyholders" at bounding box center [683, 28] width 77 height 17
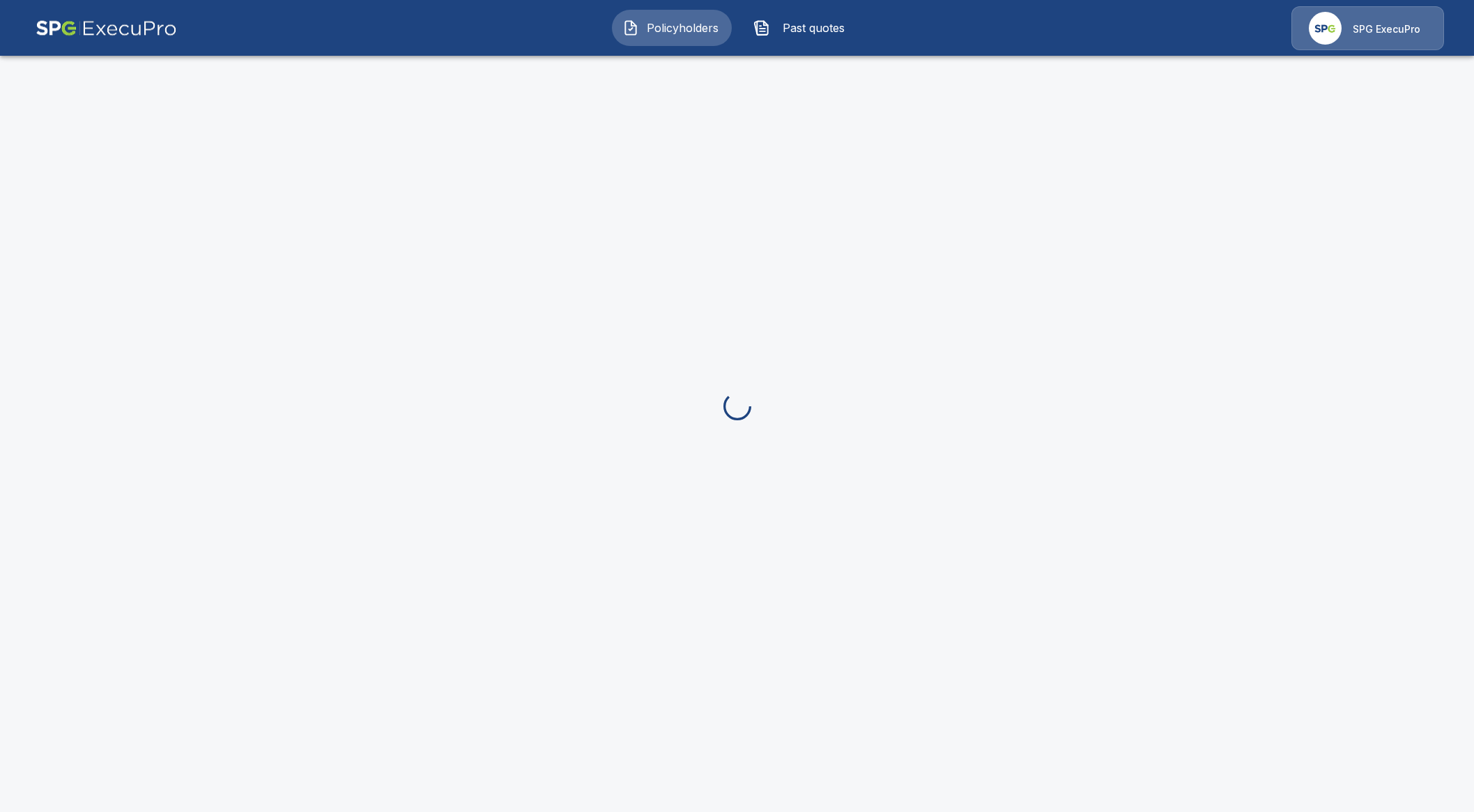
scroll to position [87, 0]
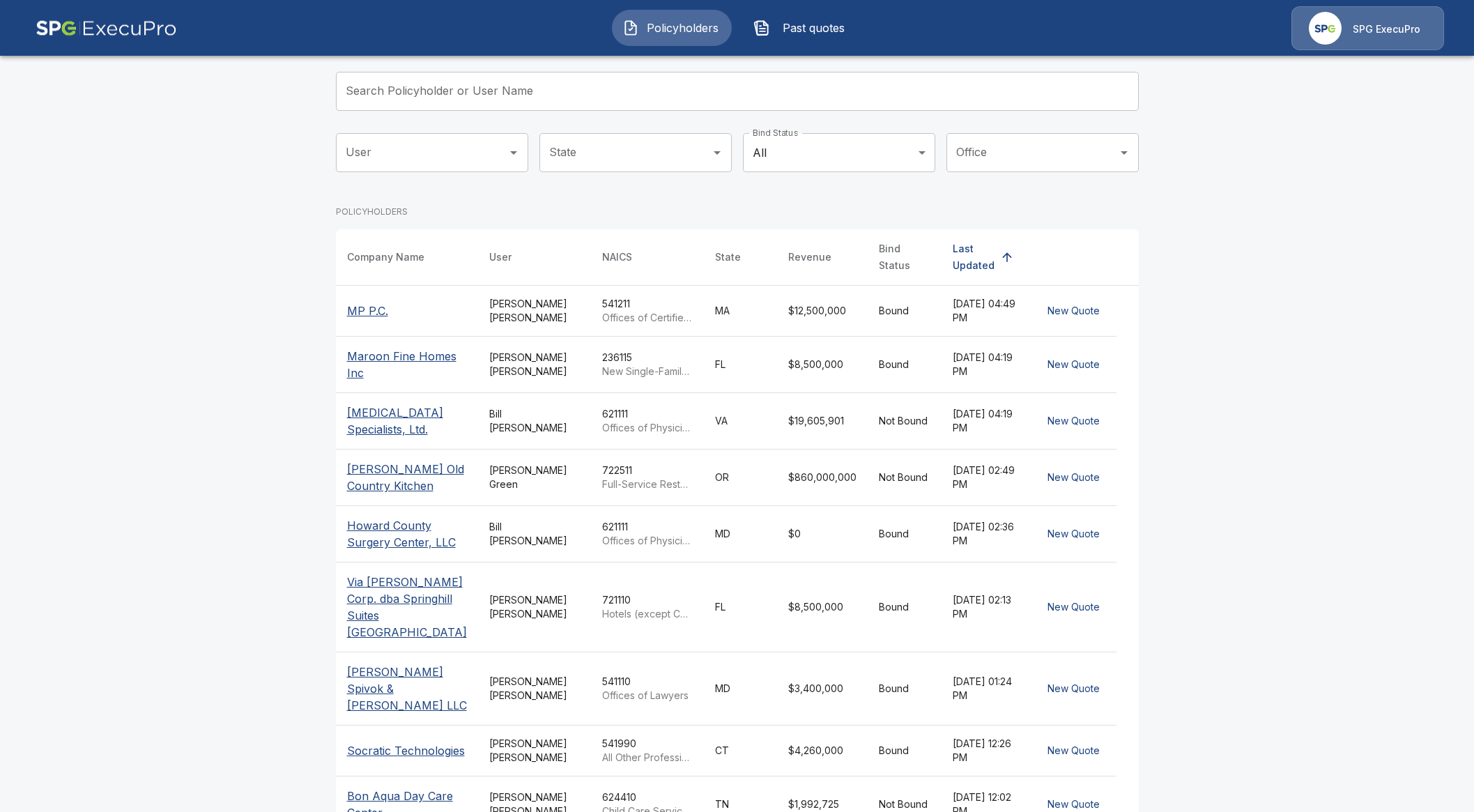
click at [538, 80] on input "Search Policyholder or User Name" at bounding box center [730, 92] width 788 height 39
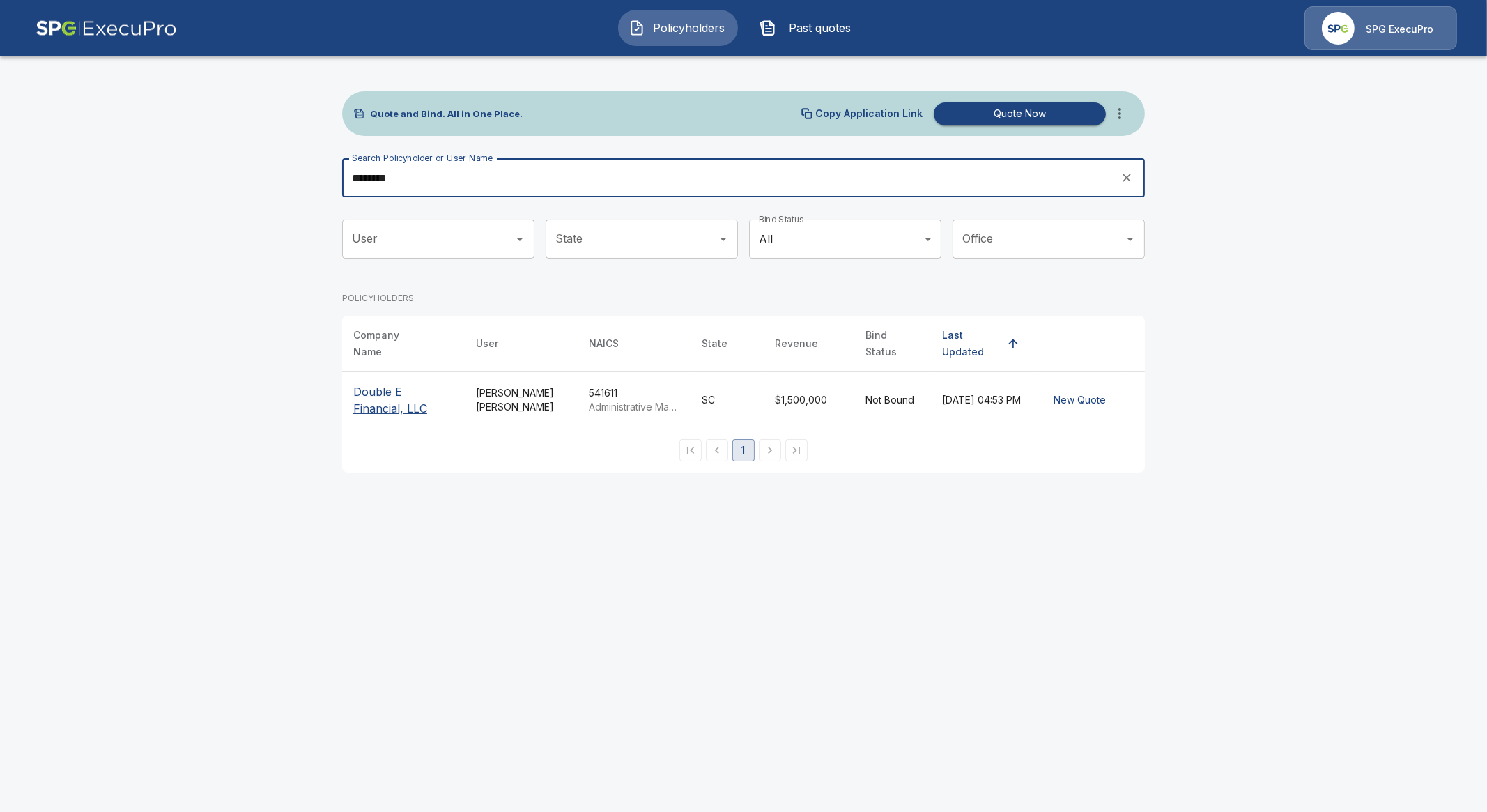
type input "********"
click at [388, 383] on p "Double E Financial, LLC" at bounding box center [404, 400] width 100 height 33
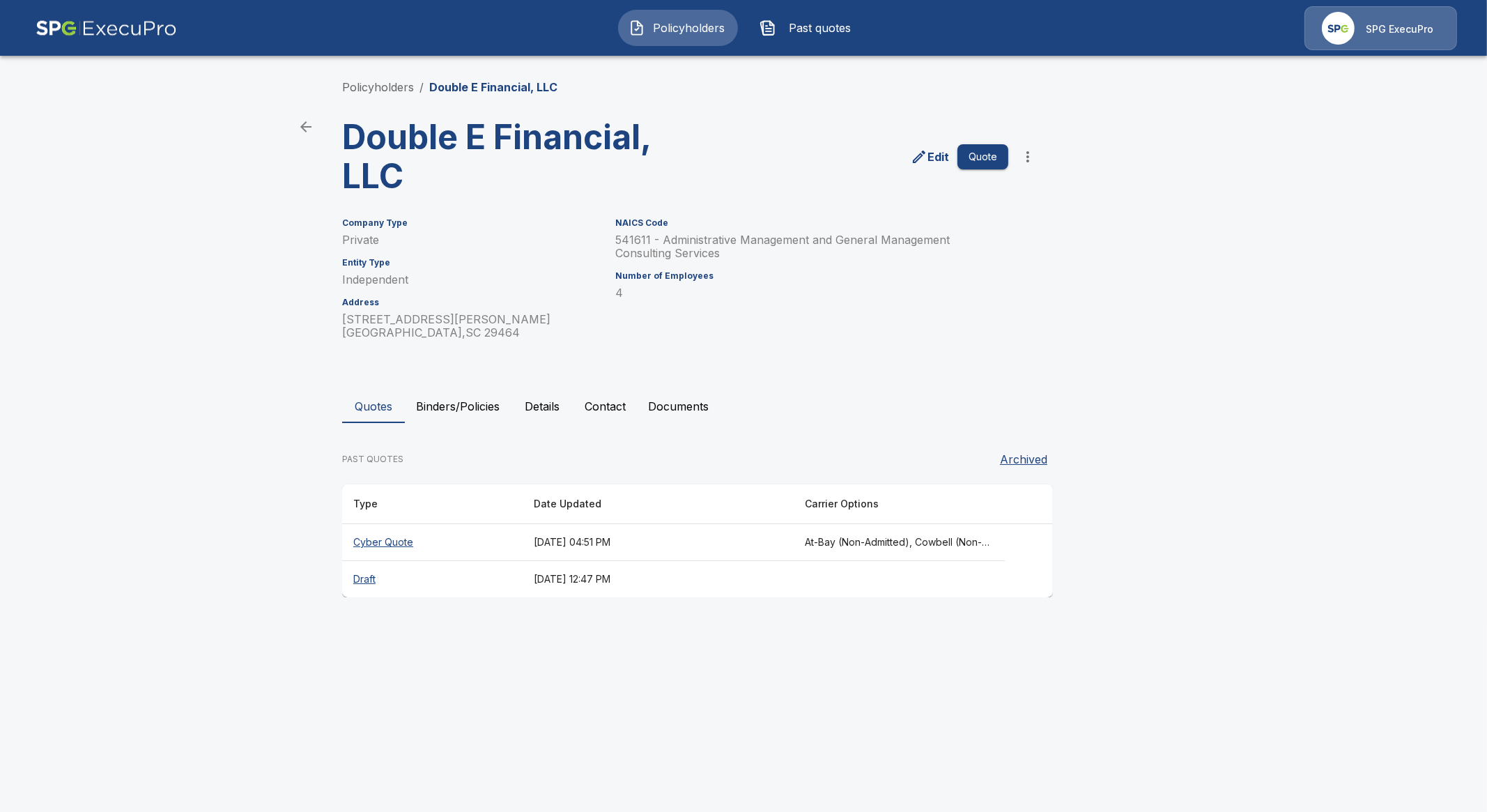
click at [408, 547] on th "Cyber Quote" at bounding box center [432, 543] width 181 height 37
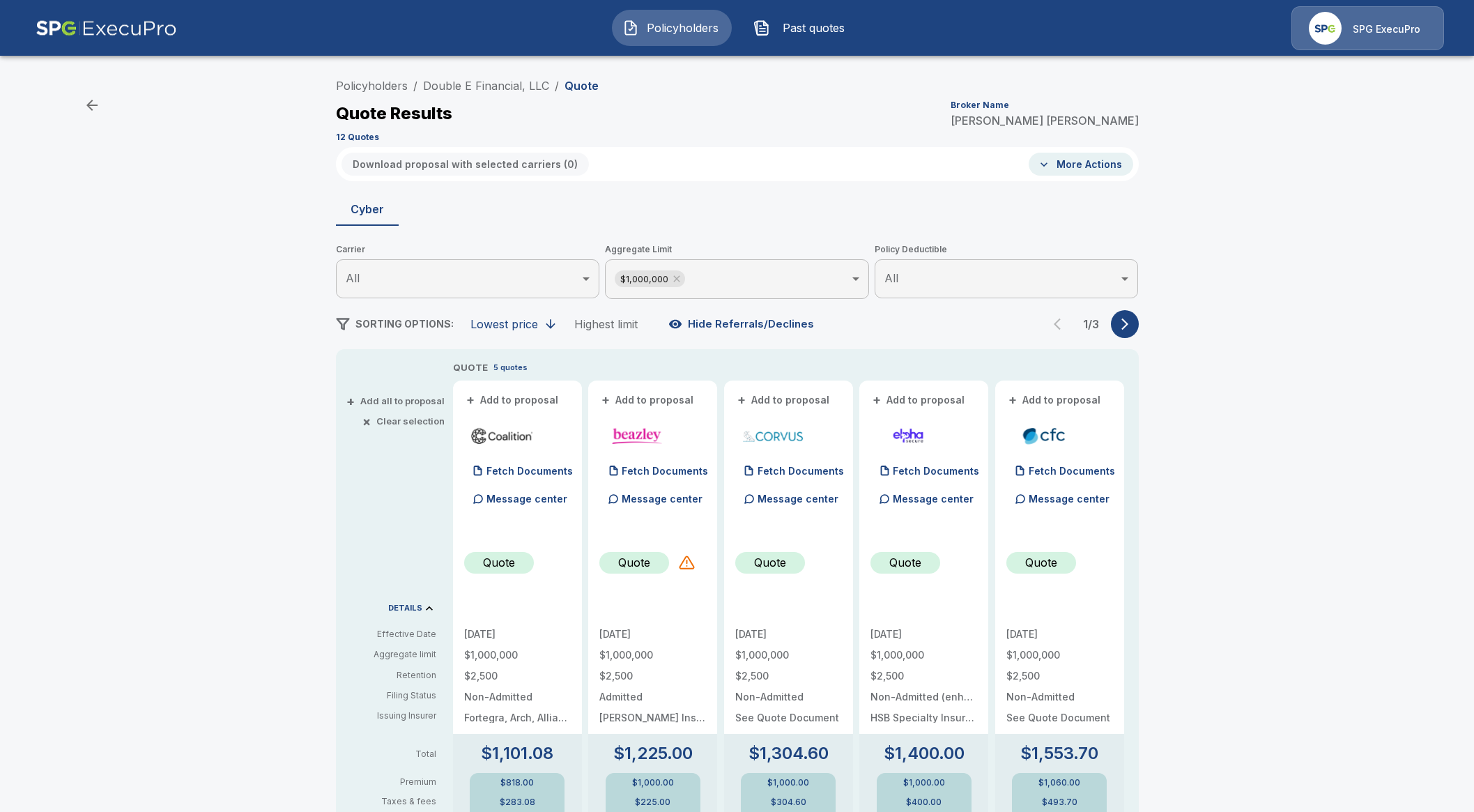
click at [1119, 333] on div "1 / 3" at bounding box center [1091, 324] width 95 height 28
click at [1131, 332] on button "button" at bounding box center [1125, 324] width 28 height 28
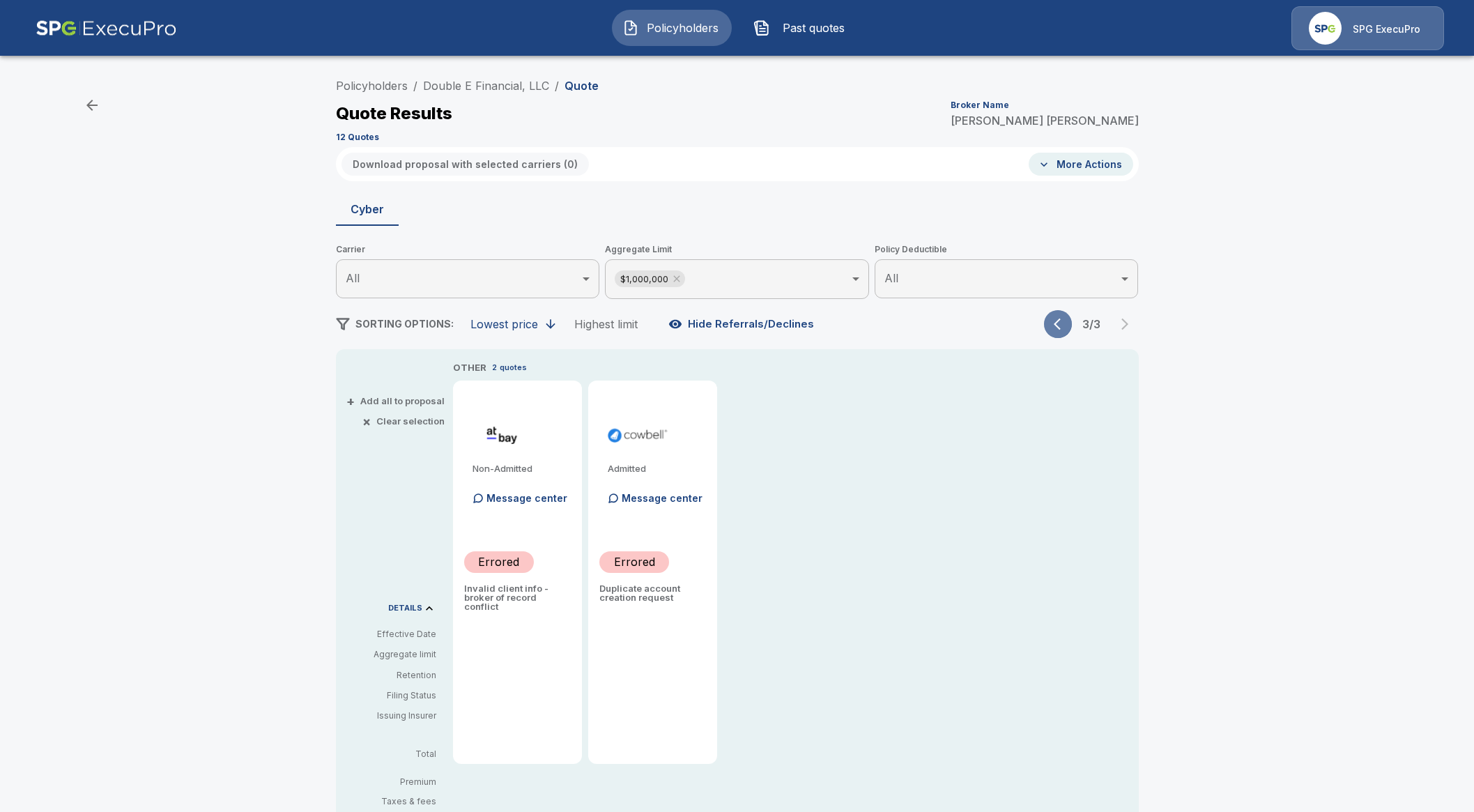
click at [1068, 326] on icon "button" at bounding box center [1061, 323] width 14 height 14
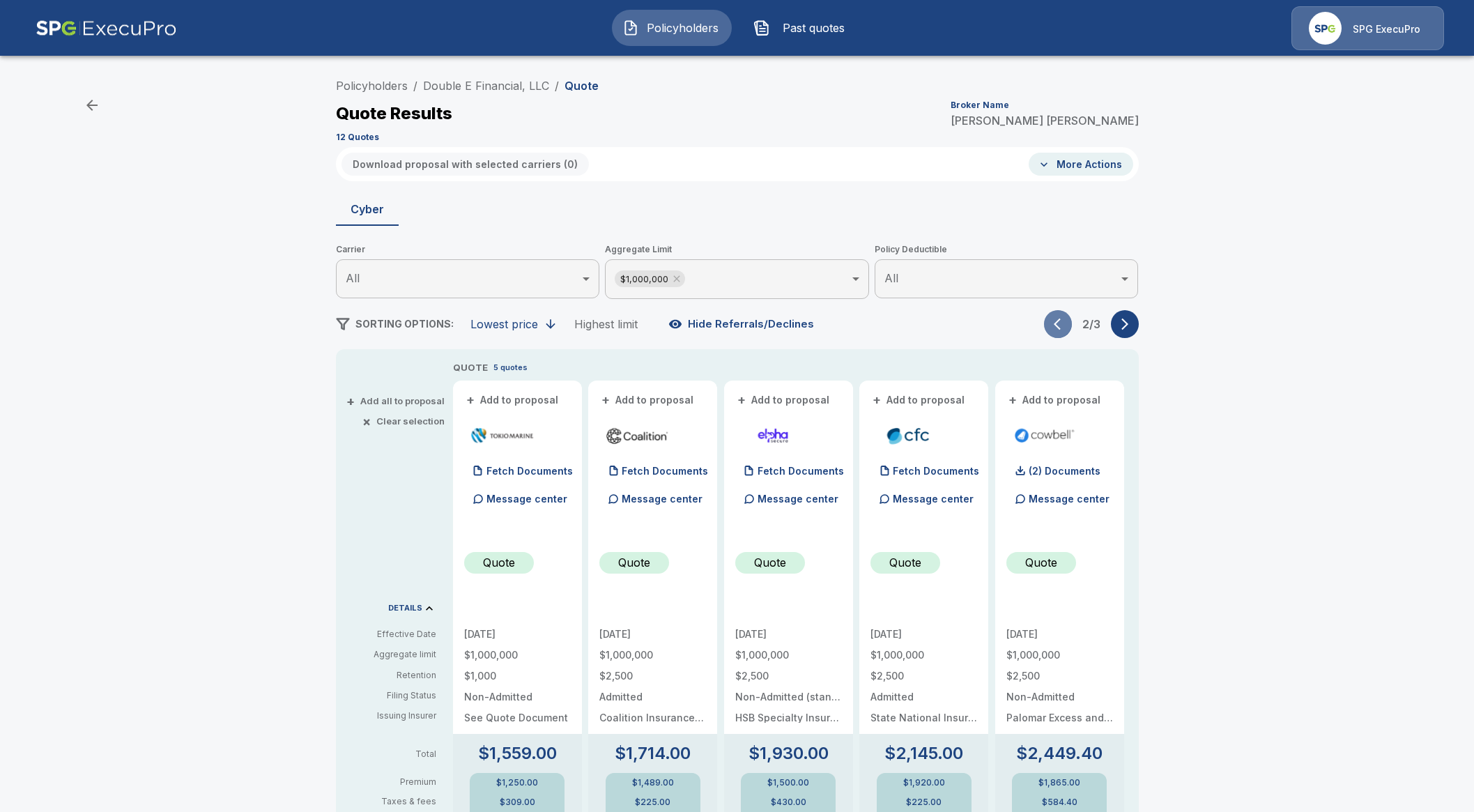
click at [1068, 326] on icon "button" at bounding box center [1061, 323] width 14 height 14
click at [1070, 326] on div "1 / 3" at bounding box center [1091, 324] width 95 height 28
click at [683, 283] on icon at bounding box center [677, 279] width 11 height 11
